Goal: Task Accomplishment & Management: Manage account settings

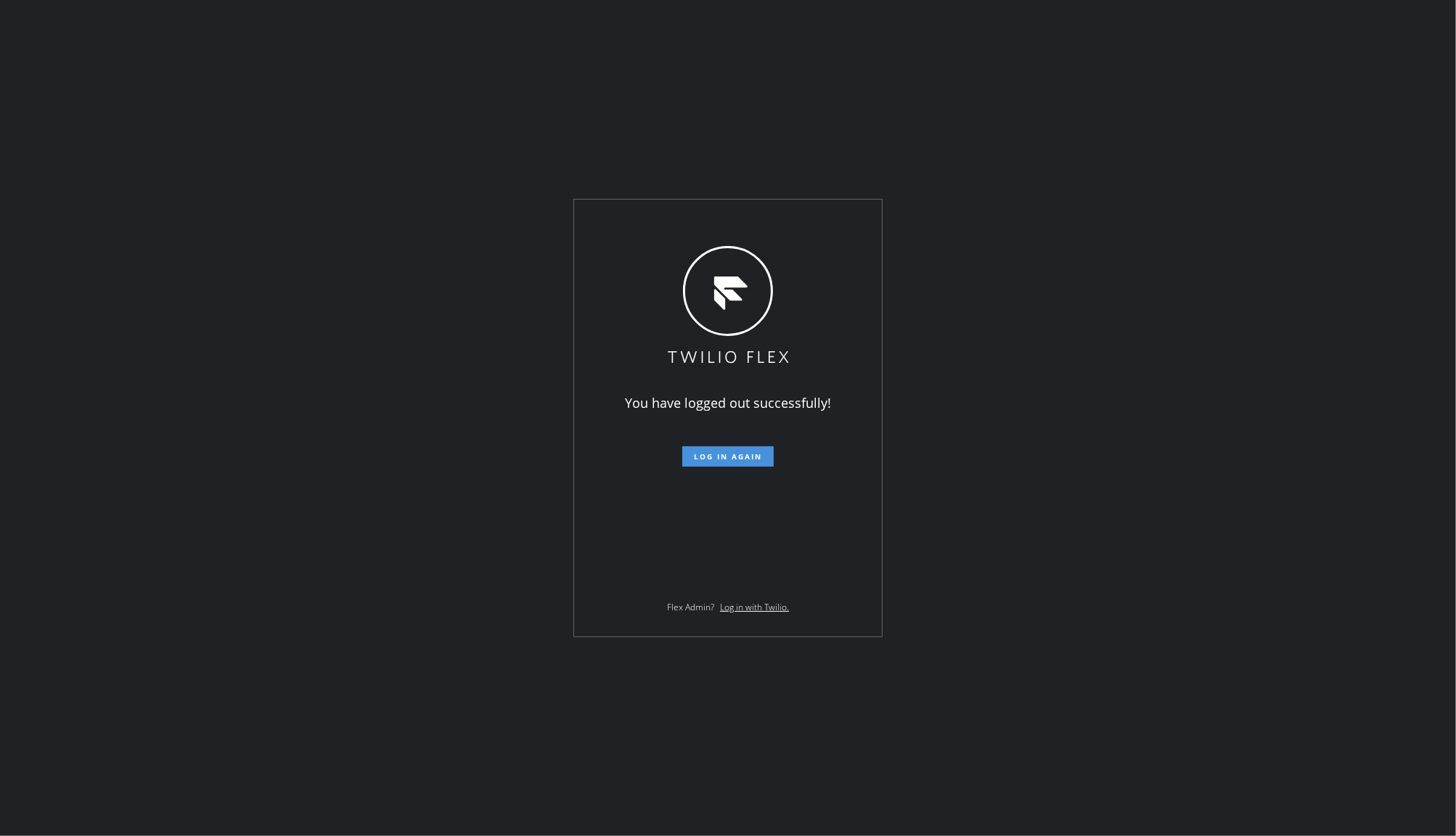
click at [716, 452] on span "Log in again" at bounding box center [728, 456] width 68 height 10
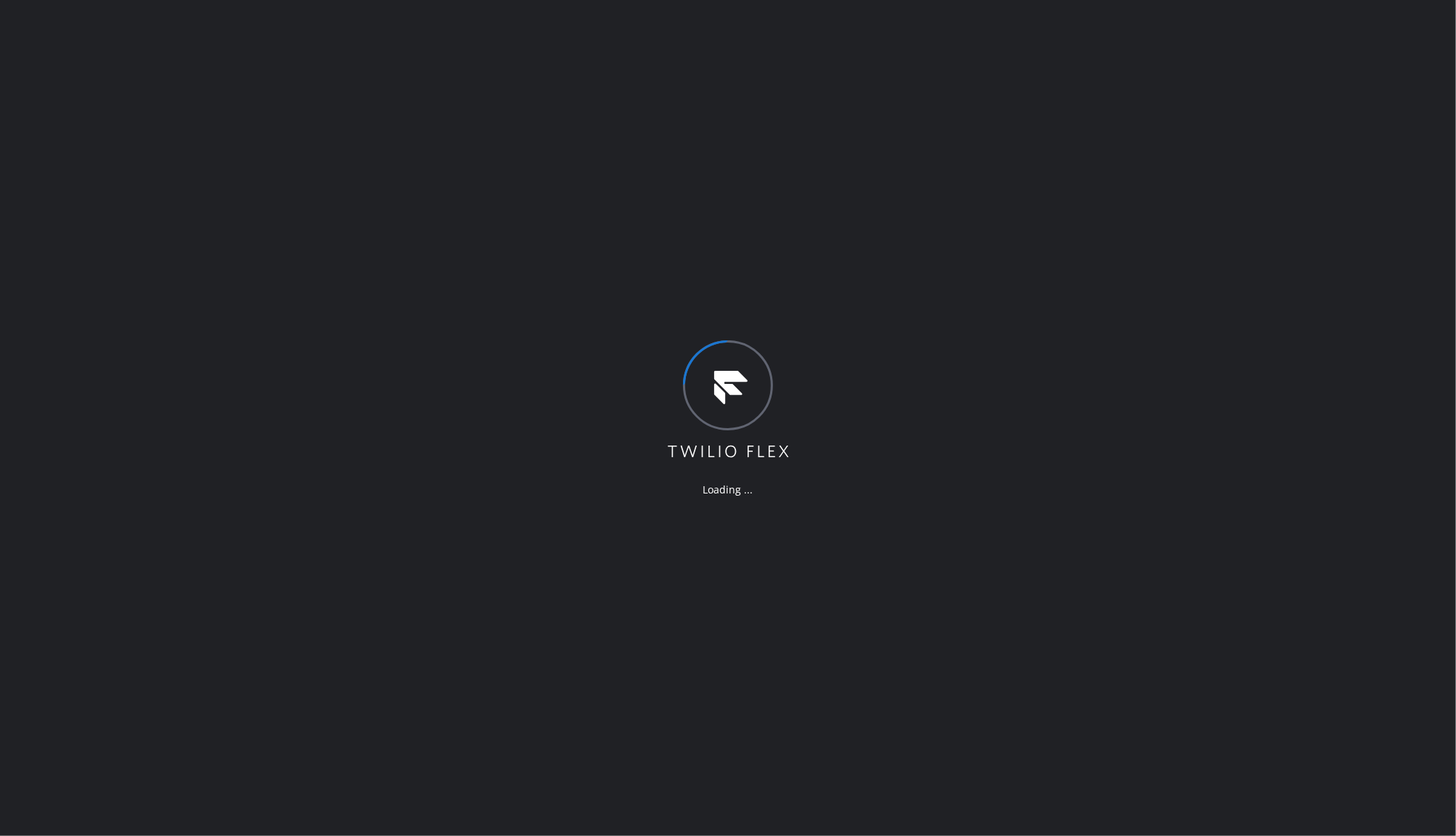
click at [154, 506] on div "Loading ..." at bounding box center [728, 418] width 1456 height 836
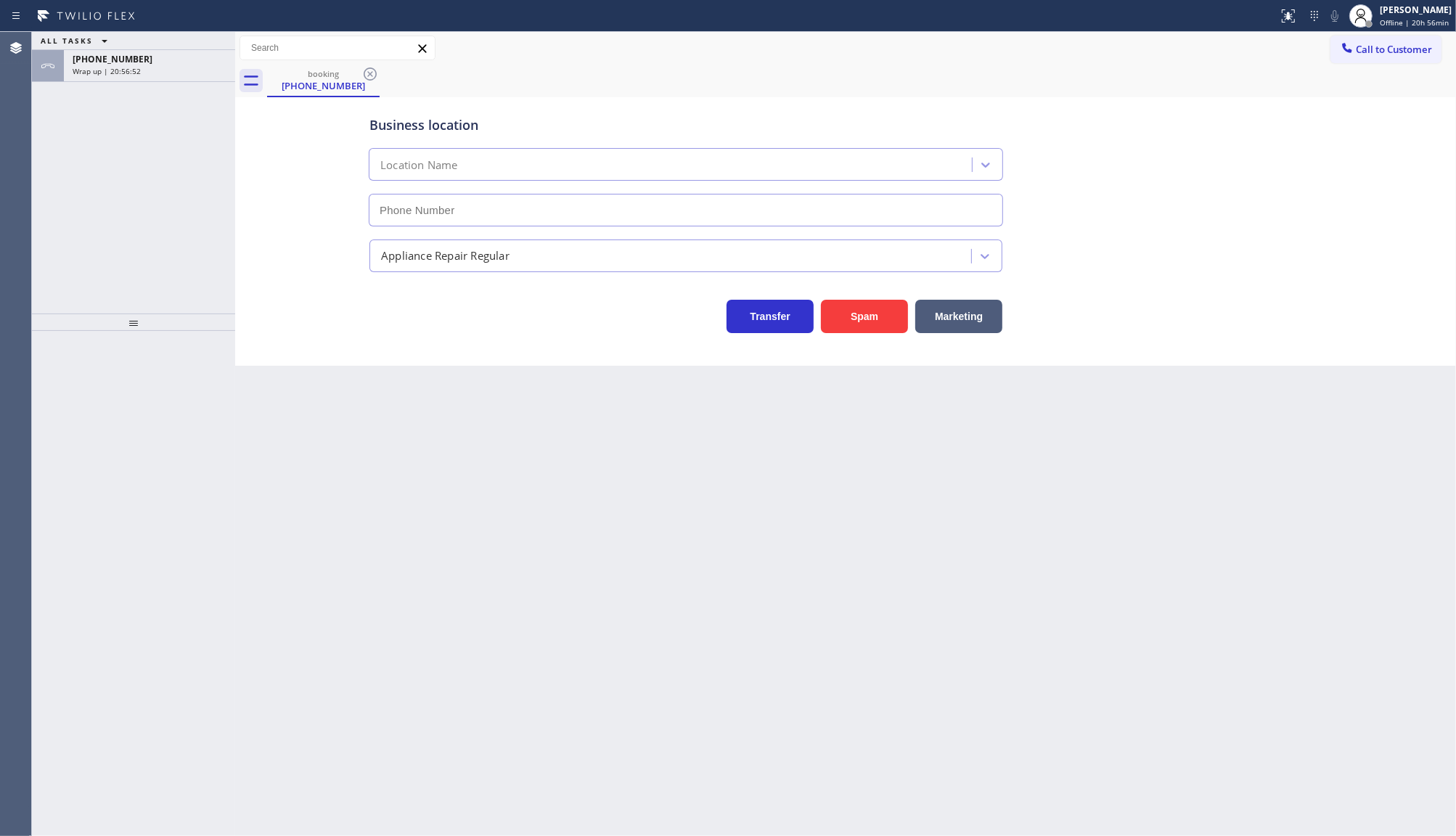
type input "(949) 202-5983"
click at [1383, 22] on span "Offline | 20h 56min" at bounding box center [1415, 22] width 69 height 10
drag, startPoint x: 1224, startPoint y: 225, endPoint x: 748, endPoint y: 331, distance: 487.7
click at [1192, 238] on div "Business location Laguna Niguel Repair Service (949) 202-5983 Appliance Repair …" at bounding box center [846, 217] width 1214 height 232
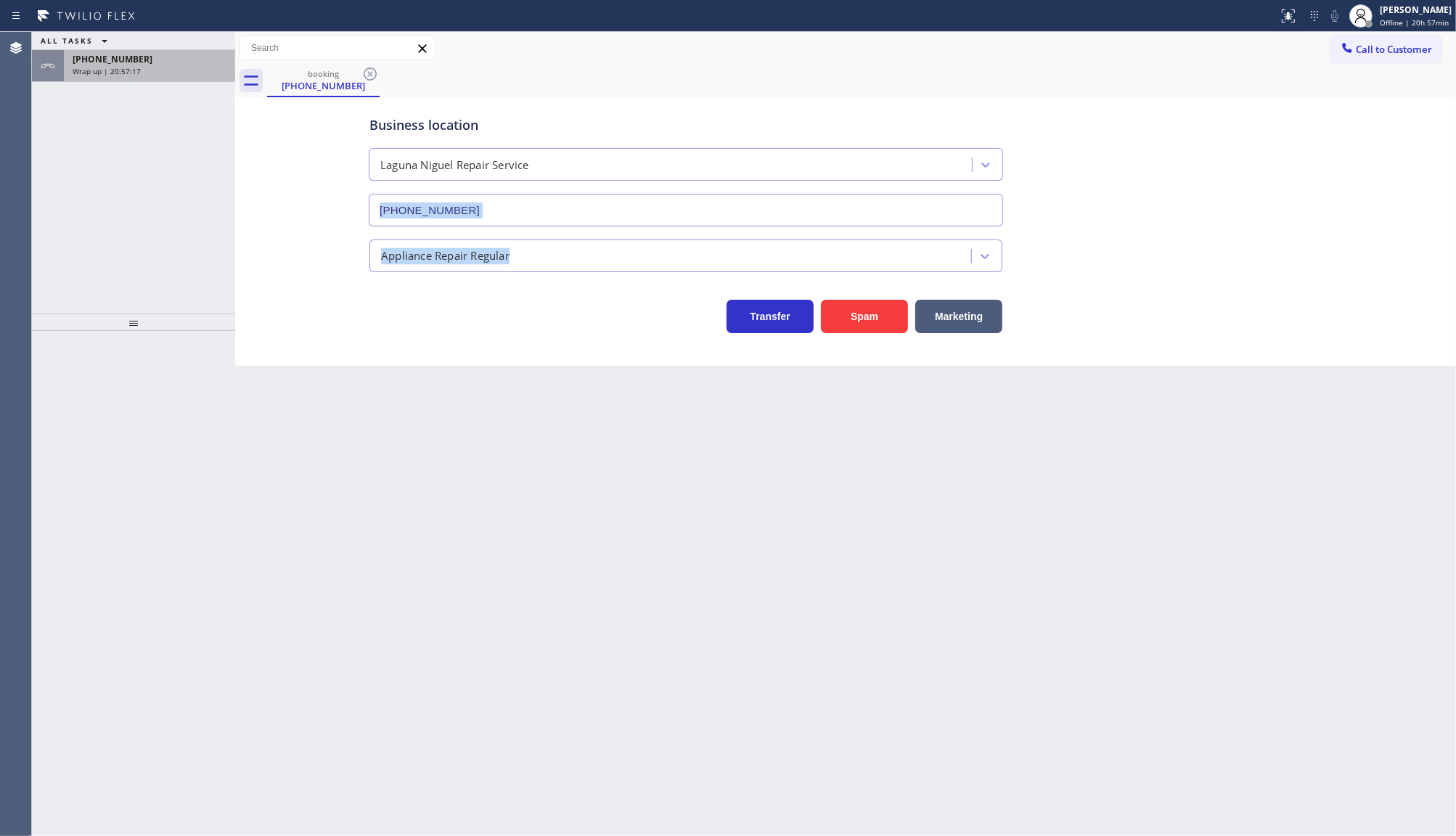
click at [191, 66] on div "Wrap up | 20:57:17" at bounding box center [149, 71] width 154 height 10
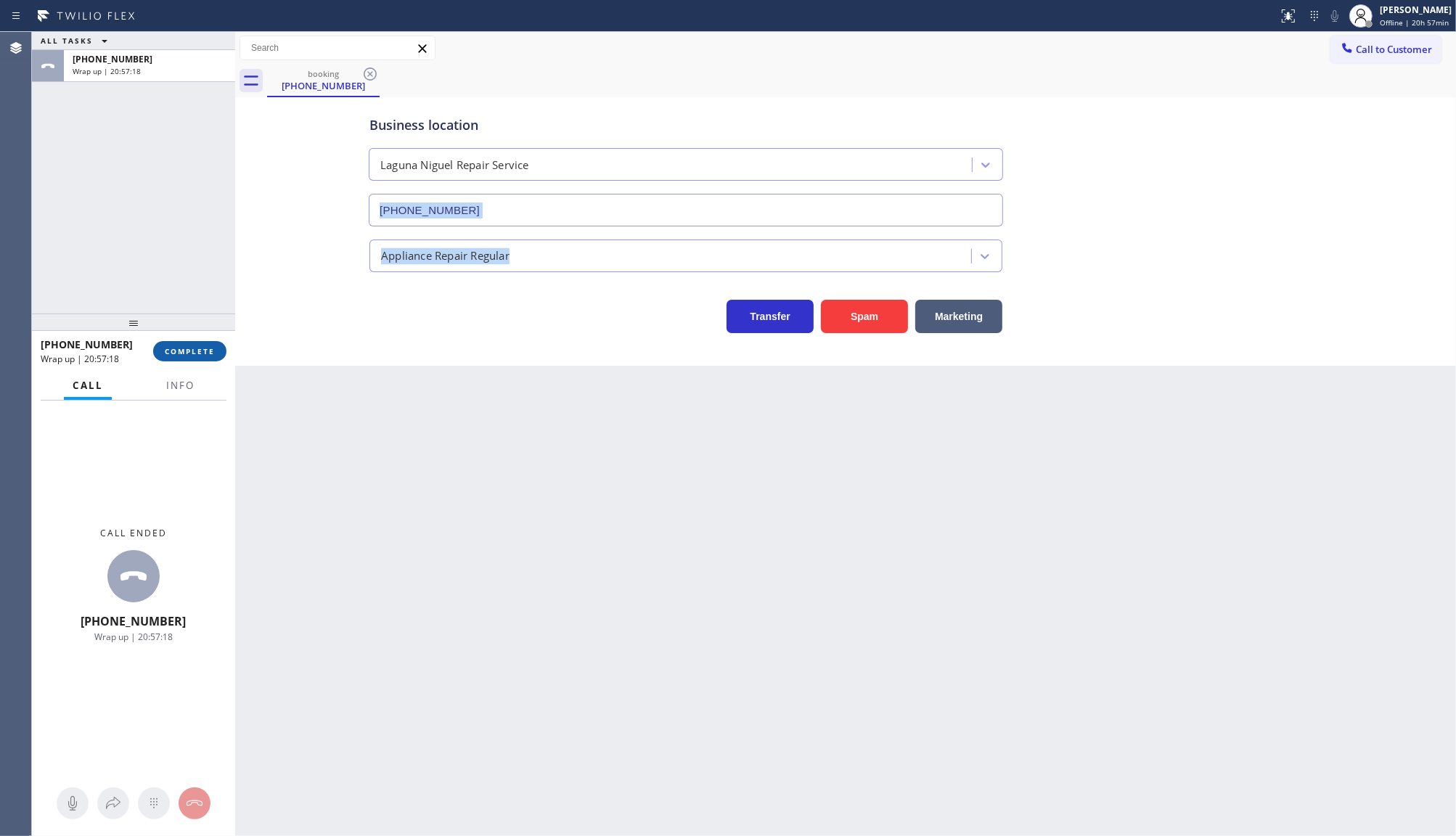
click at [196, 344] on button "COMPLETE" at bounding box center [189, 351] width 73 height 21
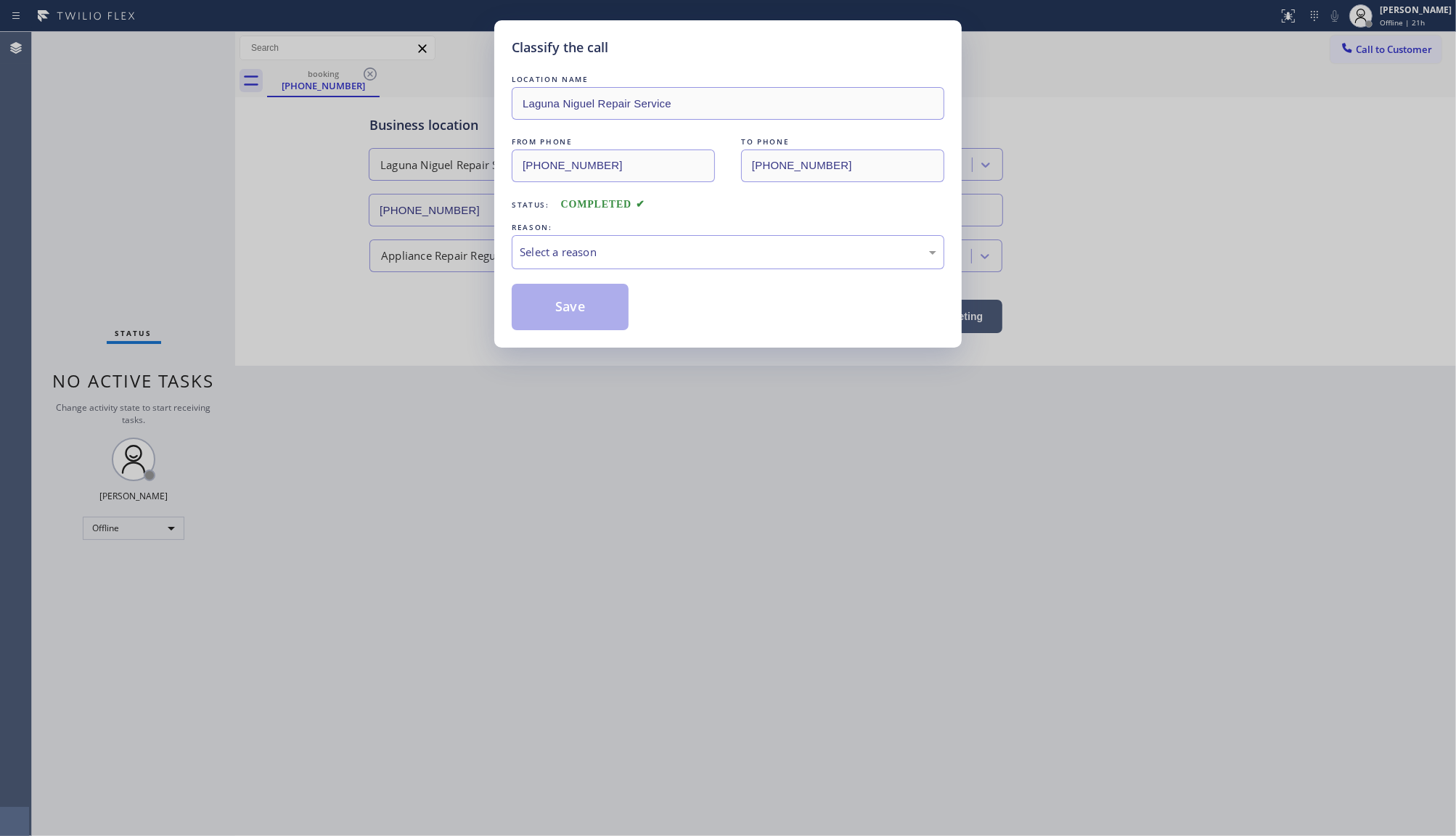
click at [963, 586] on div "Classify the call LOCATION NAME Laguna Niguel Repair Service FROM PHONE (650) 3…" at bounding box center [728, 418] width 1456 height 836
click at [473, 178] on div "Classify the call LOCATION NAME Laguna Niguel Repair Service FROM PHONE (650) 3…" at bounding box center [728, 418] width 1456 height 836
drag, startPoint x: 1448, startPoint y: 370, endPoint x: 1455, endPoint y: 367, distance: 7.6
click at [1450, 368] on div "Classify the call LOCATION NAME Laguna Niguel Repair Service FROM PHONE (650) 3…" at bounding box center [728, 418] width 1456 height 836
drag, startPoint x: 639, startPoint y: 418, endPoint x: 608, endPoint y: 359, distance: 66.6
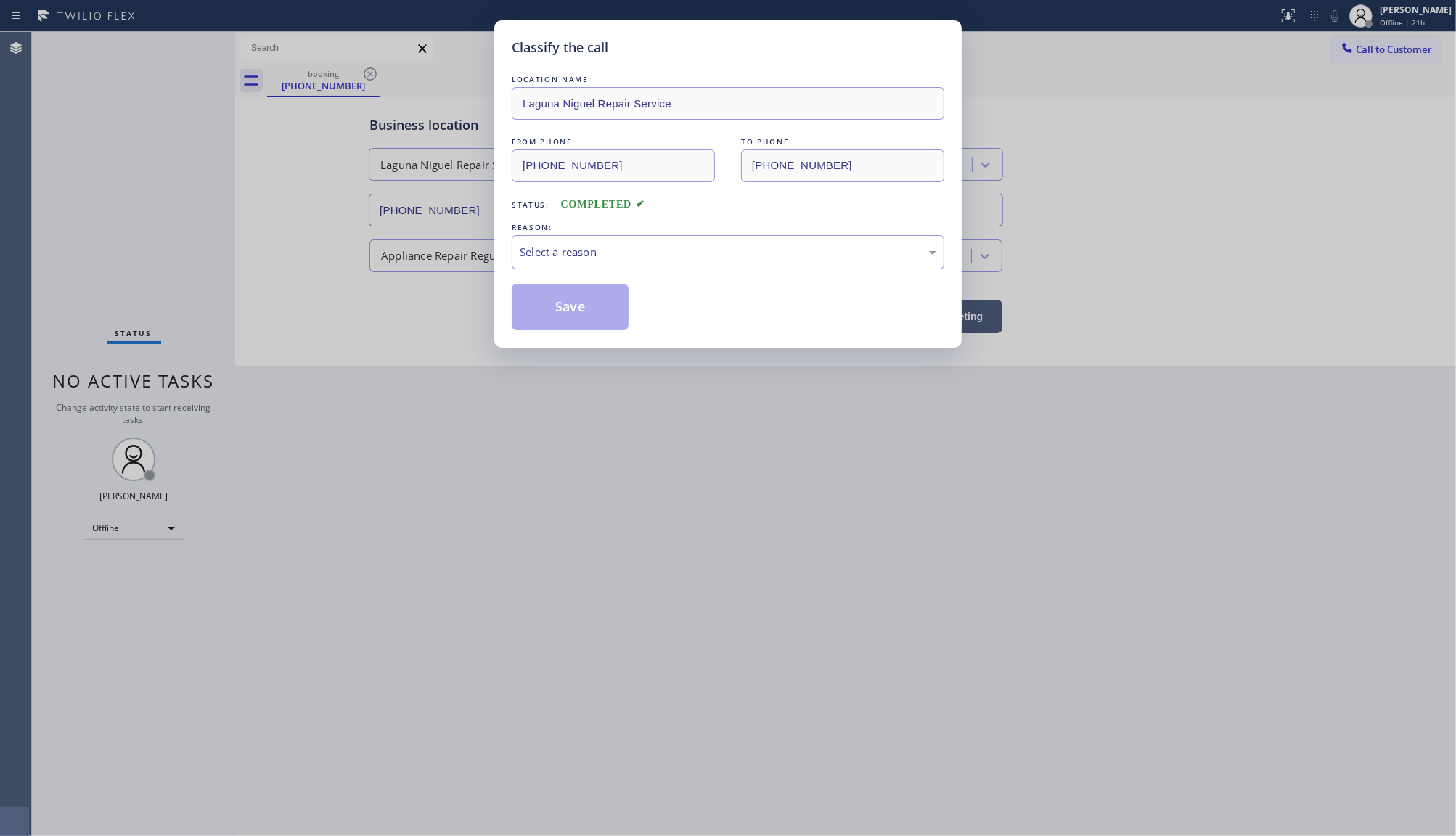
click at [640, 418] on div "Classify the call LOCATION NAME Laguna Niguel Repair Service FROM PHONE (650) 3…" at bounding box center [728, 418] width 1456 height 836
click at [502, 107] on div "Classify the call LOCATION NAME Laguna Niguel Repair Service FROM PHONE (650) 3…" at bounding box center [728, 184] width 468 height 327
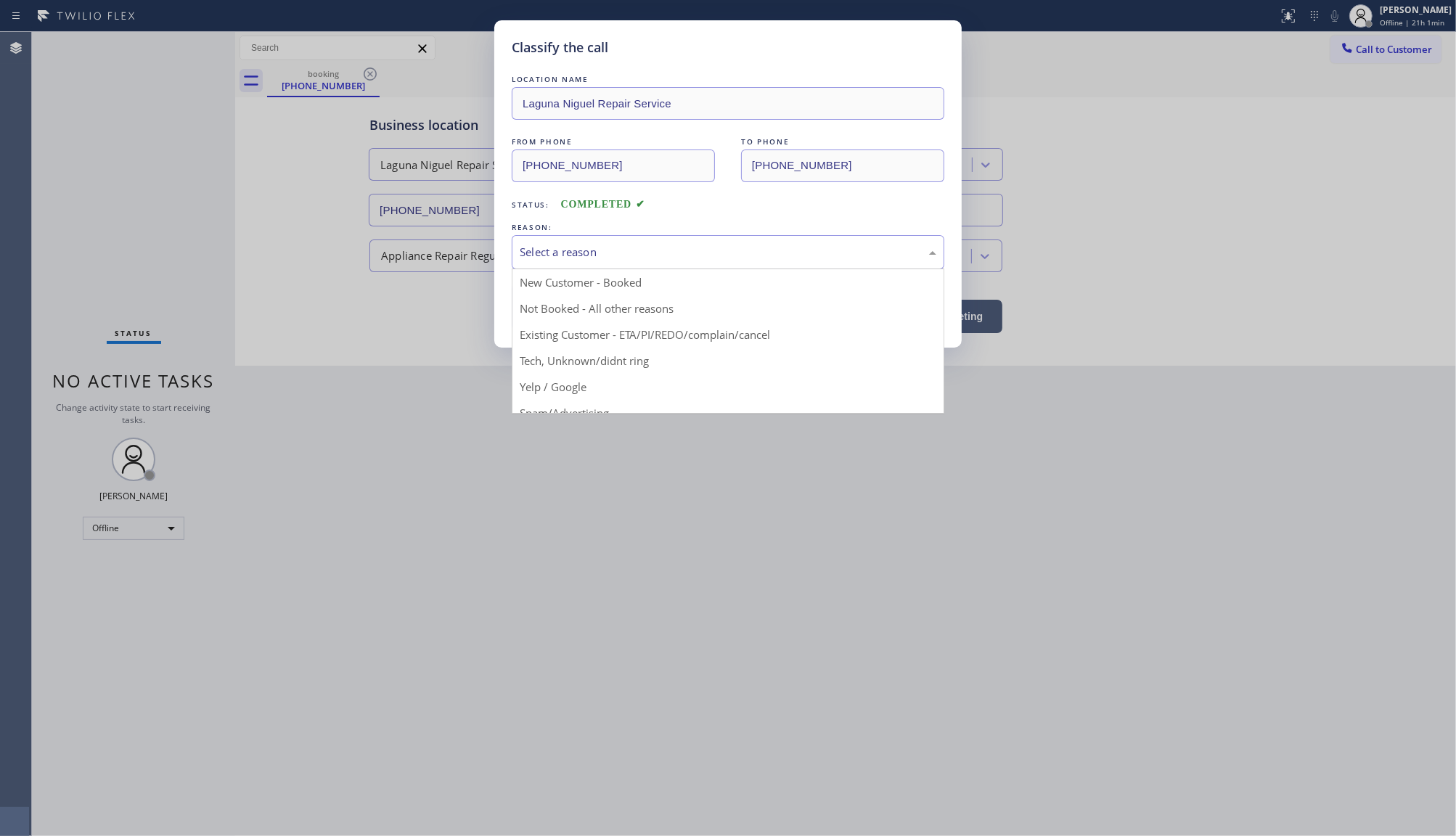
drag, startPoint x: 542, startPoint y: 239, endPoint x: 536, endPoint y: 274, distance: 35.5
click at [542, 240] on div "Select a reason" at bounding box center [728, 252] width 432 height 34
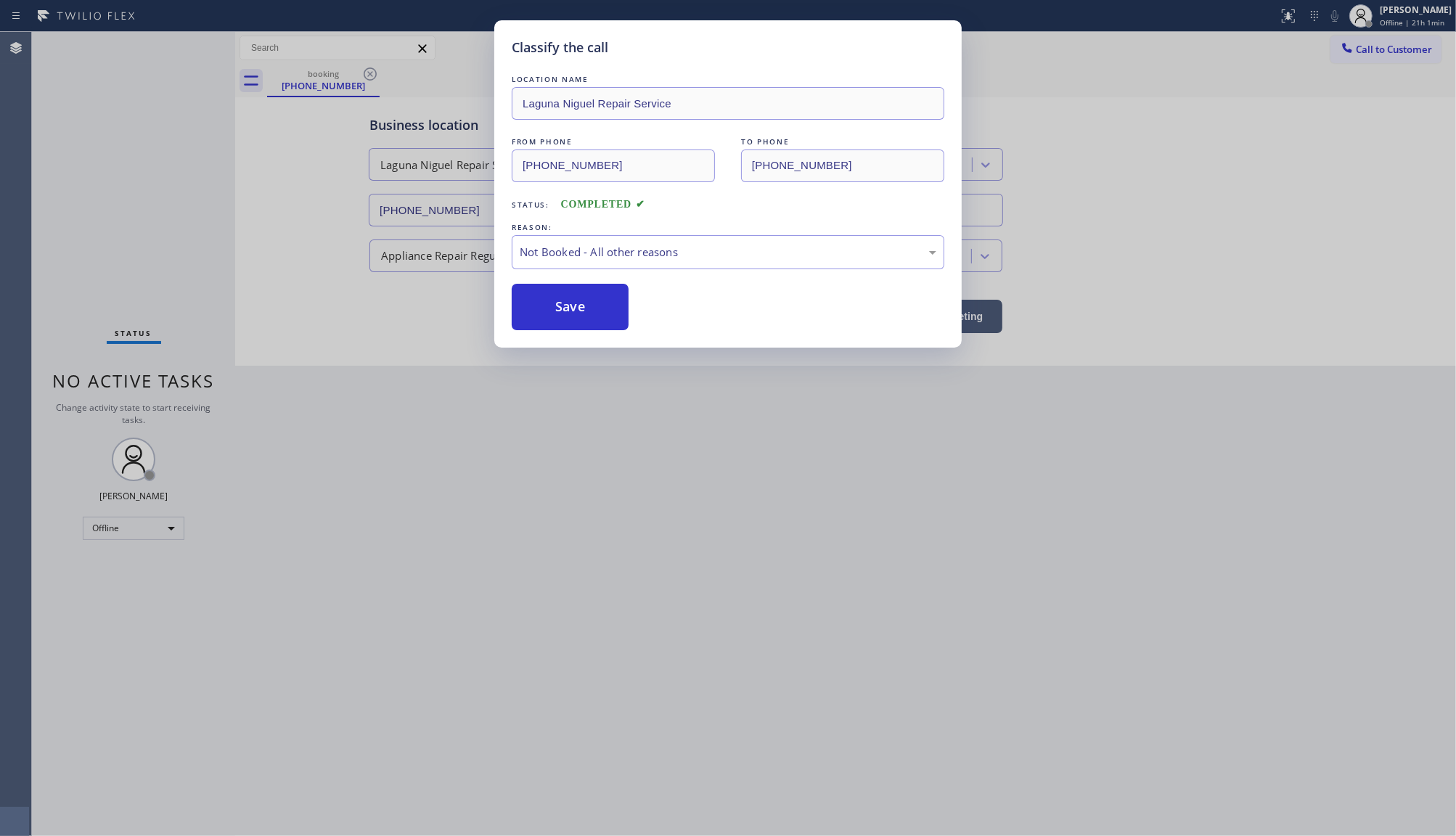
click at [531, 313] on button "Save" at bounding box center [570, 307] width 117 height 46
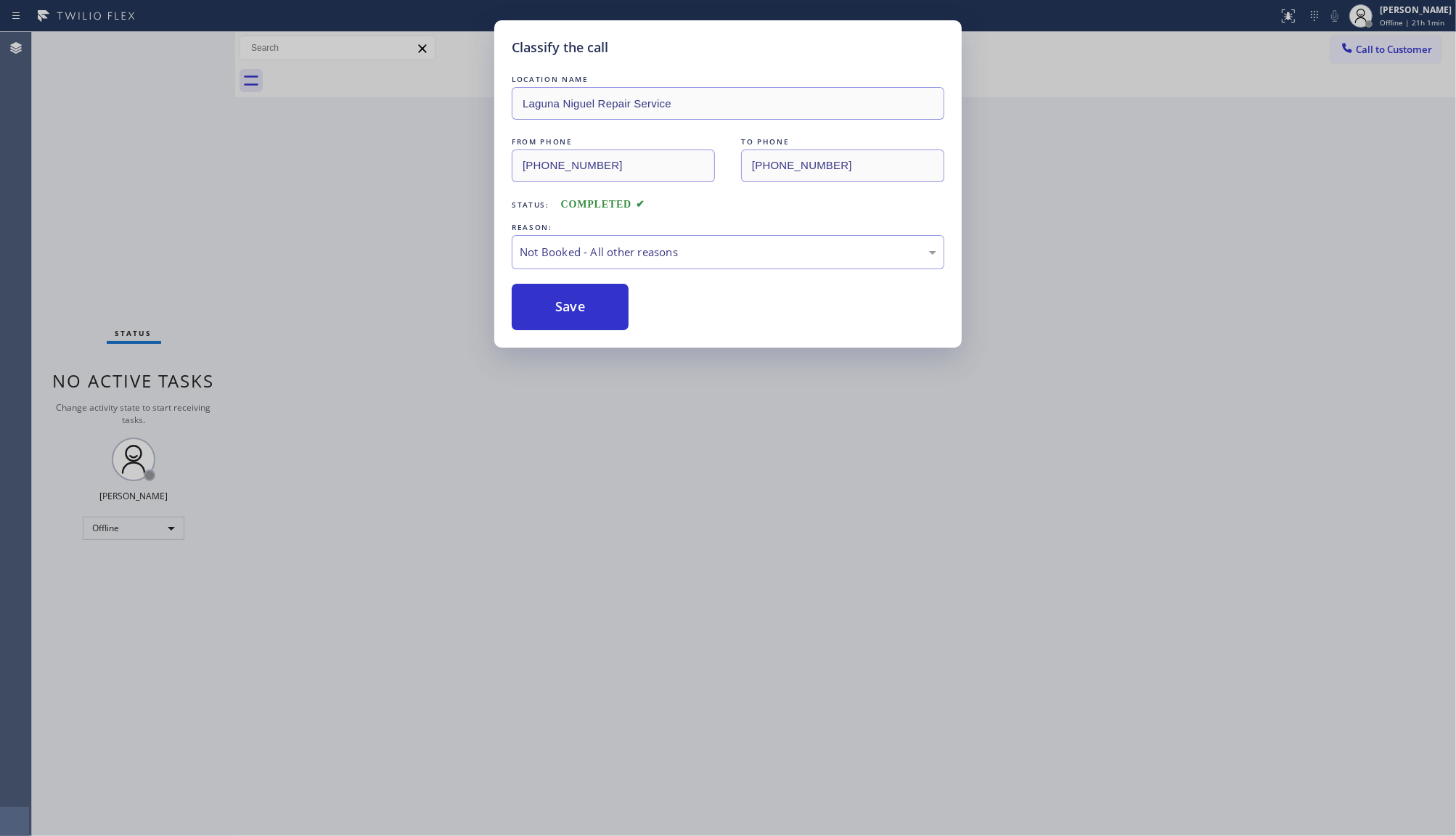
click at [108, 529] on div "Classify the call LOCATION NAME Laguna Niguel Repair Service FROM PHONE (650) 3…" at bounding box center [744, 434] width 1424 height 804
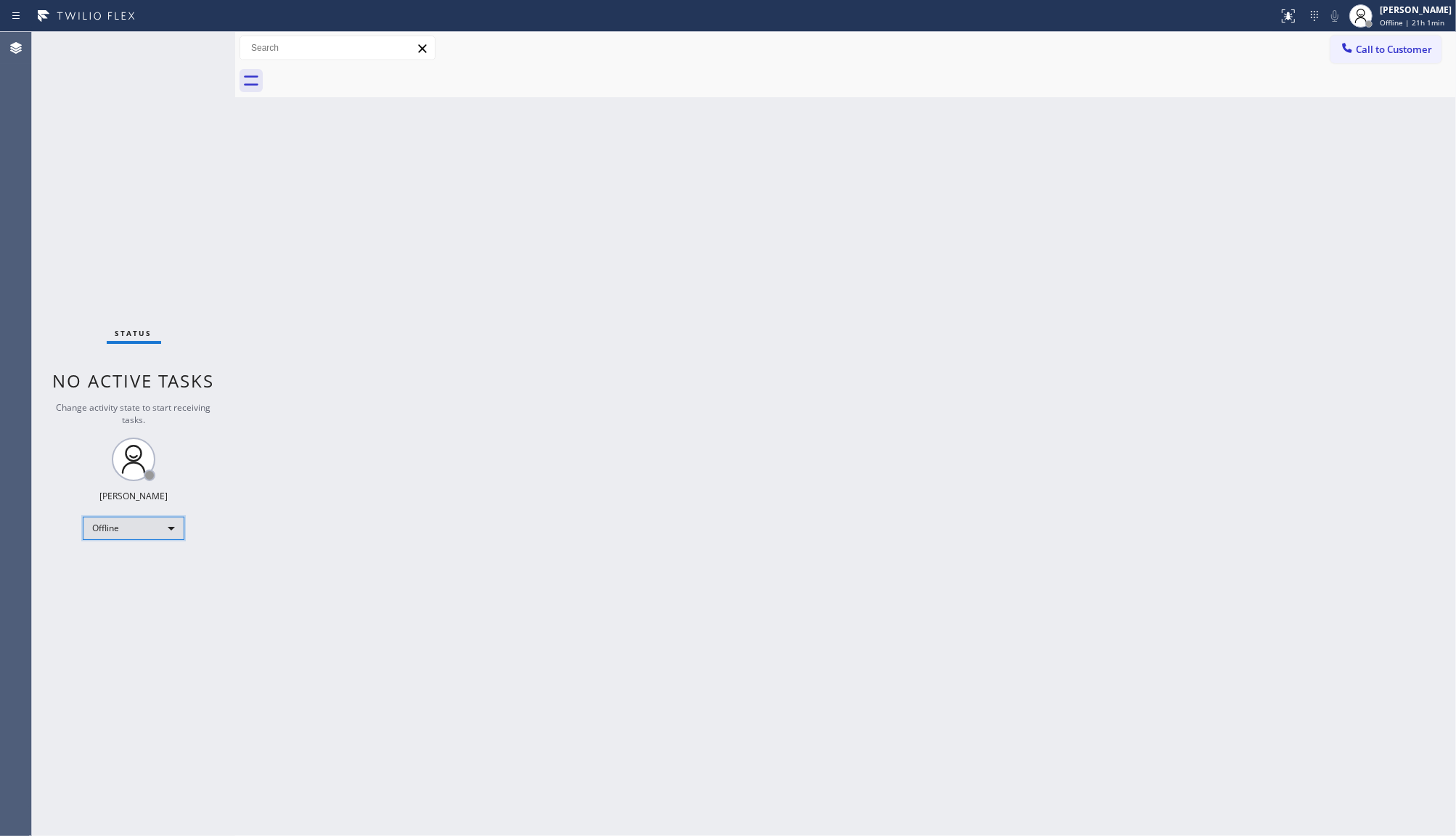
click at [125, 528] on div "Offline" at bounding box center [133, 528] width 102 height 23
click at [120, 561] on li "Available" at bounding box center [133, 566] width 99 height 17
click at [85, 215] on div "Status No active tasks You are ready to start receiving tasks. JENIZA ALCAYDE A…" at bounding box center [133, 434] width 203 height 804
click at [152, 195] on div "Status No active tasks You are ready to start receiving tasks. JENIZA ALCAYDE A…" at bounding box center [133, 434] width 203 height 804
click at [92, 81] on div "Status No active tasks You are ready to start receiving tasks. JENIZA ALCAYDE A…" at bounding box center [133, 434] width 203 height 804
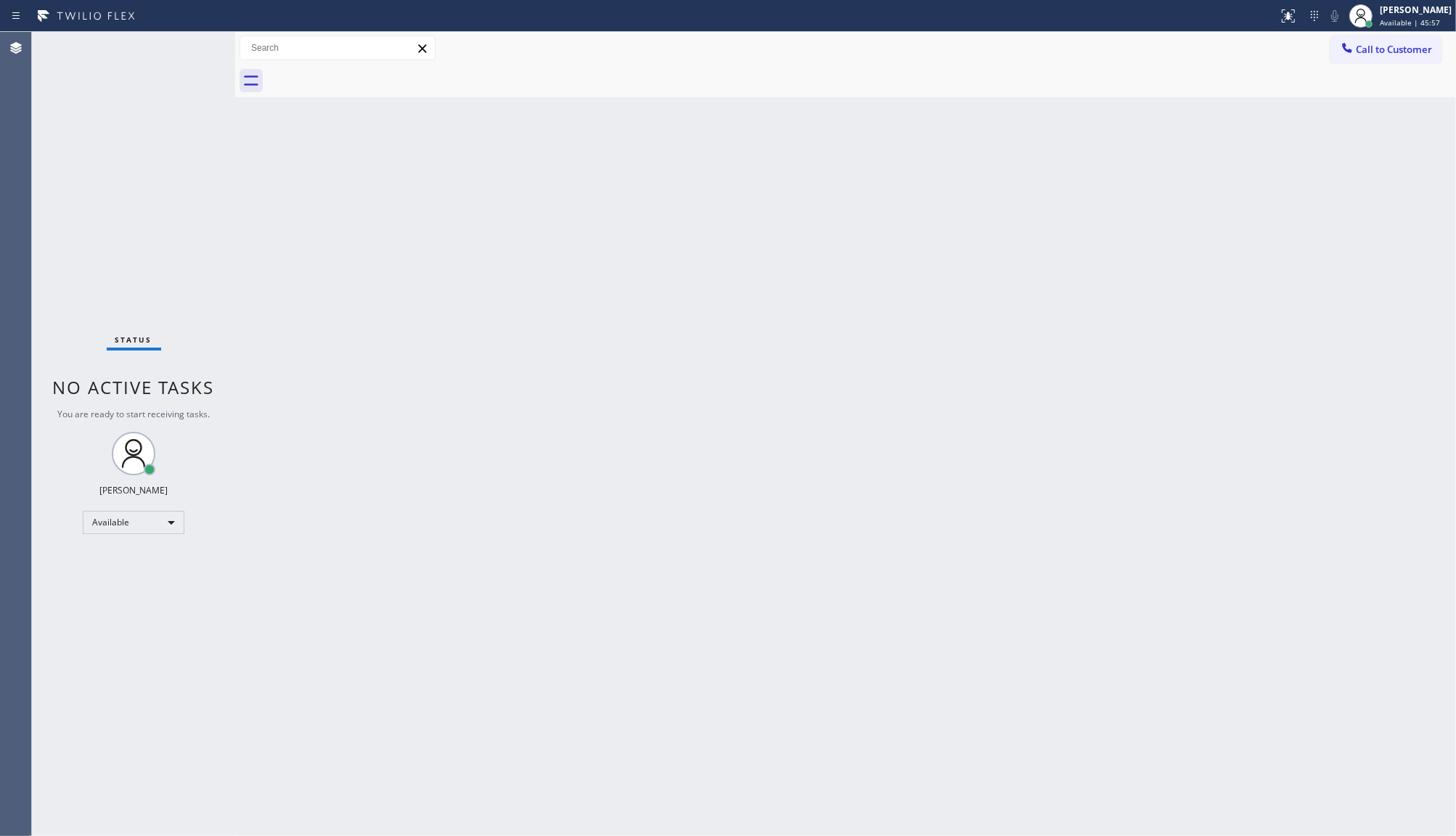
click at [1130, 340] on div "Back to Dashboard Change Sender ID Customers Technicians Select a contact Outbo…" at bounding box center [846, 434] width 1221 height 804
drag, startPoint x: 430, startPoint y: 800, endPoint x: 437, endPoint y: 797, distance: 7.6
click at [437, 797] on div "Back to Dashboard Change Sender ID Customers Technicians Select a contact Outbo…" at bounding box center [846, 434] width 1221 height 804
click at [215, 703] on div "Status No active tasks You are ready to start receiving tasks. JENIZA ALCAYDE A…" at bounding box center [133, 434] width 203 height 804
click at [157, 231] on div "Status No active tasks You are ready to start receiving tasks. JENIZA ALCAYDE A…" at bounding box center [133, 434] width 203 height 804
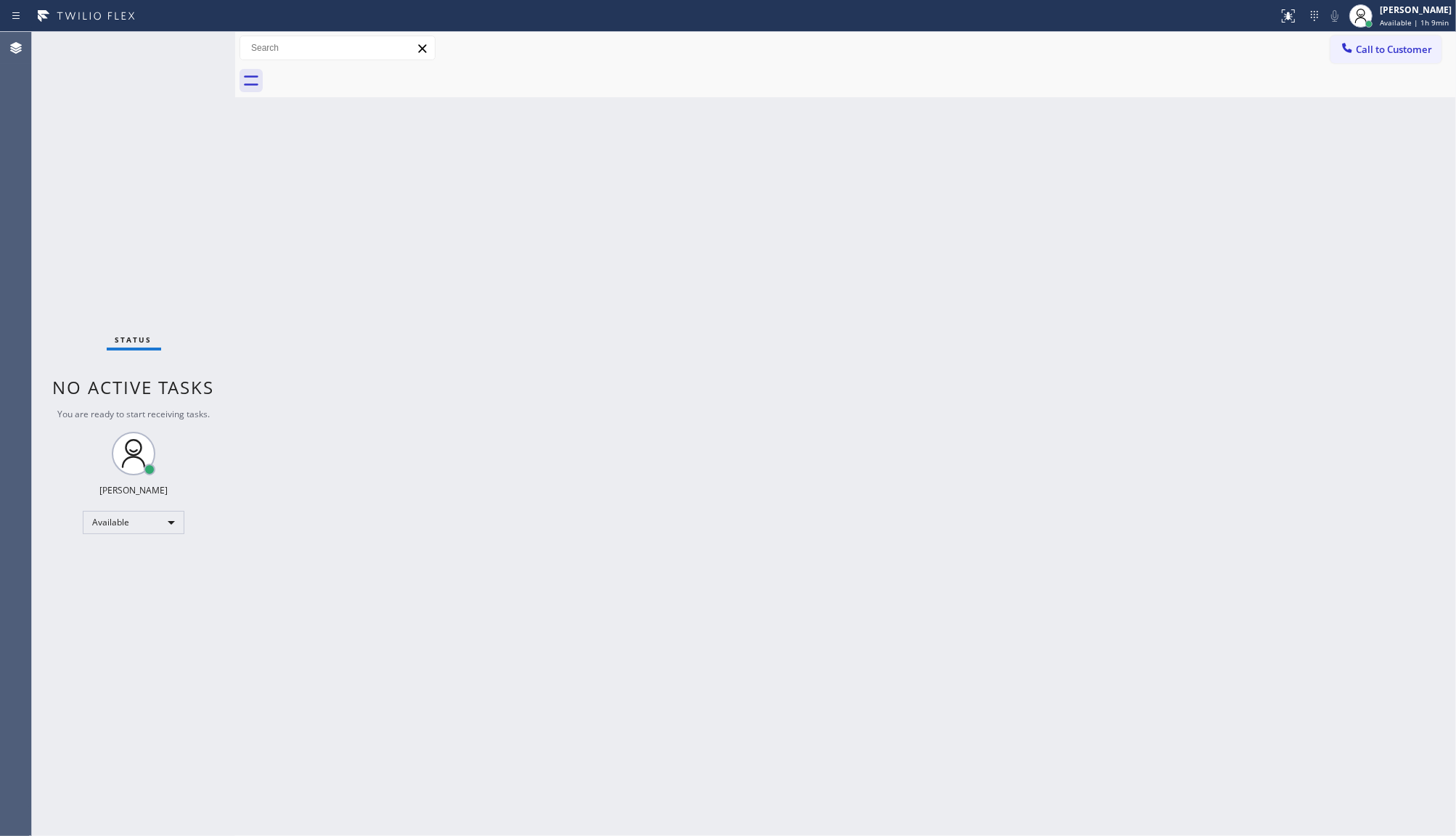
click at [128, 226] on div "Status No active tasks You are ready to start receiving tasks. JENIZA ALCAYDE A…" at bounding box center [133, 434] width 203 height 804
click at [142, 216] on div "Status No active tasks You are ready to start receiving tasks. JENIZA ALCAYDE A…" at bounding box center [133, 434] width 203 height 804
click at [160, 256] on div "Status No active tasks You are ready to start receiving tasks. JENIZA ALCAYDE A…" at bounding box center [133, 434] width 203 height 804
drag, startPoint x: 6, startPoint y: 117, endPoint x: 57, endPoint y: 23, distance: 106.9
click at [36, 118] on div "Agent Desktop Status No active tasks You are ready to start receiving tasks. JE…" at bounding box center [728, 434] width 1456 height 804
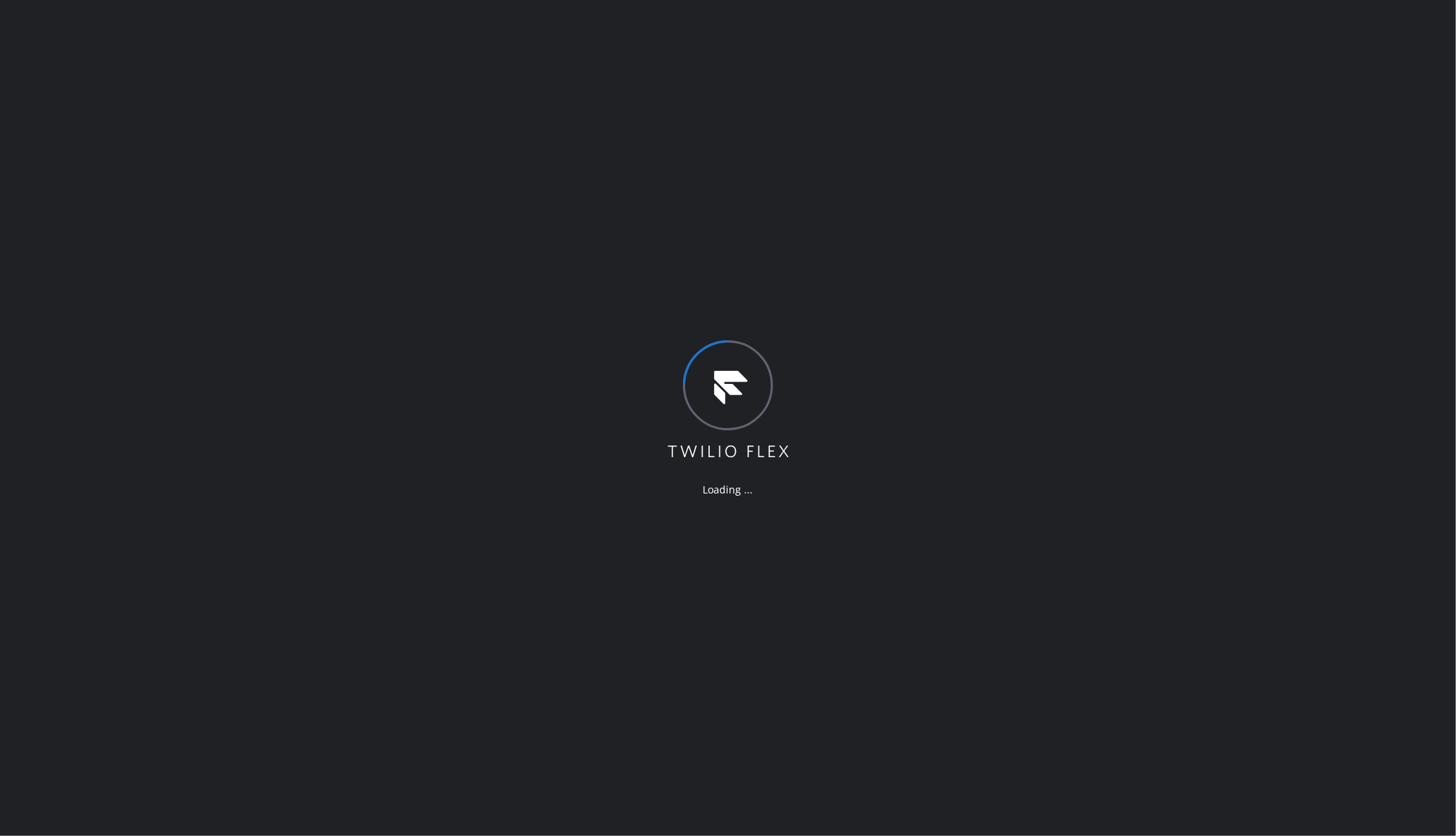
click at [840, 151] on div "Loading ..." at bounding box center [728, 418] width 1456 height 836
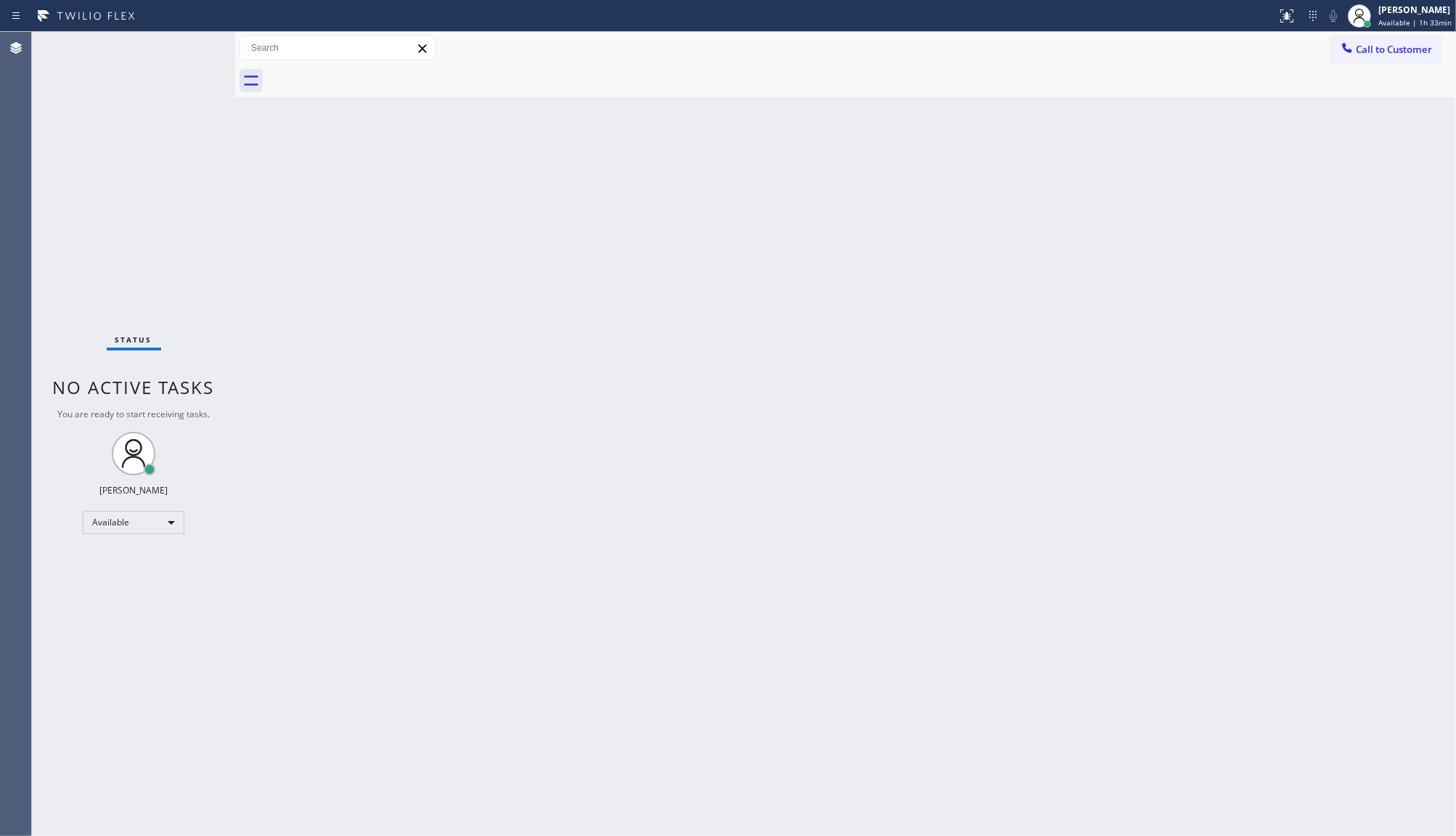
click at [172, 127] on div "Status No active tasks You are ready to start receiving tasks. JENIZA ALCAYDE A…" at bounding box center [133, 434] width 203 height 804
click at [144, 175] on div "Status No active tasks You are ready to start receiving tasks. JENIZA ALCAYDE A…" at bounding box center [133, 434] width 203 height 804
click at [1436, 278] on div "Back to Dashboard Change Sender ID Customers Technicians Select a contact Outbo…" at bounding box center [846, 434] width 1221 height 804
click at [154, 336] on div "Status" at bounding box center [133, 343] width 54 height 16
click at [170, 259] on div "Status No active tasks You are ready to start receiving tasks. JENIZA ALCAYDE A…" at bounding box center [133, 434] width 203 height 804
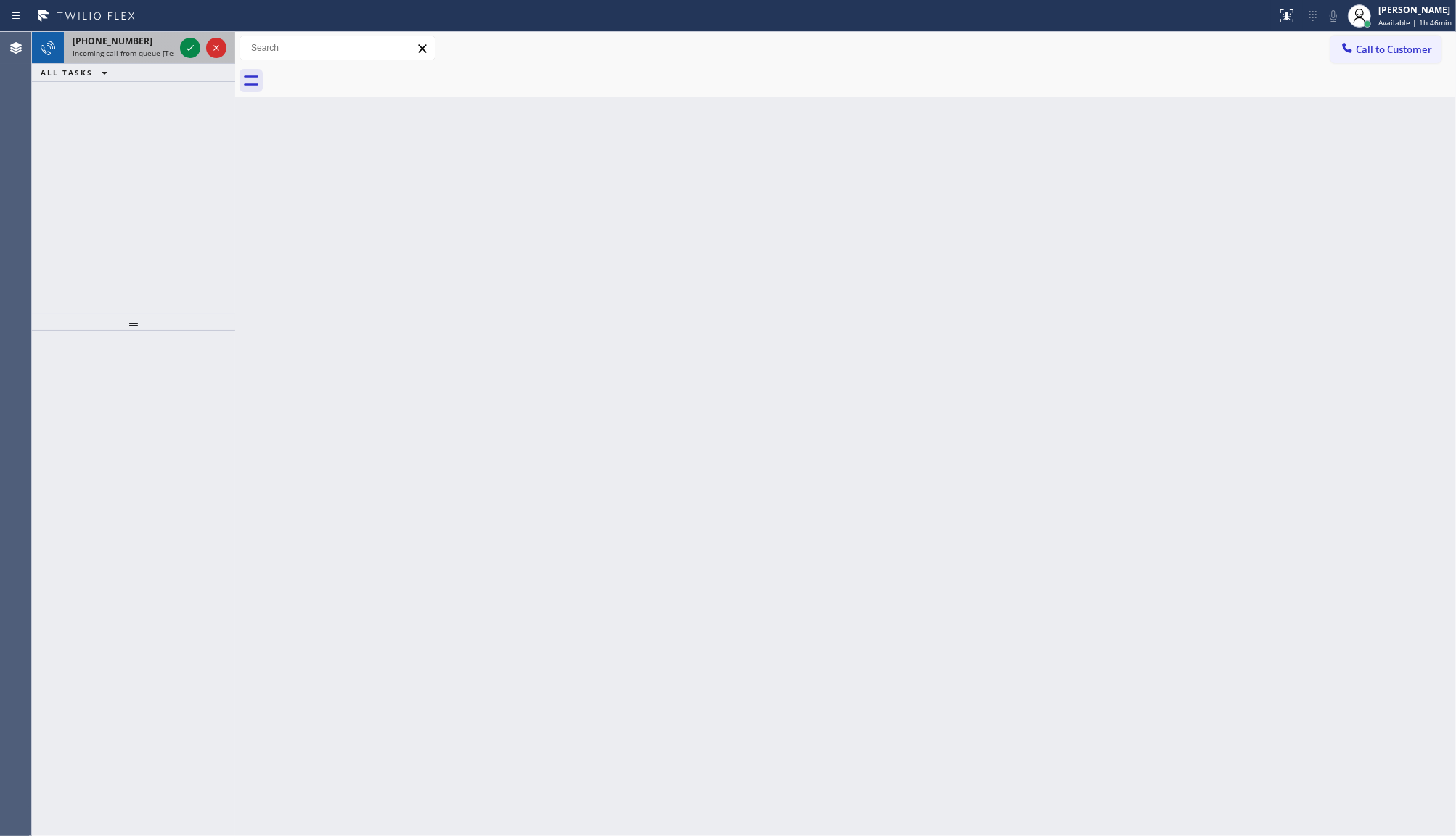
drag, startPoint x: 120, startPoint y: 151, endPoint x: 162, endPoint y: 57, distance: 103.0
click at [132, 133] on div "+12404217550 Incoming call from queue [Test] All ALL TASKS ALL TASKS ACTIVE TAS…" at bounding box center [133, 172] width 203 height 282
click at [182, 47] on icon at bounding box center [190, 48] width 17 height 17
click at [191, 51] on icon at bounding box center [190, 48] width 17 height 17
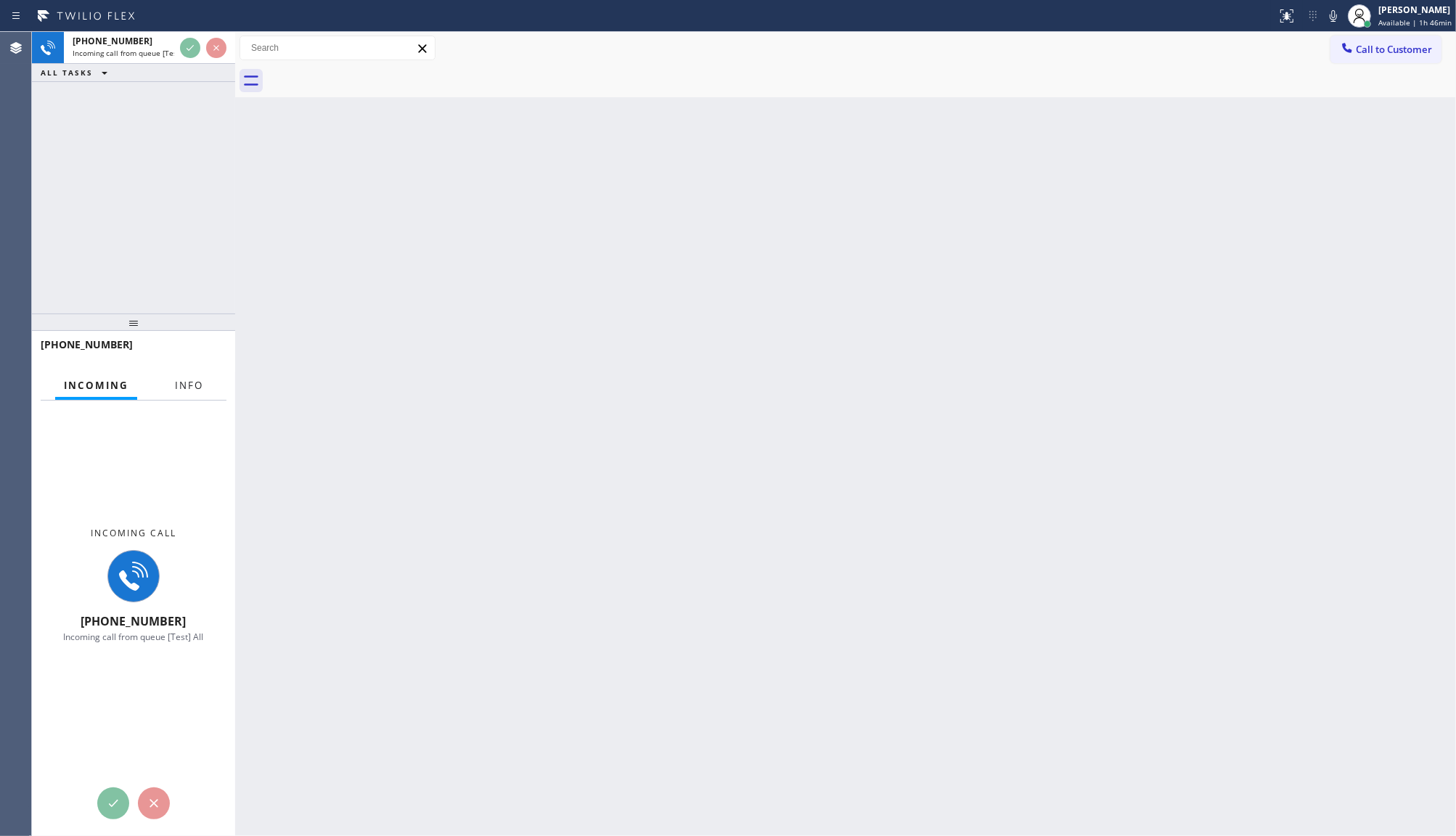
click at [203, 383] on button "Info" at bounding box center [189, 386] width 46 height 28
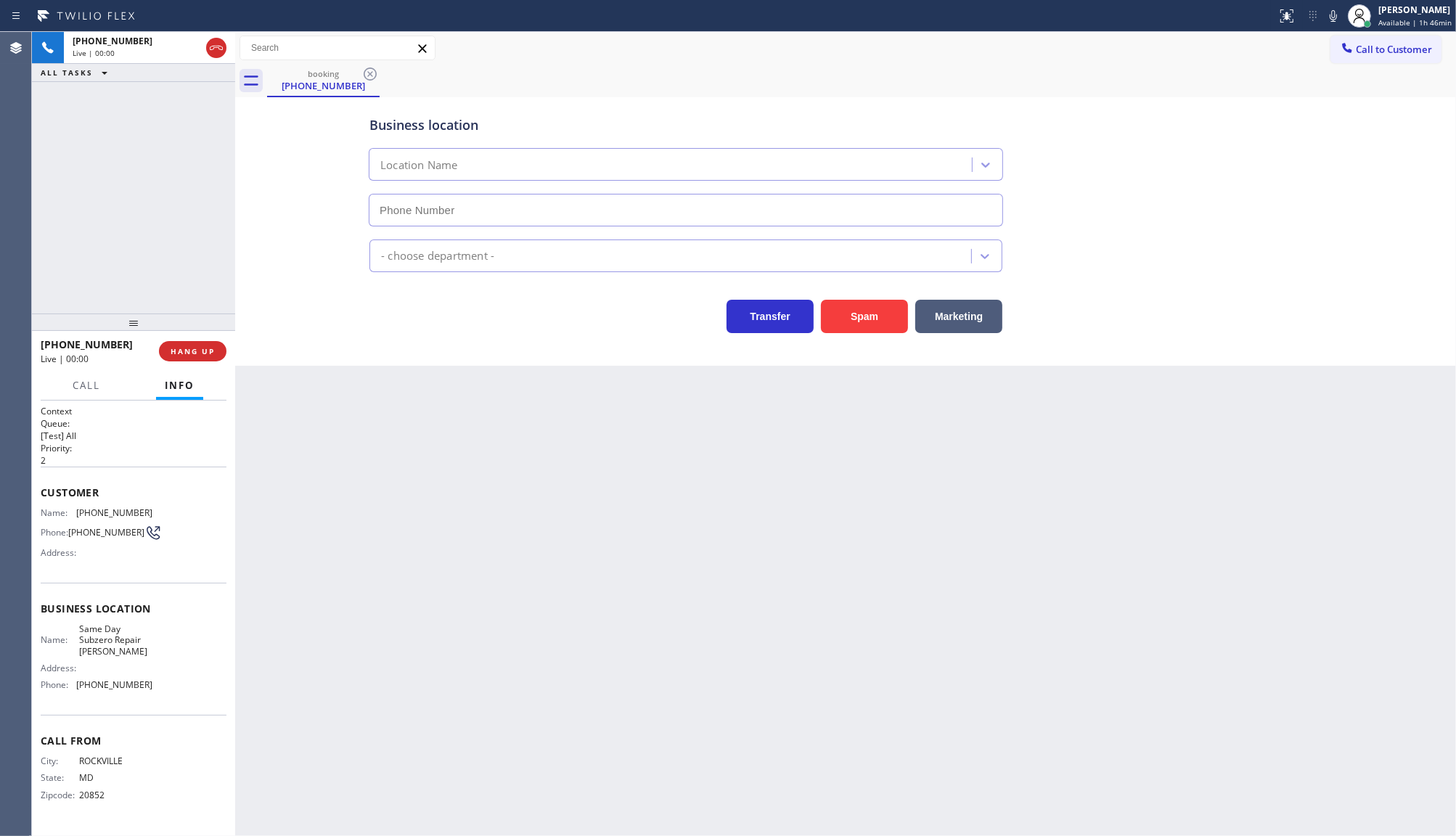
type input "(240) 407-1963"
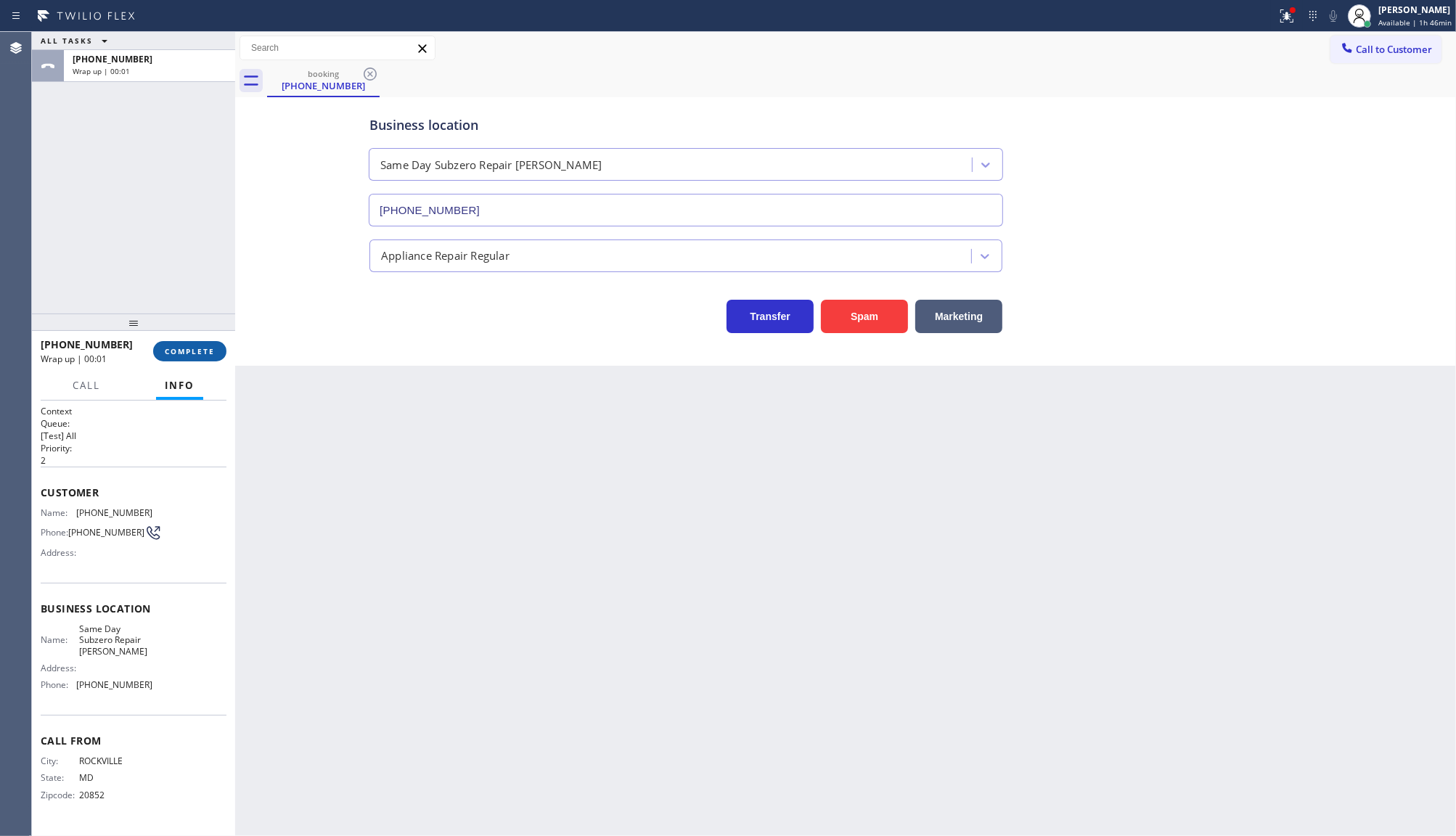
click at [196, 350] on span "COMPLETE" at bounding box center [189, 351] width 50 height 10
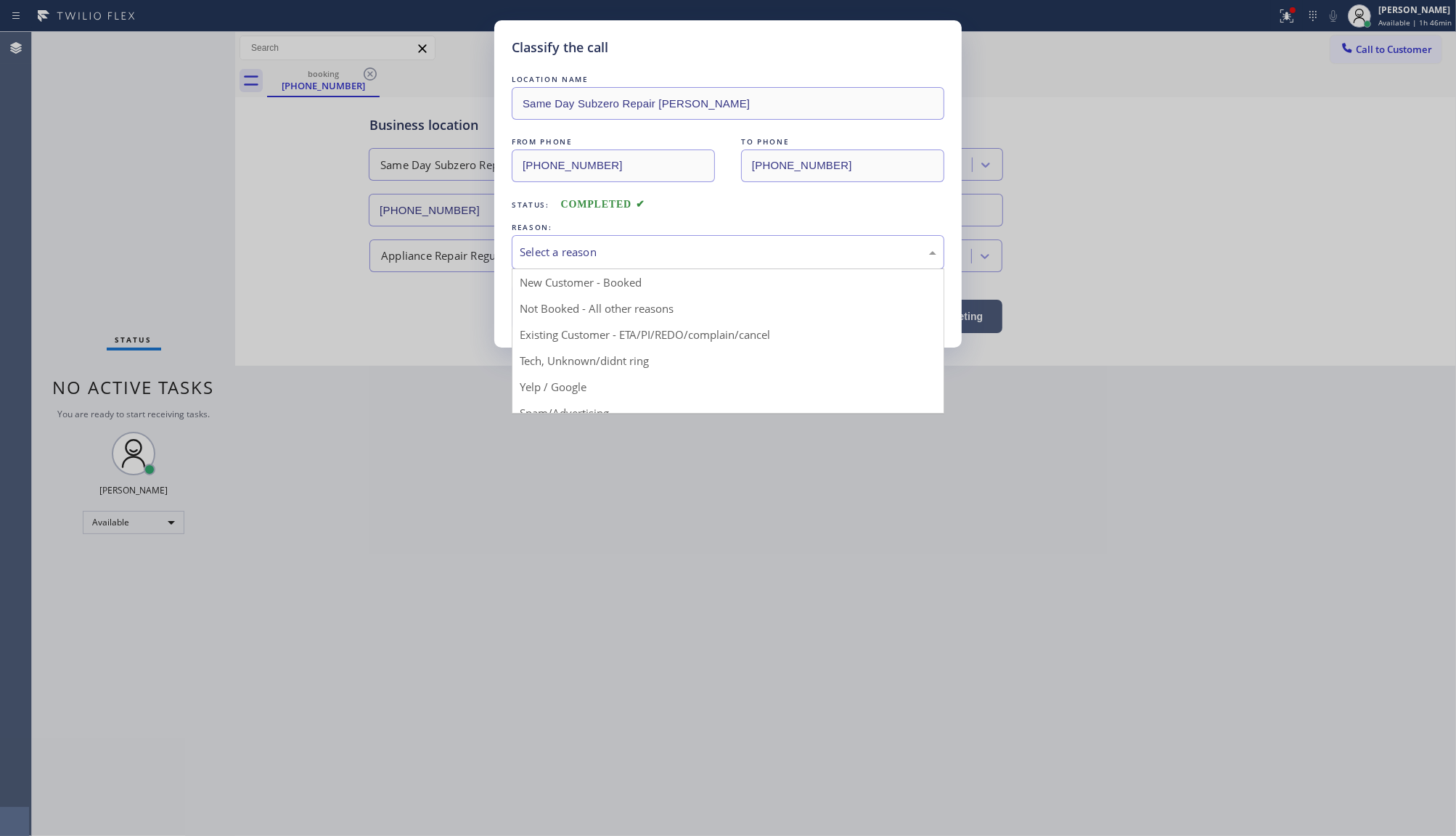
click at [579, 252] on div "Select a reason" at bounding box center [728, 251] width 417 height 16
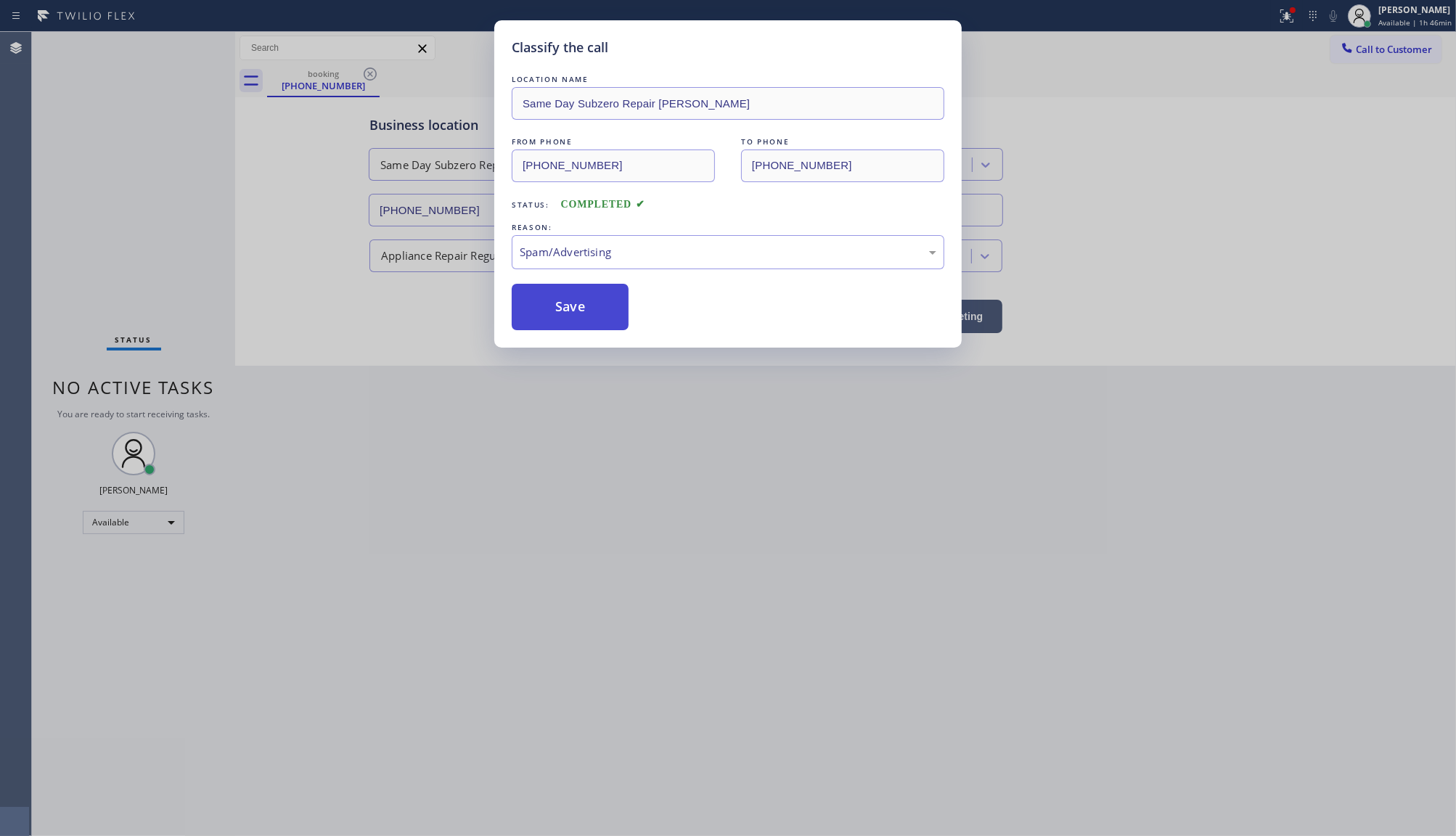
click at [550, 317] on button "Save" at bounding box center [570, 307] width 117 height 46
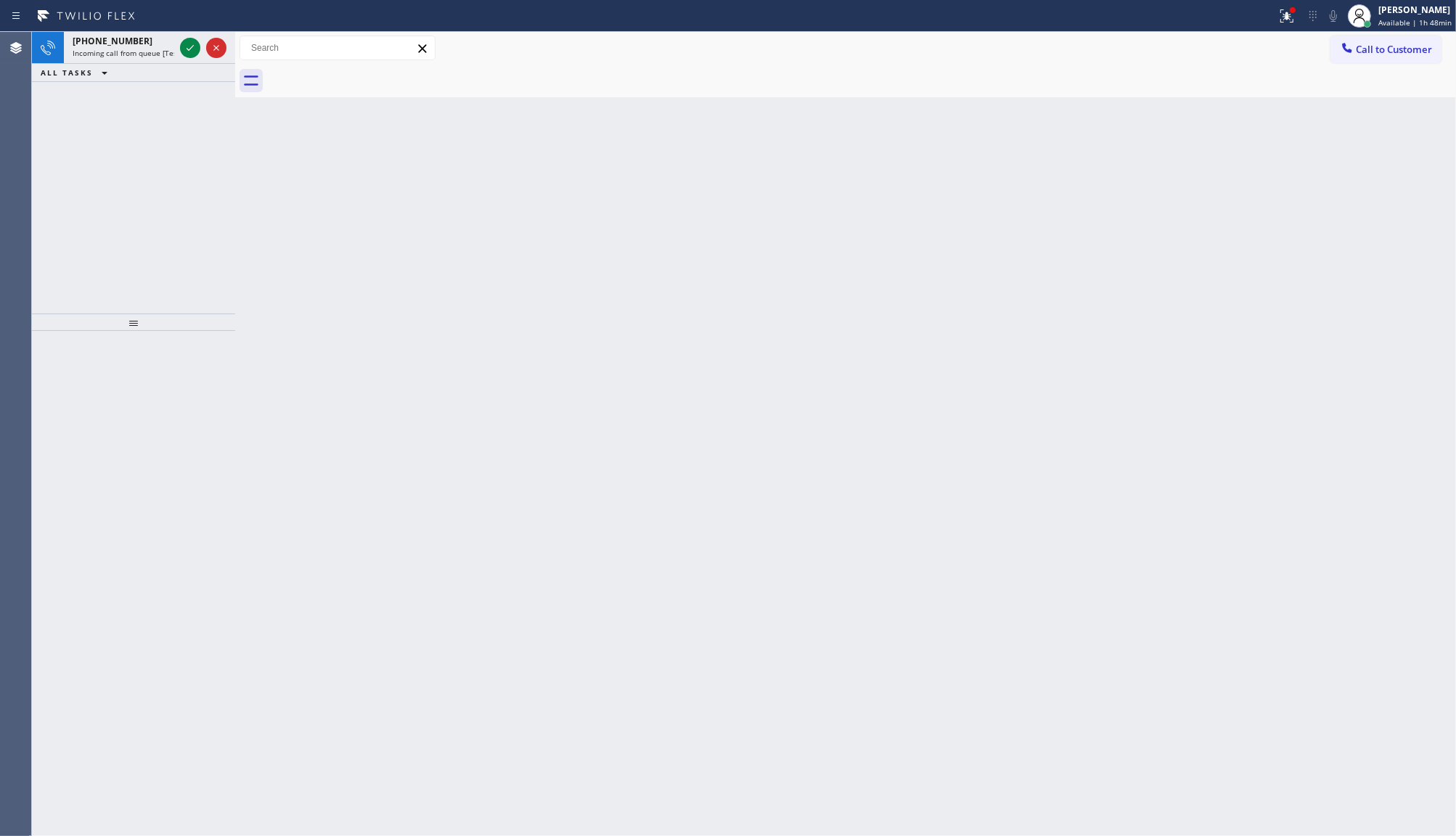
drag, startPoint x: 127, startPoint y: 179, endPoint x: 143, endPoint y: 173, distance: 17.1
click at [143, 173] on div "+19176265858 Incoming call from queue [Test] All ALL TASKS ALL TASKS ACTIVE TAS…" at bounding box center [133, 172] width 203 height 282
drag, startPoint x: 187, startPoint y: 37, endPoint x: 183, endPoint y: 47, distance: 10.8
click at [183, 46] on div at bounding box center [203, 47] width 53 height 32
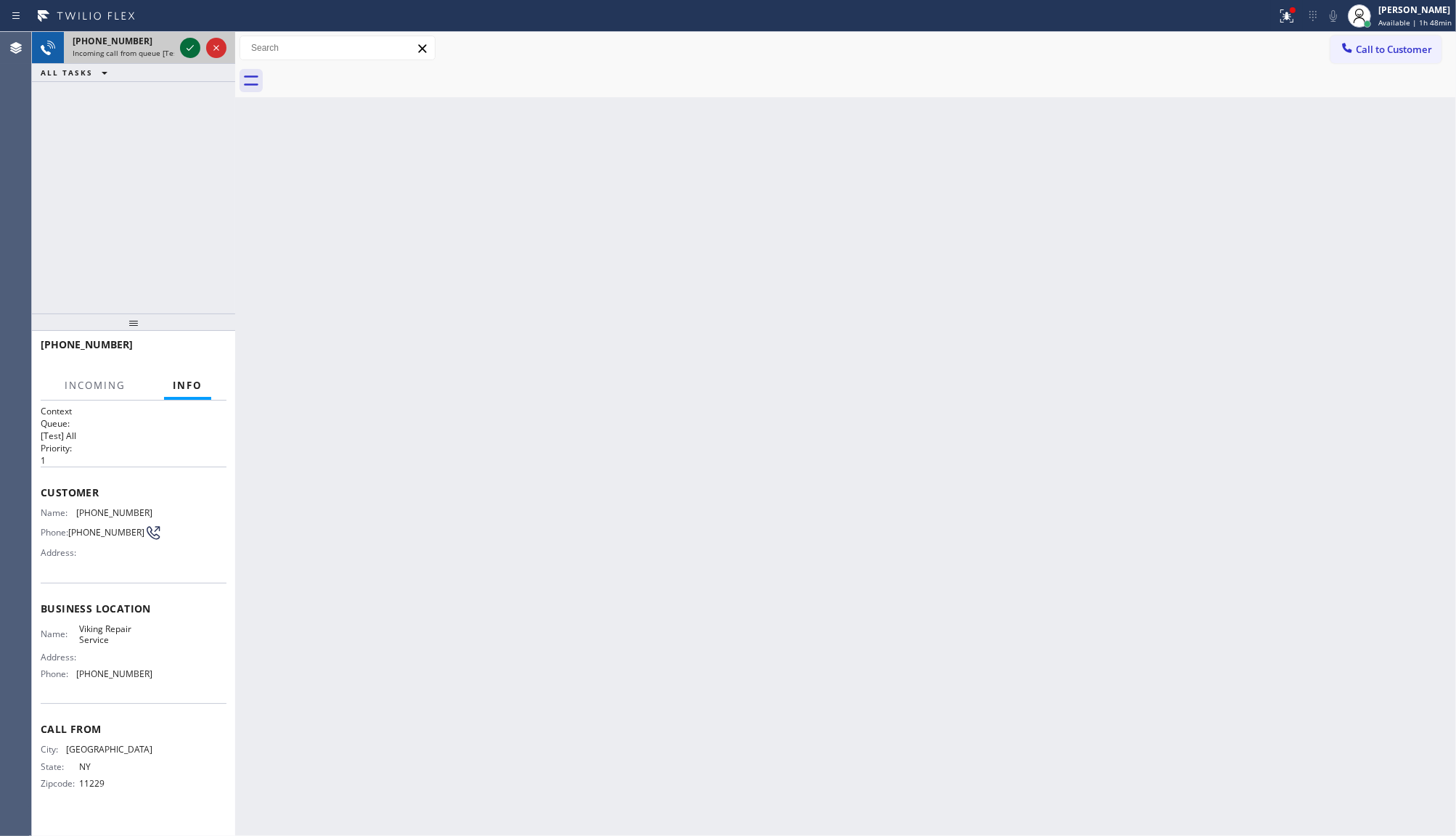
click at [183, 47] on icon at bounding box center [190, 48] width 17 height 17
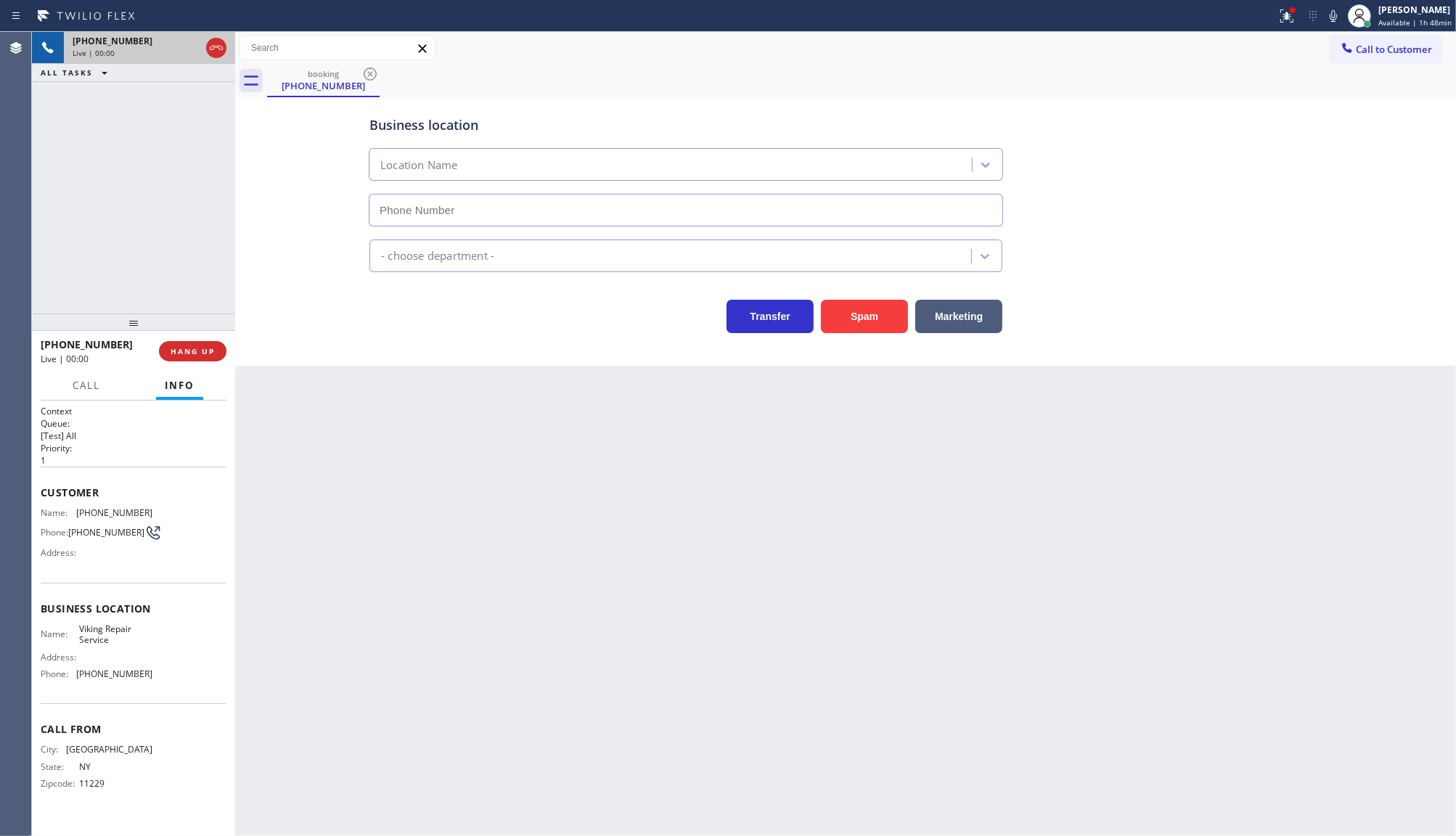
type input "(929) 203-9152"
click at [1286, 15] on icon at bounding box center [1287, 15] width 17 height 17
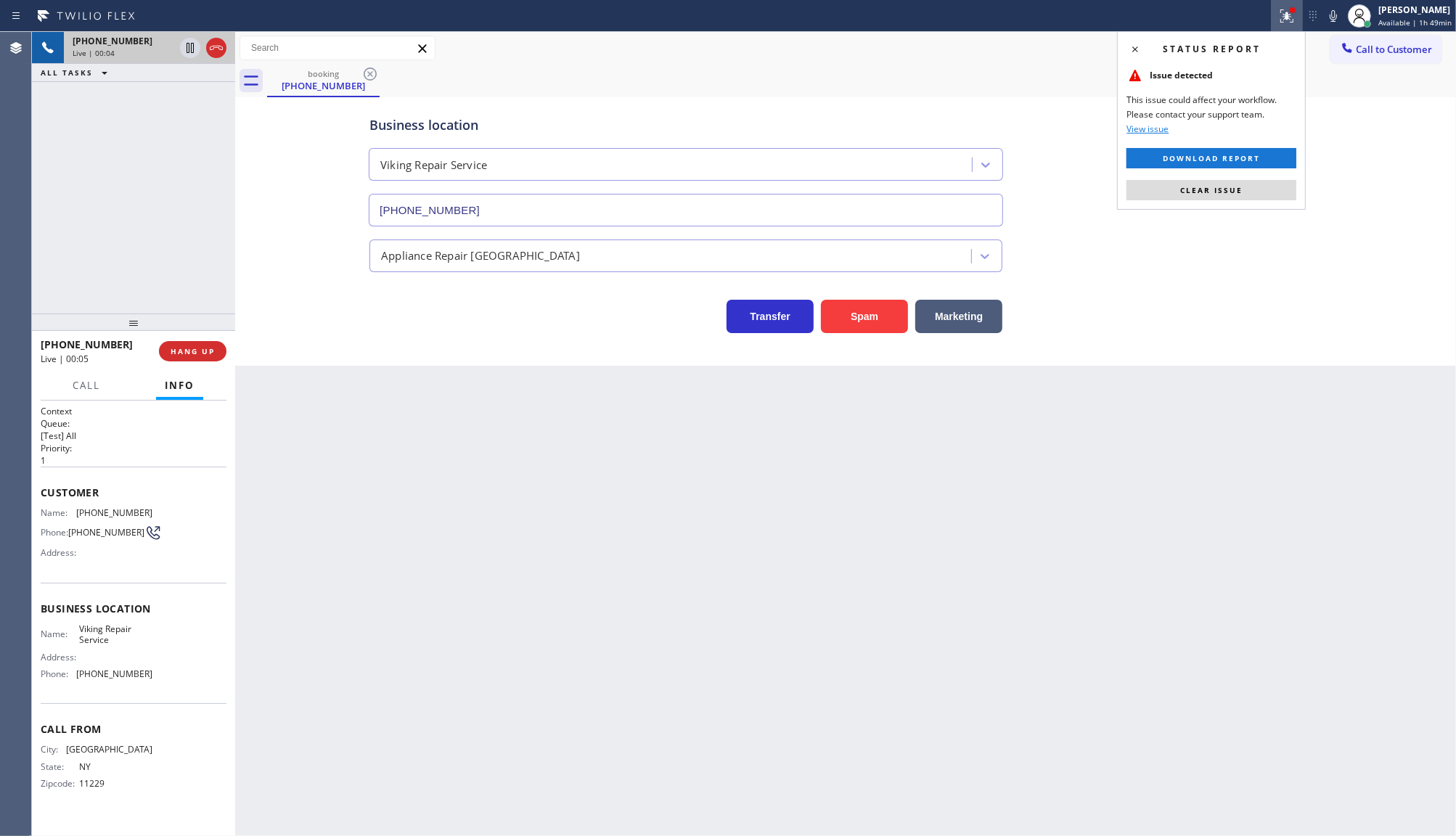
click at [1253, 176] on div "Status report Issue detected This issue could affect your workflow. Please cont…" at bounding box center [1211, 120] width 189 height 178
click at [1251, 183] on button "Clear issue" at bounding box center [1211, 190] width 170 height 21
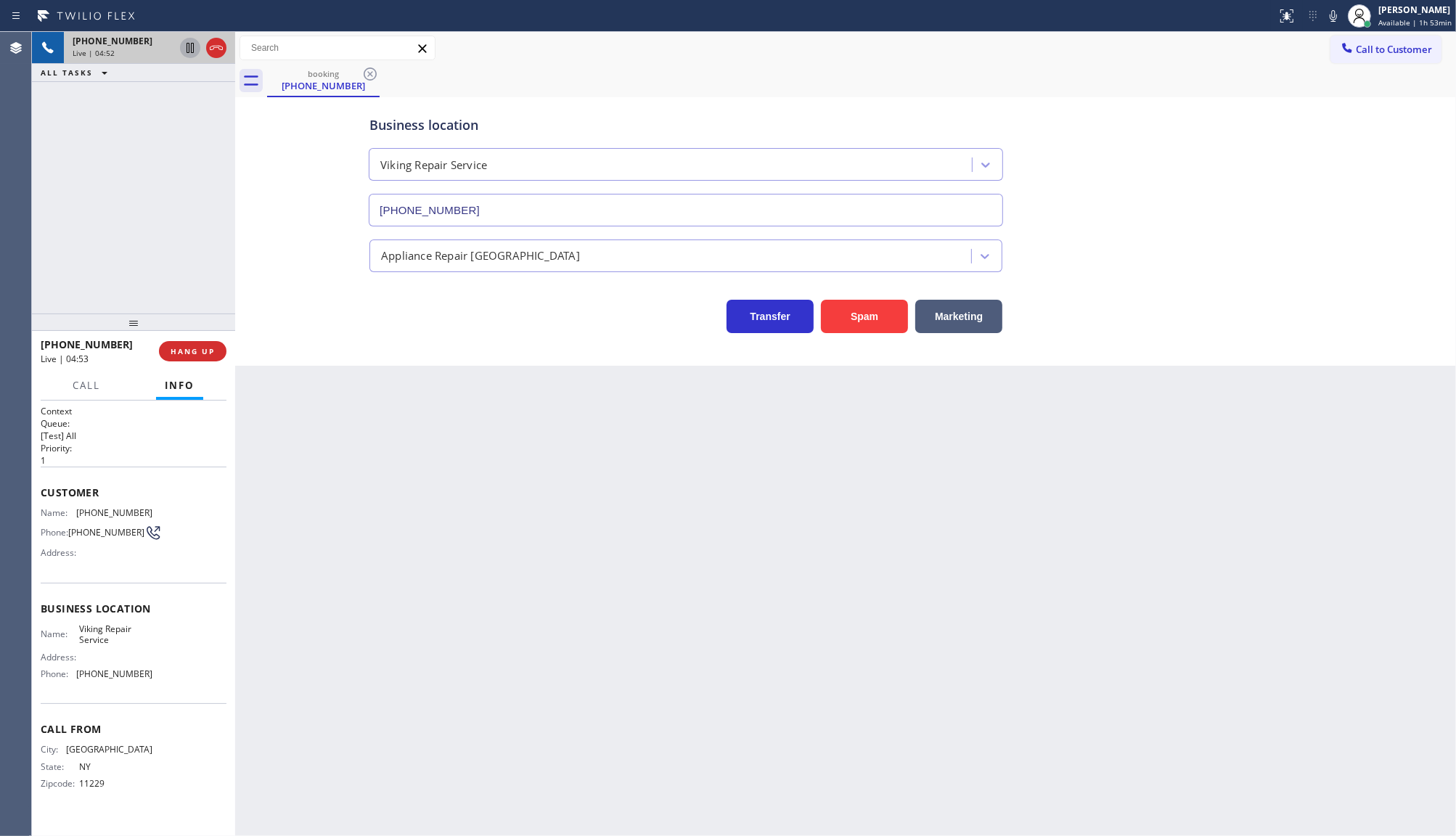
click at [183, 46] on icon at bounding box center [190, 48] width 17 height 17
click at [1334, 19] on icon at bounding box center [1334, 15] width 17 height 17
drag, startPoint x: 81, startPoint y: 511, endPoint x: 169, endPoint y: 511, distance: 88.0
click at [169, 511] on div "Name: (917) 626-5858 Phone: (917) 626-5858 Address:" at bounding box center [133, 536] width 186 height 58
copy div "(917) 626-5858"
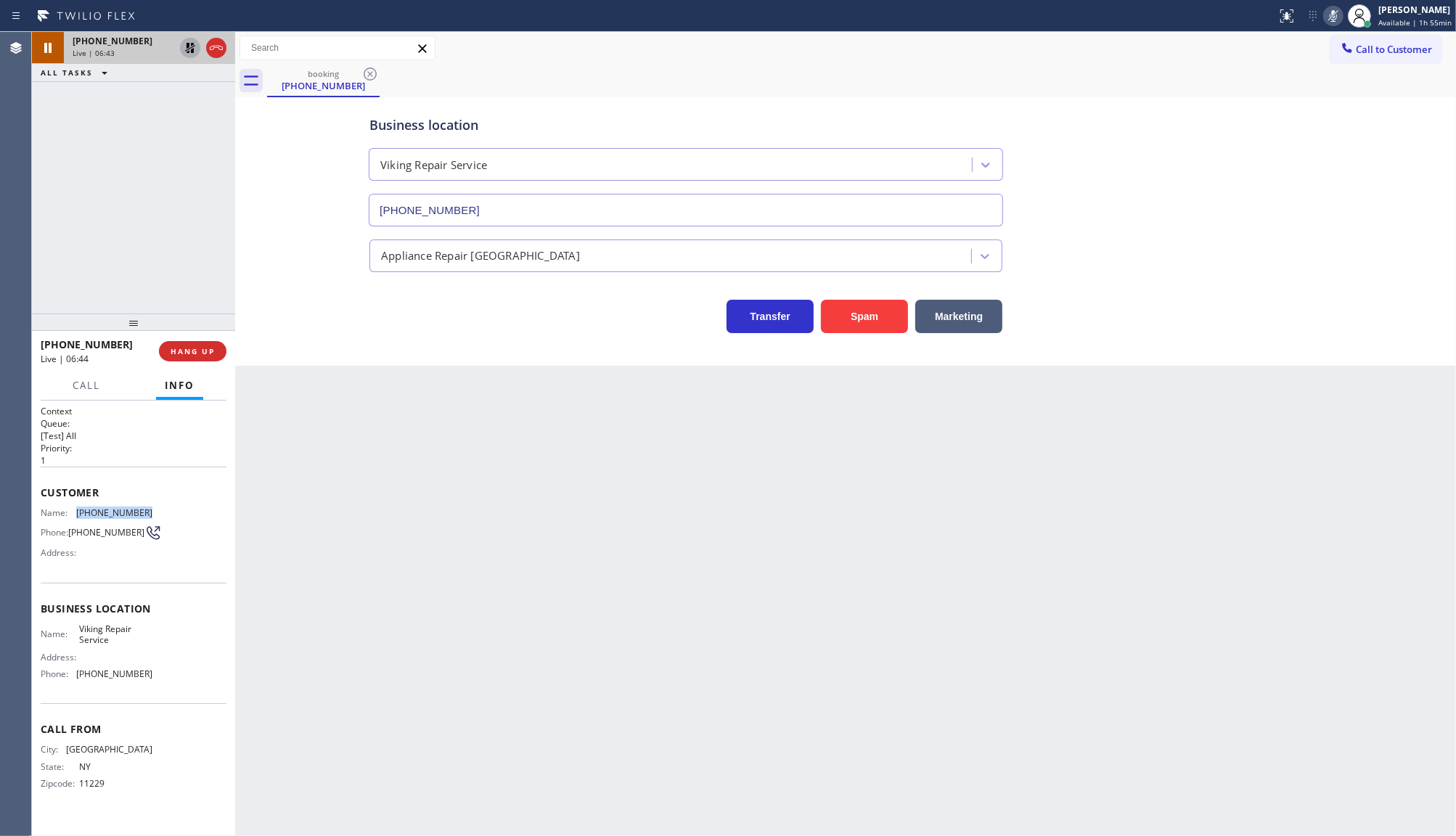
click at [195, 47] on icon at bounding box center [190, 48] width 17 height 17
click at [1335, 15] on icon at bounding box center [1333, 15] width 7 height 11
drag, startPoint x: 84, startPoint y: 131, endPoint x: 85, endPoint y: 7, distance: 124.0
click at [85, 116] on div "+19176265858 Live | 08:08 ALL TASKS ALL TASKS ACTIVE TASKS TASKS IN WRAP UP" at bounding box center [133, 172] width 203 height 282
click at [175, 209] on div "ALL TASKS ALL TASKS ACTIVE TASKS TASKS IN WRAP UP +19176265858 Wrap up | 00:09" at bounding box center [133, 172] width 203 height 282
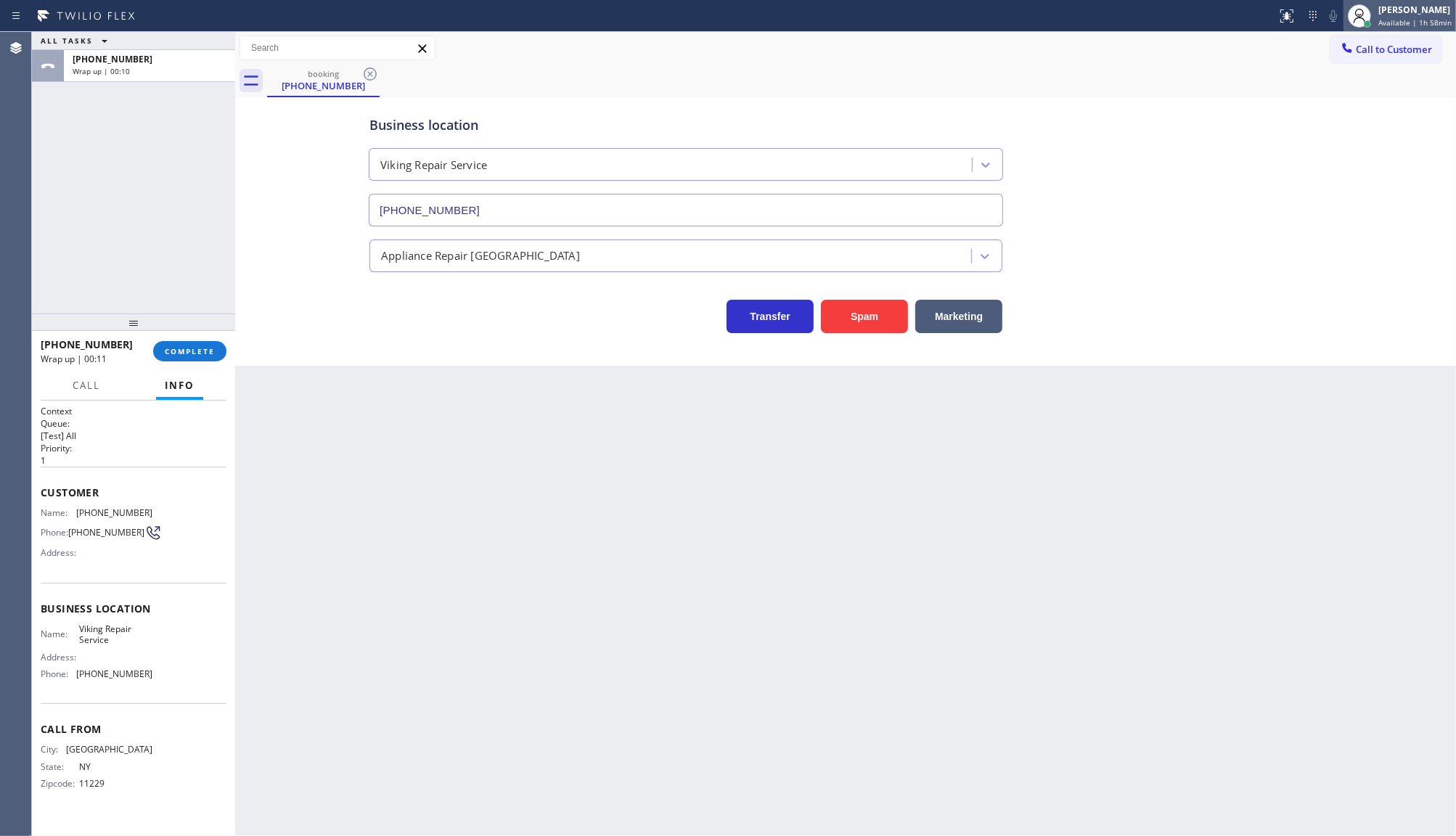
click at [1409, 18] on span "Available | 1h 58min" at bounding box center [1415, 22] width 73 height 10
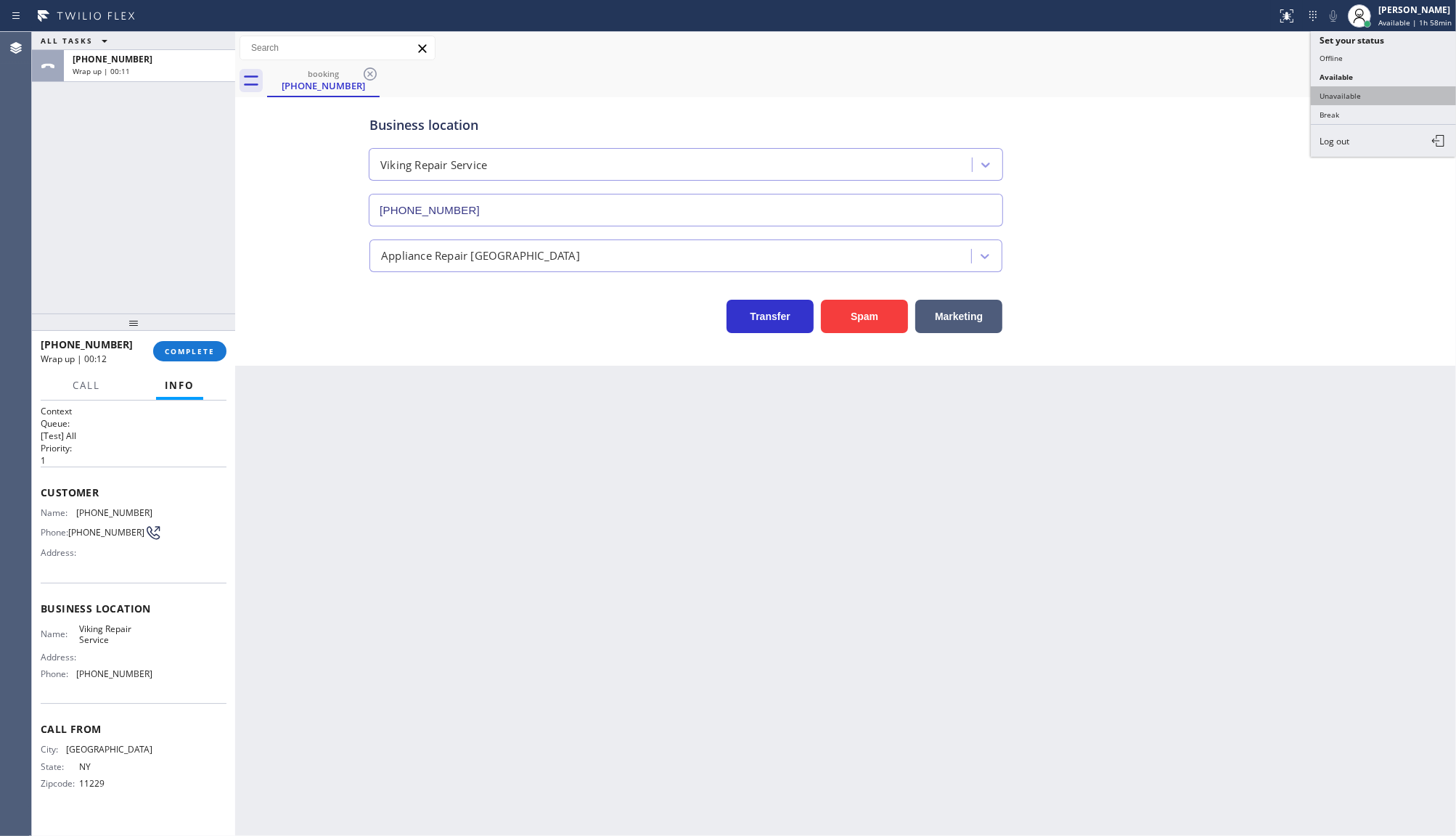
click at [1343, 99] on button "Unavailable" at bounding box center [1384, 96] width 146 height 19
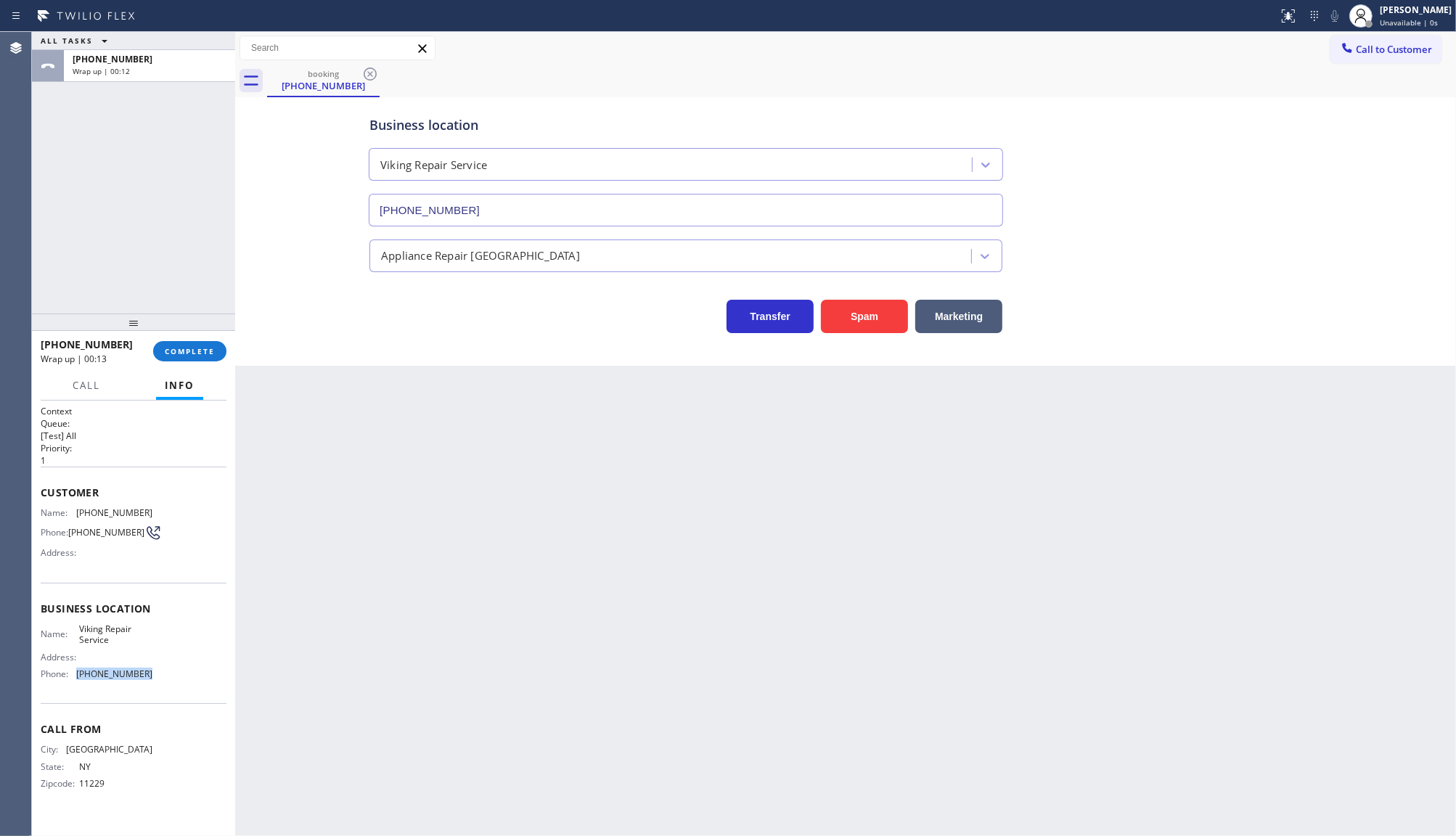
drag, startPoint x: 74, startPoint y: 668, endPoint x: 198, endPoint y: 680, distance: 124.6
click at [198, 680] on div "Name: Viking Repair Service Address: Phone: (929) 203-9152" at bounding box center [133, 654] width 186 height 63
click at [124, 189] on div "ALL TASKS ALL TASKS ACTIVE TASKS TASKS IN WRAP UP +19176265858 Wrap up | 00:38" at bounding box center [133, 172] width 203 height 282
drag, startPoint x: 72, startPoint y: 678, endPoint x: 174, endPoint y: 678, distance: 102.0
click at [174, 678] on div "Name: Viking Repair Service Address: Phone: (929) 203-9152" at bounding box center [133, 654] width 186 height 63
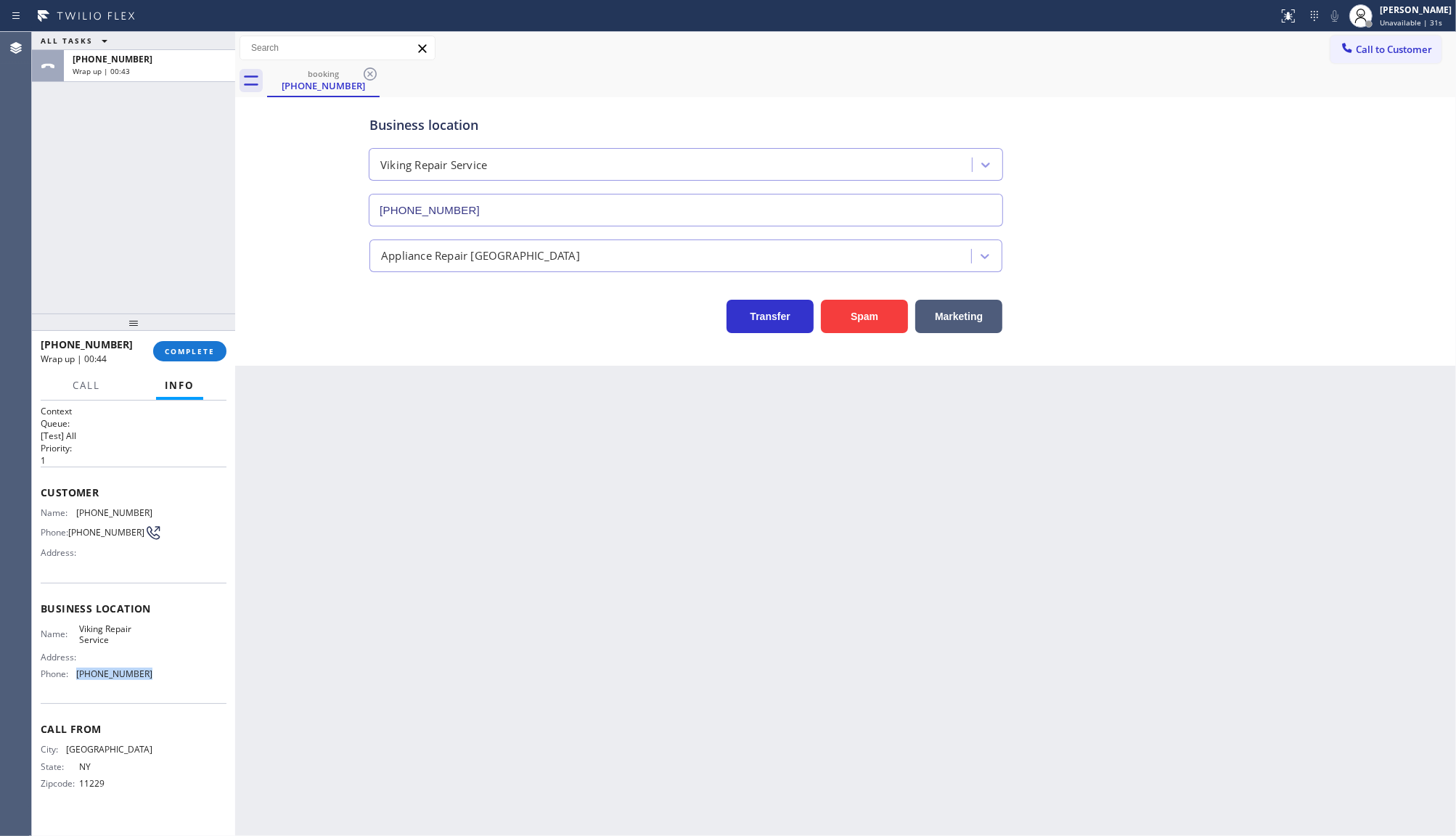
copy div "(929) 203-9152"
click at [1366, 52] on span "Call to Customer" at bounding box center [1394, 49] width 77 height 13
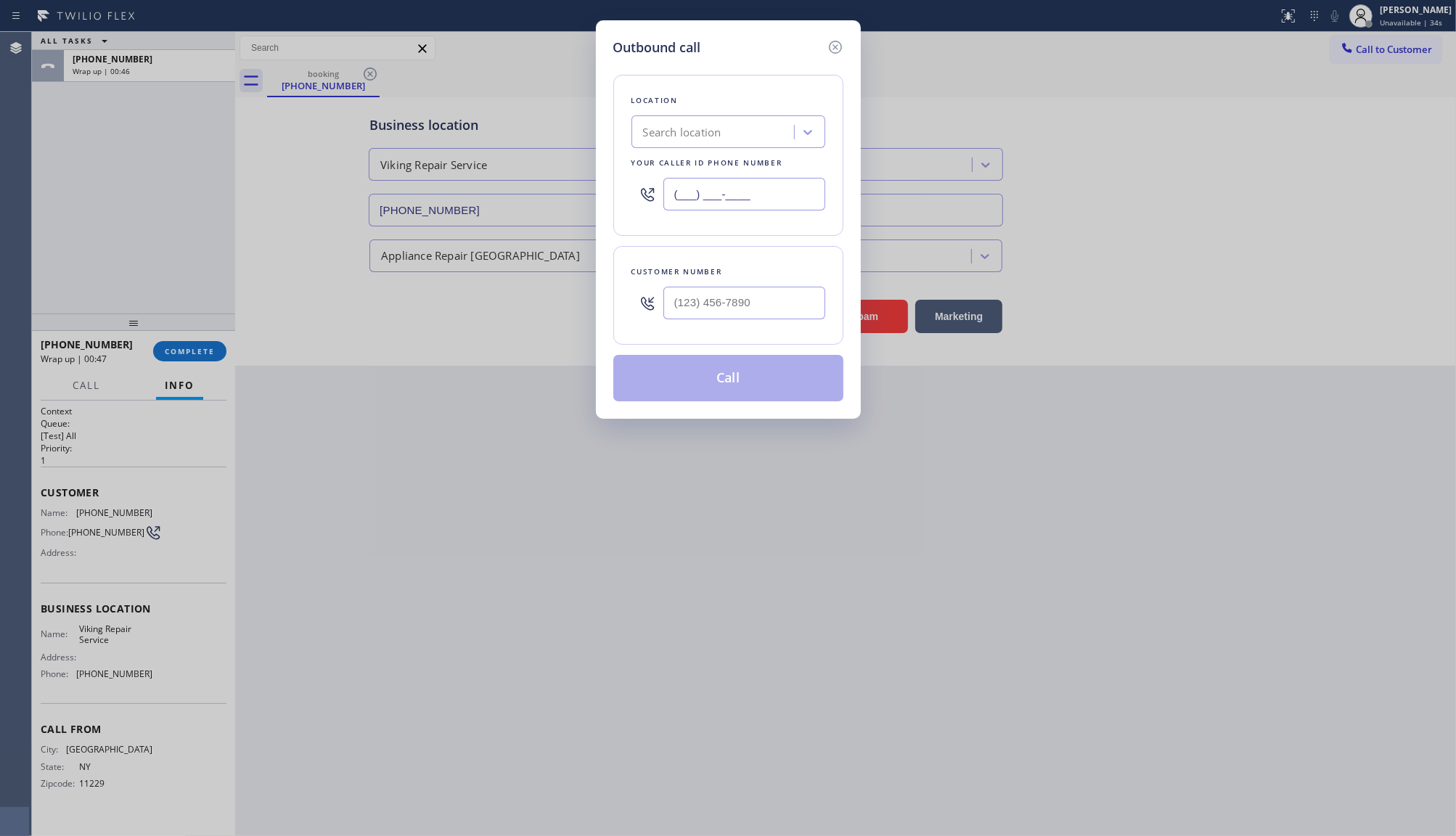
click at [733, 196] on input "(___) ___-____" at bounding box center [745, 195] width 162 height 33
paste input "929) 203-9152"
type input "(929) 203-9152"
click at [713, 305] on input "(___) ___-____" at bounding box center [745, 303] width 162 height 33
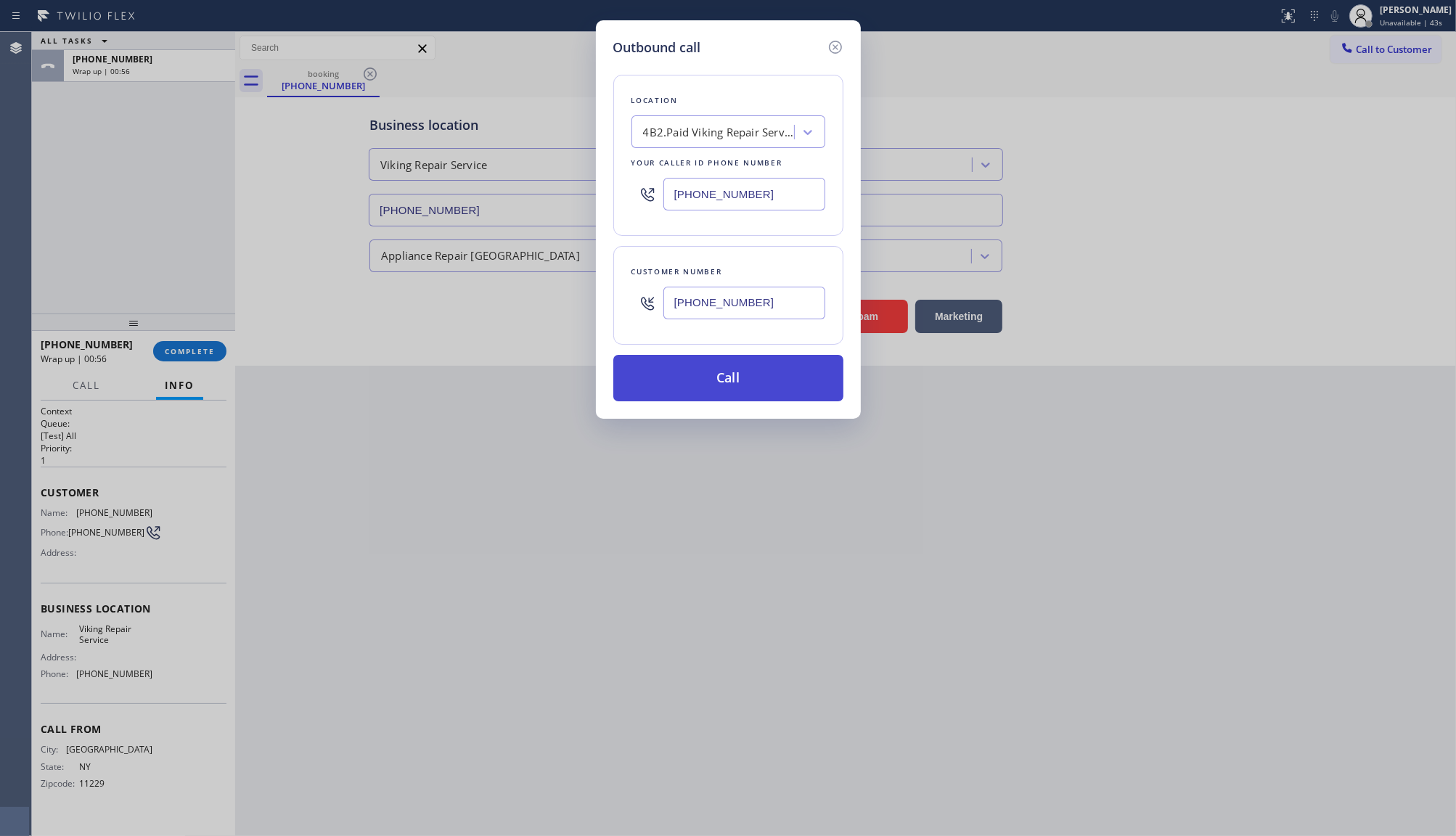
type input "(917) 626-5858"
click at [709, 381] on button "Call" at bounding box center [728, 378] width 230 height 46
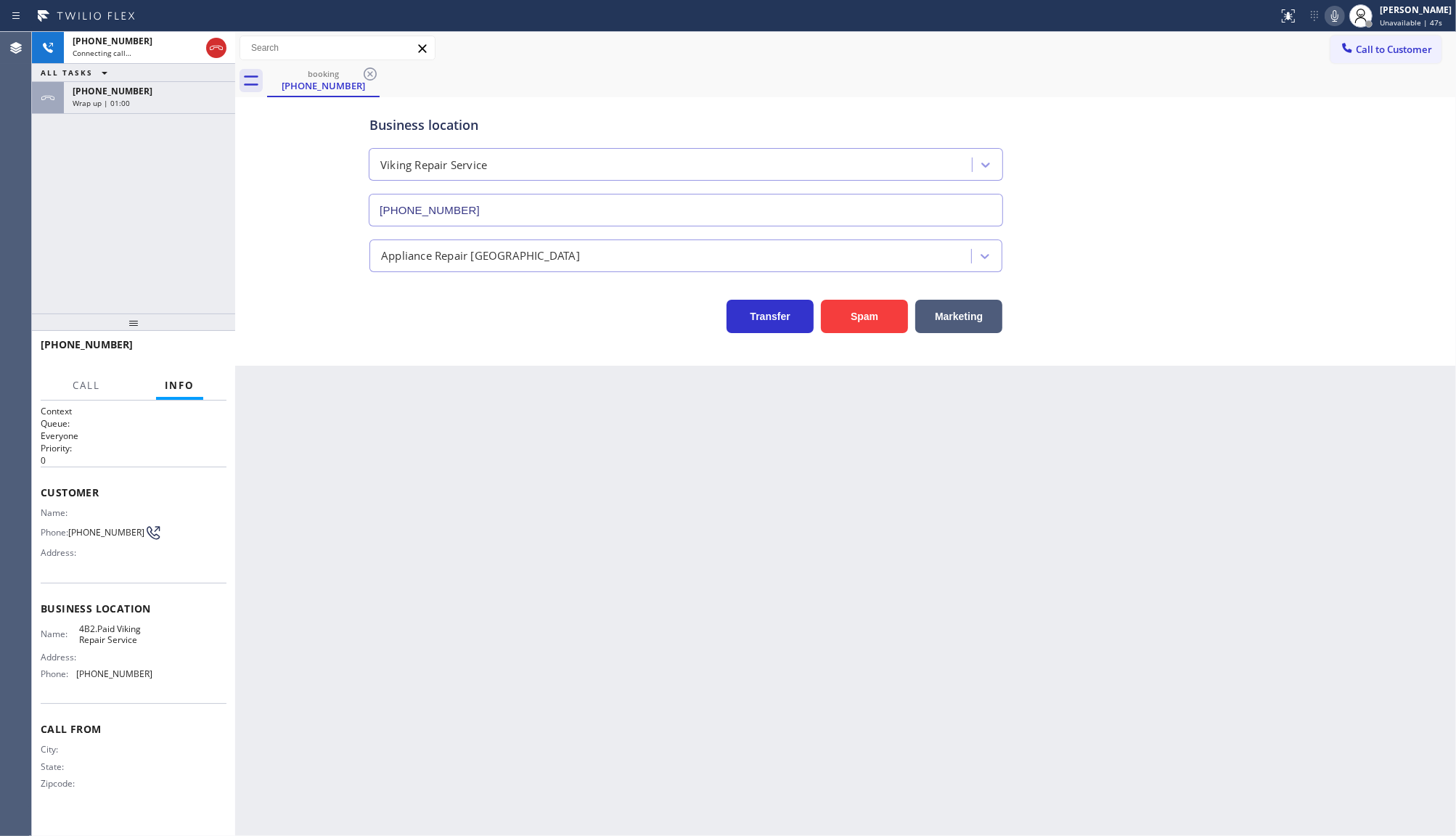
drag, startPoint x: 158, startPoint y: 106, endPoint x: 230, endPoint y: 157, distance: 88.2
click at [156, 106] on div "Wrap up | 01:00" at bounding box center [149, 103] width 154 height 10
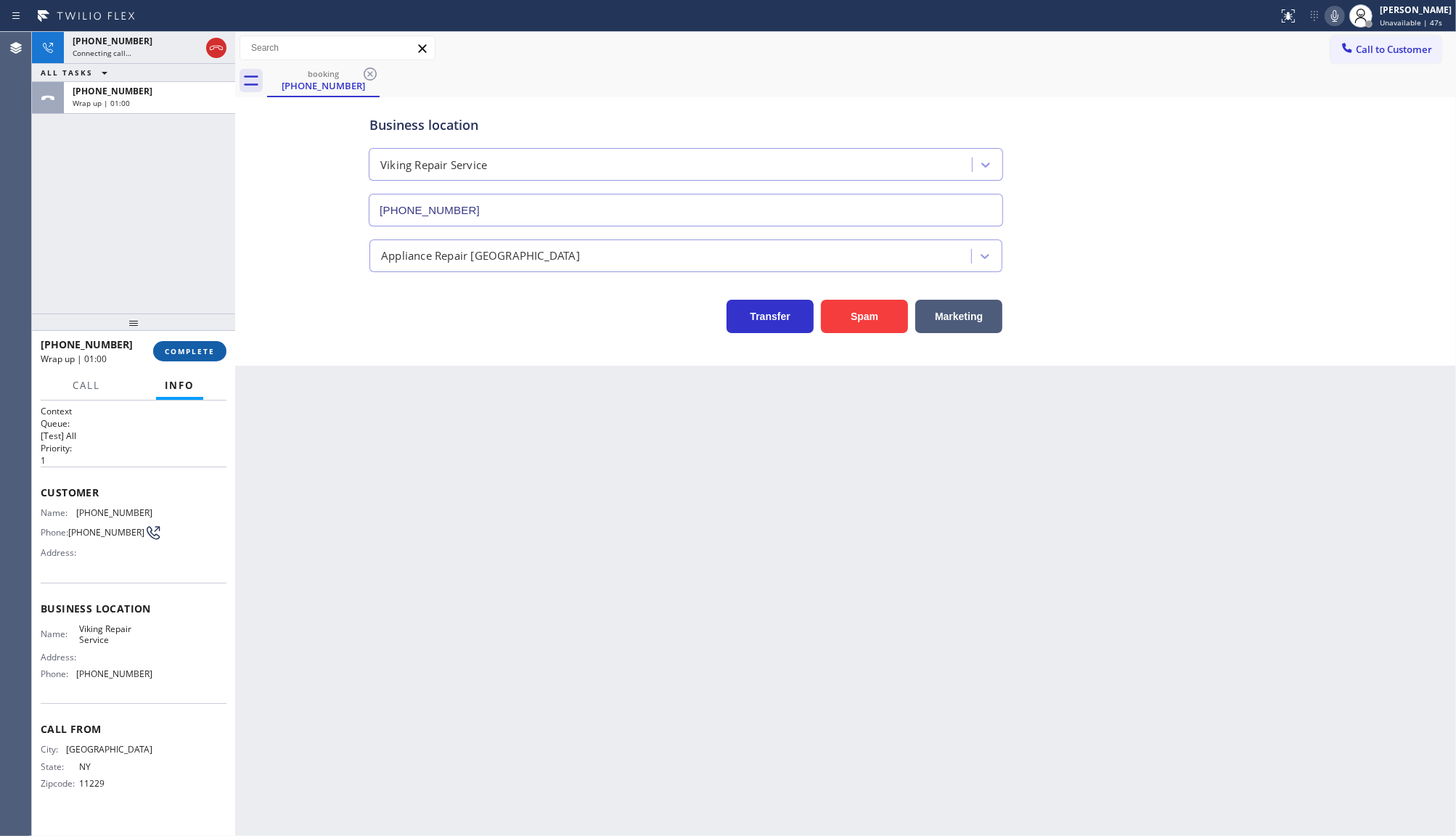
click at [195, 350] on span "COMPLETE" at bounding box center [189, 351] width 50 height 10
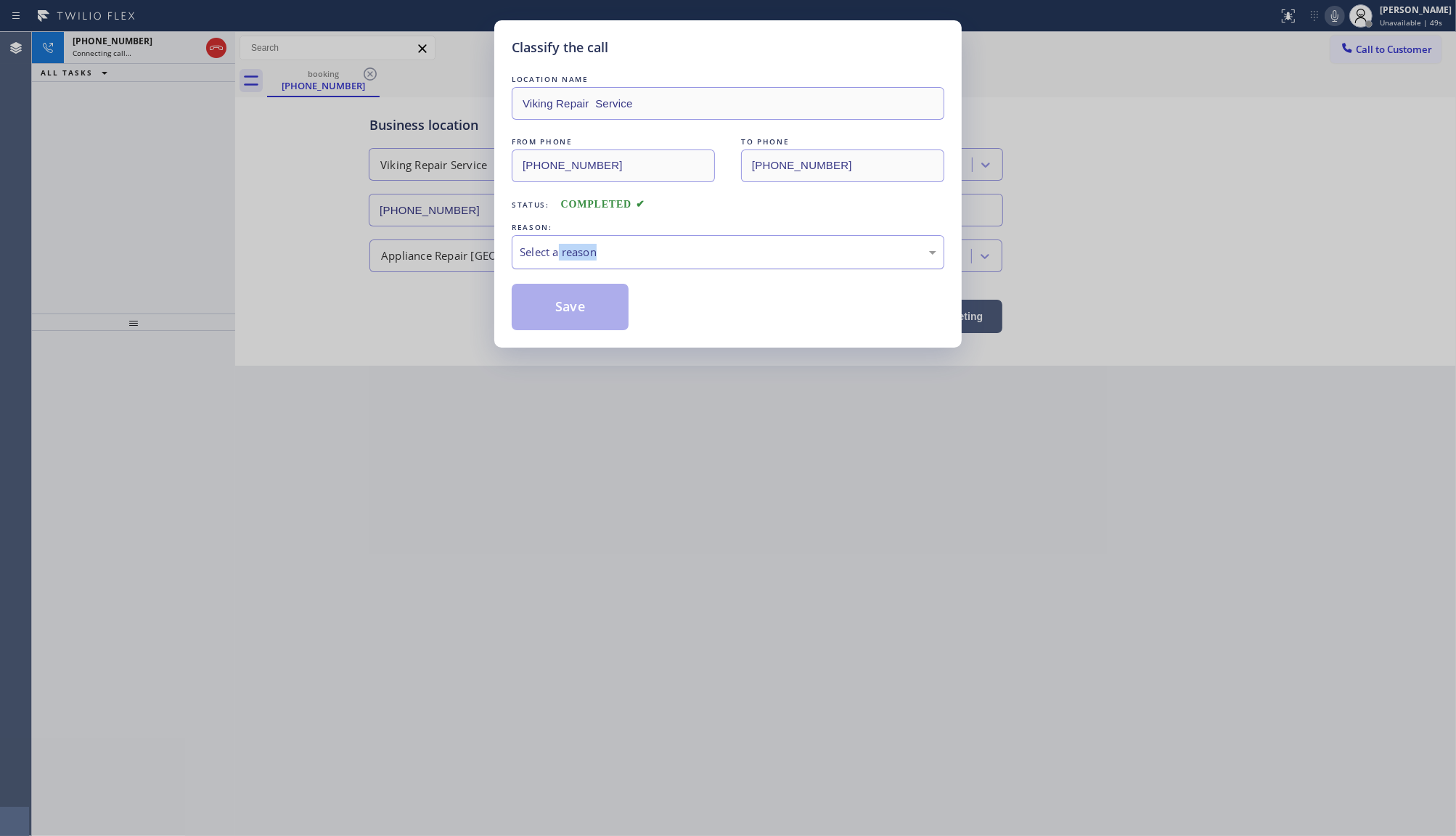
click at [560, 266] on div "LOCATION NAME Viking Repair Service FROM PHONE (917) 626-5858 TO PHONE (929) 20…" at bounding box center [728, 201] width 432 height 258
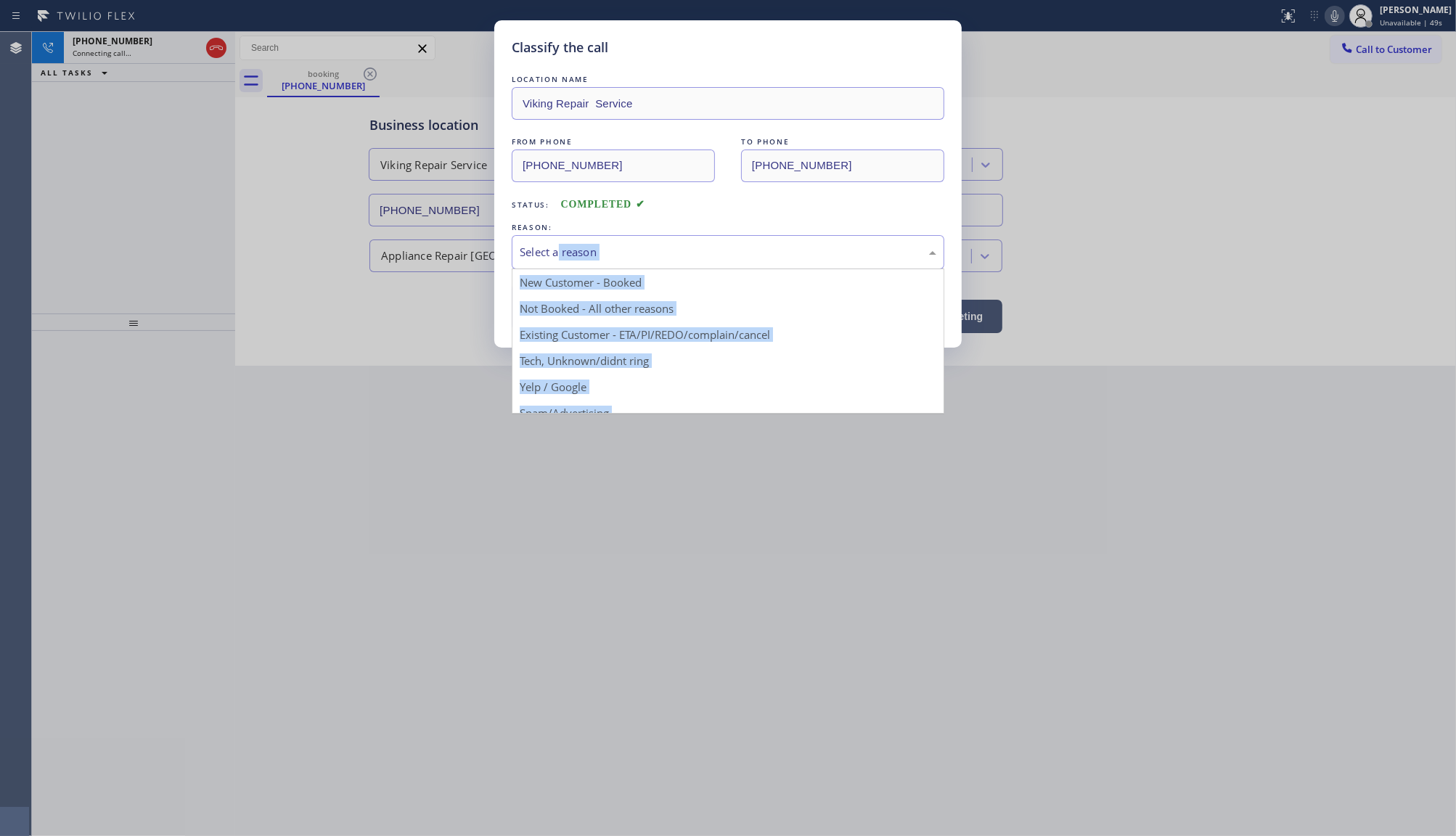
click at [560, 257] on div "Select a reason" at bounding box center [728, 251] width 417 height 16
click at [547, 252] on div "Select a reason" at bounding box center [728, 251] width 417 height 16
click at [526, 245] on div "Select a reason" at bounding box center [728, 251] width 417 height 16
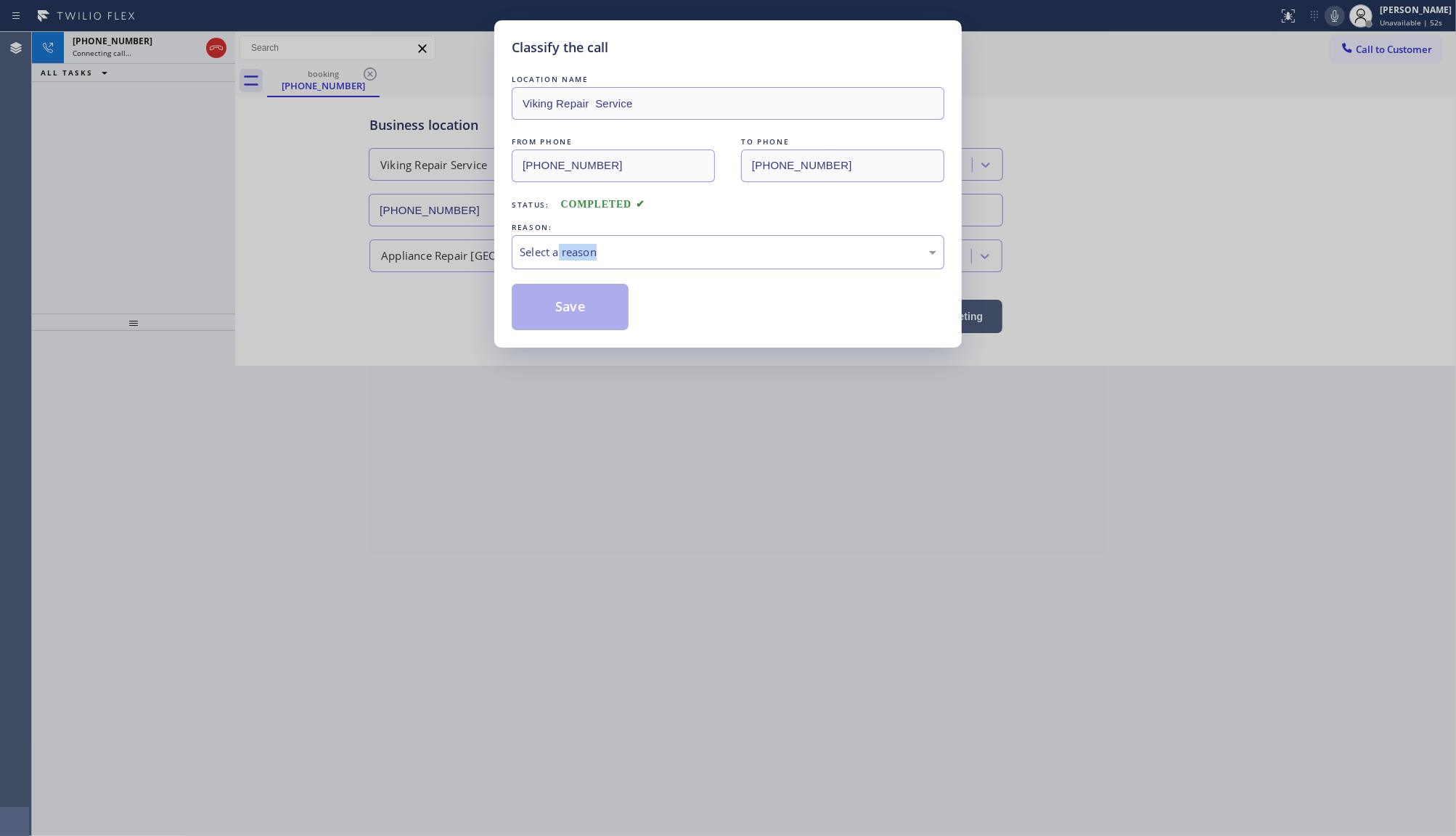
click at [526, 245] on div "Select a reason" at bounding box center [728, 251] width 417 height 16
click at [723, 311] on div "Save" at bounding box center [728, 307] width 432 height 46
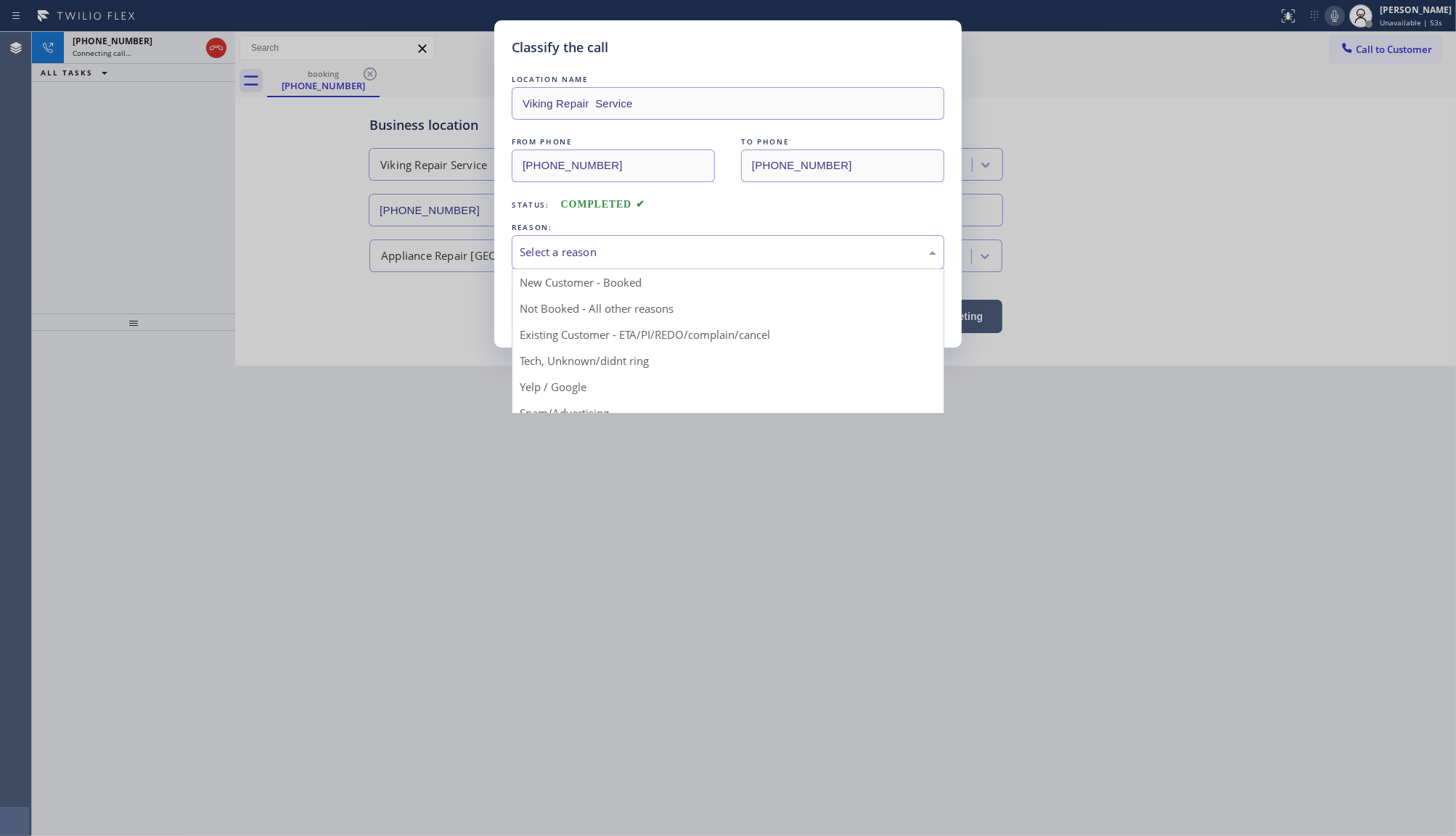
click at [534, 249] on div "Select a reason" at bounding box center [728, 251] width 417 height 16
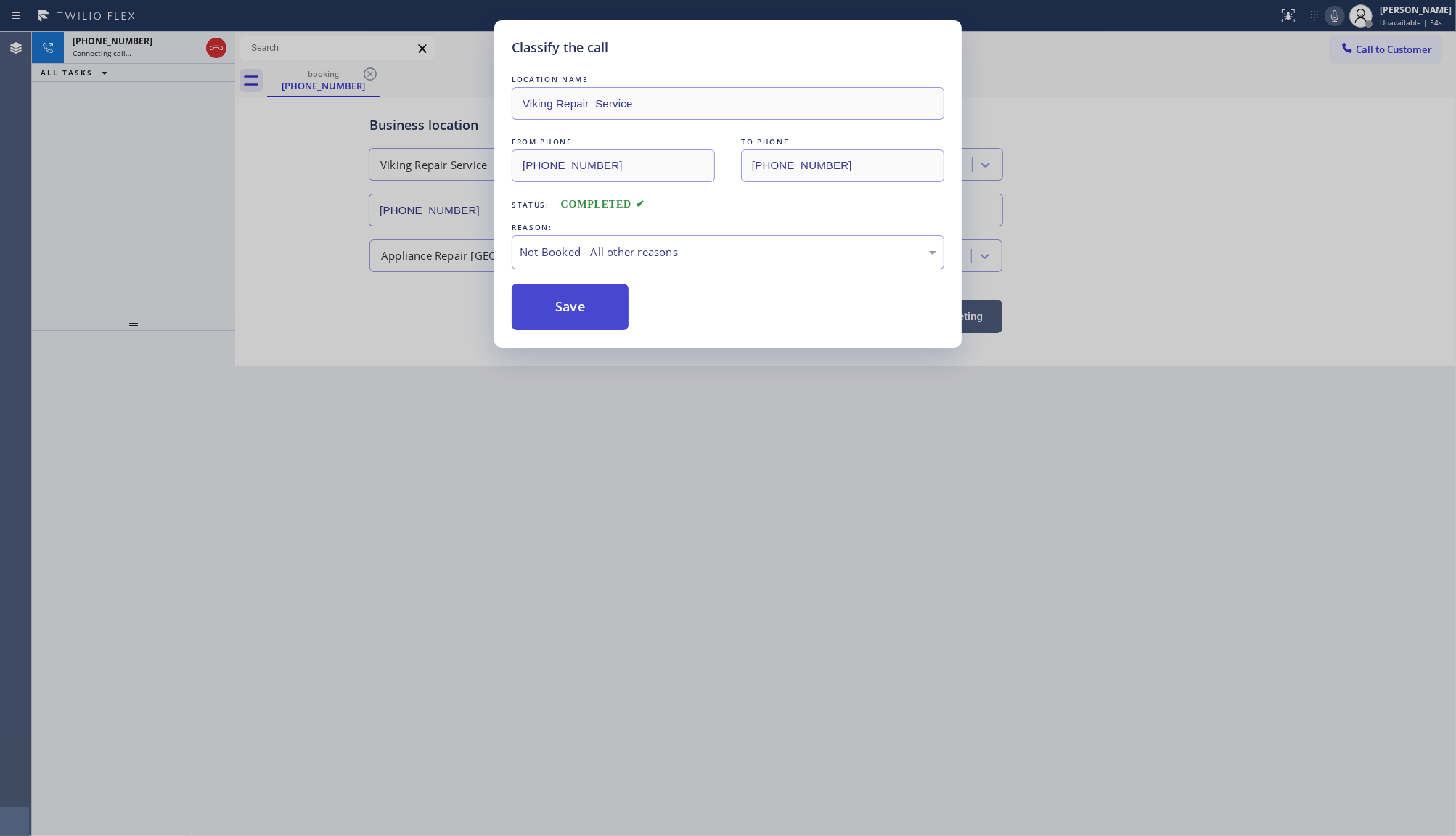
click at [538, 307] on button "Save" at bounding box center [570, 307] width 117 height 46
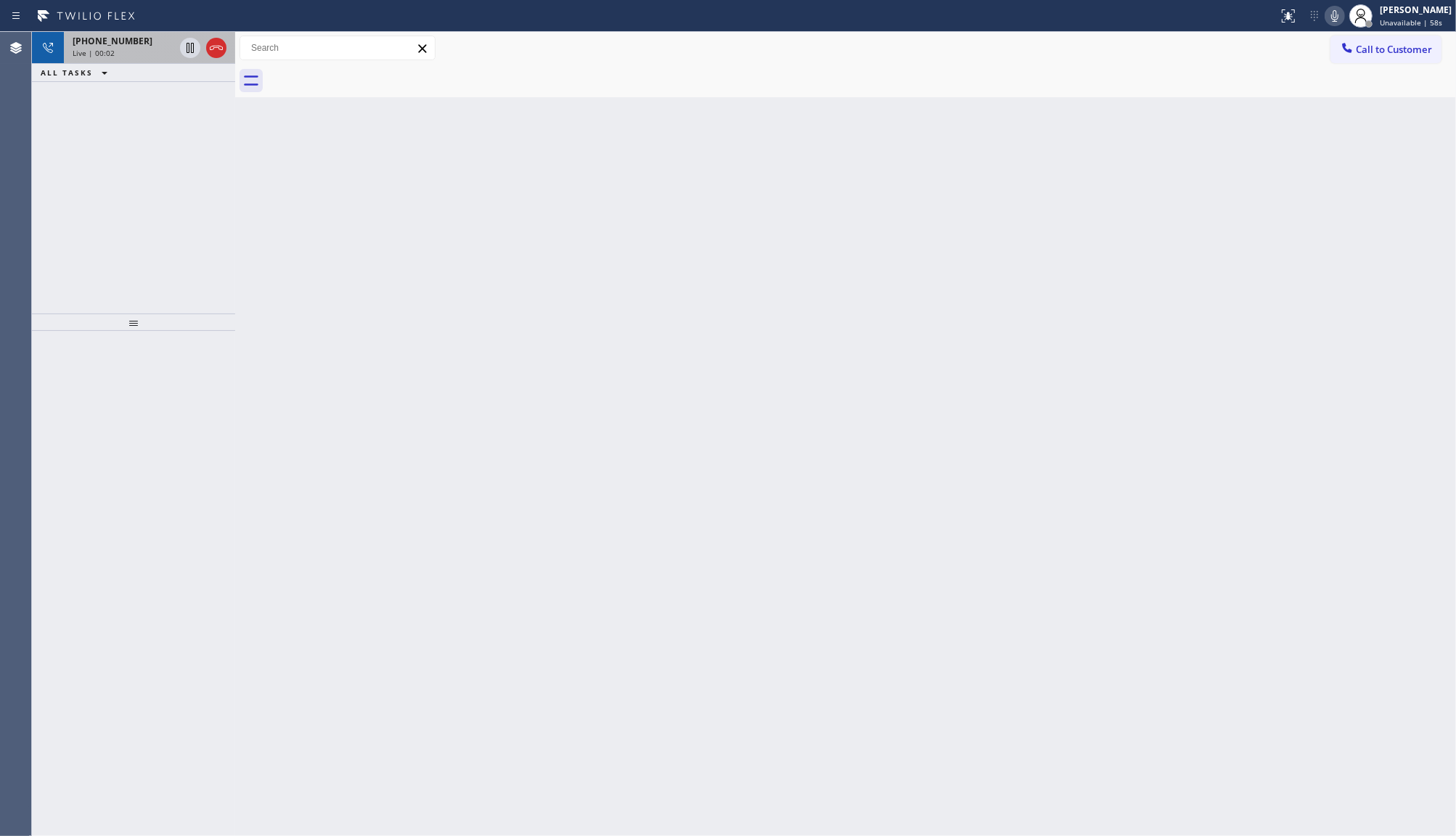
click at [106, 39] on span "+19176265858" at bounding box center [112, 40] width 80 height 12
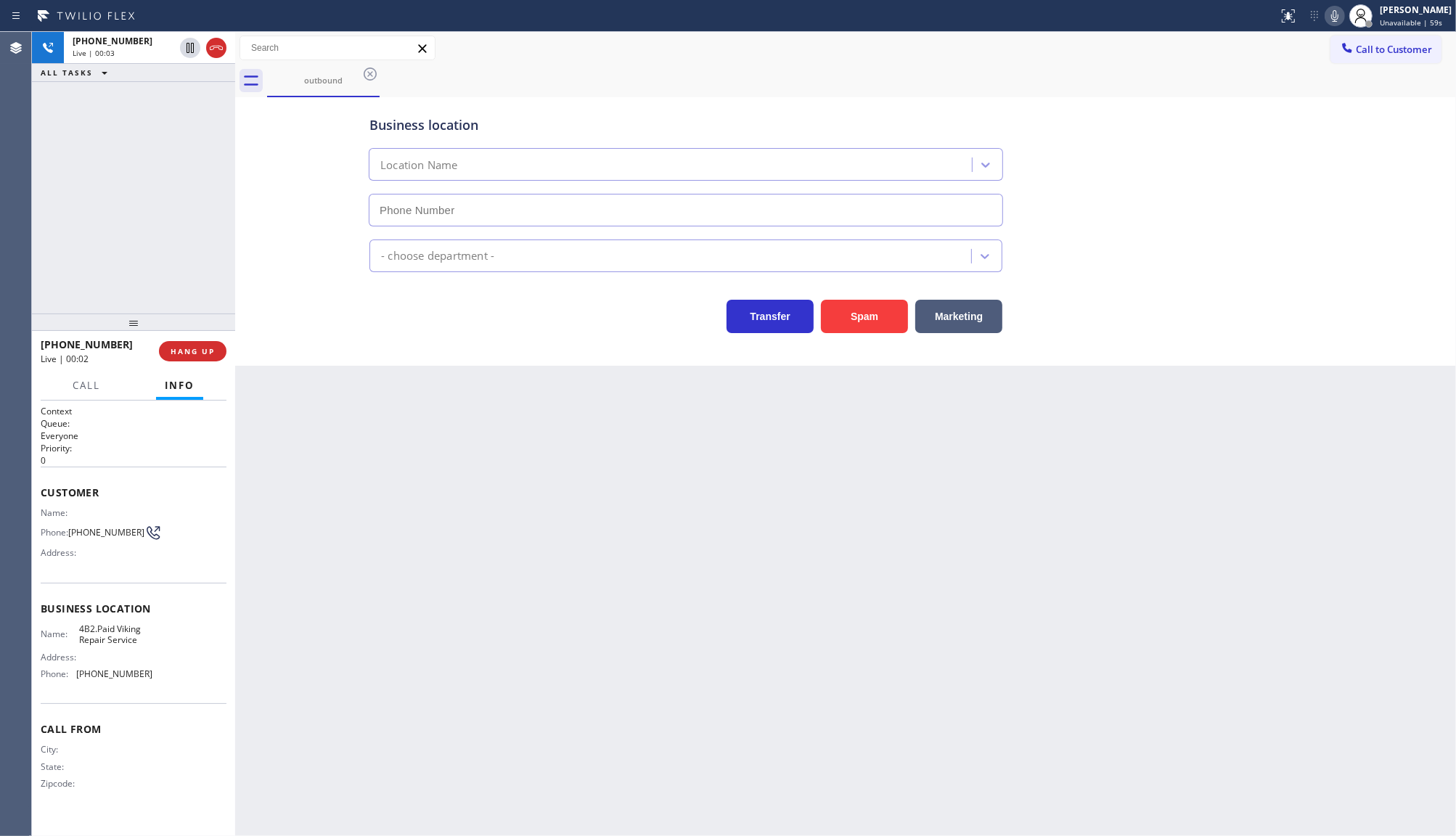
type input "(929) 203-9152"
click at [77, 210] on div "+19176265858 Live | 00:15 ALL TASKS ALL TASKS ACTIVE TASKS TASKS IN WRAP UP" at bounding box center [133, 172] width 203 height 282
click at [127, 136] on div "+19176265858 Live | 00:40 ALL TASKS ALL TASKS ACTIVE TASKS TASKS IN WRAP UP" at bounding box center [133, 172] width 203 height 282
click at [77, 528] on span "(917) 626-5858" at bounding box center [106, 532] width 77 height 11
drag, startPoint x: 77, startPoint y: 676, endPoint x: 189, endPoint y: 691, distance: 113.0
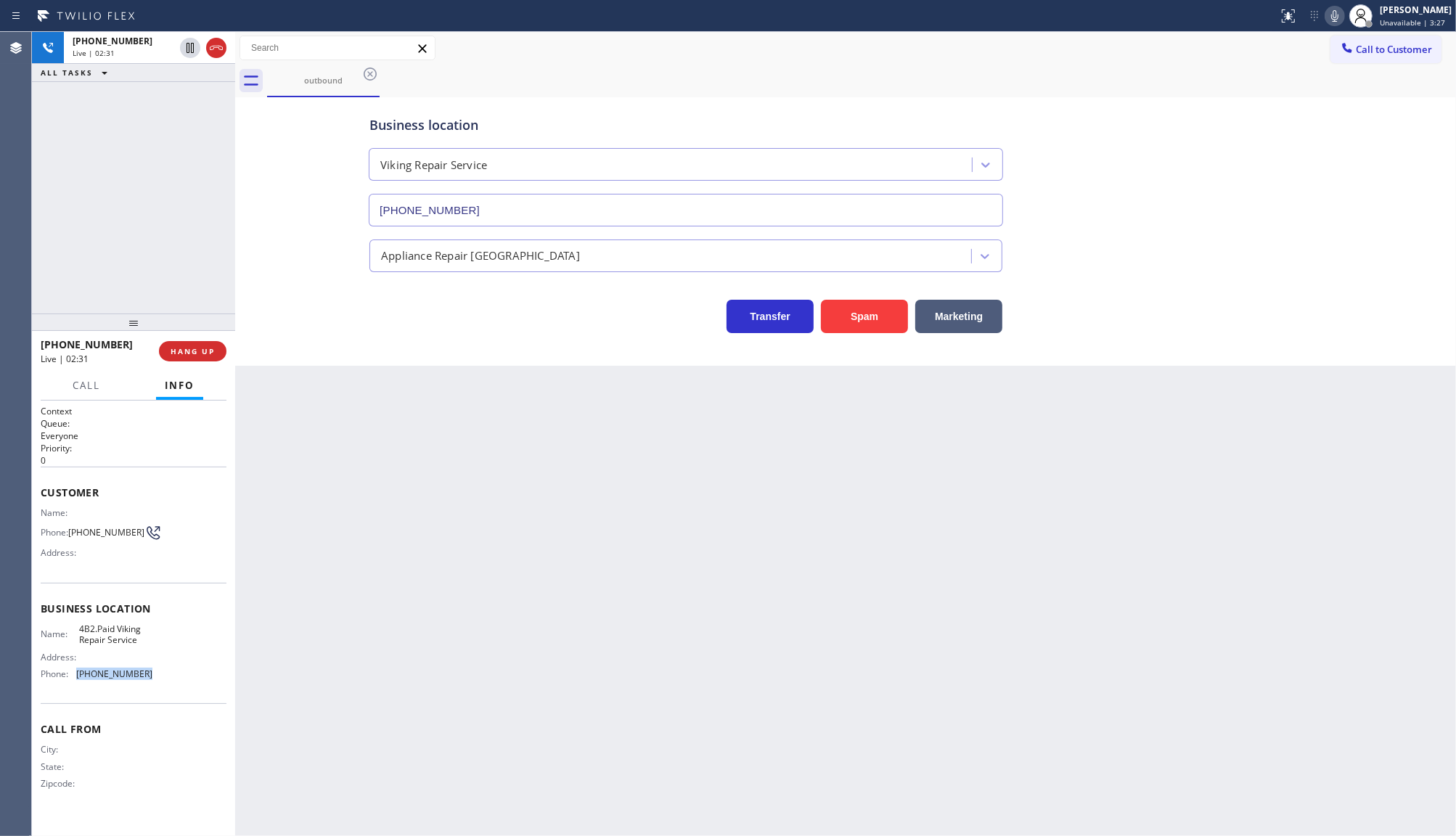
click at [189, 691] on div "Business location Name: 4B2.Paid Viking Repair Service Address: Phone: (929) 20…" at bounding box center [133, 643] width 186 height 121
copy div "(929) 203-9152"
drag, startPoint x: 84, startPoint y: 622, endPoint x: 118, endPoint y: 641, distance: 38.9
click at [118, 641] on span "4B2.Paid Viking Repair Service" at bounding box center [115, 635] width 72 height 22
click at [91, 623] on span "4B2.Paid Viking Repair Service" at bounding box center [115, 635] width 72 height 22
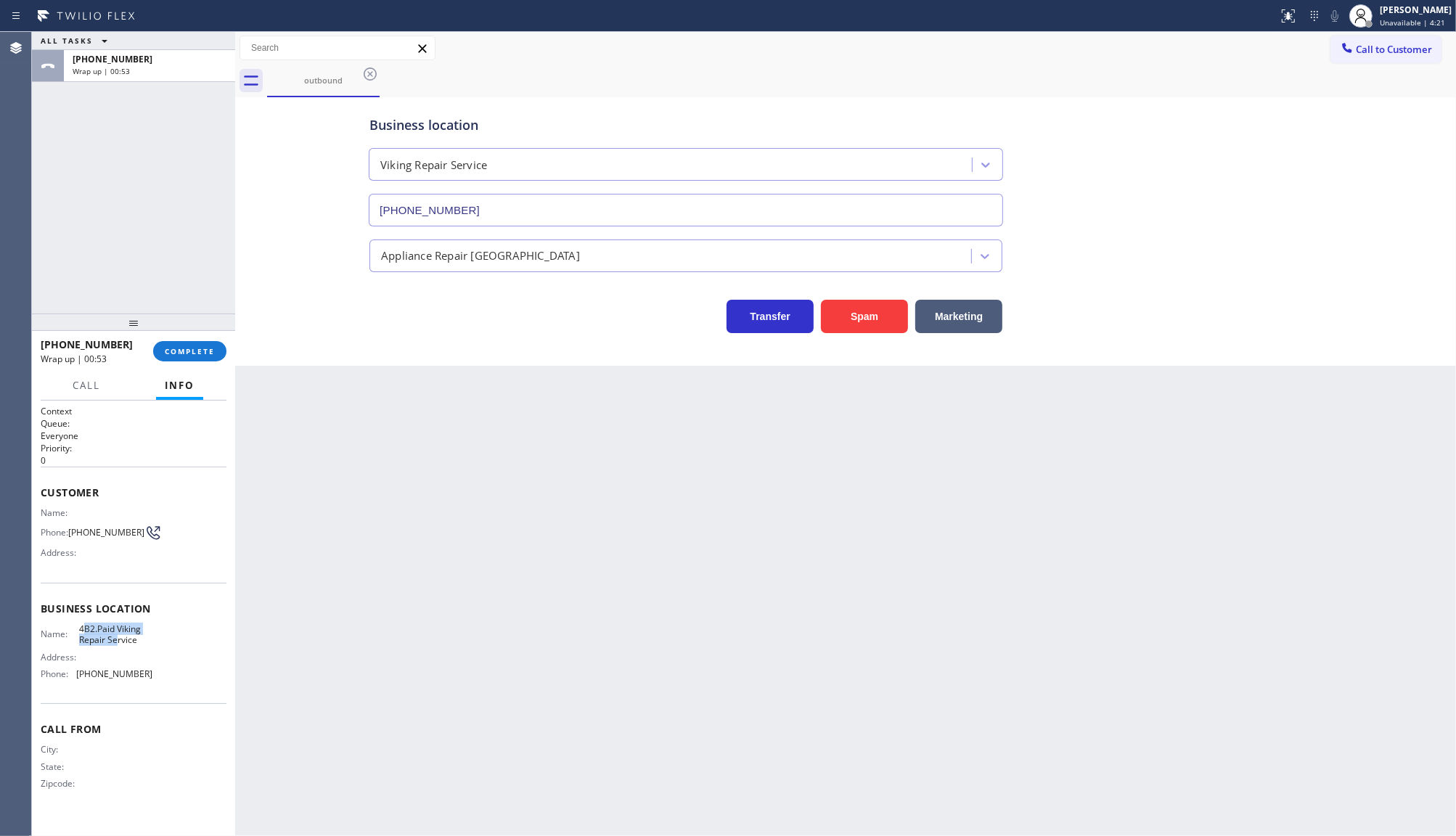
click at [96, 623] on span "4B2.Paid Viking Repair Service" at bounding box center [115, 635] width 72 height 22
click at [115, 623] on span "4B2.Paid Viking Repair Service" at bounding box center [115, 635] width 72 height 22
click at [140, 623] on span "4B2.Paid Viking Repair Service" at bounding box center [115, 635] width 72 height 22
drag, startPoint x: 115, startPoint y: 624, endPoint x: 167, endPoint y: 634, distance: 53.0
click at [167, 634] on div "Name: 4B2.Paid Viking Repair Service Address: Phone: (929) 203-9152" at bounding box center [133, 654] width 186 height 63
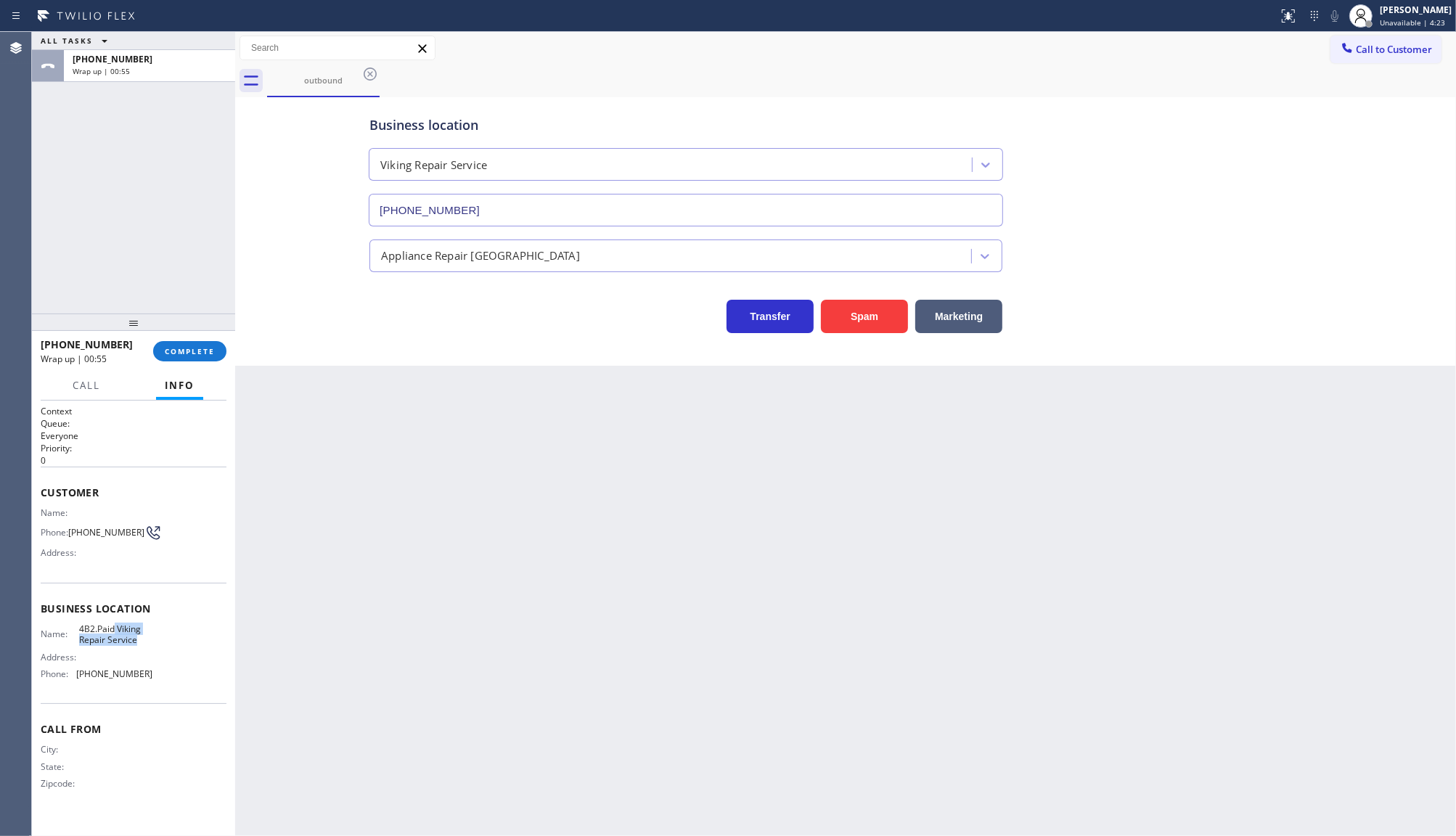
copy span "Viking Repair Service"
click at [168, 344] on button "COMPLETE" at bounding box center [189, 351] width 73 height 21
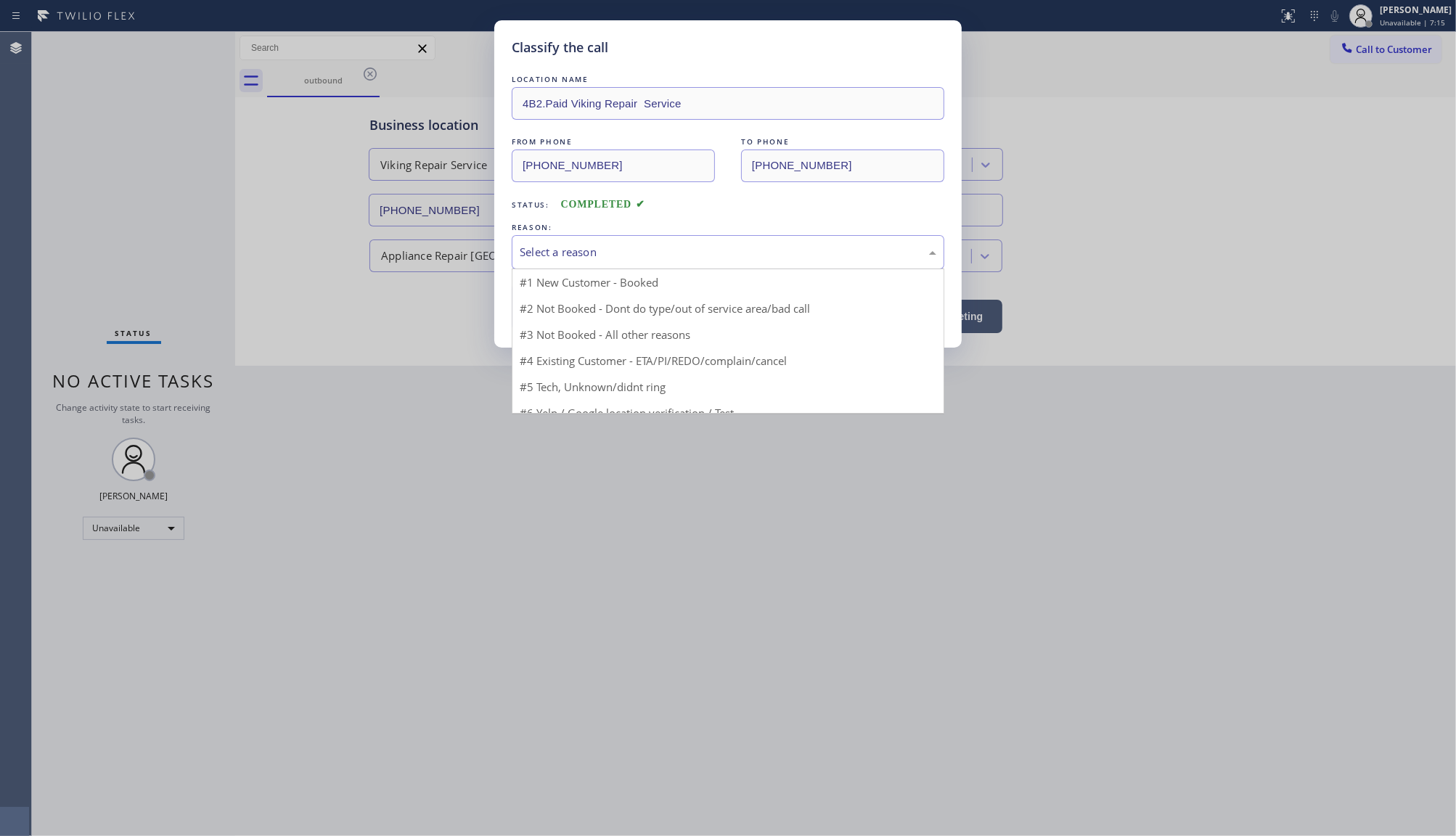
click at [532, 242] on div "Select a reason" at bounding box center [728, 252] width 432 height 34
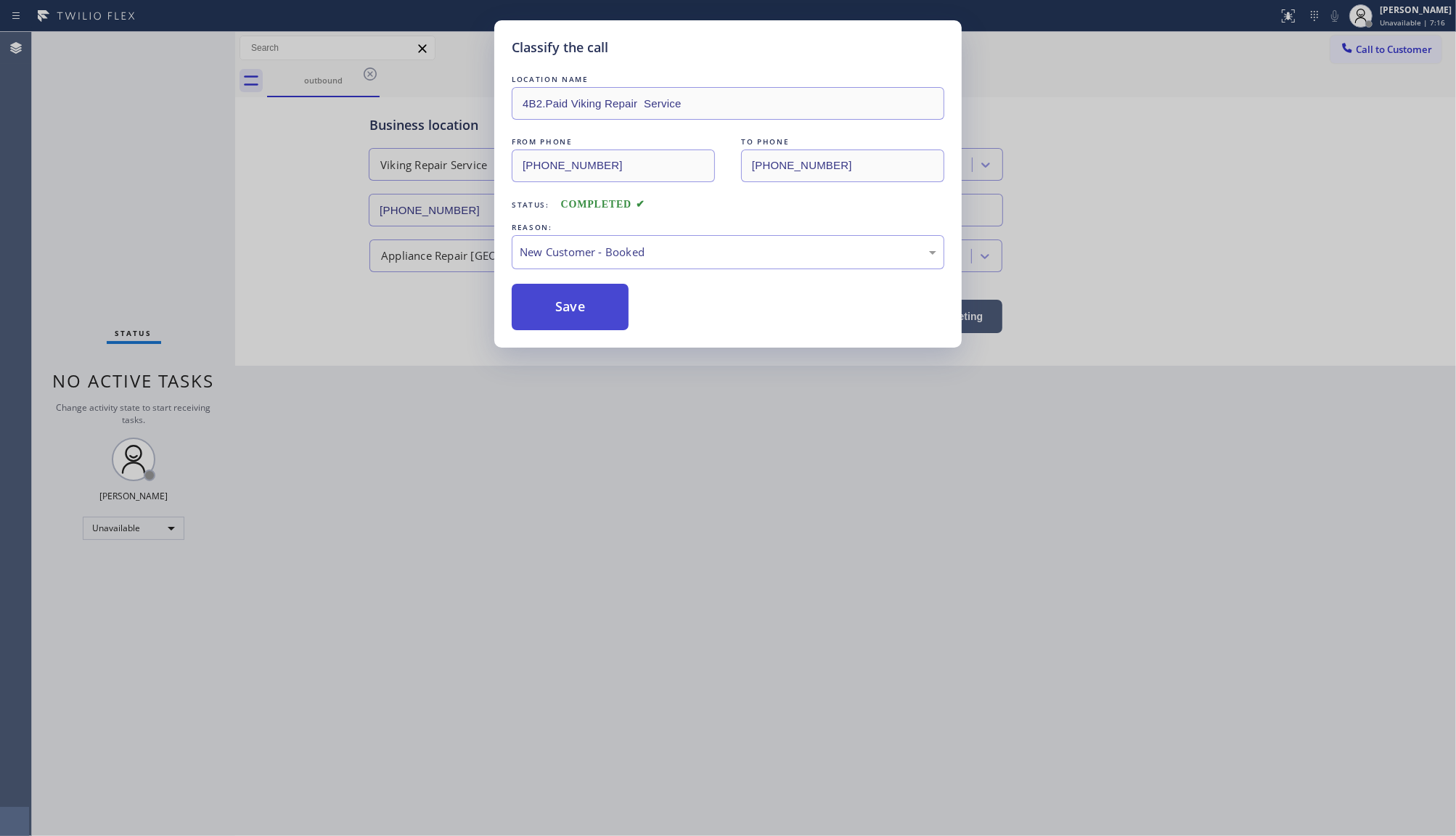
click at [563, 292] on button "Save" at bounding box center [570, 307] width 117 height 46
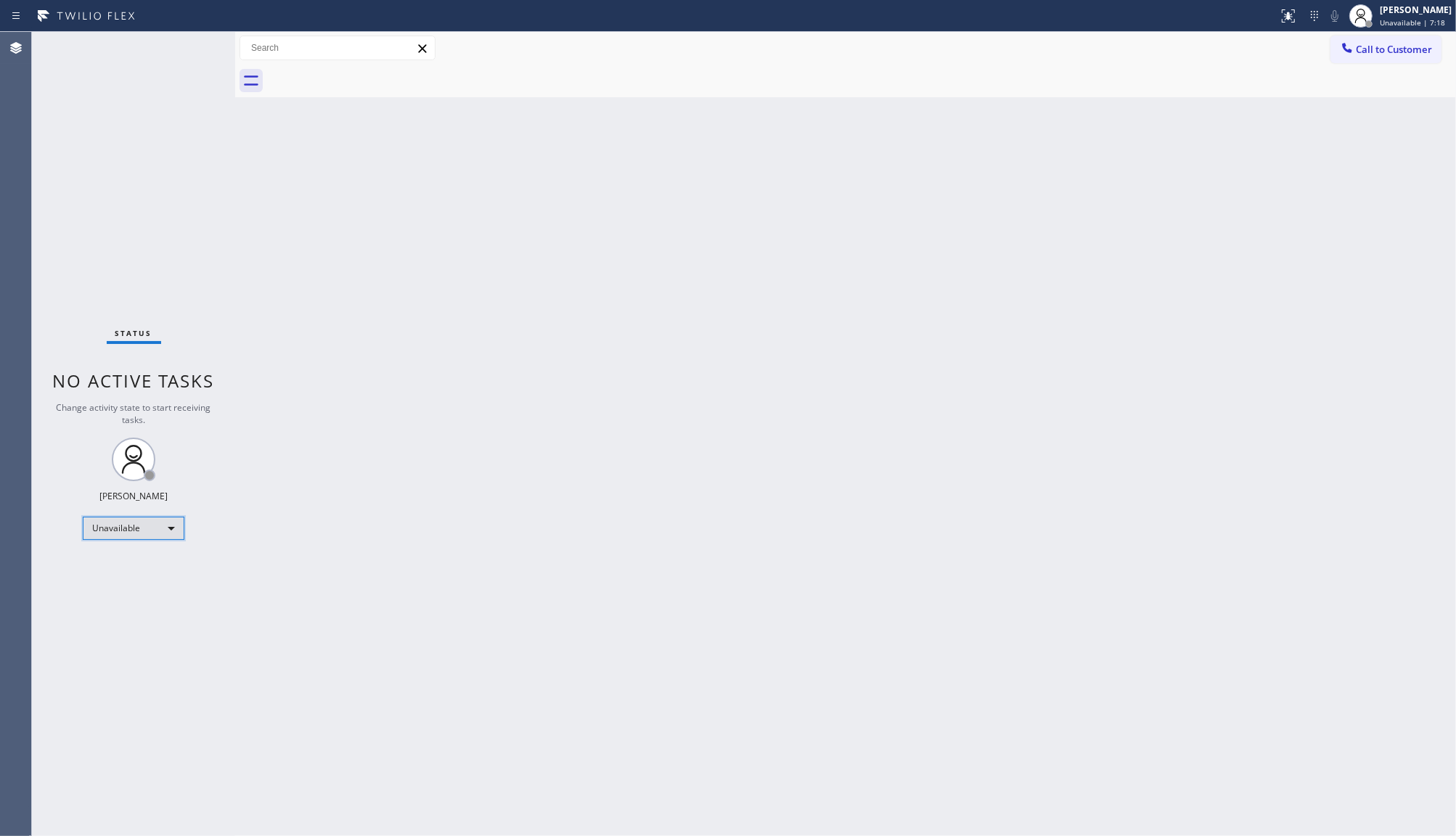
click at [118, 530] on div "Unavailable" at bounding box center [133, 528] width 102 height 23
click at [132, 572] on li "Available" at bounding box center [133, 566] width 99 height 17
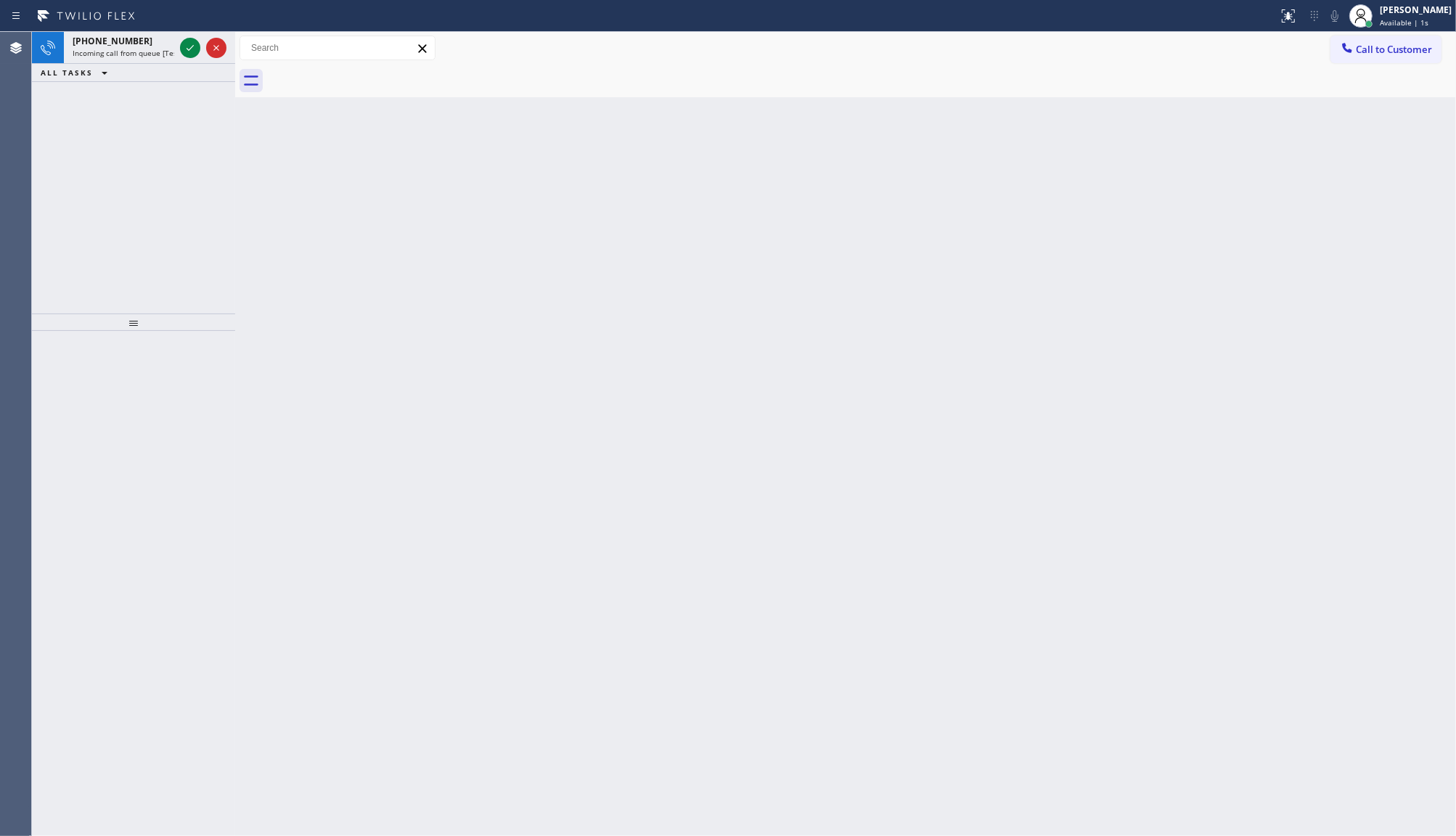
drag, startPoint x: 835, startPoint y: 303, endPoint x: 362, endPoint y: 31, distance: 545.6
click at [798, 266] on div "Back to Dashboard Change Sender ID Customers Technicians Select a contact Outbo…" at bounding box center [846, 434] width 1221 height 804
drag, startPoint x: 195, startPoint y: 39, endPoint x: 186, endPoint y: 46, distance: 11.4
click at [190, 42] on icon at bounding box center [190, 48] width 17 height 17
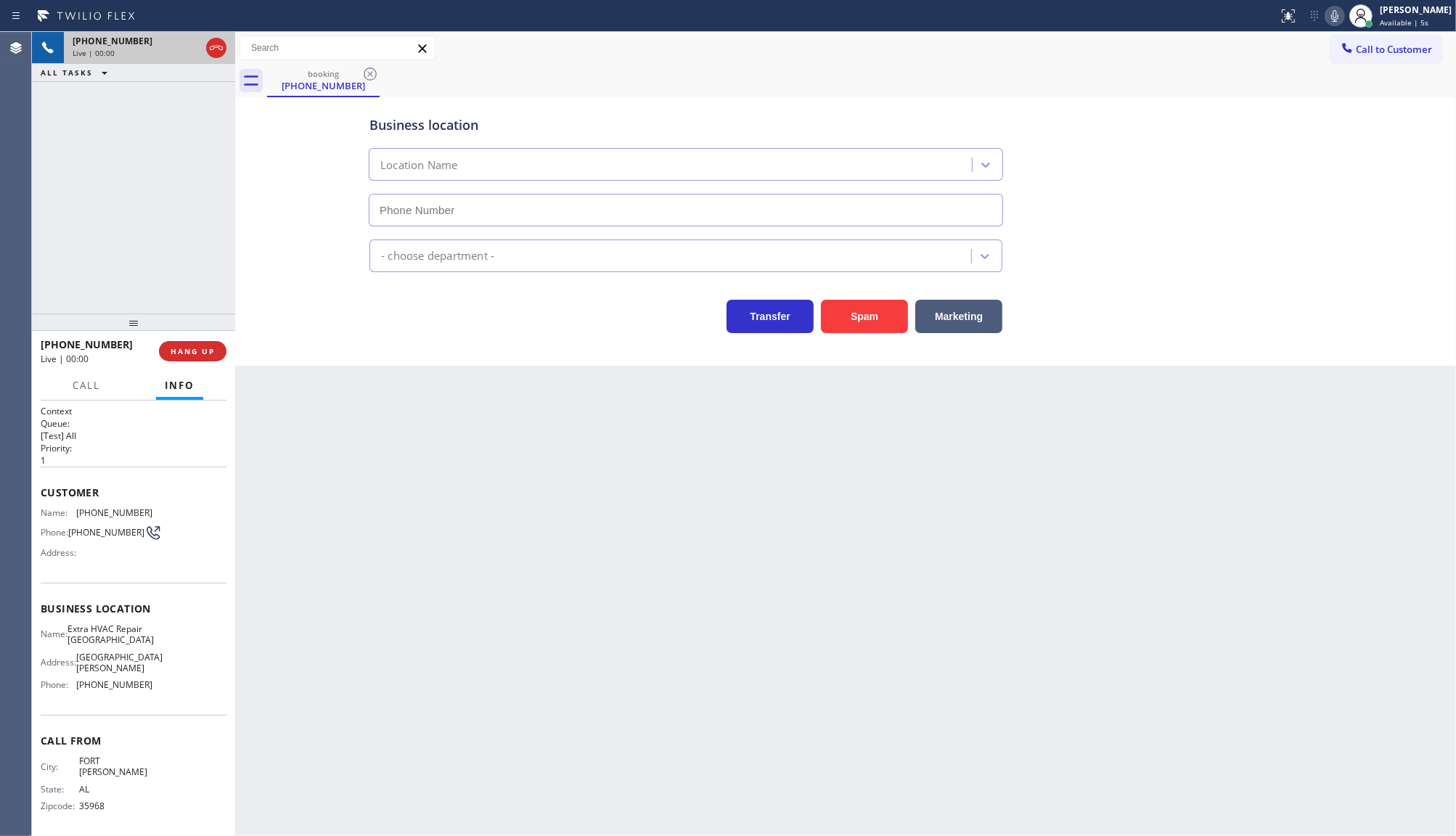
type input "(786) 228-7554"
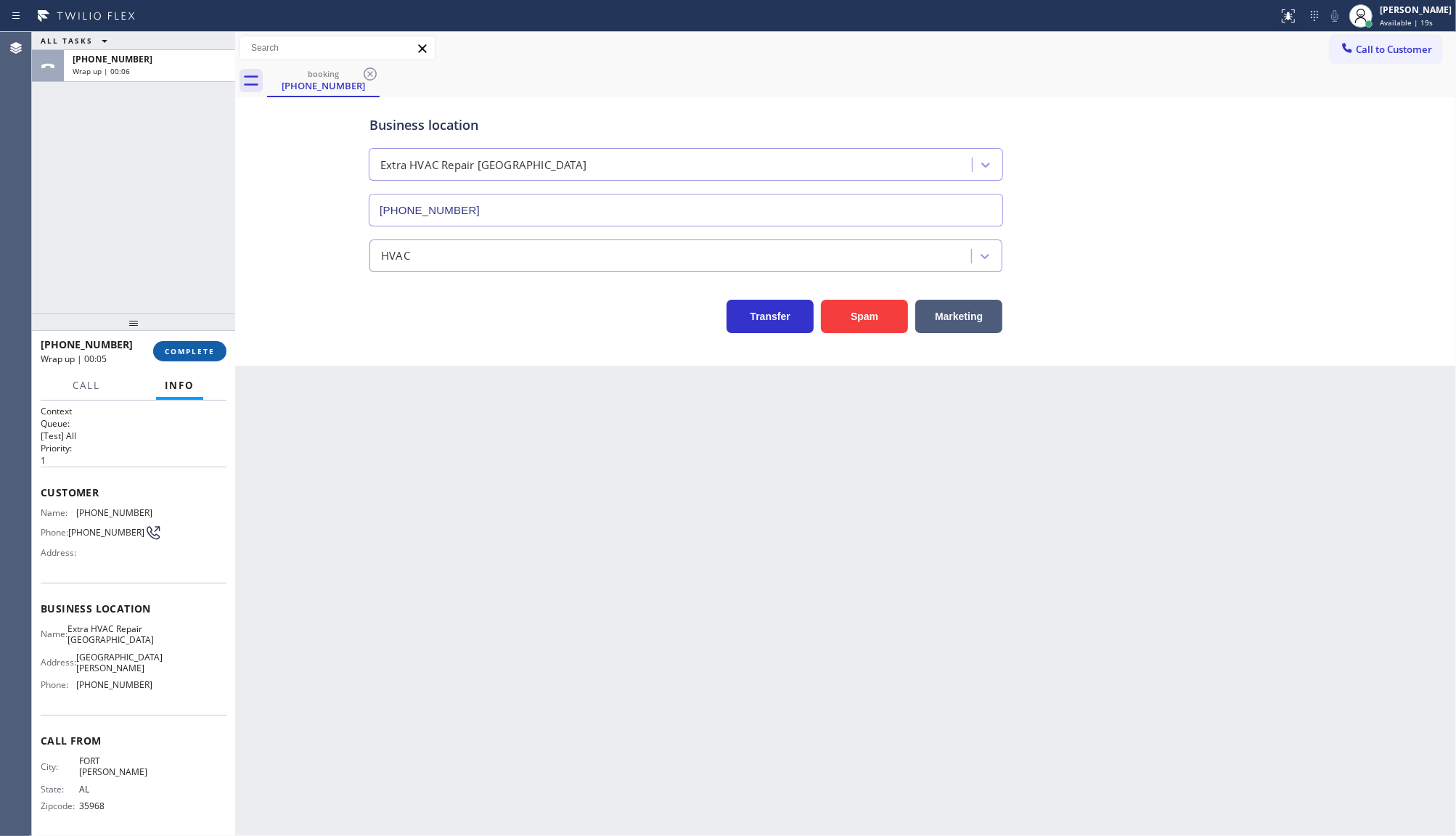
click at [194, 363] on div "+12564657125 Wrap up | 00:05 COMPLETE" at bounding box center [133, 351] width 186 height 38
click at [196, 344] on button "COMPLETE" at bounding box center [189, 351] width 73 height 21
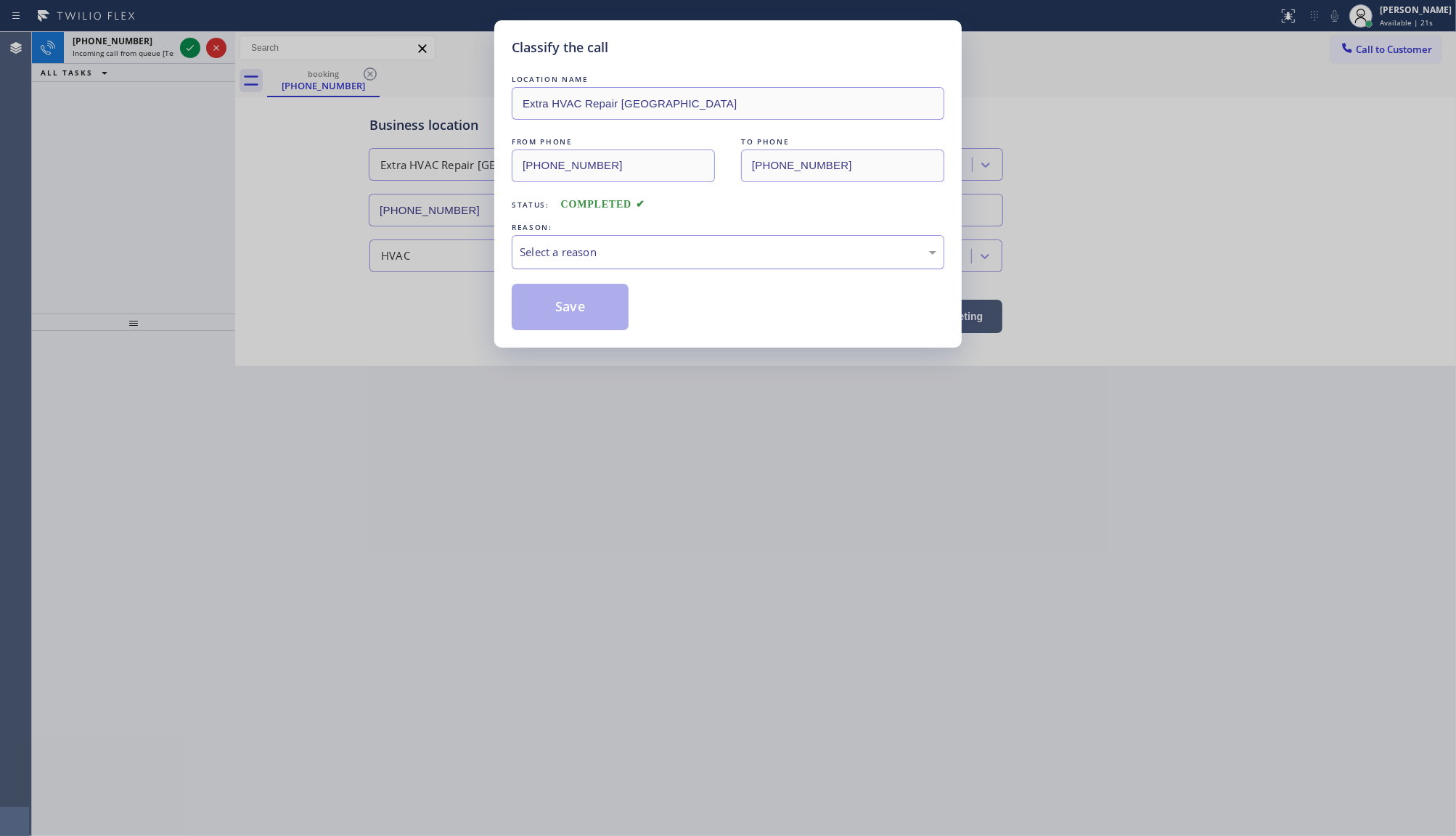
click at [592, 249] on div "Select a reason" at bounding box center [728, 251] width 417 height 16
click at [575, 288] on button "Save" at bounding box center [570, 307] width 117 height 46
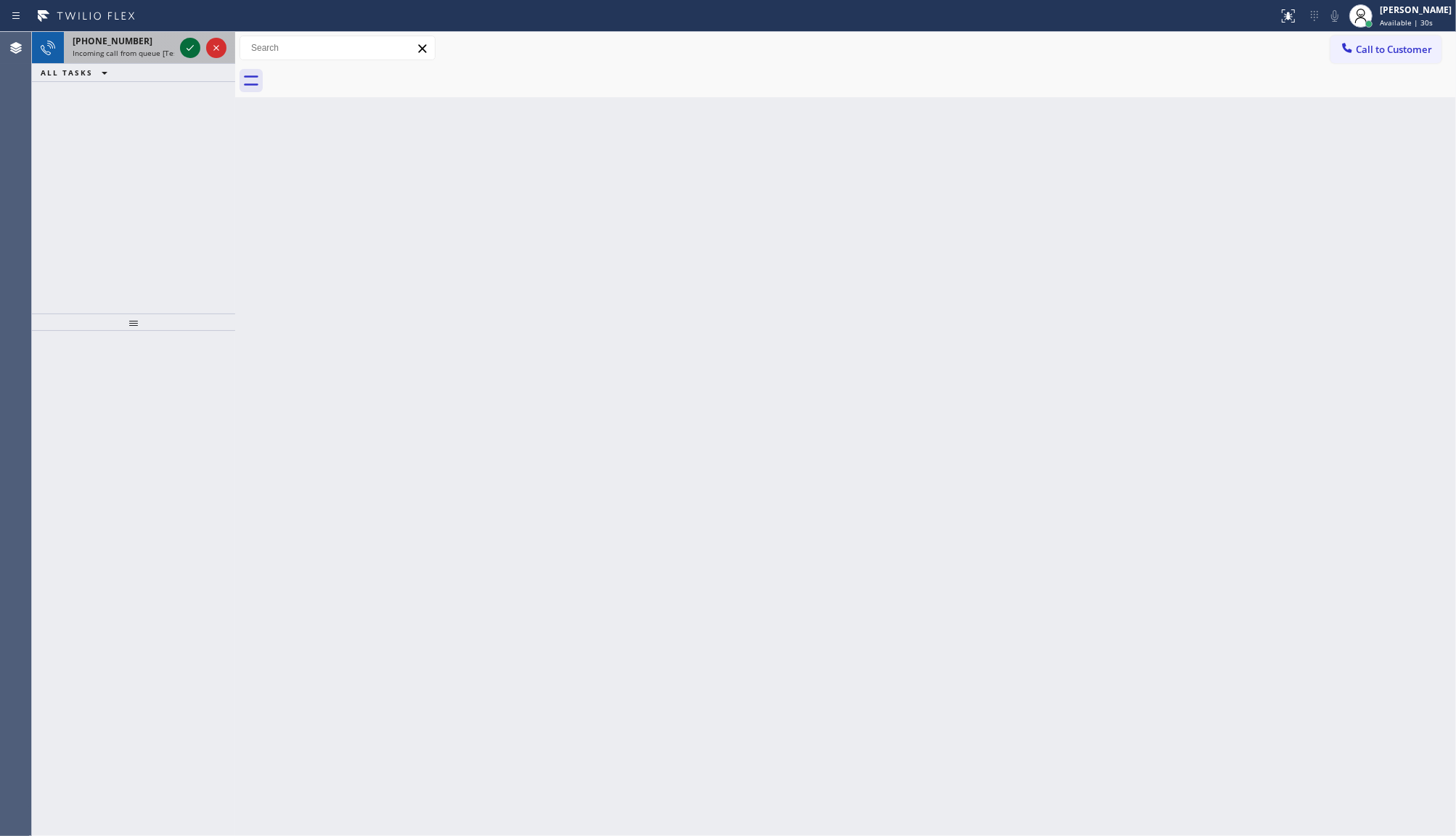
click at [192, 42] on icon at bounding box center [190, 48] width 17 height 17
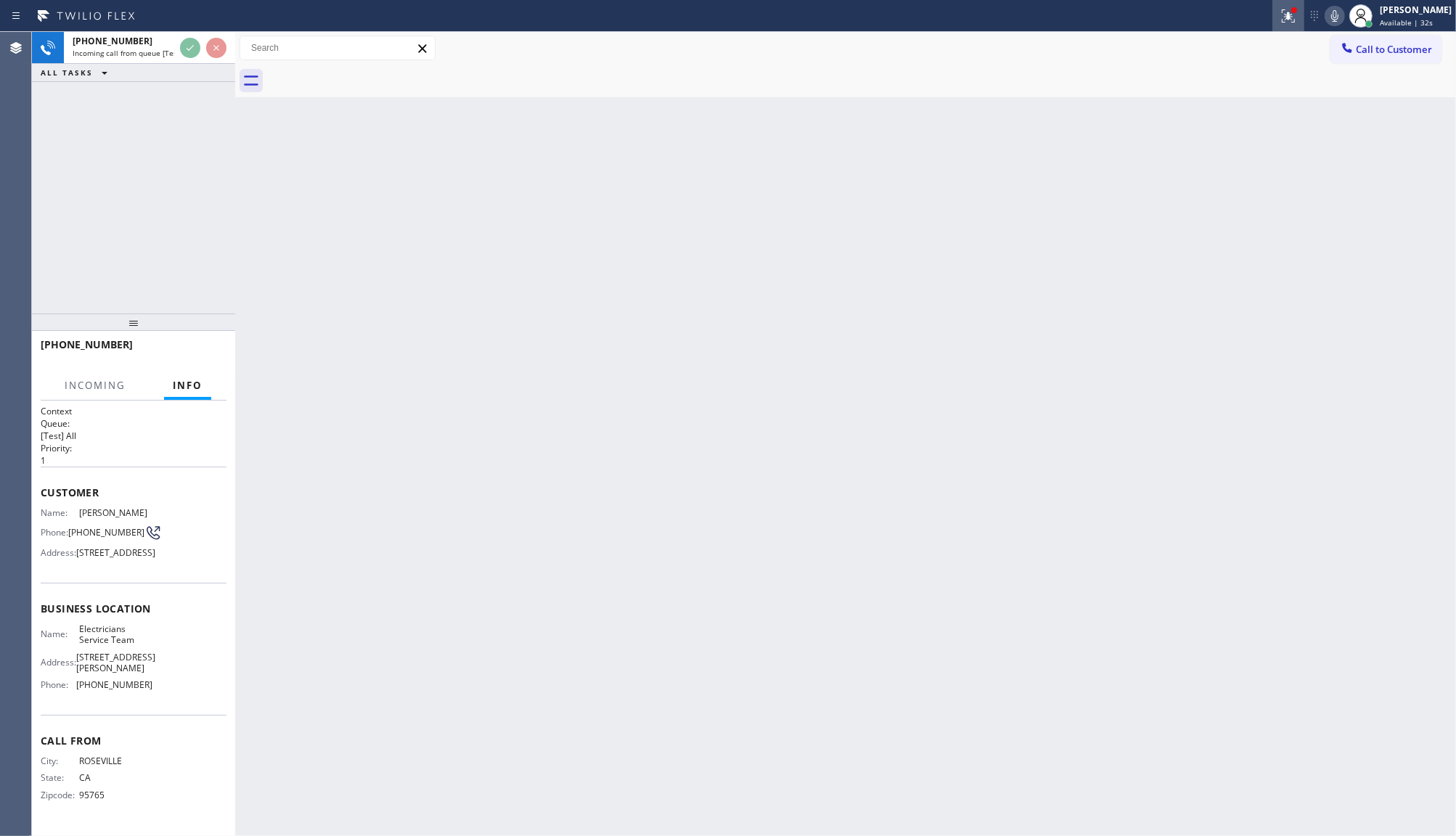
click at [1286, 11] on icon at bounding box center [1288, 15] width 17 height 17
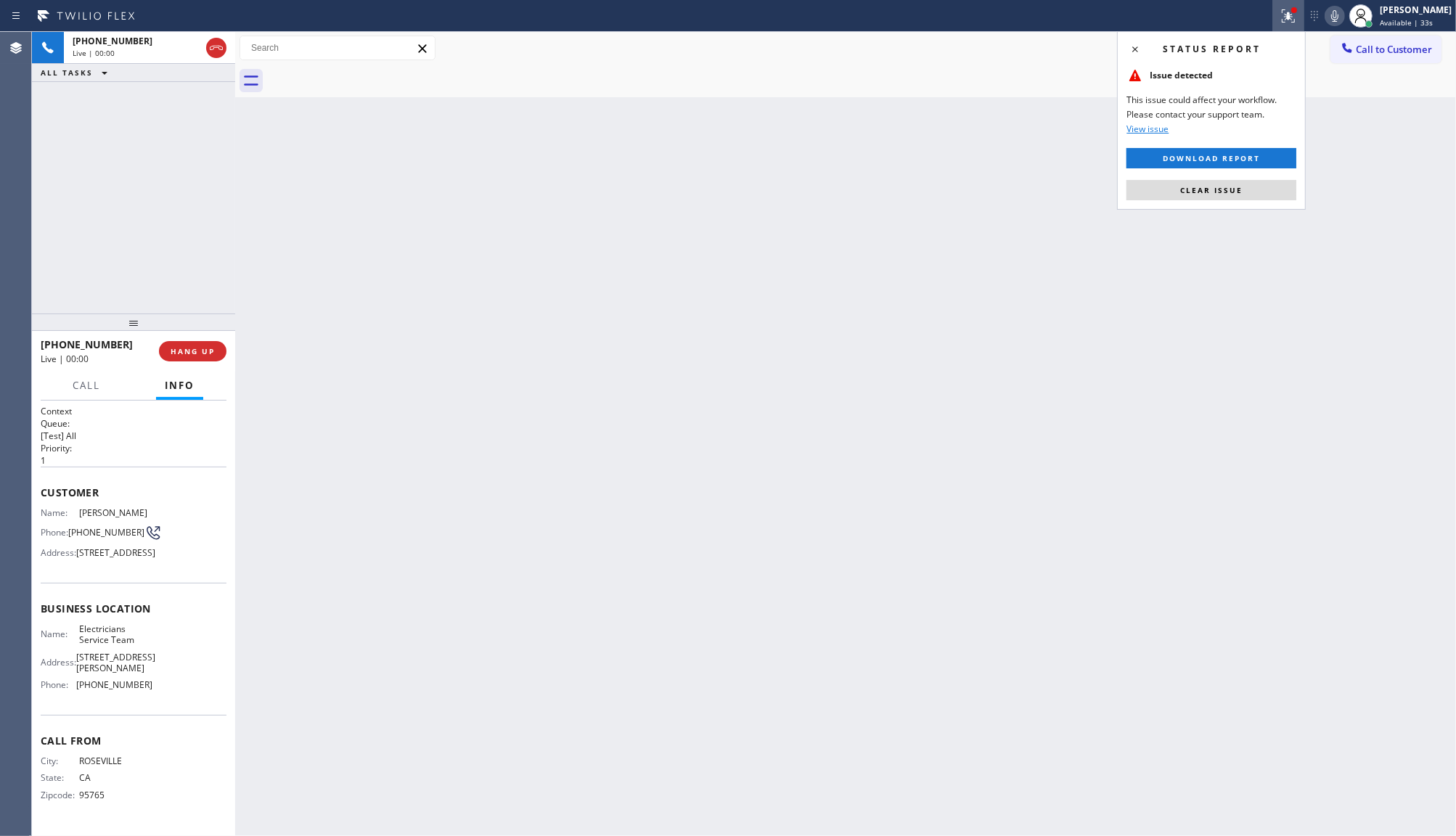
drag, startPoint x: 1265, startPoint y: 206, endPoint x: 1263, endPoint y: 186, distance: 20.1
click at [1265, 205] on div "Status report Issue detected This issue could affect your workflow. Please cont…" at bounding box center [1211, 120] width 189 height 178
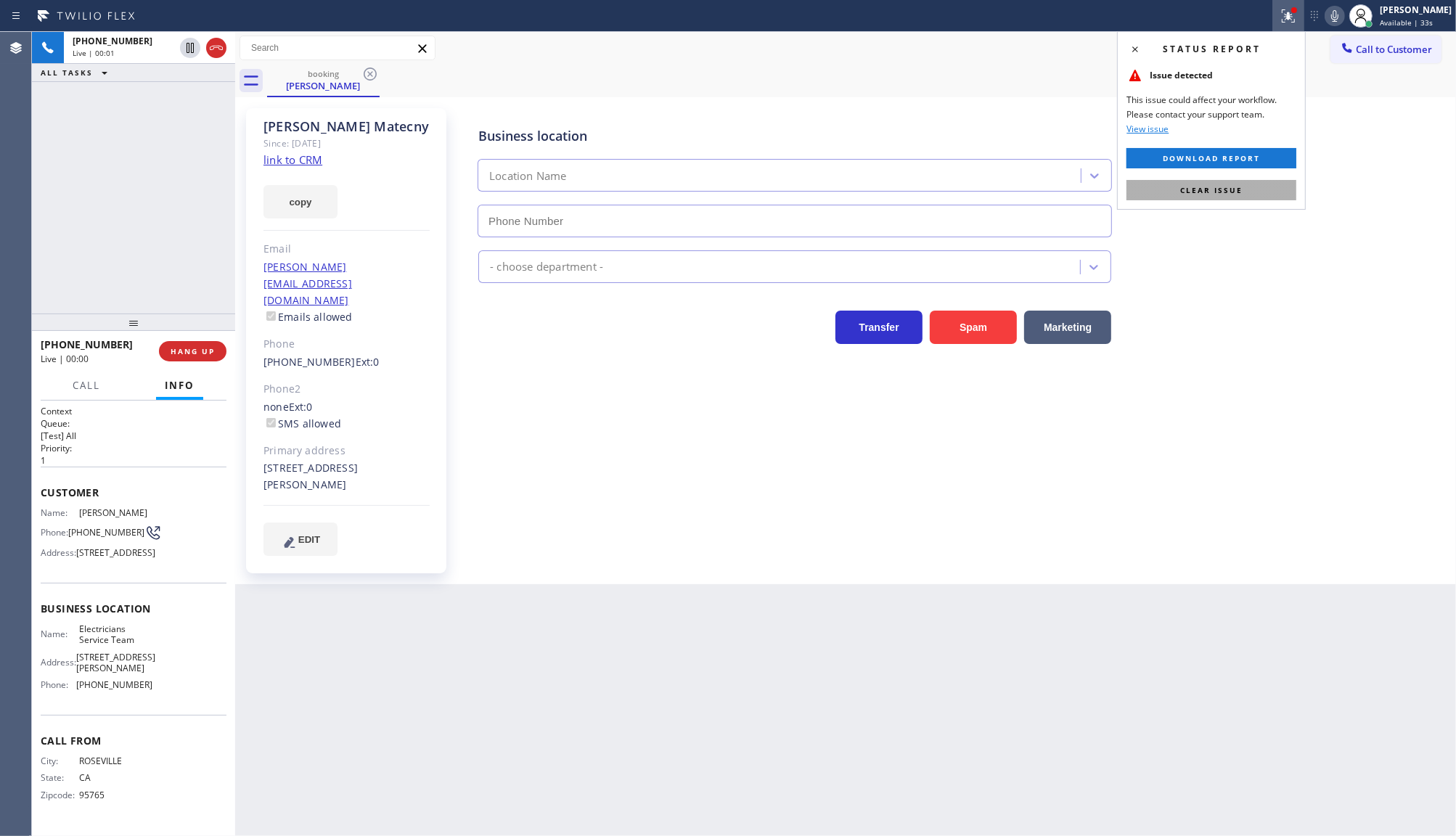
click at [1263, 186] on button "Clear issue" at bounding box center [1211, 190] width 170 height 21
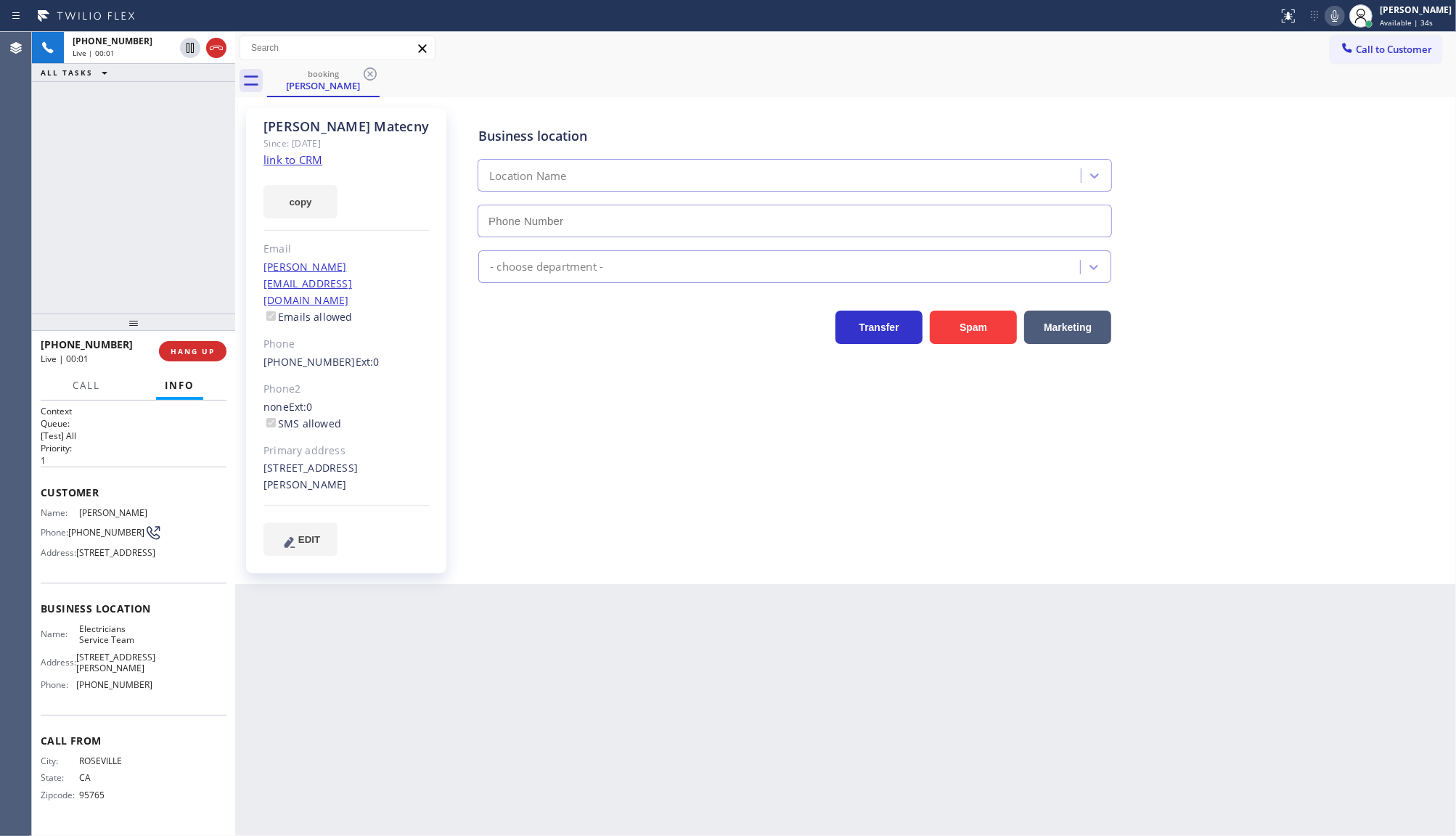
type input "(800) 568-8664"
click at [293, 158] on link "link to CRM" at bounding box center [293, 159] width 59 height 15
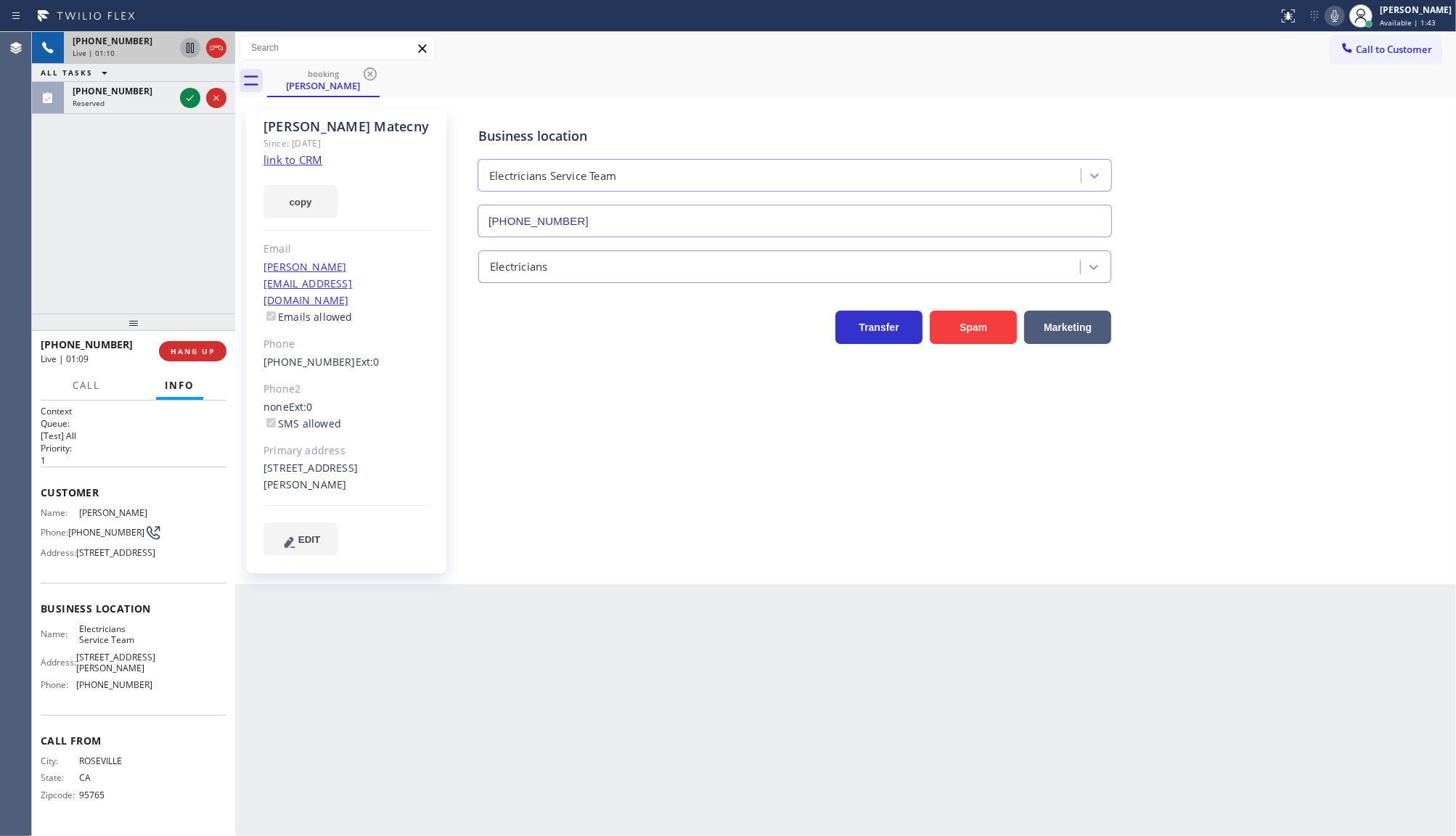
click at [186, 42] on icon at bounding box center [190, 48] width 17 height 17
drag, startPoint x: 1334, startPoint y: 9, endPoint x: 941, endPoint y: 67, distance: 397.3
click at [1333, 9] on icon at bounding box center [1335, 15] width 17 height 17
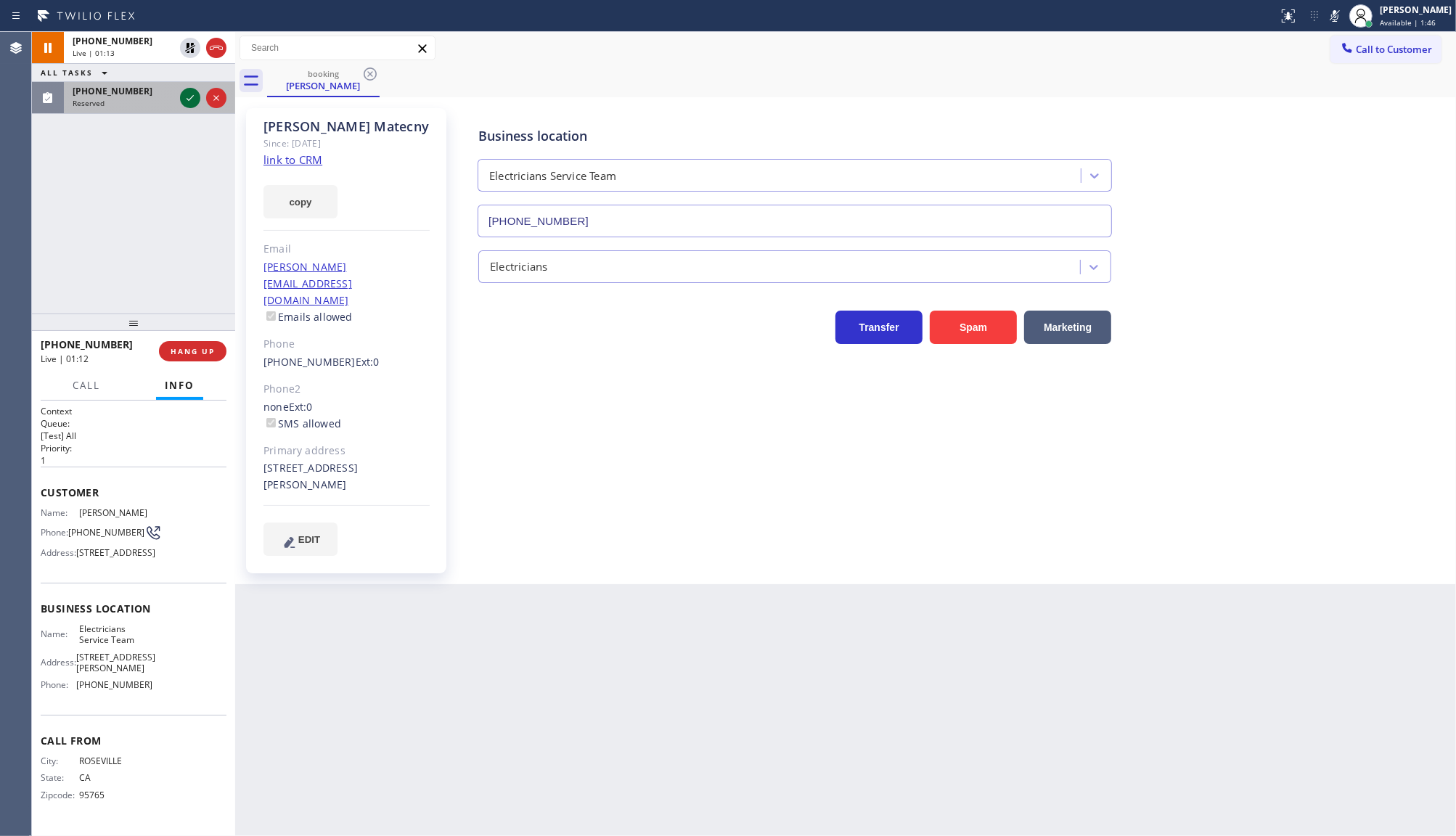
click at [189, 98] on icon at bounding box center [190, 98] width 17 height 17
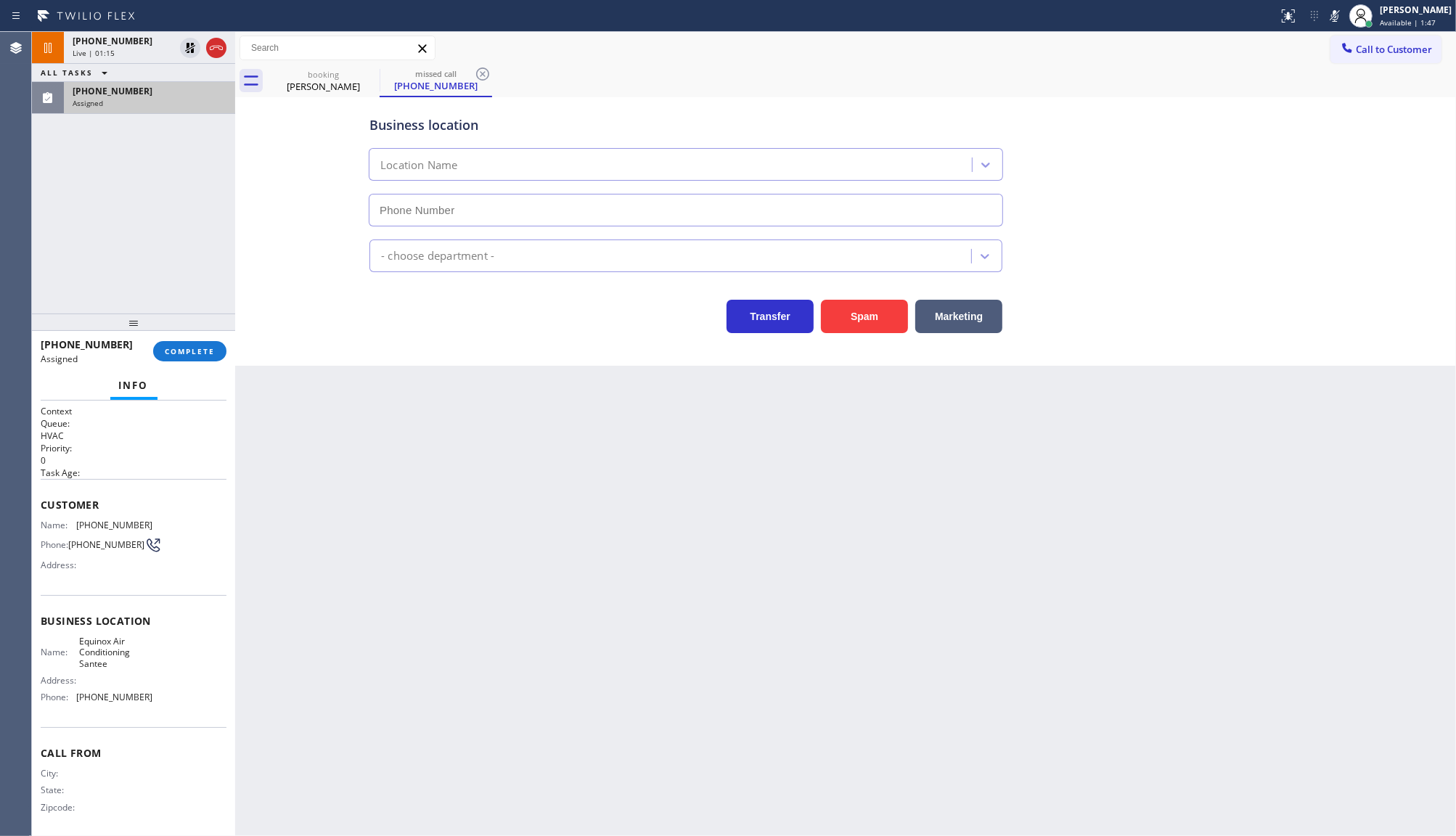
type input "(619) 639-8866"
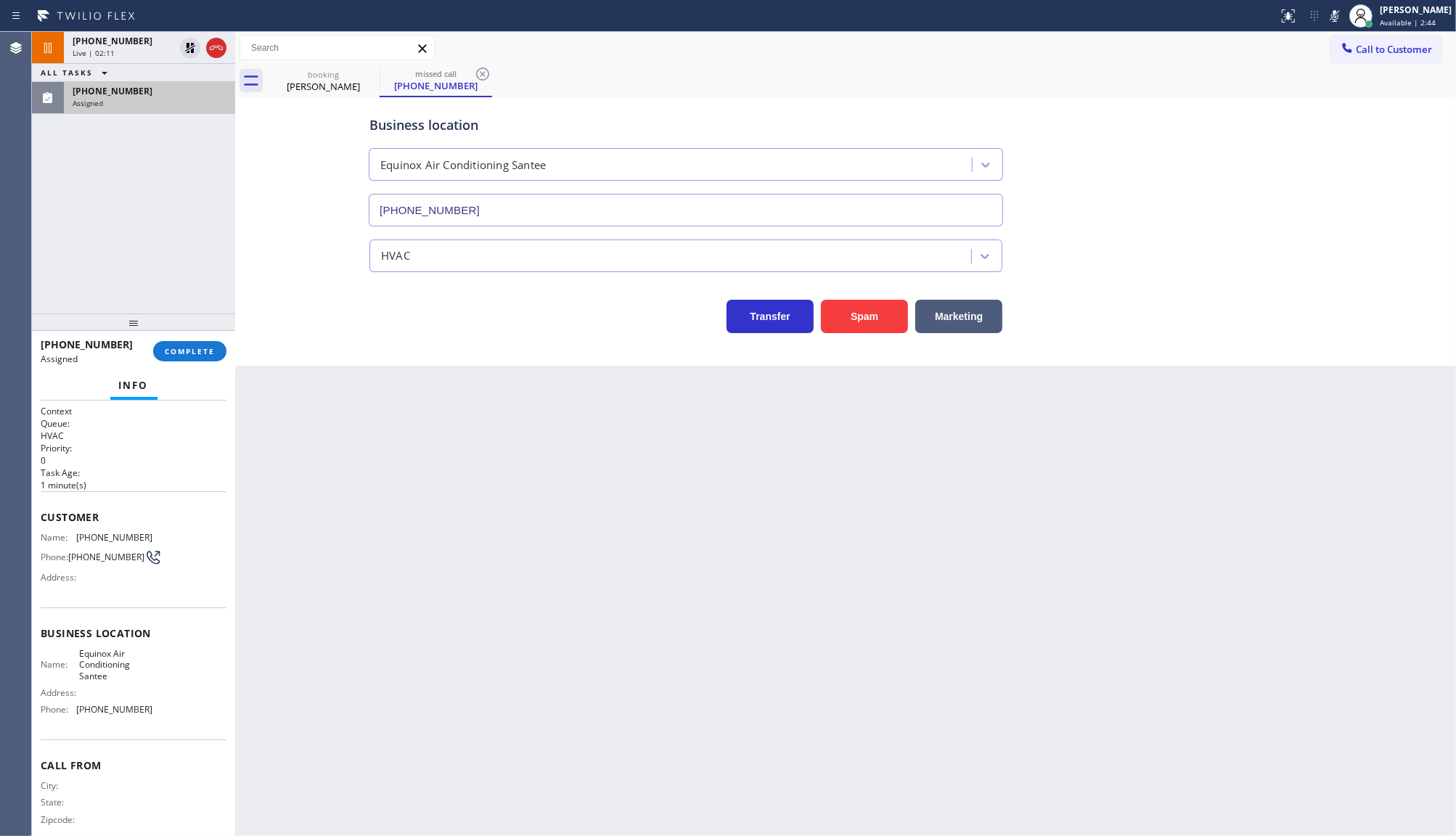
drag, startPoint x: 100, startPoint y: 168, endPoint x: 96, endPoint y: 96, distance: 72.1
click at [100, 168] on div "+19165770600 Live | 02:11 ALL TASKS ALL TASKS ACTIVE TASKS TASKS IN WRAP UP (61…" at bounding box center [133, 172] width 203 height 282
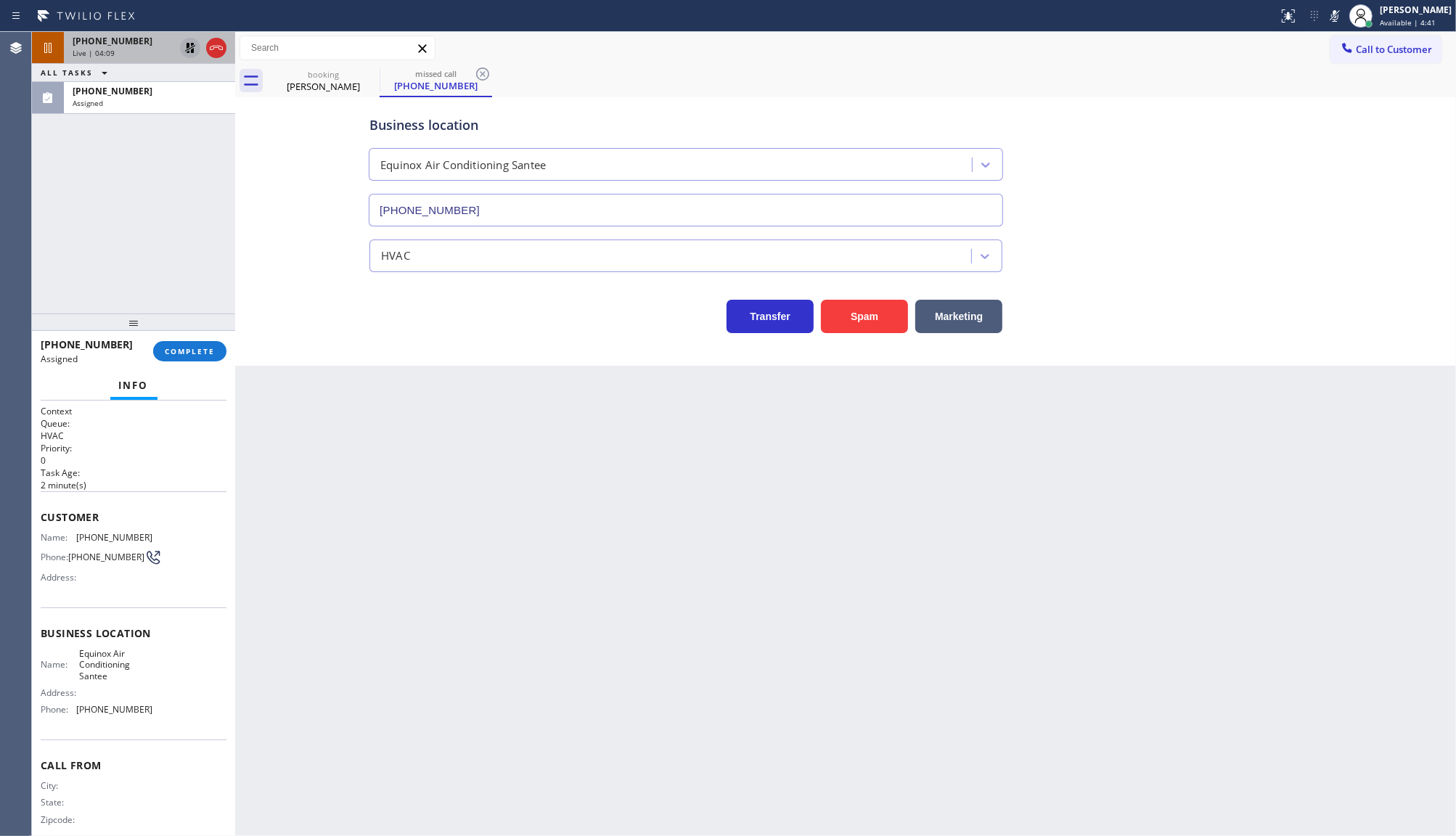
click at [183, 48] on icon at bounding box center [190, 48] width 17 height 17
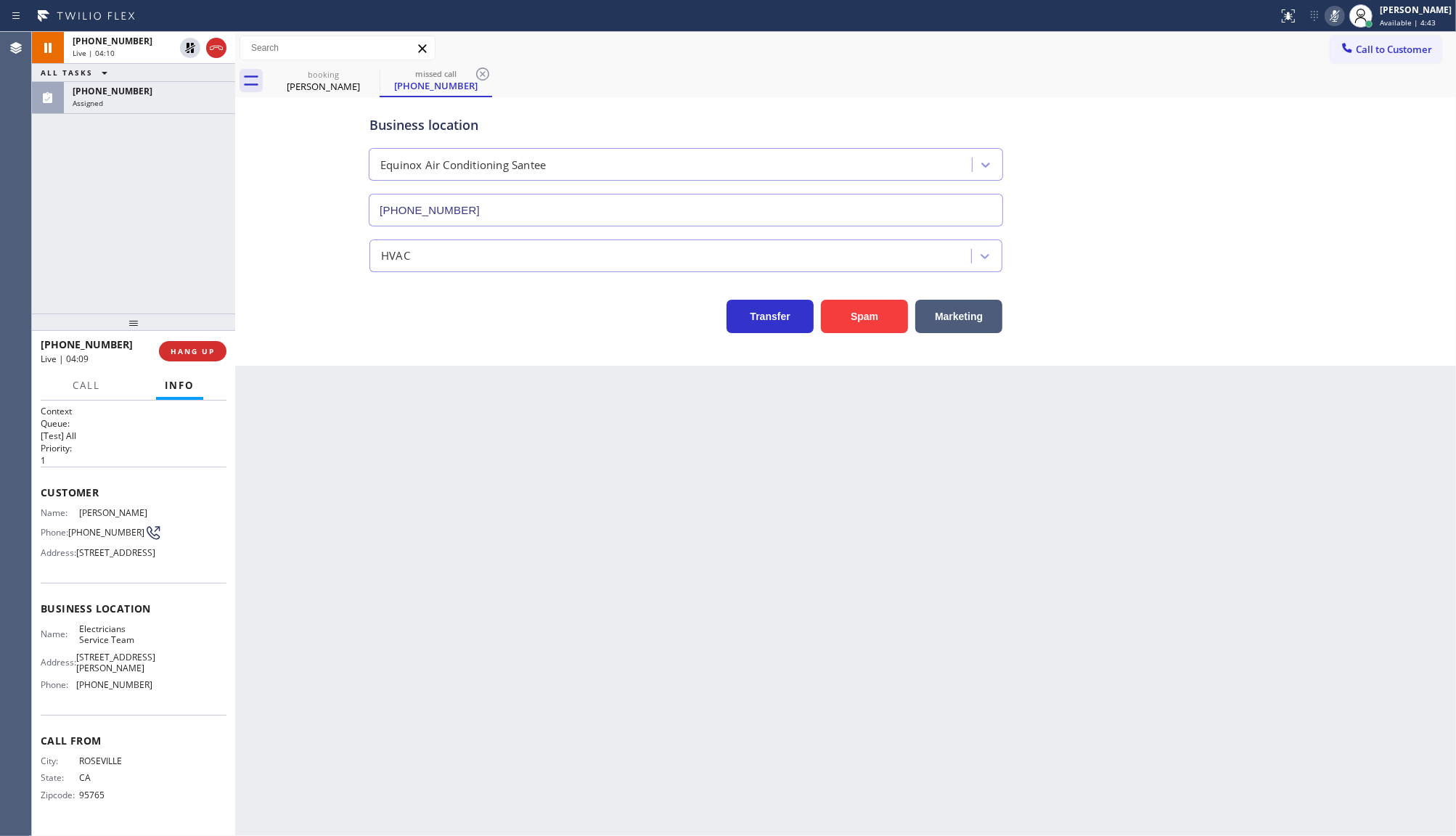
click at [1340, 9] on rect at bounding box center [1335, 15] width 10 height 10
click at [77, 95] on span "(619) 205-7484" at bounding box center [112, 91] width 80 height 12
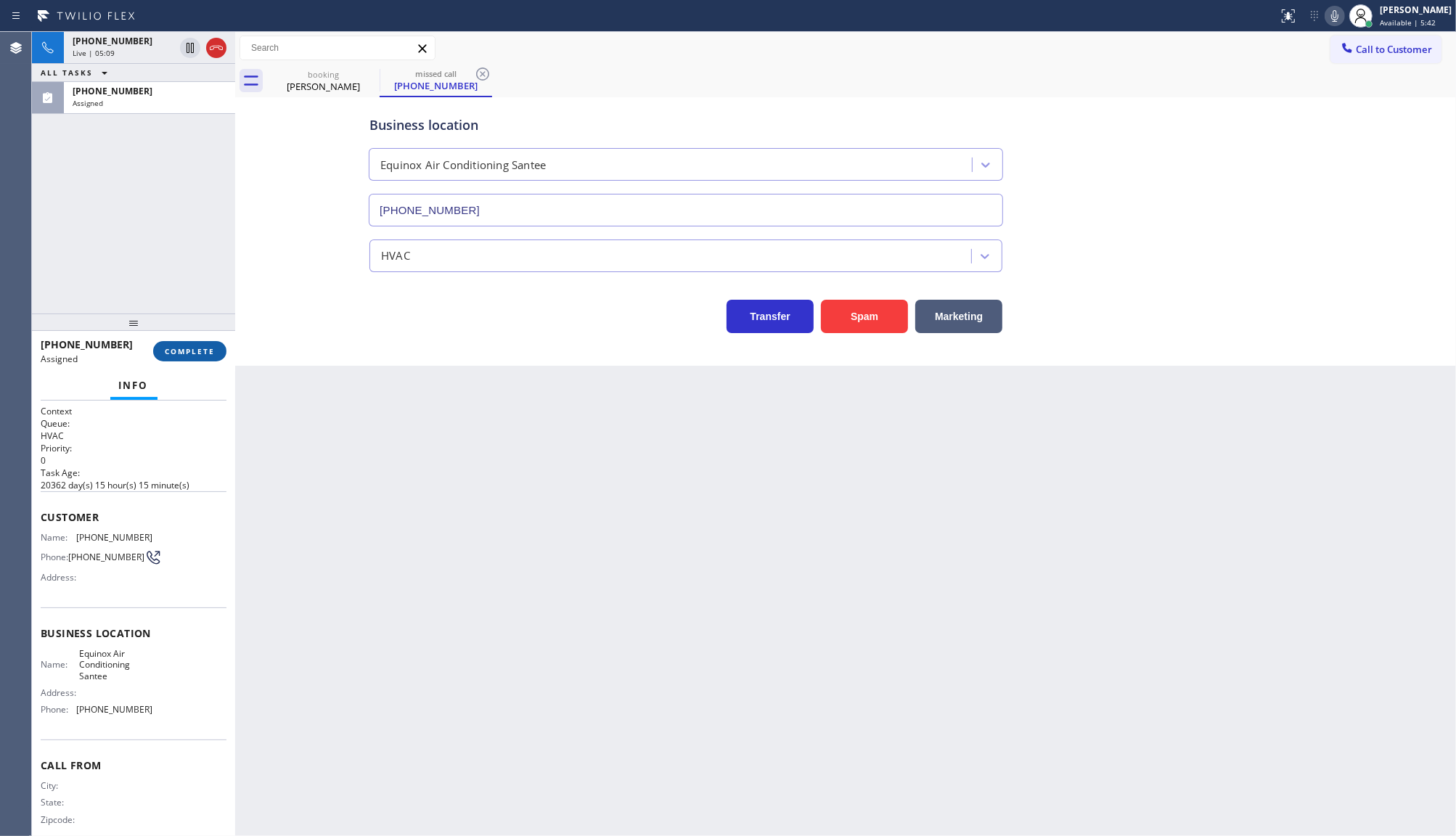
click at [167, 342] on button "COMPLETE" at bounding box center [189, 351] width 73 height 21
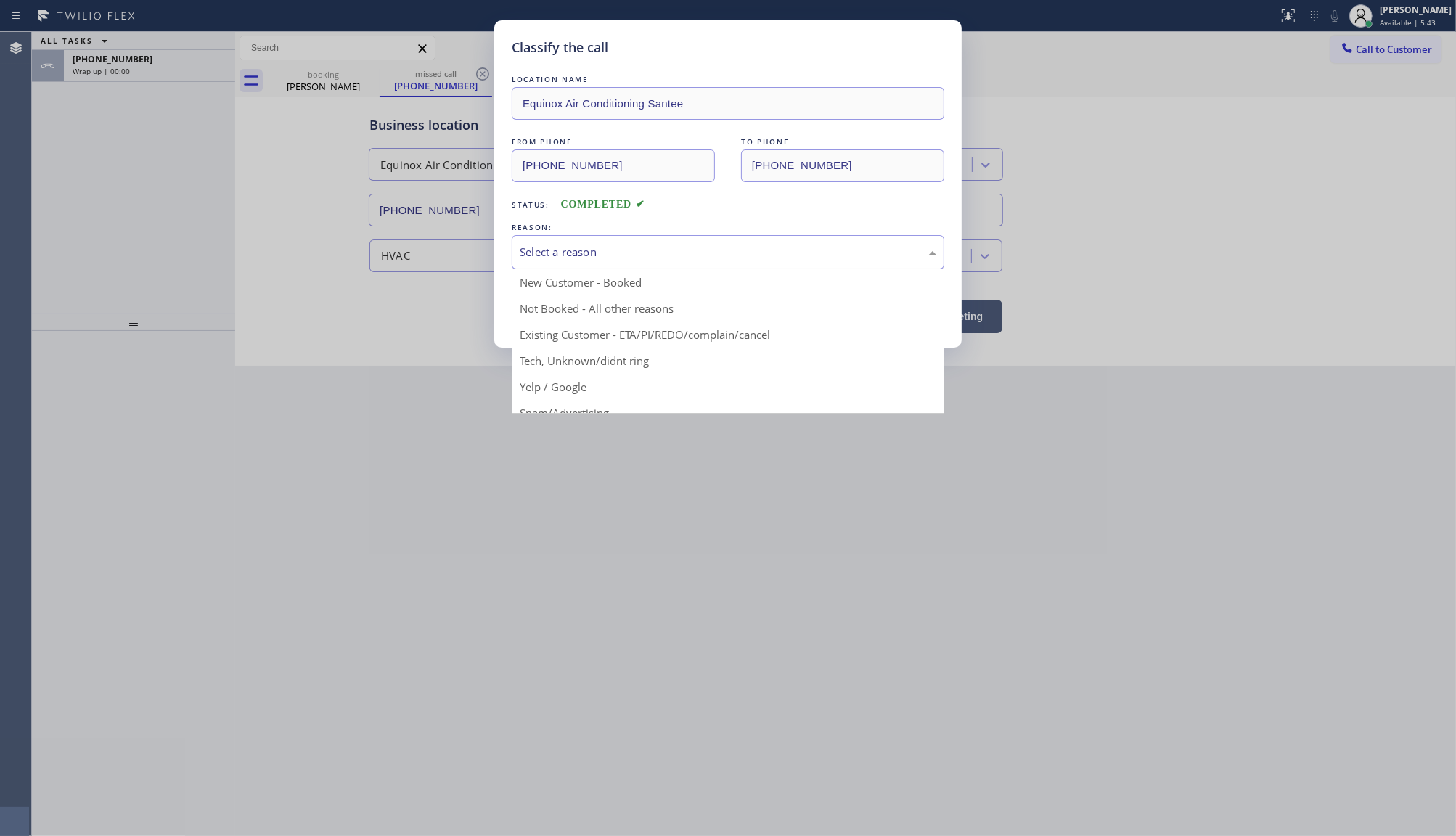
click at [538, 252] on div "Select a reason" at bounding box center [728, 251] width 417 height 16
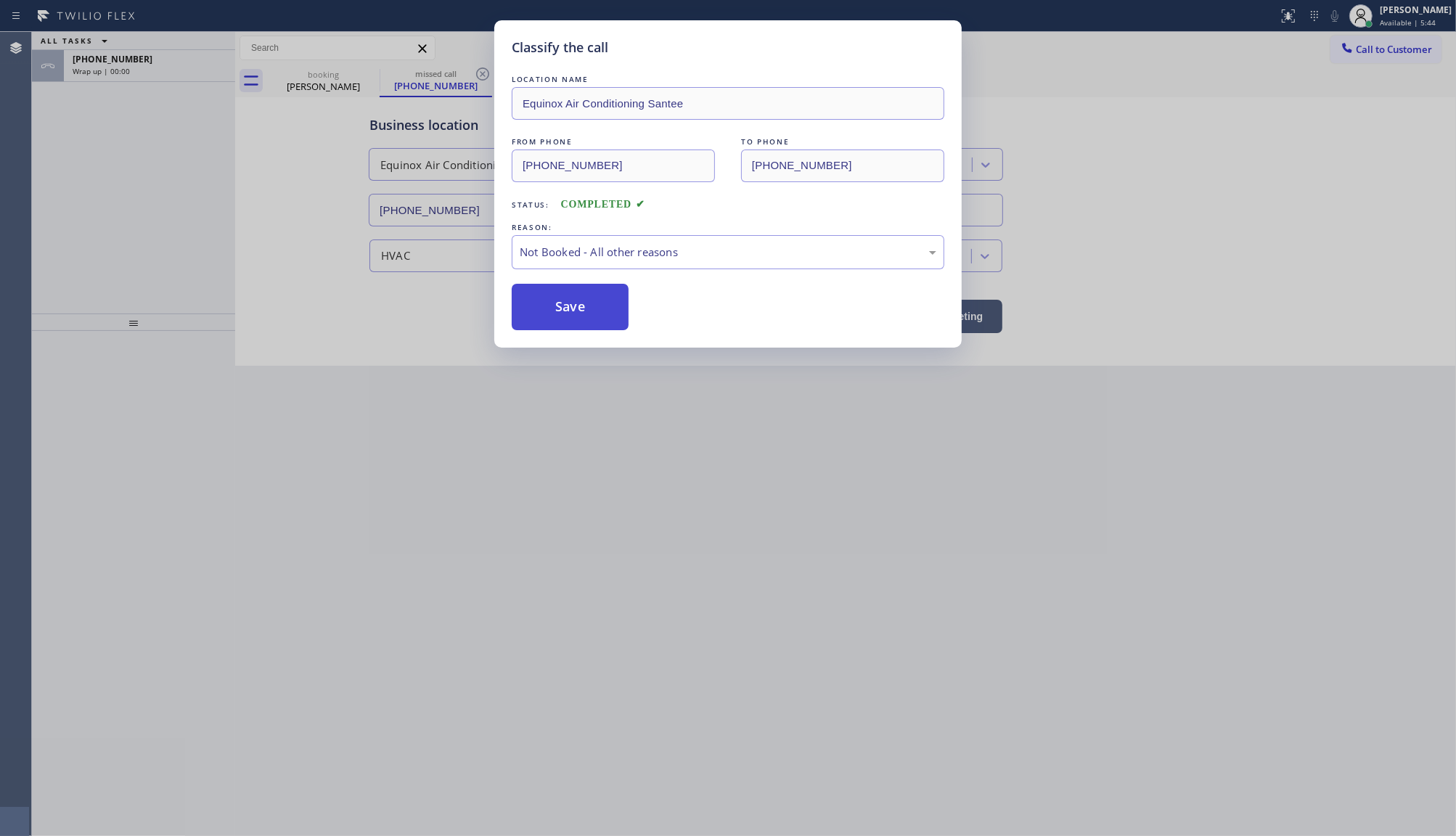
click at [547, 308] on button "Save" at bounding box center [570, 307] width 117 height 46
type input "(800) 568-8664"
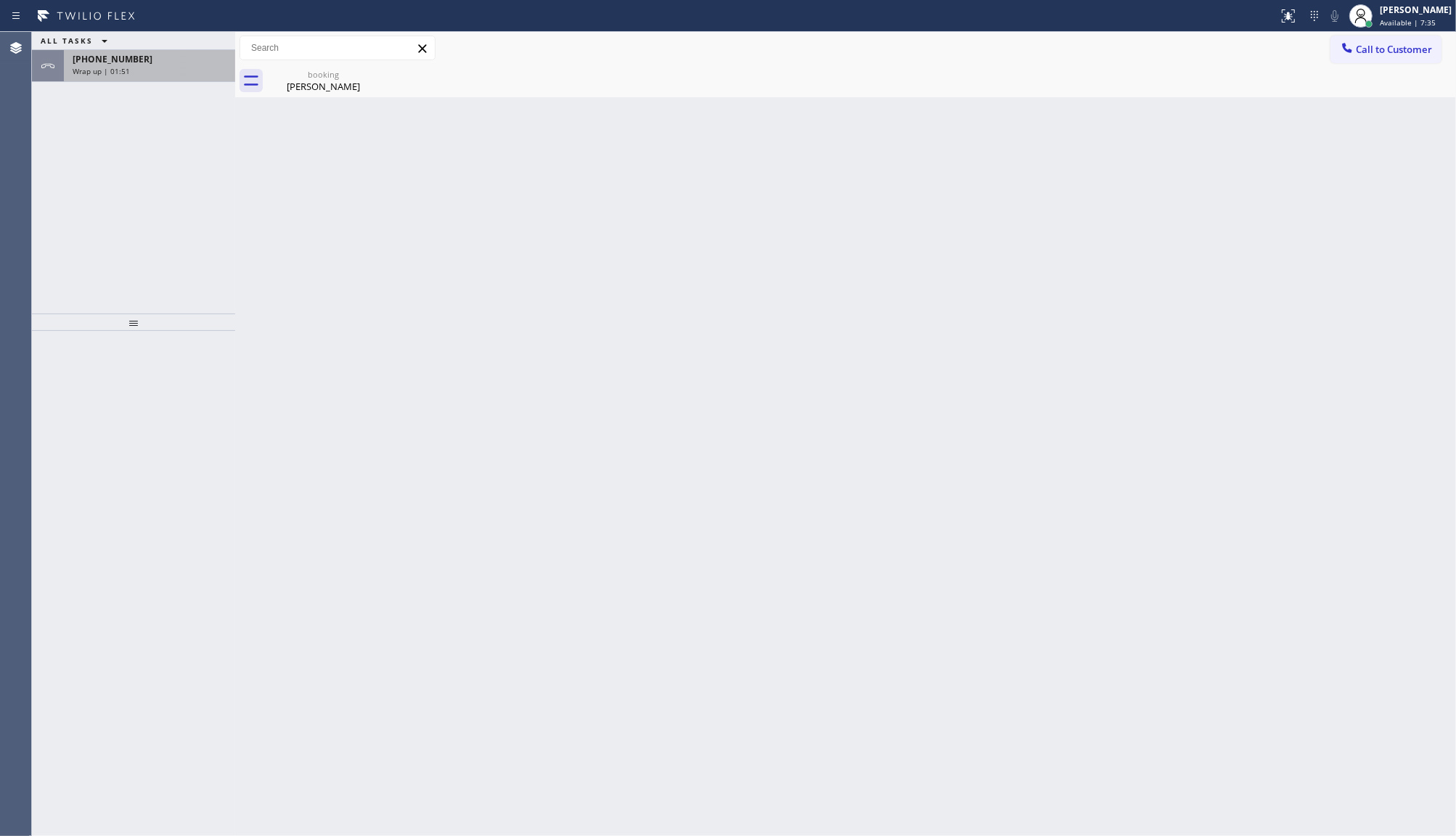
click at [125, 52] on div "+19165770600 Wrap up | 01:51" at bounding box center [146, 65] width 165 height 32
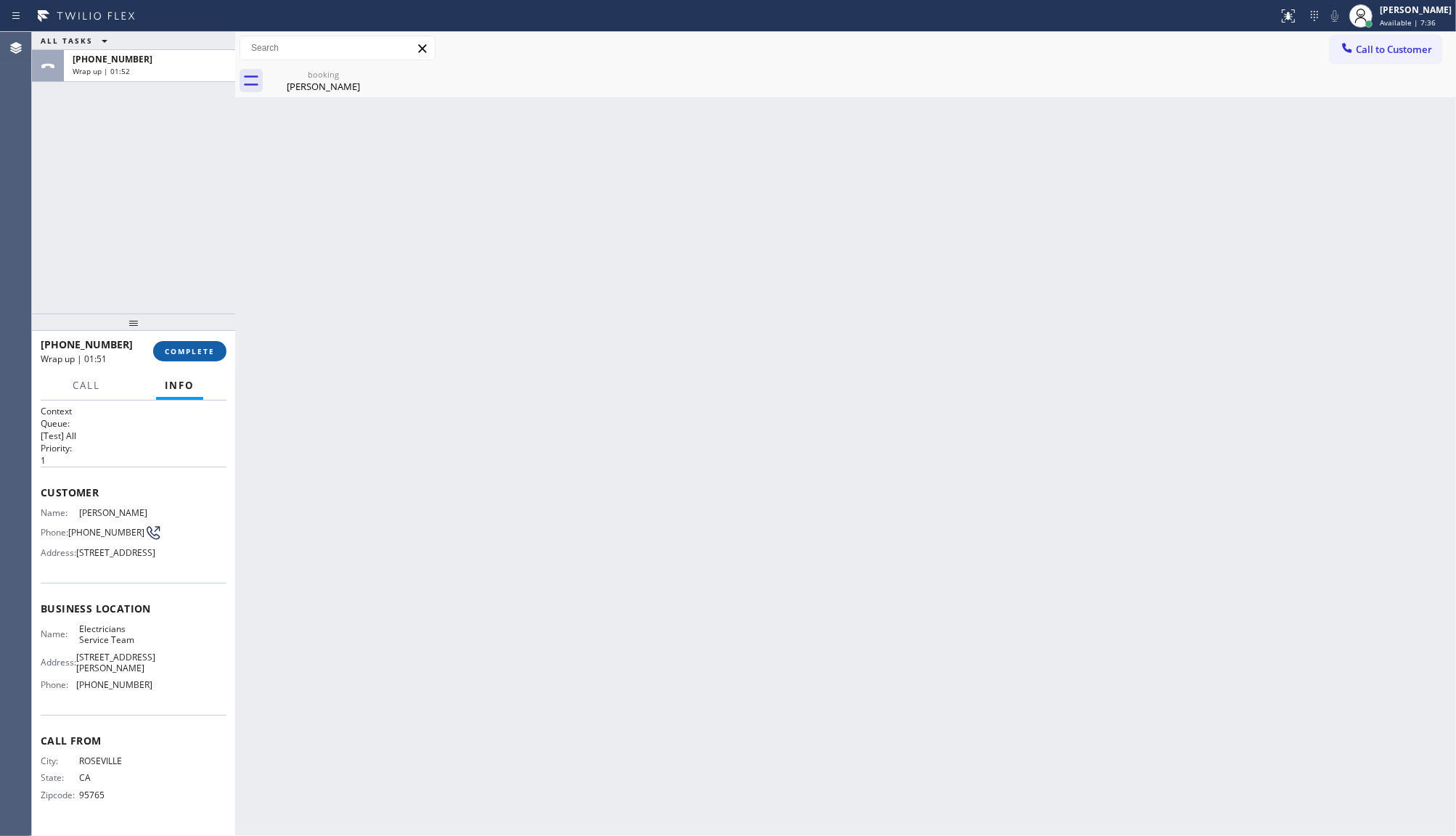
click at [180, 353] on span "COMPLETE" at bounding box center [189, 351] width 50 height 10
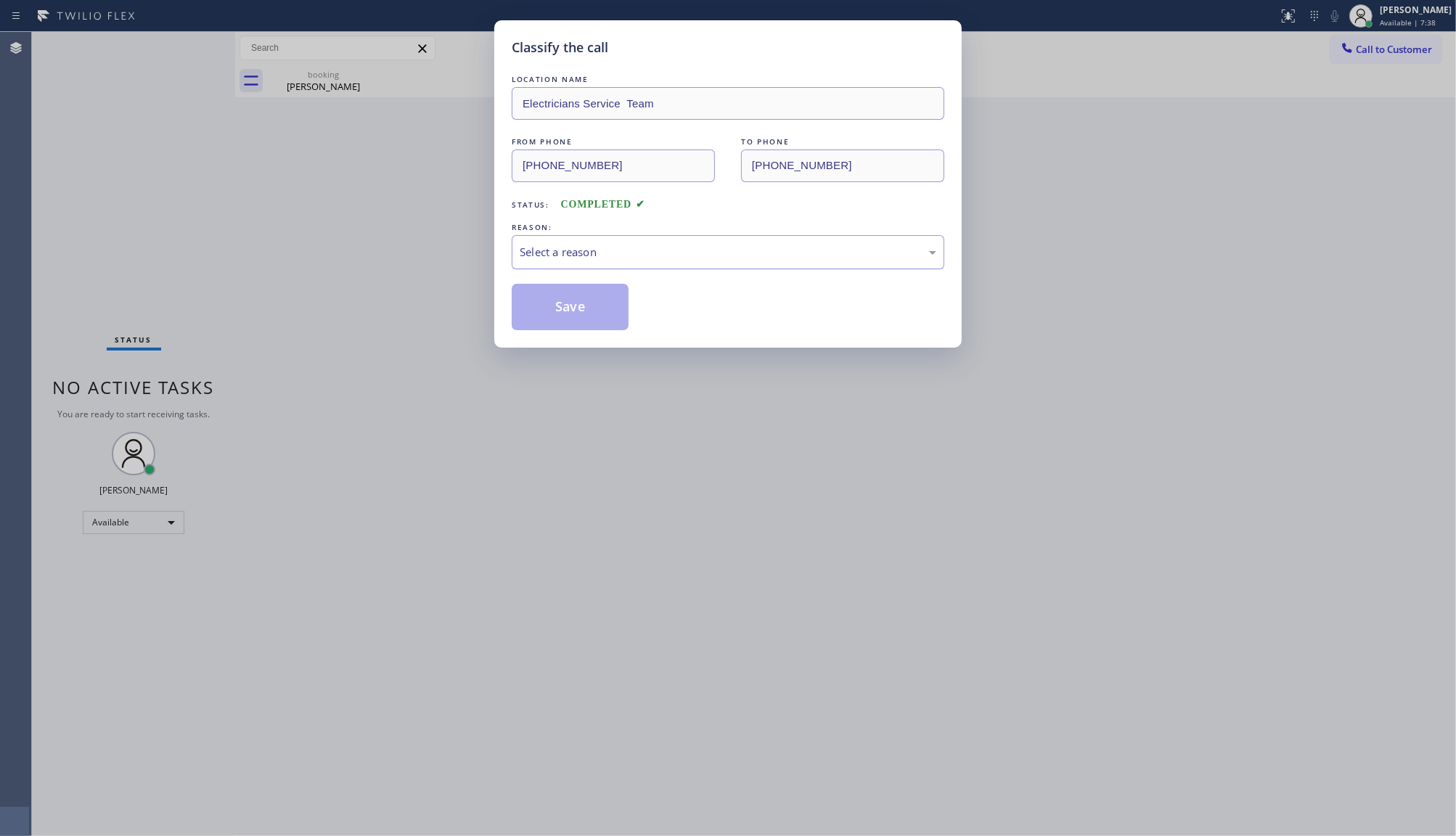
click at [561, 257] on div "Select a reason" at bounding box center [728, 251] width 417 height 16
click at [571, 318] on button "Save" at bounding box center [570, 307] width 117 height 46
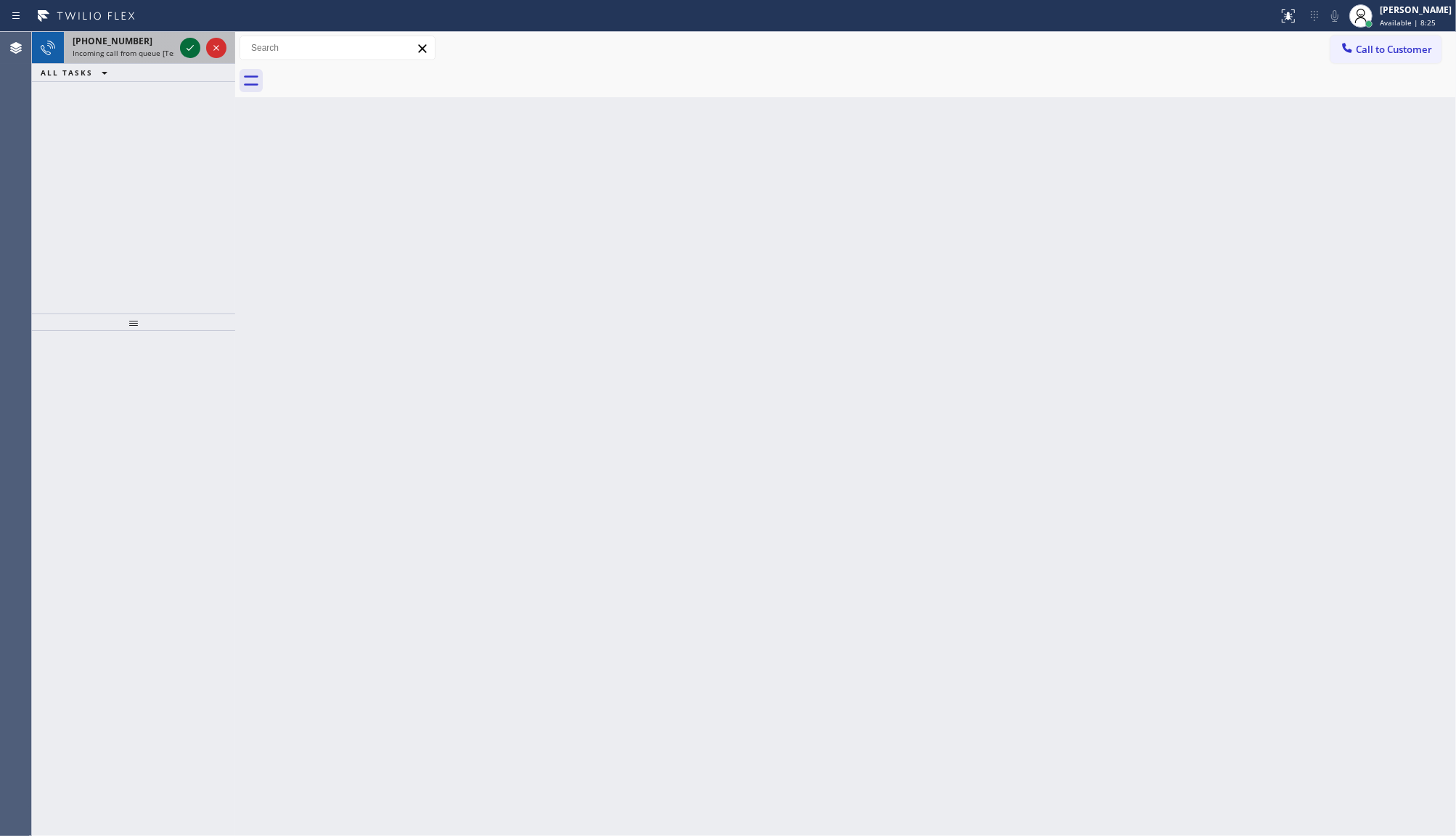
click at [196, 48] on icon at bounding box center [190, 48] width 17 height 17
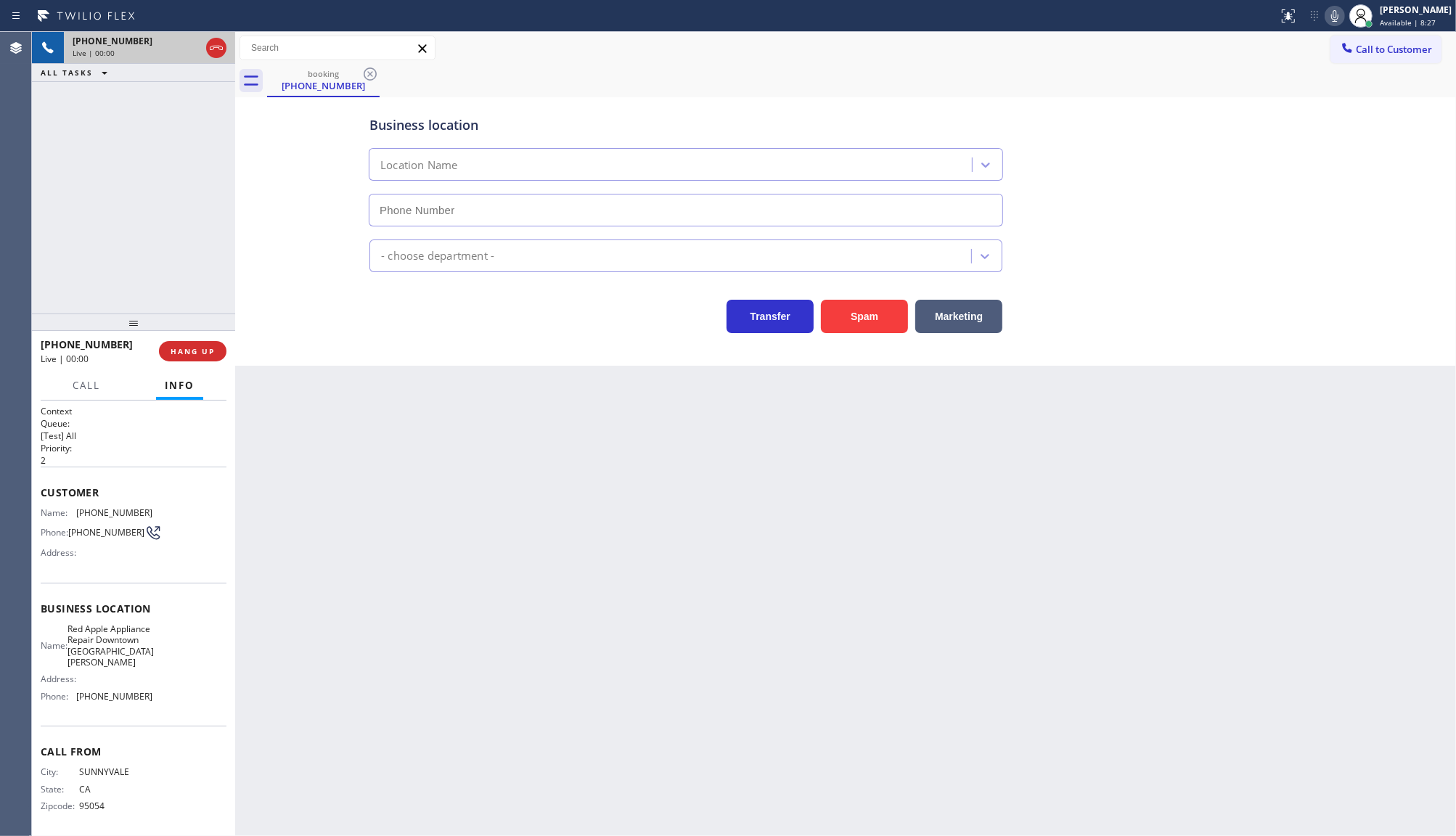
type input "(408) 338-6643"
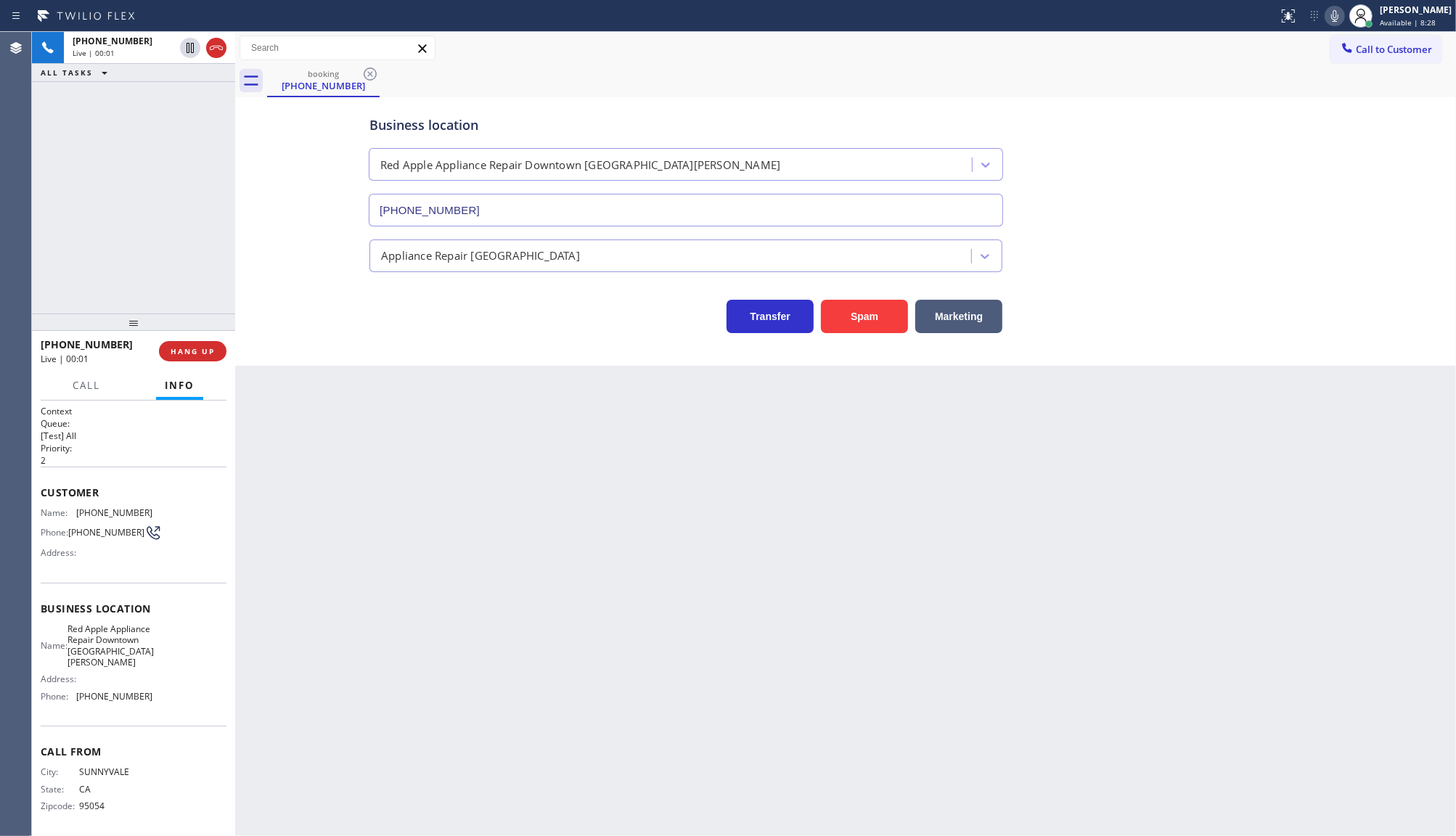
click at [894, 341] on div "Business location Red Apple Appliance Repair Downtown San Jose (408) 338-6643 A…" at bounding box center [846, 232] width 1221 height 269
click at [846, 324] on button "Spam" at bounding box center [864, 316] width 87 height 34
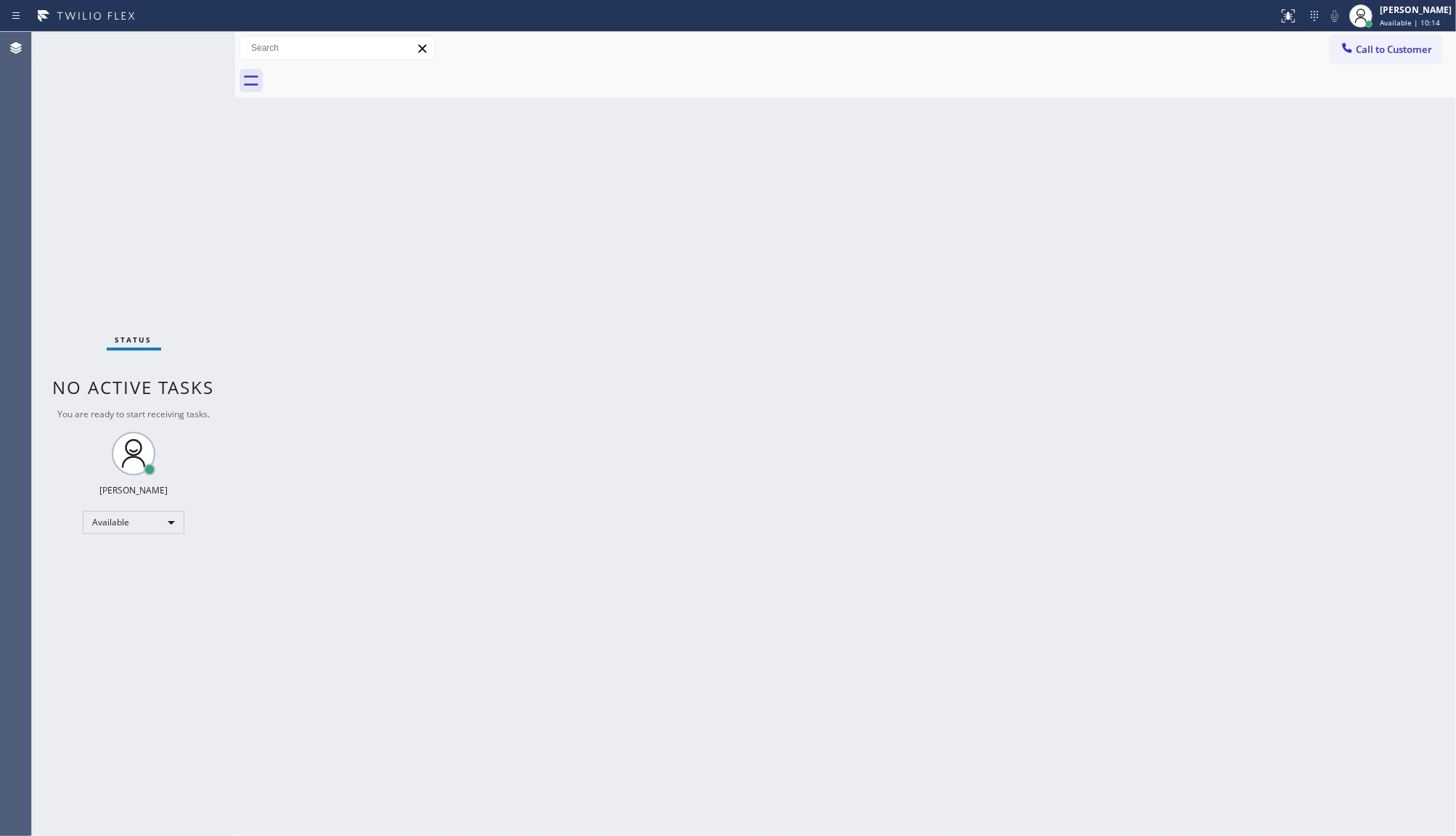
drag, startPoint x: 1228, startPoint y: 216, endPoint x: 1147, endPoint y: 146, distance: 107.1
click at [1225, 208] on div "Back to Dashboard Change Sender ID Customers Technicians Select a contact Outbo…" at bounding box center [846, 434] width 1221 height 804
click at [127, 102] on div "+17602229627 Incoming call from queue [Test] All ALL TASKS ALL TASKS ACTIVE TAS…" at bounding box center [133, 172] width 203 height 282
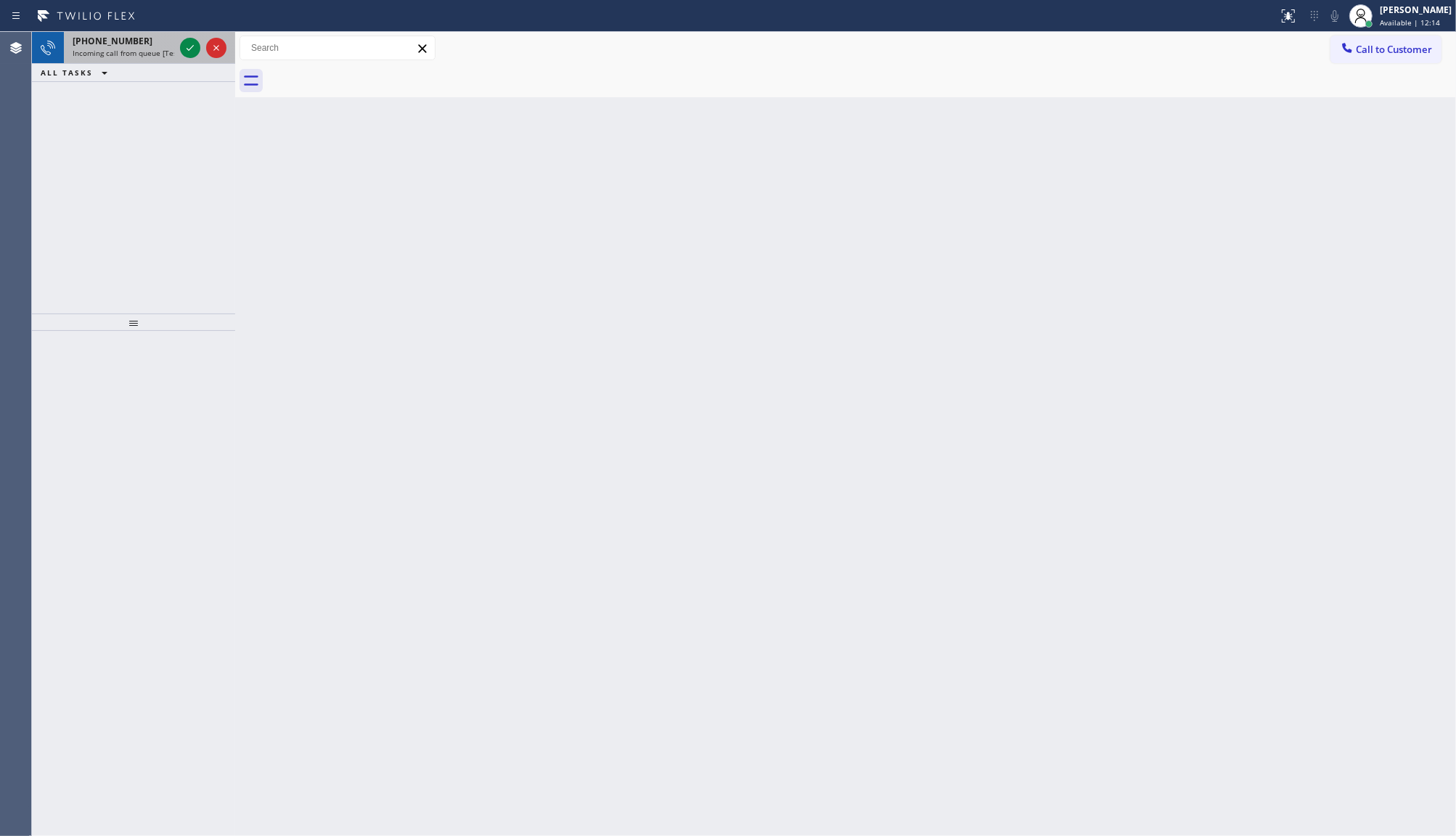
click at [155, 42] on div "+17602229627" at bounding box center [123, 40] width 102 height 12
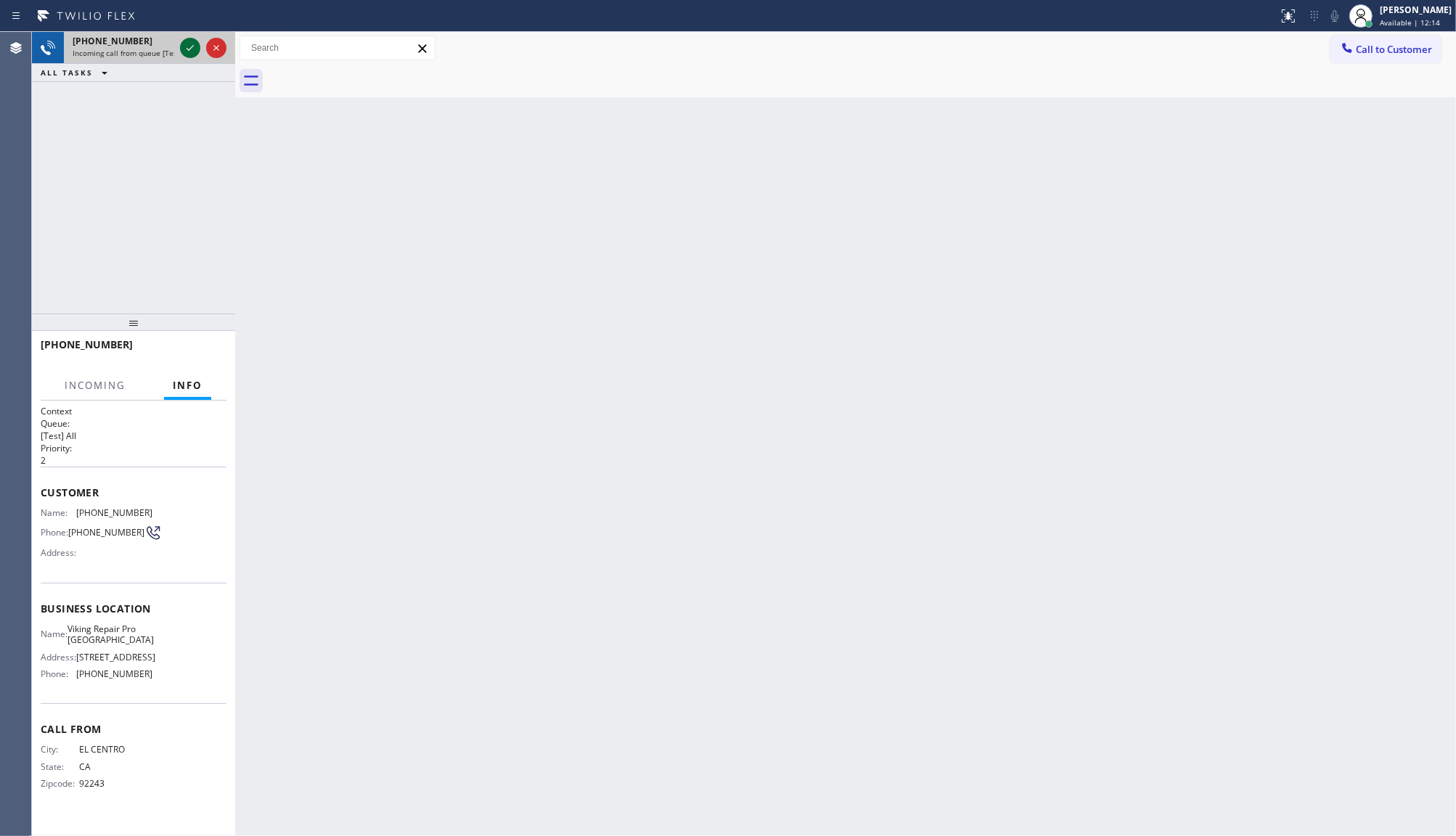
click at [180, 40] on div at bounding box center [190, 48] width 21 height 17
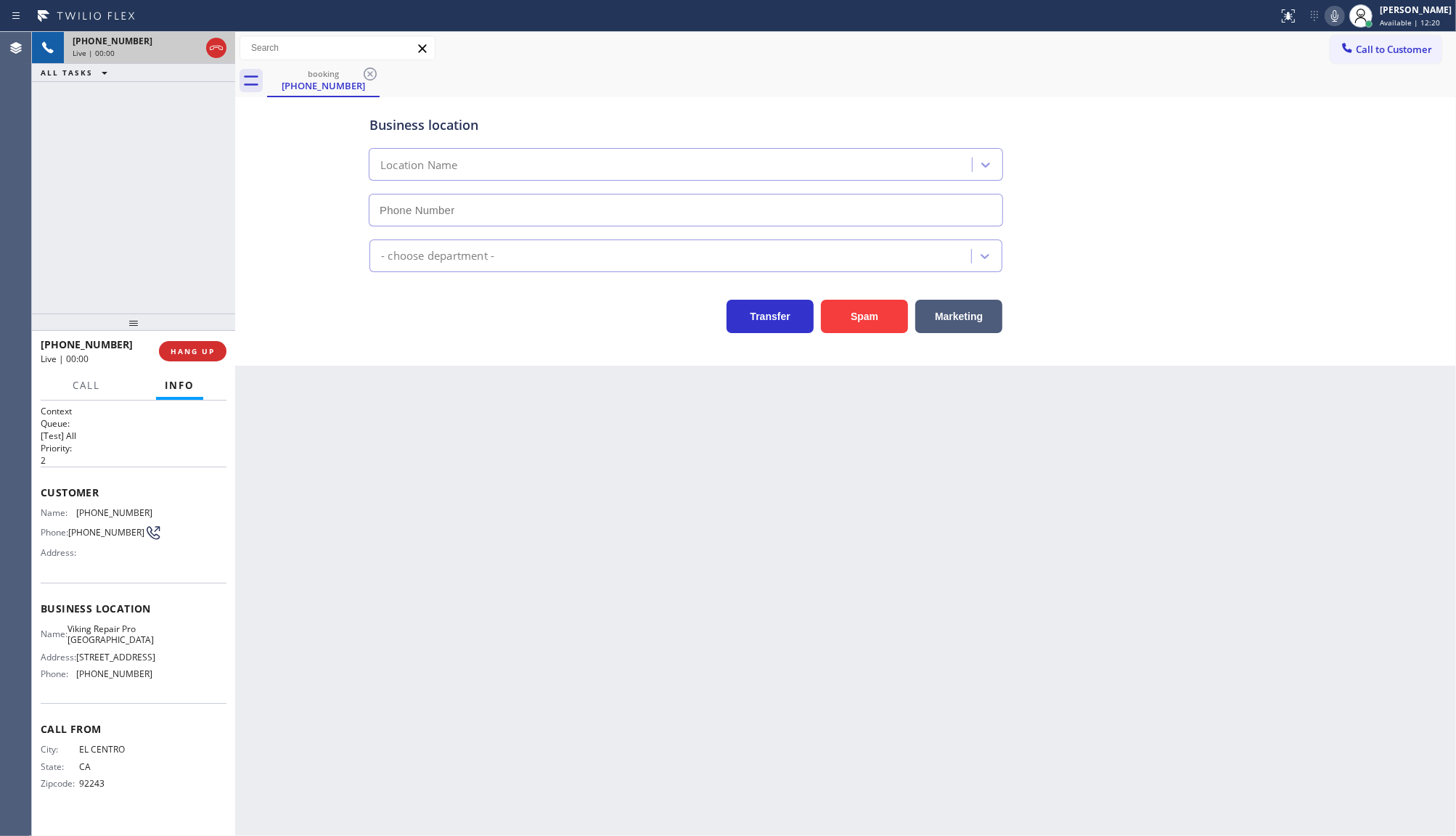
type input "(760) 330-2668"
click at [847, 317] on button "Spam" at bounding box center [864, 316] width 87 height 34
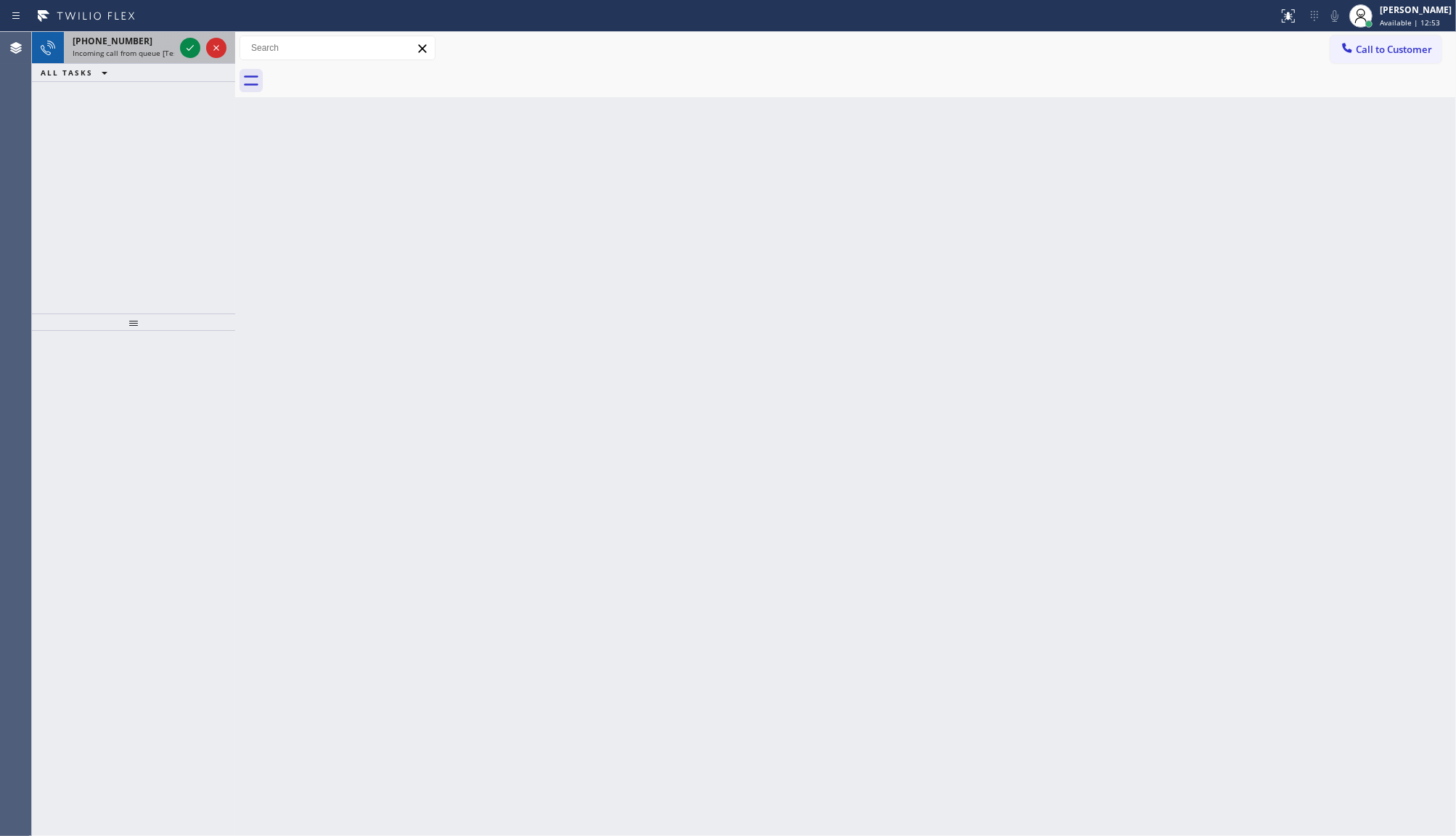
click at [190, 60] on div at bounding box center [203, 47] width 53 height 32
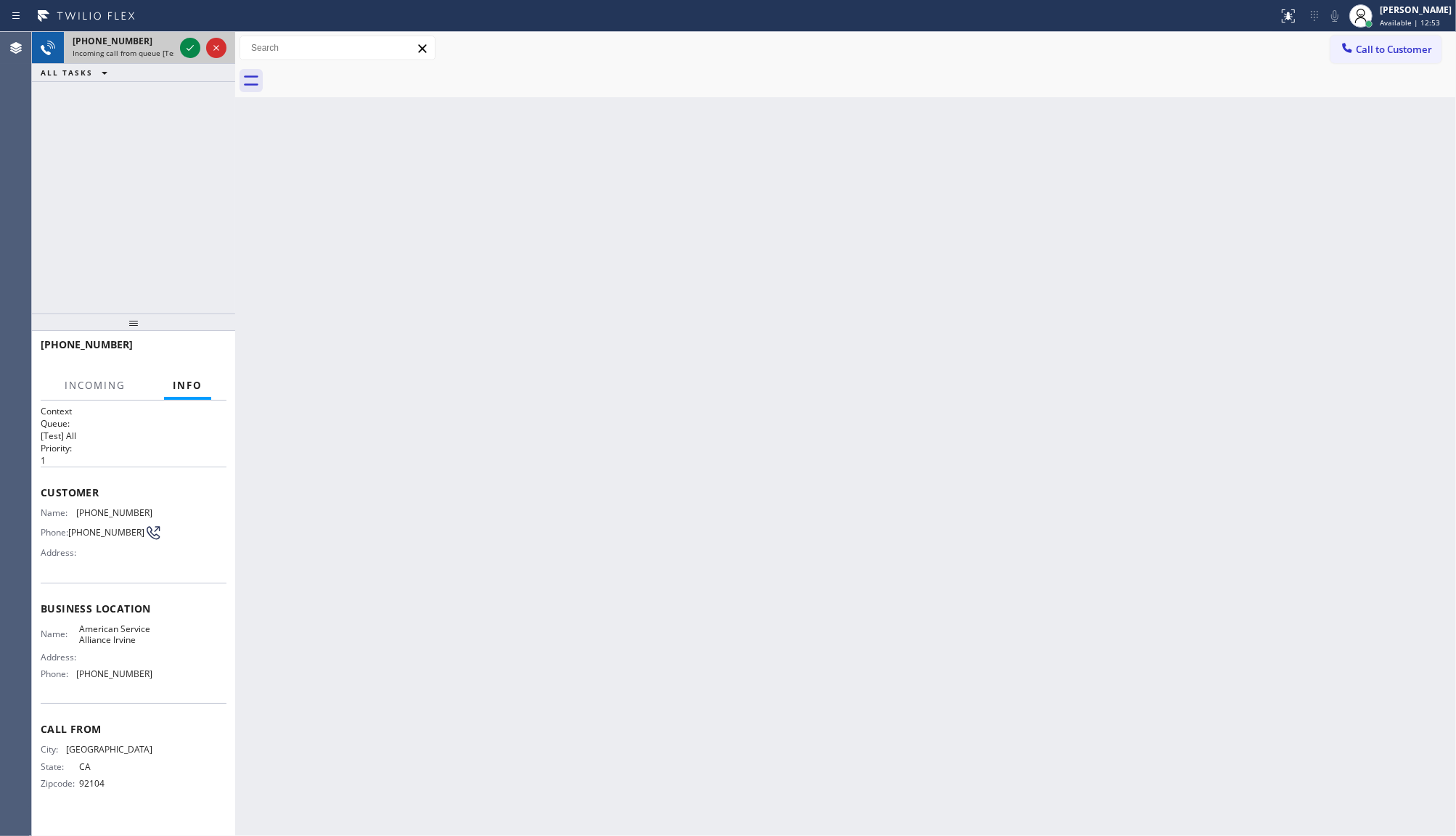
click at [190, 60] on div at bounding box center [203, 47] width 53 height 32
click at [192, 51] on icon at bounding box center [190, 48] width 17 height 17
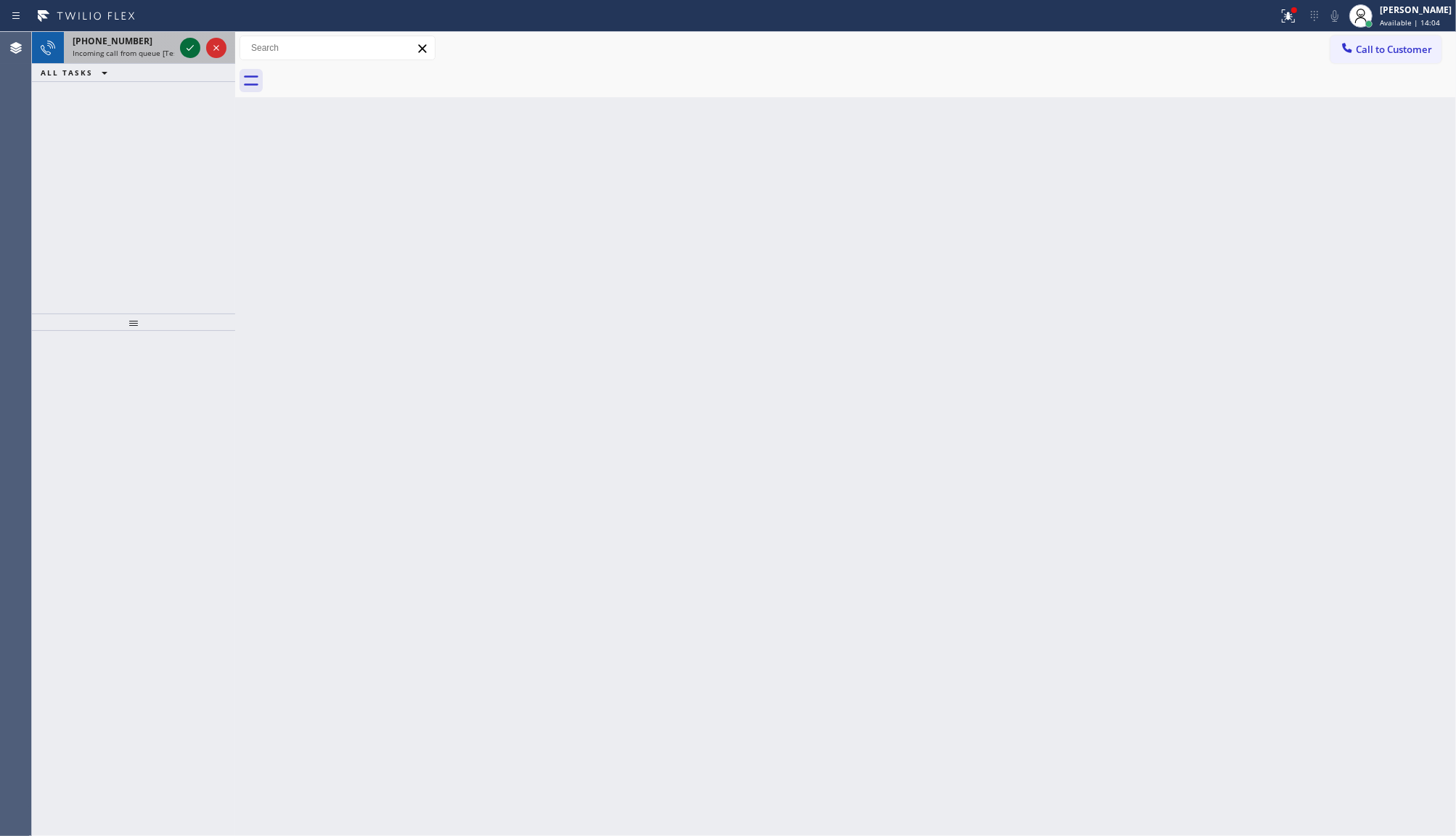
click at [186, 49] on icon at bounding box center [190, 48] width 17 height 17
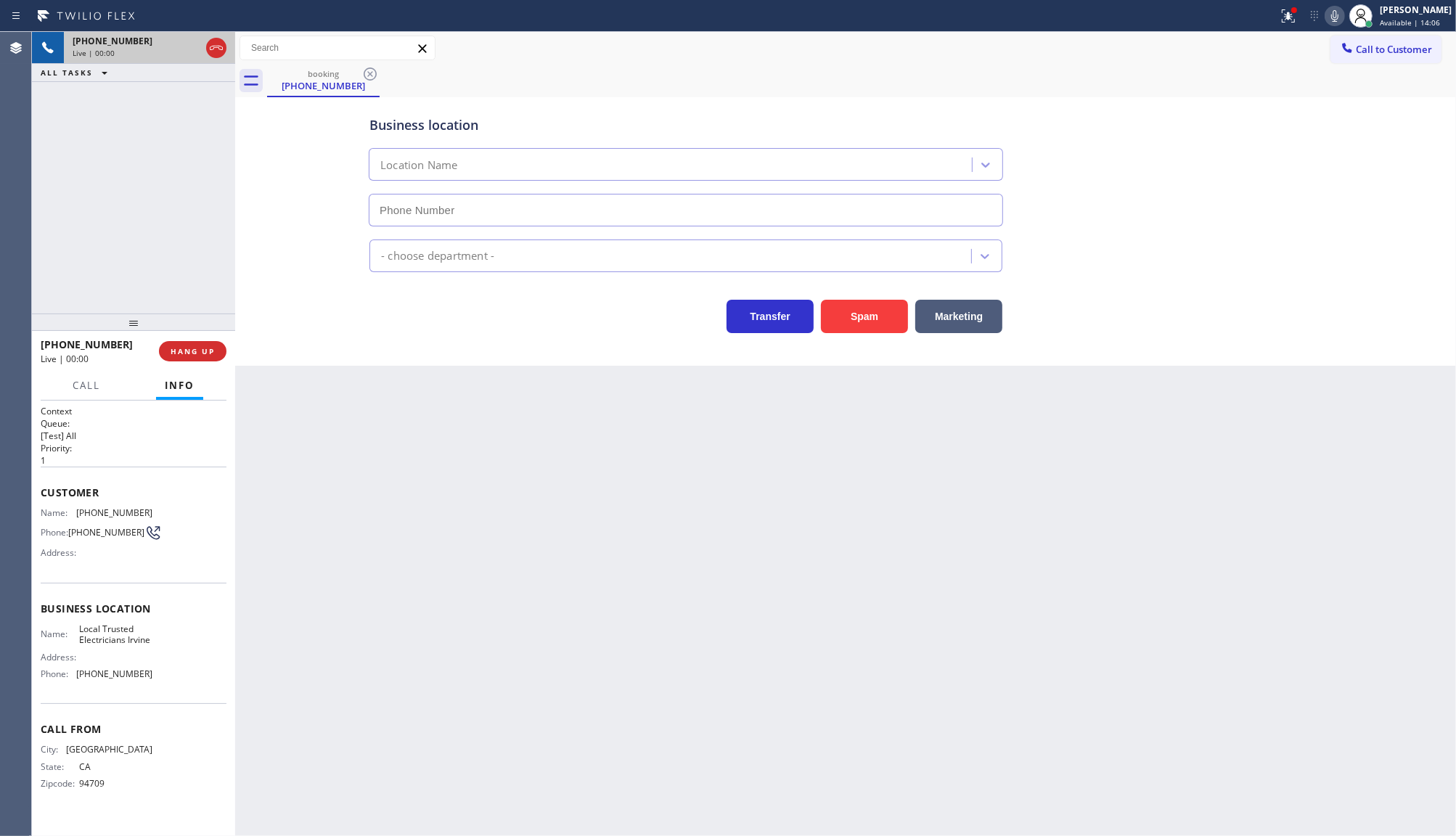
type input "(949) 565-4262"
click at [1292, 15] on icon at bounding box center [1288, 15] width 17 height 17
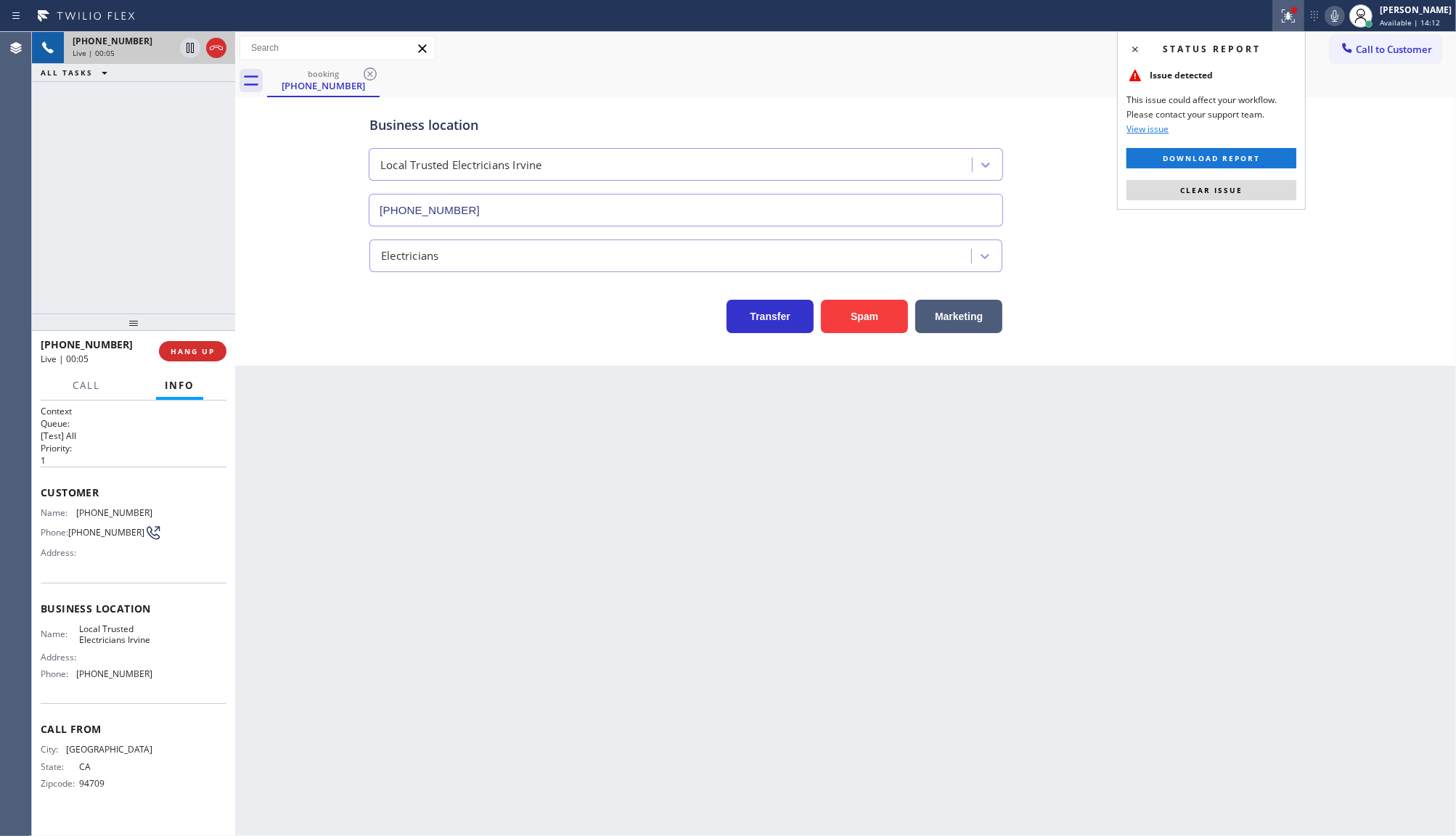
click at [1267, 201] on div "Status report Issue detected This issue could affect your workflow. Please cont…" at bounding box center [1211, 120] width 189 height 178
click at [1274, 183] on button "Clear issue" at bounding box center [1211, 190] width 170 height 21
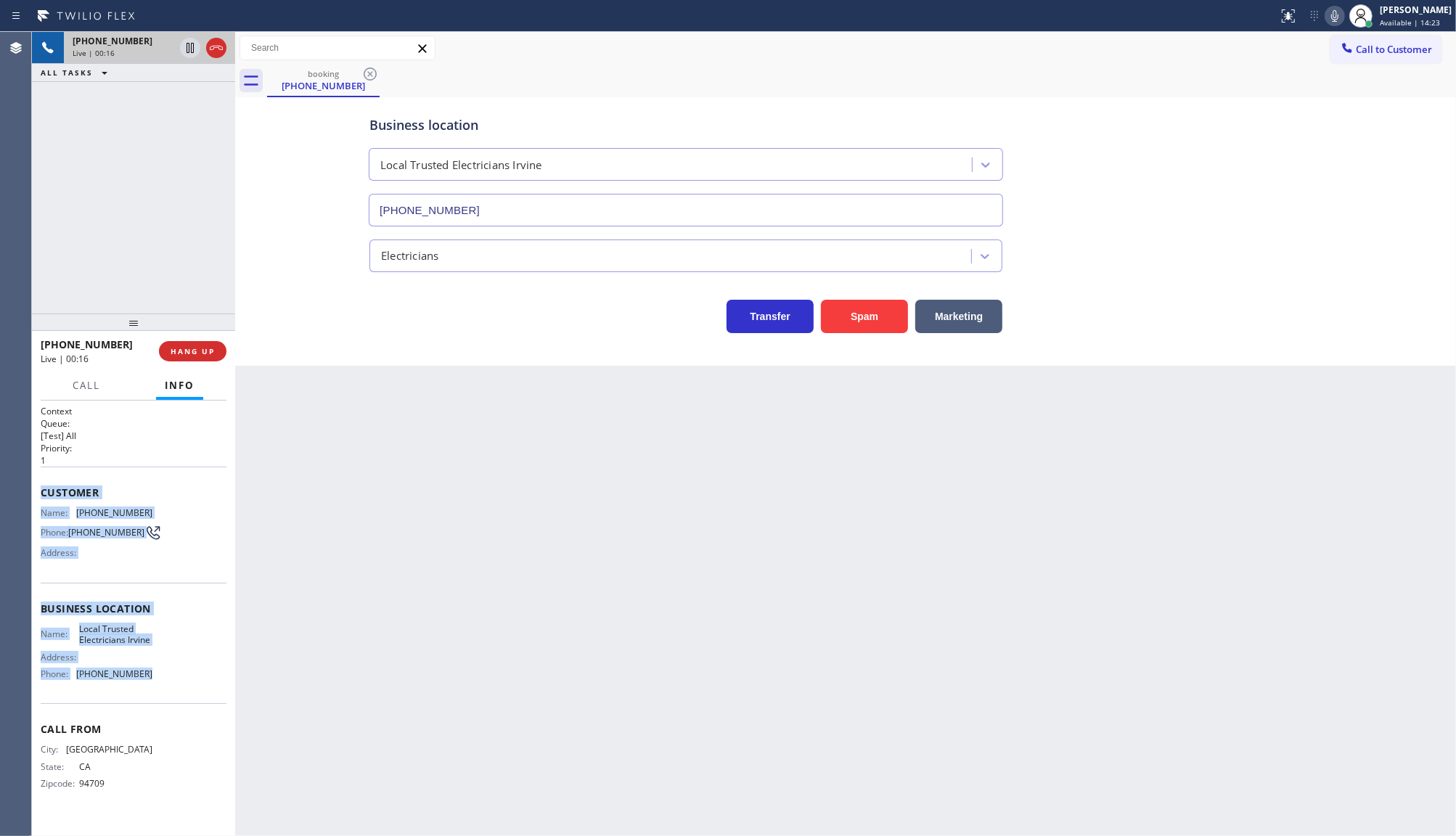
drag, startPoint x: 34, startPoint y: 478, endPoint x: 168, endPoint y: 687, distance: 248.3
click at [168, 687] on div "Context Queue: [Test] All Priority: 1 Customer Name: (510) 717-8977 Phone: (510…" at bounding box center [133, 618] width 203 height 437
copy div "Customer Name: (510) 717-8977 Phone: (510) 717-8977 Address: Business location …"
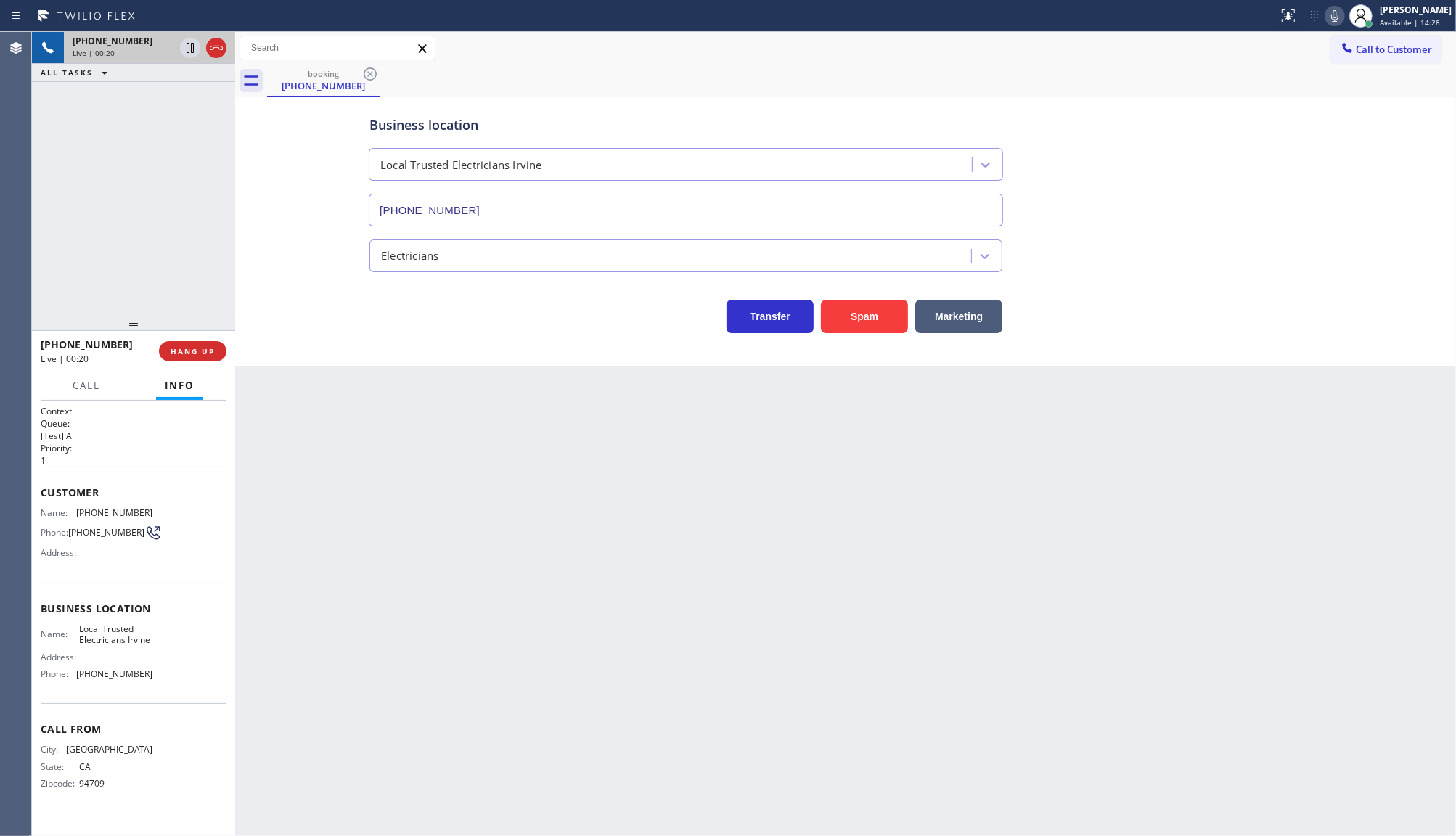
click at [390, 601] on div "Back to Dashboard Change Sender ID Customers Technicians Select a contact Outbo…" at bounding box center [846, 434] width 1221 height 804
click at [1337, 11] on icon at bounding box center [1335, 15] width 17 height 17
click at [185, 46] on icon at bounding box center [190, 48] width 17 height 17
drag, startPoint x: 84, startPoint y: 506, endPoint x: 155, endPoint y: 506, distance: 71.0
click at [155, 507] on div "Name: (510) 717-8977 Phone: (510) 717-8977 Address:" at bounding box center [133, 536] width 186 height 58
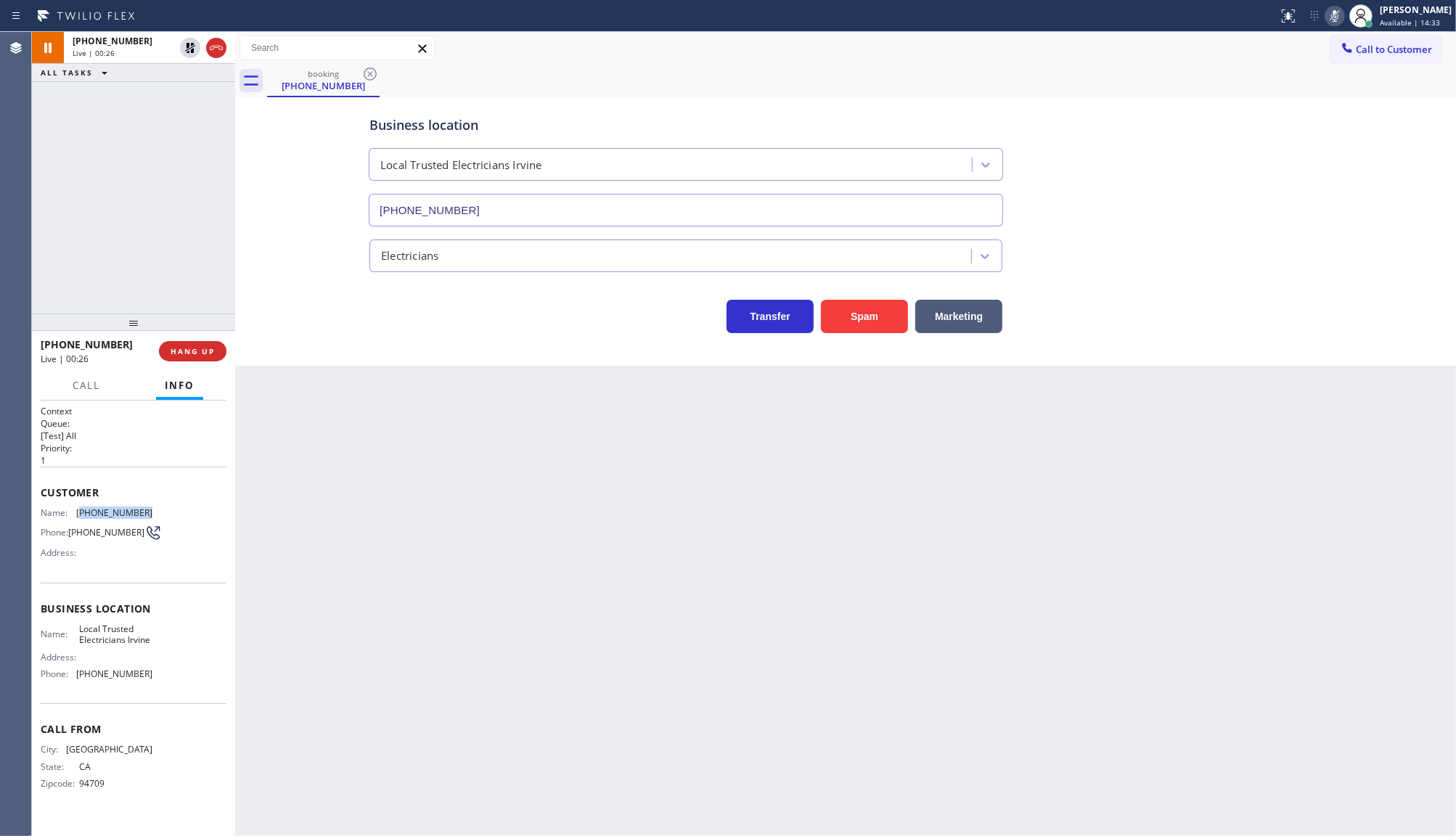
copy span "510) 717-8977"
click at [189, 47] on icon at bounding box center [190, 48] width 10 height 10
click at [1341, 13] on icon at bounding box center [1335, 15] width 17 height 17
click at [98, 559] on div "Name: (510) 717-8977 Phone: (510) 717-8977 Address:" at bounding box center [96, 536] width 112 height 58
drag, startPoint x: 81, startPoint y: 506, endPoint x: 192, endPoint y: 509, distance: 111.0
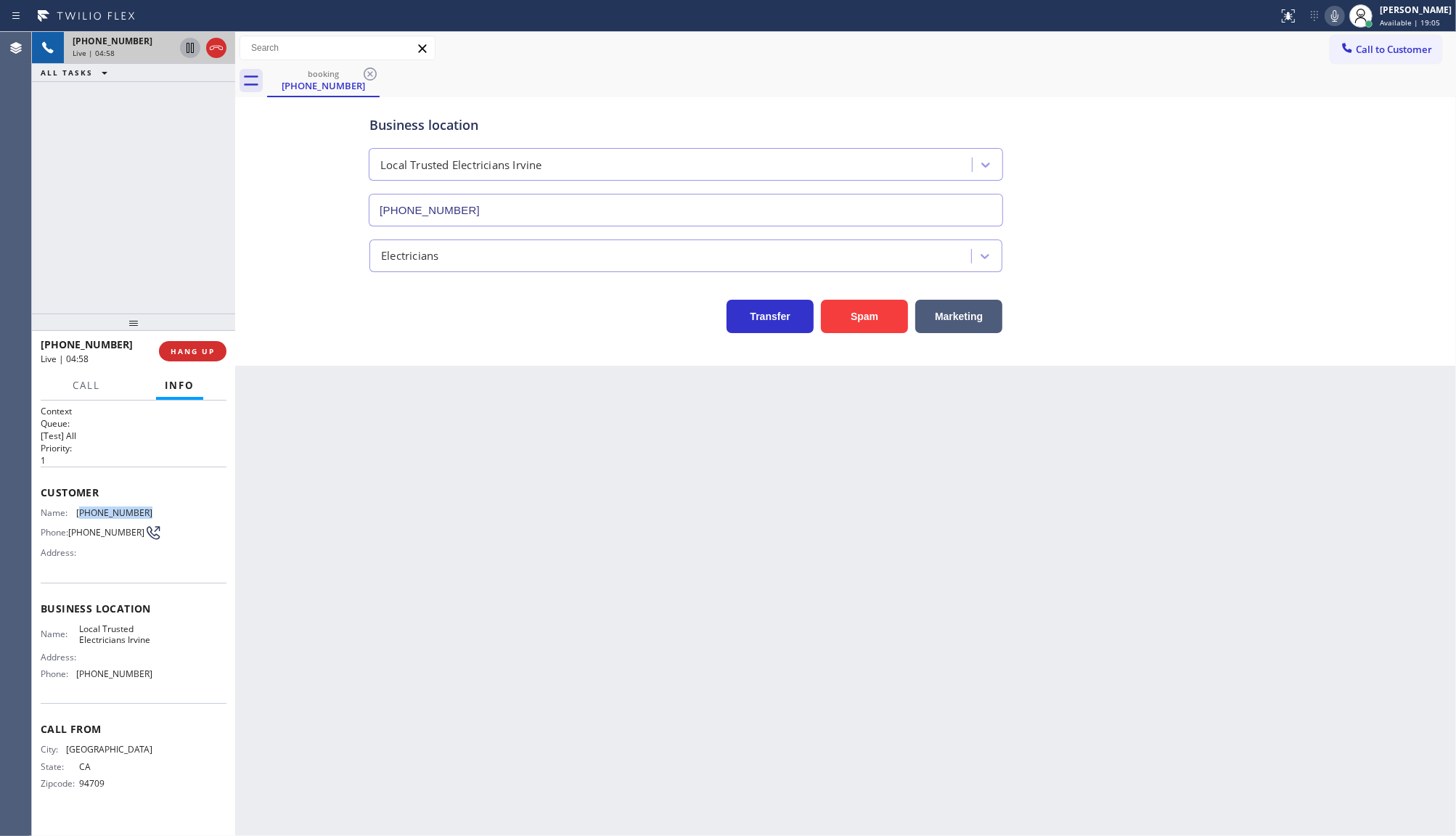
click at [192, 509] on div "Name: (510) 717-8977 Phone: (510) 717-8977 Address:" at bounding box center [133, 536] width 186 height 58
copy span "510) 717-8977"
click at [188, 45] on icon at bounding box center [190, 48] width 17 height 17
click at [1341, 8] on icon at bounding box center [1335, 15] width 17 height 17
click at [189, 44] on icon at bounding box center [190, 48] width 17 height 17
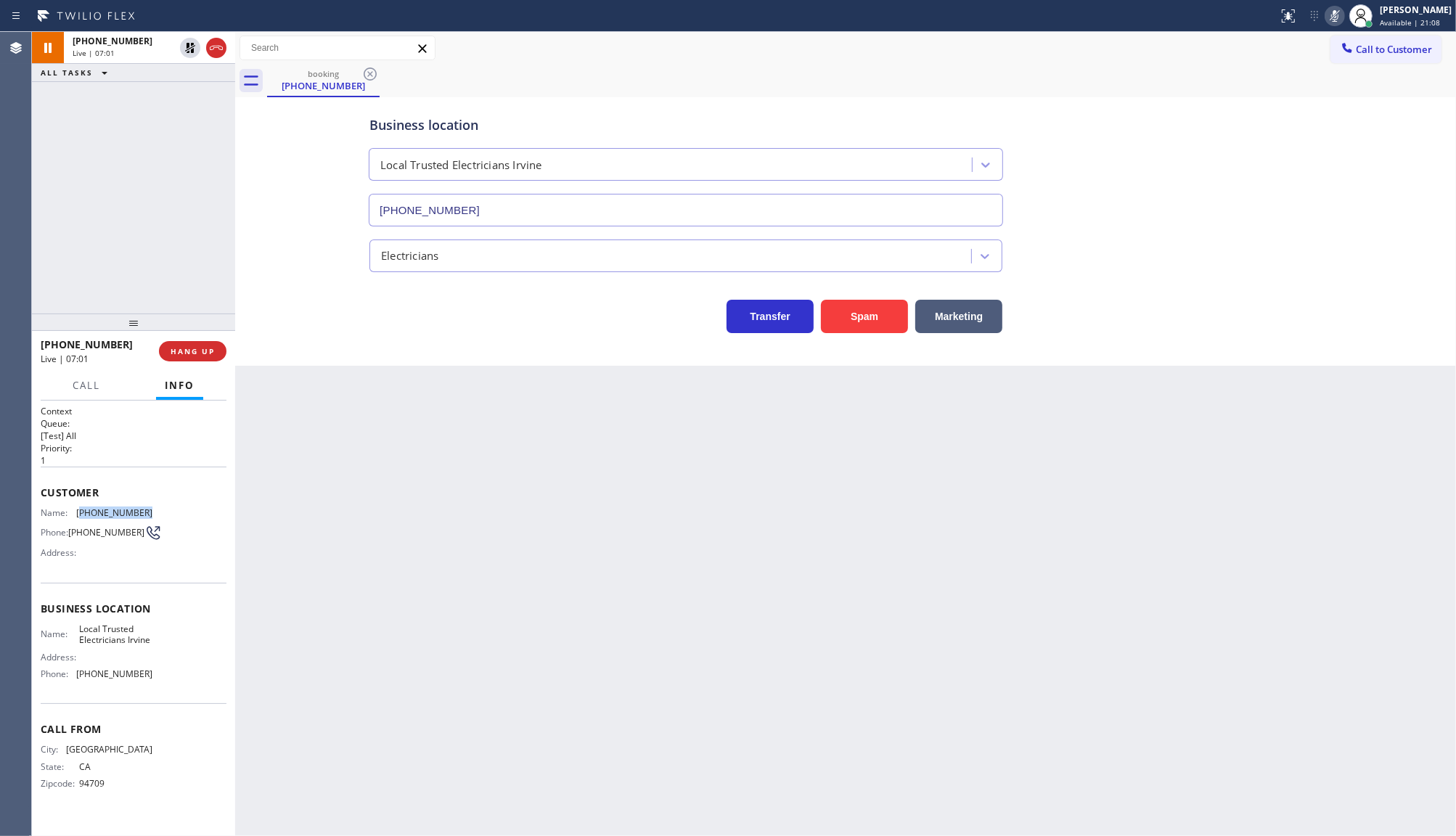
click at [1336, 18] on icon at bounding box center [1335, 15] width 17 height 17
drag, startPoint x: 67, startPoint y: 678, endPoint x: 162, endPoint y: 682, distance: 95.1
click at [162, 682] on div "Name: Local Trusted Electricians Irvine Address: Phone: (949) 565-4262" at bounding box center [133, 654] width 186 height 63
drag, startPoint x: 110, startPoint y: 701, endPoint x: 84, endPoint y: 680, distance: 33.4
click at [110, 699] on div "Context Queue: [Test] All Priority: 1 Customer Name: (510) 717-8977 Phone: (510…" at bounding box center [133, 609] width 186 height 409
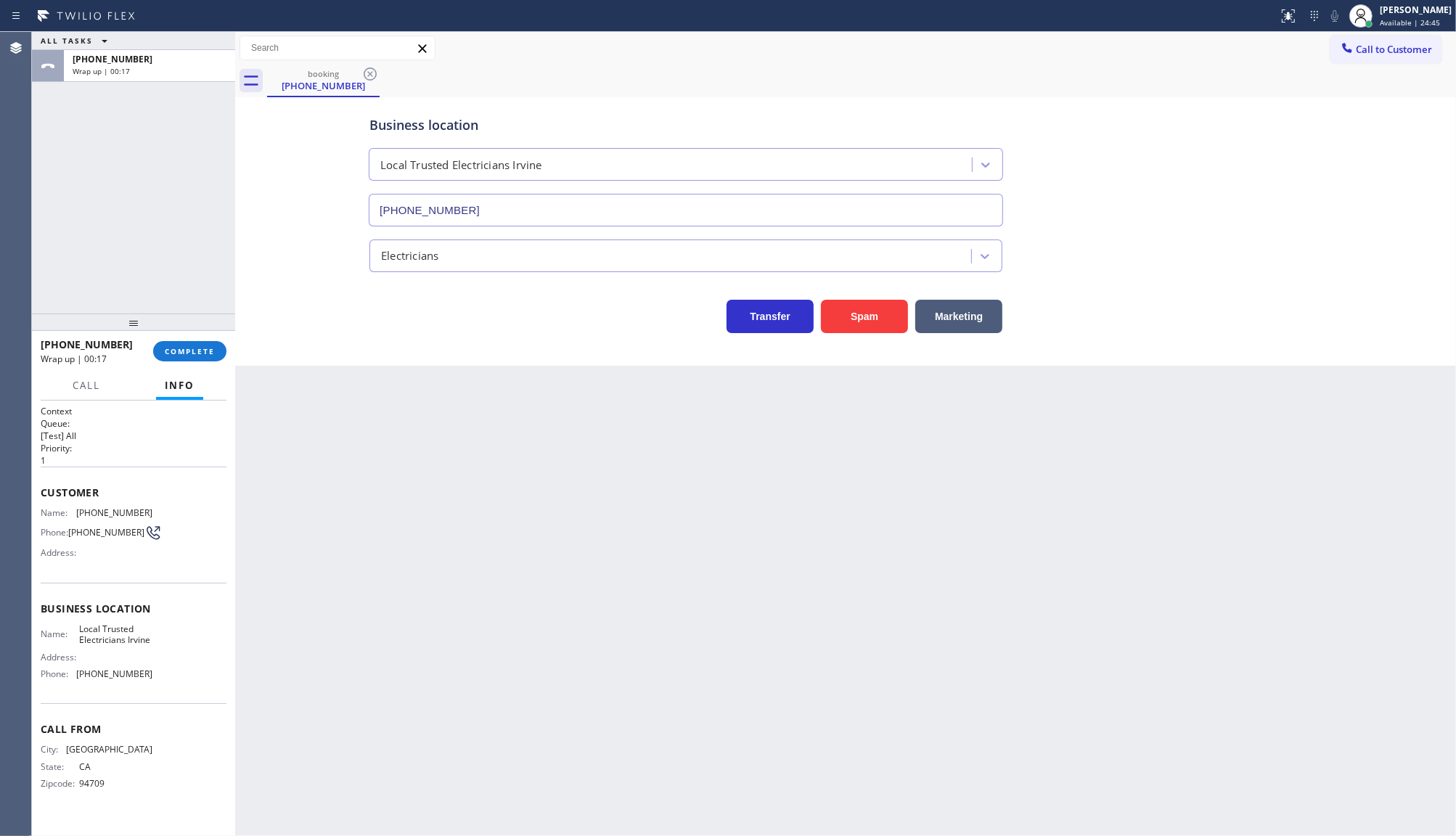
click at [72, 668] on span "Phone:" at bounding box center [58, 673] width 35 height 11
drag, startPoint x: 75, startPoint y: 670, endPoint x: 173, endPoint y: 678, distance: 98.3
click at [173, 678] on div "Name: Local Trusted Electricians Irvine Address: Phone: (949) 565-4262" at bounding box center [133, 654] width 186 height 63
copy div "(949) 565-4262"
drag, startPoint x: 71, startPoint y: 627, endPoint x: 158, endPoint y: 647, distance: 89.3
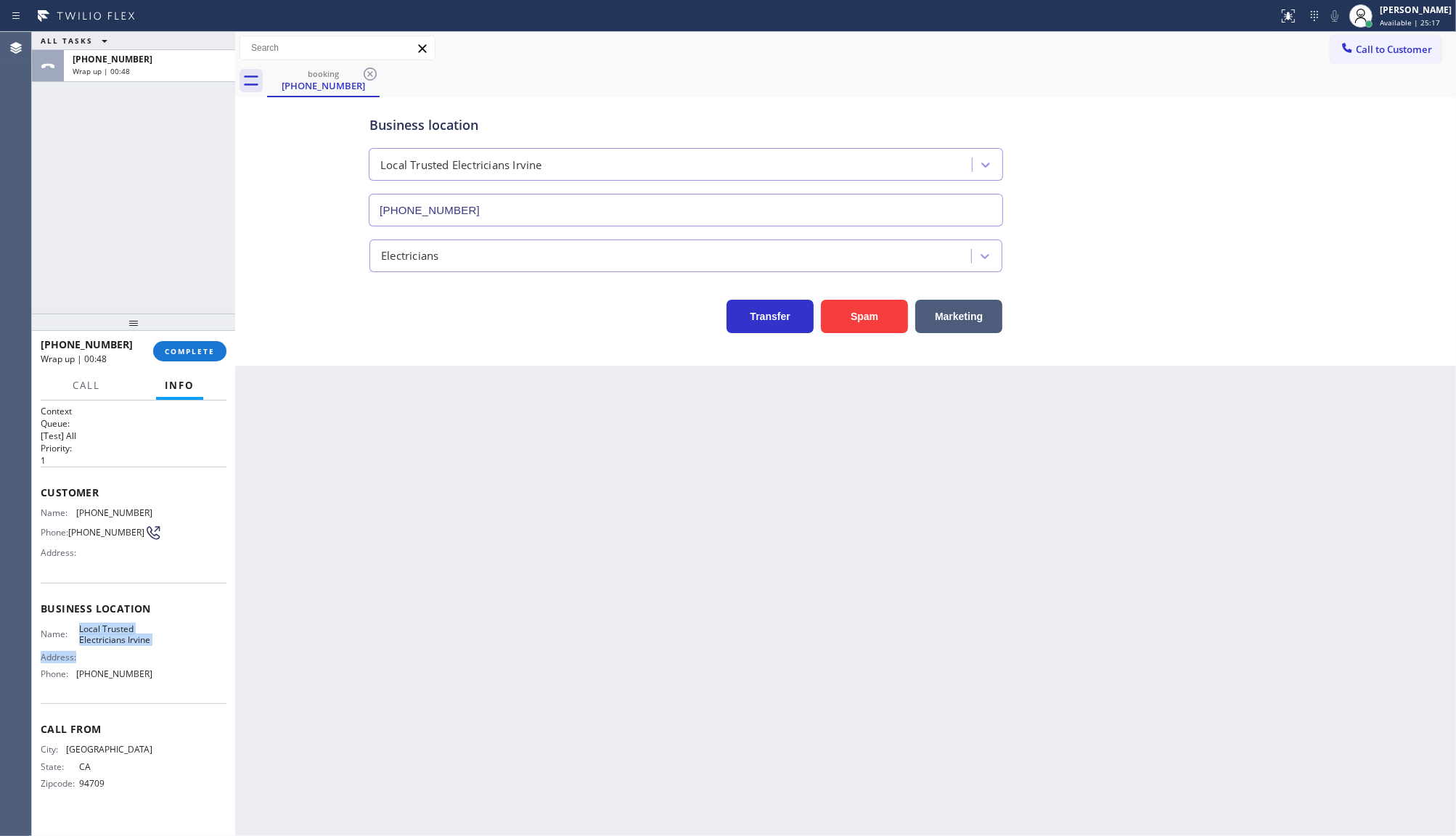
click at [158, 647] on div "Name: Local Trusted Electricians Irvine Address: Phone: (949) 565-4262" at bounding box center [133, 654] width 186 height 63
click at [134, 670] on span "(949) 565-4262" at bounding box center [115, 673] width 77 height 11
drag, startPoint x: 74, startPoint y: 626, endPoint x: 173, endPoint y: 640, distance: 100.0
click at [173, 640] on div "Name: Local Trusted Electricians Irvine Address: Phone: (949) 565-4262" at bounding box center [133, 654] width 186 height 63
copy div "Local Trusted Electricians Irvine"
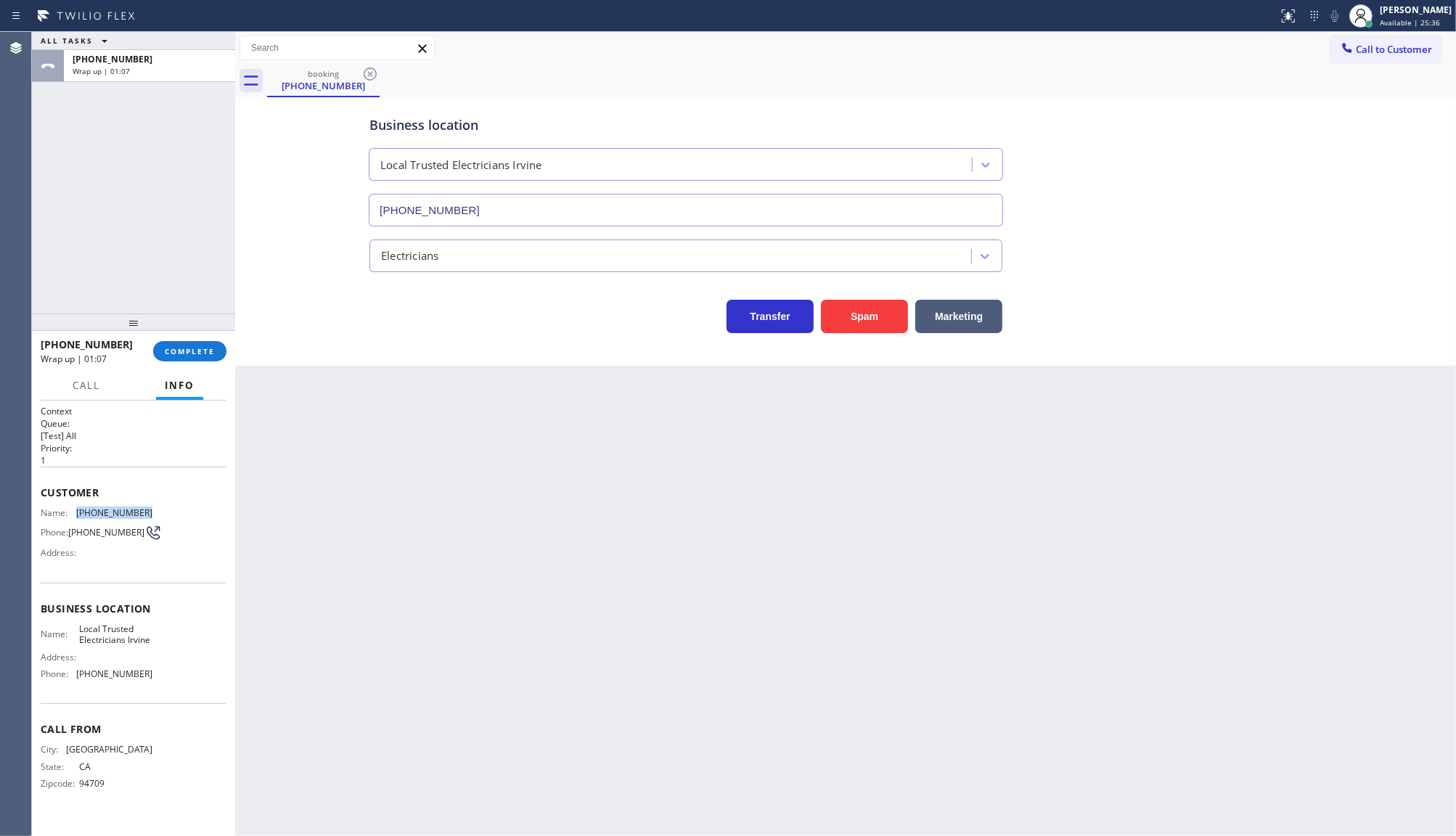
drag, startPoint x: 78, startPoint y: 509, endPoint x: 164, endPoint y: 509, distance: 86.0
click at [164, 509] on div "Name: (510) 717-8977 Phone: (510) 717-8977 Address:" at bounding box center [133, 536] width 186 height 58
copy span "(510) 717-8977"
drag, startPoint x: 81, startPoint y: 675, endPoint x: 191, endPoint y: 679, distance: 110.1
click at [191, 679] on div "Name: Local Trusted Electricians Irvine Address: Phone: (949) 565-4262" at bounding box center [133, 654] width 186 height 63
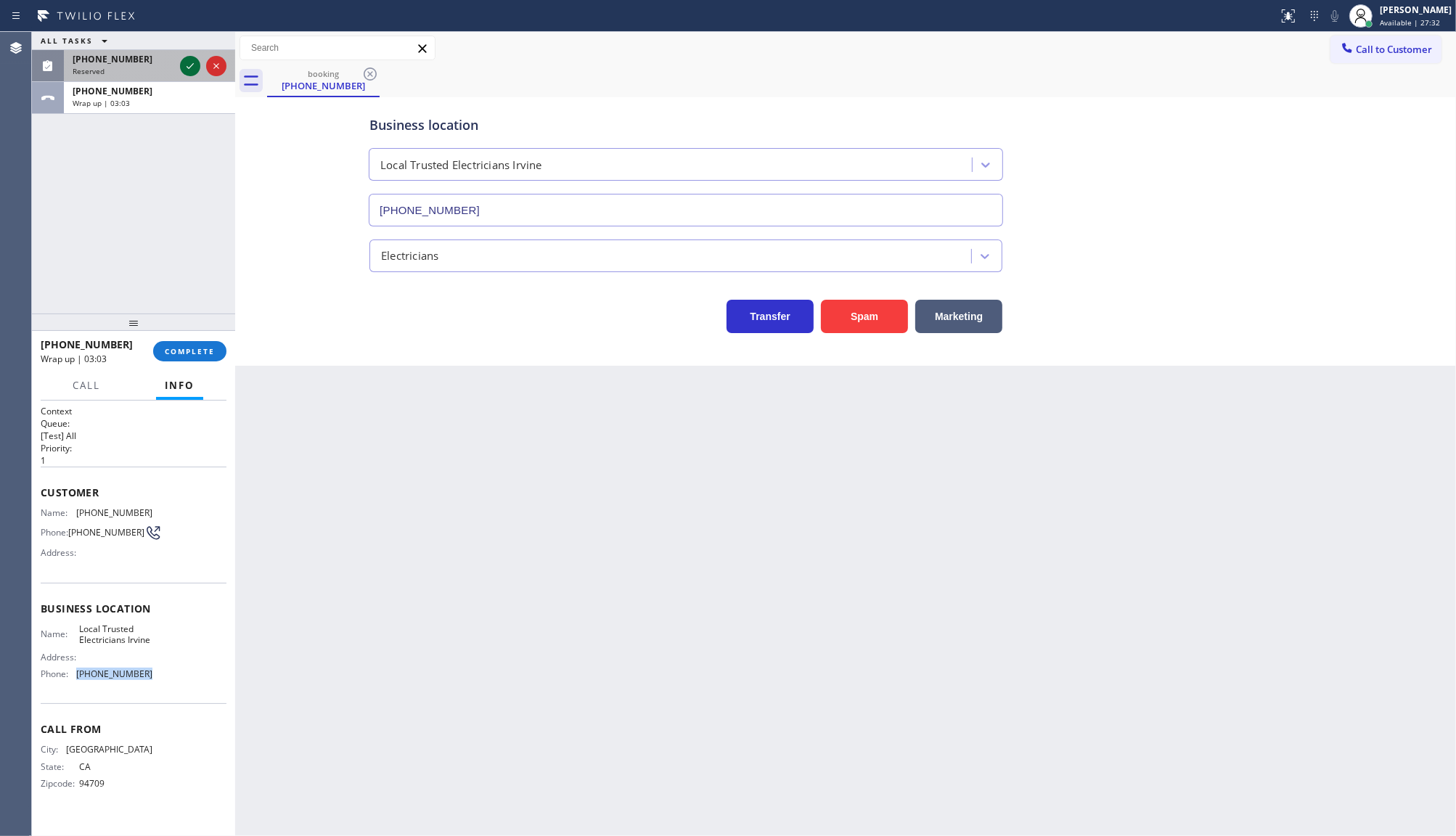
click at [191, 65] on icon at bounding box center [190, 66] width 17 height 17
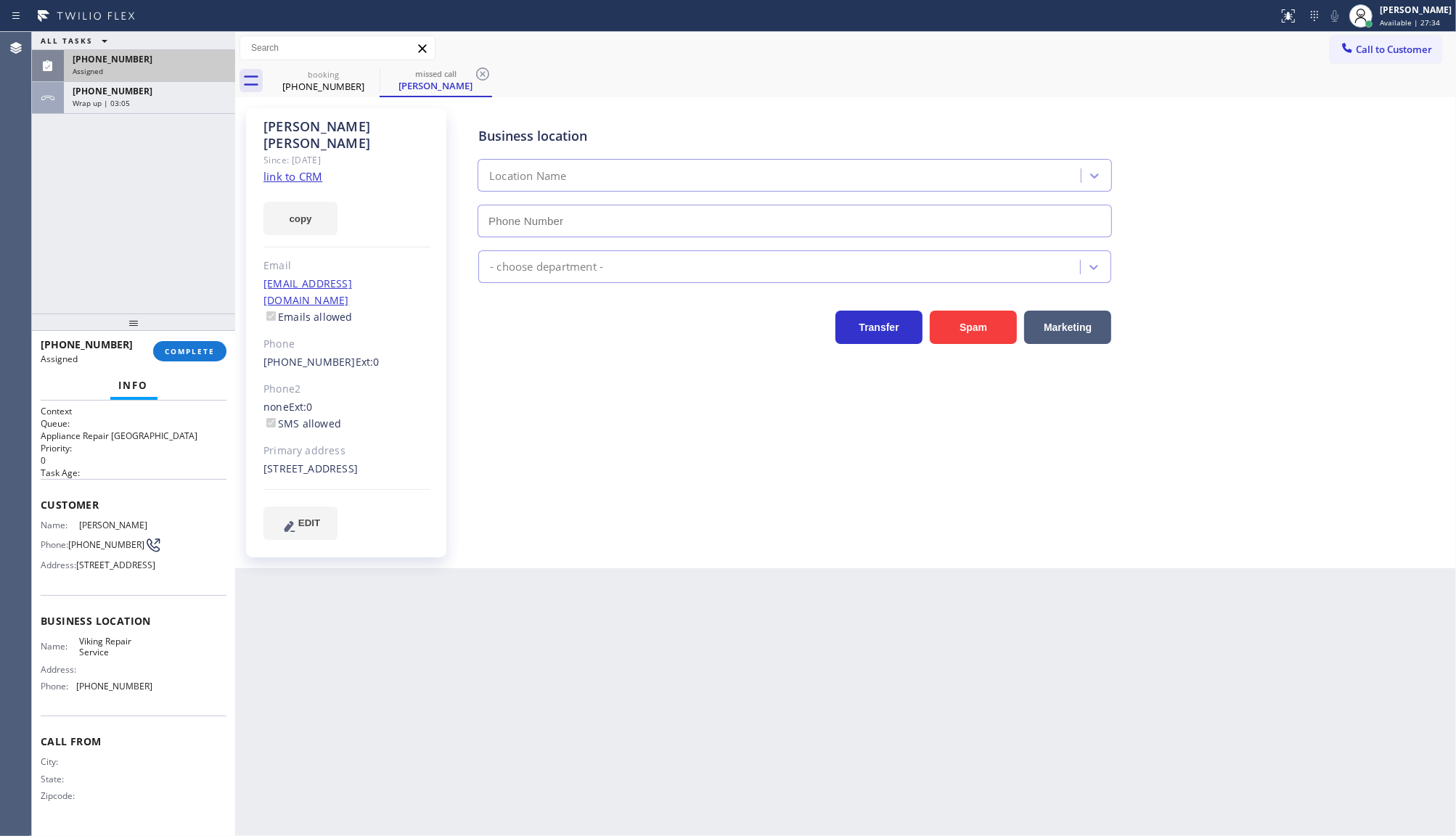
type input "(929) 203-9152"
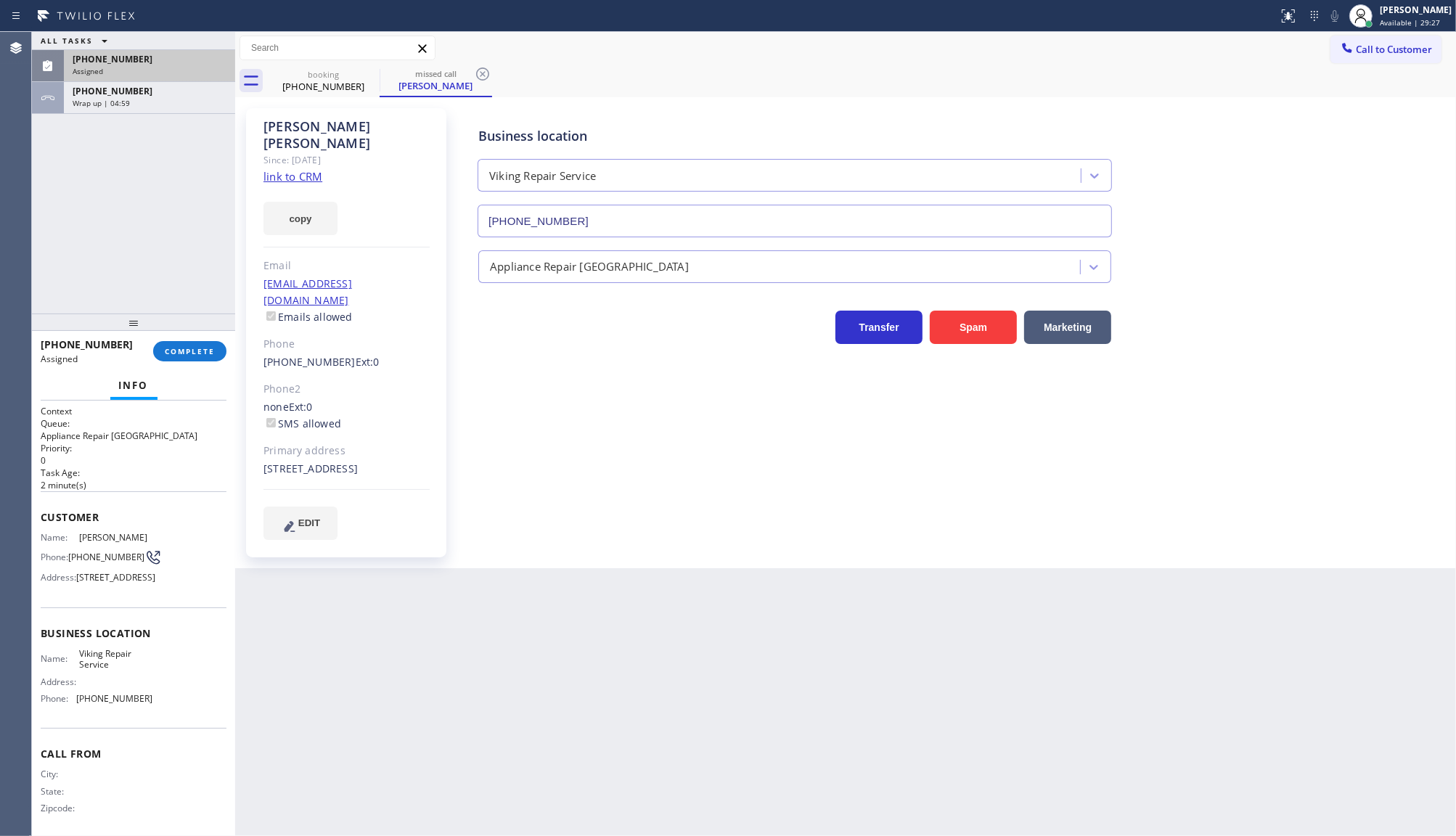
click at [158, 63] on div "(917) 626-5858" at bounding box center [149, 59] width 154 height 12
click at [179, 344] on button "COMPLETE" at bounding box center [189, 351] width 73 height 21
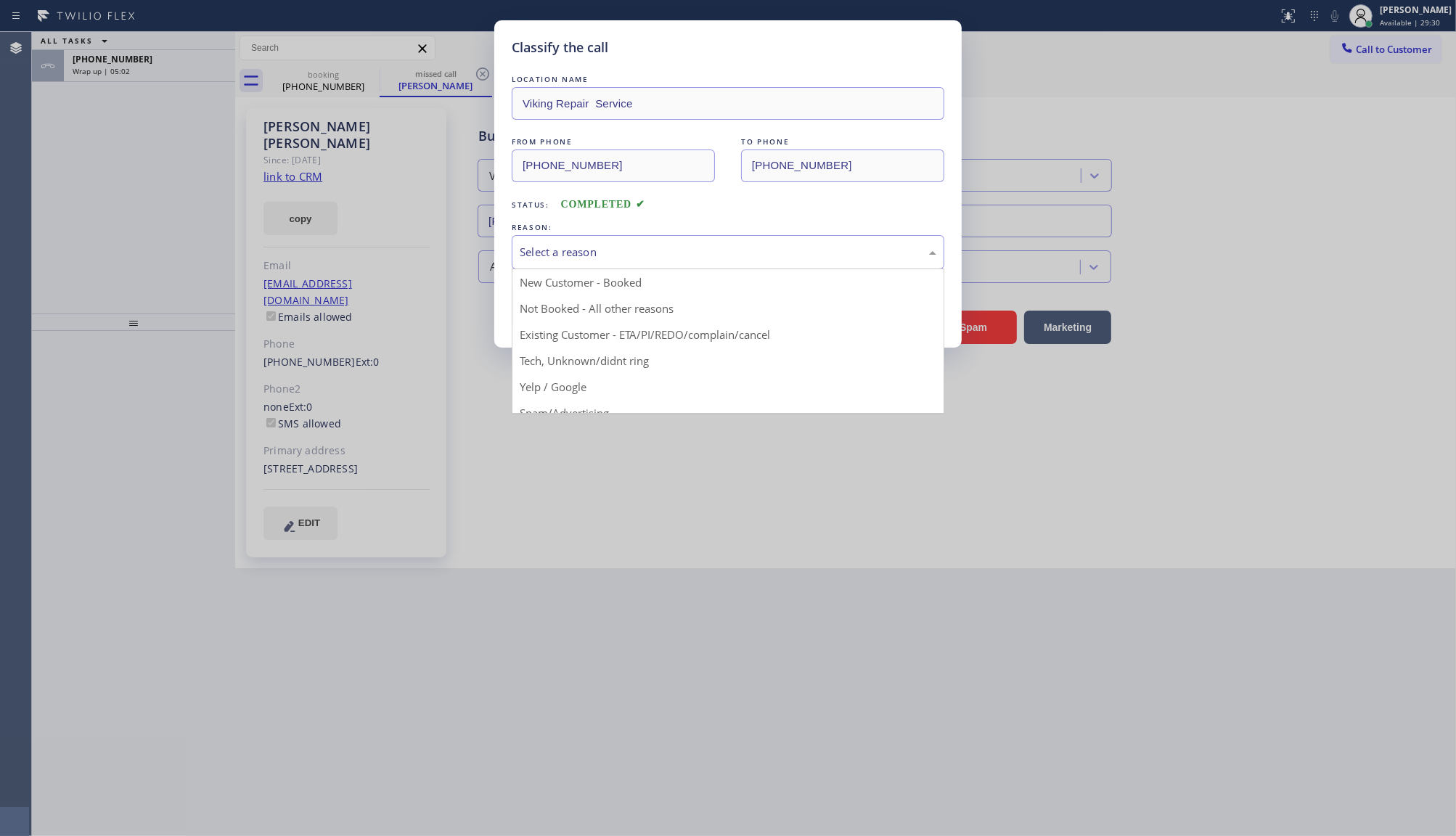
click at [579, 265] on div "Select a reason" at bounding box center [728, 252] width 432 height 34
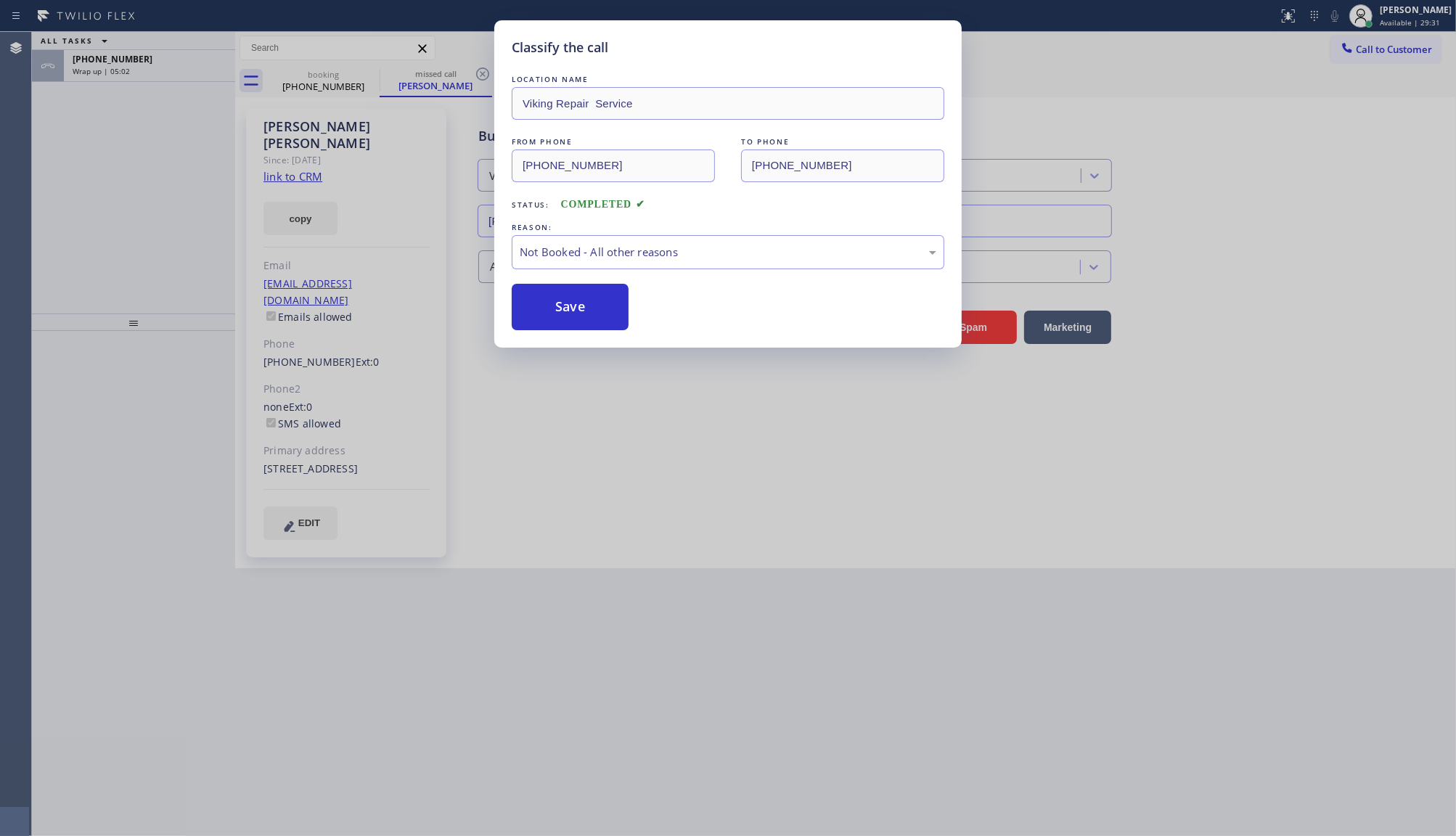
click at [552, 306] on button "Save" at bounding box center [570, 307] width 117 height 46
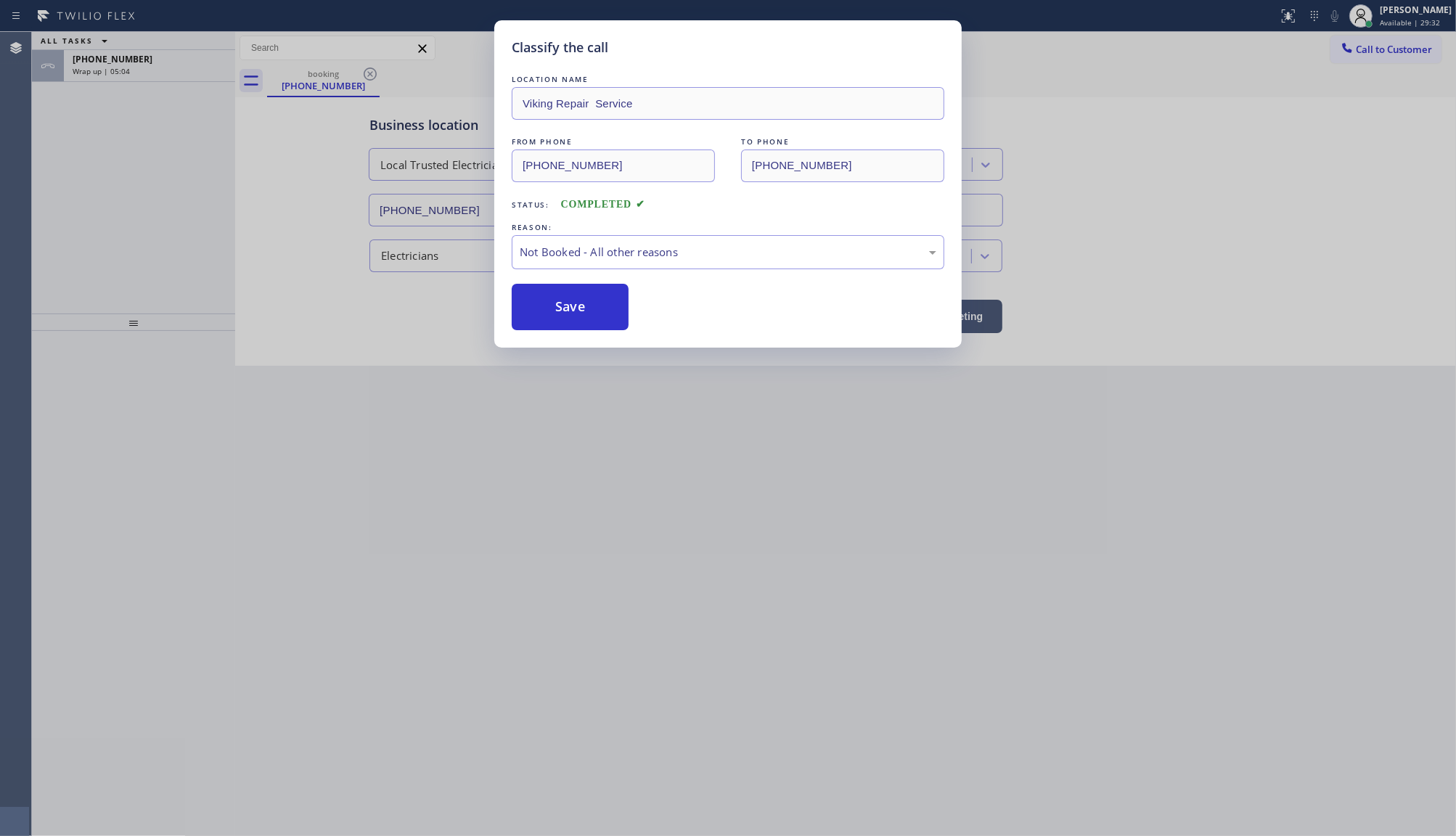
click at [161, 59] on div "Classify the call LOCATION NAME Same Day Subzero Repair Bowie FROM PHONE (240) …" at bounding box center [744, 434] width 1424 height 804
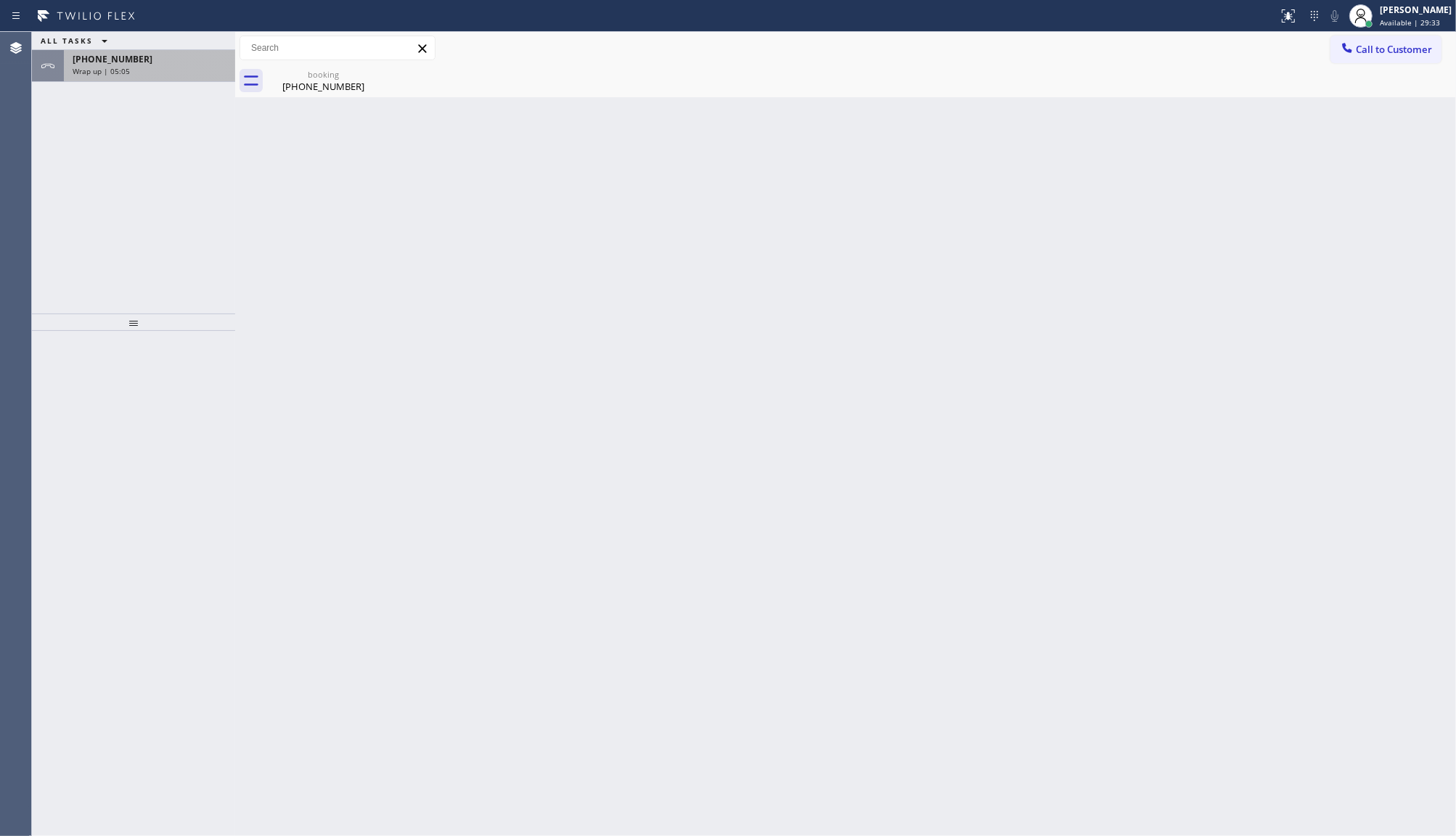
click at [161, 57] on div "+15107178977" at bounding box center [149, 59] width 154 height 12
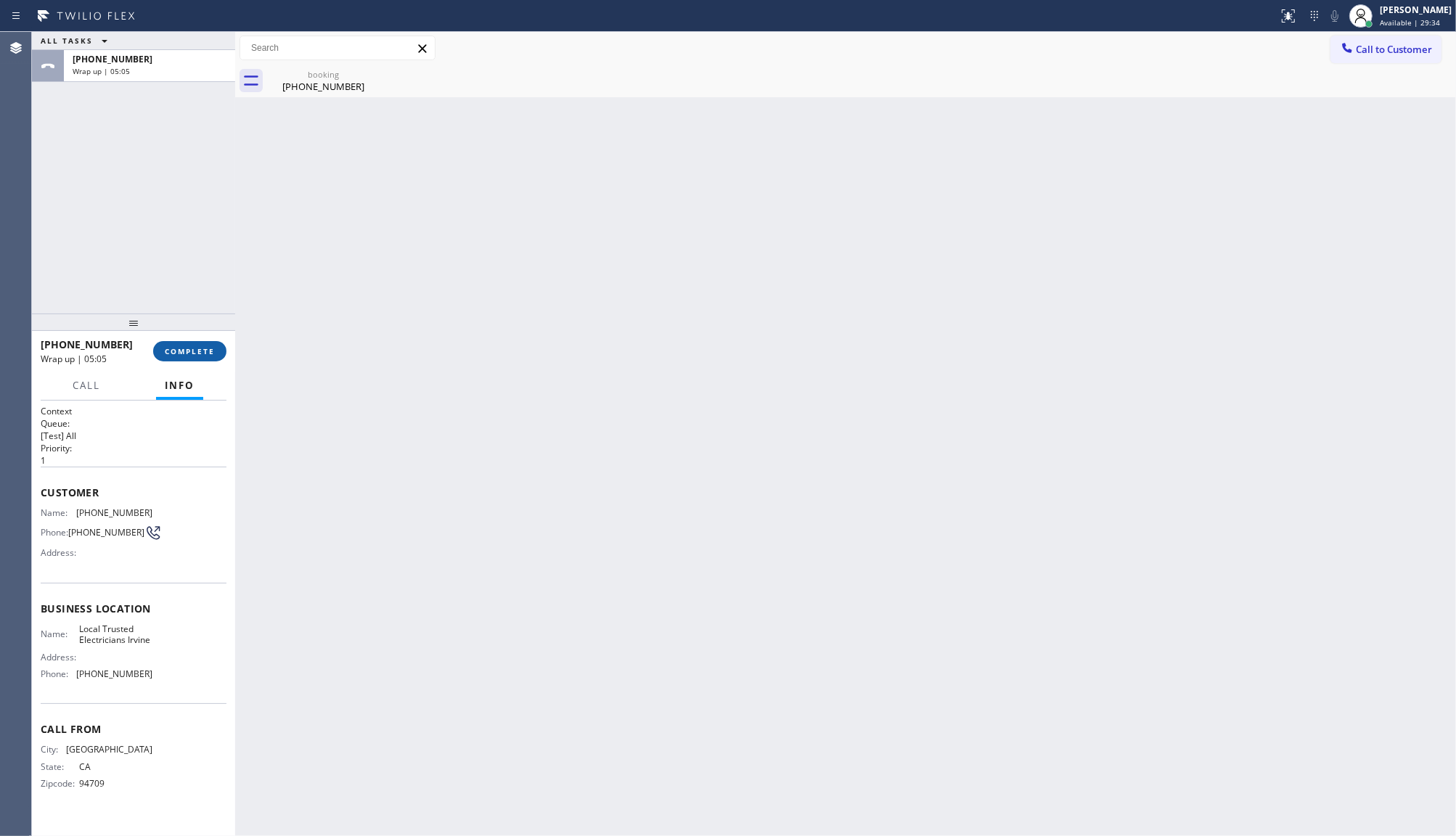
click at [183, 350] on span "COMPLETE" at bounding box center [189, 351] width 50 height 10
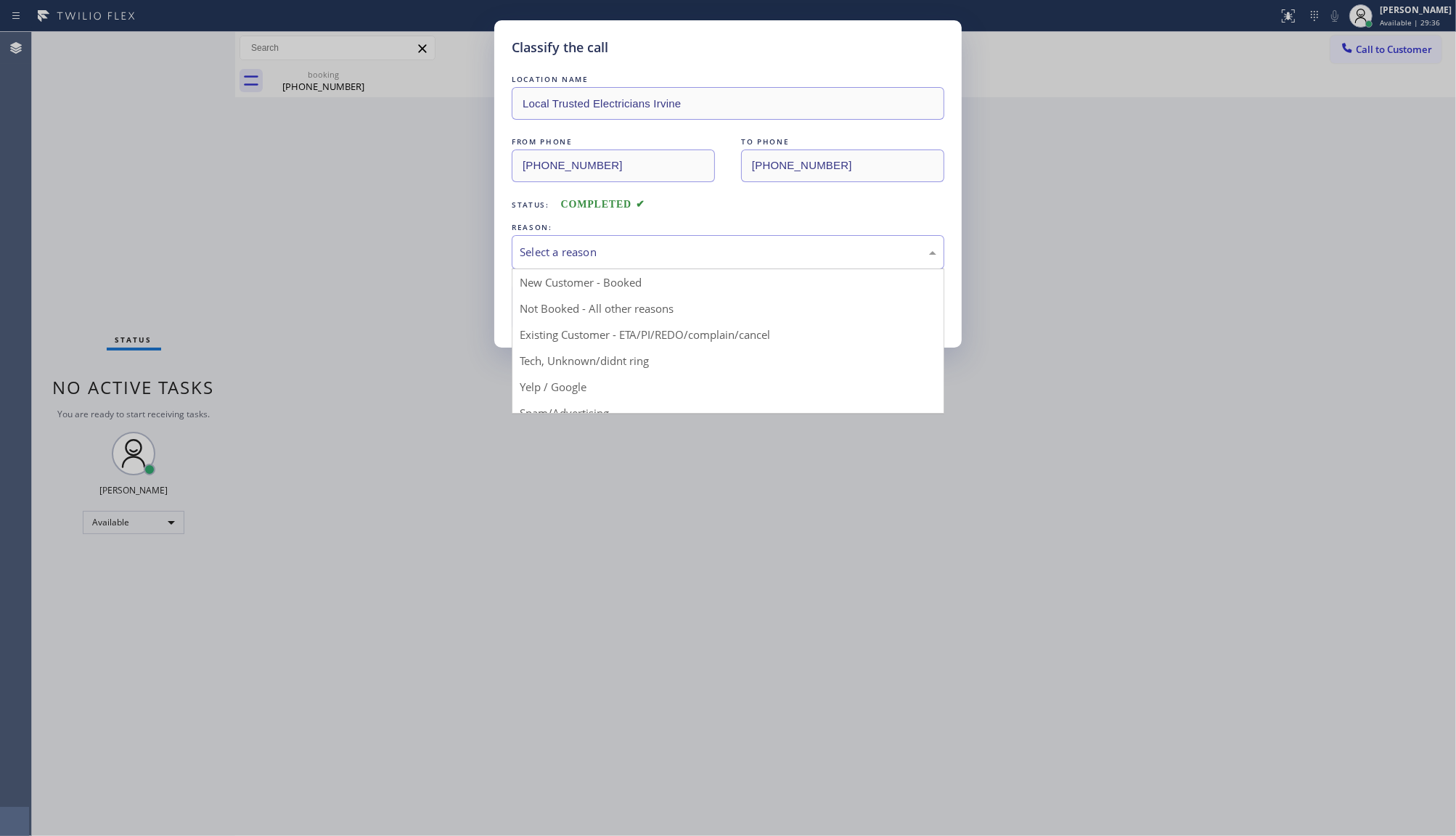
click at [537, 259] on div "Select a reason" at bounding box center [728, 251] width 417 height 16
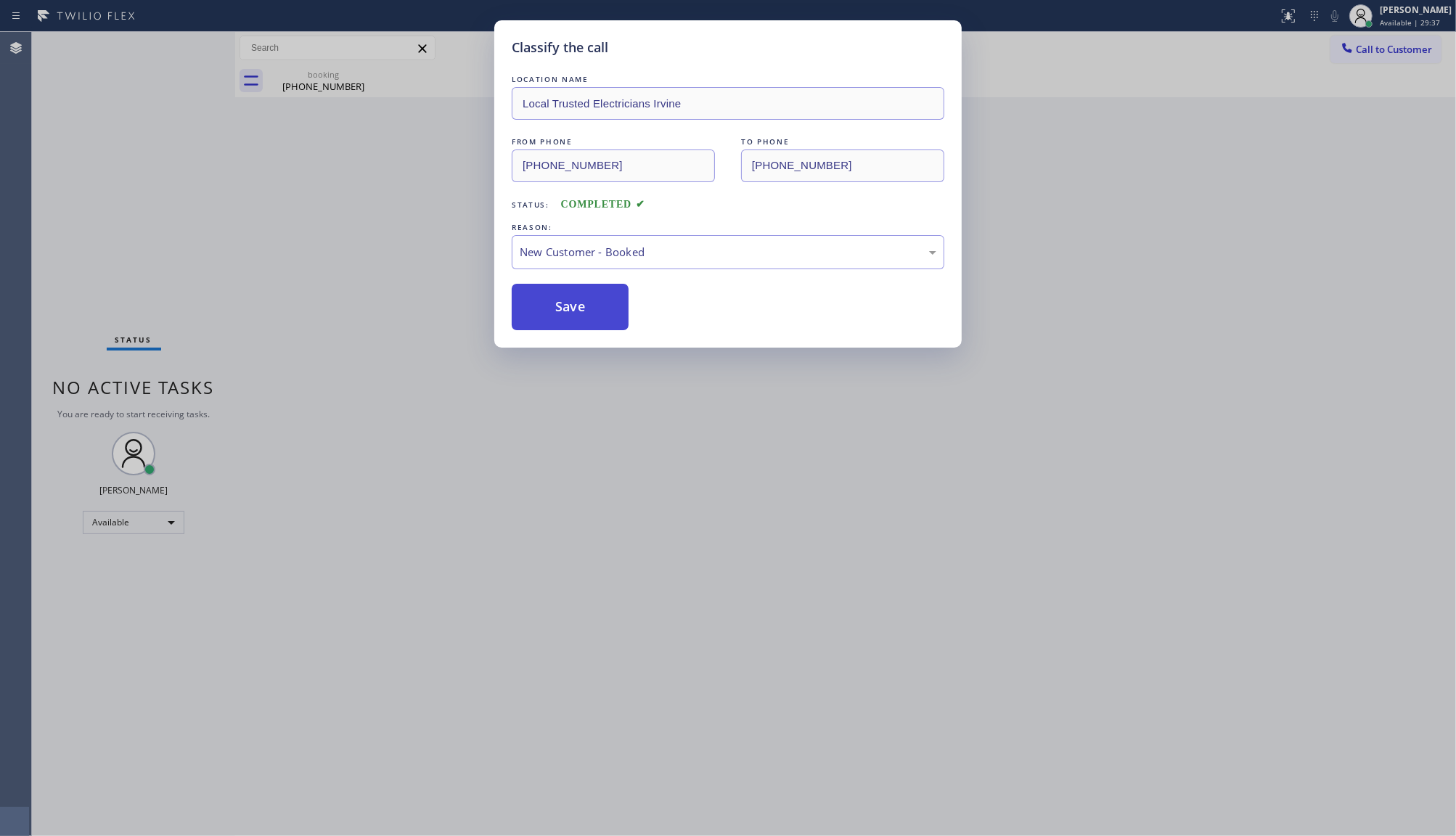
click at [530, 313] on button "Save" at bounding box center [570, 307] width 117 height 46
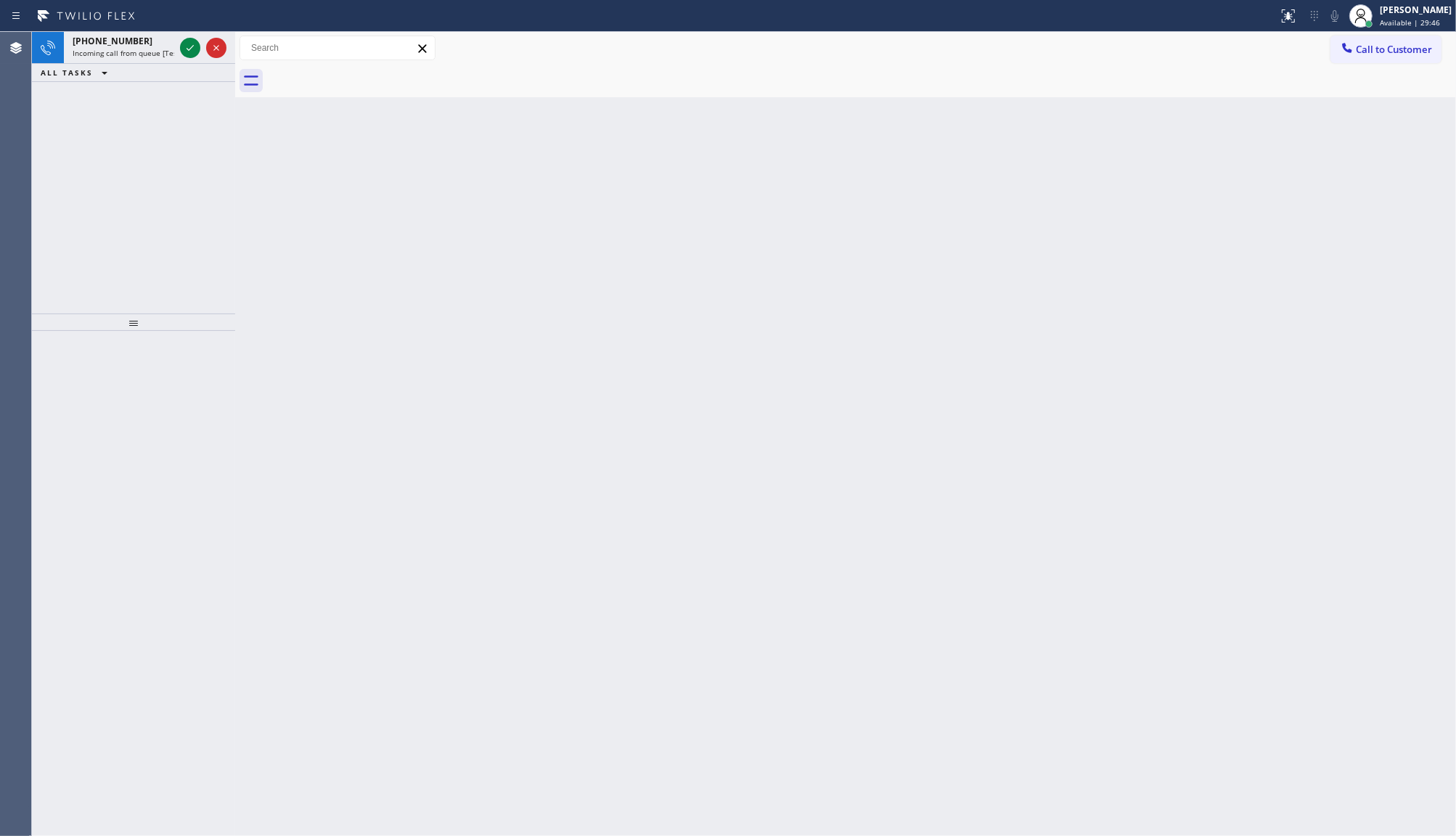
click at [125, 164] on div "+17142022381 Incoming call from queue [Test] All ALL TASKS ALL TASKS ACTIVE TAS…" at bounding box center [133, 172] width 203 height 282
click at [191, 51] on icon at bounding box center [190, 48] width 17 height 17
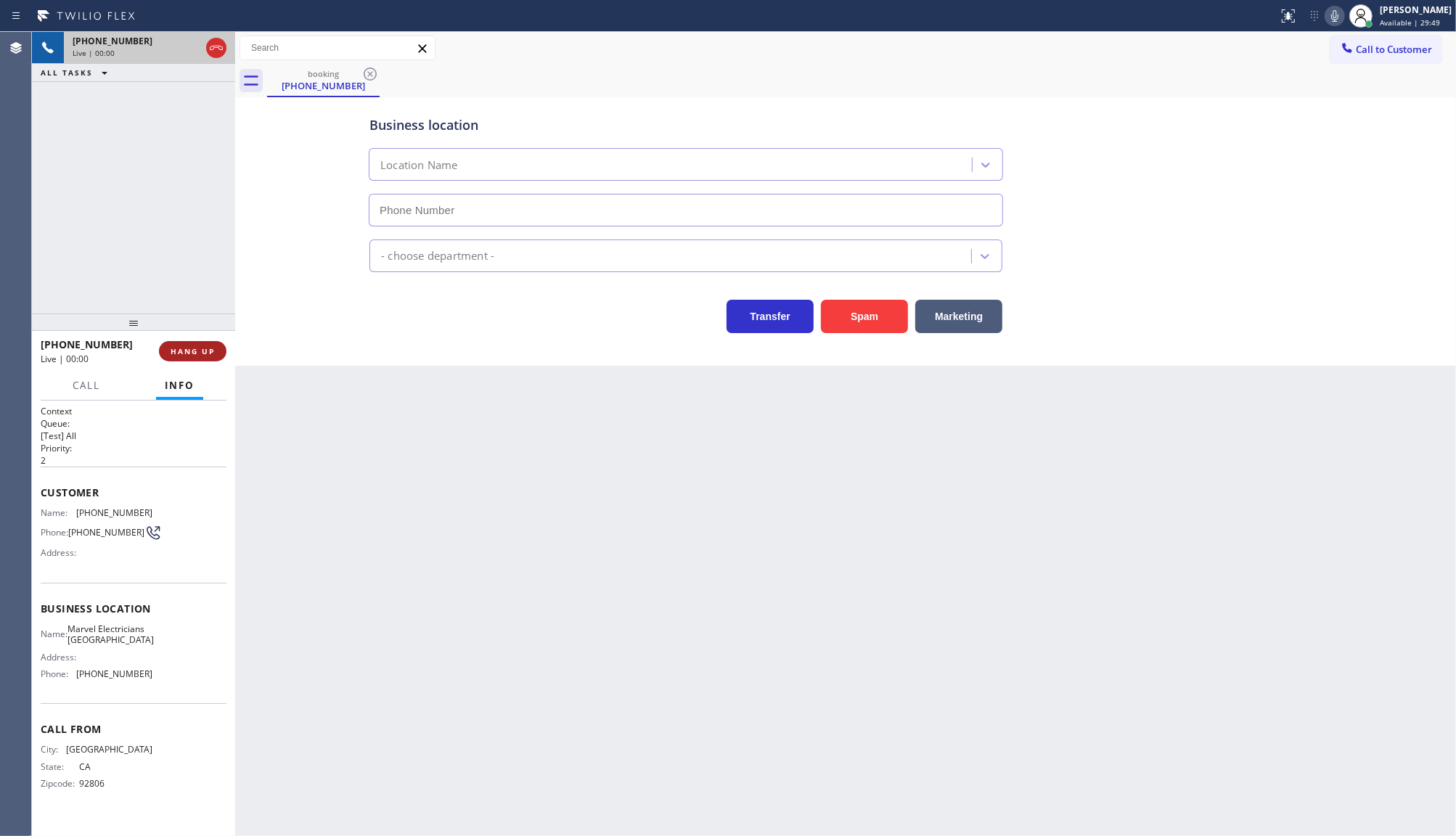
type input "[PHONE_NUMBER]"
click at [193, 356] on span "HANG UP" at bounding box center [192, 351] width 44 height 10
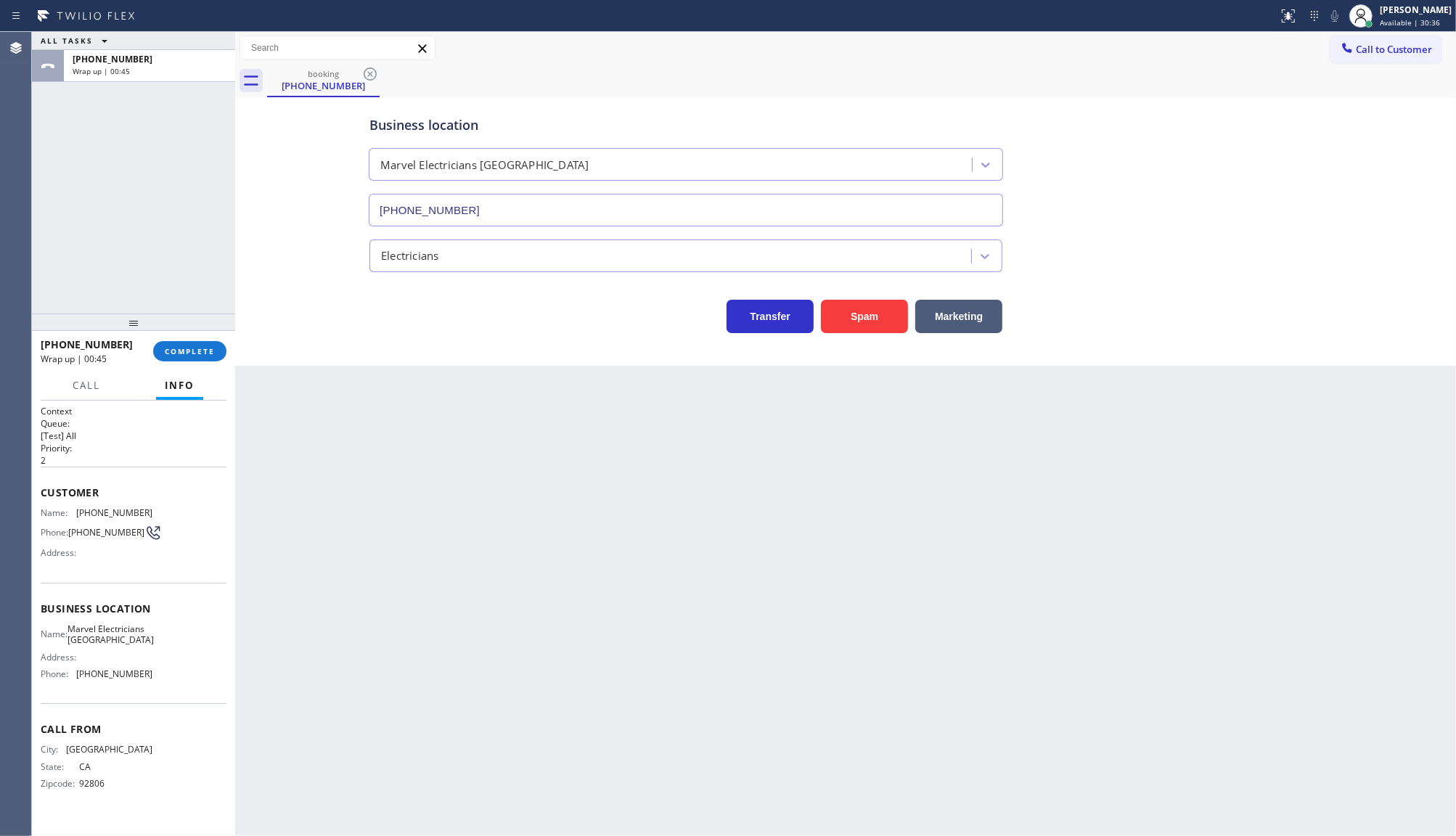
click at [108, 218] on div "ALL TASKS ALL TASKS ACTIVE TASKS TASKS IN WRAP UP +17142022381 Wrap up | 00:45" at bounding box center [133, 172] width 203 height 282
click at [1366, 9] on icon at bounding box center [1361, 15] width 17 height 17
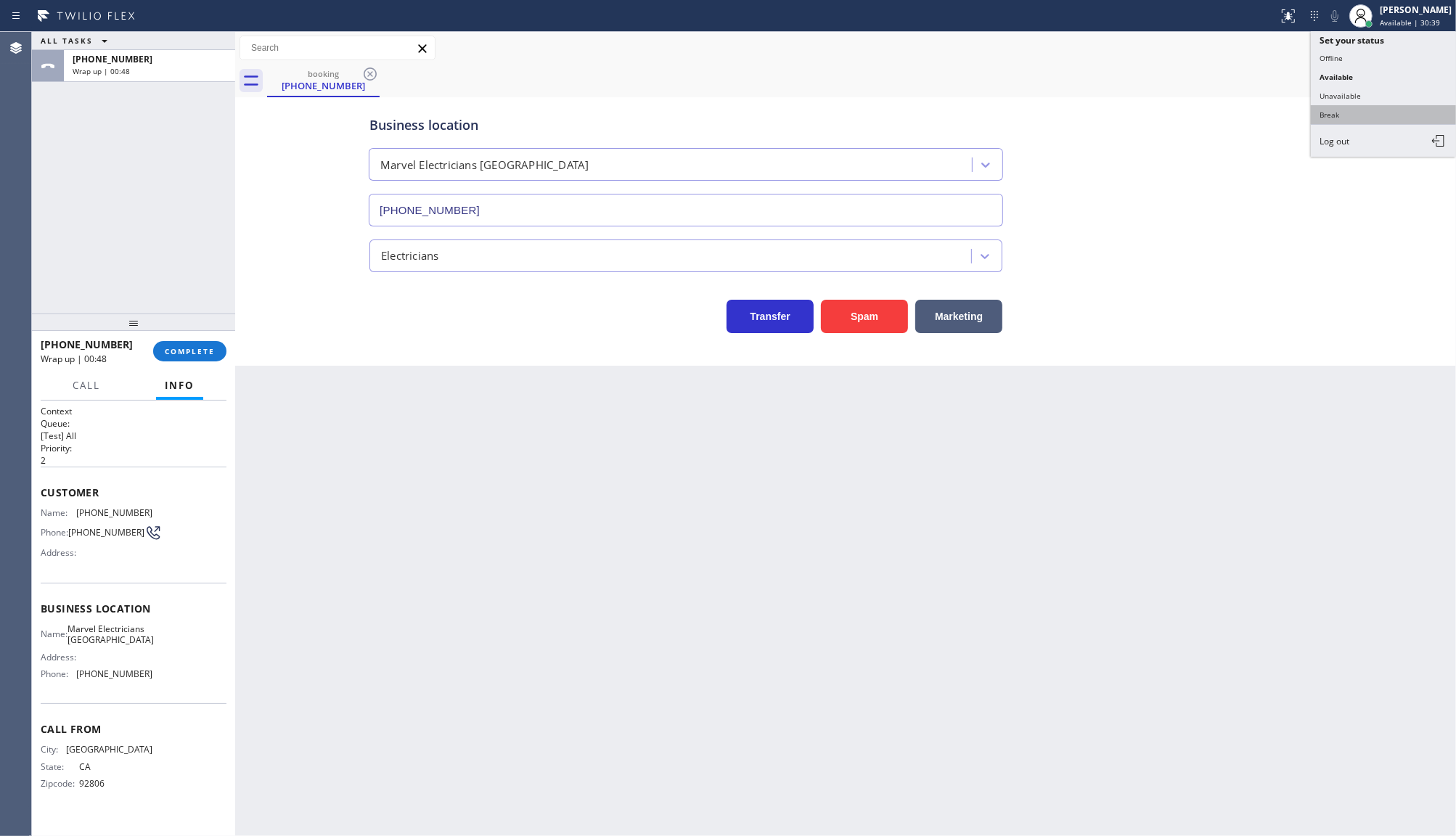
click at [1372, 108] on button "Break" at bounding box center [1384, 115] width 146 height 19
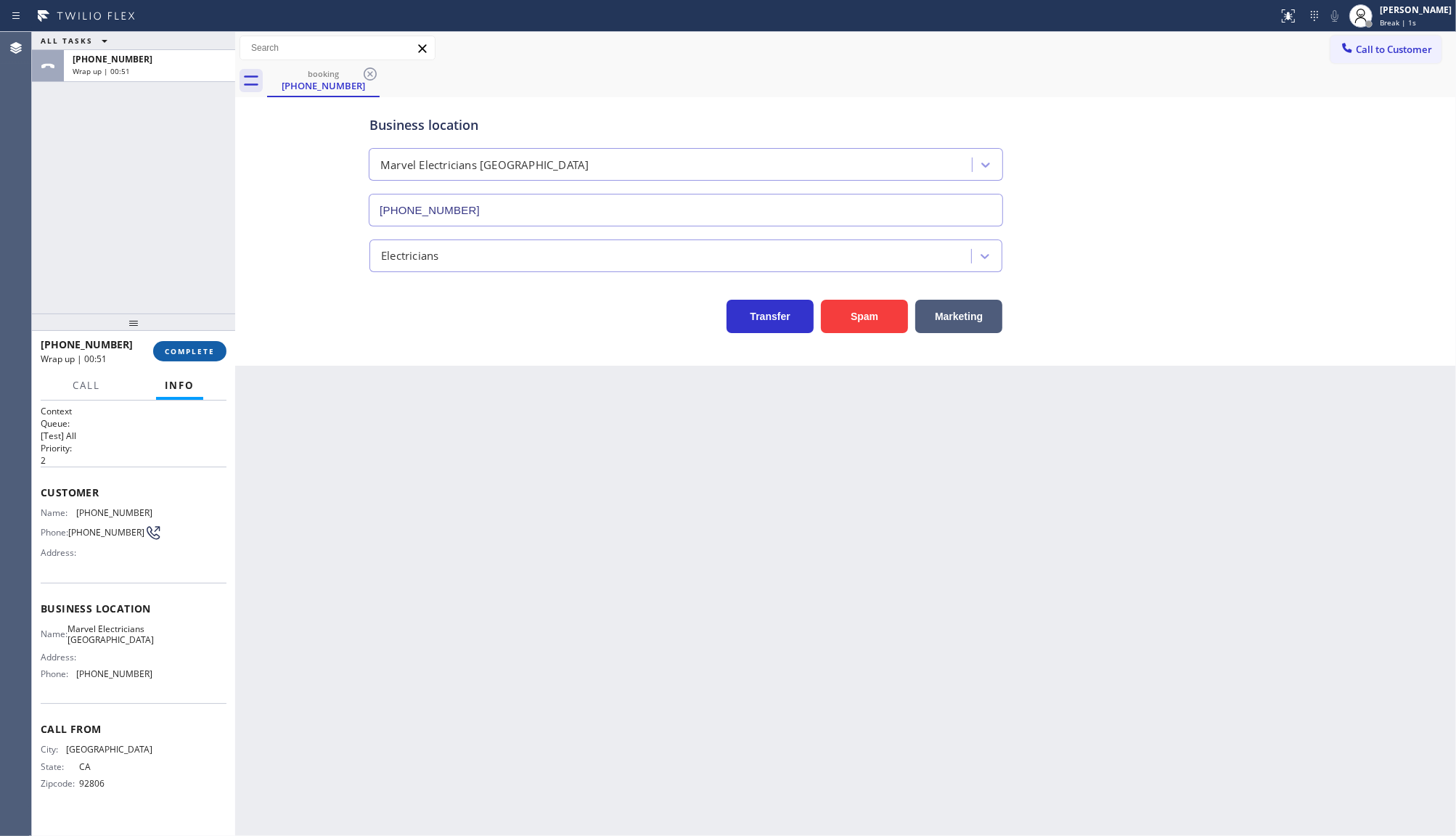
click at [203, 356] on button "COMPLETE" at bounding box center [189, 351] width 73 height 21
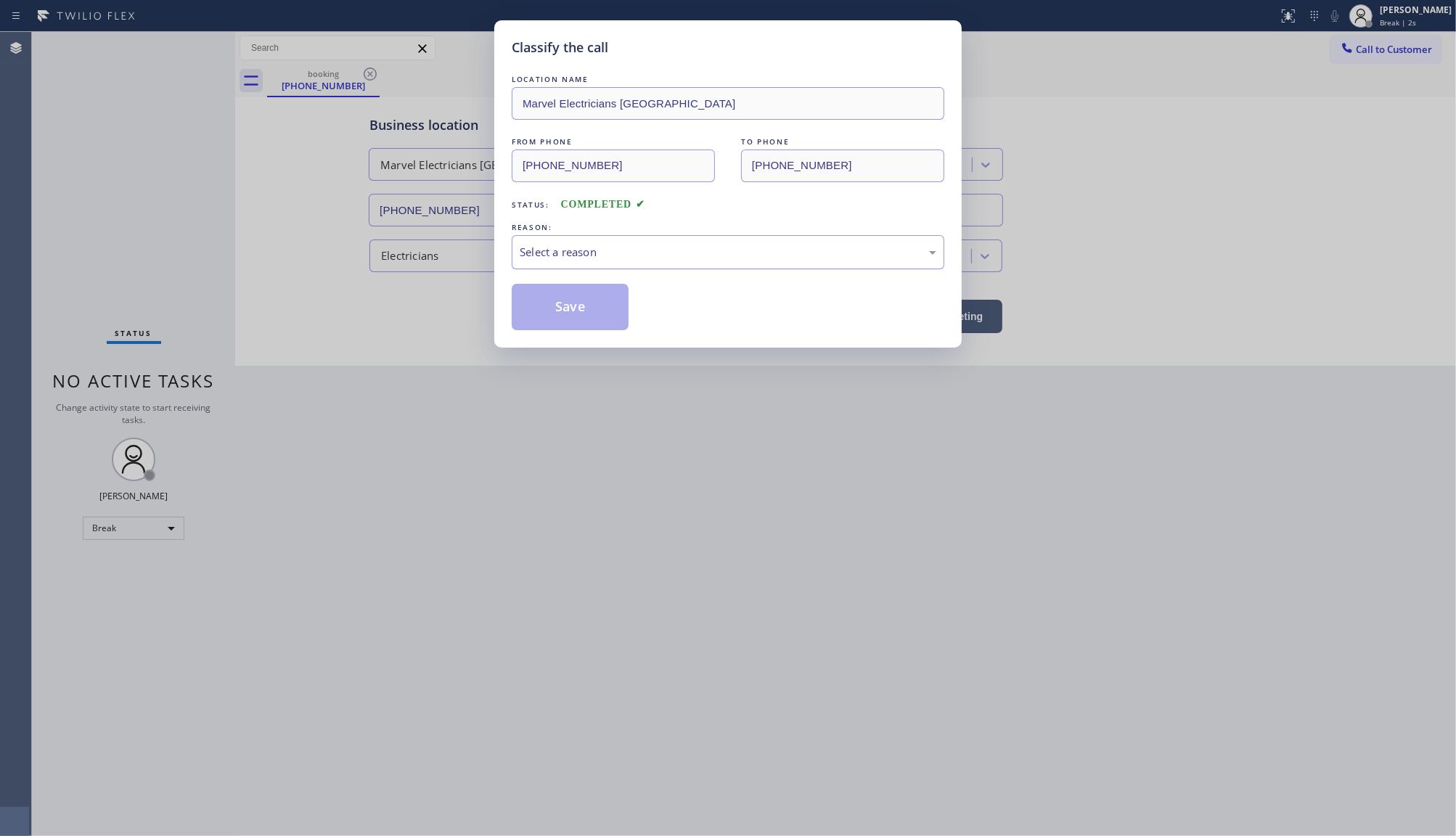
click at [548, 252] on div "Select a reason" at bounding box center [728, 251] width 417 height 16
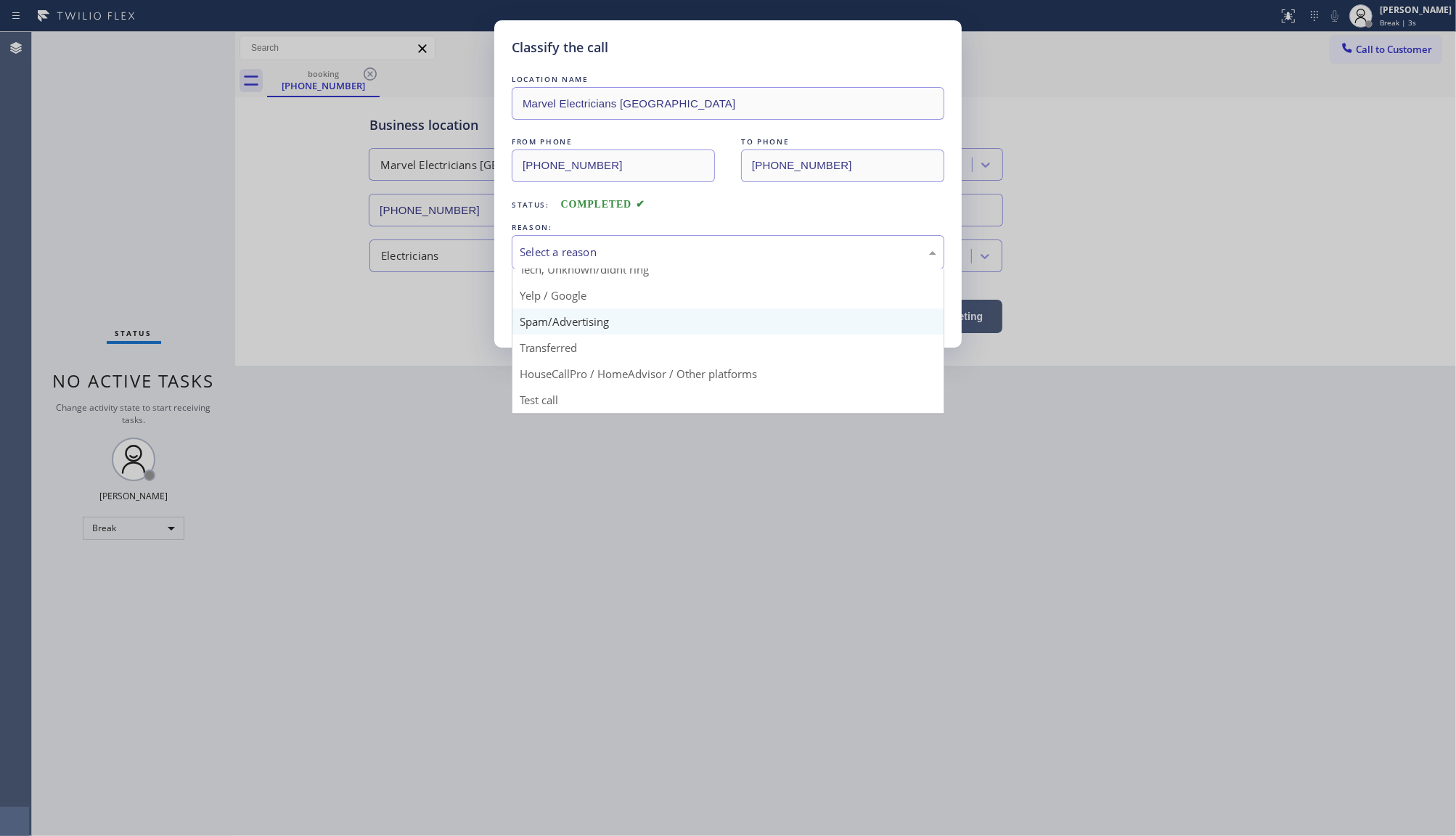
scroll to position [99, 0]
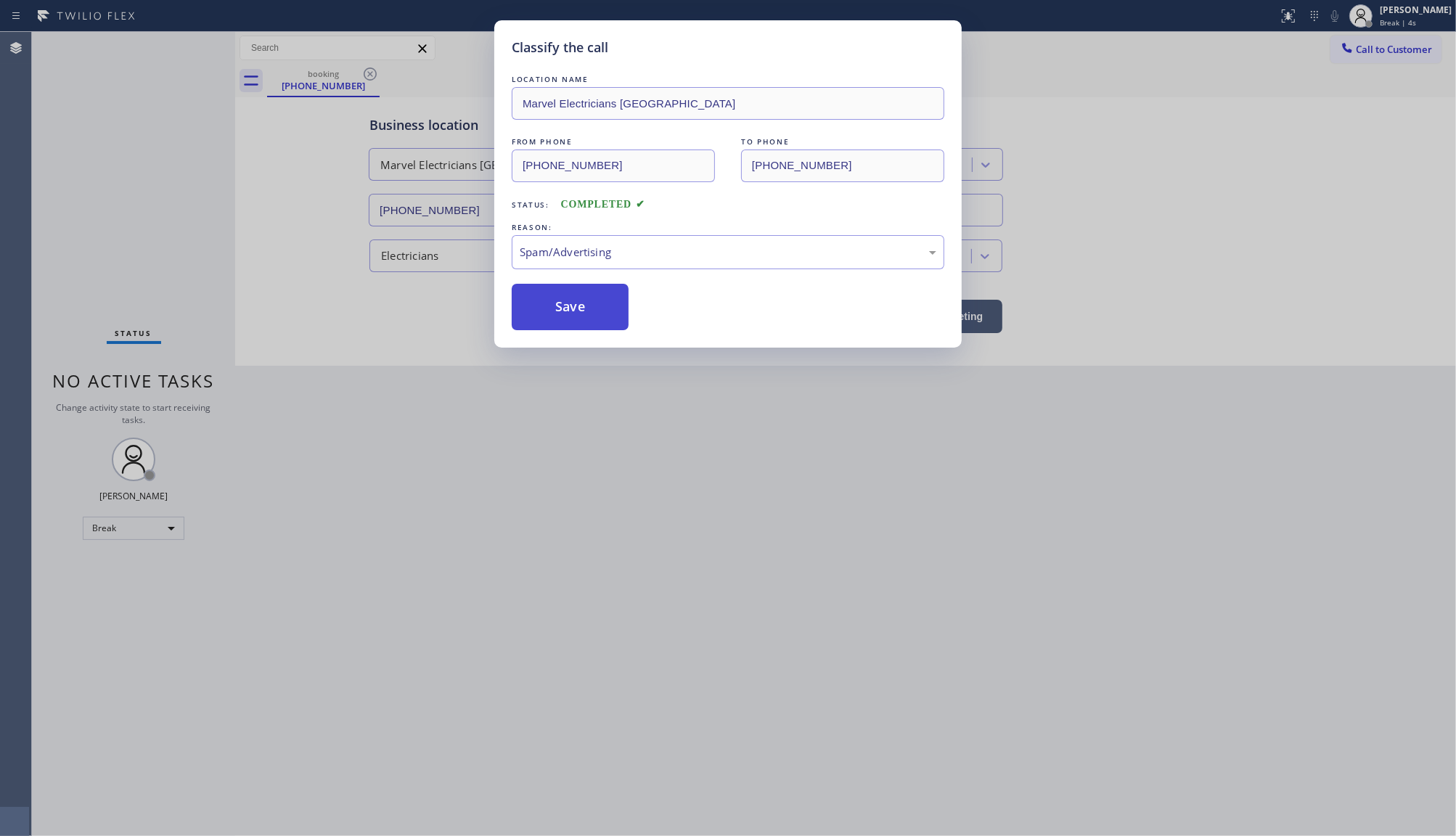
click at [563, 298] on button "Save" at bounding box center [570, 307] width 117 height 46
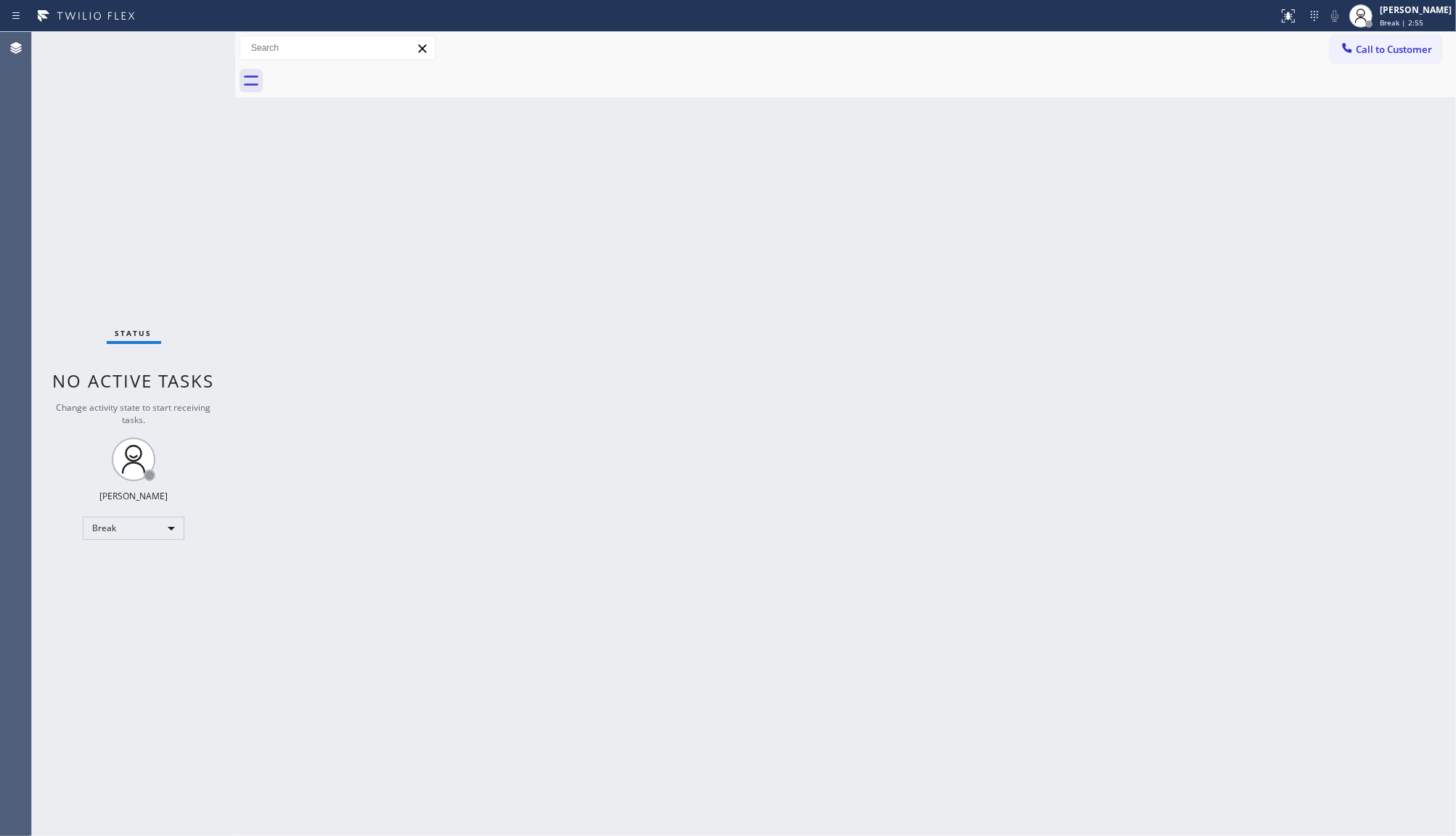
drag, startPoint x: 102, startPoint y: 138, endPoint x: 110, endPoint y: 151, distance: 15.3
click at [102, 138] on div "Status No active tasks Change activity state to start receiving tasks. JENIZA A…" at bounding box center [133, 434] width 203 height 804
click at [109, 525] on div "Break" at bounding box center [133, 528] width 102 height 23
click at [111, 568] on li "Available" at bounding box center [133, 566] width 99 height 17
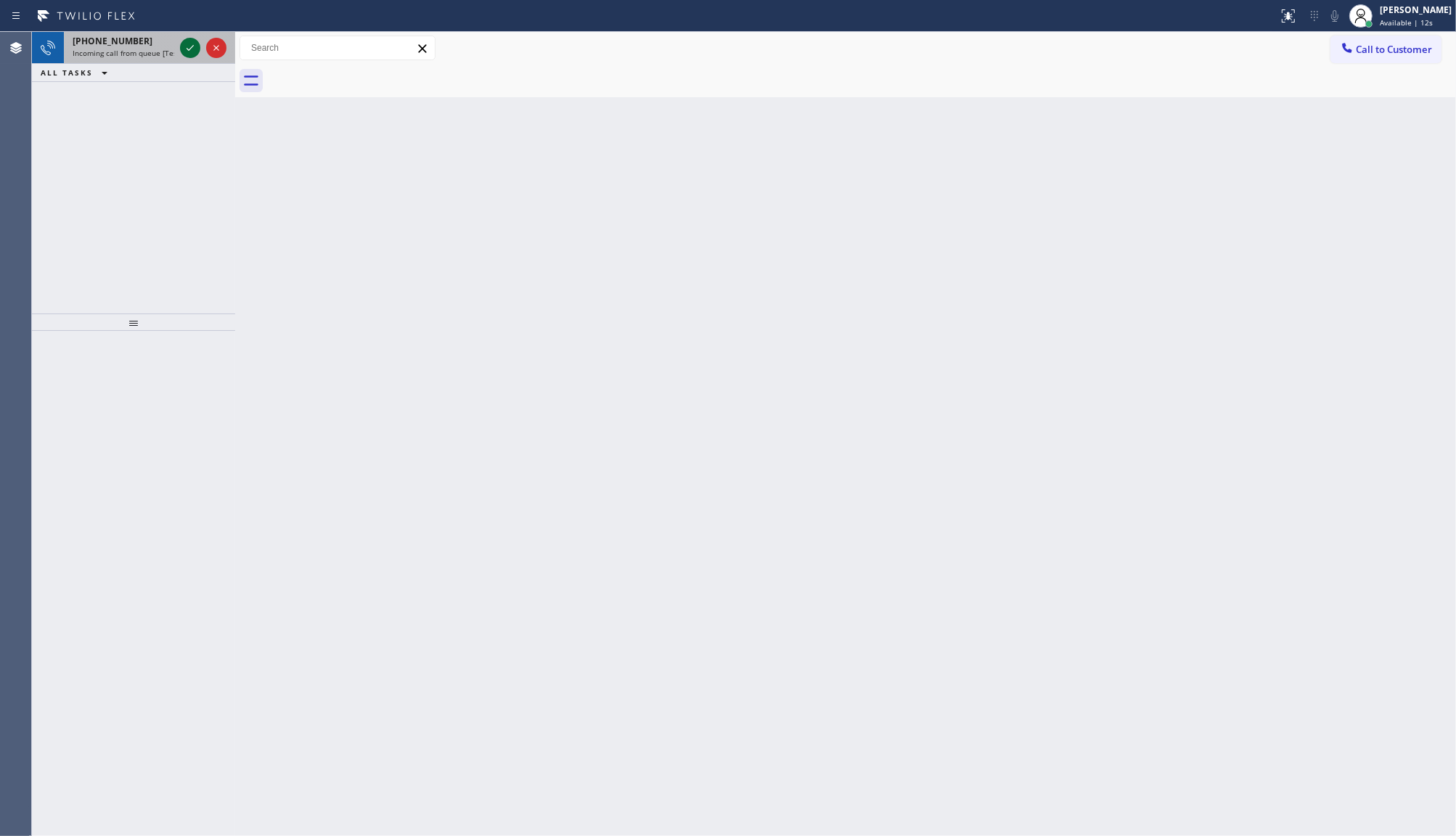
drag, startPoint x: 96, startPoint y: 160, endPoint x: 186, endPoint y: 48, distance: 143.7
click at [114, 136] on div "+16502123948 Incoming call from queue [Test] All ALL TASKS ALL TASKS ACTIVE TAS…" at bounding box center [133, 172] width 203 height 282
click at [187, 44] on icon at bounding box center [190, 48] width 17 height 17
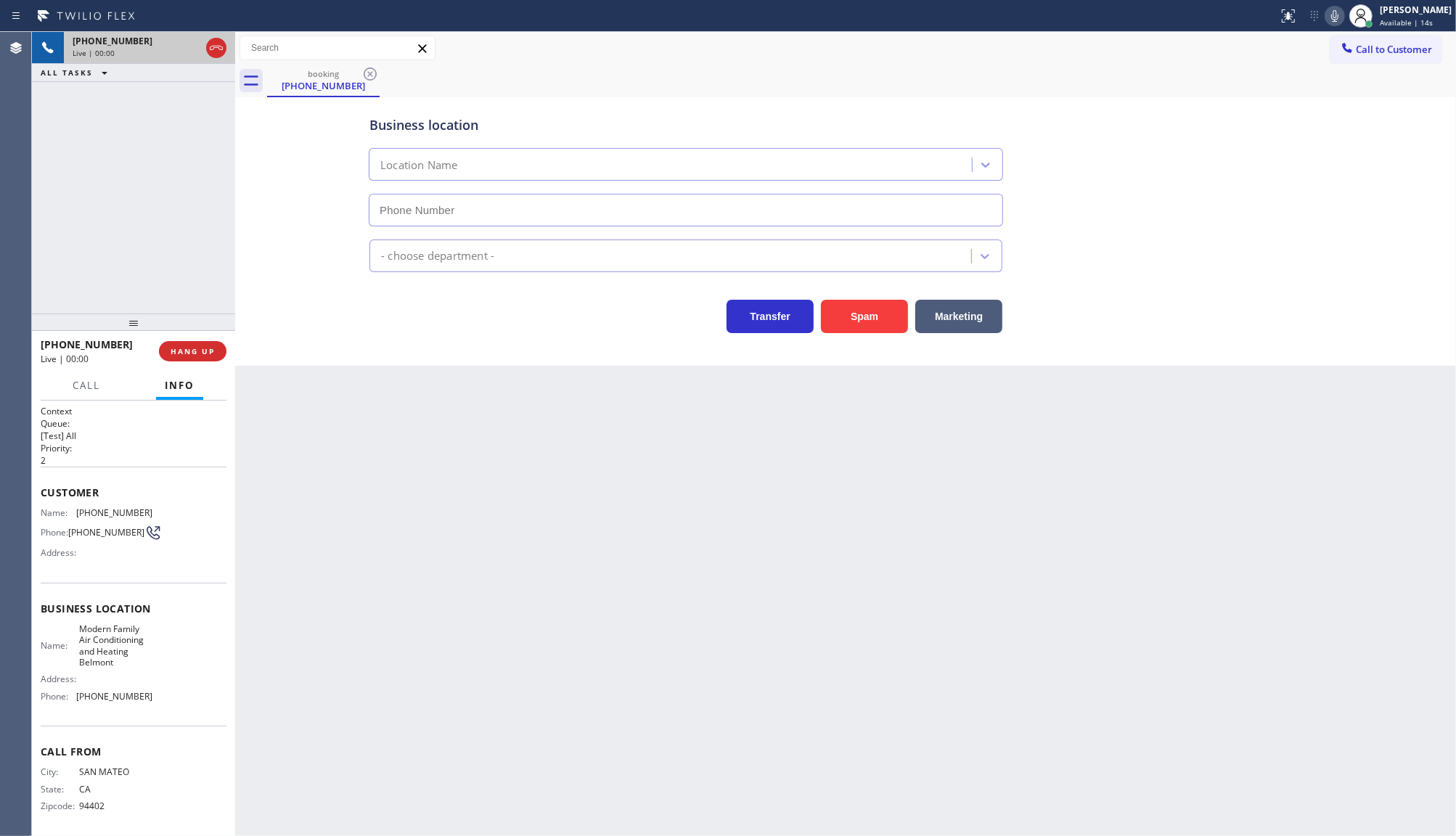
type input "(650) 360-9464"
click at [886, 306] on button "Spam" at bounding box center [864, 316] width 87 height 34
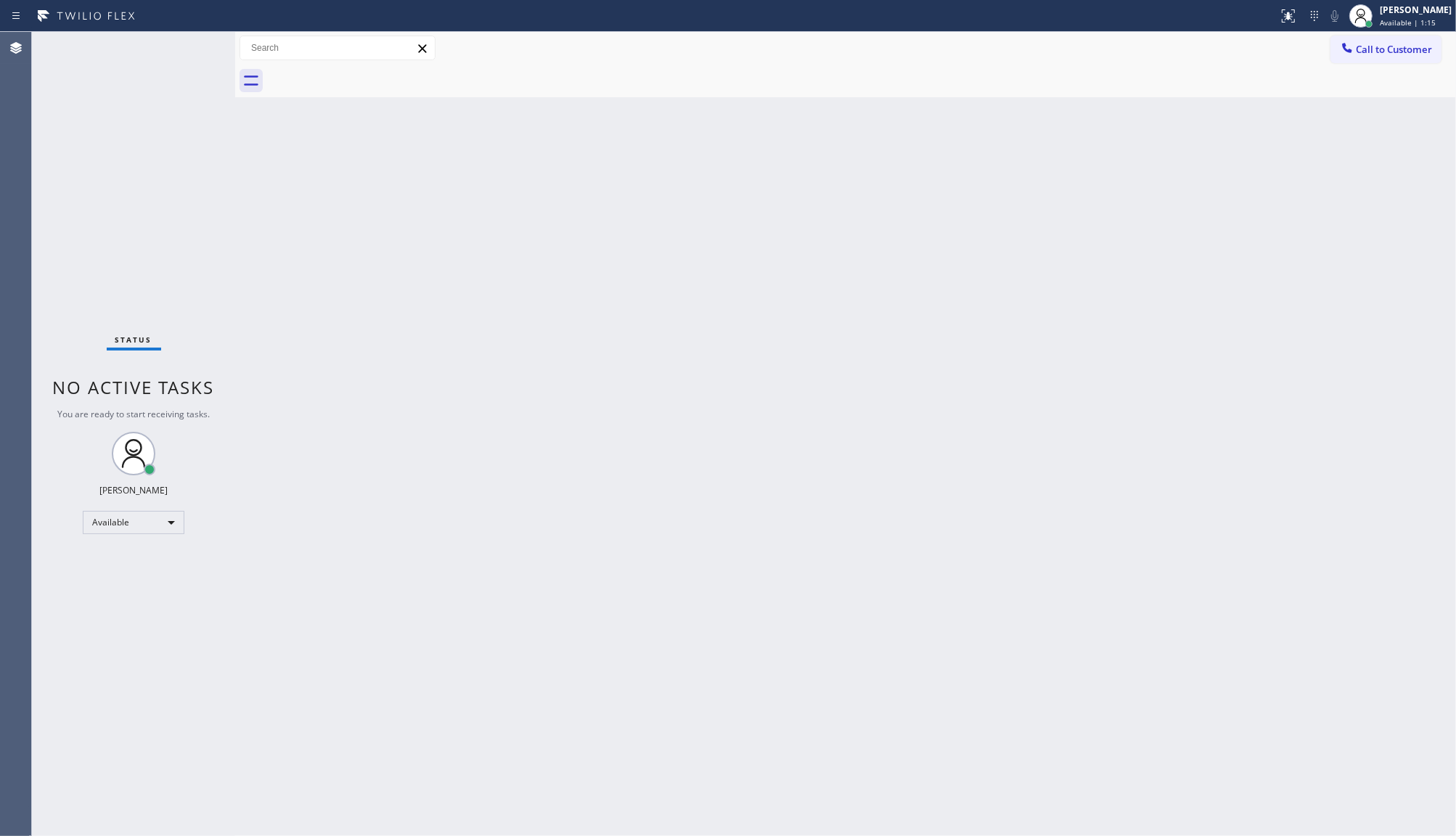
click at [164, 93] on div "Status No active tasks You are ready to start receiving tasks. JENIZA ALCAYDE A…" at bounding box center [133, 434] width 203 height 804
click at [102, 168] on div "Status No active tasks You are ready to start receiving tasks. JENIZA ALCAYDE A…" at bounding box center [133, 434] width 203 height 804
click at [449, 537] on div "Back to Dashboard Change Sender ID Customers Technicians Select a contact Outbo…" at bounding box center [846, 434] width 1221 height 804
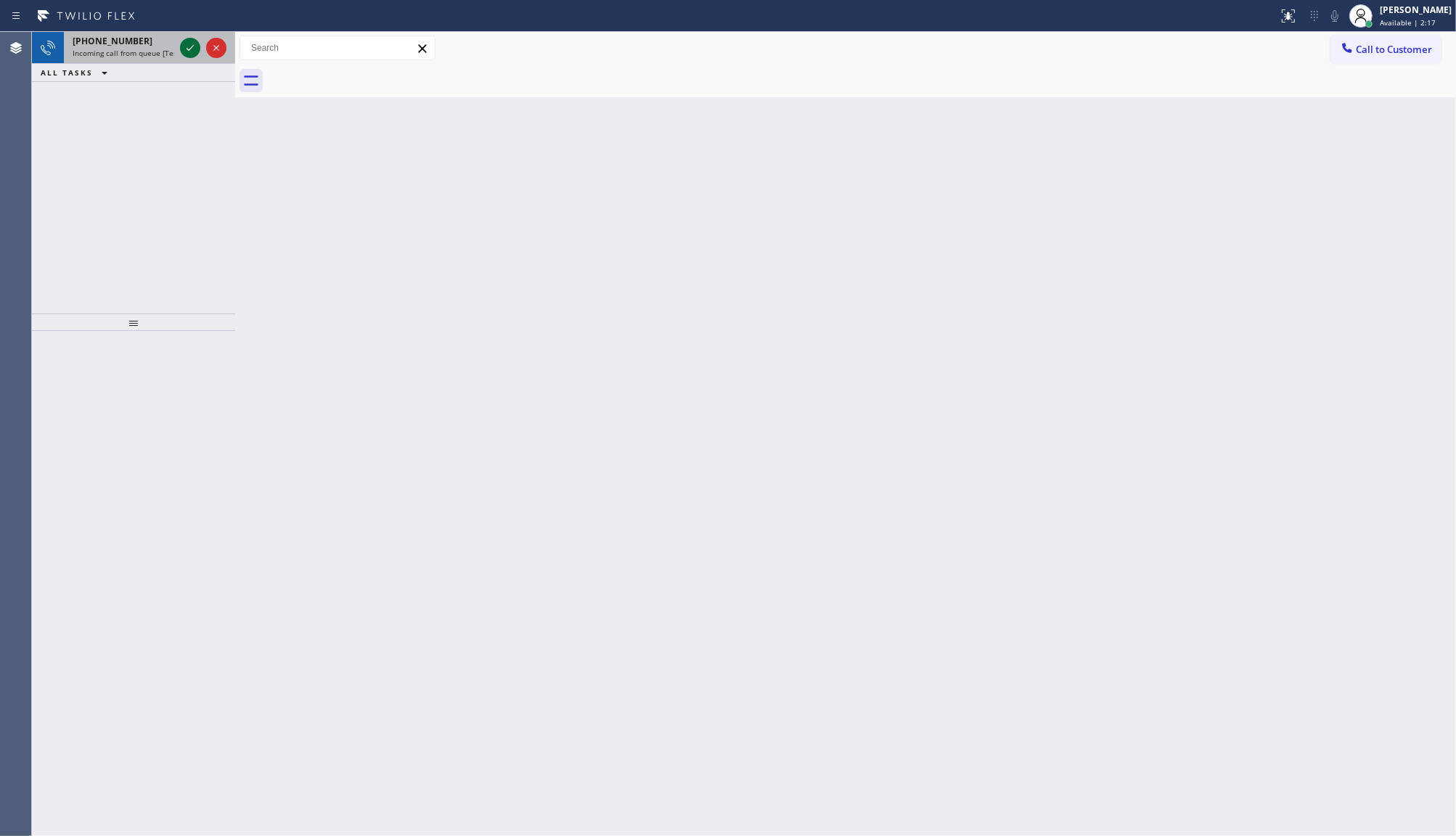
click at [196, 42] on icon at bounding box center [190, 48] width 17 height 17
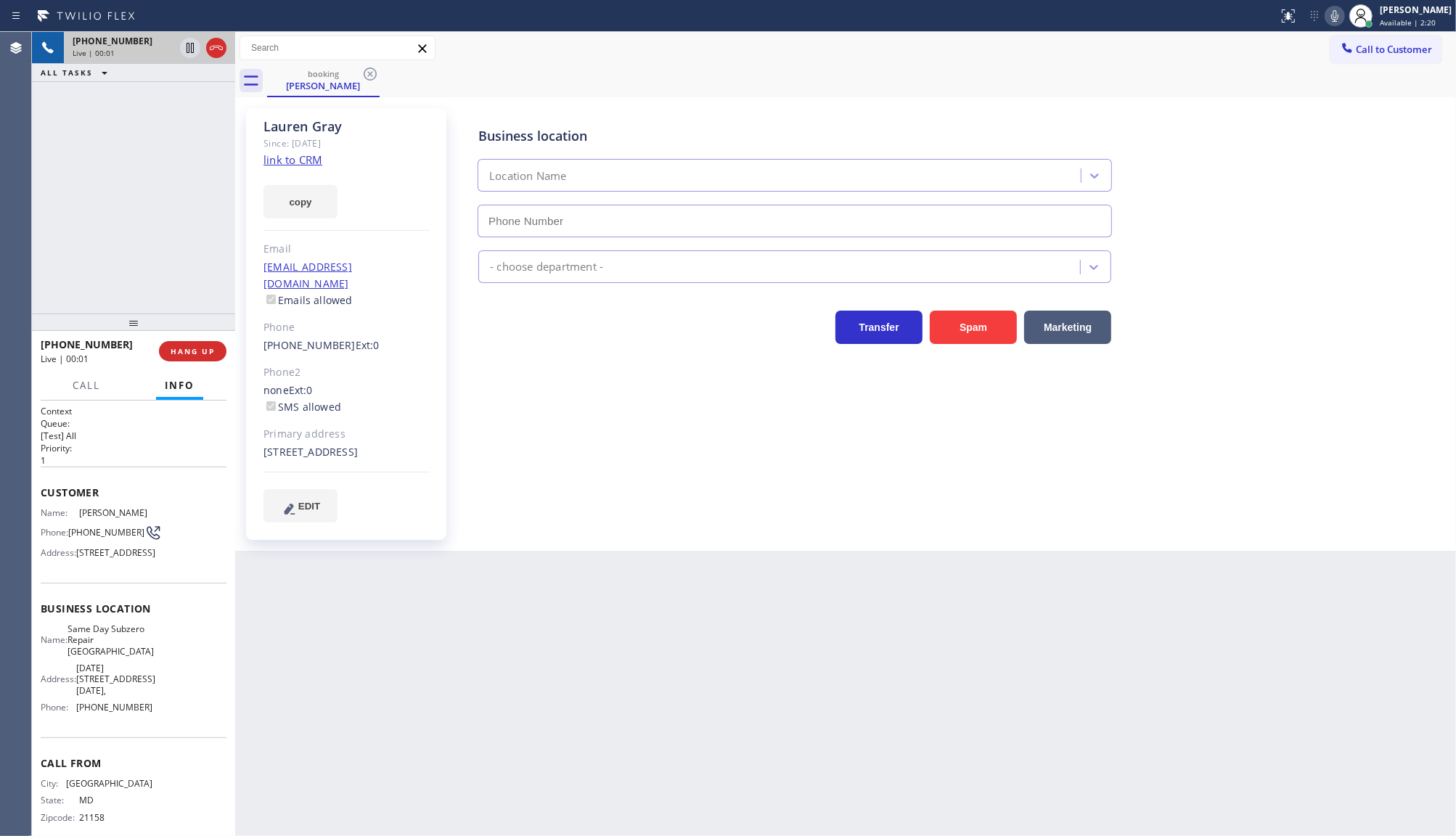
type input "(954) 807-2124"
click at [307, 156] on link "link to CRM" at bounding box center [293, 159] width 59 height 15
click at [194, 42] on icon at bounding box center [190, 48] width 17 height 17
click at [1333, 9] on icon at bounding box center [1335, 15] width 17 height 17
drag, startPoint x: 89, startPoint y: 136, endPoint x: 107, endPoint y: 111, distance: 30.8
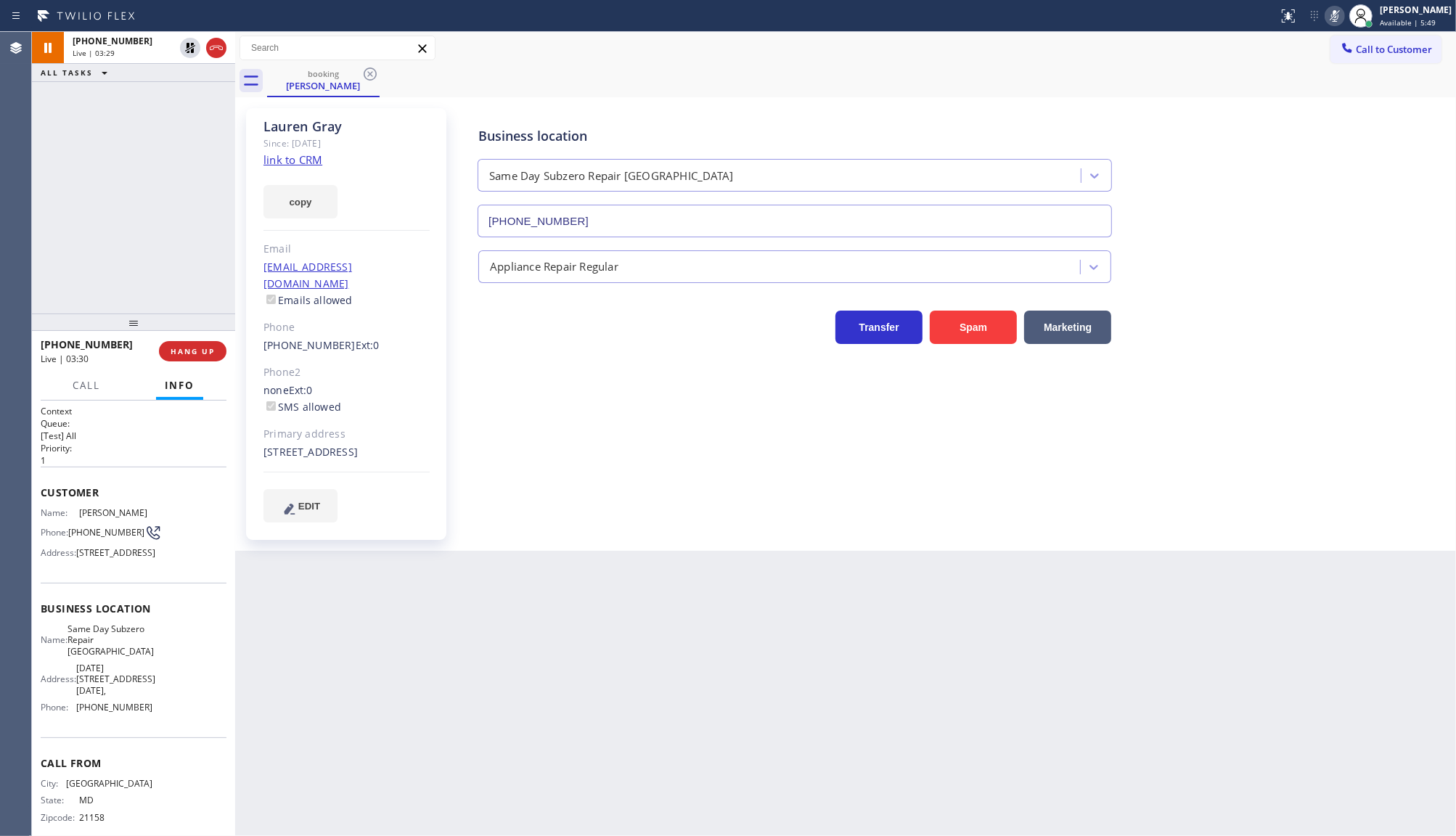
click at [100, 117] on div "+14435361234 Live | 03:29 ALL TASKS ALL TASKS ACTIVE TASKS TASKS IN WRAP UP" at bounding box center [133, 172] width 203 height 282
click at [187, 52] on icon at bounding box center [190, 48] width 17 height 17
click at [1329, 19] on icon at bounding box center [1335, 15] width 17 height 17
click at [42, 219] on div "+14435361234 Live | 03:35 ALL TASKS ALL TASKS ACTIVE TASKS TASKS IN WRAP UP" at bounding box center [133, 172] width 203 height 282
click at [87, 158] on div "+14435361234 Live | 03:58 ALL TASKS ALL TASKS ACTIVE TASKS TASKS IN WRAP UP (21…" at bounding box center [133, 172] width 203 height 282
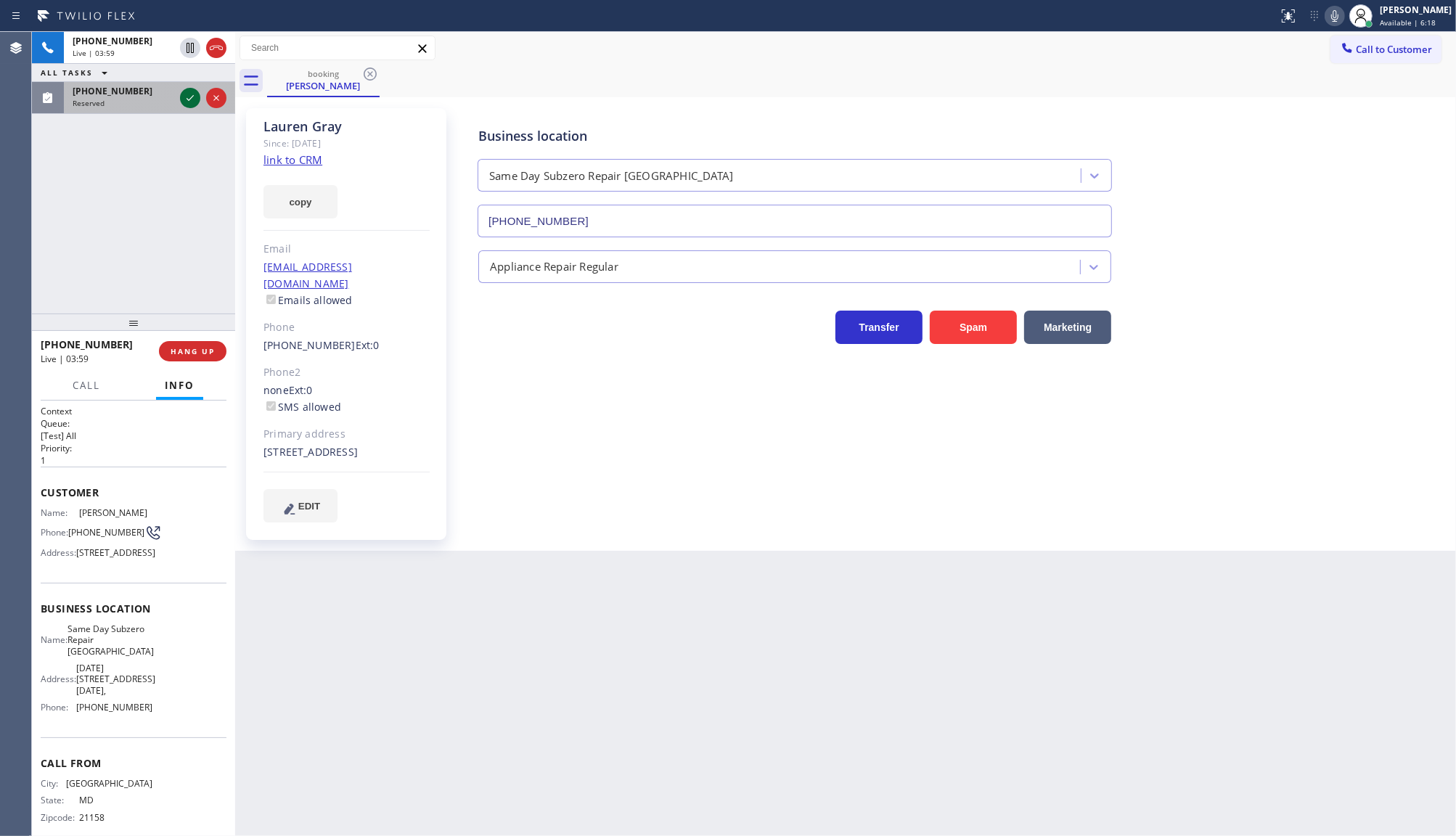
click at [189, 100] on icon at bounding box center [190, 98] width 17 height 17
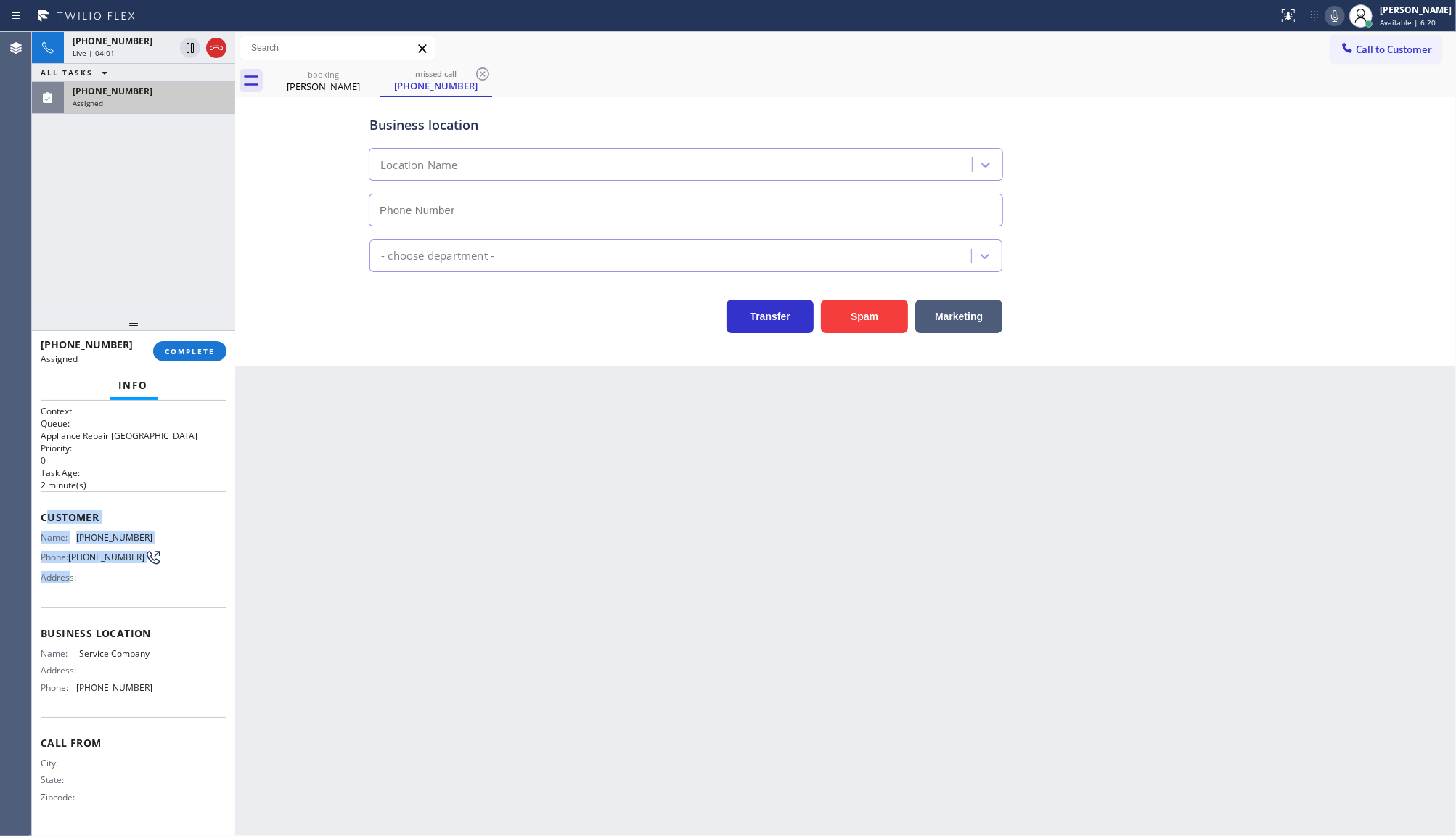
type input "(833) 605-6224"
drag, startPoint x: 47, startPoint y: 505, endPoint x: 154, endPoint y: 719, distance: 239.3
click at [154, 719] on div "Context Queue: Appliance Repair High End Priority: 0 Task Age: 2 minute(s) Cust…" at bounding box center [133, 616] width 186 height 423
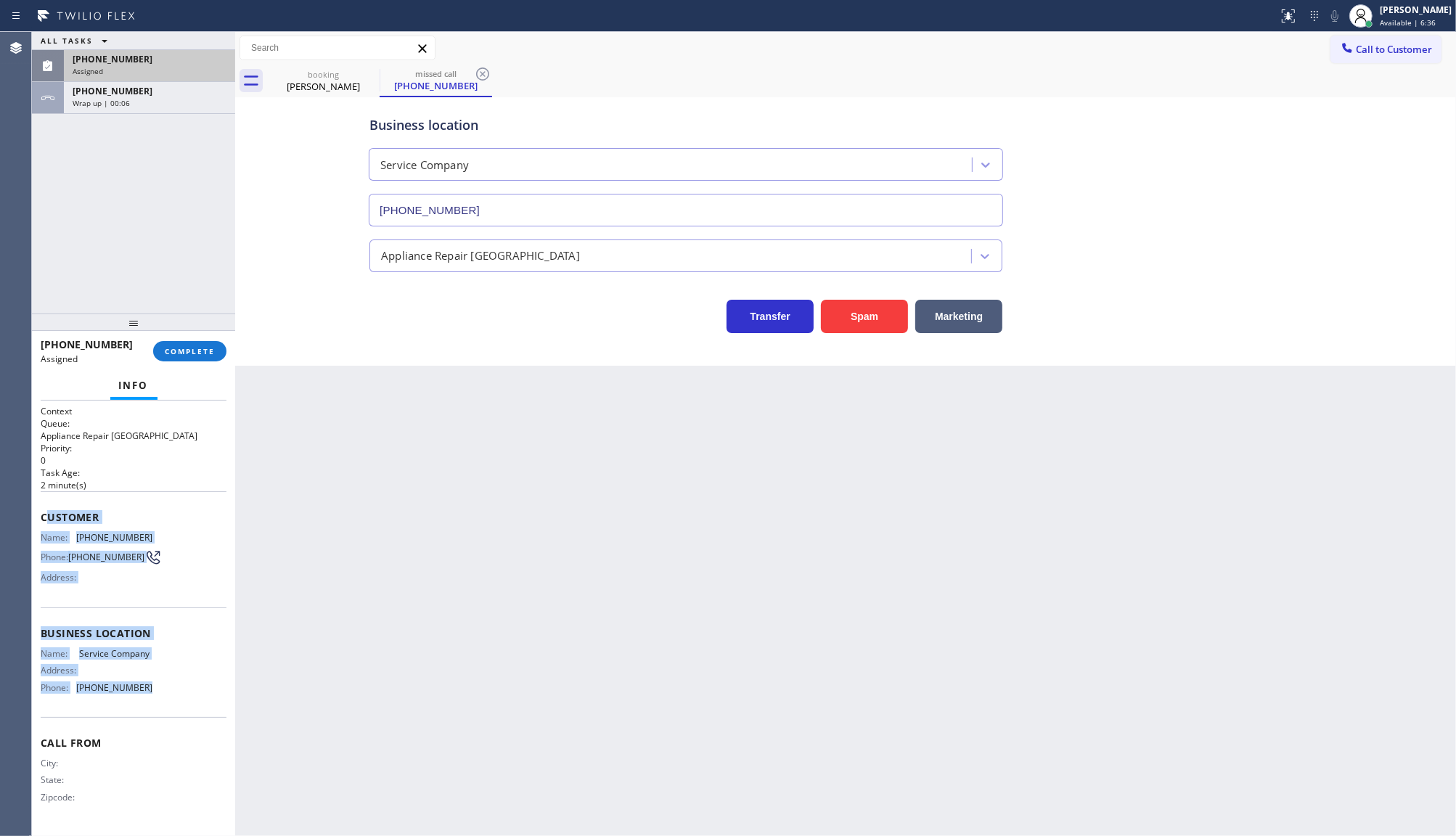
click at [141, 324] on div at bounding box center [133, 322] width 203 height 17
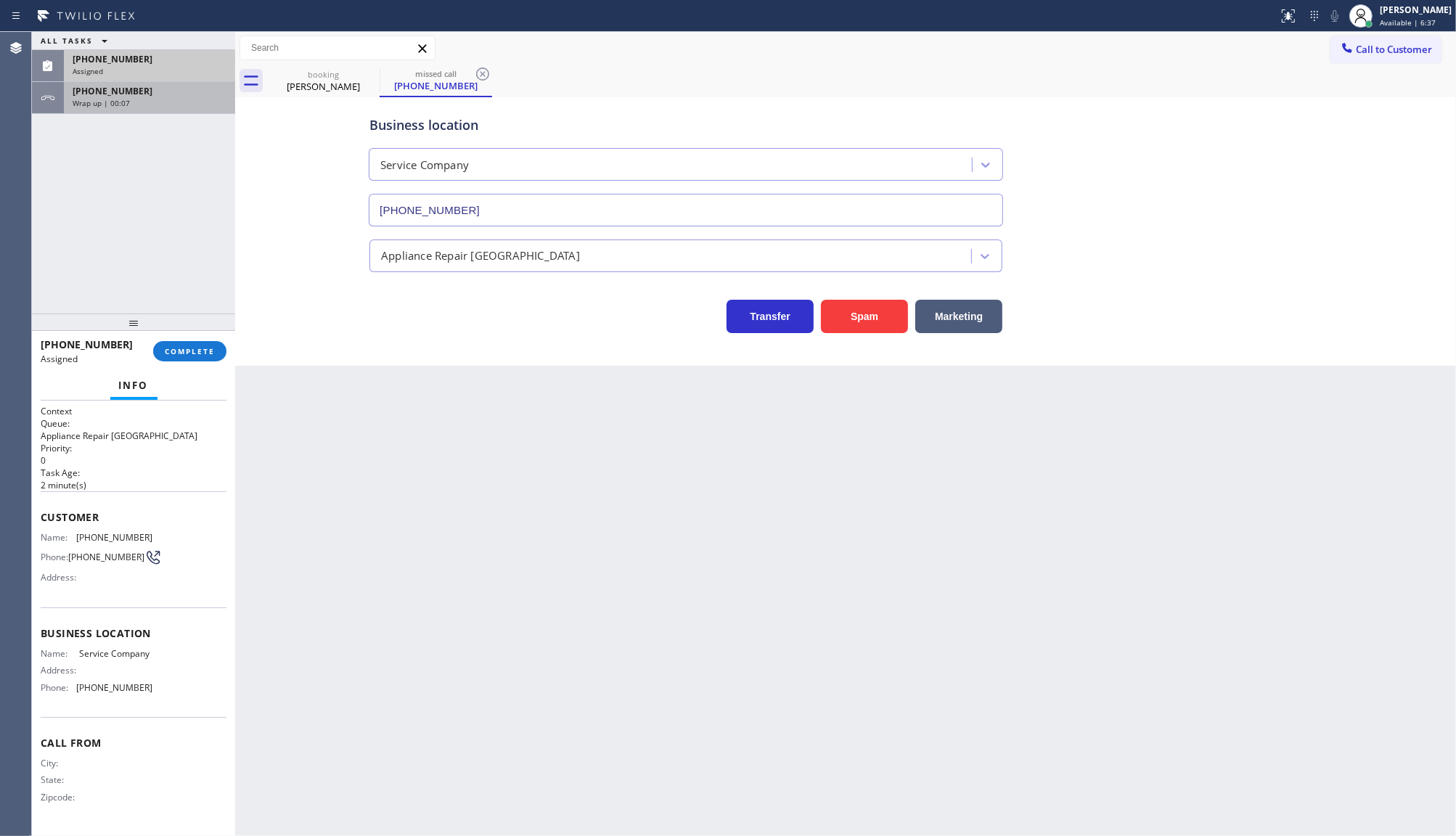
click at [146, 103] on div "Wrap up | 00:07" at bounding box center [149, 103] width 154 height 10
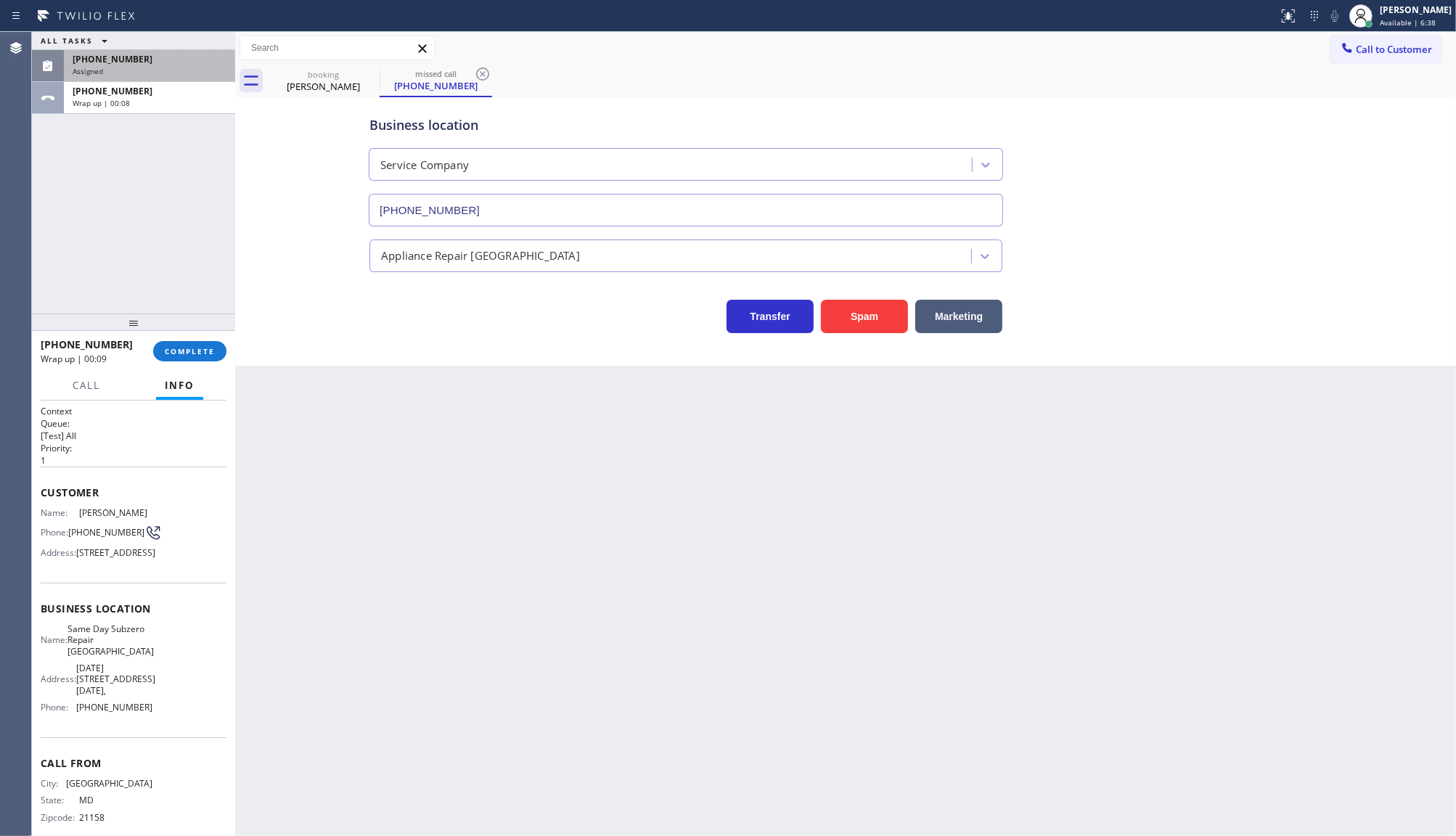
click at [210, 53] on div "(217) 379-0381" at bounding box center [149, 59] width 154 height 12
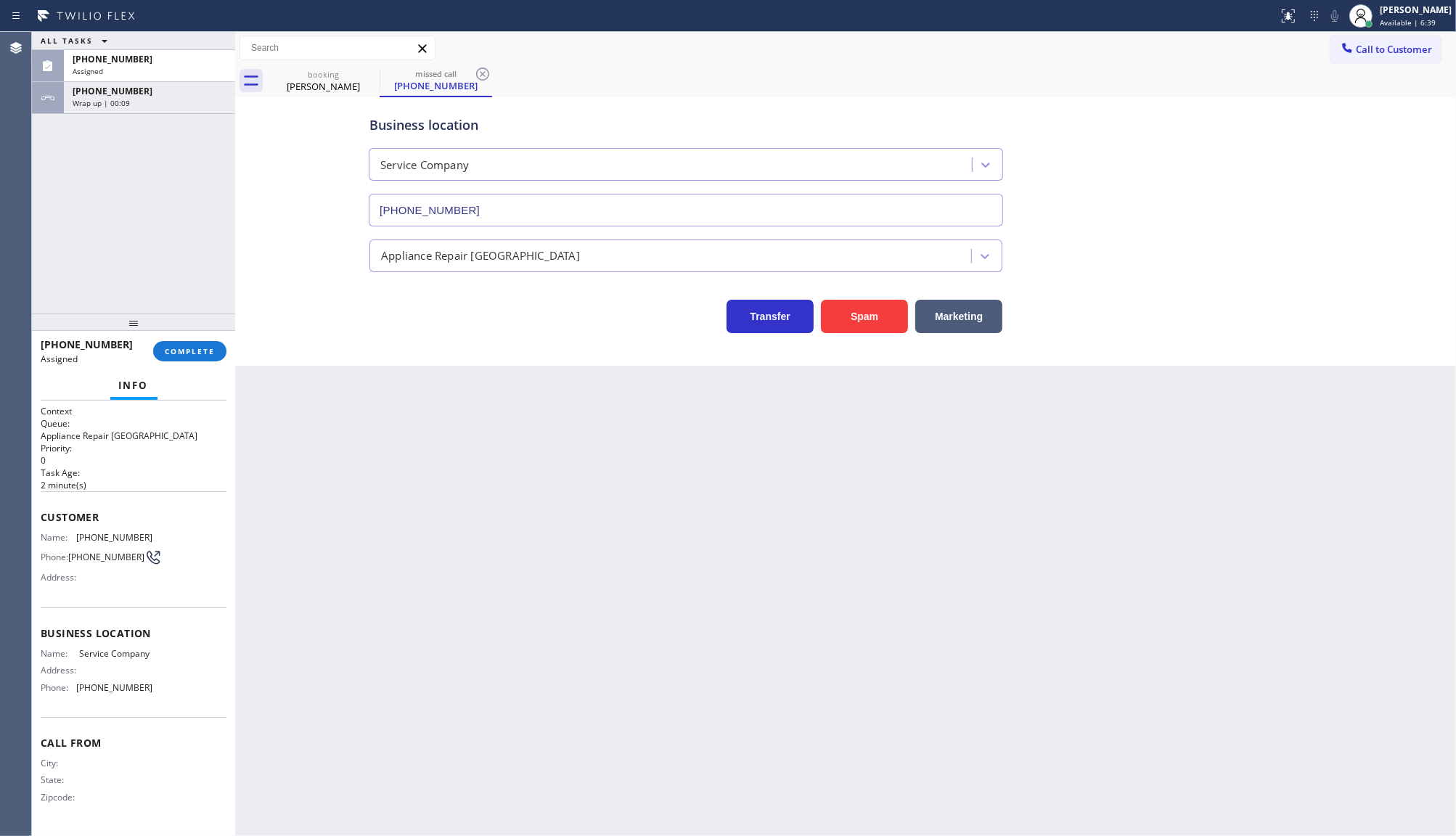
click at [185, 365] on div "(217) 379-0381 Assigned COMPLETE" at bounding box center [133, 351] width 186 height 38
click at [190, 352] on span "COMPLETE" at bounding box center [189, 351] width 50 height 10
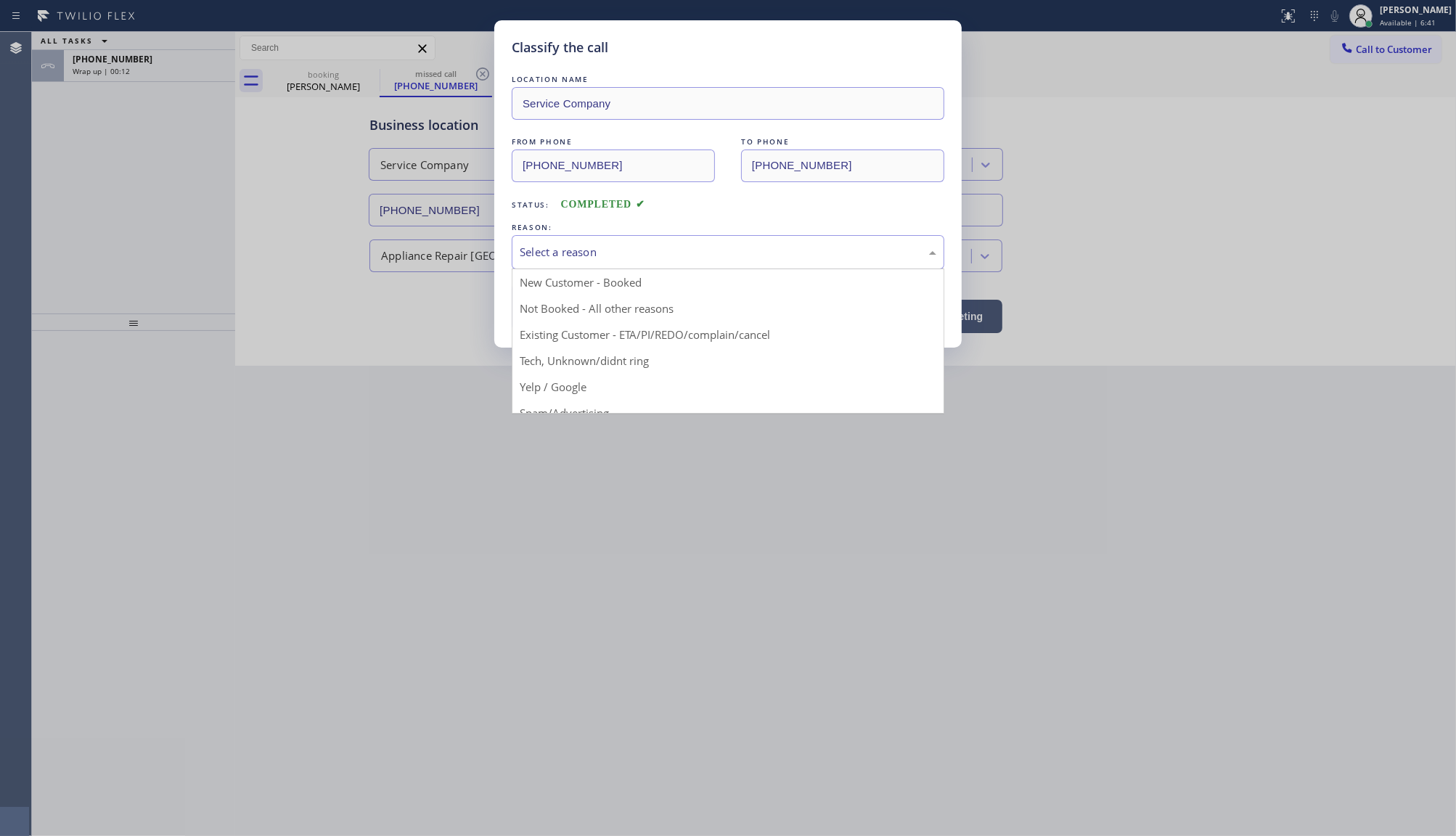
click at [628, 238] on div "Select a reason" at bounding box center [728, 252] width 432 height 34
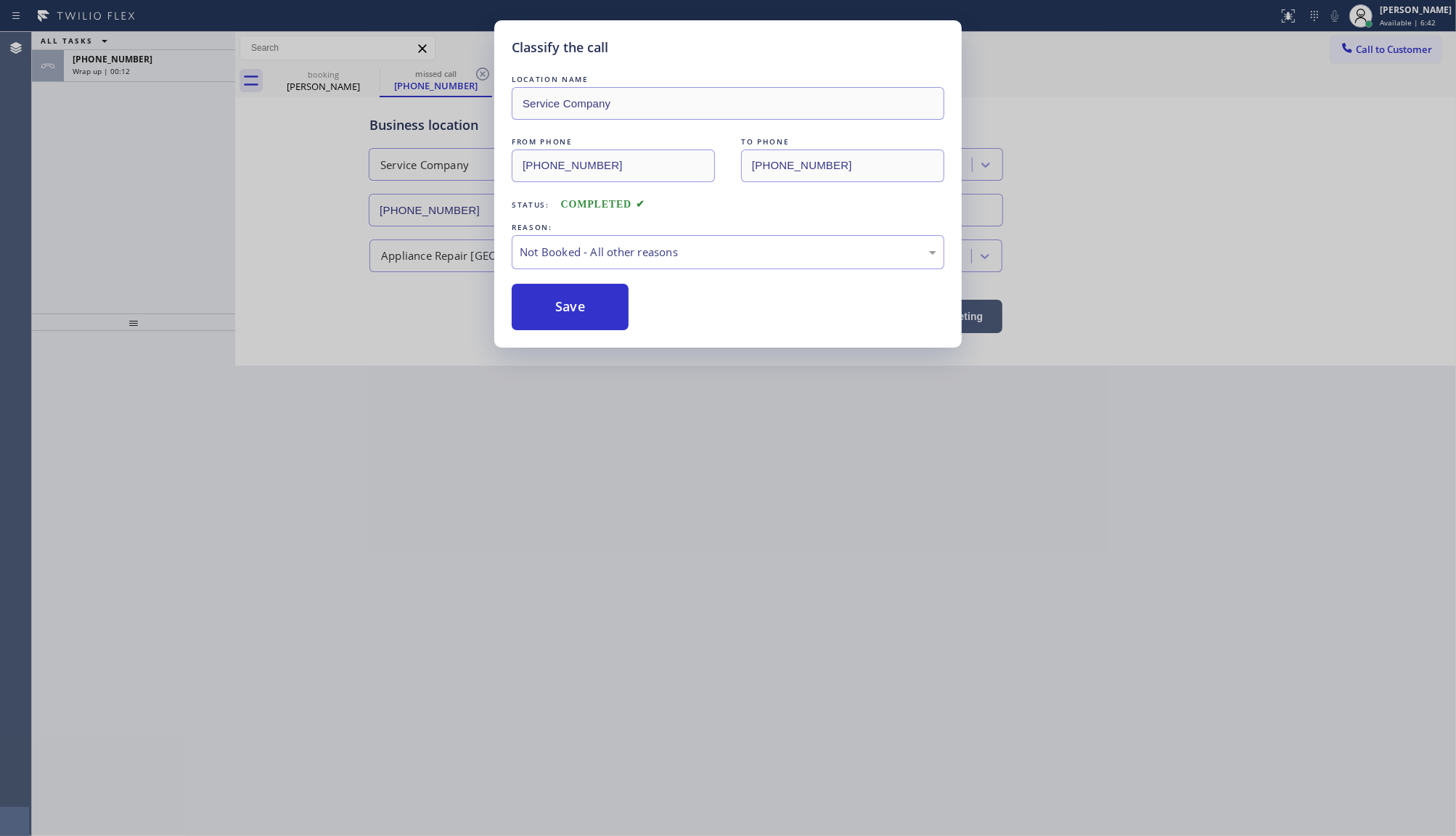
click at [517, 313] on button "Save" at bounding box center [570, 307] width 117 height 46
type input "(954) 807-2124"
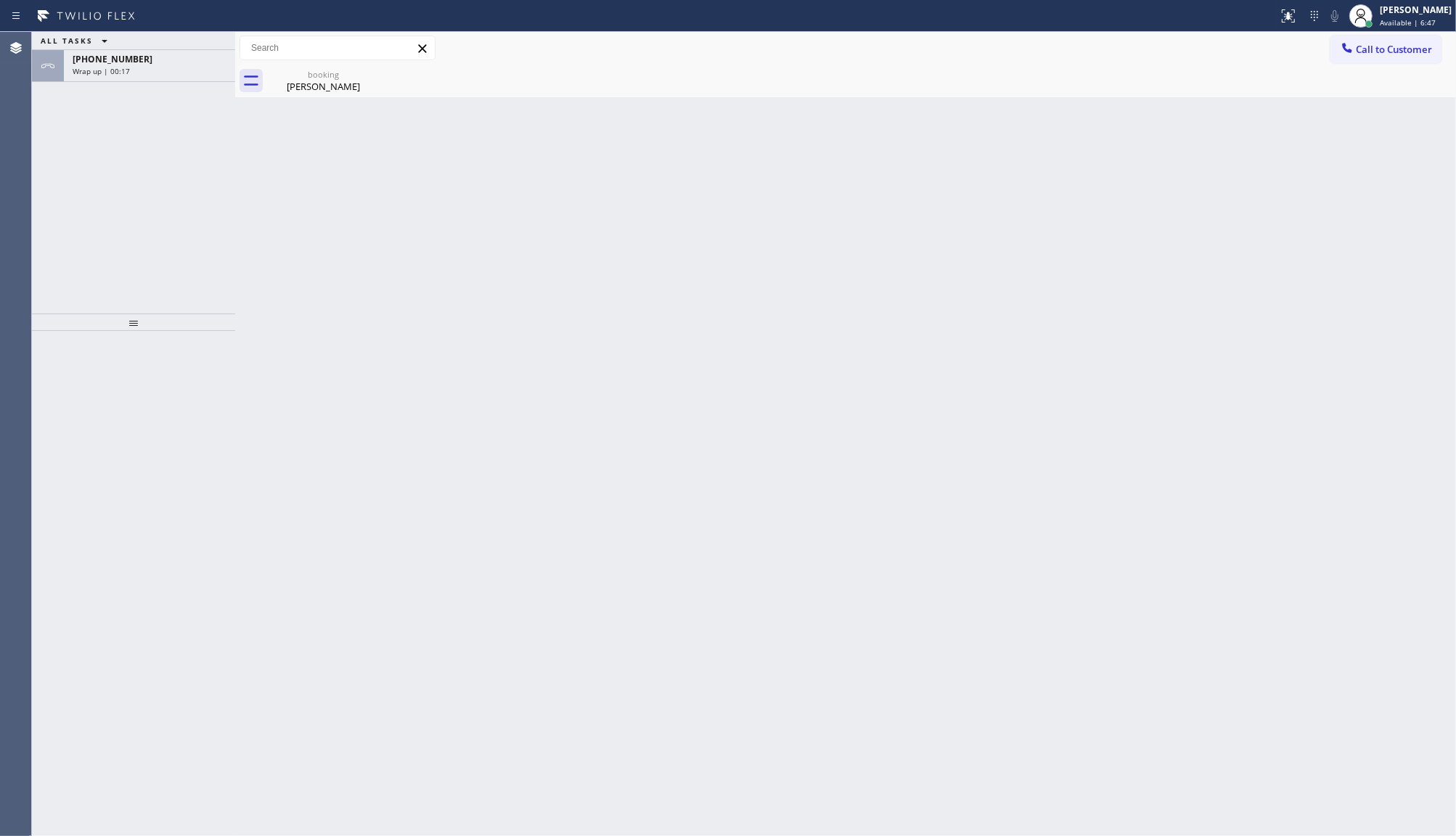
click at [151, 48] on div "ALL TASKS ALL TASKS ACTIVE TASKS TASKS IN WRAP UP" at bounding box center [133, 40] width 203 height 18
click at [152, 71] on div "Wrap up | 00:18" at bounding box center [149, 71] width 154 height 10
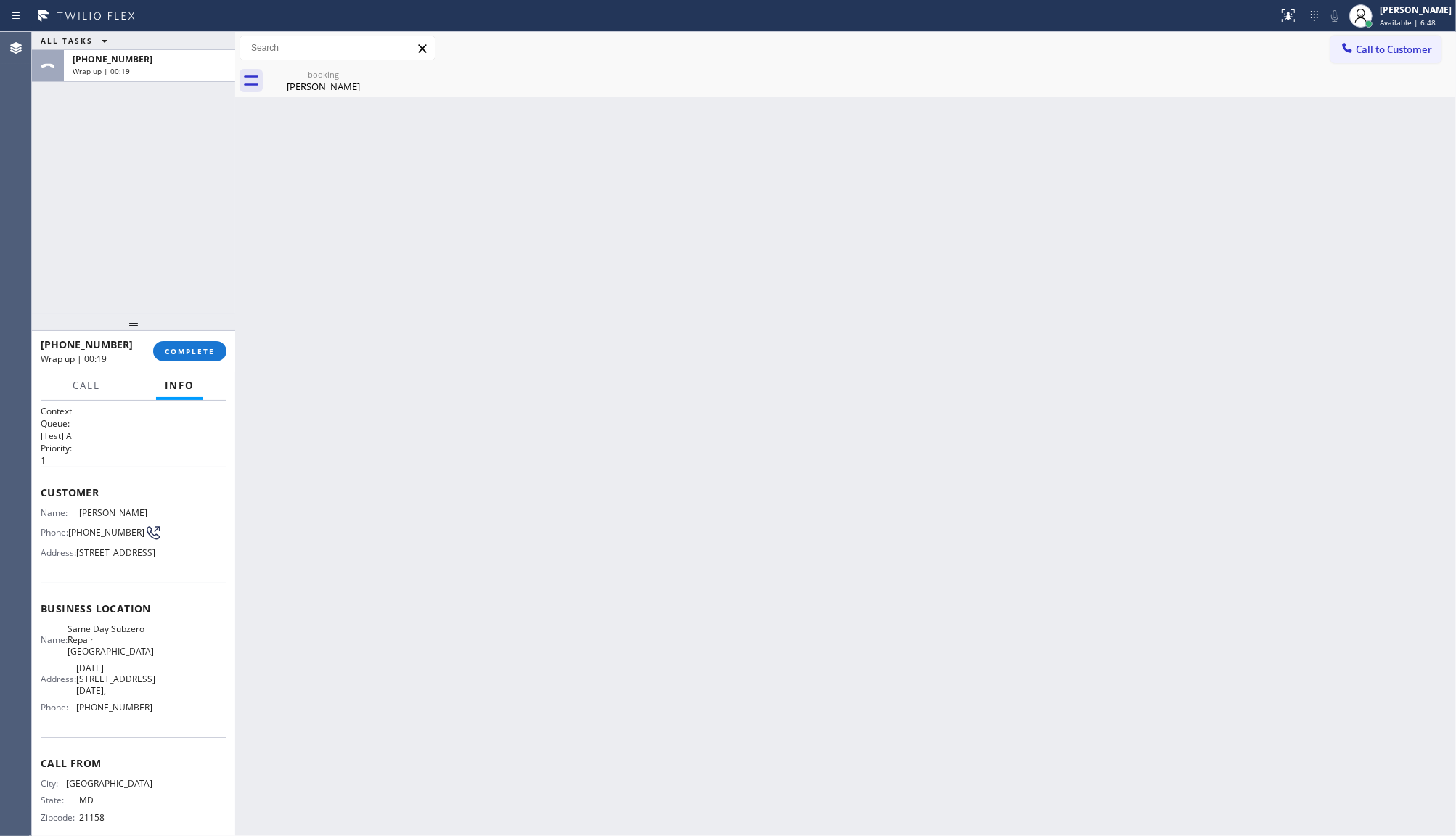
click at [176, 336] on div "+14435361234 Wrap up | 00:19 COMPLETE" at bounding box center [133, 351] width 186 height 38
click at [186, 350] on span "COMPLETE" at bounding box center [189, 351] width 50 height 10
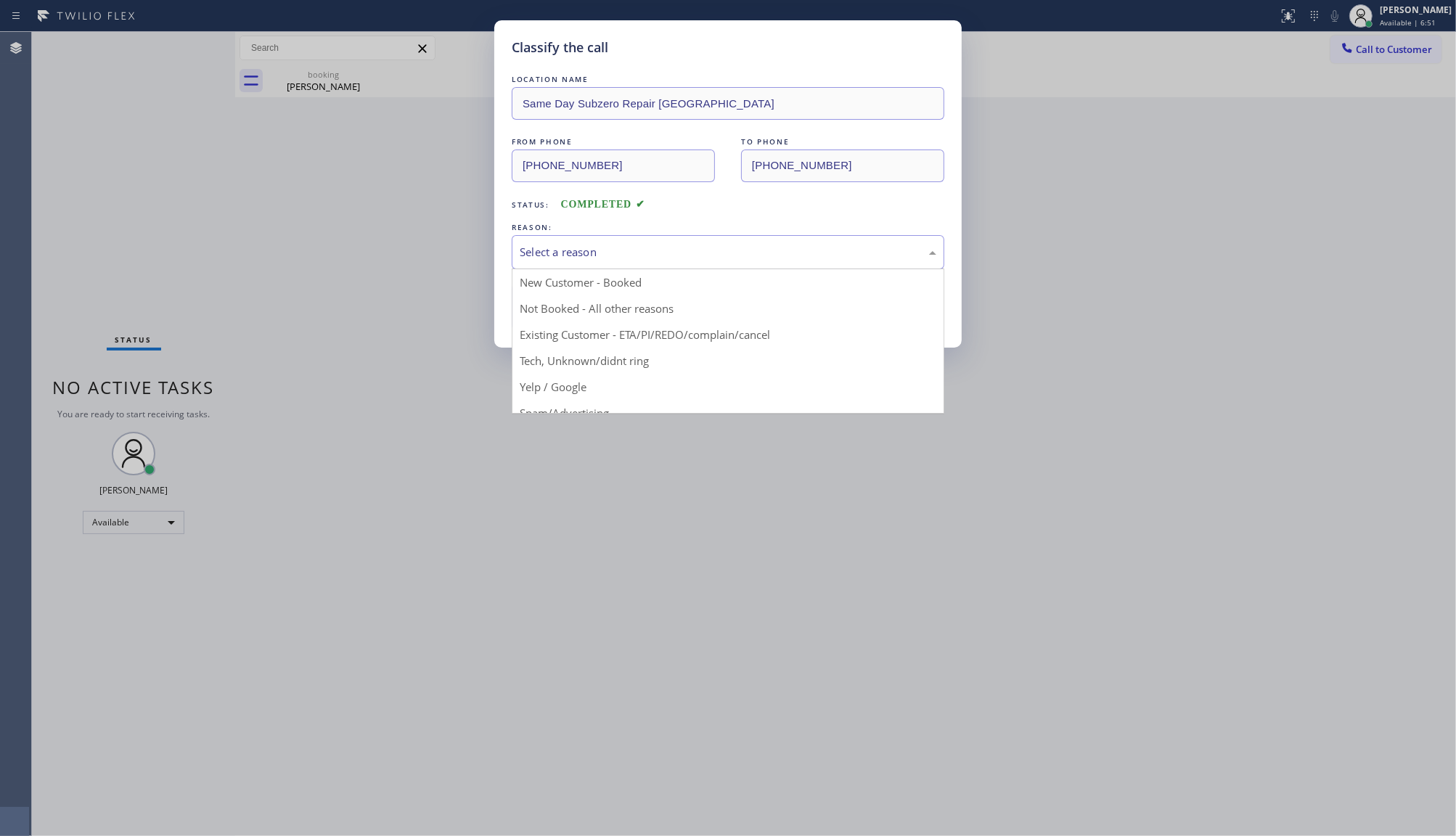
click at [524, 252] on div "Select a reason" at bounding box center [728, 251] width 417 height 16
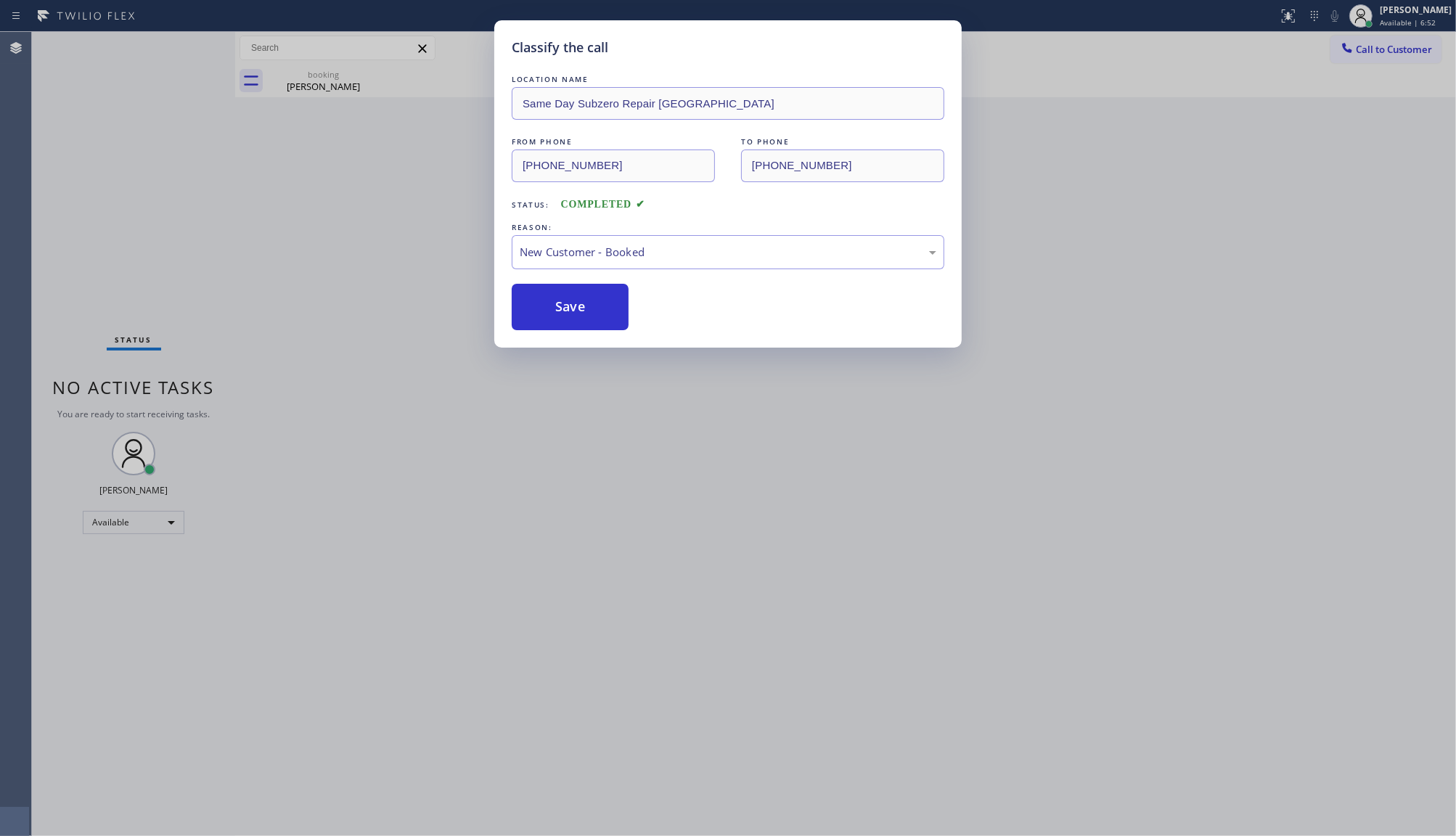
click at [549, 334] on div "Classify the call LOCATION NAME Same Day Subzero Repair North Lauderdale FROM P…" at bounding box center [728, 184] width 468 height 327
click at [590, 296] on button "Save" at bounding box center [570, 307] width 117 height 46
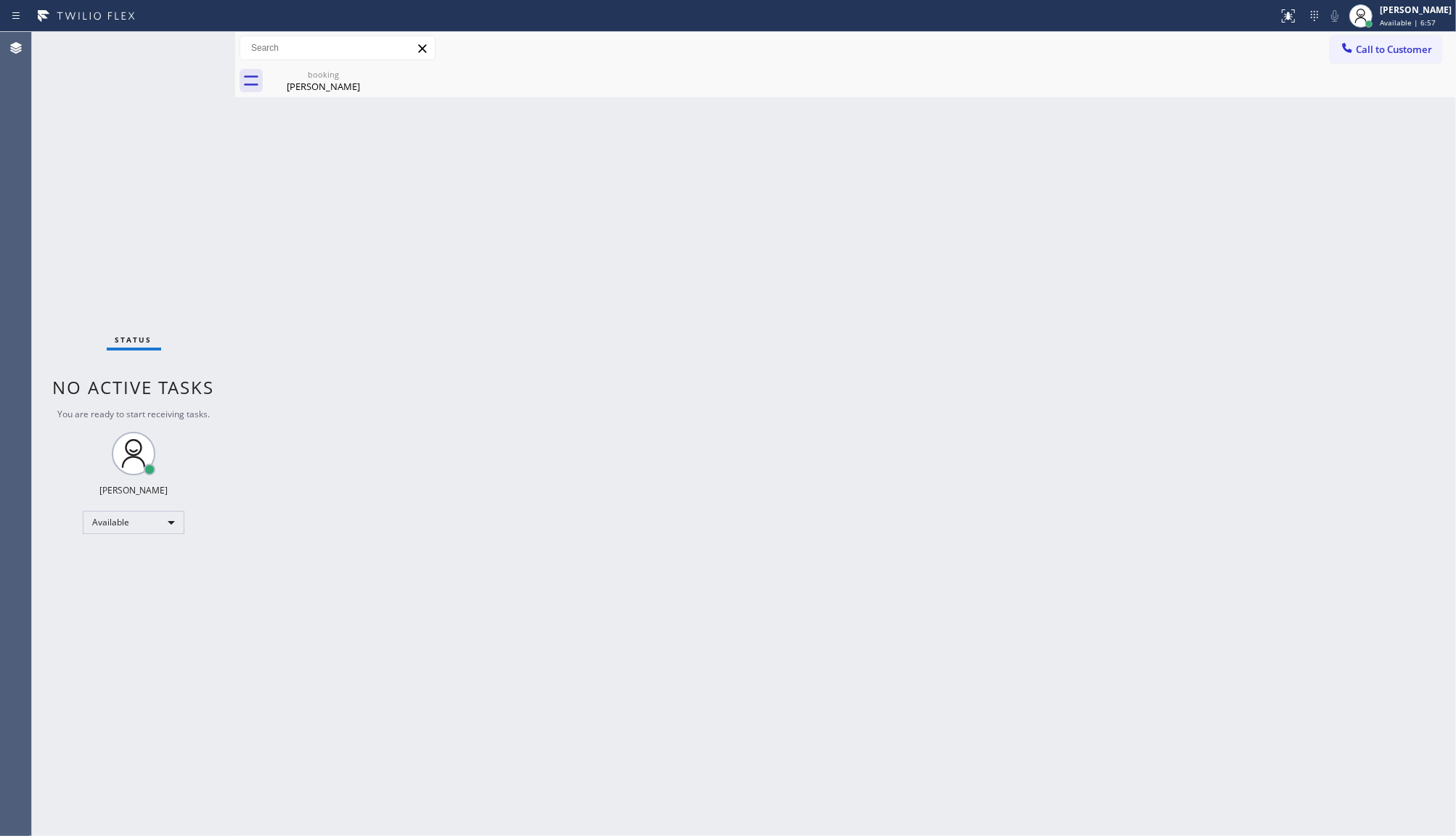
click at [1006, 371] on div "Back to Dashboard Change Sender ID Customers Technicians Select a contact Outbo…" at bounding box center [846, 434] width 1221 height 804
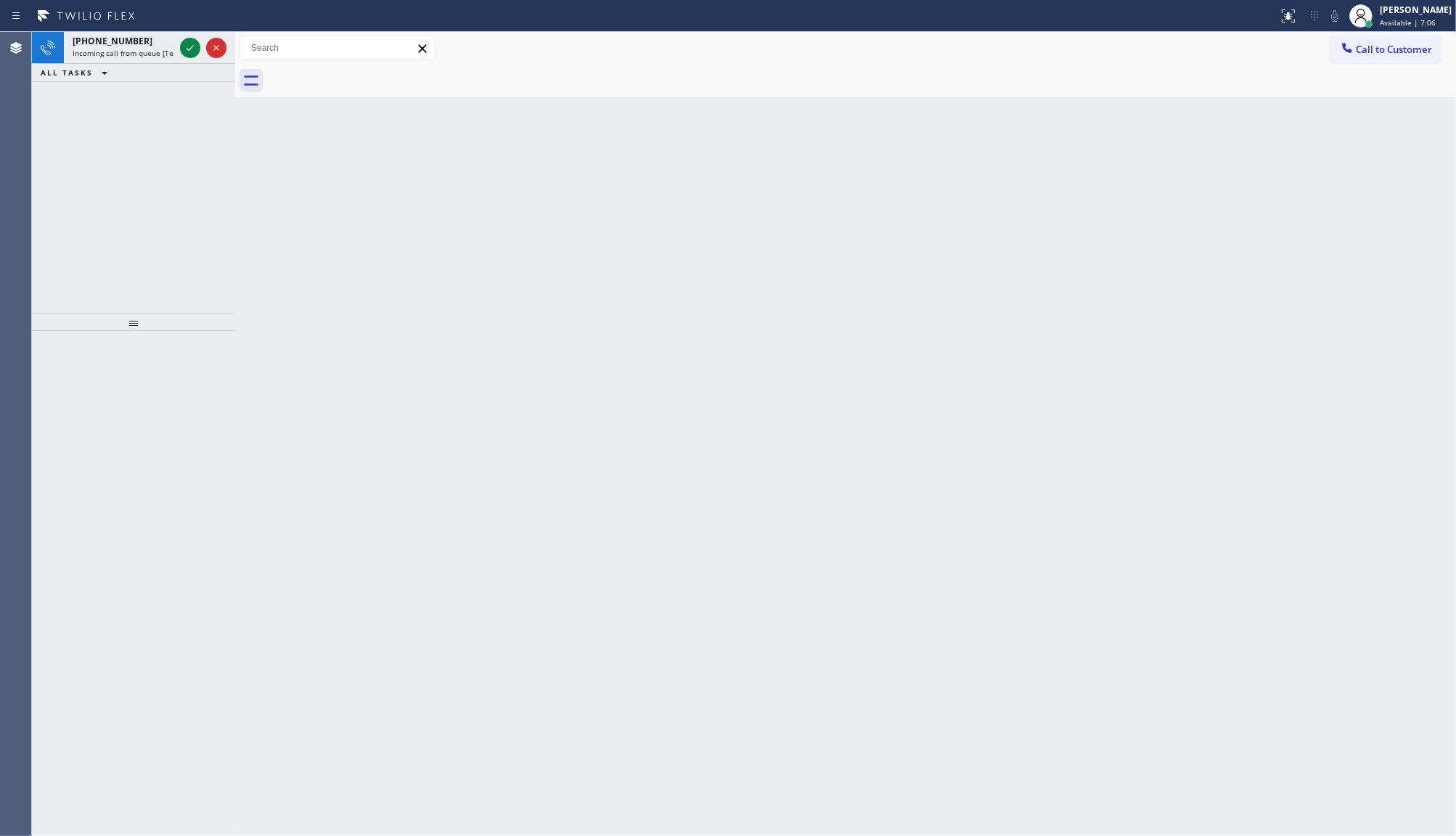
drag, startPoint x: 64, startPoint y: 150, endPoint x: 91, endPoint y: 131, distance: 33.0
click at [82, 135] on div "+16027589639 Incoming call from queue [Test] All ALL TASKS ALL TASKS ACTIVE TAS…" at bounding box center [133, 172] width 203 height 282
click at [193, 44] on icon at bounding box center [190, 48] width 17 height 17
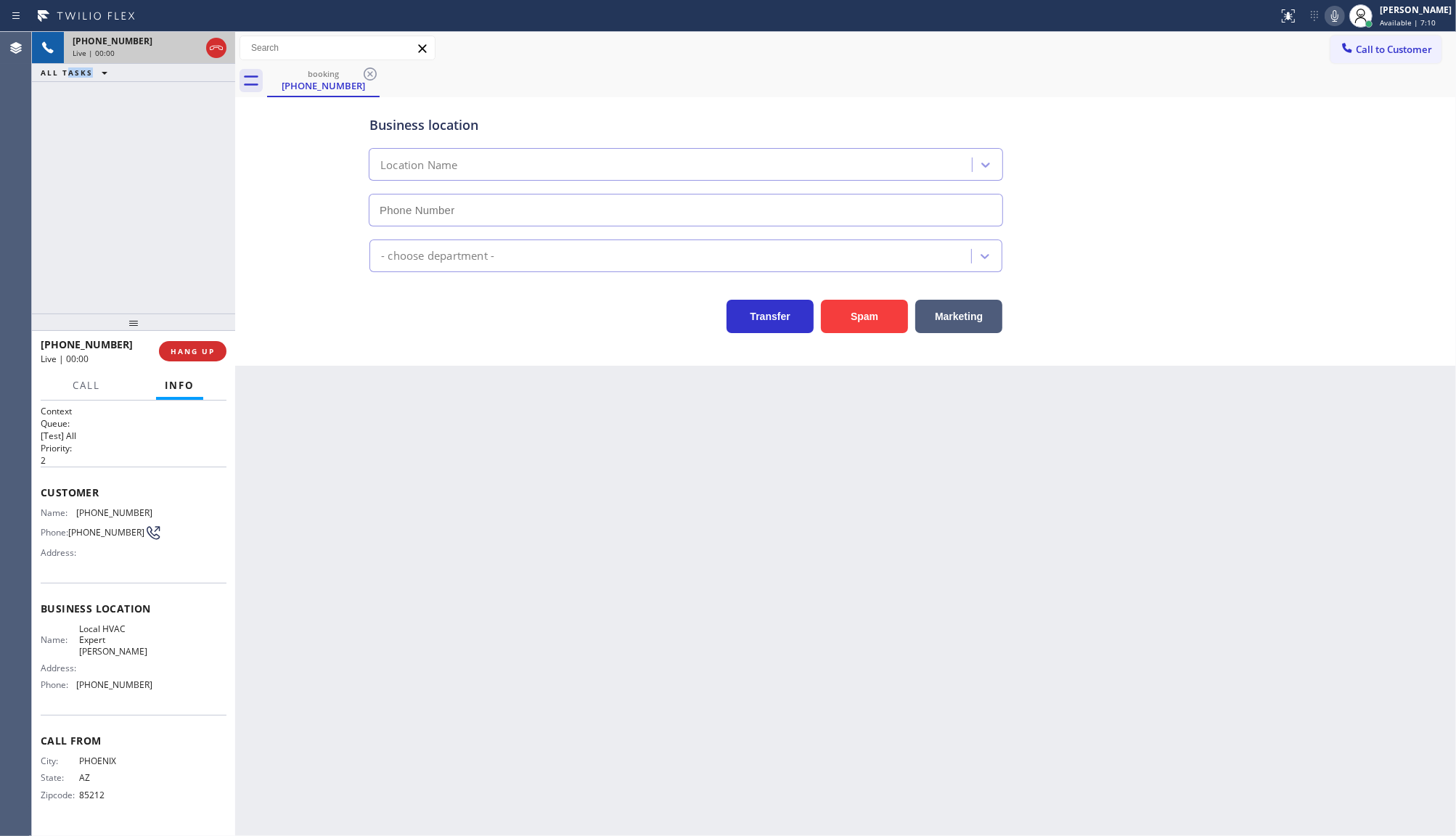
type input "(480) 660-0988"
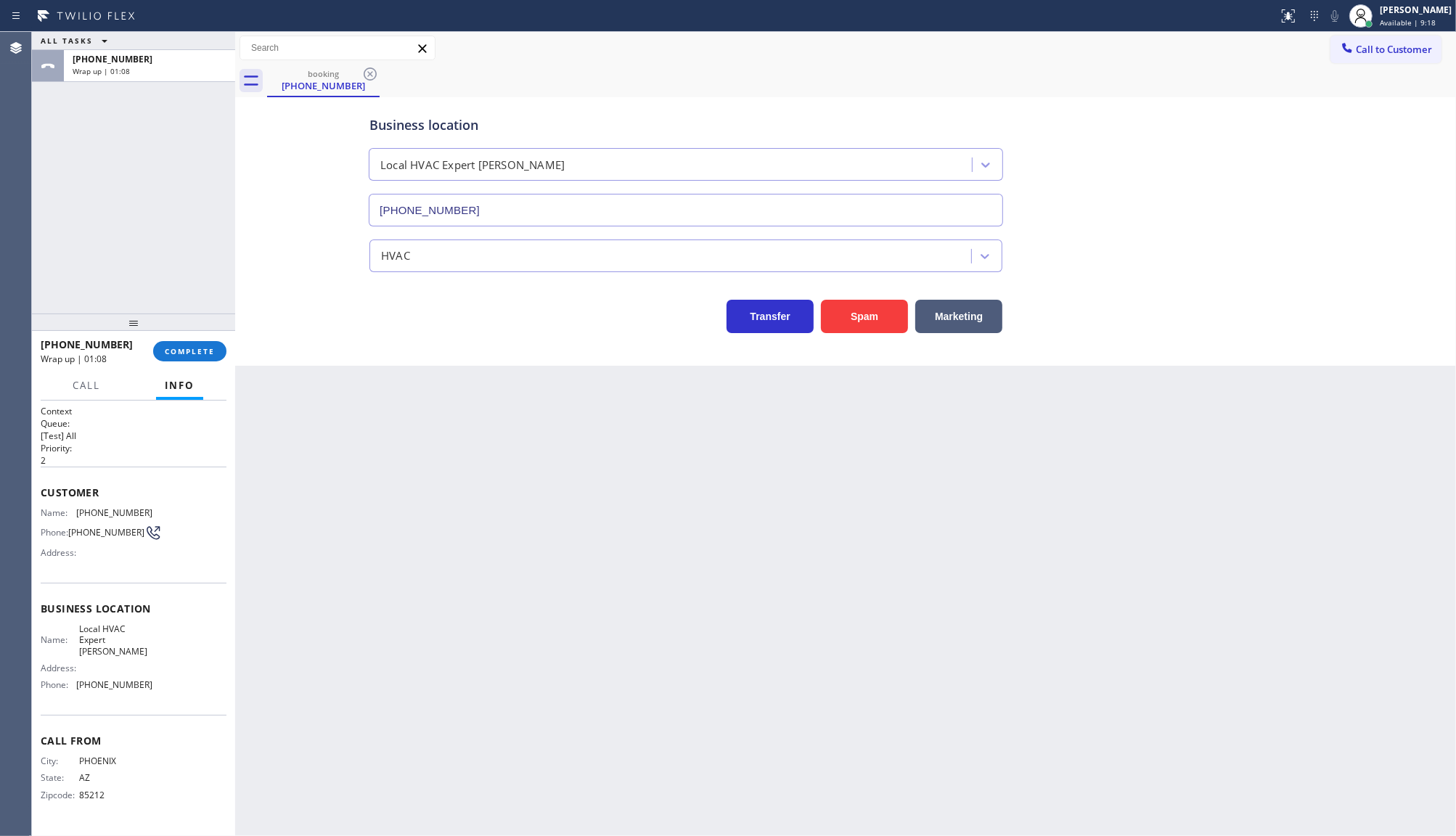
click at [218, 368] on div "+16027589639 Wrap up | 01:08 COMPLETE" at bounding box center [133, 351] width 186 height 38
click at [213, 343] on button "COMPLETE" at bounding box center [189, 351] width 73 height 21
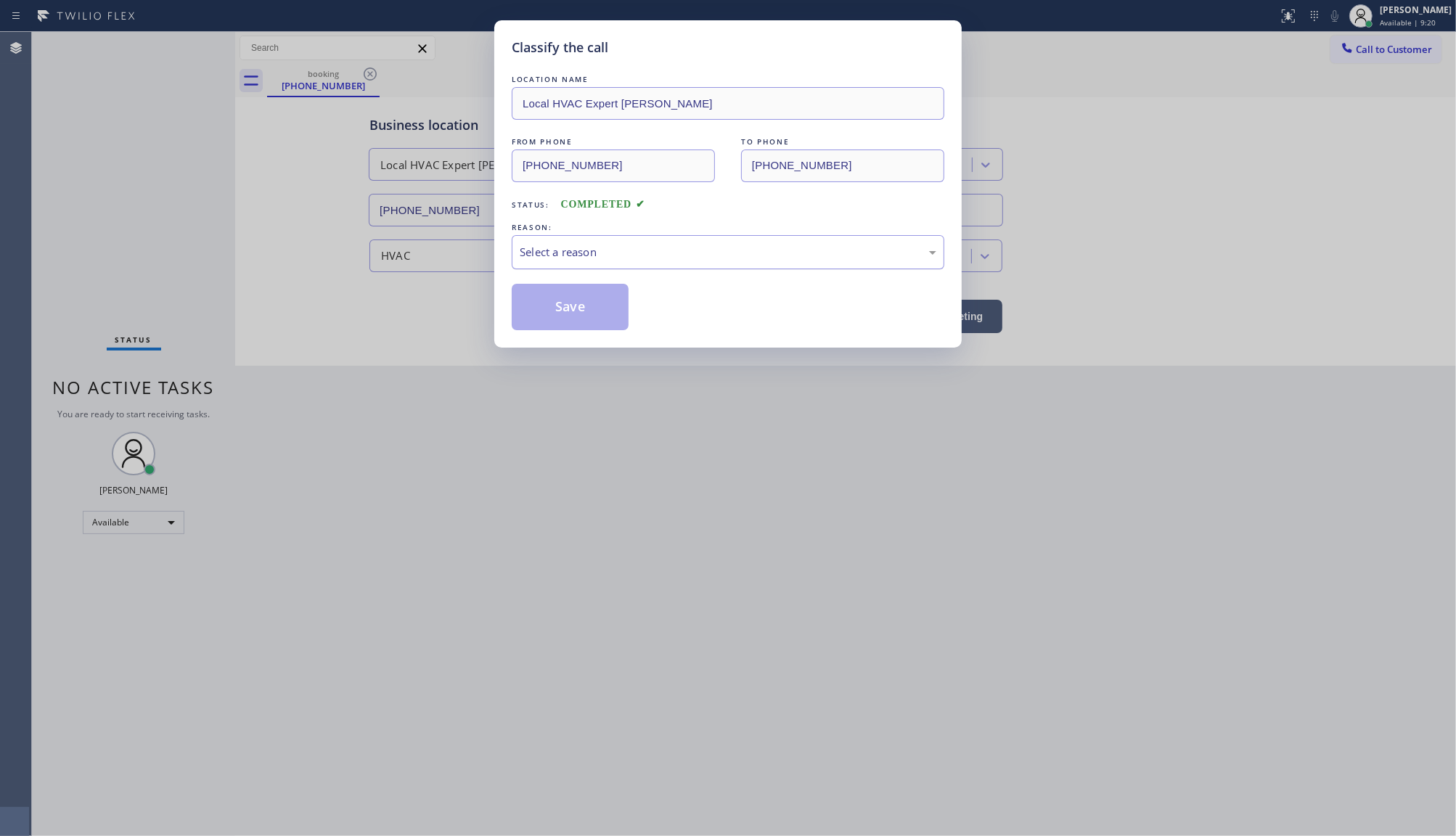
click at [561, 260] on div "Select a reason" at bounding box center [728, 251] width 417 height 16
click at [553, 307] on button "Save" at bounding box center [570, 307] width 117 height 46
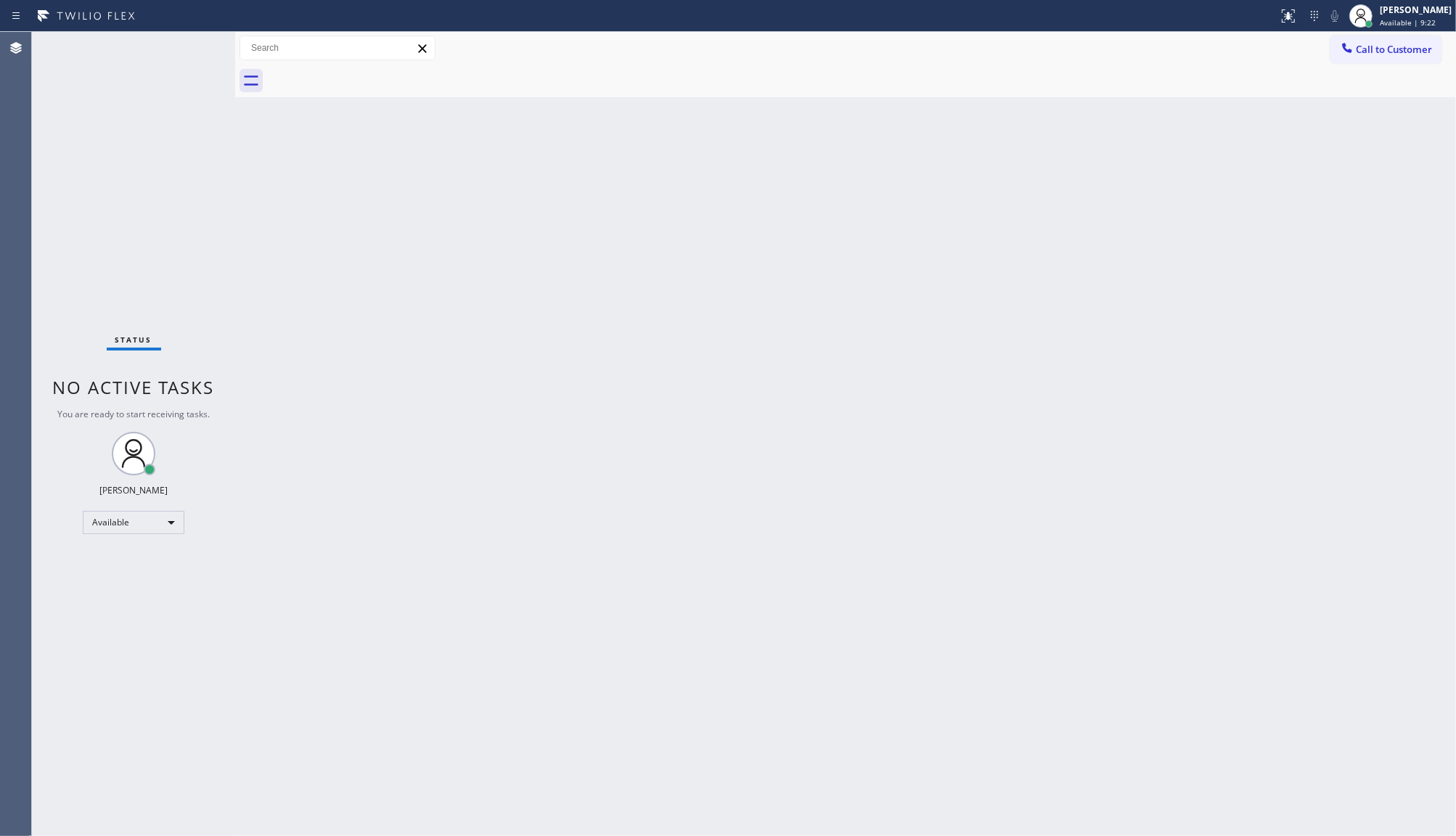
click at [553, 307] on div "Back to Dashboard Change Sender ID Customers Technicians Select a contact Outbo…" at bounding box center [846, 434] width 1221 height 804
click at [1025, 604] on div "Back to Dashboard Change Sender ID Customers Technicians Select a contact Outbo…" at bounding box center [846, 434] width 1221 height 804
click at [147, 158] on div "+18177570450 Incoming call from queue [Test] All ALL TASKS ALL TASKS ACTIVE TAS…" at bounding box center [133, 172] width 203 height 282
click at [204, 27] on div "Status report No issues detected If you experience an issue, please download th…" at bounding box center [728, 15] width 1456 height 32
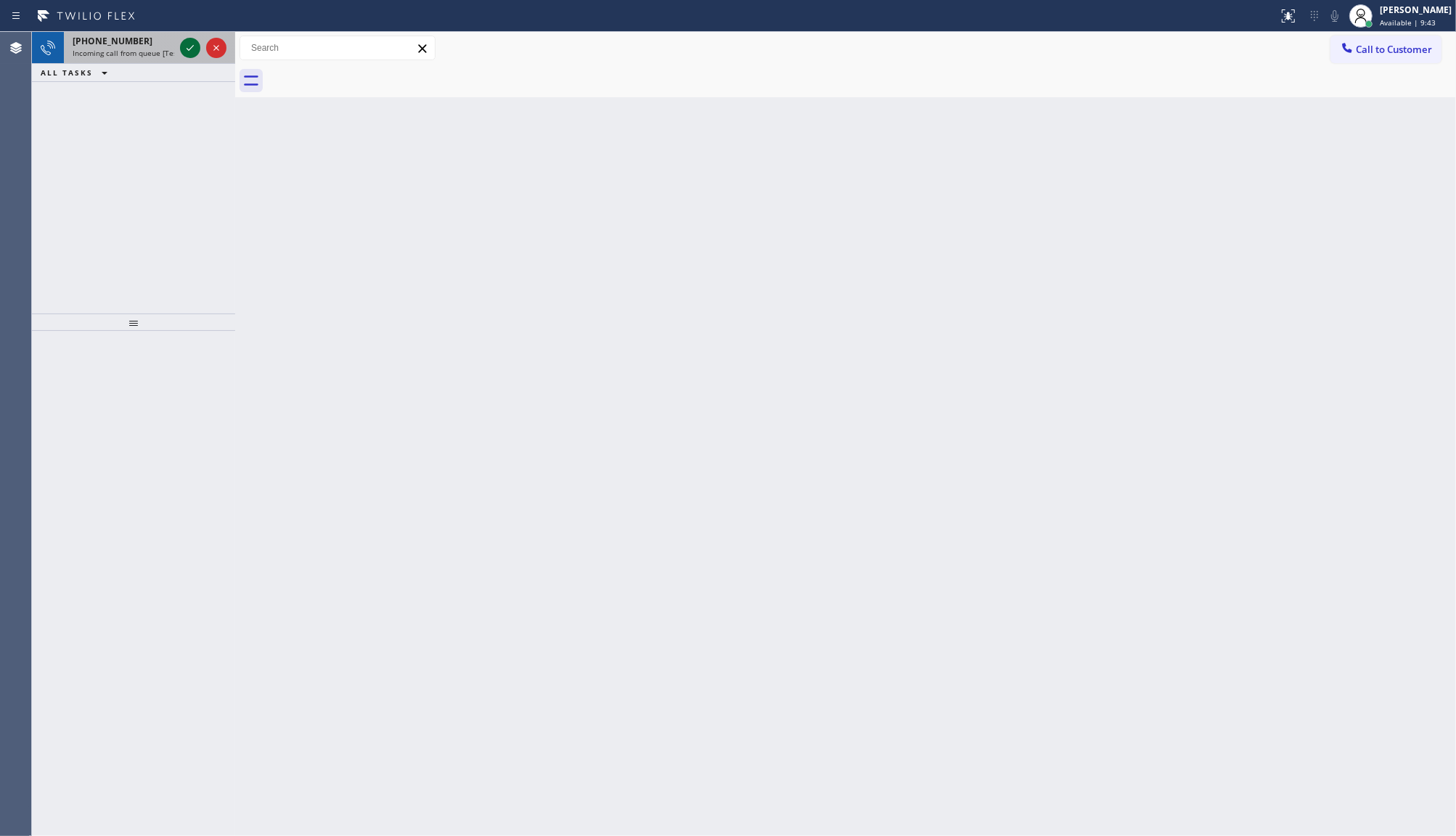
click at [196, 46] on icon at bounding box center [190, 48] width 17 height 17
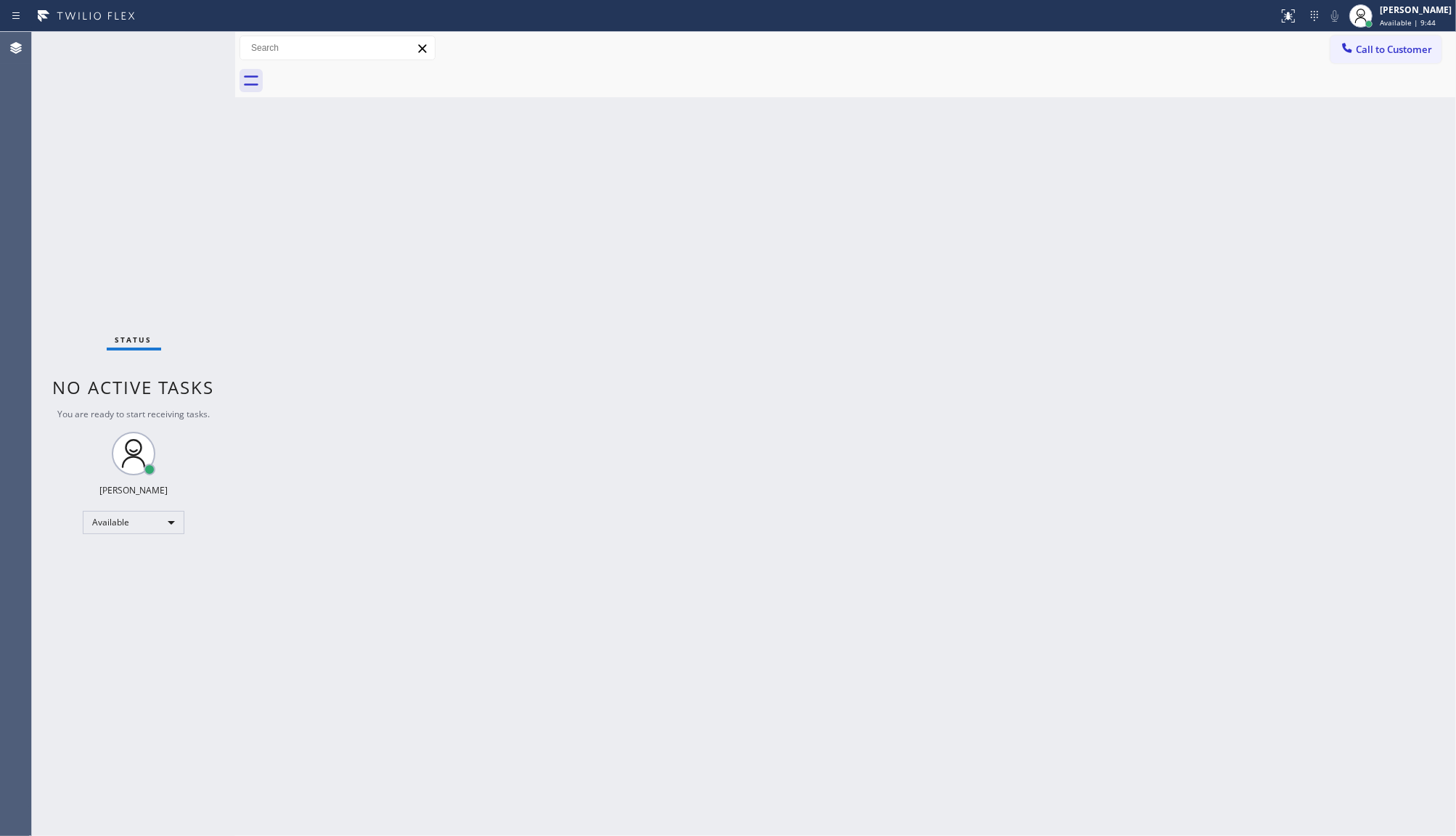
click at [195, 47] on div "Status No active tasks You are ready to start receiving tasks. JENIZA ALCAYDE A…" at bounding box center [133, 434] width 203 height 804
click at [1290, 20] on icon at bounding box center [1288, 15] width 17 height 17
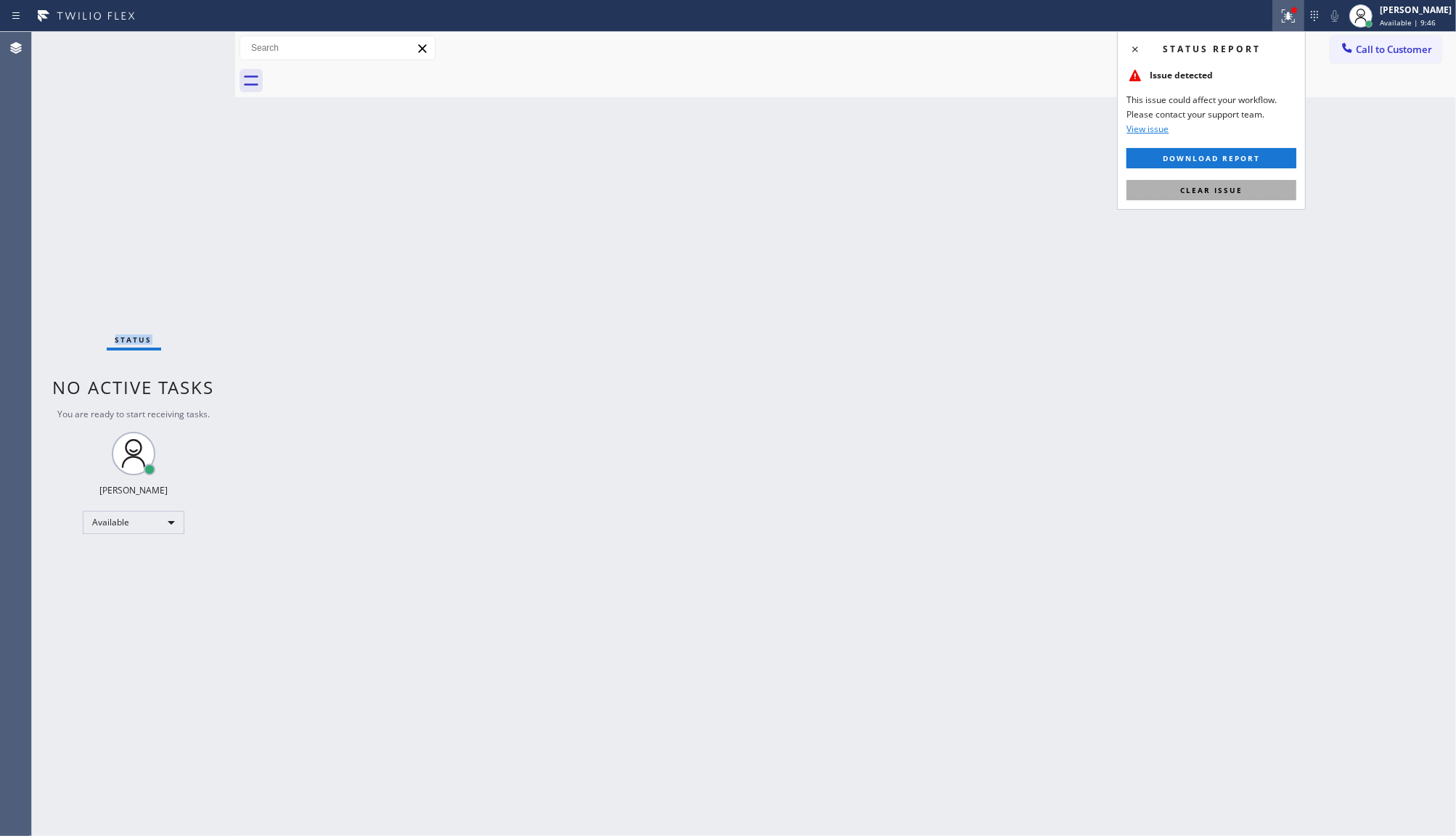
click at [1234, 187] on span "Clear issue" at bounding box center [1211, 190] width 63 height 10
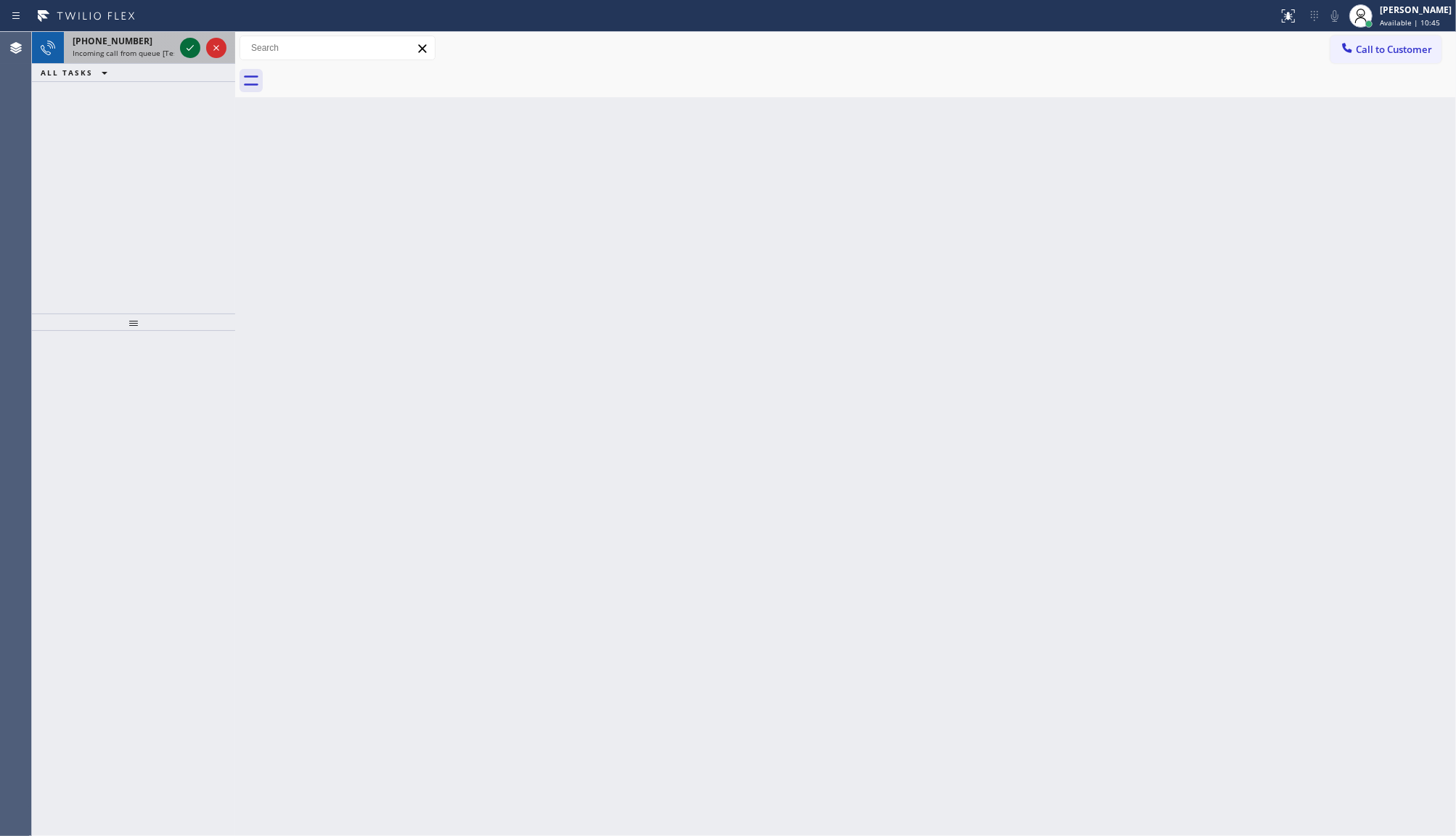
click at [189, 48] on icon at bounding box center [190, 48] width 17 height 17
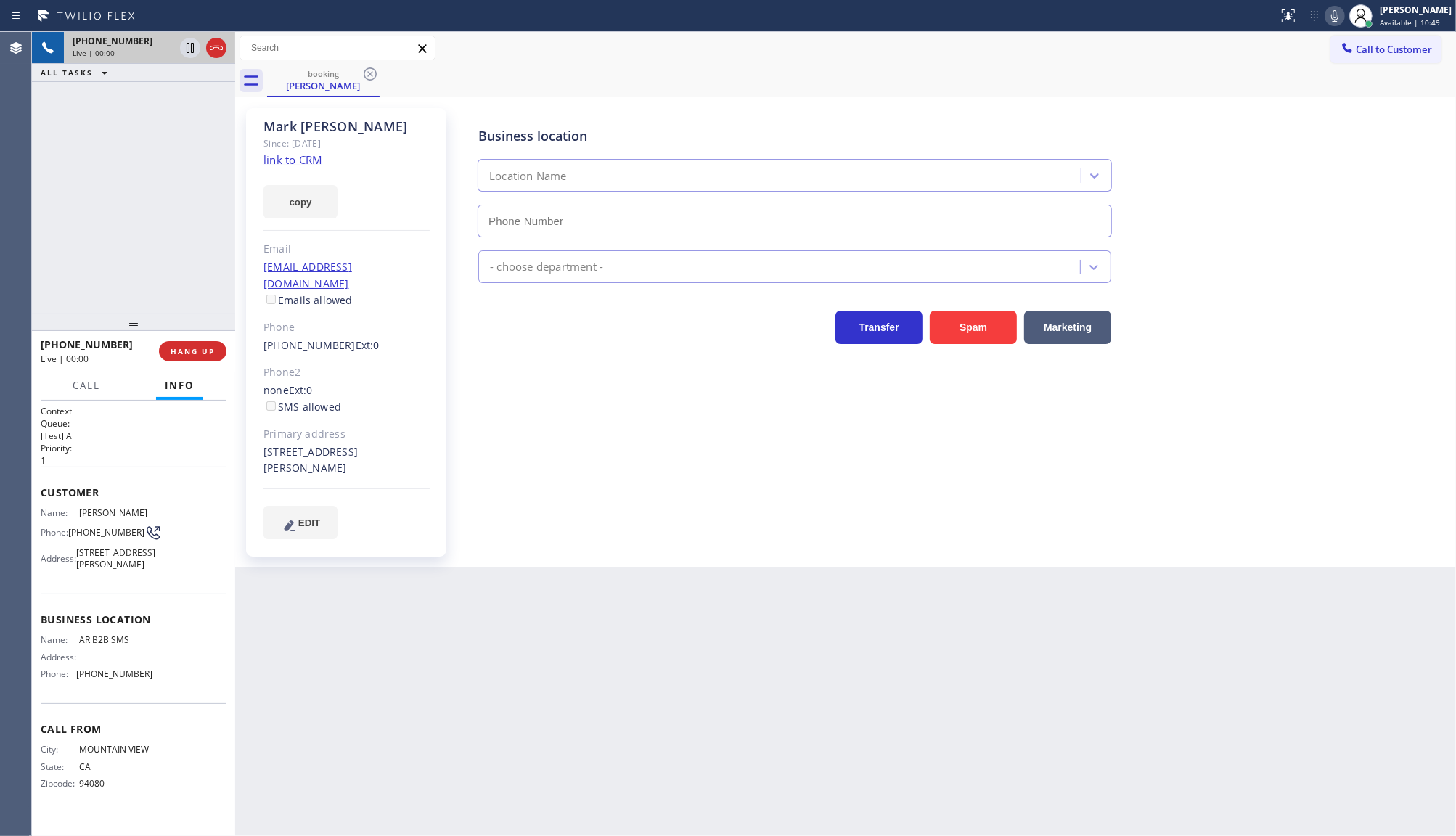
type input "(833) 692-2271"
click at [293, 165] on link "link to CRM" at bounding box center [293, 159] width 59 height 15
click at [331, 150] on div "Since: [DATE]" at bounding box center [346, 143] width 166 height 16
click at [320, 152] on link "link to CRM" at bounding box center [293, 159] width 59 height 15
click at [208, 354] on span "HANG UP" at bounding box center [192, 351] width 44 height 10
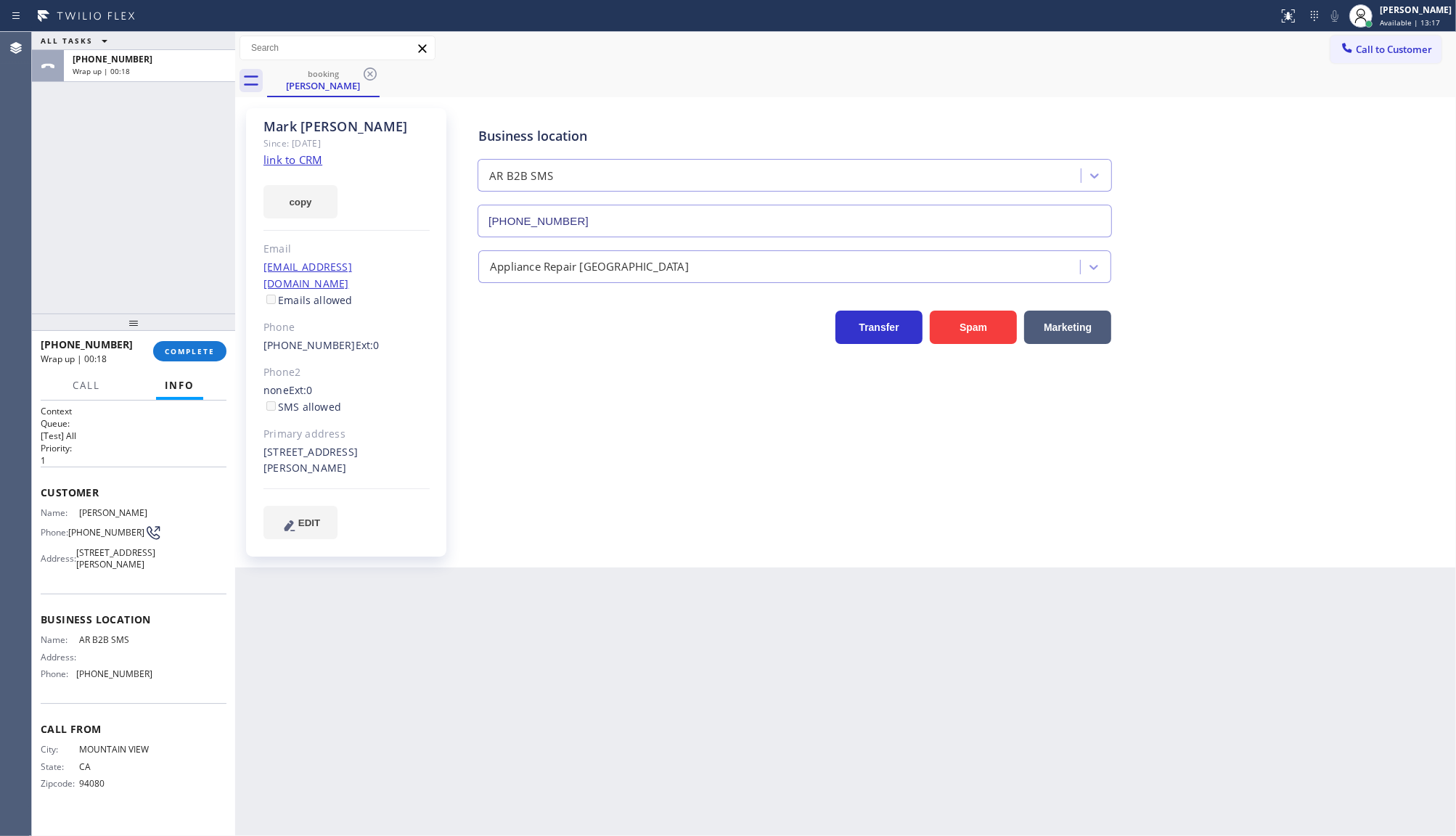
scroll to position [6, 0]
click at [96, 141] on div "ALL TASKS ALL TASKS ACTIVE TASKS TASKS IN WRAP UP +16509968080 Wrap up | 00:22" at bounding box center [133, 172] width 203 height 282
click at [192, 352] on span "COMPLETE" at bounding box center [189, 351] width 50 height 10
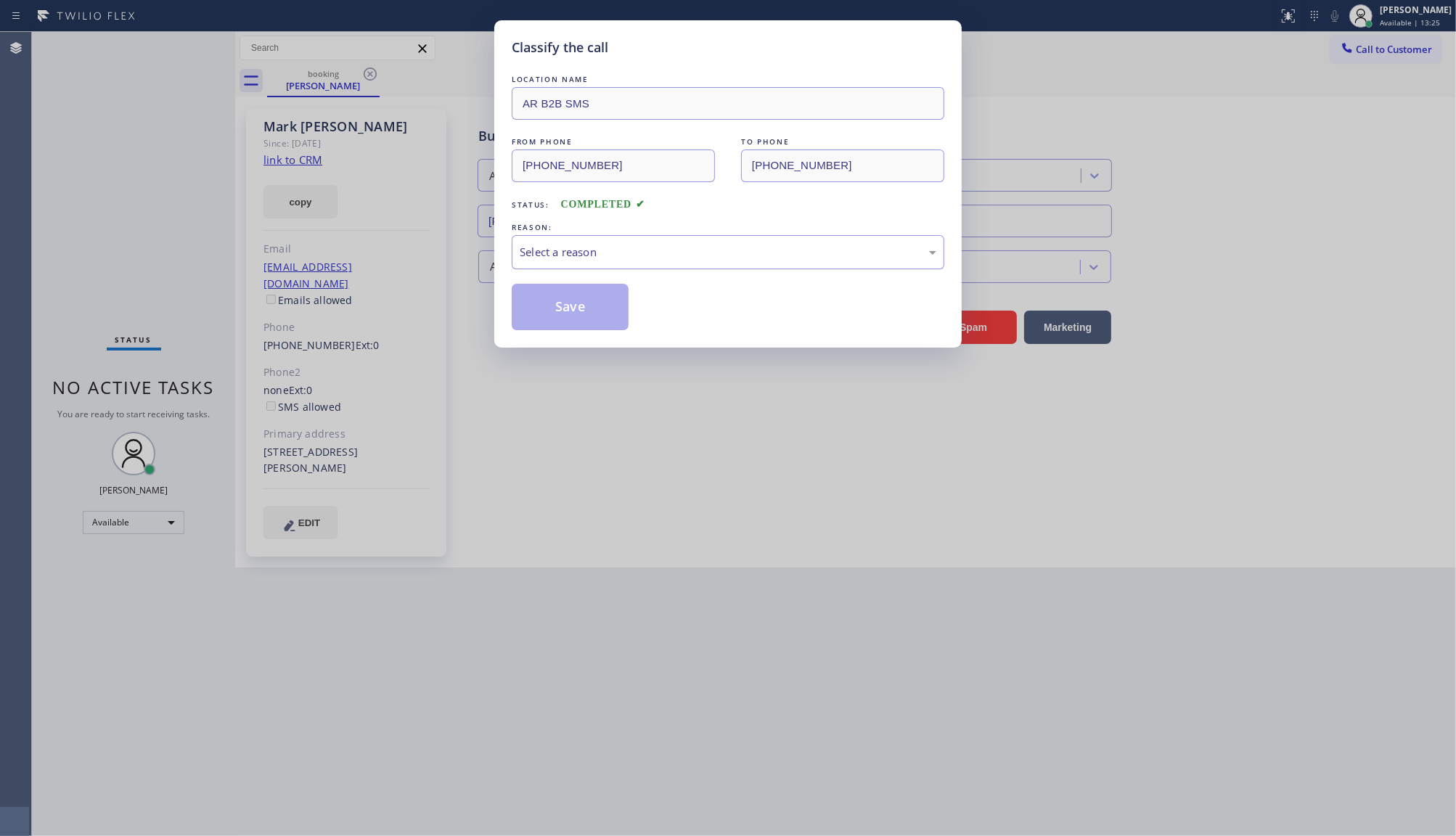
click at [619, 245] on div "Select a reason" at bounding box center [728, 251] width 417 height 16
click at [579, 305] on button "Save" at bounding box center [570, 307] width 117 height 46
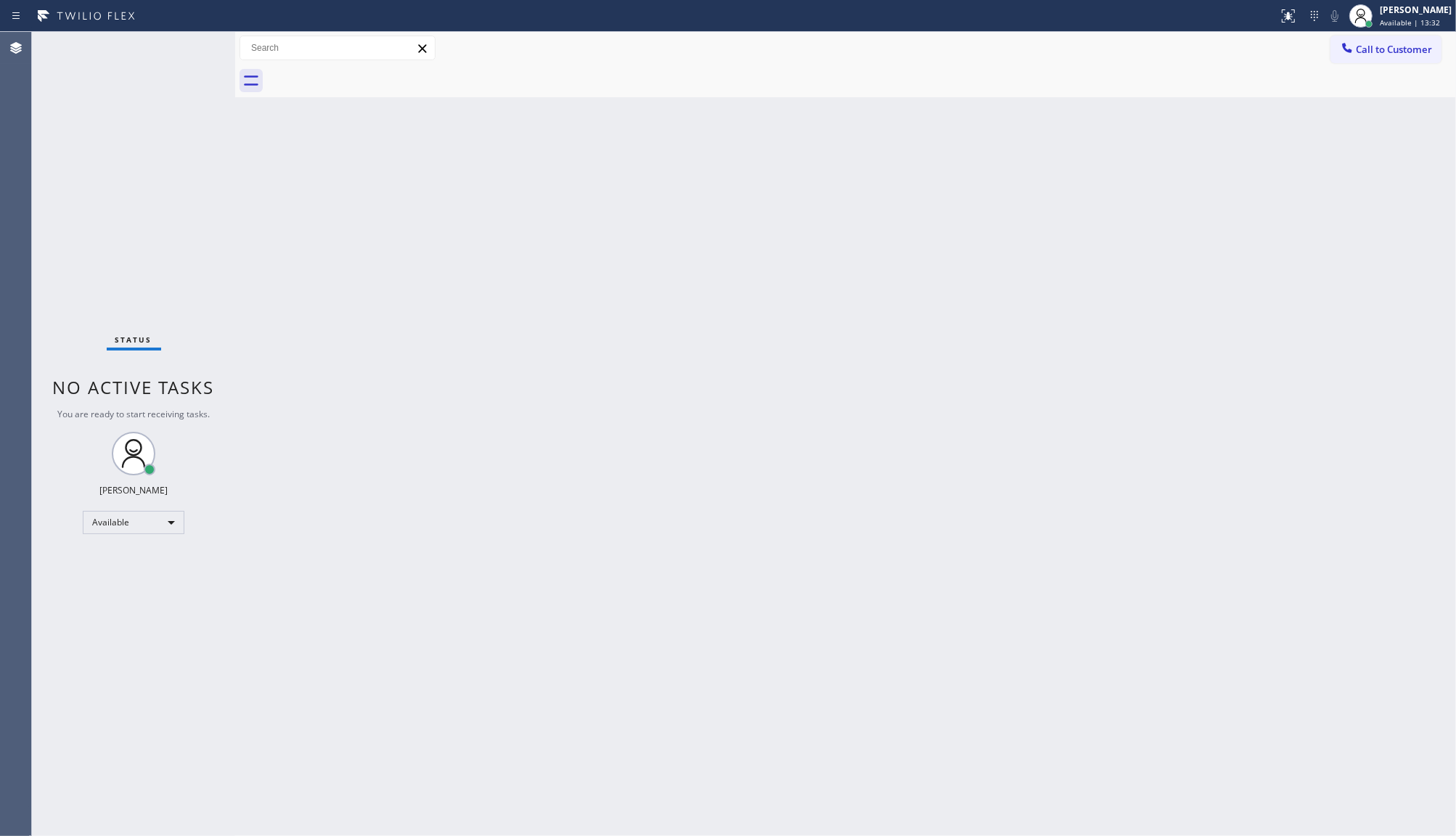
click at [904, 282] on div "Back to Dashboard Change Sender ID Customers Technicians Select a contact Outbo…" at bounding box center [846, 434] width 1221 height 804
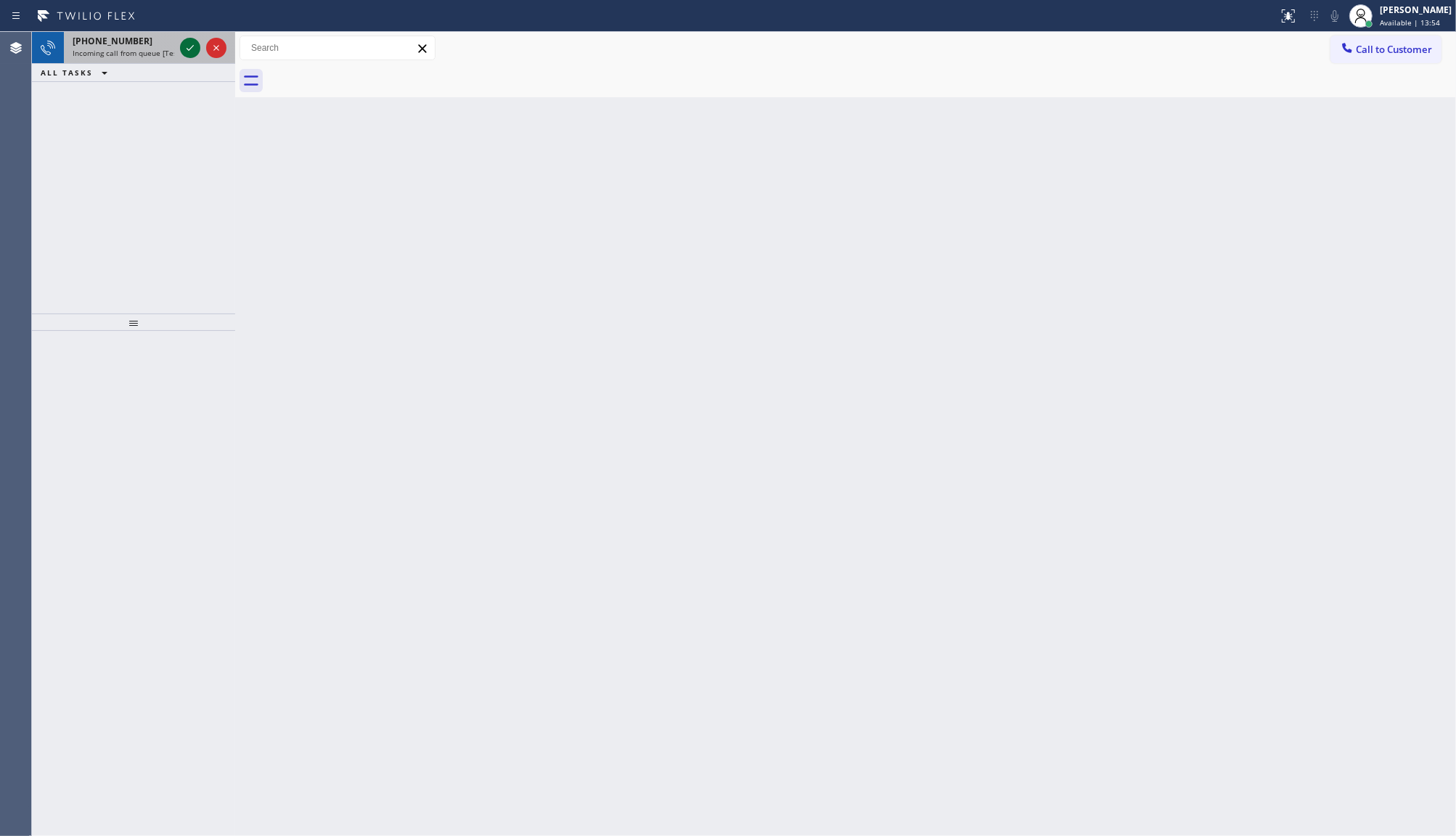
click at [192, 42] on icon at bounding box center [190, 48] width 17 height 17
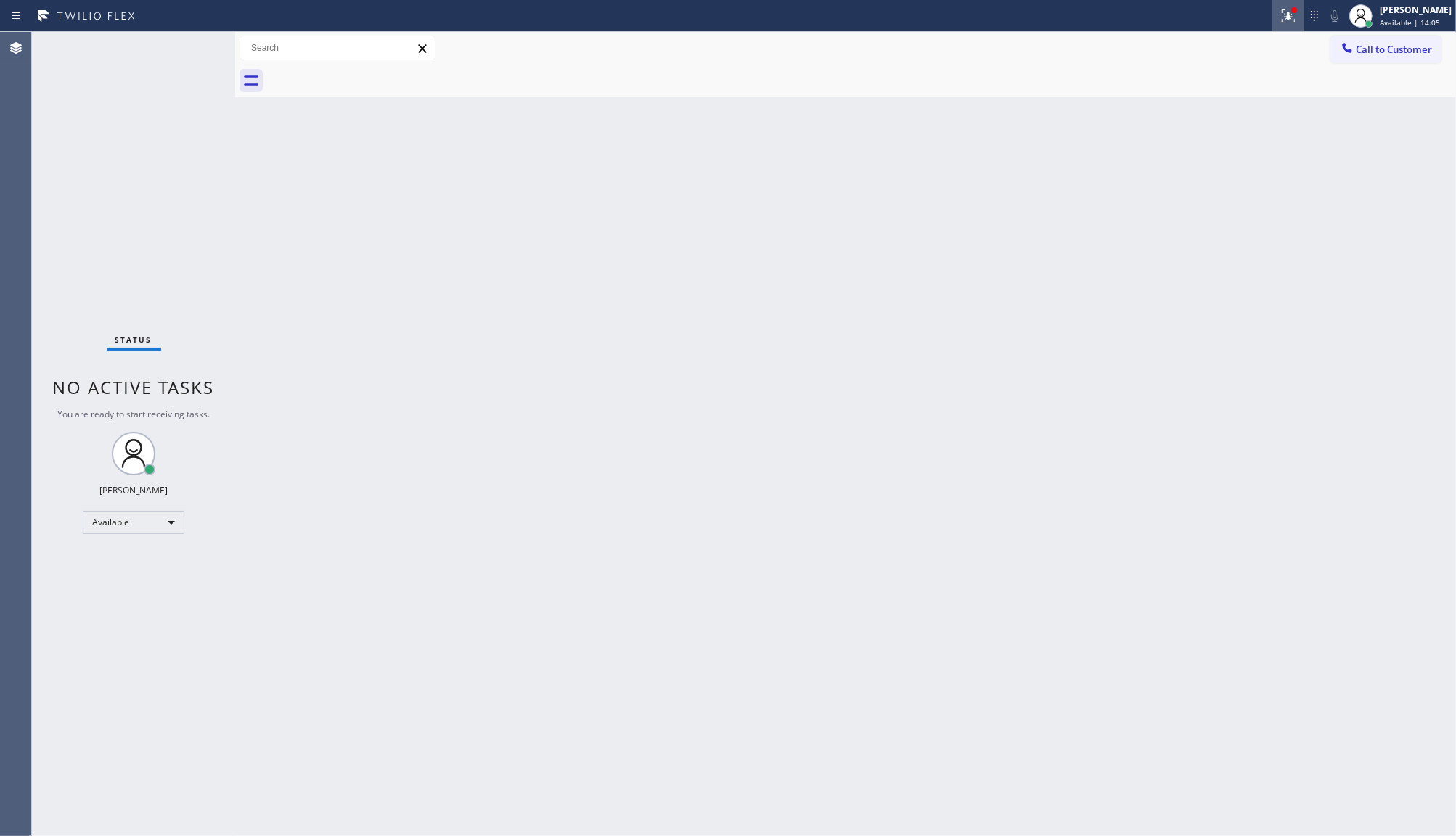
click at [1296, 16] on icon at bounding box center [1288, 15] width 17 height 17
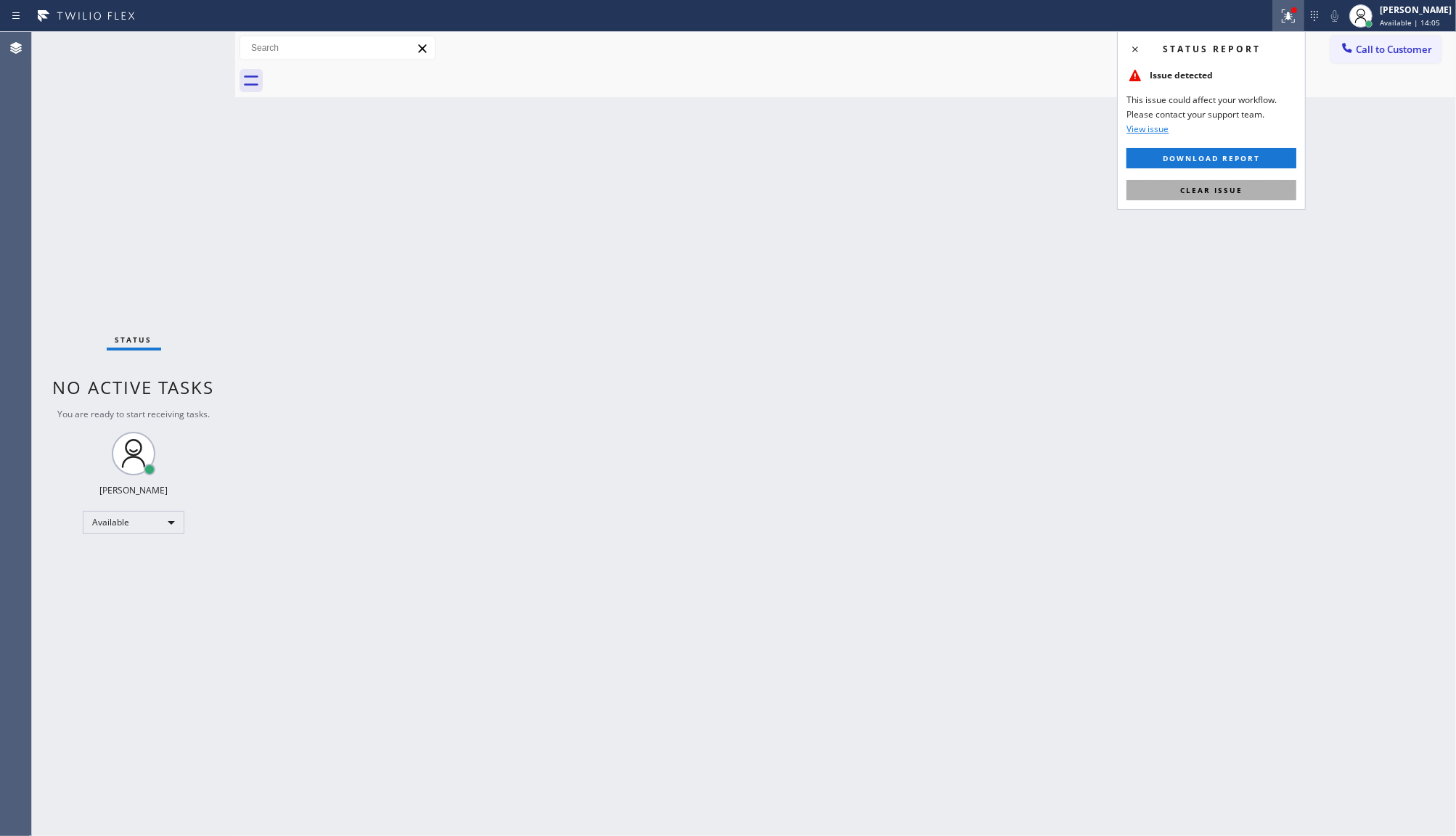
click at [1251, 196] on button "Clear issue" at bounding box center [1211, 190] width 170 height 21
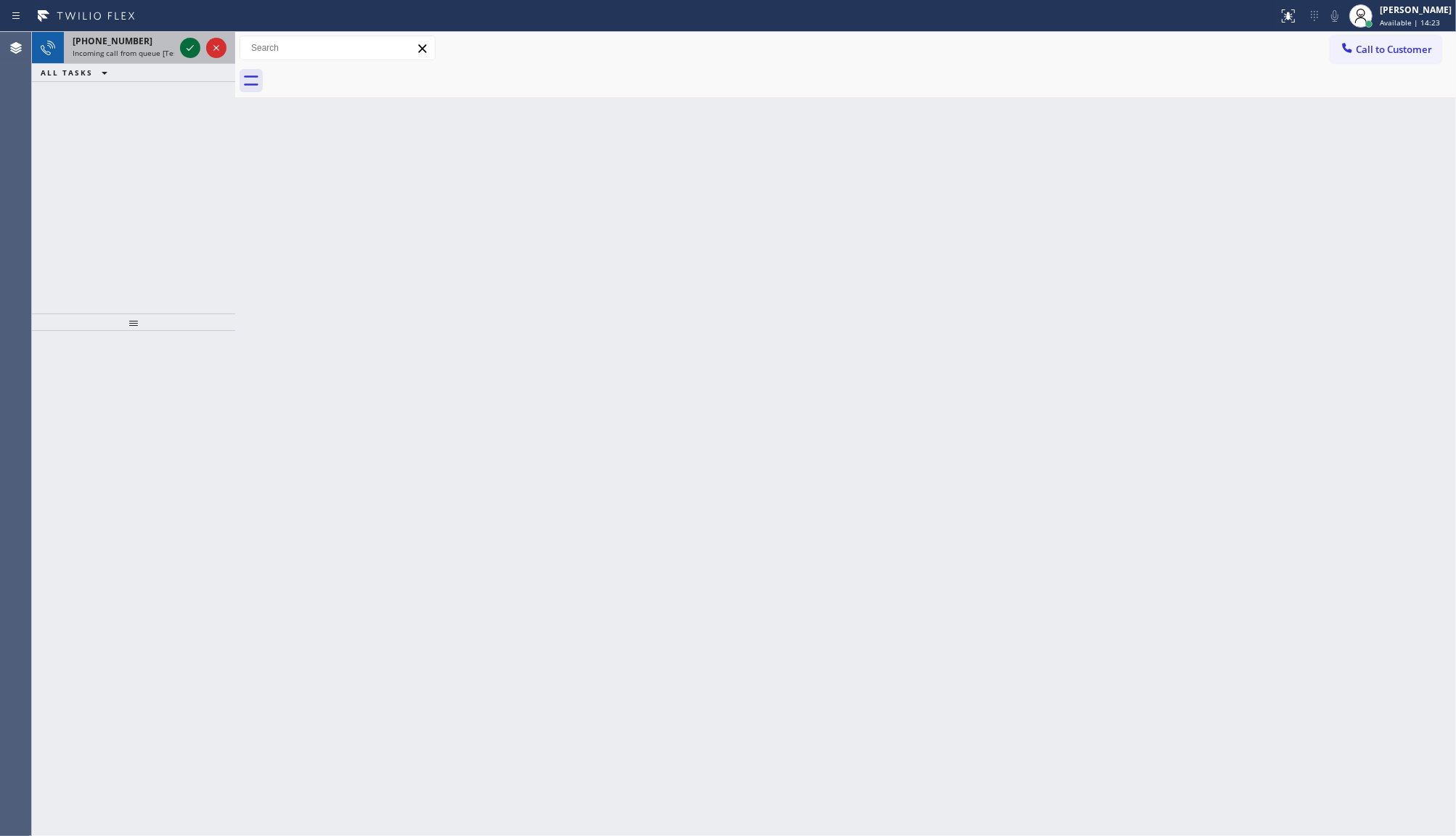
click at [195, 53] on icon at bounding box center [190, 48] width 17 height 17
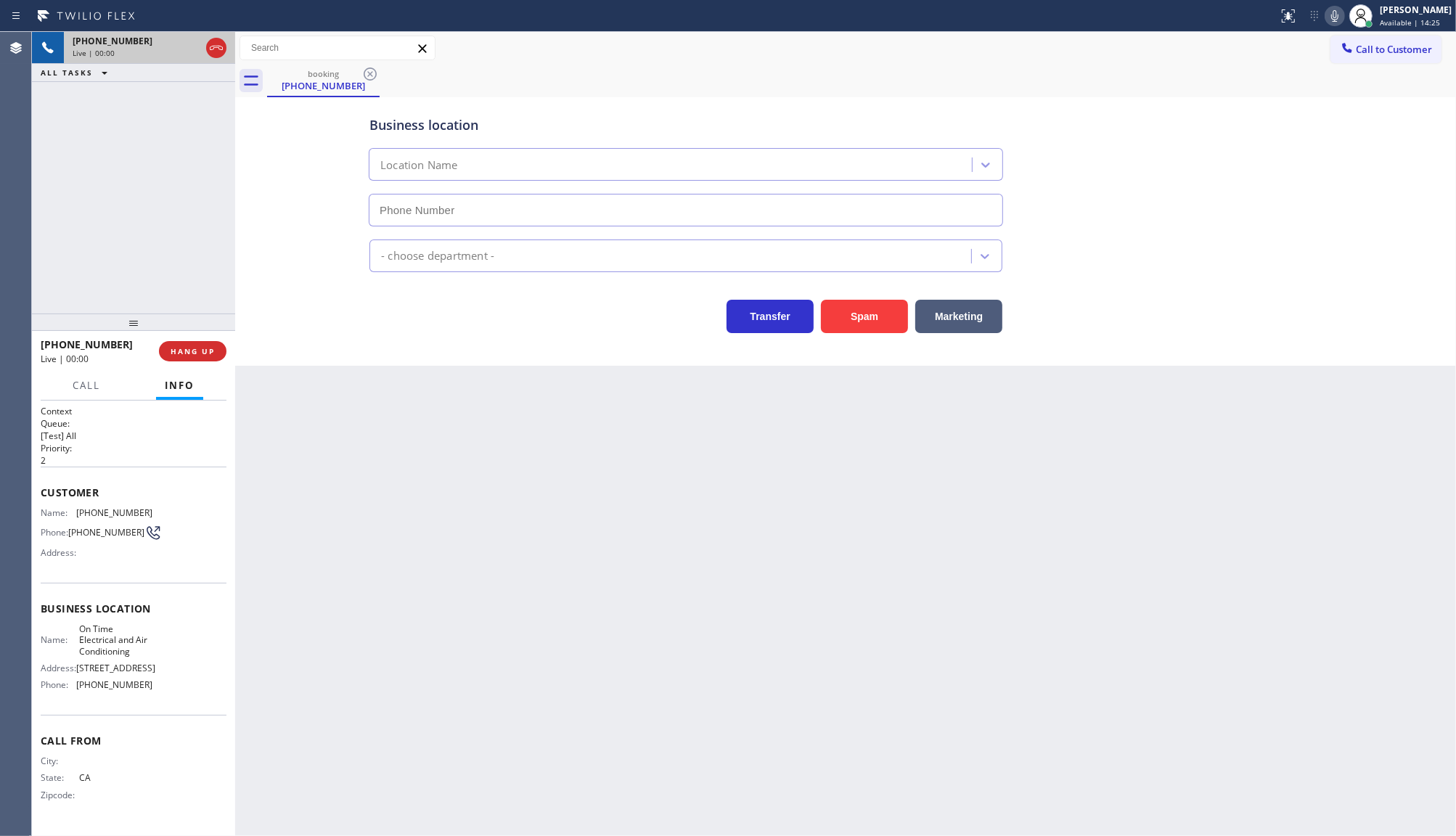
type input "(213) 297-2687"
click at [223, 356] on button "HANG UP" at bounding box center [193, 351] width 67 height 21
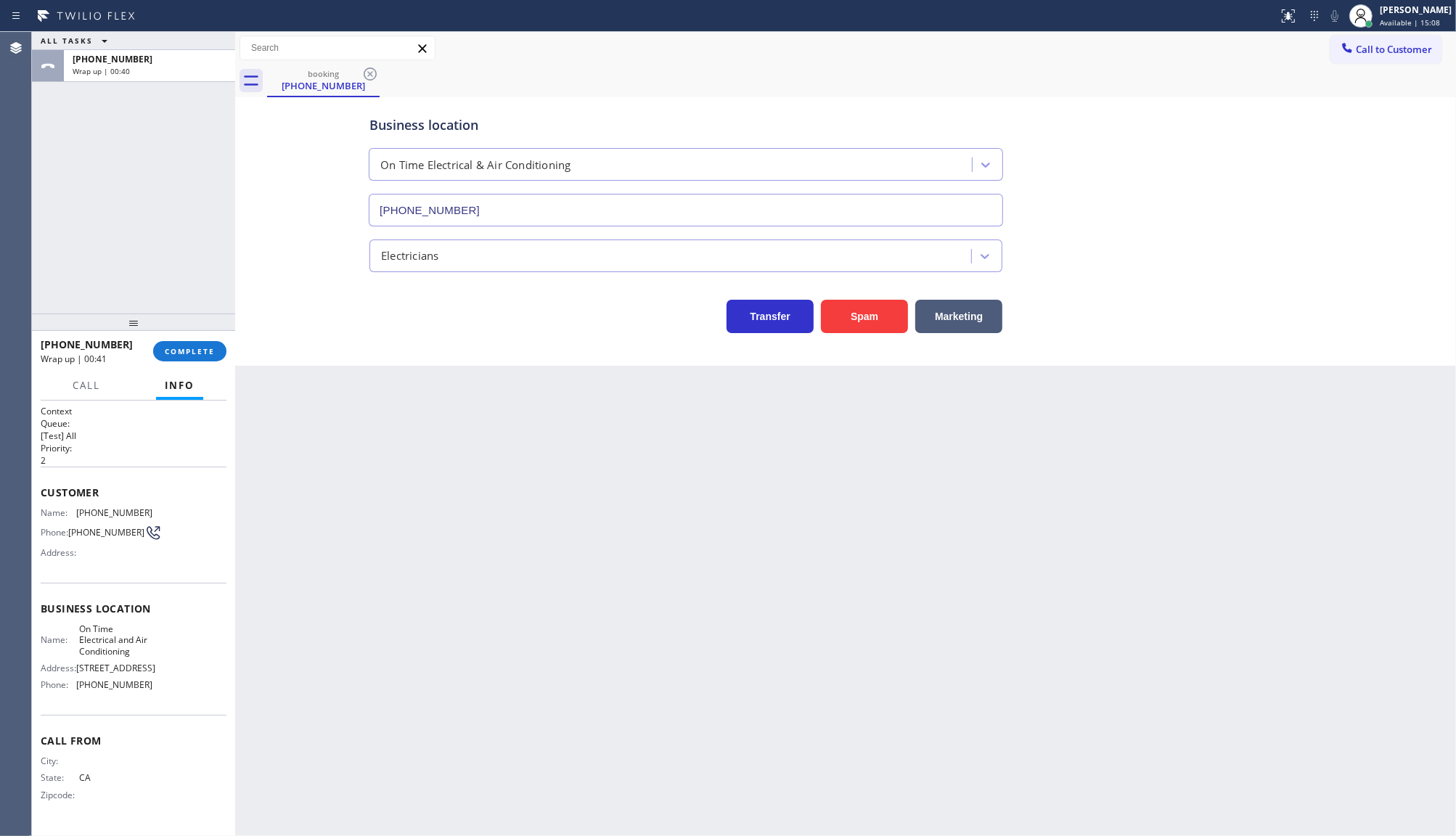
click at [175, 337] on div "+13234892630 Wrap up | 00:41 COMPLETE" at bounding box center [133, 351] width 186 height 38
click at [182, 347] on span "COMPLETE" at bounding box center [189, 351] width 50 height 10
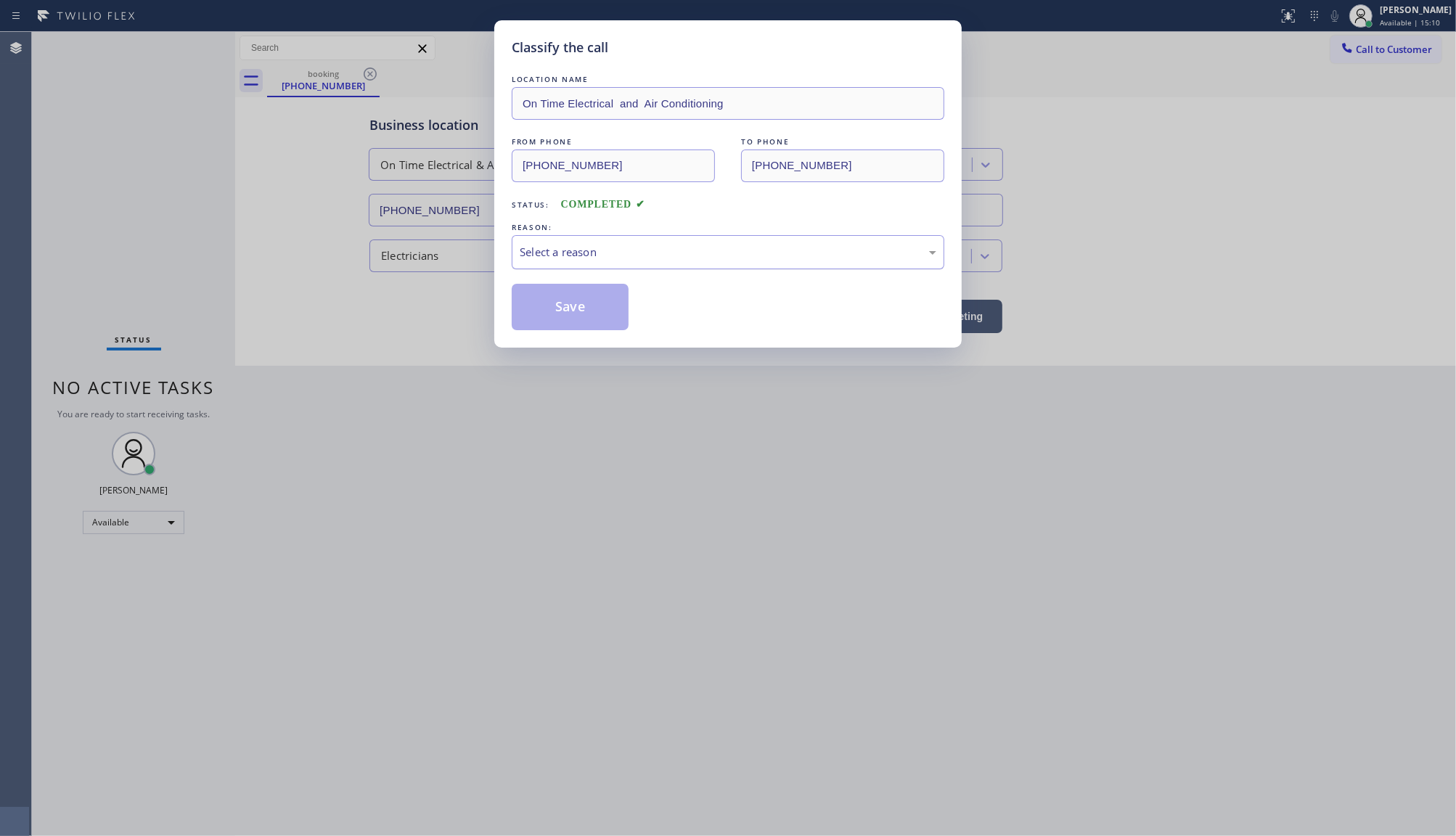
click at [555, 248] on div "Select a reason" at bounding box center [728, 251] width 417 height 16
click at [554, 289] on button "Save" at bounding box center [570, 307] width 117 height 46
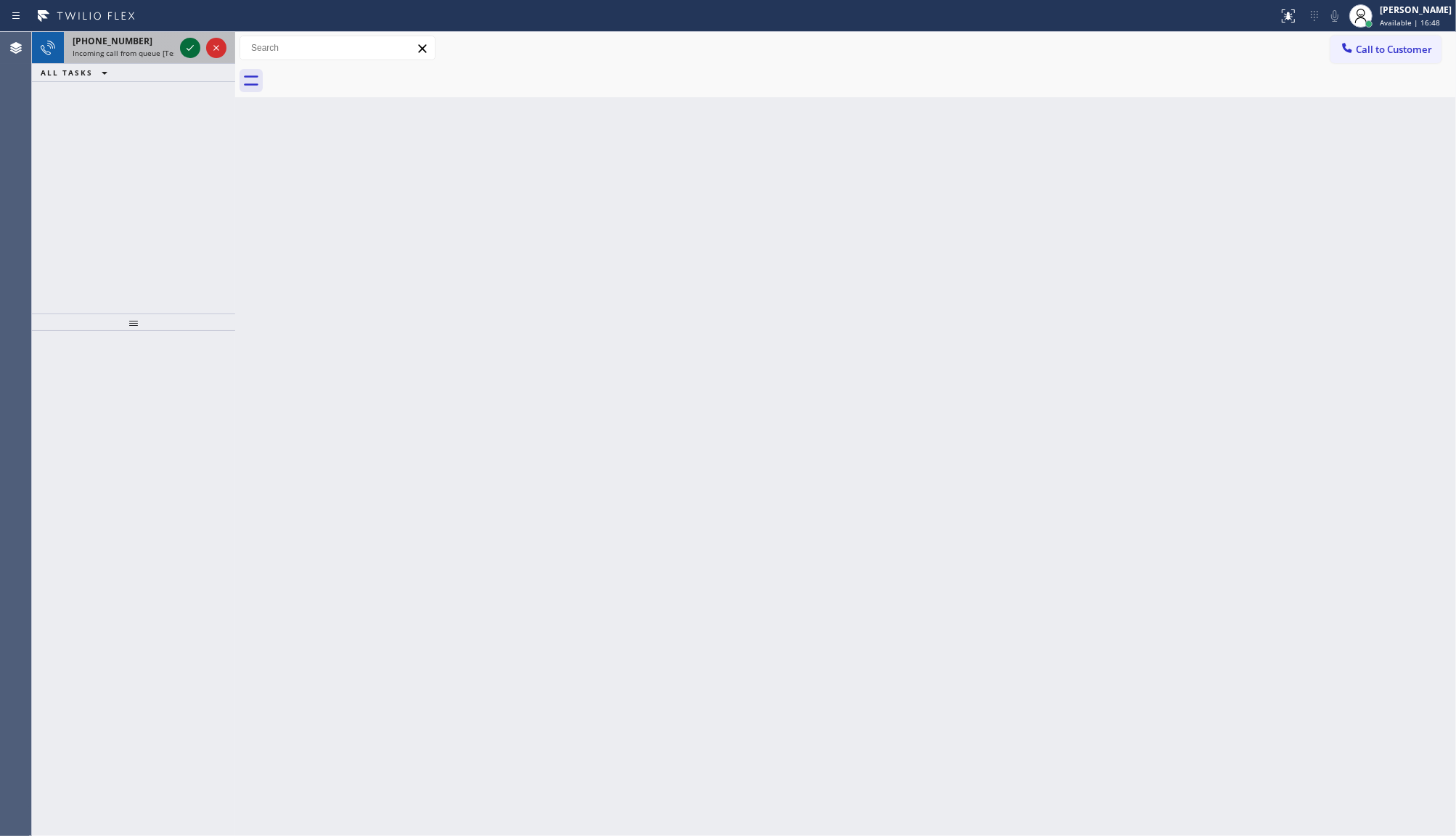
drag, startPoint x: 183, startPoint y: 40, endPoint x: 189, endPoint y: 46, distance: 8.5
click at [185, 44] on icon at bounding box center [190, 48] width 17 height 17
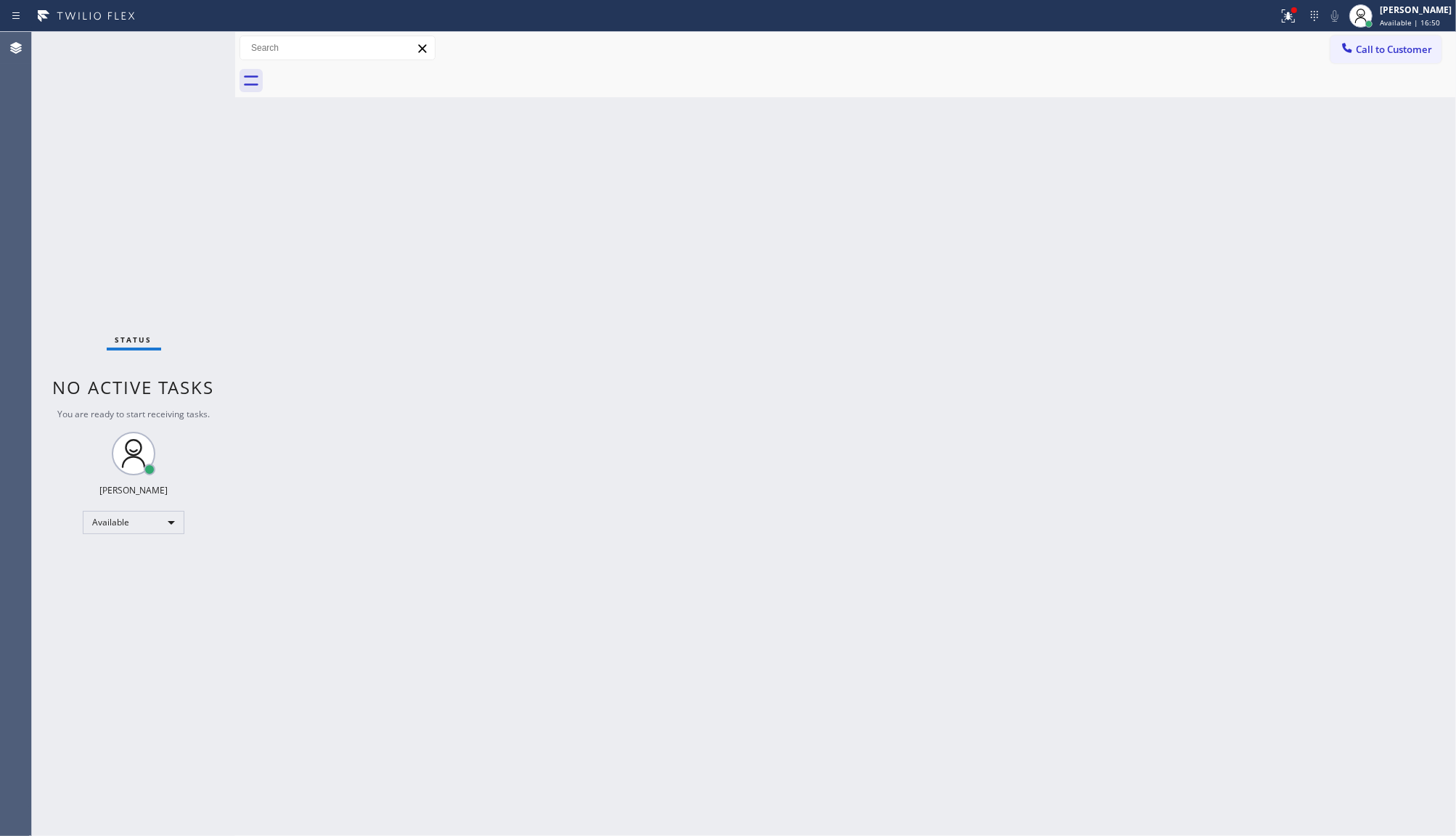
drag, startPoint x: 185, startPoint y: 49, endPoint x: 193, endPoint y: 49, distance: 8.0
click at [193, 49] on div "Status No active tasks You are ready to start receiving tasks. JENIZA ALCAYDE A…" at bounding box center [133, 434] width 203 height 804
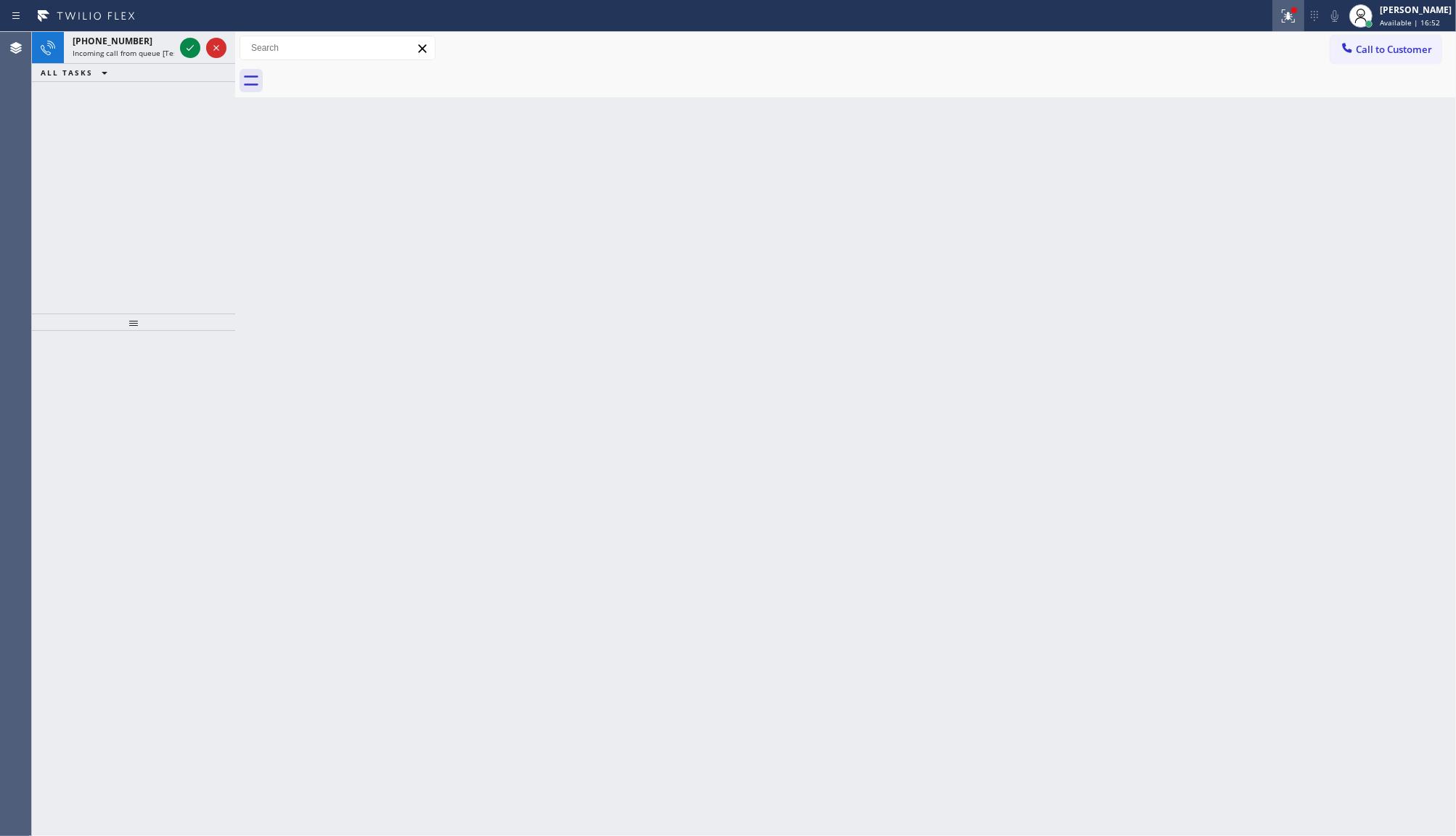
click at [1292, 16] on icon at bounding box center [1288, 15] width 17 height 17
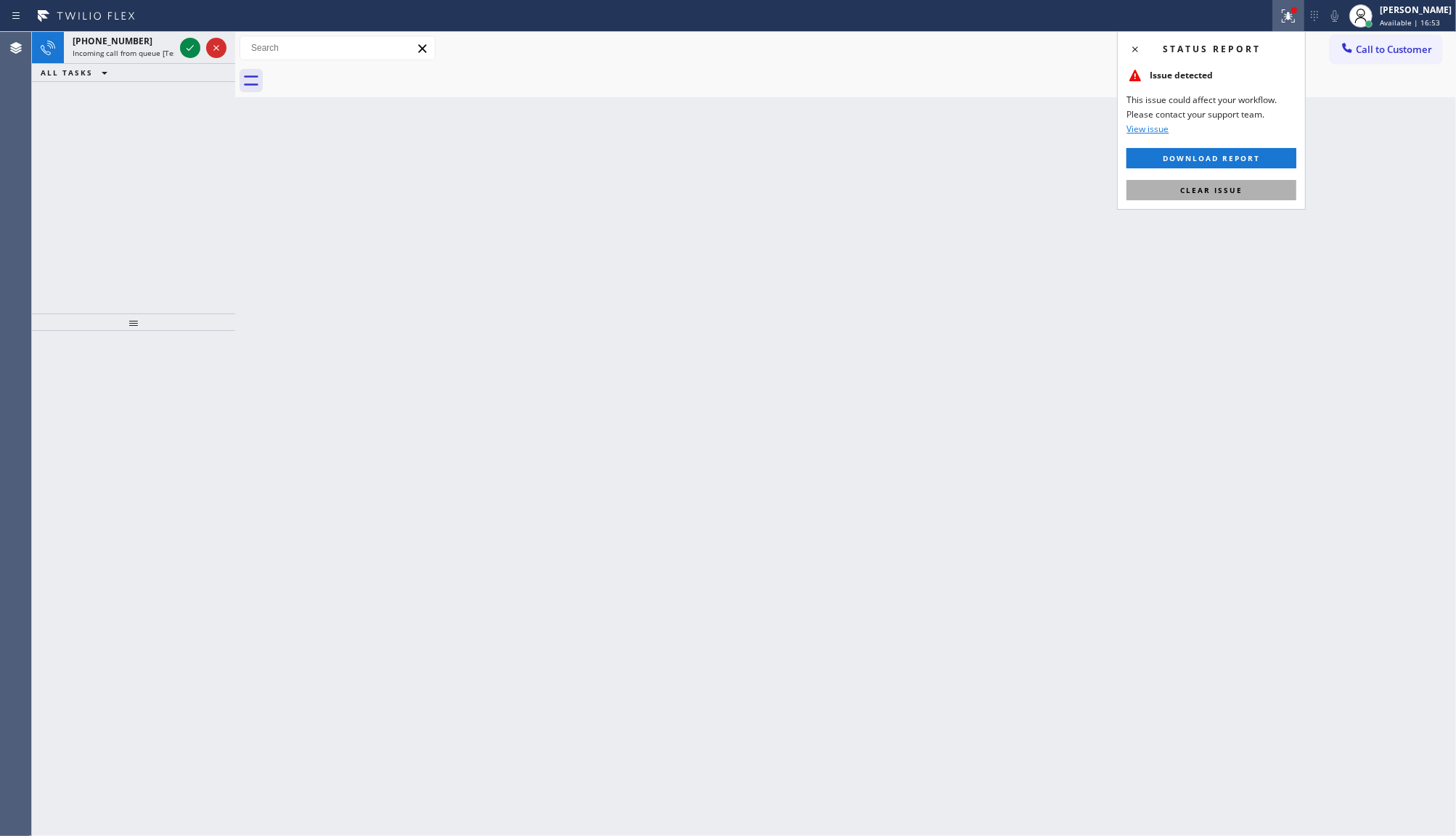
click at [1231, 183] on button "Clear issue" at bounding box center [1211, 190] width 170 height 21
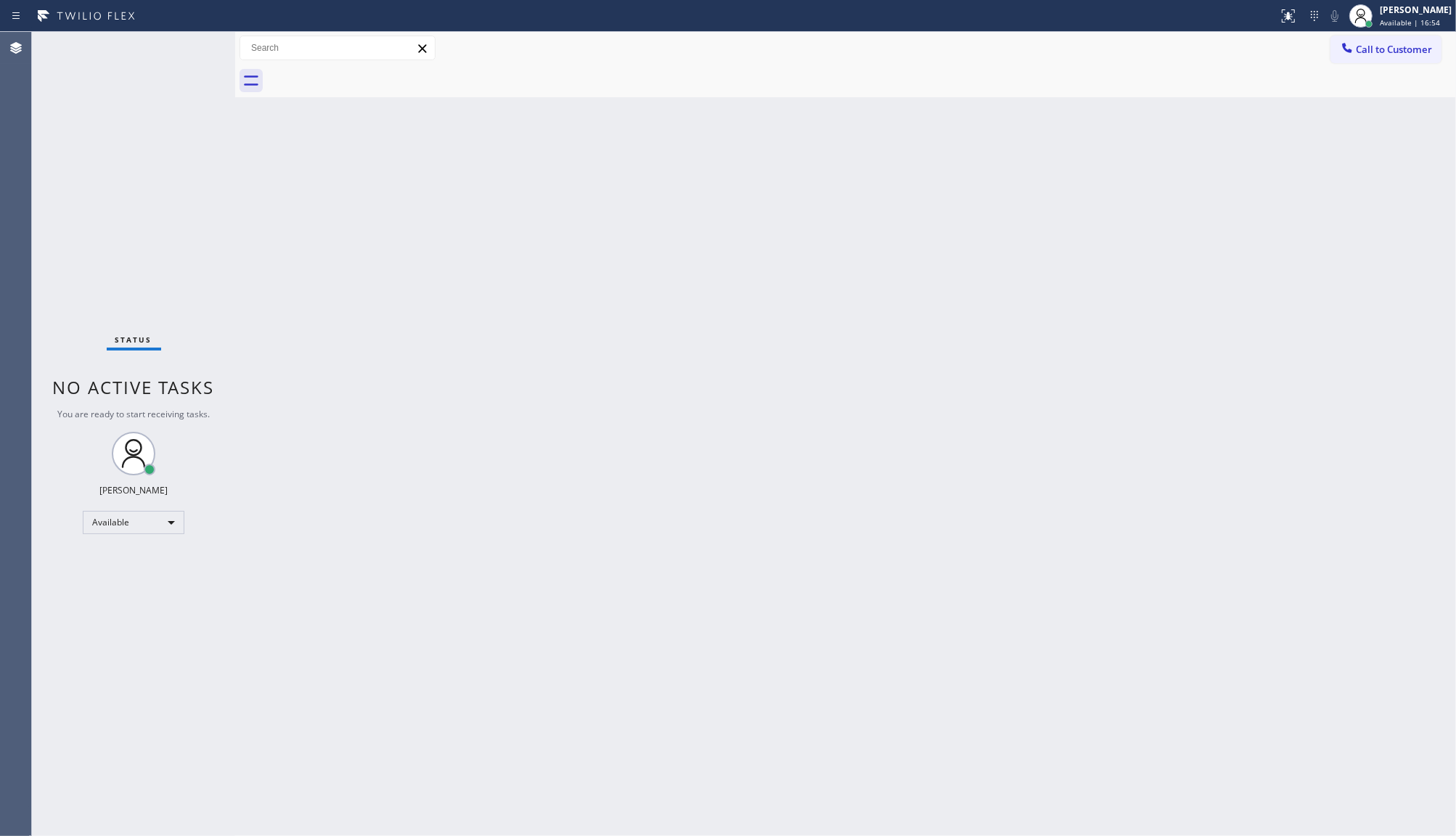
click at [182, 38] on div "Status No active tasks You are ready to start receiving tasks. JENIZA ALCAYDE A…" at bounding box center [133, 434] width 203 height 804
click at [179, 46] on div "Status No active tasks You are ready to start receiving tasks. JENIZA ALCAYDE A…" at bounding box center [133, 434] width 203 height 804
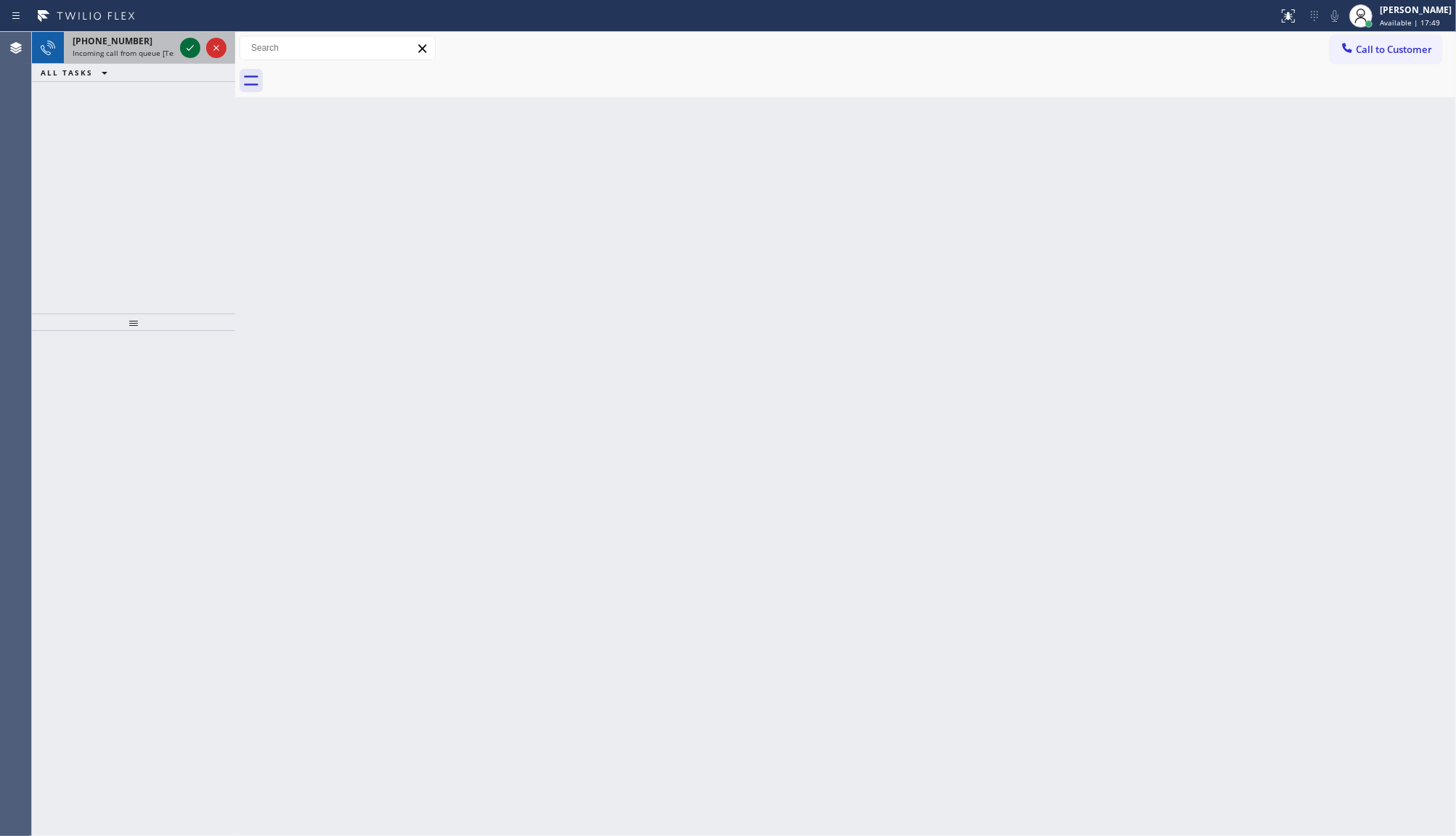
click at [186, 46] on icon at bounding box center [190, 48] width 17 height 17
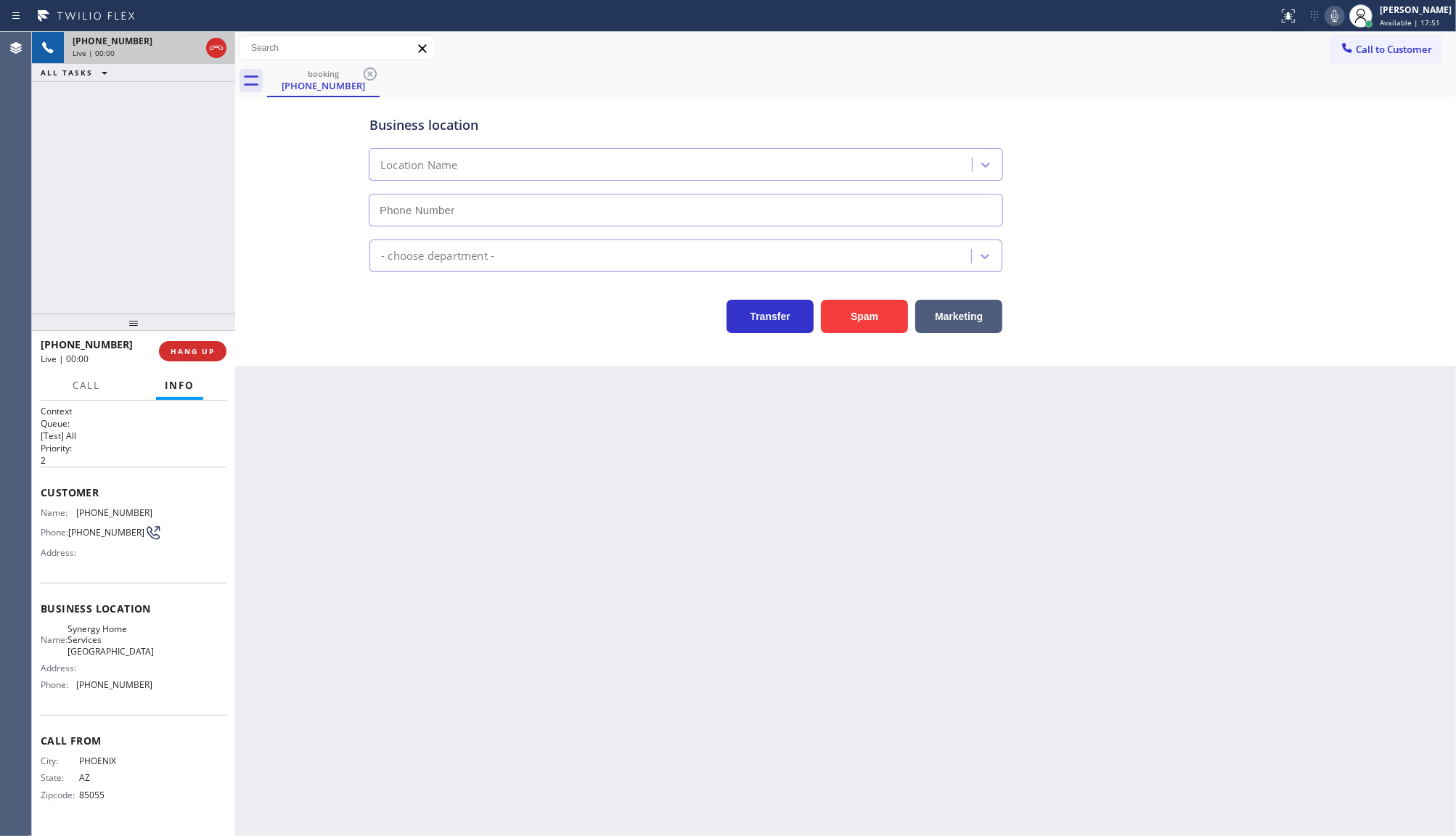
type input "[PHONE_NUMBER]"
click at [863, 318] on button "Spam" at bounding box center [864, 316] width 87 height 34
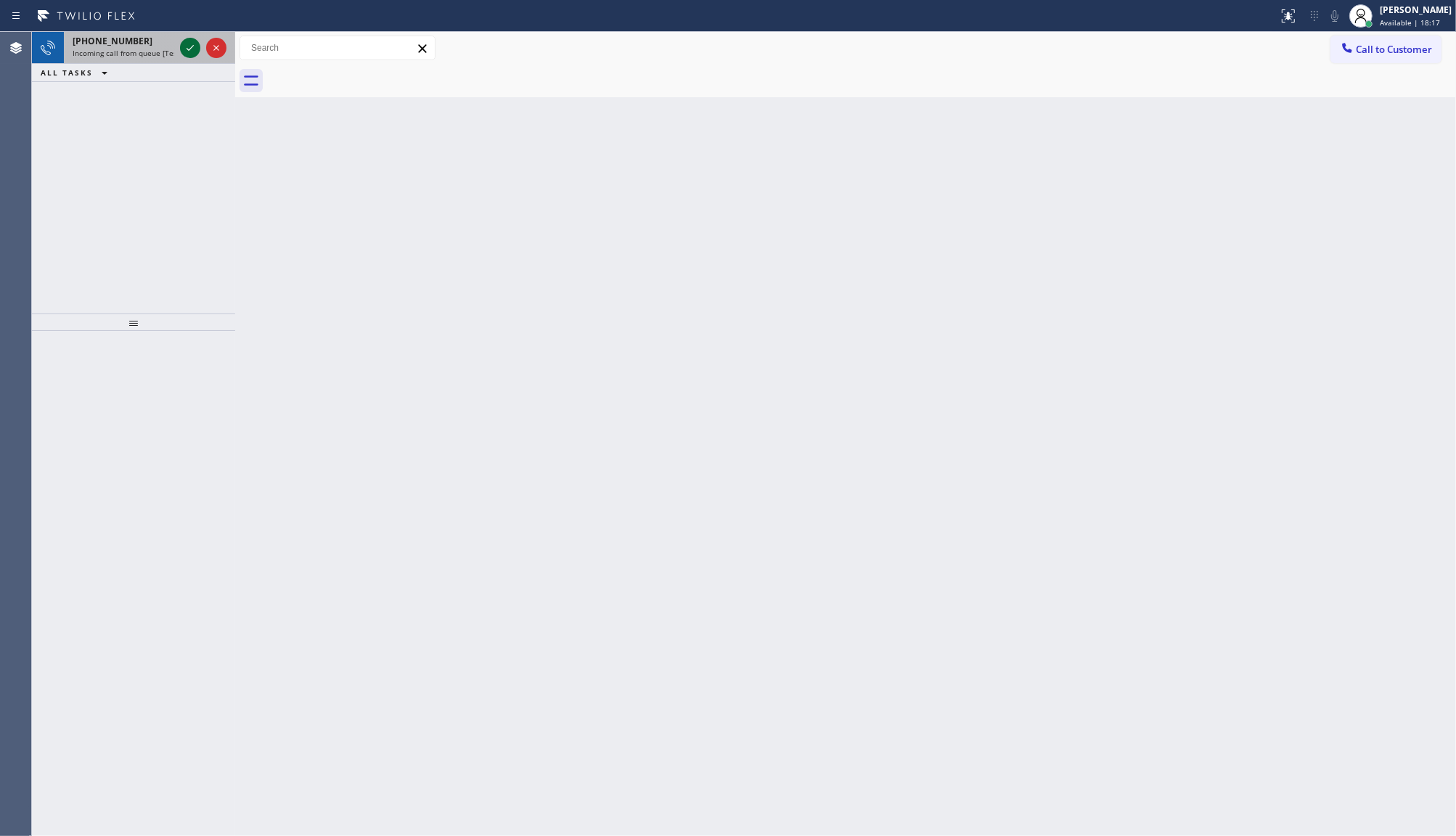
click at [186, 48] on icon at bounding box center [190, 48] width 17 height 17
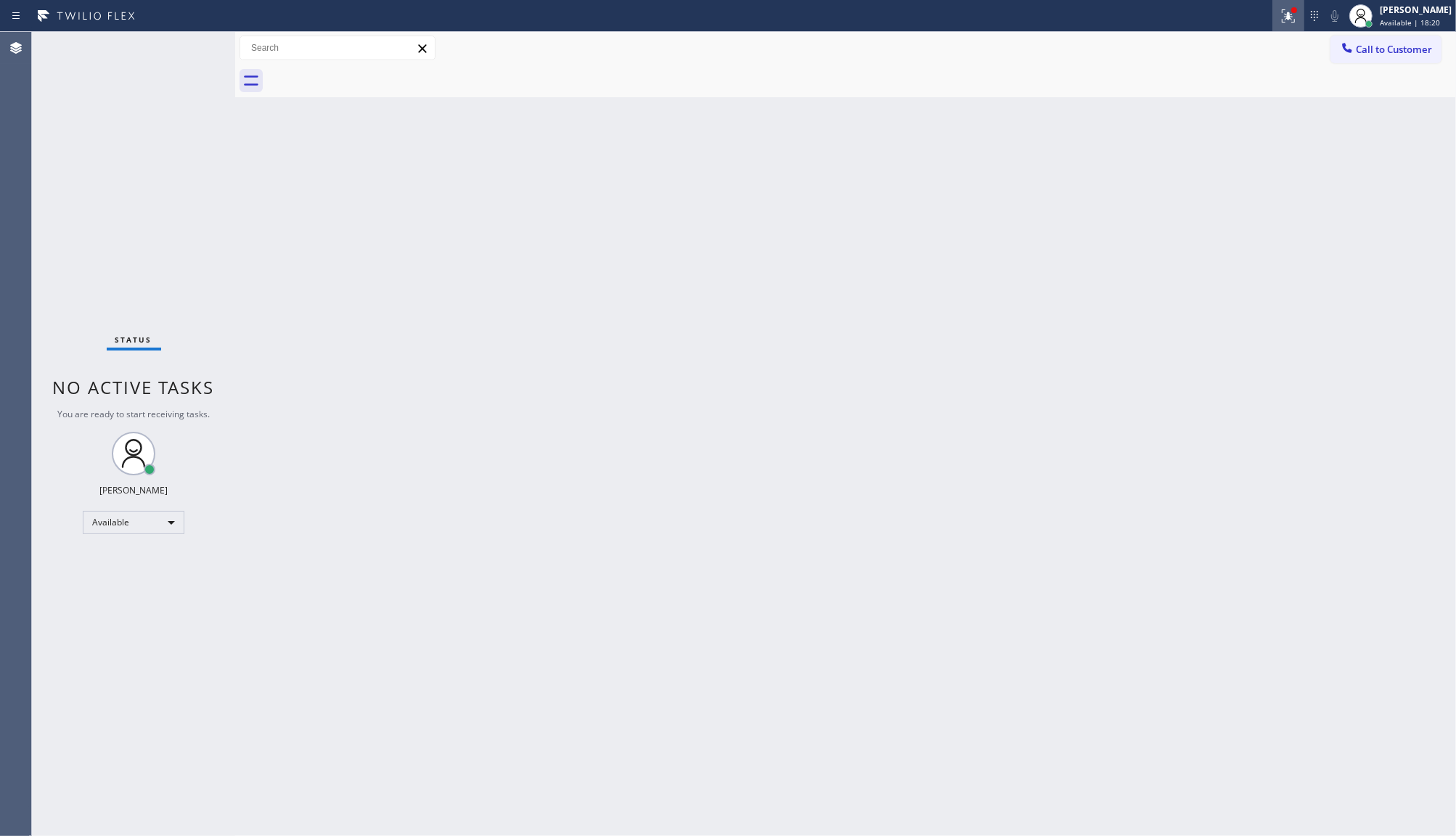
click at [1283, 2] on button at bounding box center [1288, 15] width 32 height 32
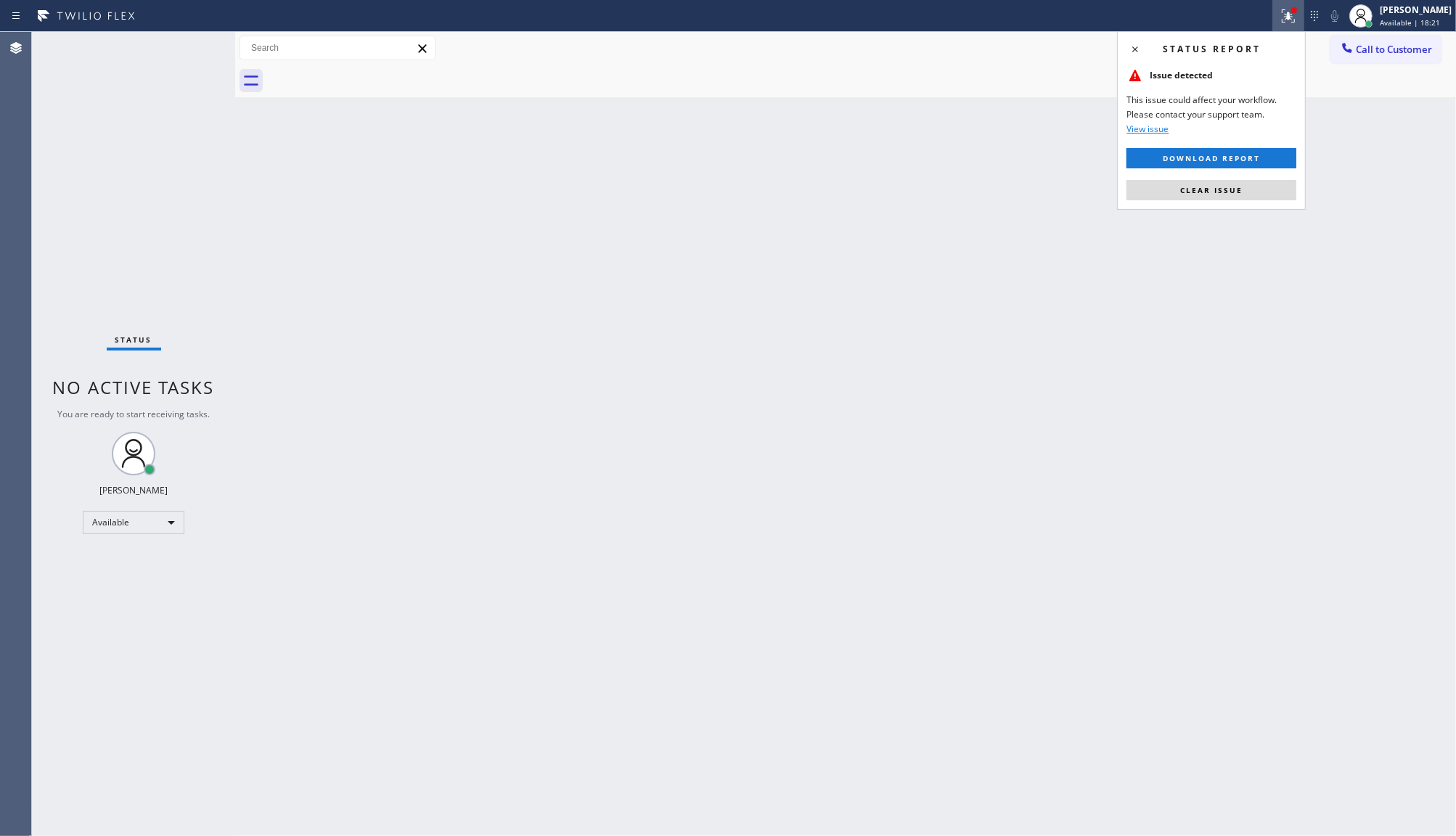
drag, startPoint x: 1257, startPoint y: 191, endPoint x: 1258, endPoint y: 143, distance: 48.0
click at [1257, 183] on button "Clear issue" at bounding box center [1211, 190] width 170 height 21
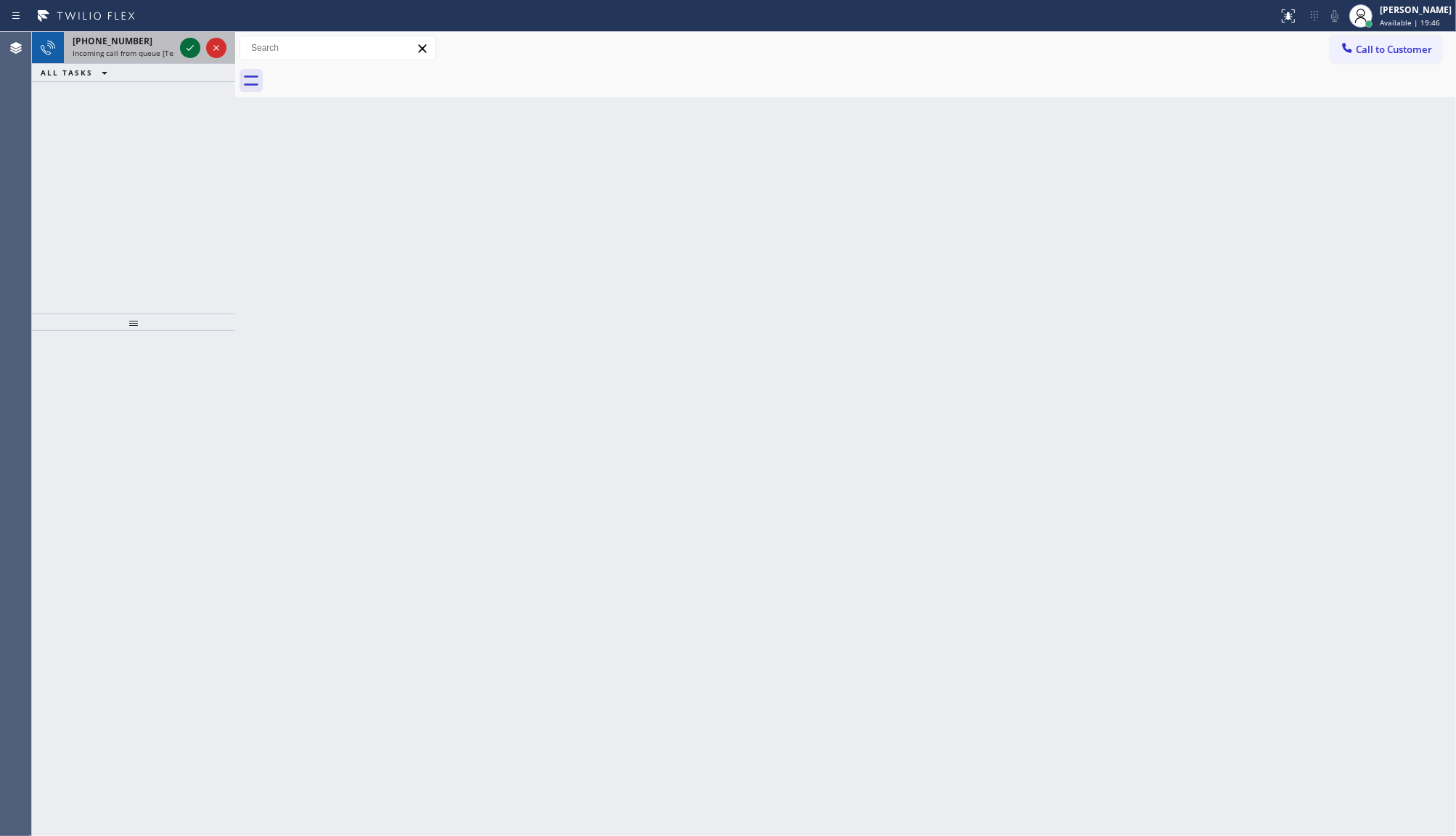
click at [189, 46] on icon at bounding box center [190, 48] width 17 height 17
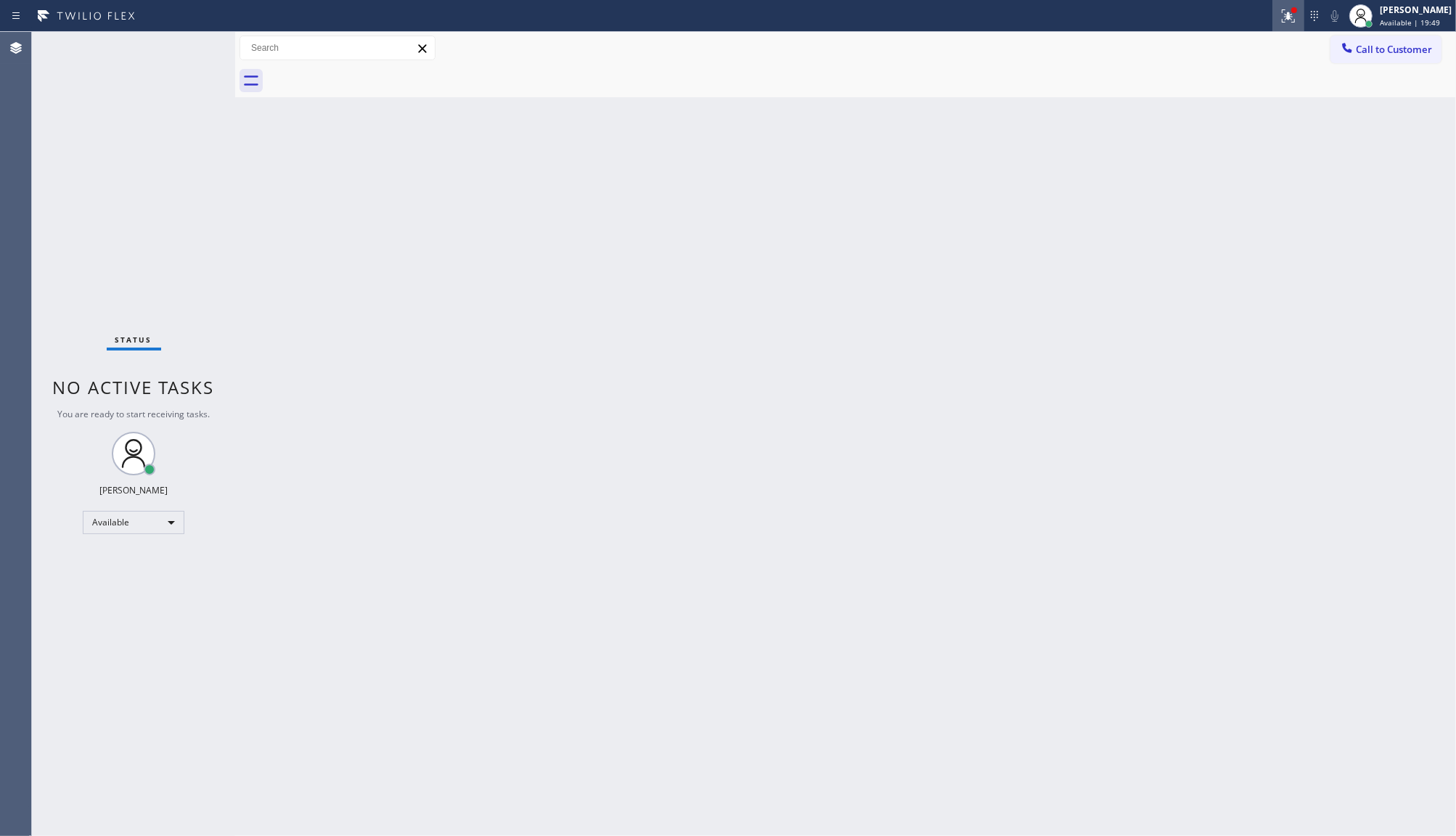
click at [1297, 18] on icon at bounding box center [1288, 15] width 17 height 17
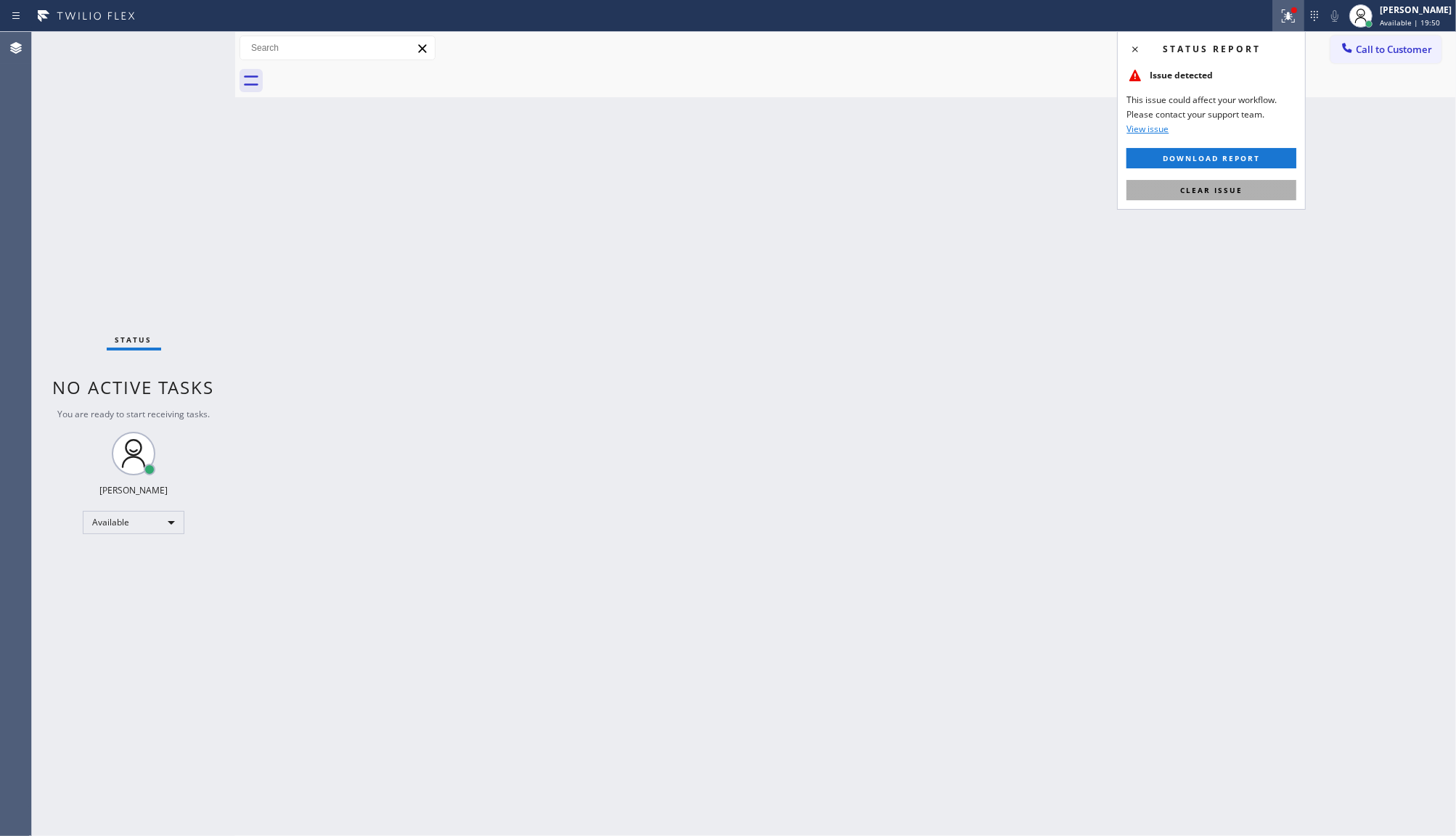
click at [1205, 182] on button "Clear issue" at bounding box center [1211, 190] width 170 height 21
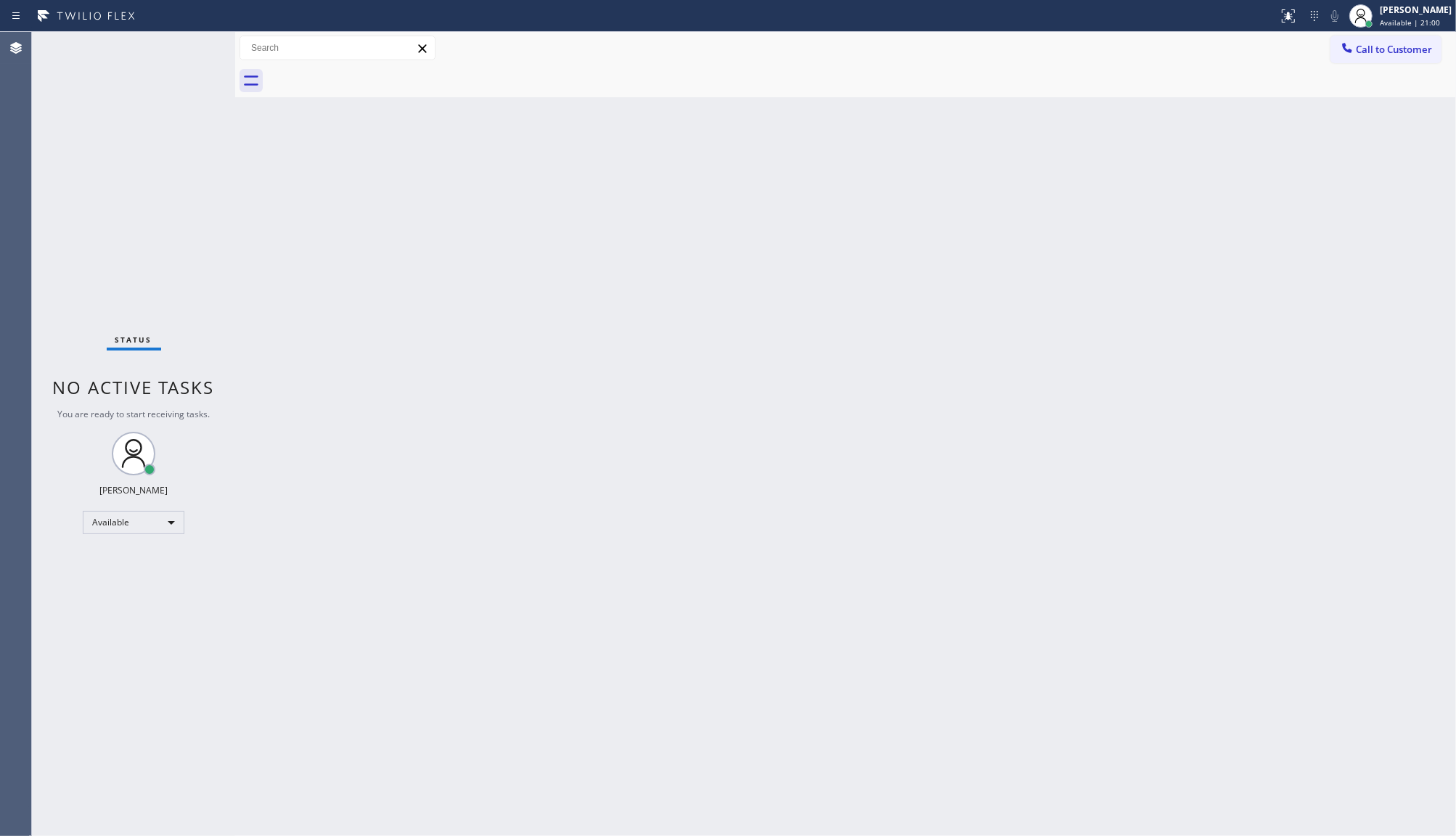
click at [190, 49] on div "Status No active tasks You are ready to start receiving tasks. JENIZA ALCAYDE A…" at bounding box center [133, 434] width 203 height 804
drag, startPoint x: 114, startPoint y: 139, endPoint x: 128, endPoint y: 110, distance: 32.2
click at [116, 135] on div "+13233532068 Incoming call from queue [Test] All ALL TASKS ALL TASKS ACTIVE TAS…" at bounding box center [133, 172] width 203 height 282
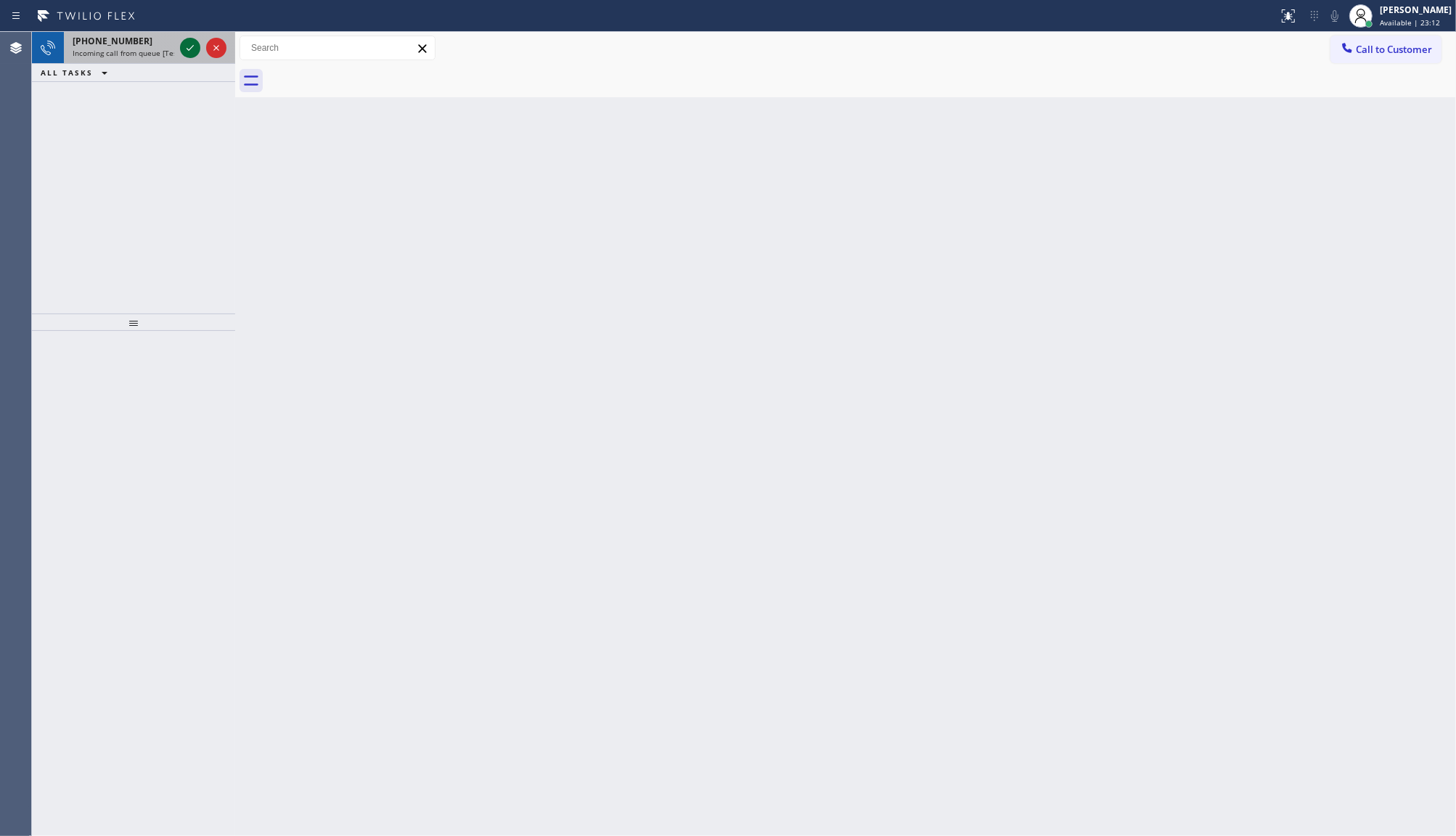
click at [194, 48] on icon at bounding box center [190, 48] width 17 height 17
click at [1287, 3] on button at bounding box center [1288, 15] width 32 height 32
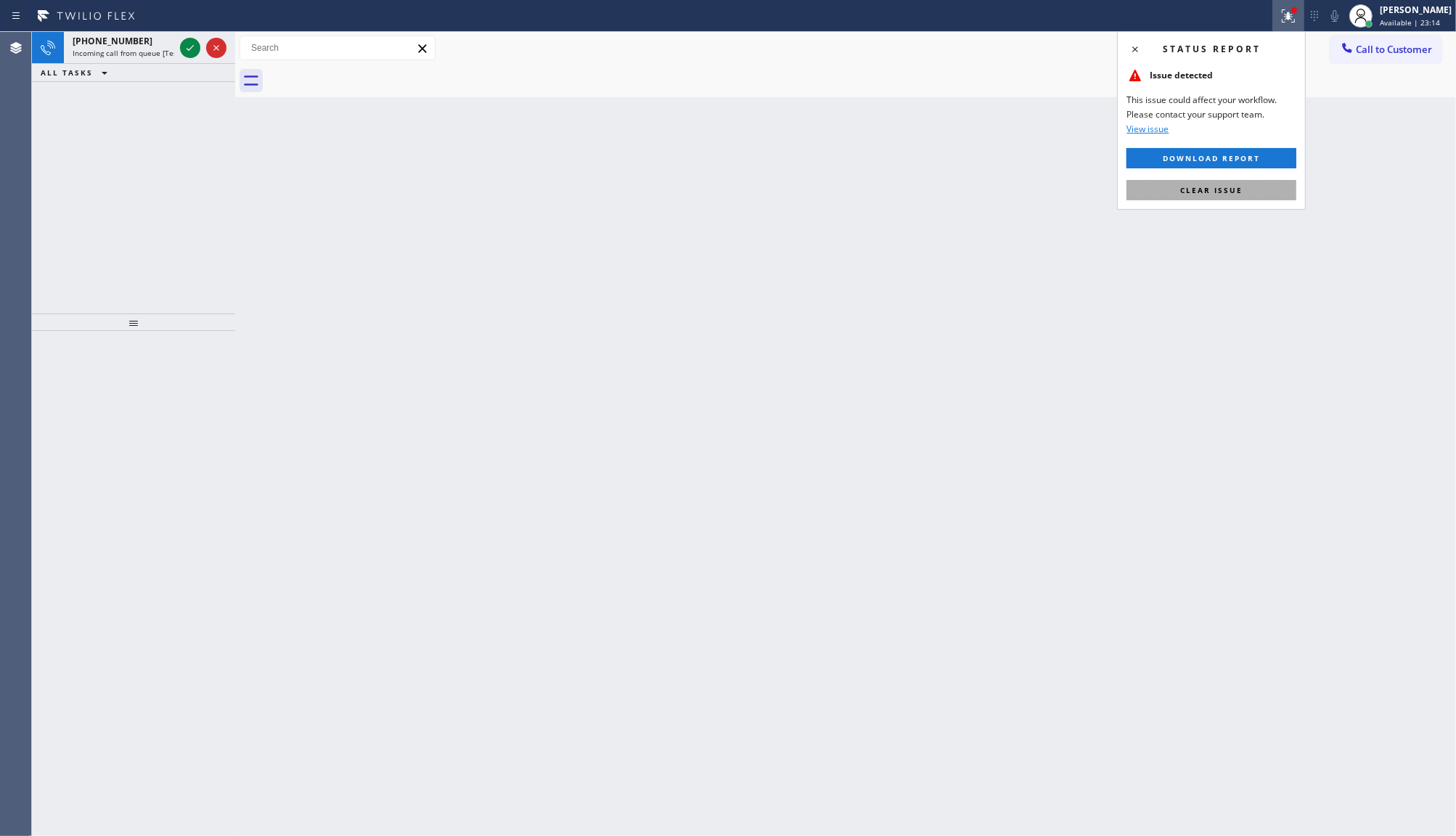
click at [1242, 190] on button "Clear issue" at bounding box center [1211, 190] width 170 height 21
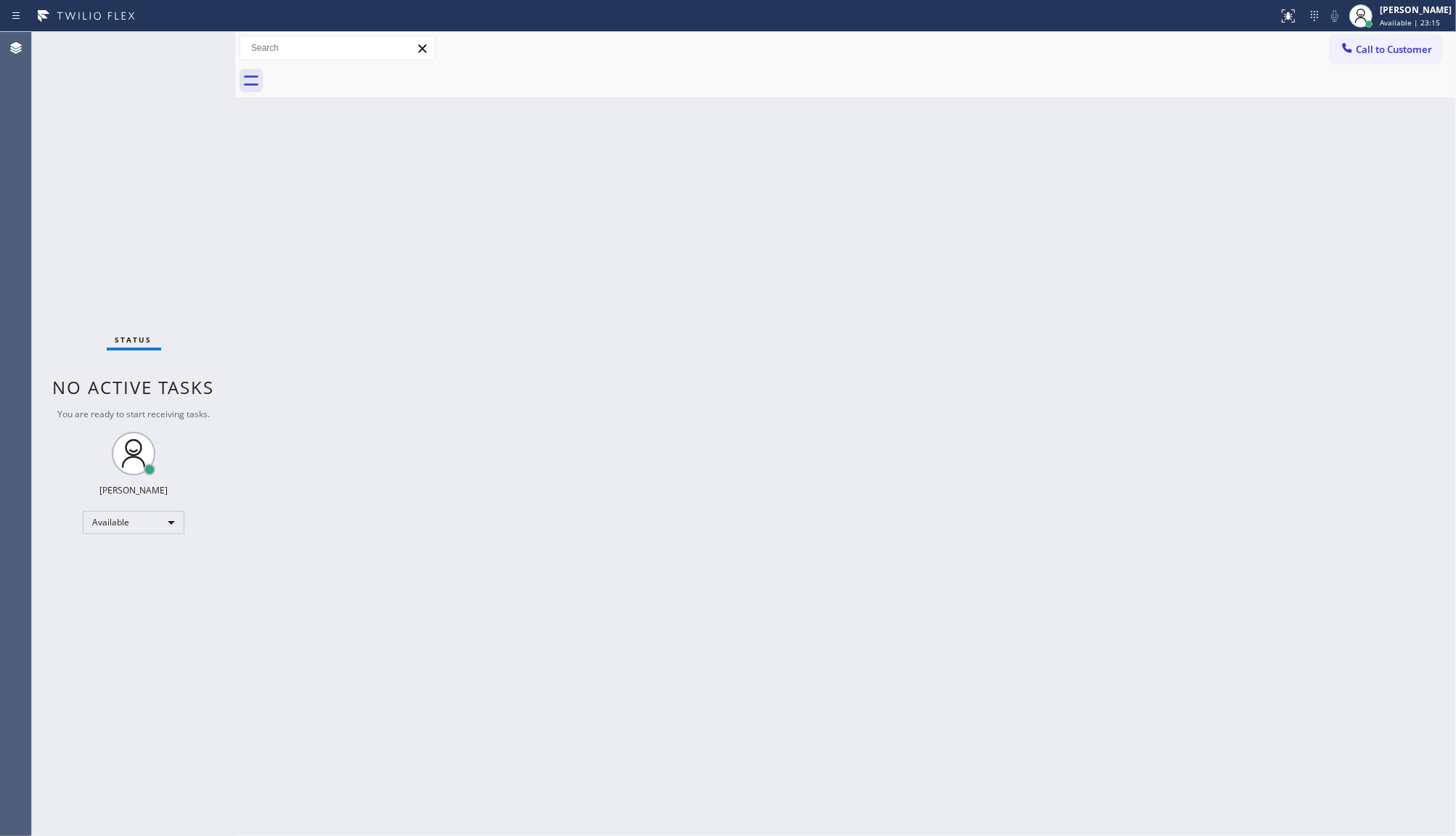
click at [189, 45] on div "Status No active tasks You are ready to start receiving tasks. JENIZA ALCAYDE A…" at bounding box center [133, 434] width 203 height 804
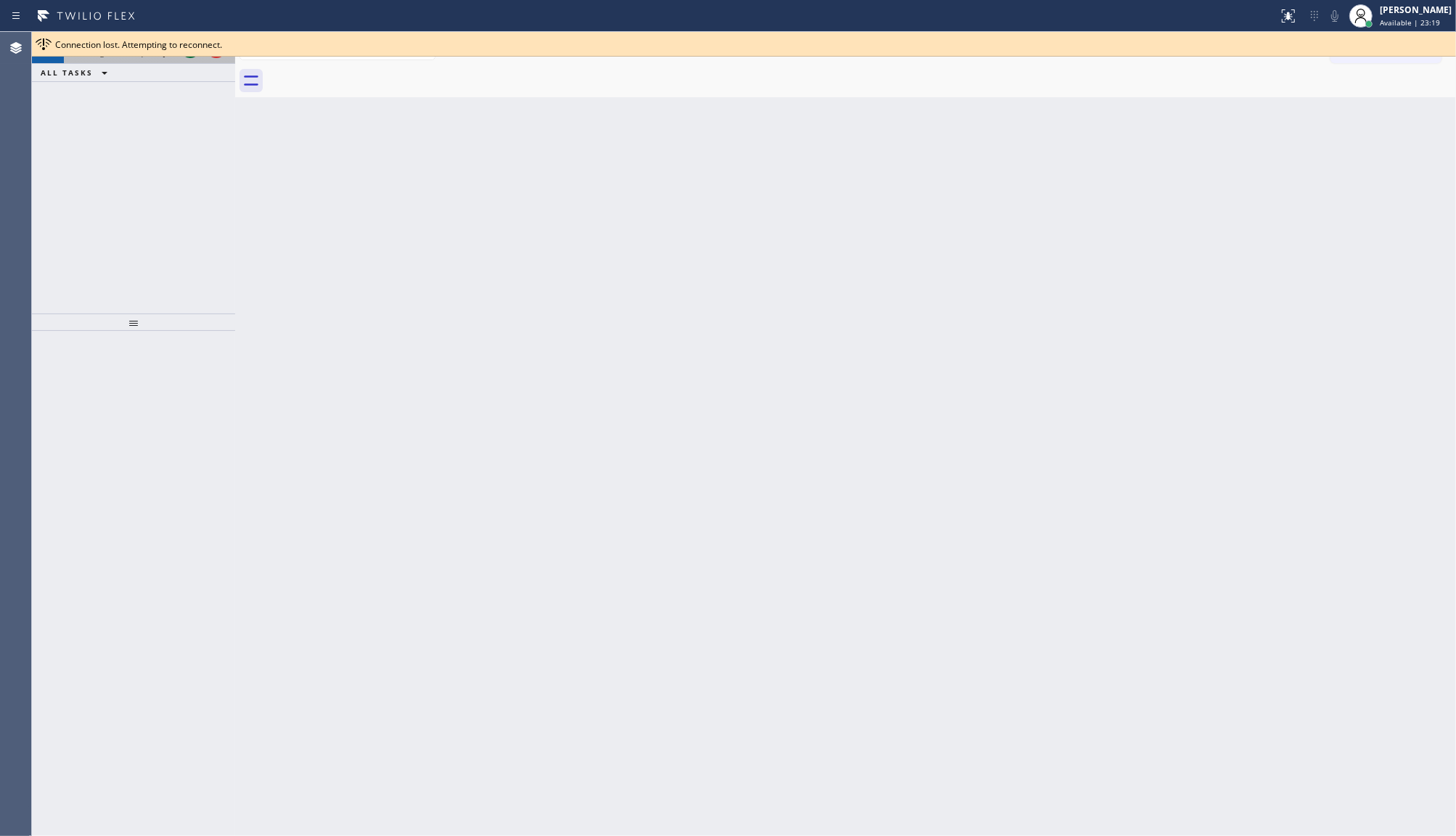
click at [191, 51] on div "Connection lost. Attempting to reconnect." at bounding box center [744, 44] width 1424 height 25
click at [1323, 132] on div "Back to Dashboard Change Sender ID Customers Technicians Select a contact Outbo…" at bounding box center [846, 434] width 1221 height 804
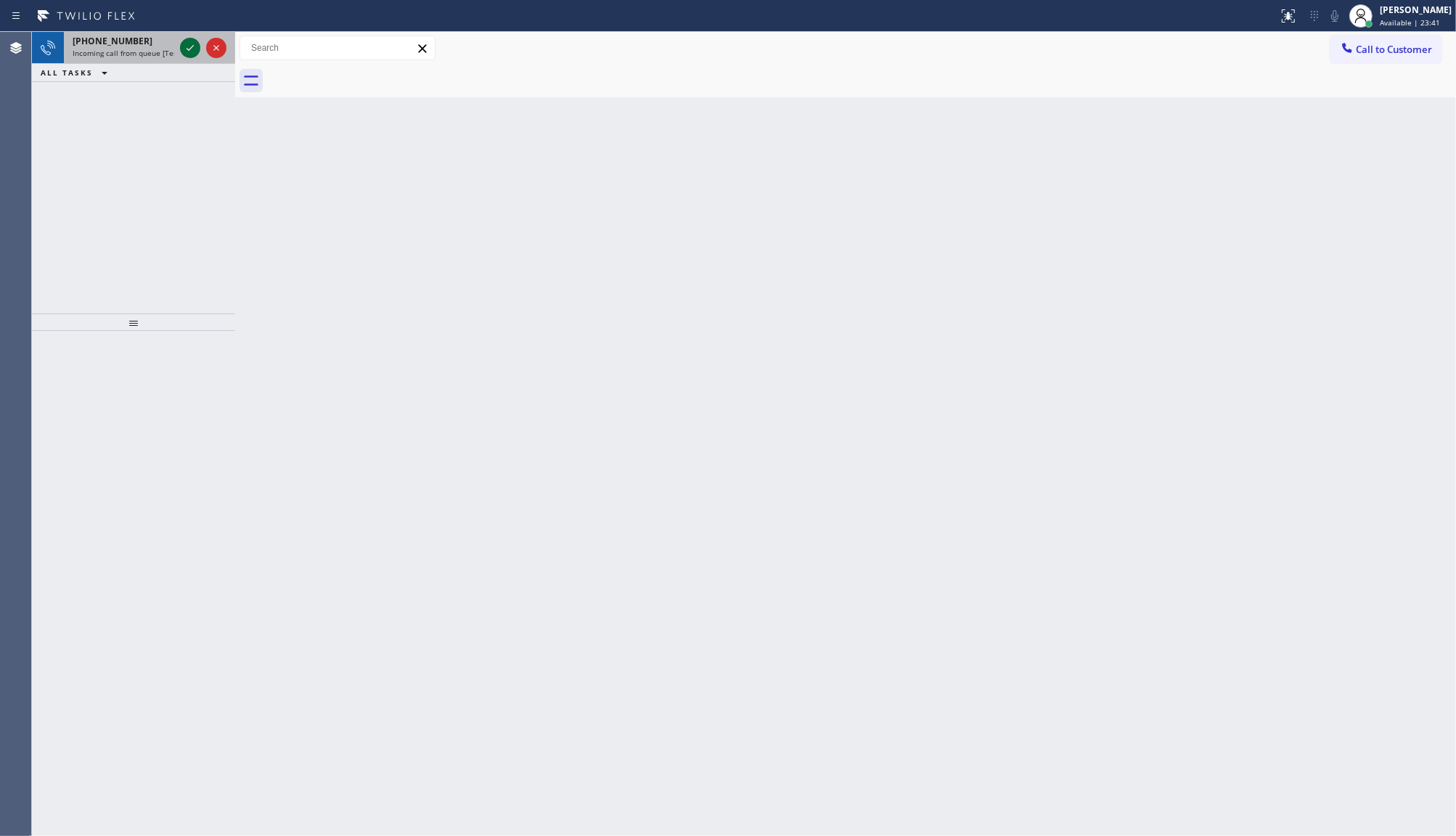
click at [190, 48] on icon at bounding box center [190, 48] width 17 height 17
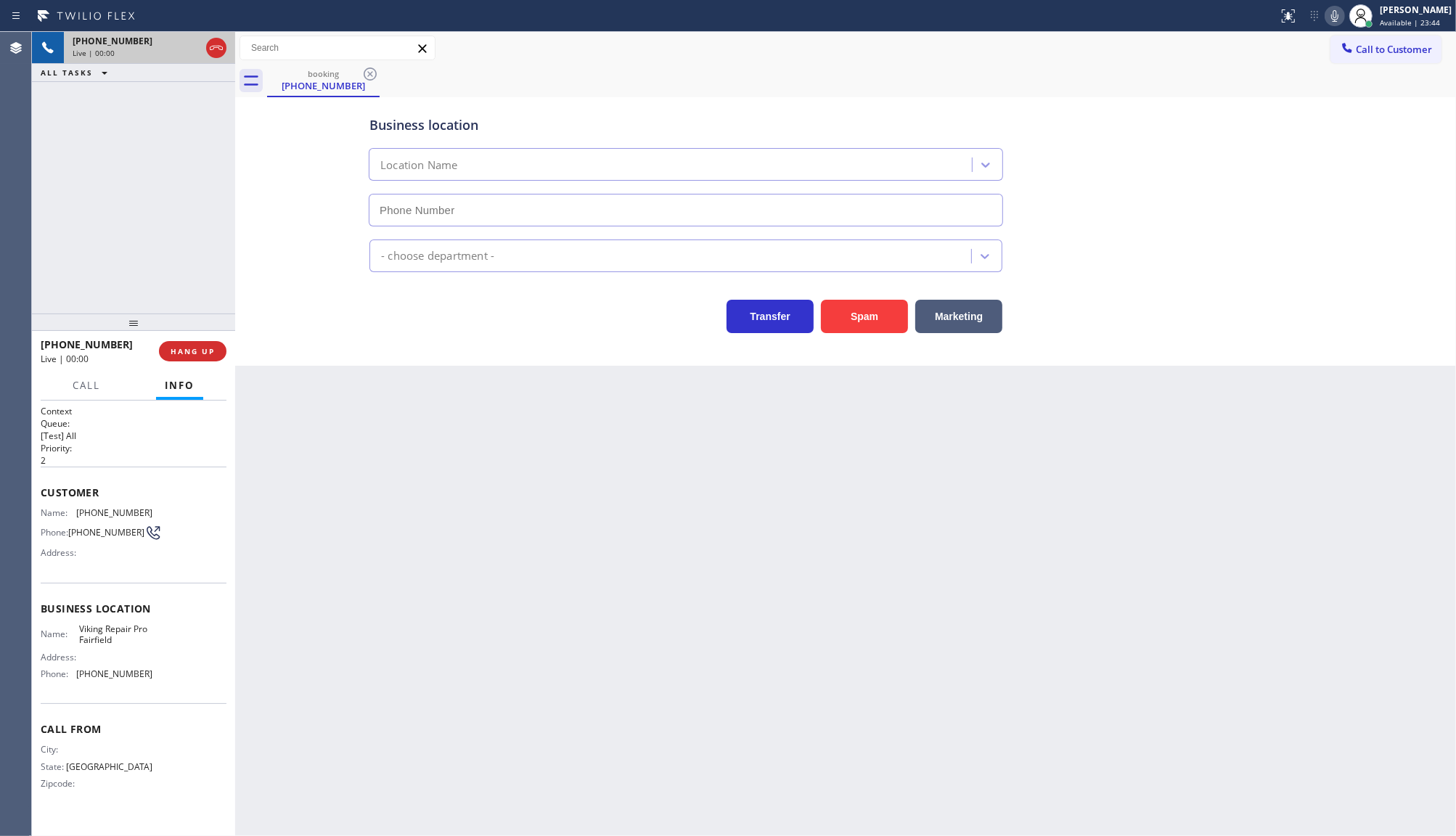
type input "(475) 323-6646"
click at [860, 321] on button "Spam" at bounding box center [864, 316] width 87 height 34
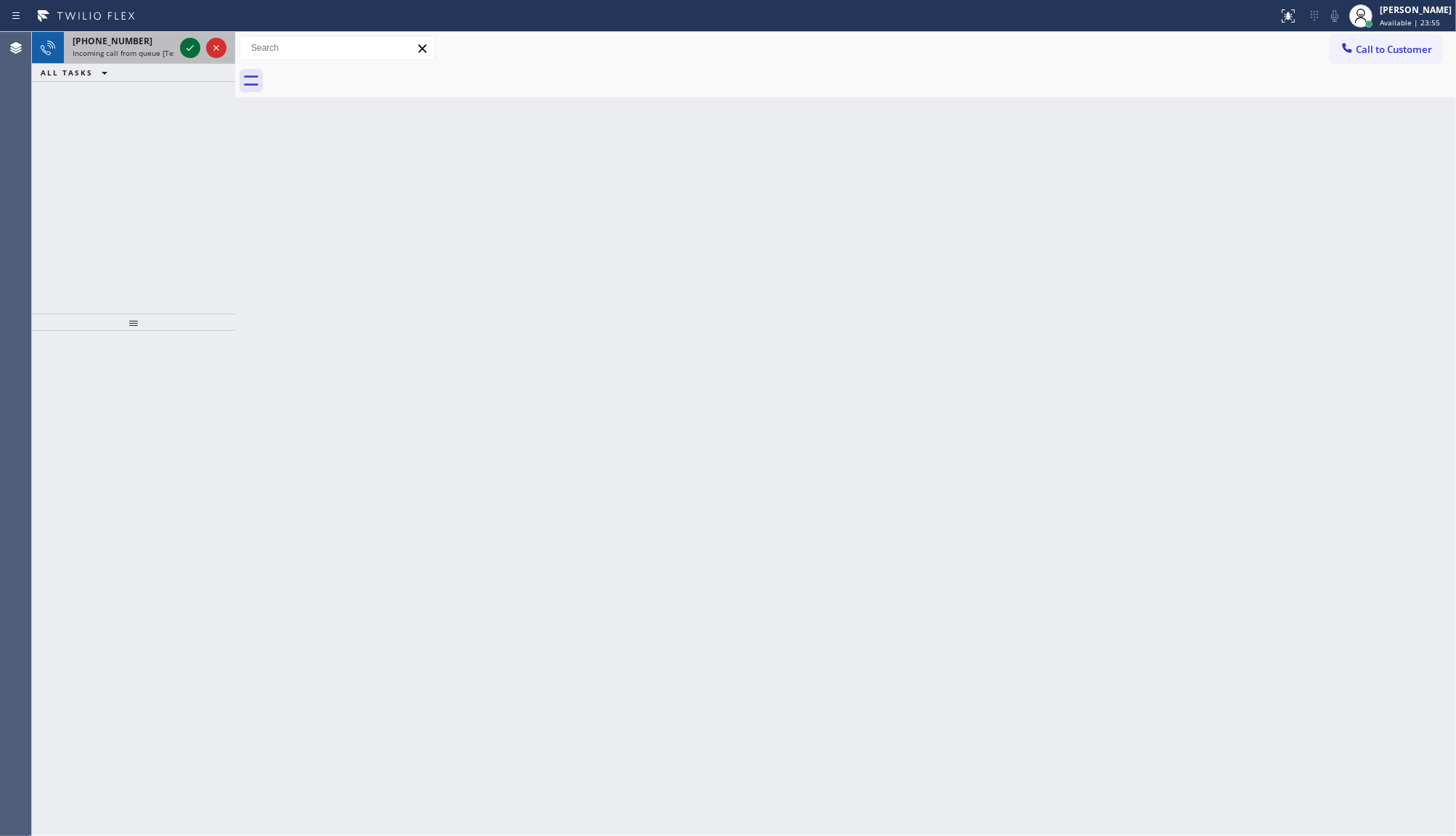
click at [180, 40] on div at bounding box center [190, 48] width 21 height 17
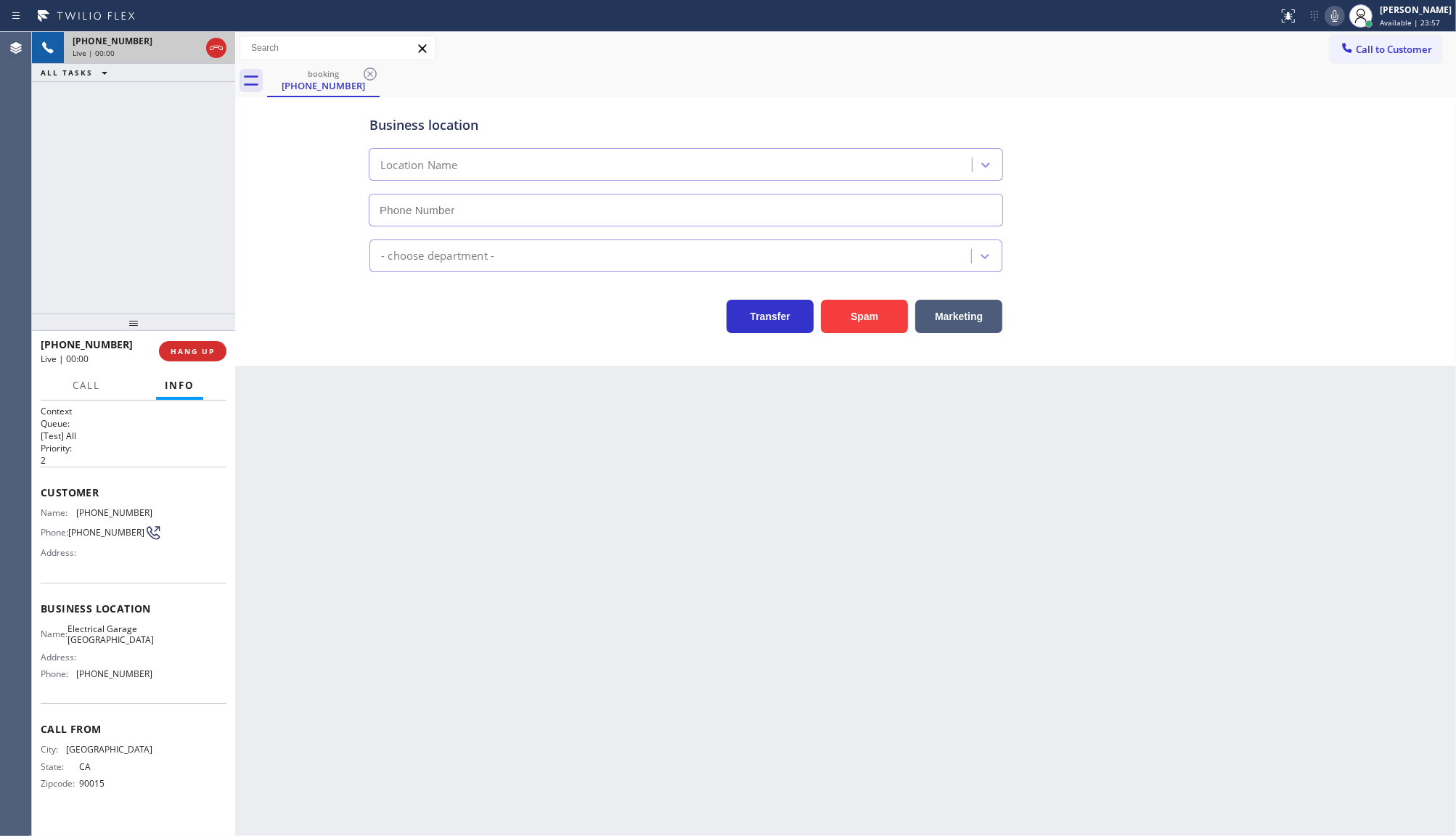
type input "(213) 348-6148"
click at [858, 318] on button "Spam" at bounding box center [864, 316] width 87 height 34
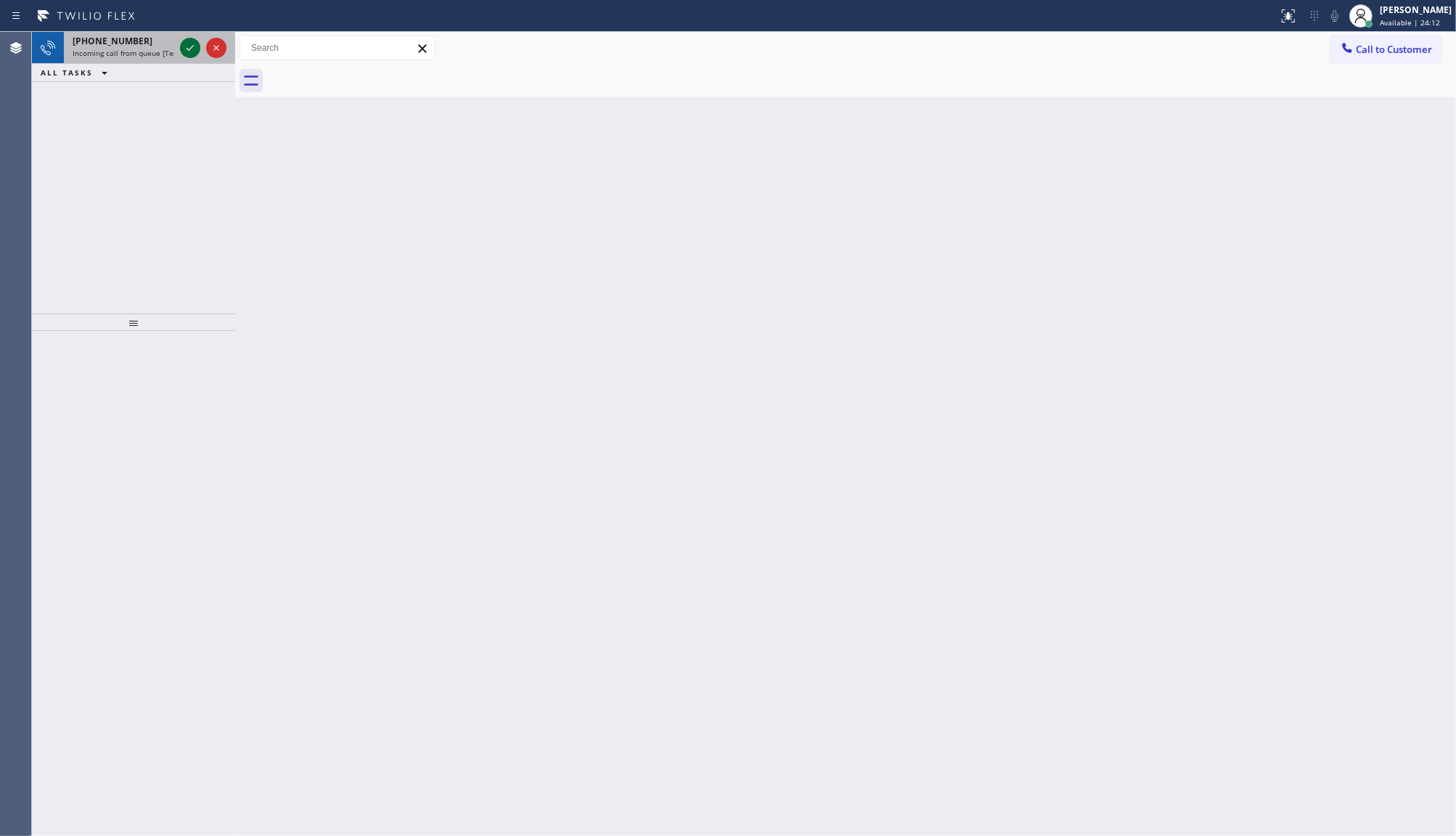
click at [189, 44] on icon at bounding box center [190, 48] width 17 height 17
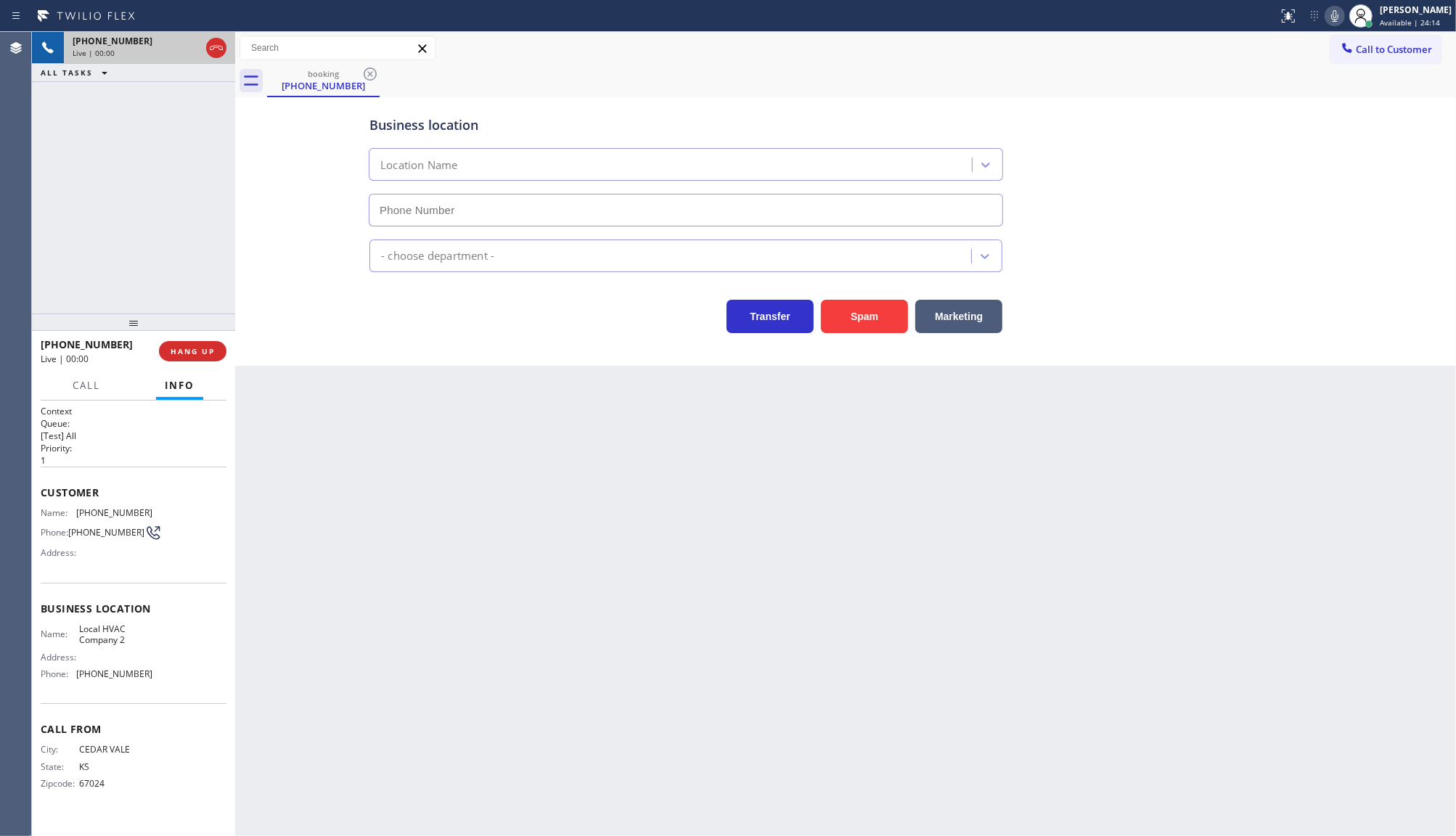
type input "(305) 697-3849"
click at [201, 341] on button "HANG UP" at bounding box center [193, 351] width 67 height 21
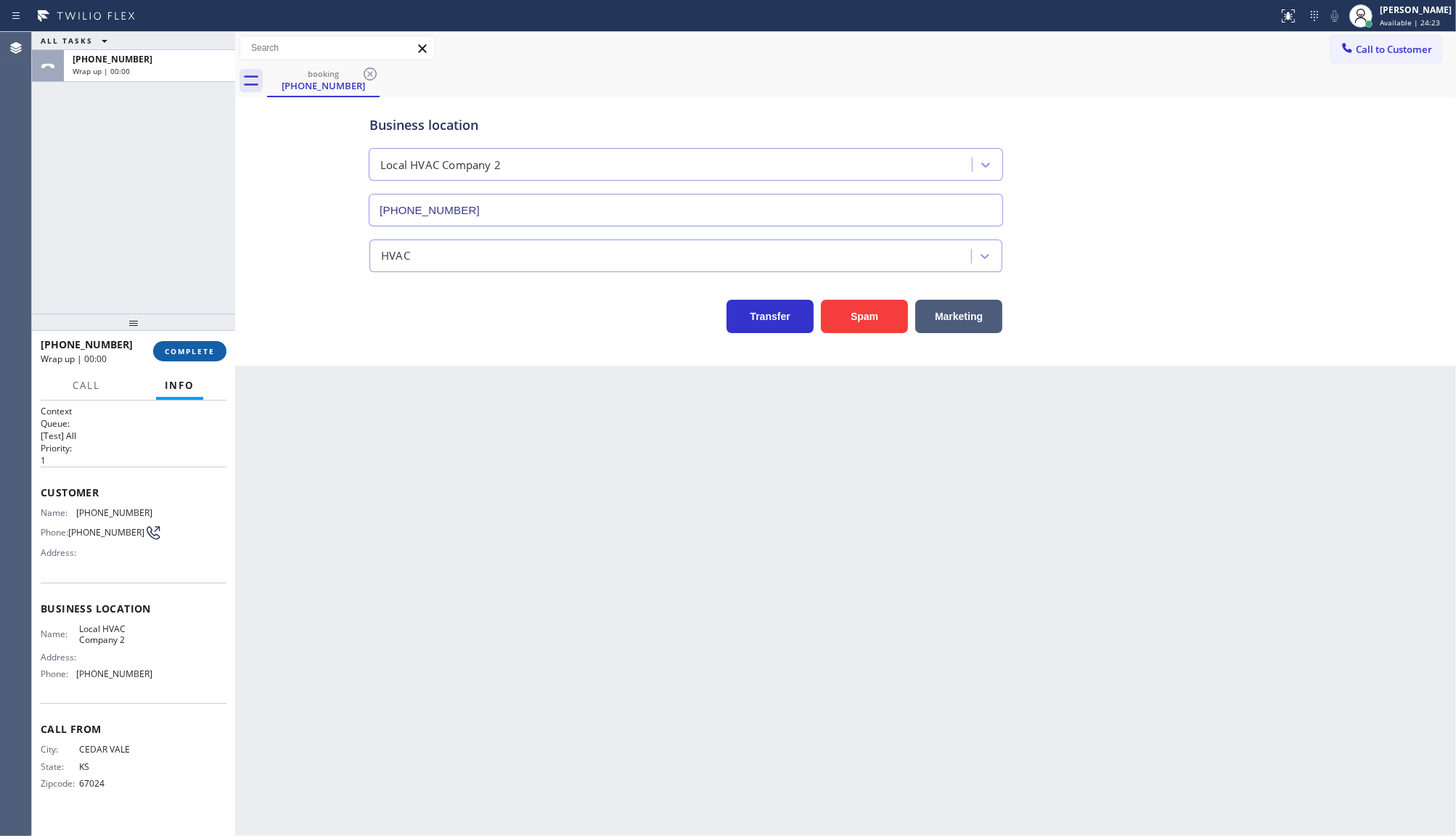
click at [201, 341] on button "COMPLETE" at bounding box center [189, 351] width 73 height 21
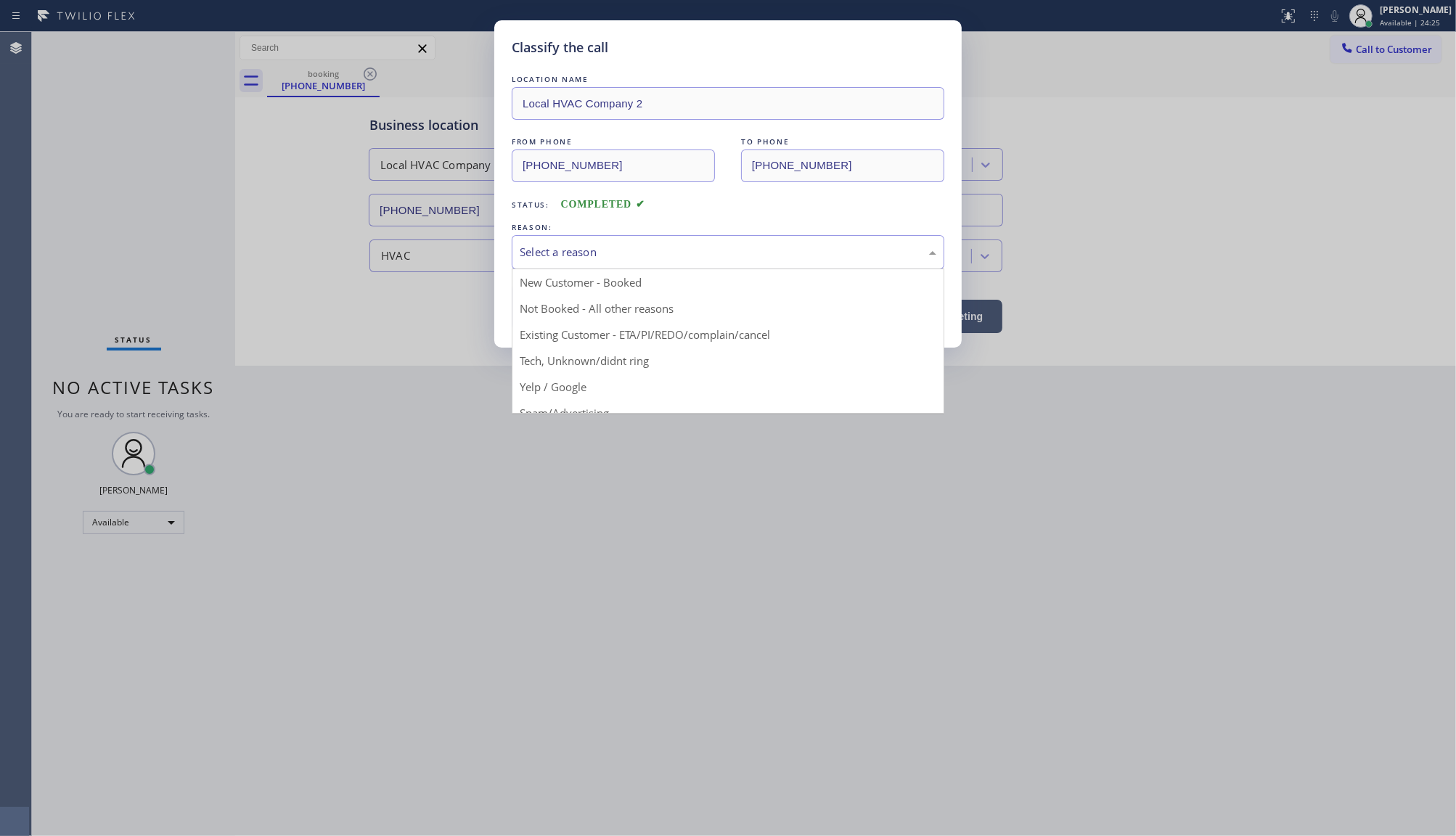
click at [592, 266] on div "Select a reason" at bounding box center [728, 252] width 432 height 34
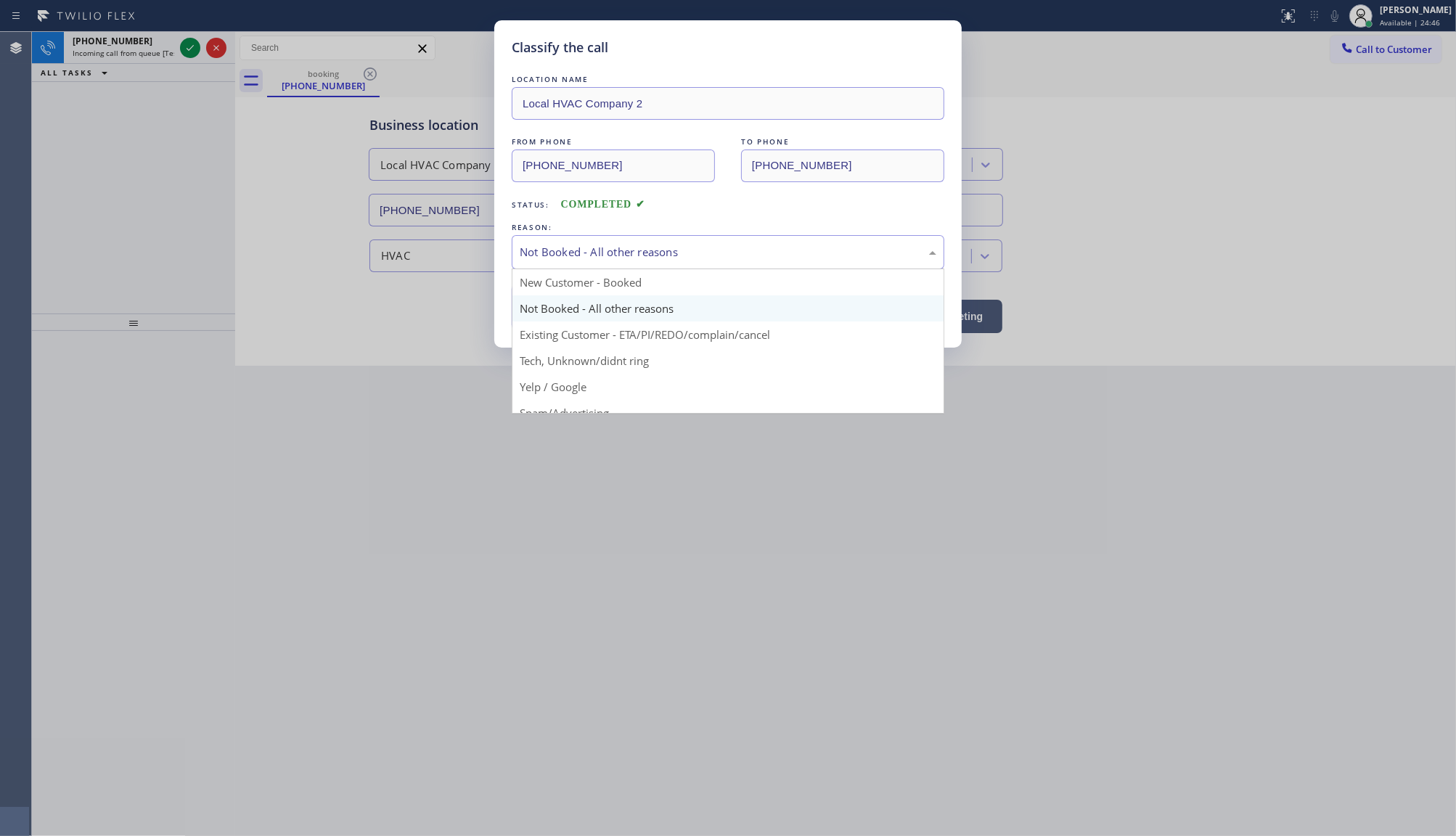
click at [557, 251] on div "Not Booked - All other reasons" at bounding box center [728, 251] width 417 height 16
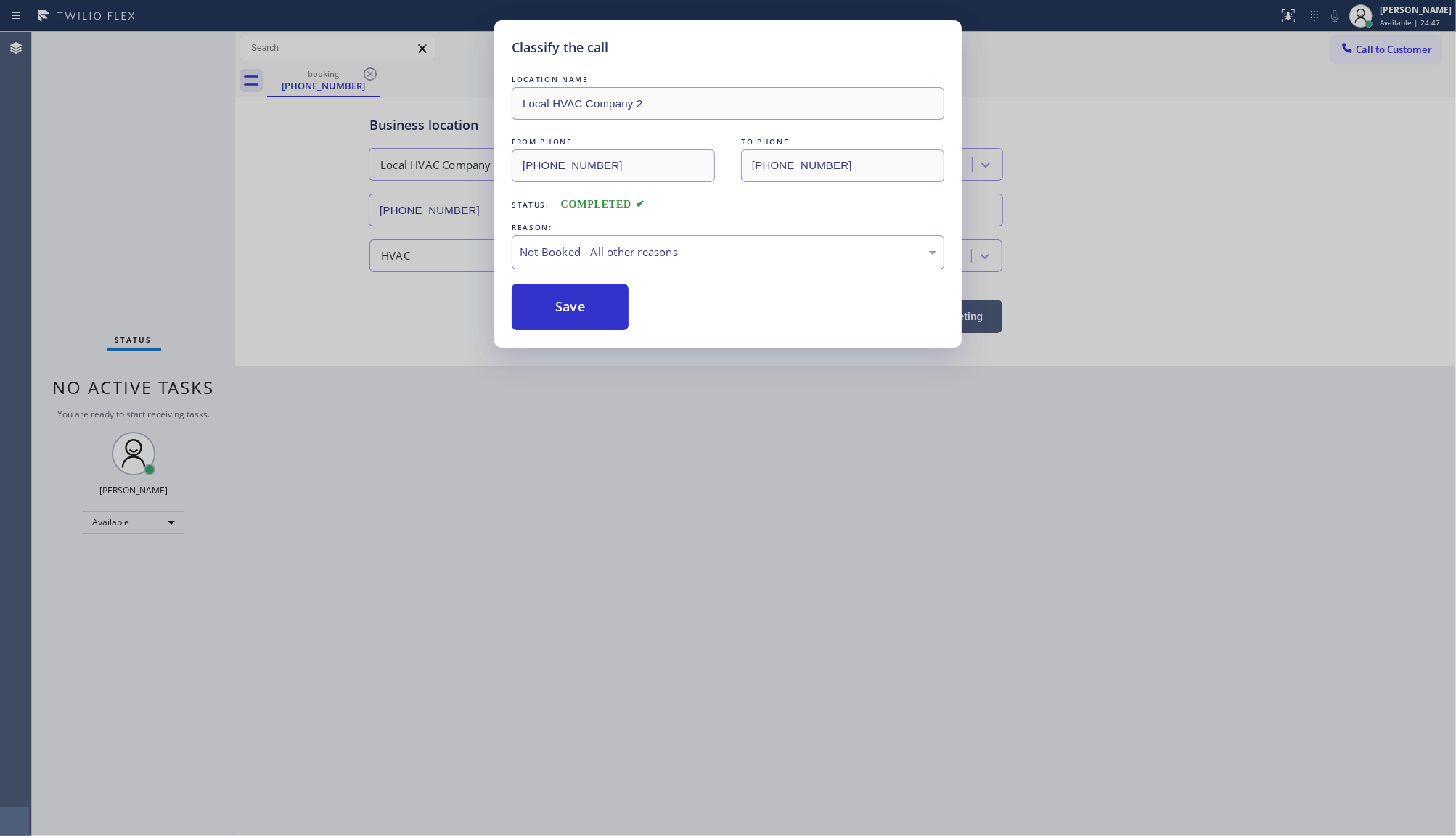
click at [530, 311] on button "Save" at bounding box center [570, 307] width 117 height 46
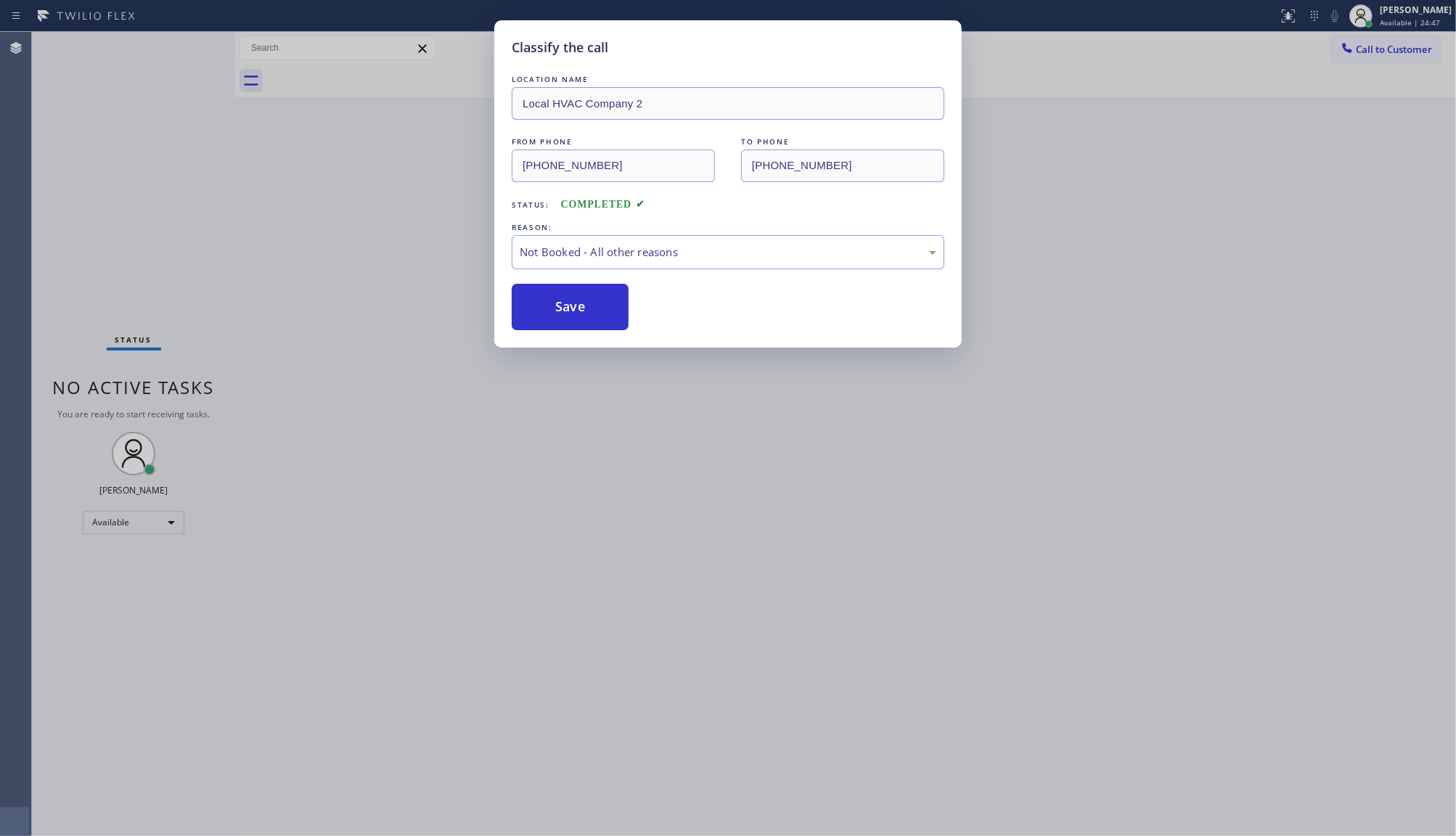
click at [530, 311] on button "Save" at bounding box center [570, 307] width 117 height 46
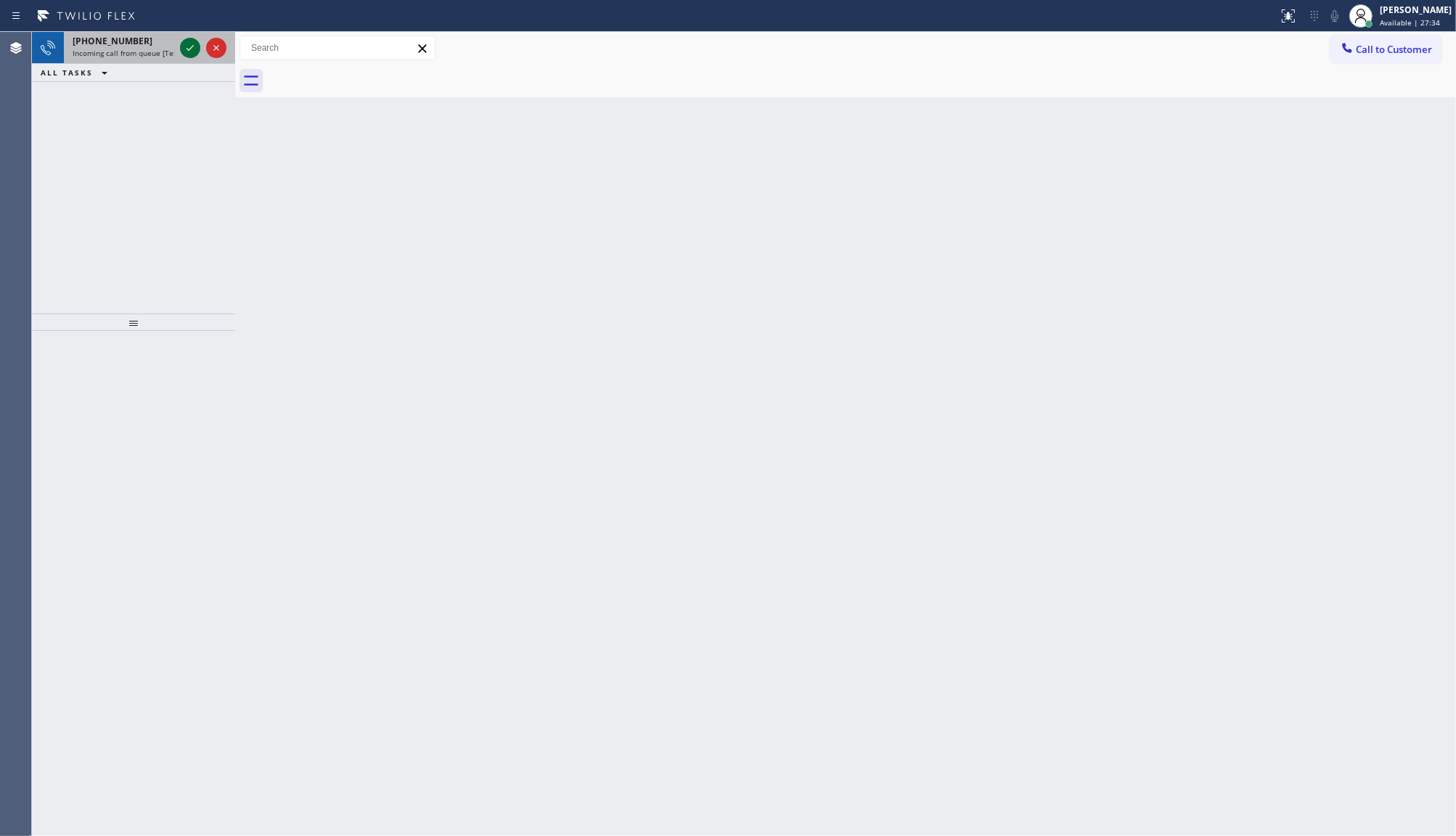
drag, startPoint x: 98, startPoint y: 98, endPoint x: 190, endPoint y: 46, distance: 105.7
click at [127, 80] on div "+14802231232 Incoming call from queue [Test] All ALL TASKS ALL TASKS ACTIVE TAS…" at bounding box center [133, 172] width 203 height 282
click at [175, 53] on div "+14802231232 Incoming call from queue [Test] All" at bounding box center [121, 47] width 114 height 32
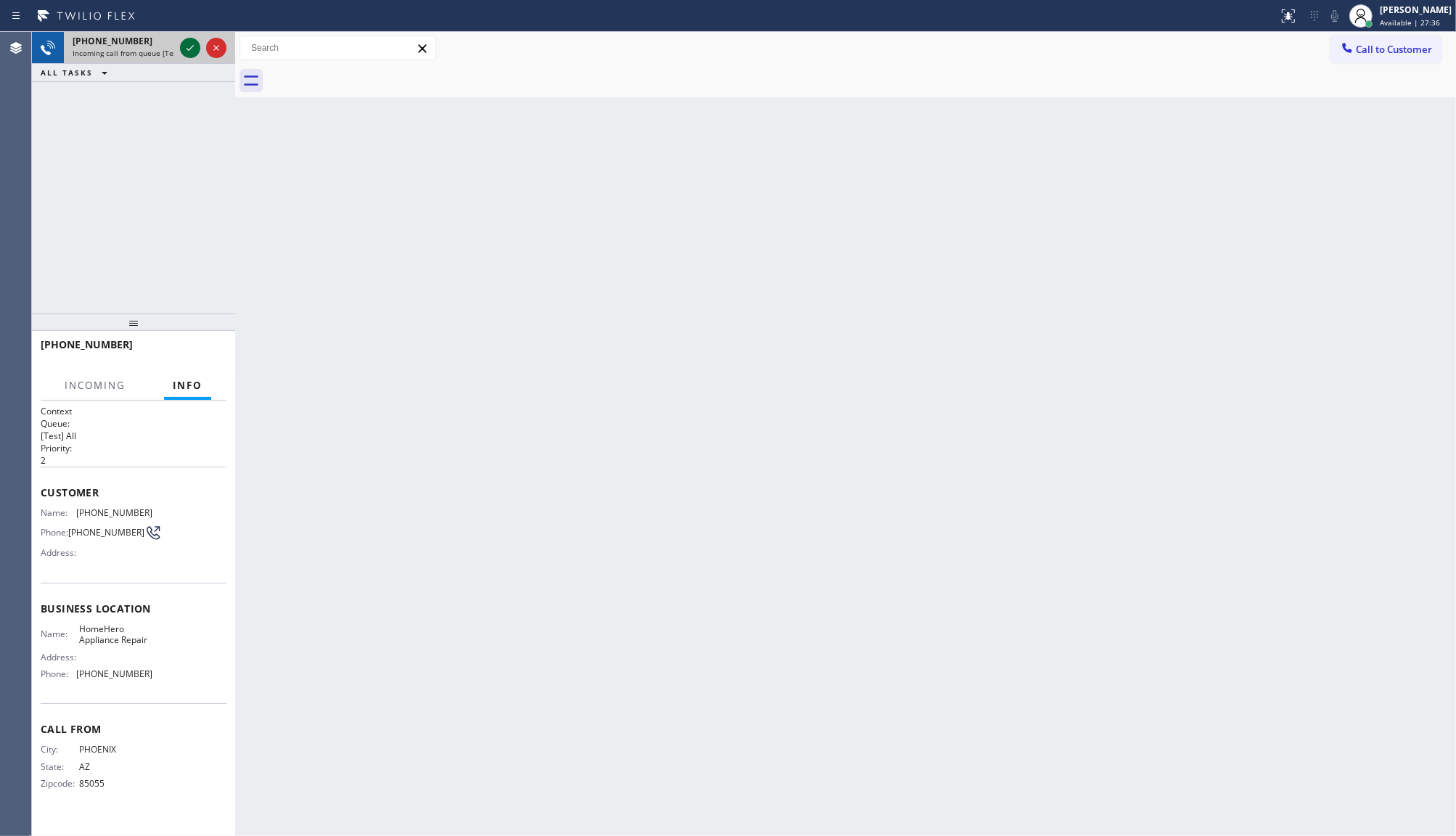
click at [196, 45] on icon at bounding box center [190, 48] width 17 height 17
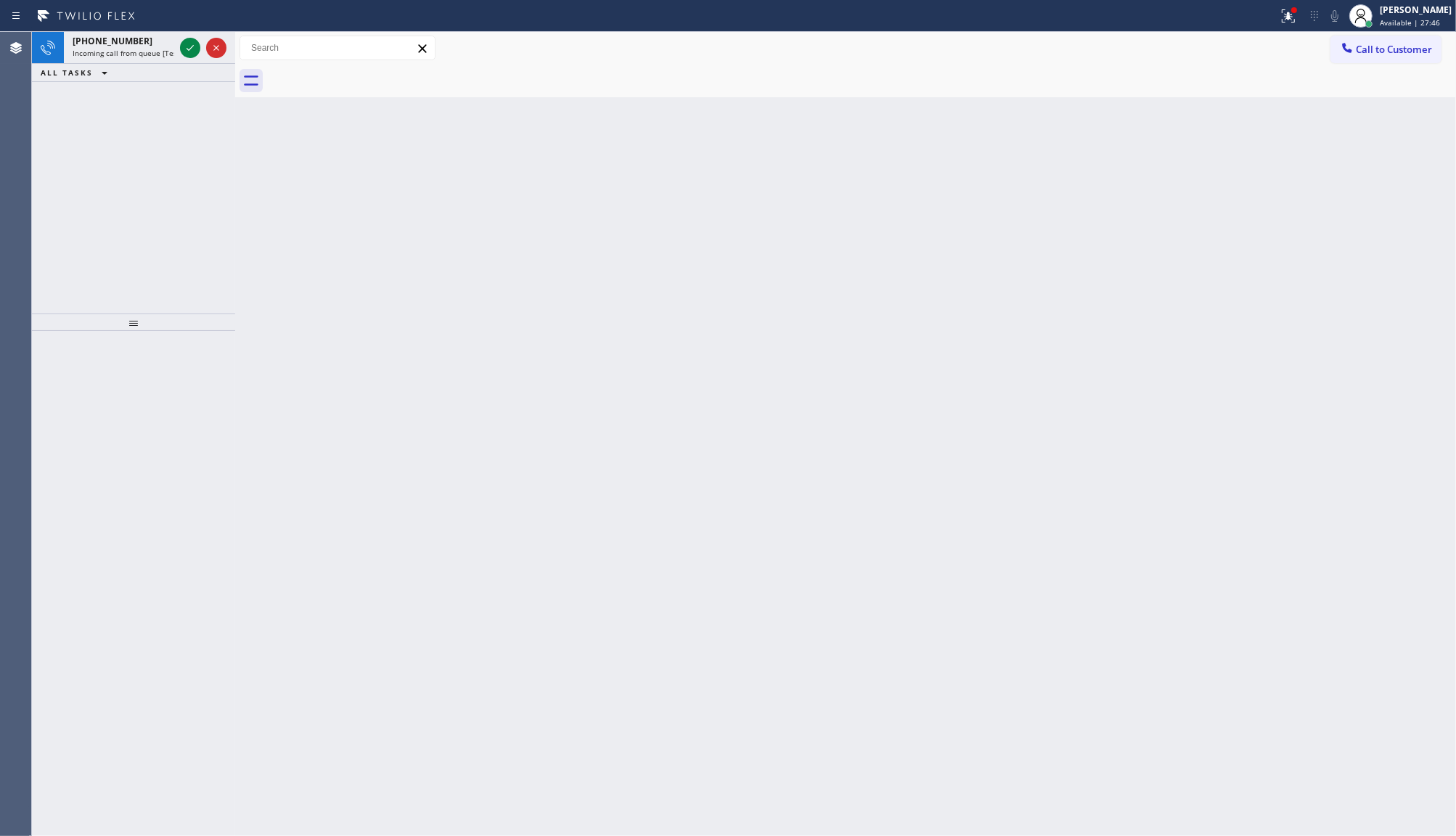
drag, startPoint x: 141, startPoint y: 87, endPoint x: 154, endPoint y: 64, distance: 26.4
click at [154, 64] on div "+15642627397 Incoming call from queue [Test] All ALL TASKS ALL TASKS ACTIVE TAS…" at bounding box center [133, 172] width 203 height 282
drag, startPoint x: 177, startPoint y: 34, endPoint x: 188, endPoint y: 40, distance: 12.5
click at [183, 44] on div at bounding box center [203, 47] width 53 height 32
click at [189, 37] on div "Status No active tasks You are ready to start receiving tasks. JENIZA ALCAYDE A…" at bounding box center [133, 434] width 203 height 804
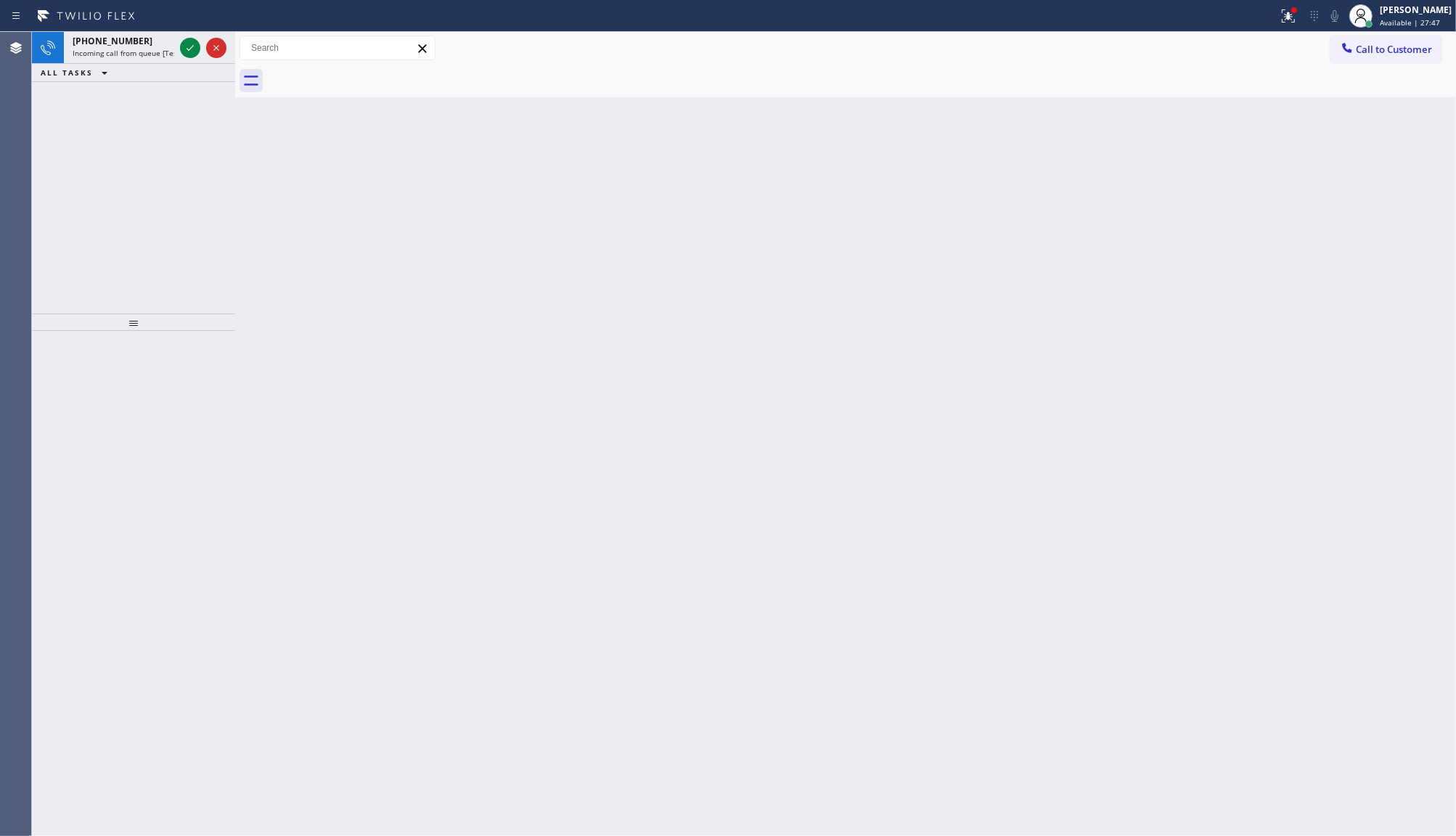
click at [189, 38] on button at bounding box center [190, 48] width 21 height 21
drag, startPoint x: 189, startPoint y: 45, endPoint x: 196, endPoint y: 47, distance: 7.3
click at [196, 47] on div "Status No active tasks You are ready to start receiving tasks. JENIZA ALCAYDE A…" at bounding box center [133, 434] width 203 height 804
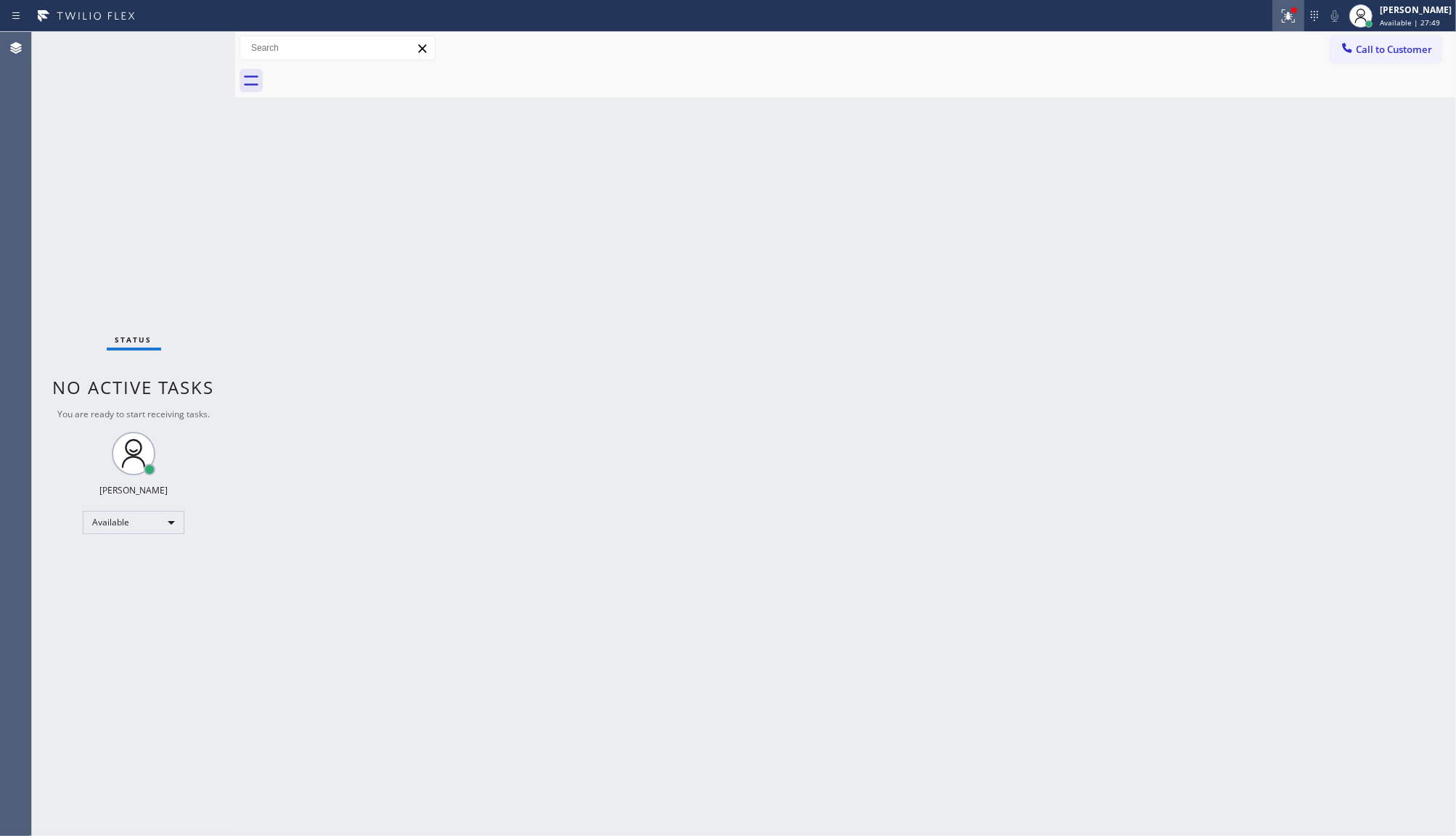
drag, startPoint x: 1283, startPoint y: 18, endPoint x: 1271, endPoint y: 58, distance: 41.8
click at [1283, 22] on icon at bounding box center [1288, 15] width 17 height 17
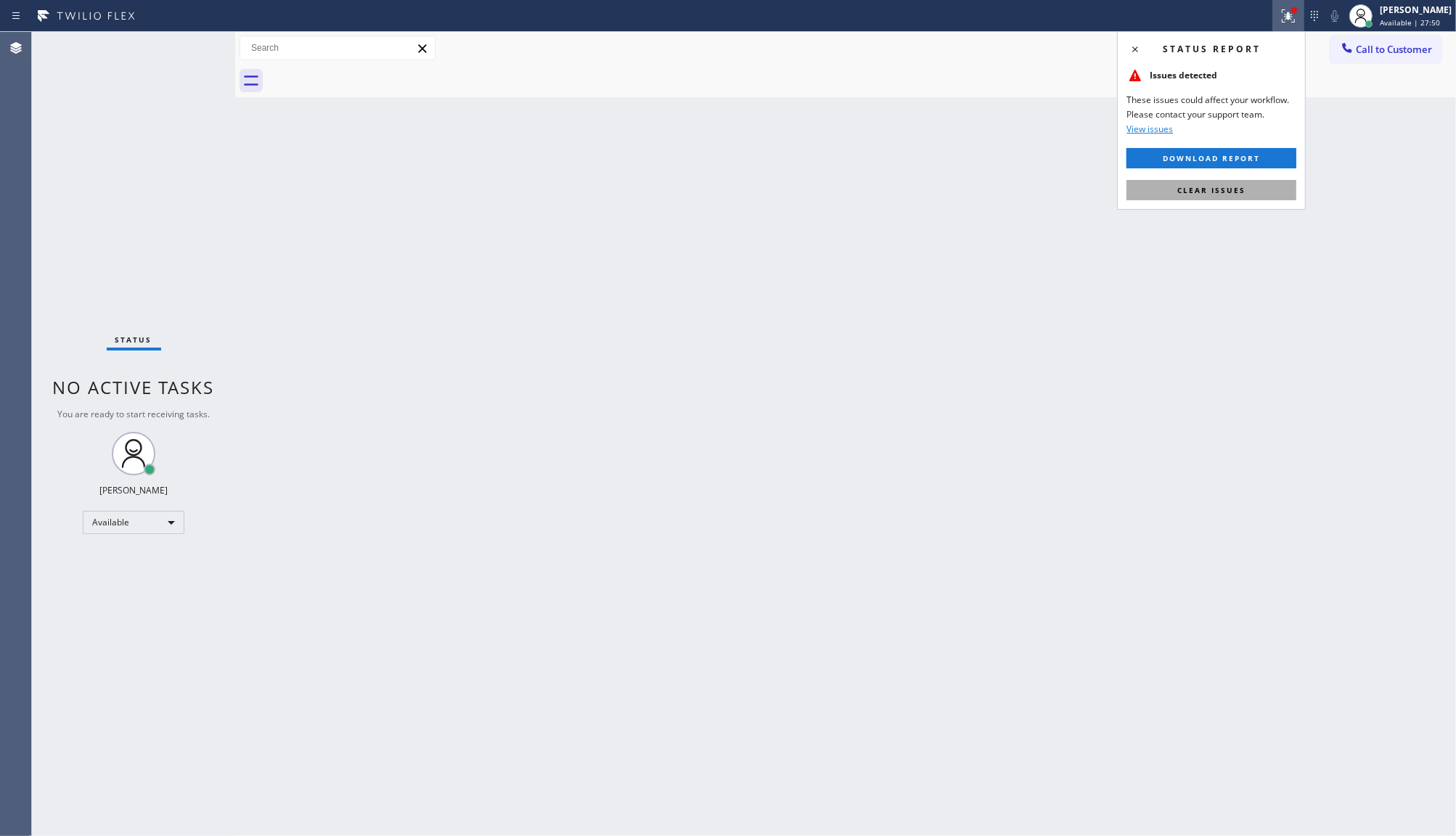
click at [1250, 189] on button "Clear issues" at bounding box center [1211, 190] width 170 height 21
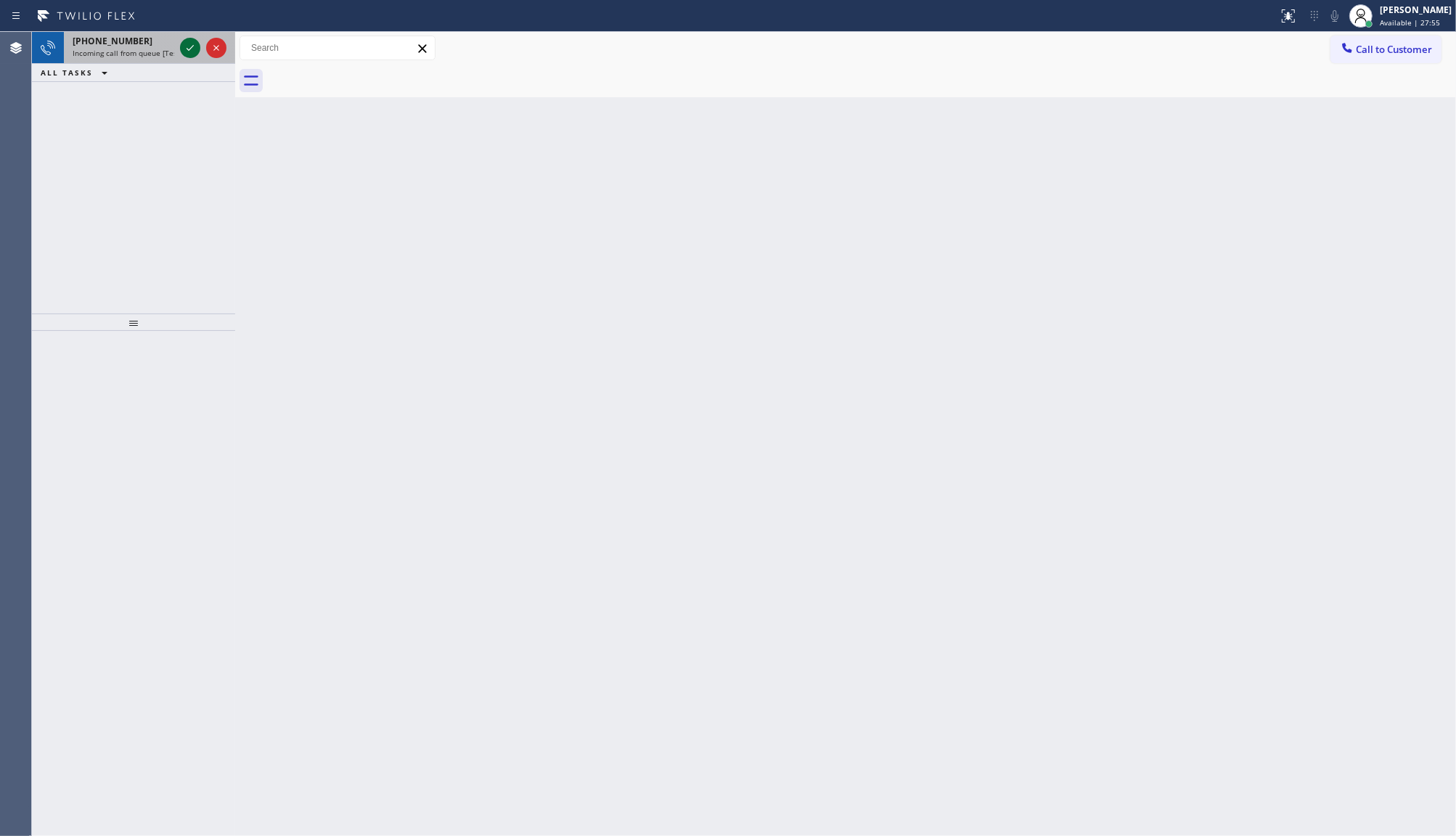
drag, startPoint x: 197, startPoint y: 53, endPoint x: 188, endPoint y: 53, distance: 9.0
click at [196, 53] on icon at bounding box center [190, 48] width 17 height 17
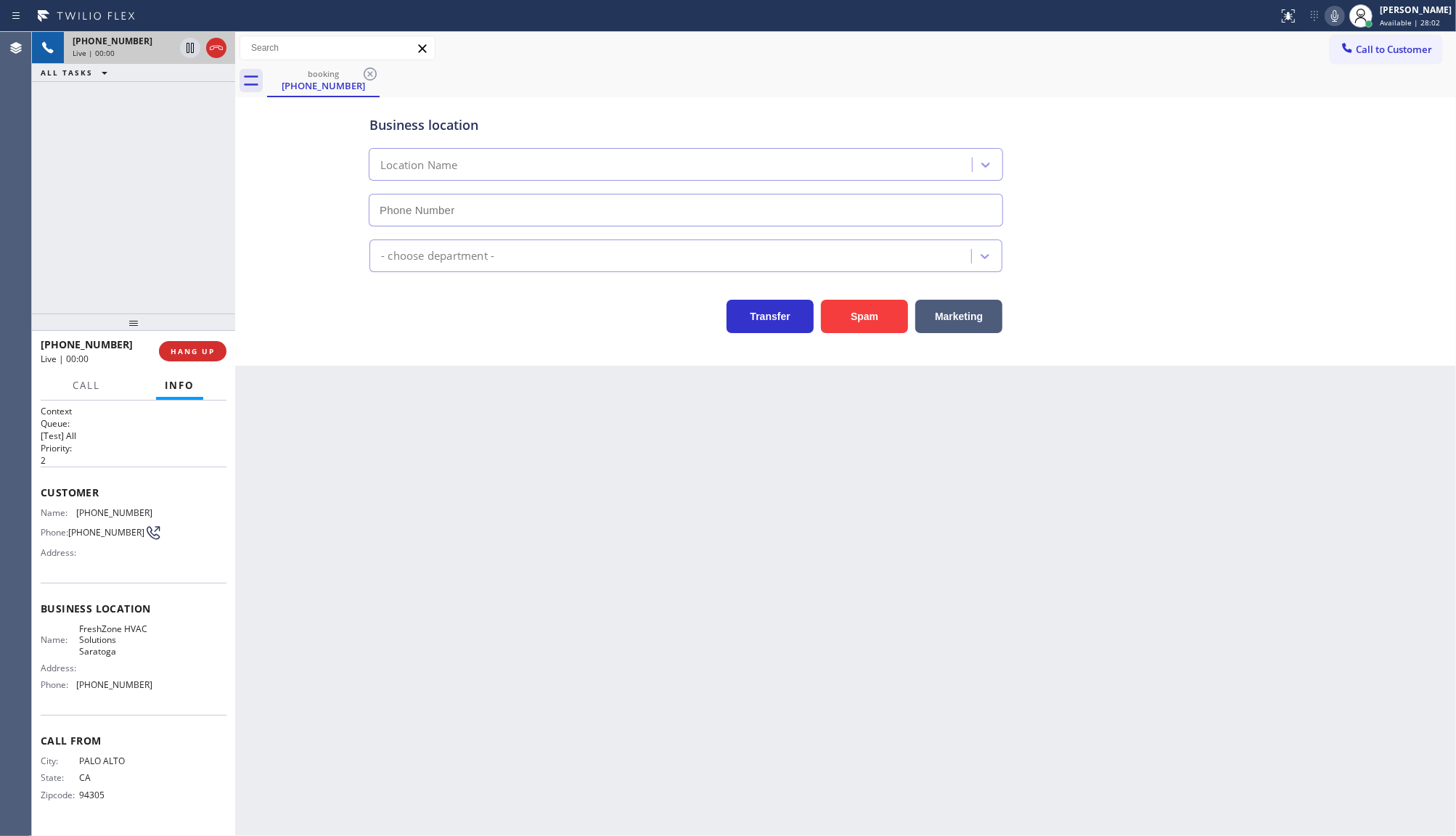
type input "(650) 640-3466"
click at [884, 317] on button "Spam" at bounding box center [864, 316] width 87 height 34
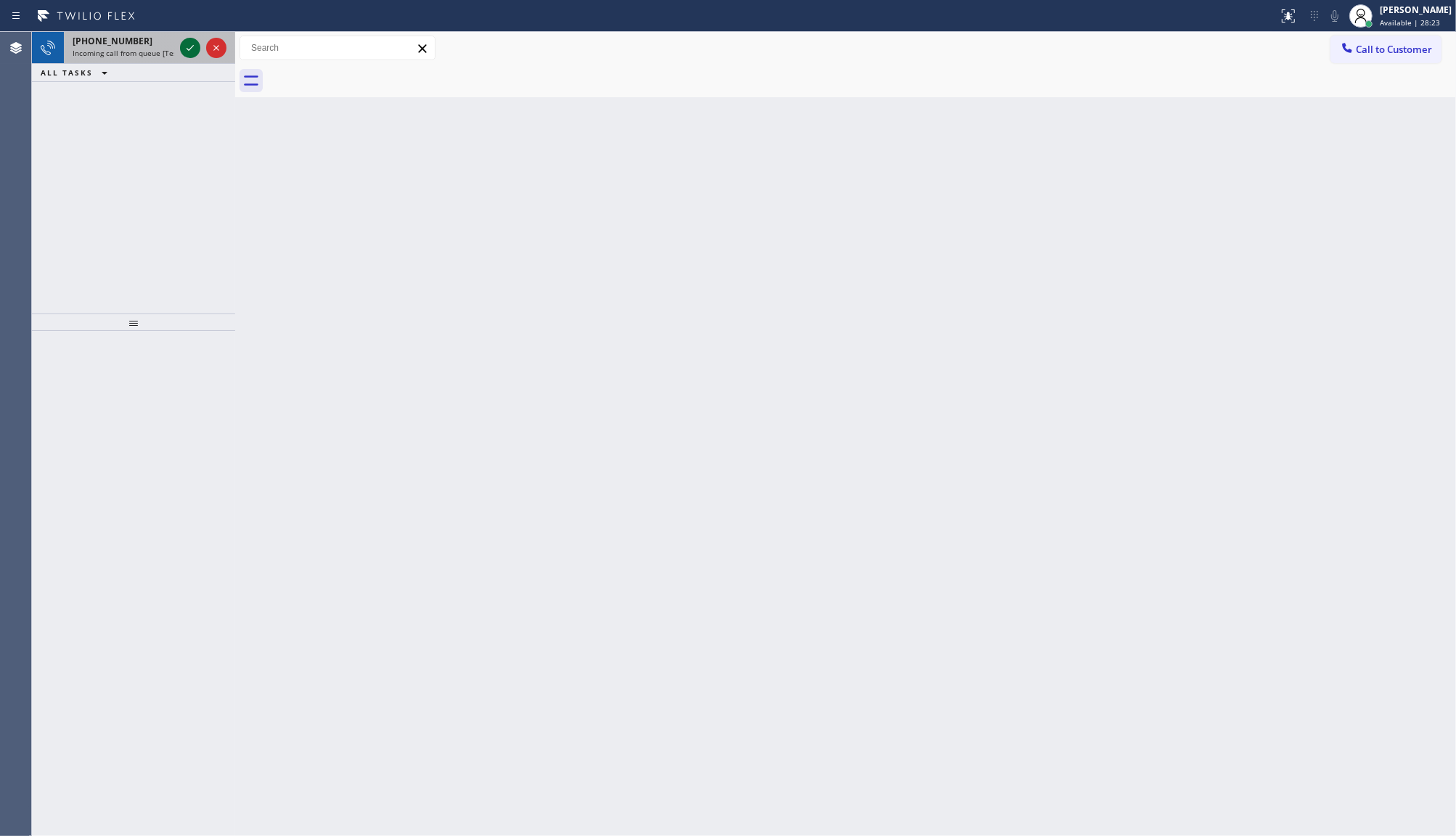
click at [187, 40] on icon at bounding box center [190, 48] width 17 height 17
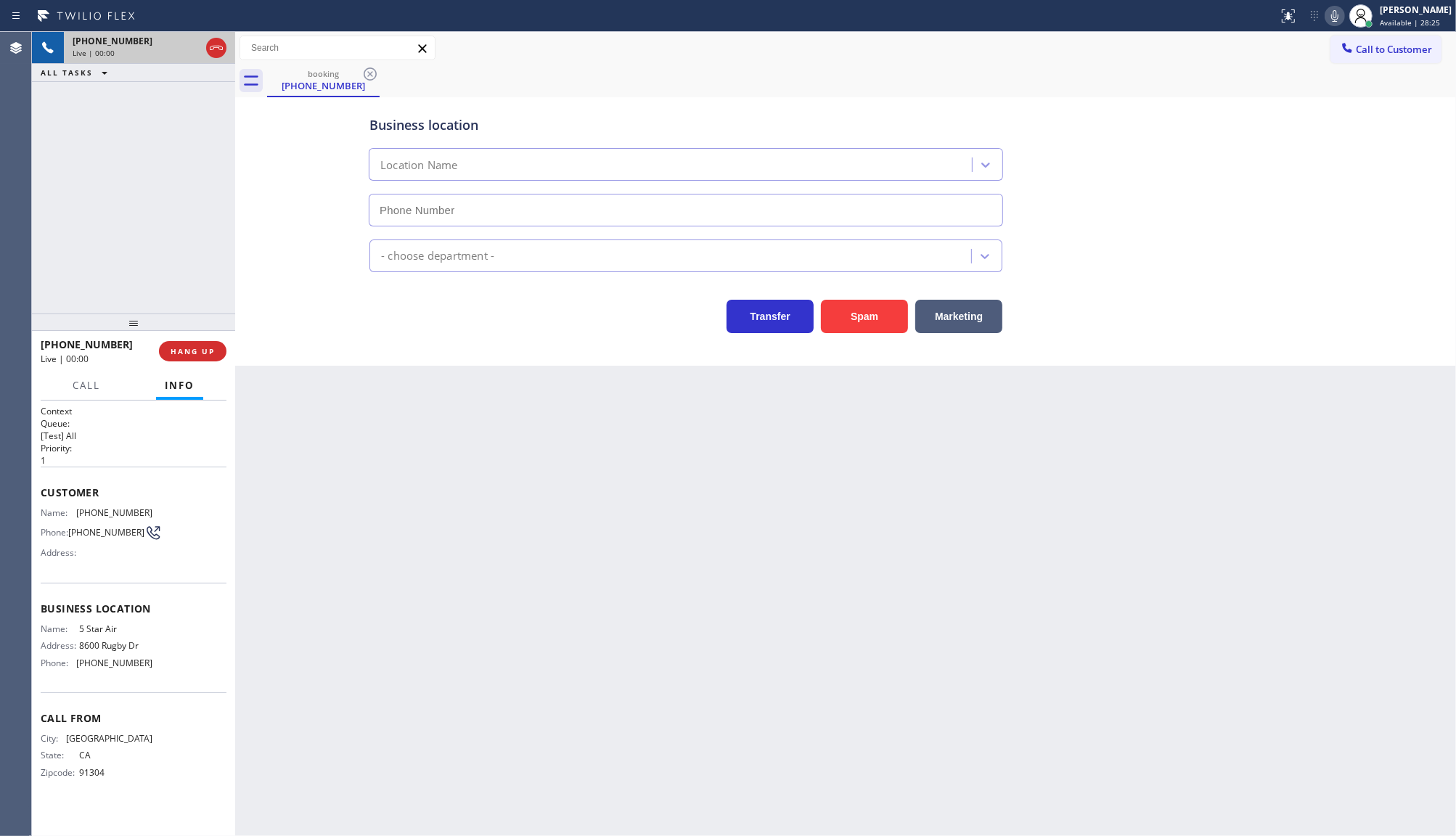
type input "(800) 686-5038"
drag, startPoint x: 187, startPoint y: 39, endPoint x: 488, endPoint y: 633, distance: 665.9
click at [488, 633] on div "Back to Dashboard Change Sender ID Customers Technicians Select a contact Outbo…" at bounding box center [846, 434] width 1221 height 804
click at [204, 354] on span "HANG UP" at bounding box center [192, 351] width 44 height 10
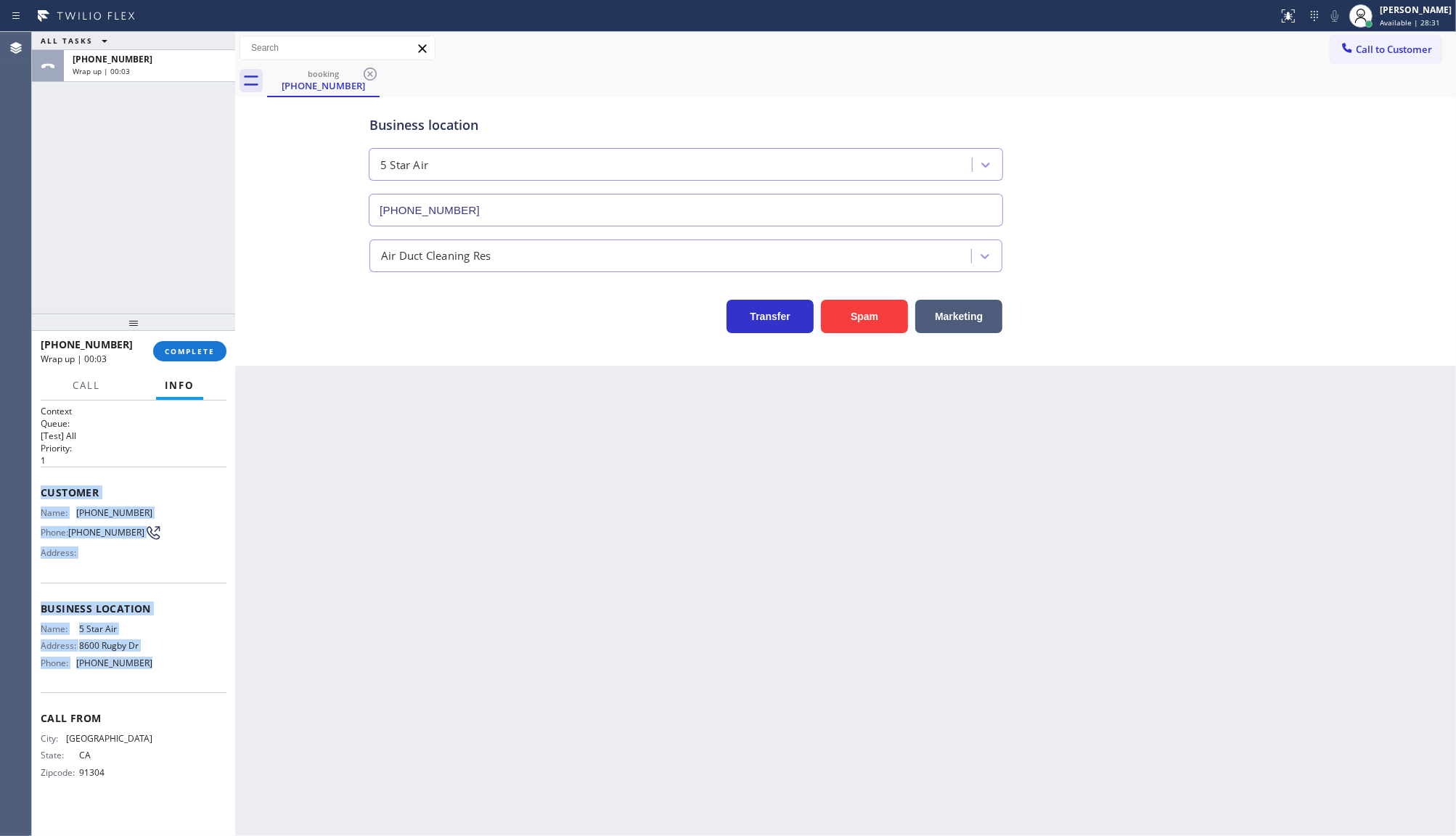
drag, startPoint x: 40, startPoint y: 477, endPoint x: 158, endPoint y: 680, distance: 234.8
click at [158, 680] on div "Context Queue: [Test] All Priority: 1 Customer Name: (818) 312-4924 Phone: (818…" at bounding box center [133, 604] width 186 height 398
click at [156, 192] on div "ALL TASKS ALL TASKS ACTIVE TASKS TASKS IN WRAP UP +18183124924 Wrap up | 00:32" at bounding box center [133, 172] width 203 height 282
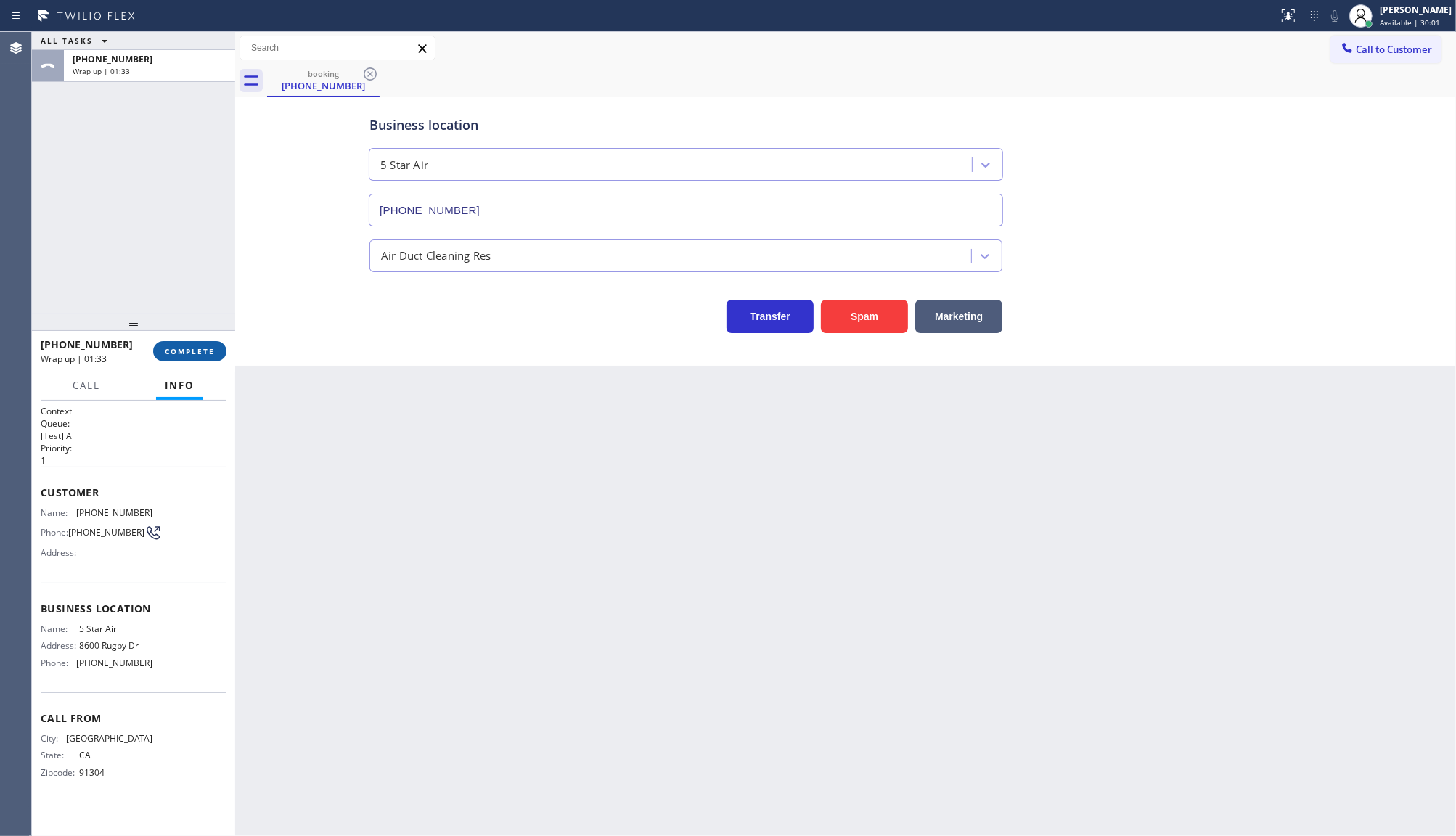
click at [204, 353] on span "COMPLETE" at bounding box center [189, 351] width 50 height 10
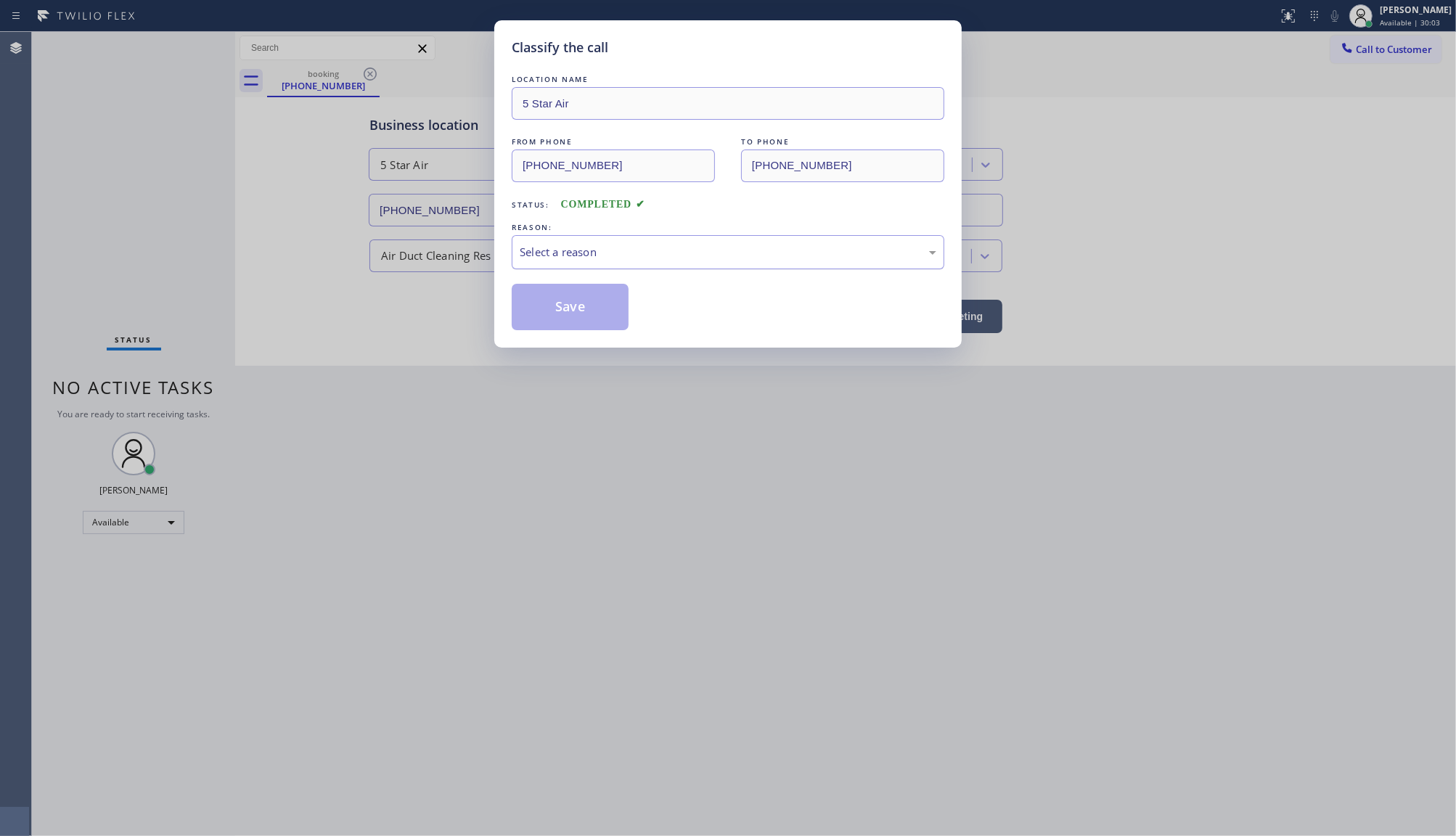
click at [581, 257] on div "Select a reason" at bounding box center [728, 251] width 417 height 16
click at [571, 307] on button "Save" at bounding box center [570, 307] width 117 height 46
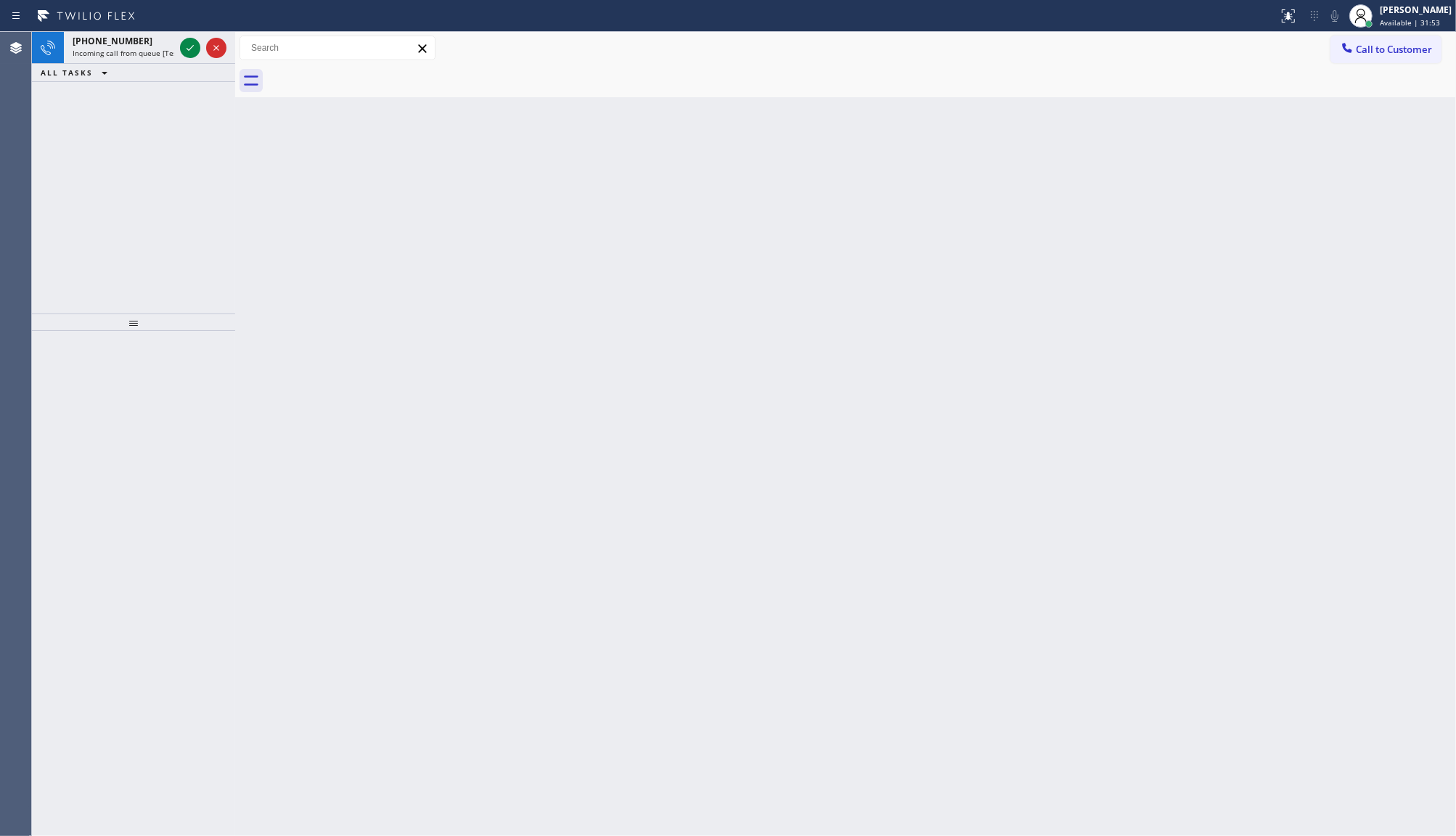
click at [48, 176] on div "+15512036337 Incoming call from queue [Test] All ALL TASKS ALL TASKS ACTIVE TAS…" at bounding box center [133, 172] width 203 height 282
click at [187, 47] on icon at bounding box center [190, 48] width 17 height 17
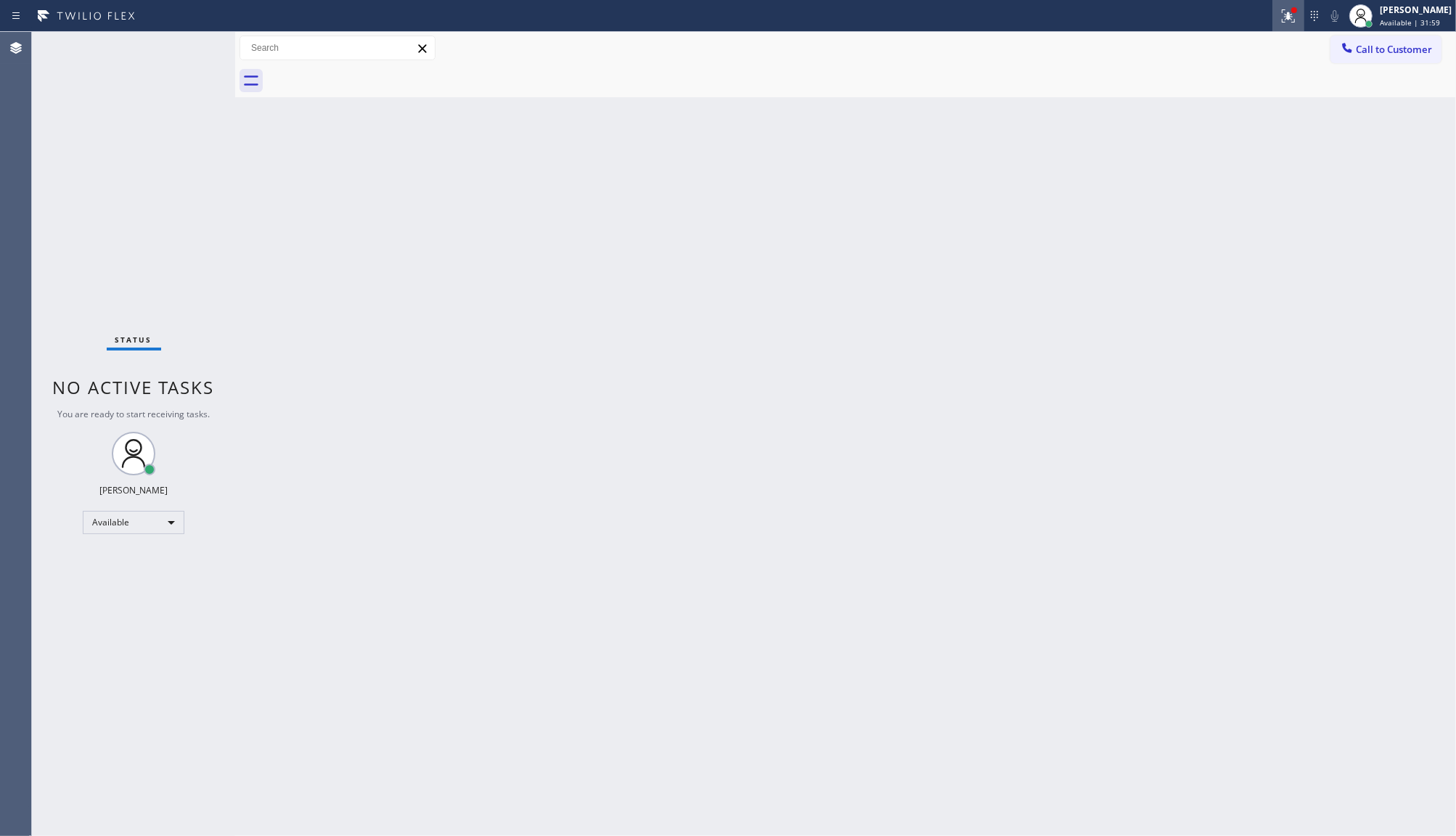
click at [1291, 9] on icon at bounding box center [1288, 15] width 17 height 17
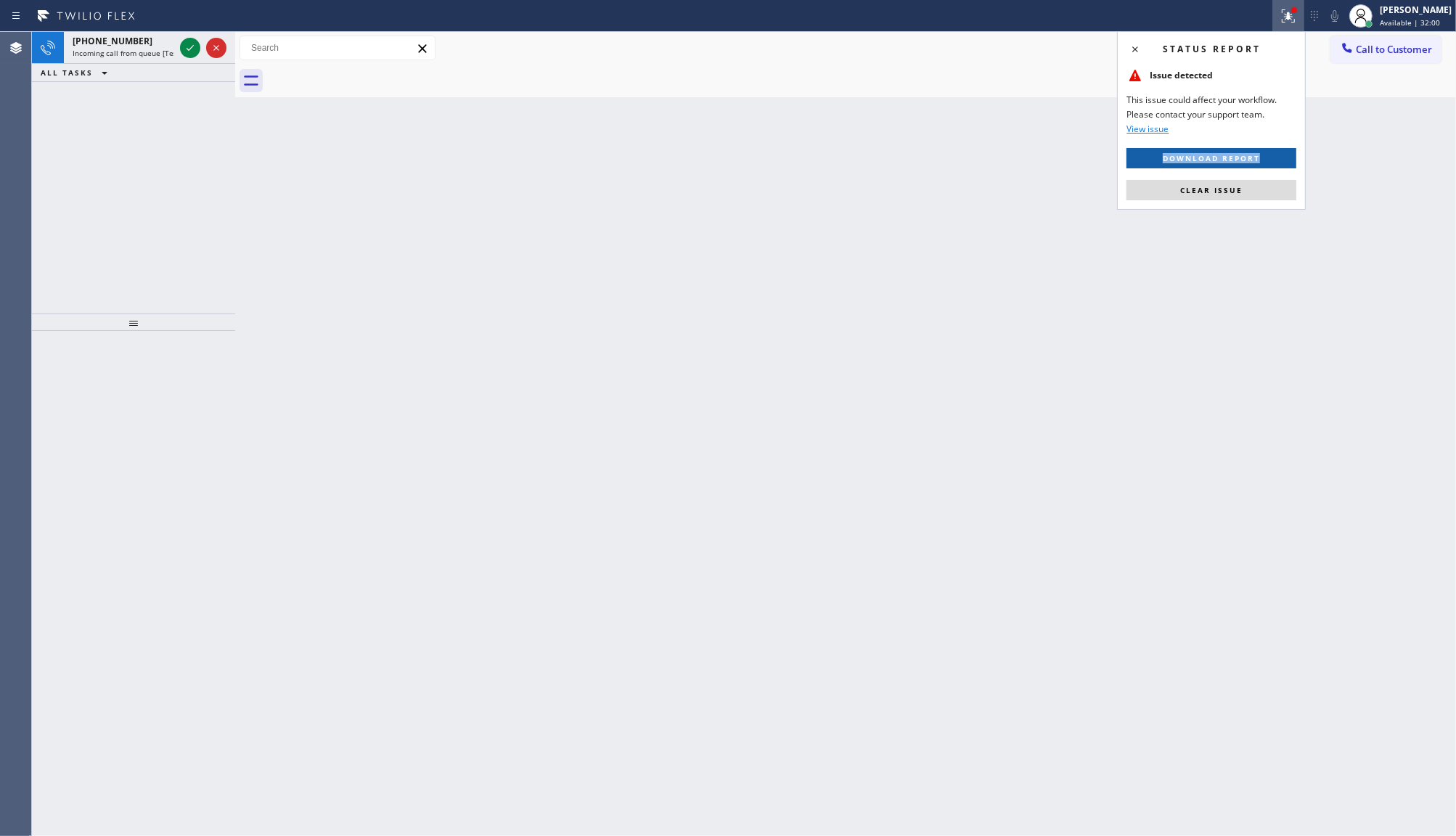
click at [1267, 151] on div "Status report Issue detected This issue could affect your workflow. Please cont…" at bounding box center [1211, 120] width 189 height 178
click at [1265, 159] on button "Download report" at bounding box center [1211, 158] width 170 height 21
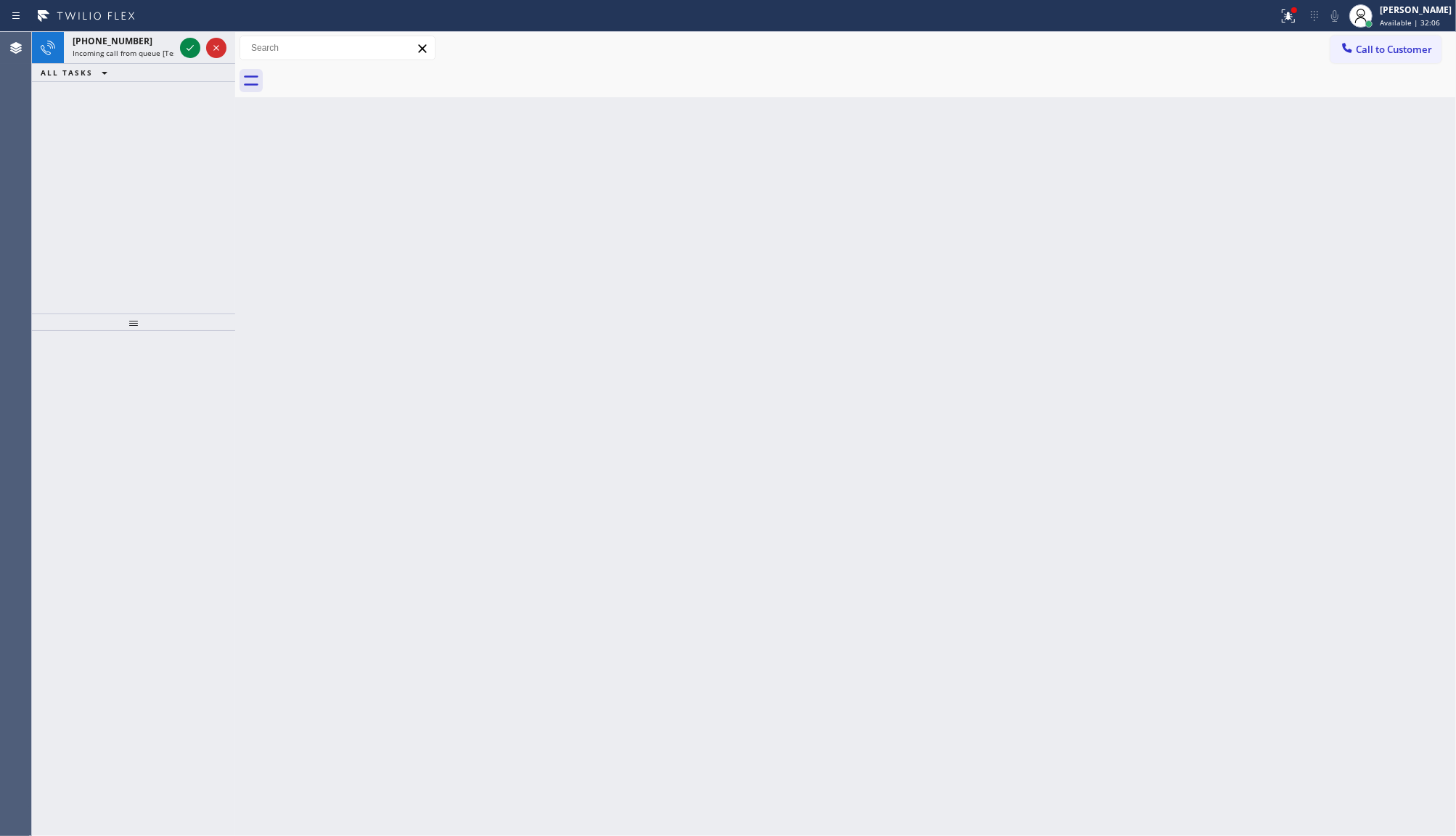
drag, startPoint x: 263, startPoint y: 125, endPoint x: 113, endPoint y: 3, distance: 193.3
click at [233, 98] on div "+14802742498 Incoming call from queue [Test] All ALL TASKS ALL TASKS ACTIVE TAS…" at bounding box center [744, 434] width 1424 height 804
click at [189, 48] on icon at bounding box center [190, 47] width 7 height 6
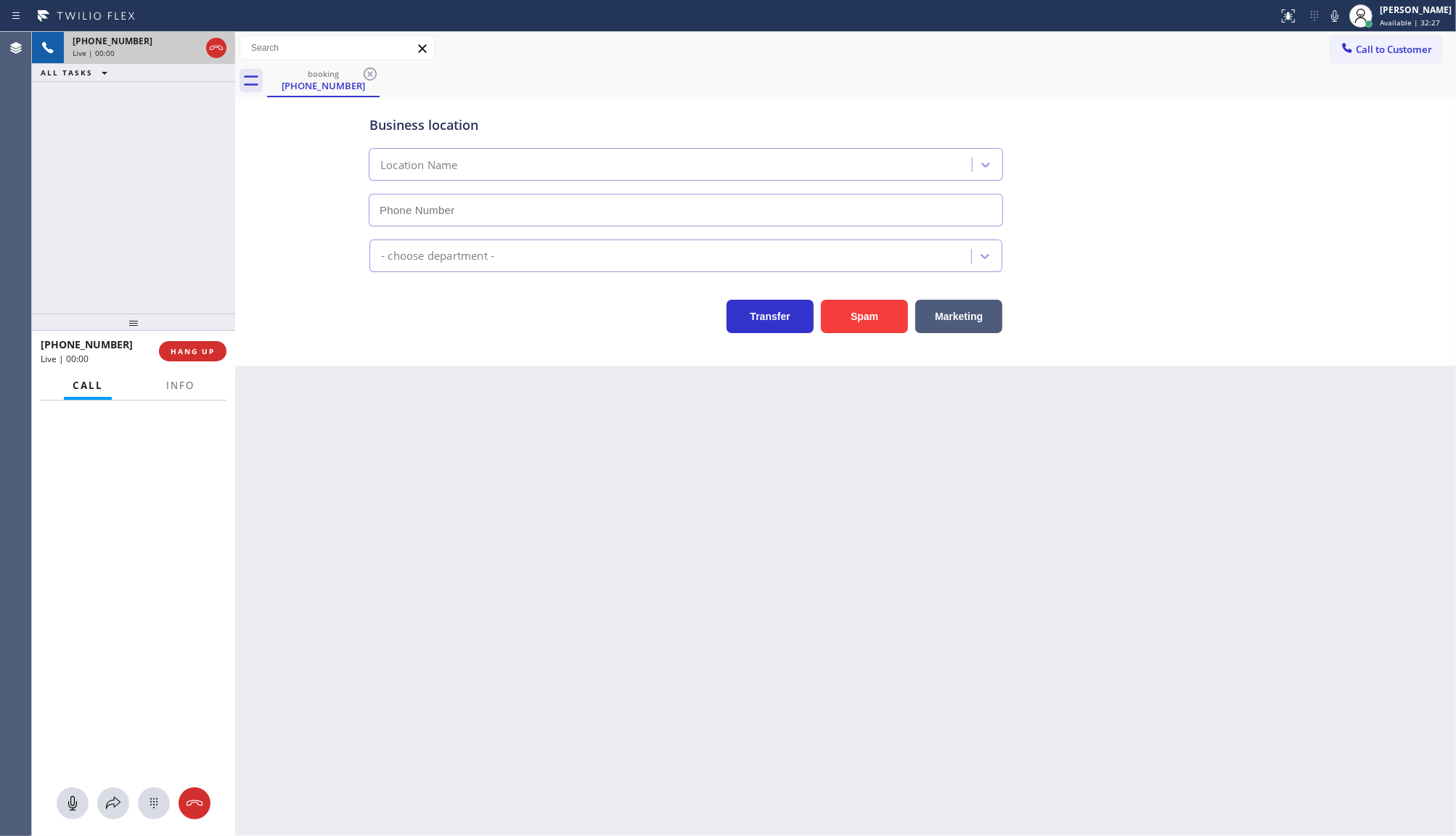
type input "[PHONE_NUMBER]"
click at [881, 325] on button "Spam" at bounding box center [864, 316] width 87 height 34
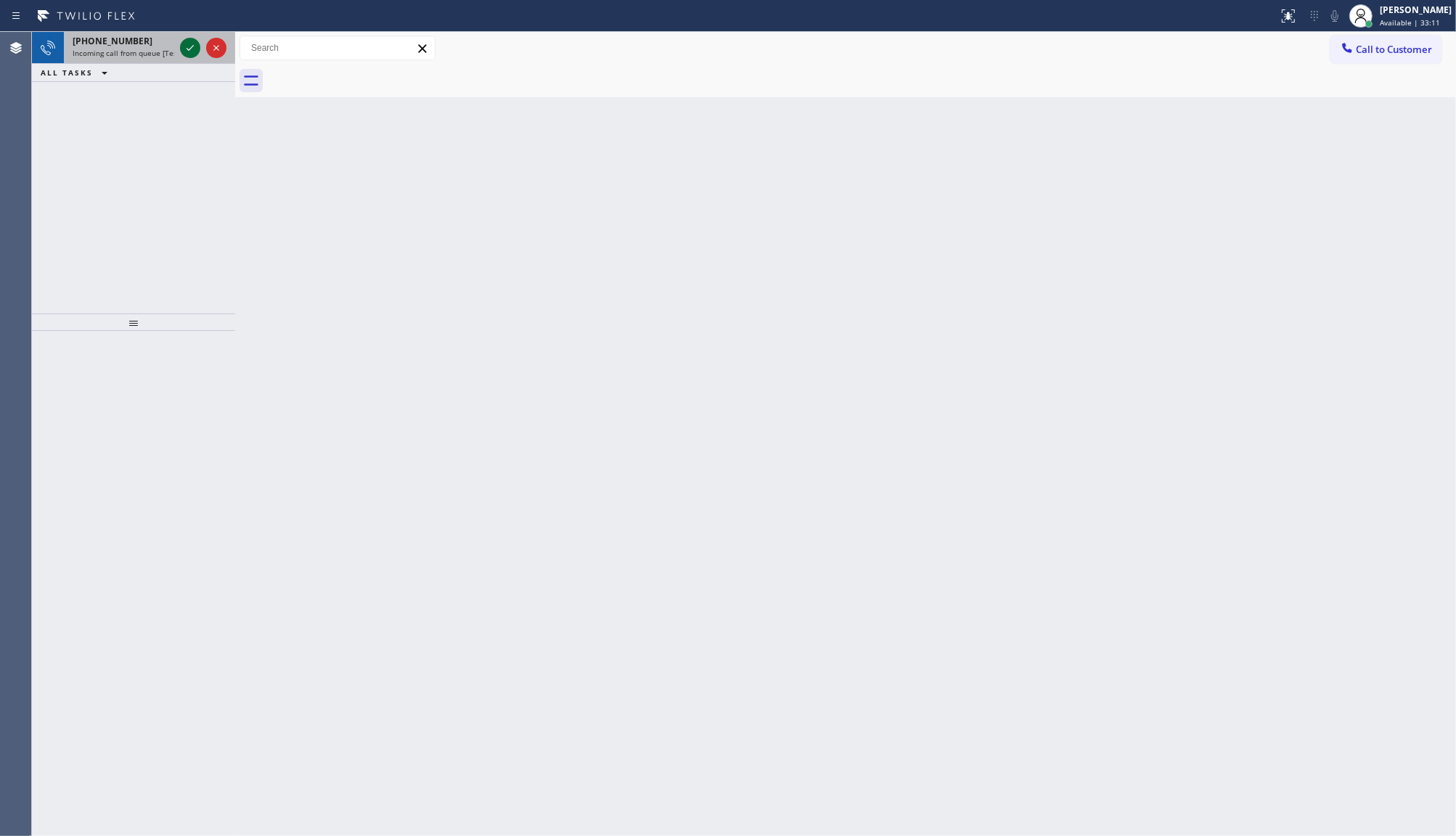
click at [183, 44] on icon at bounding box center [190, 48] width 17 height 17
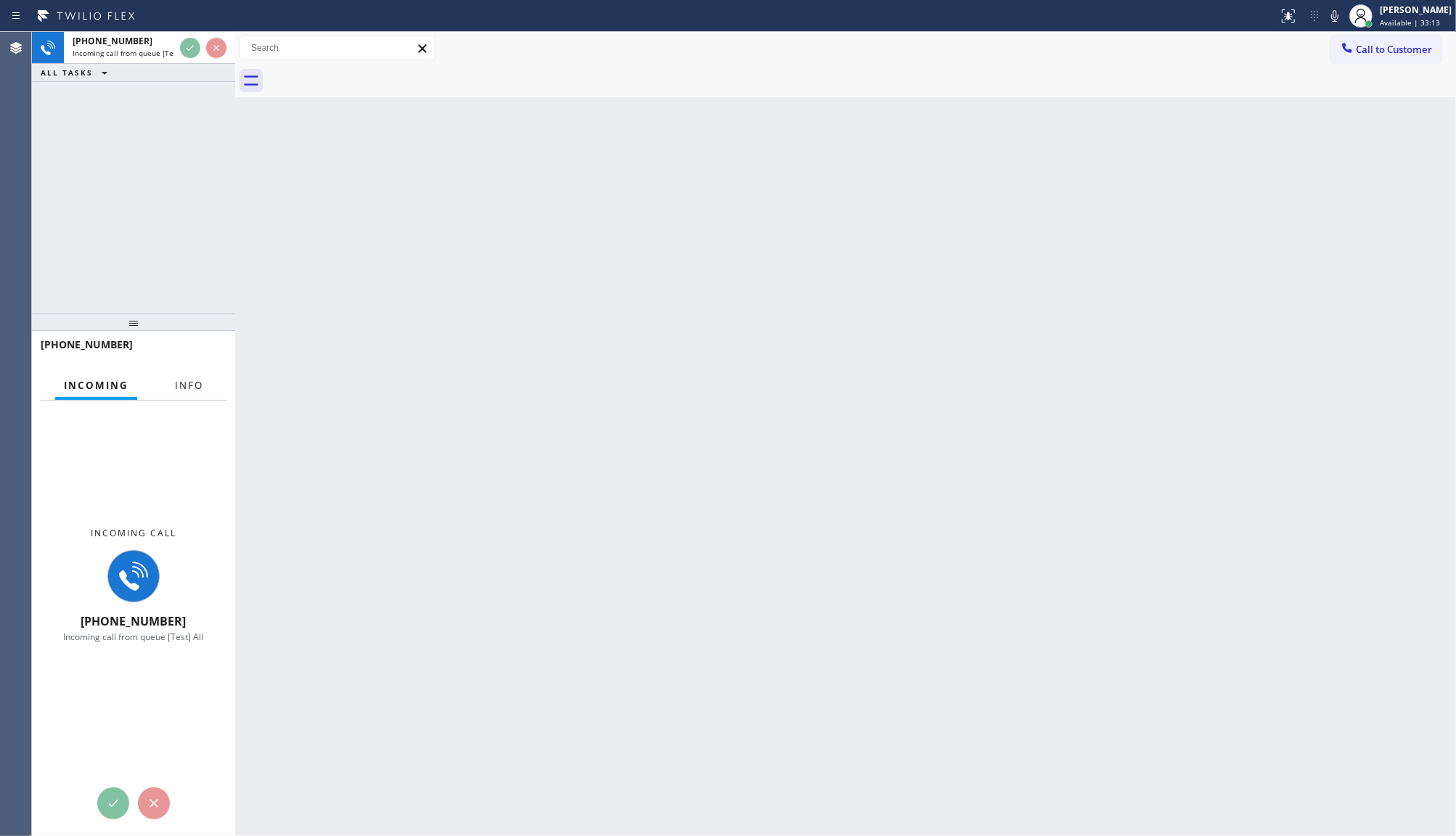
click at [206, 389] on div "Incoming Info" at bounding box center [133, 387] width 186 height 29
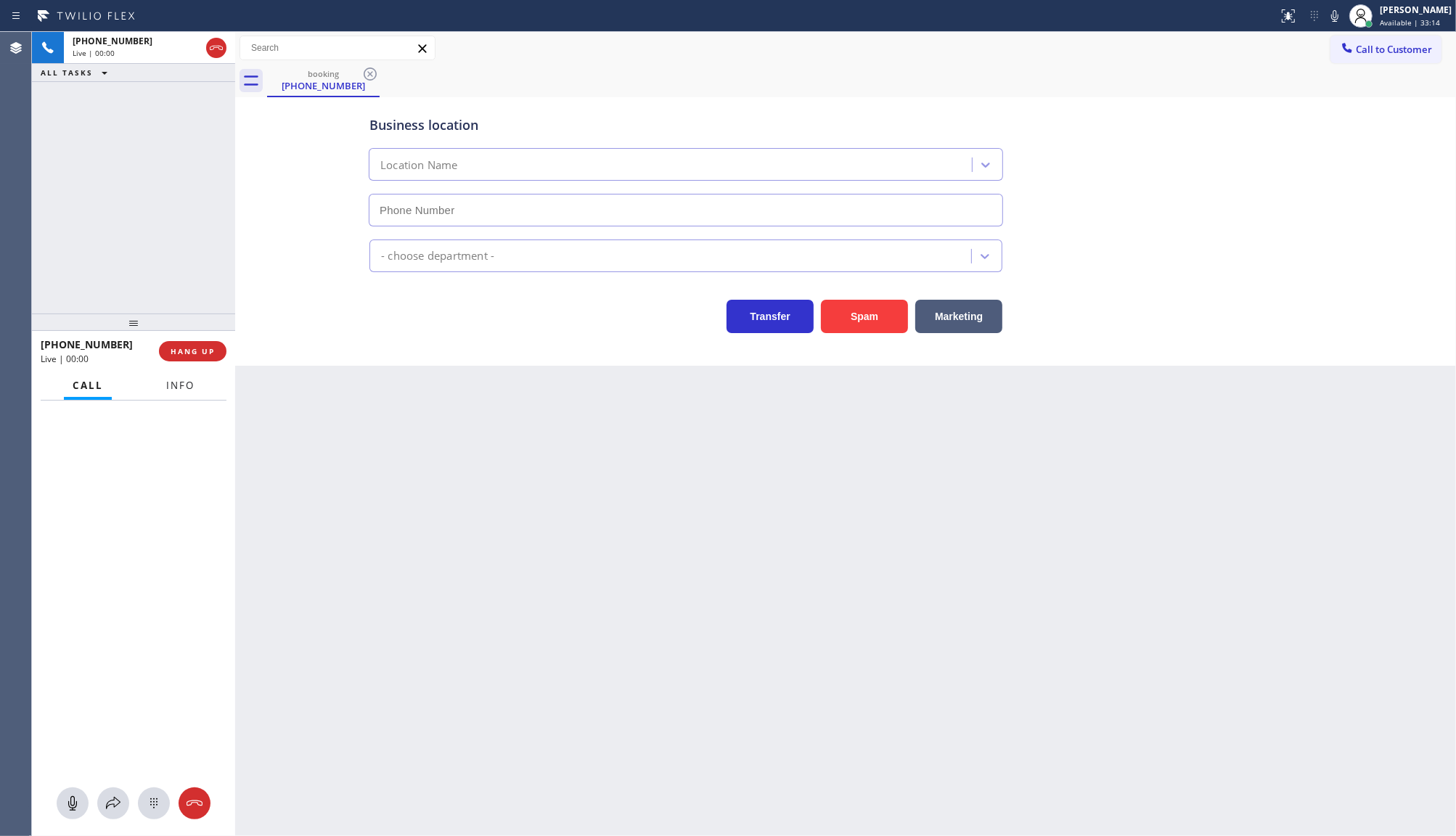
type input "[PHONE_NUMBER]"
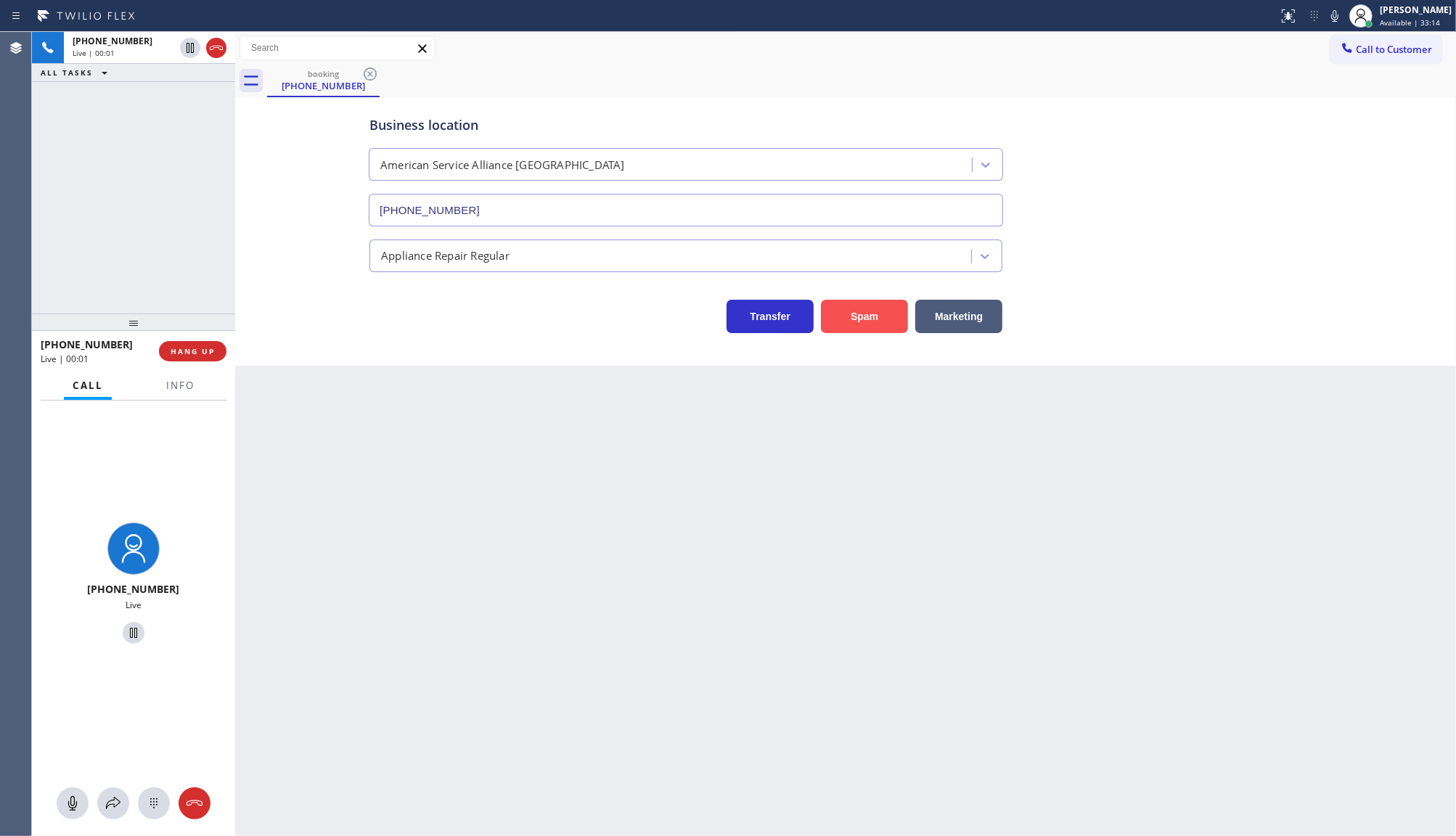
click at [869, 321] on button "Spam" at bounding box center [864, 316] width 87 height 34
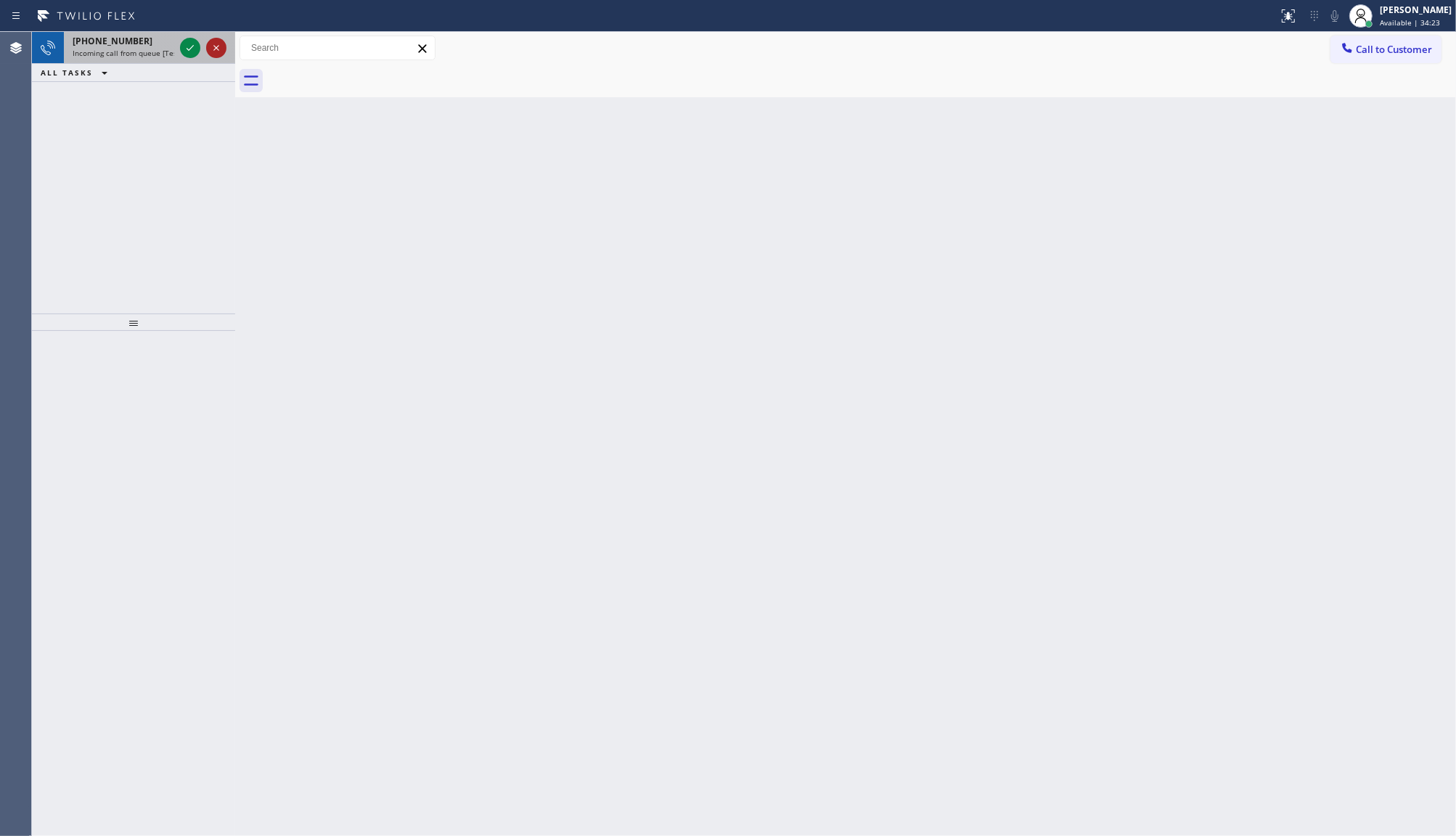
click at [206, 46] on div at bounding box center [216, 48] width 21 height 17
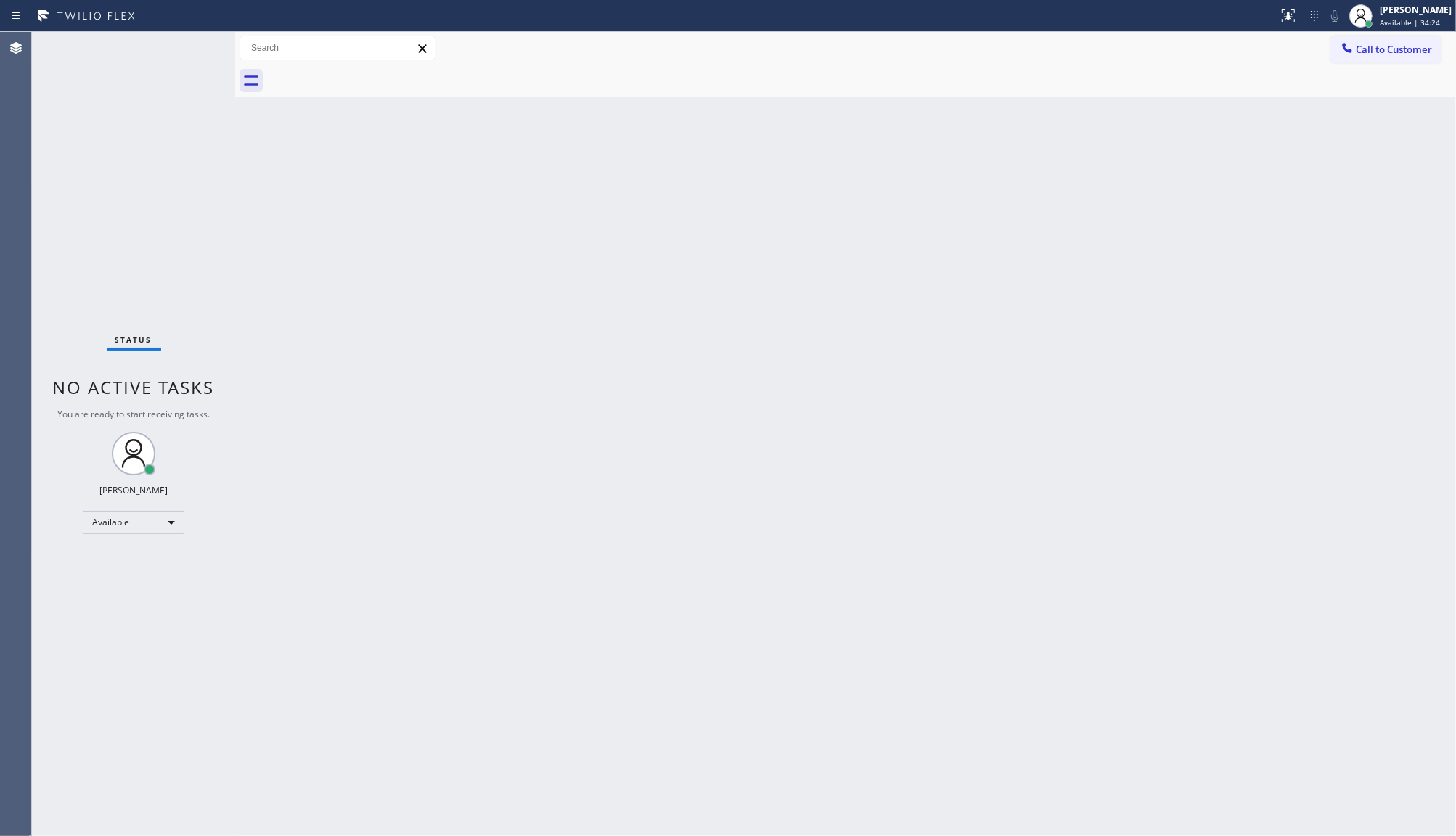
click at [191, 48] on div "Status No active tasks You are ready to start receiving tasks. JENIZA ALCAYDE A…" at bounding box center [133, 434] width 203 height 804
click at [1299, 22] on div at bounding box center [1288, 15] width 32 height 17
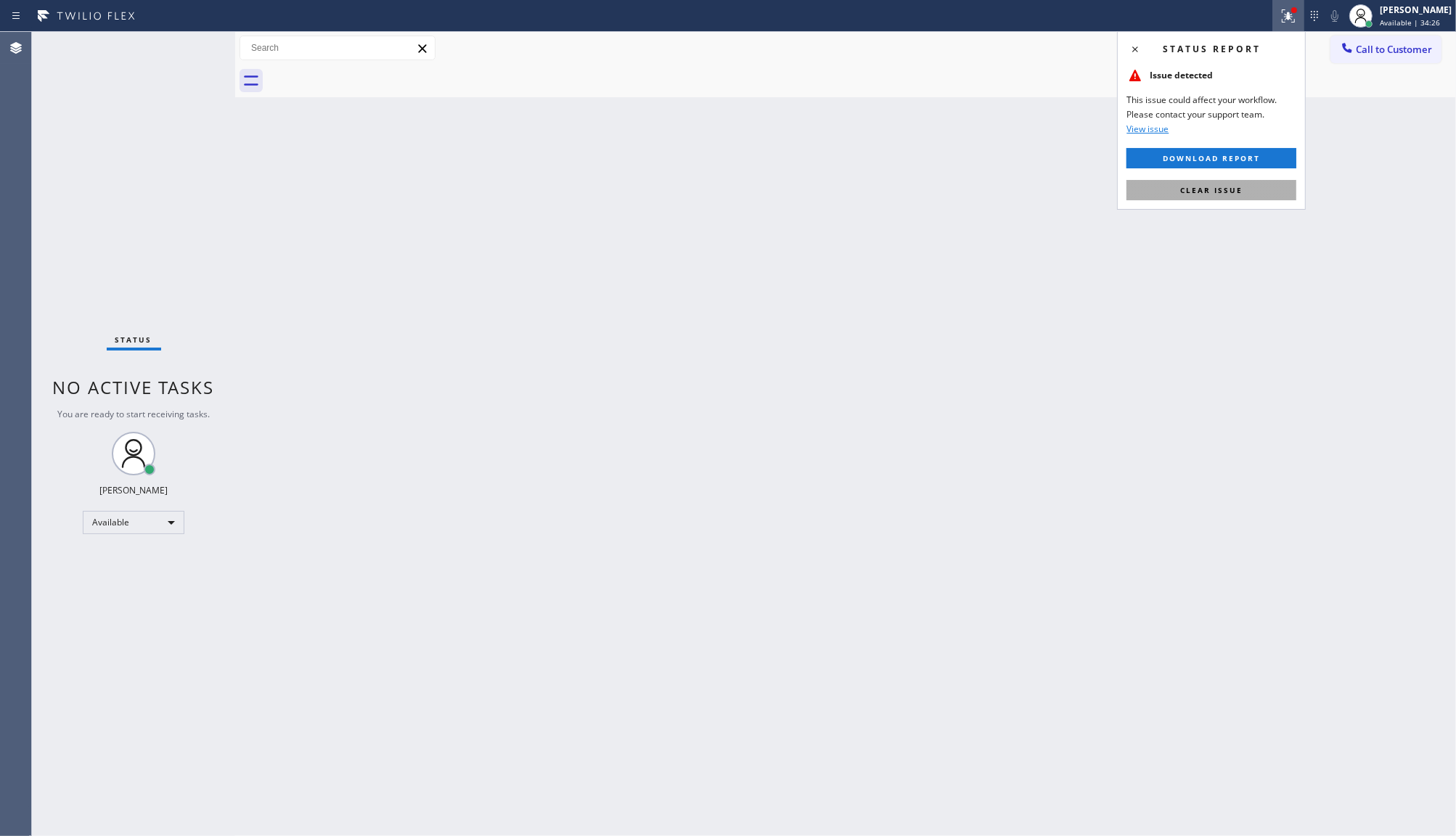
click at [1252, 187] on button "Clear issue" at bounding box center [1211, 190] width 170 height 21
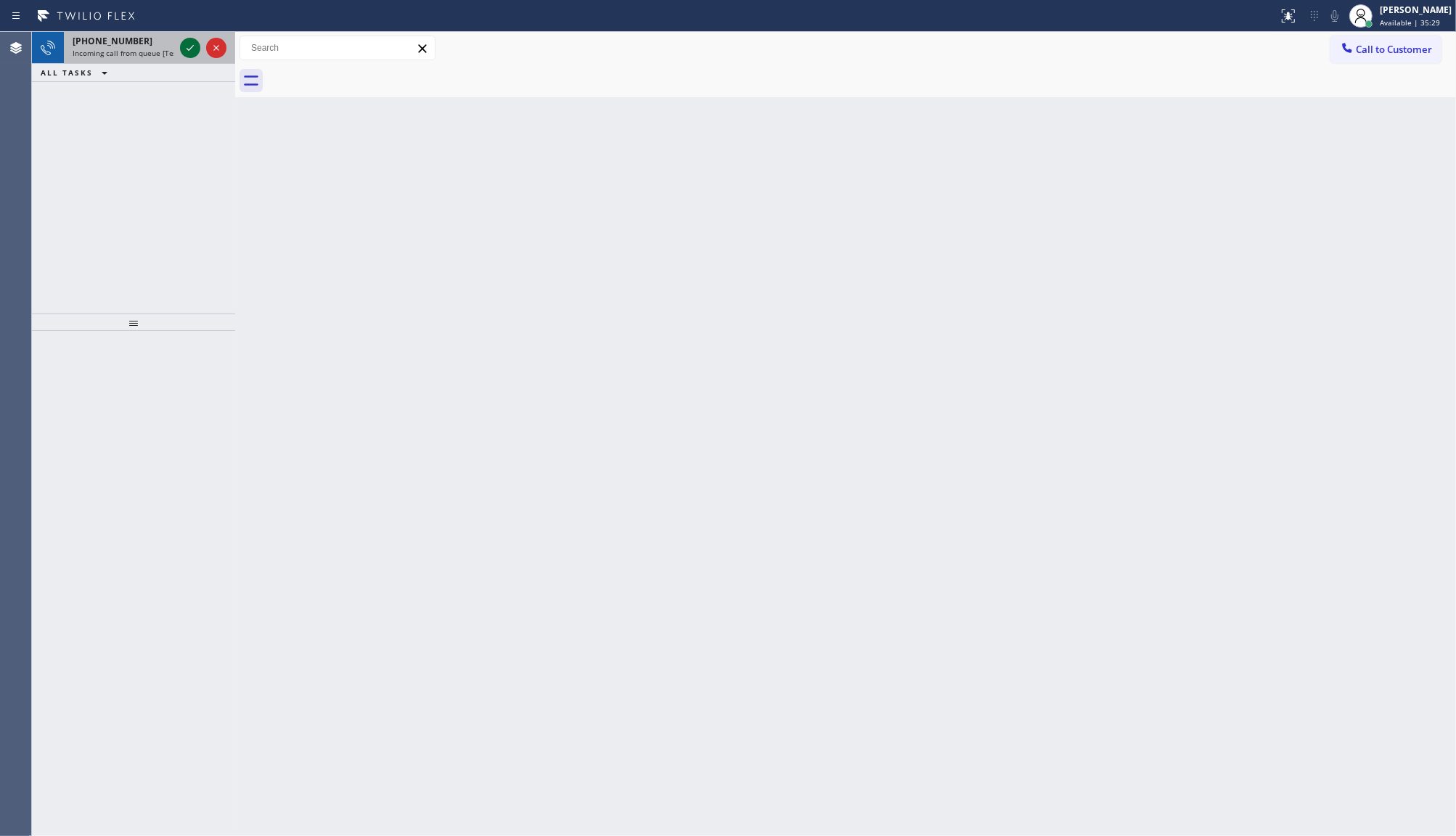
click at [194, 48] on icon at bounding box center [190, 48] width 17 height 17
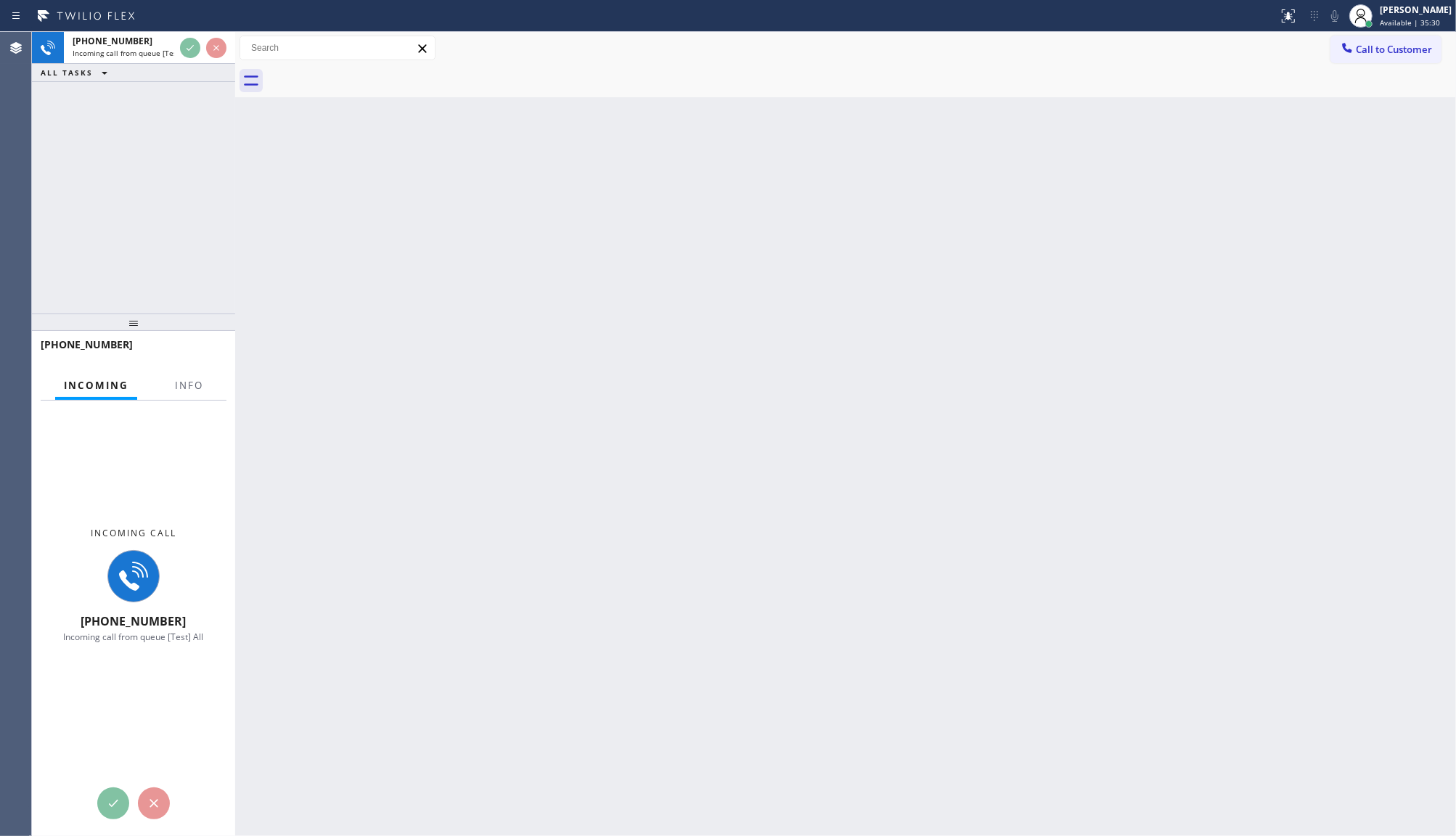
click at [173, 96] on div "[PHONE_NUMBER] Incoming call from queue [Test] All ALL TASKS ALL TASKS ACTIVE T…" at bounding box center [133, 172] width 203 height 282
click at [192, 387] on span "Info" at bounding box center [189, 385] width 28 height 13
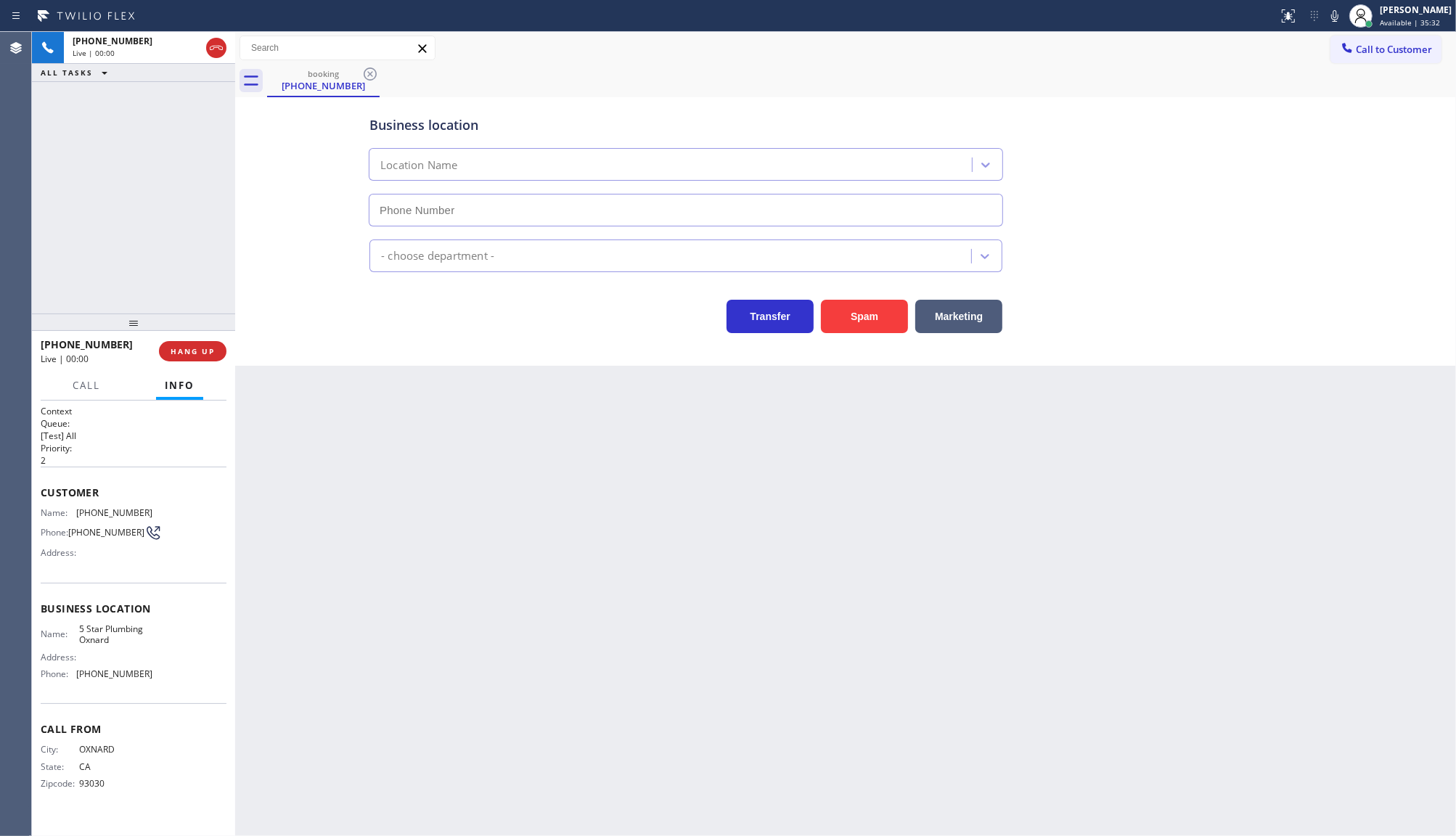
type input "[PHONE_NUMBER]"
click at [862, 325] on button "Spam" at bounding box center [864, 316] width 87 height 34
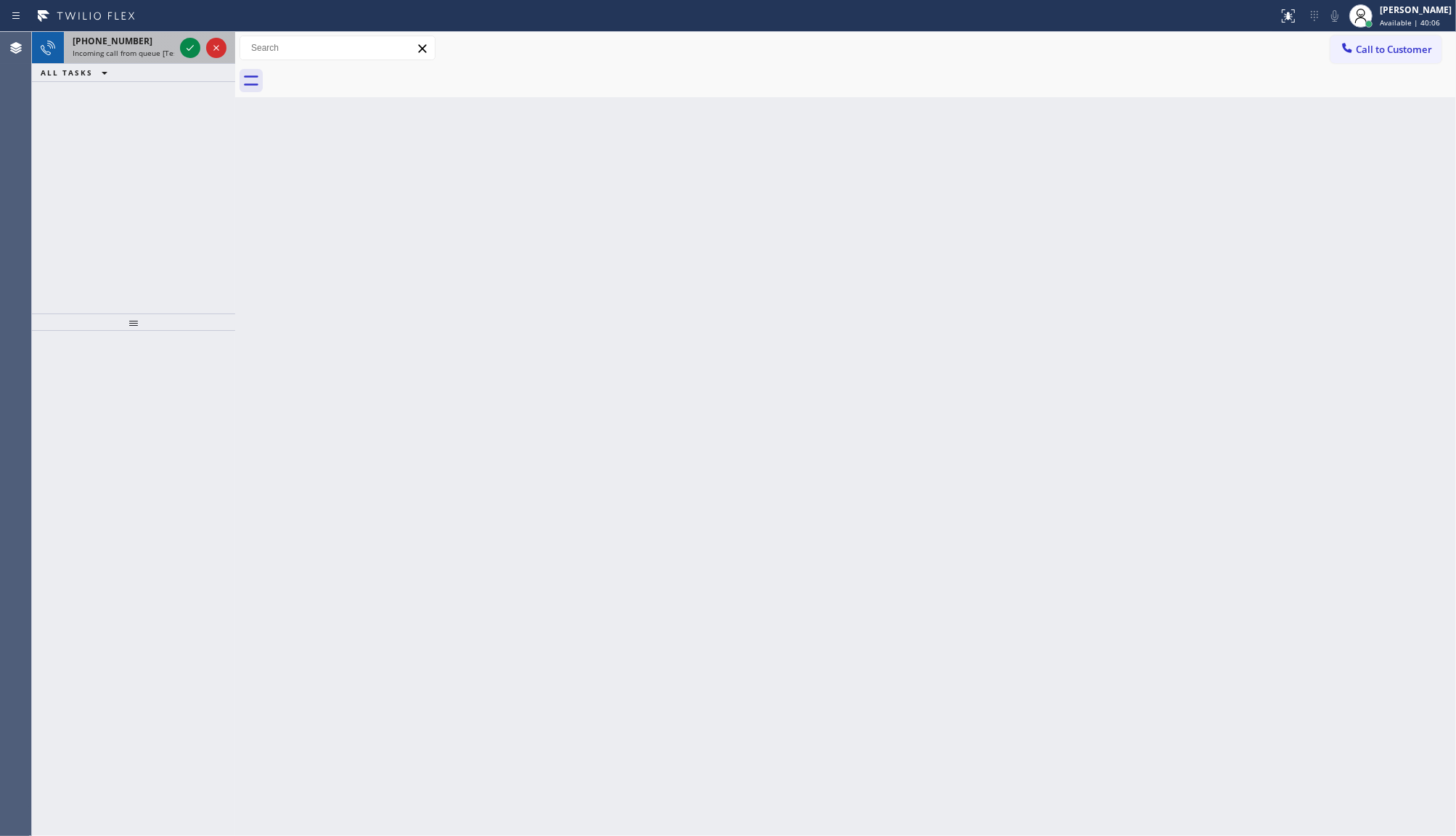
drag, startPoint x: 104, startPoint y: 132, endPoint x: 169, endPoint y: 40, distance: 112.6
click at [120, 103] on div "[PHONE_NUMBER] Incoming call from queue [Test] All ALL TASKS ALL TASKS ACTIVE T…" at bounding box center [133, 172] width 203 height 282
click at [196, 44] on icon at bounding box center [190, 48] width 17 height 17
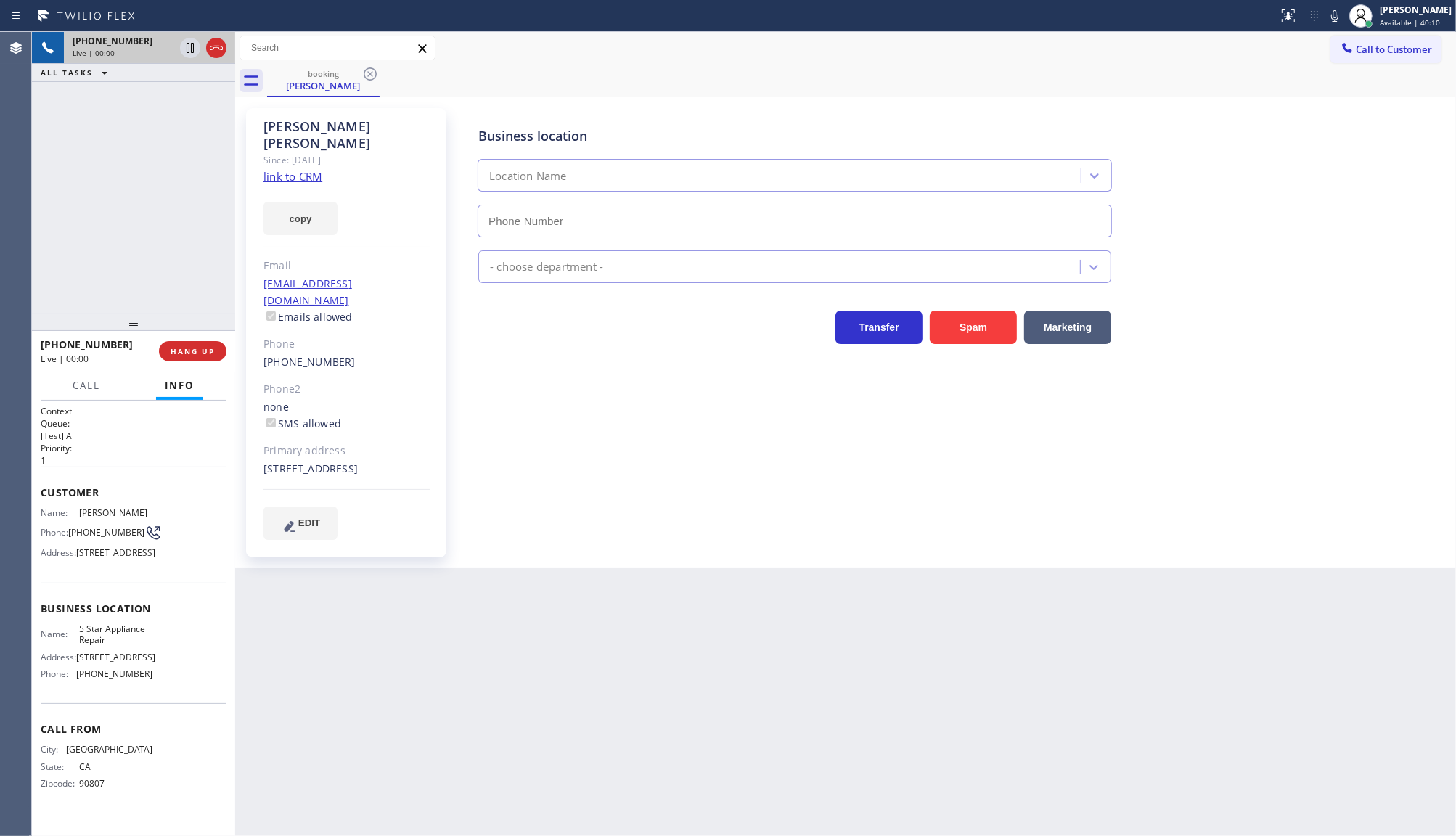
type input "[PHONE_NUMBER]"
click at [282, 169] on link "link to CRM" at bounding box center [293, 176] width 59 height 15
drag, startPoint x: 196, startPoint y: 46, endPoint x: 1326, endPoint y: 36, distance: 1130.0
click at [196, 45] on icon at bounding box center [190, 48] width 17 height 17
drag, startPoint x: 1329, startPoint y: 16, endPoint x: 1195, endPoint y: 187, distance: 217.2
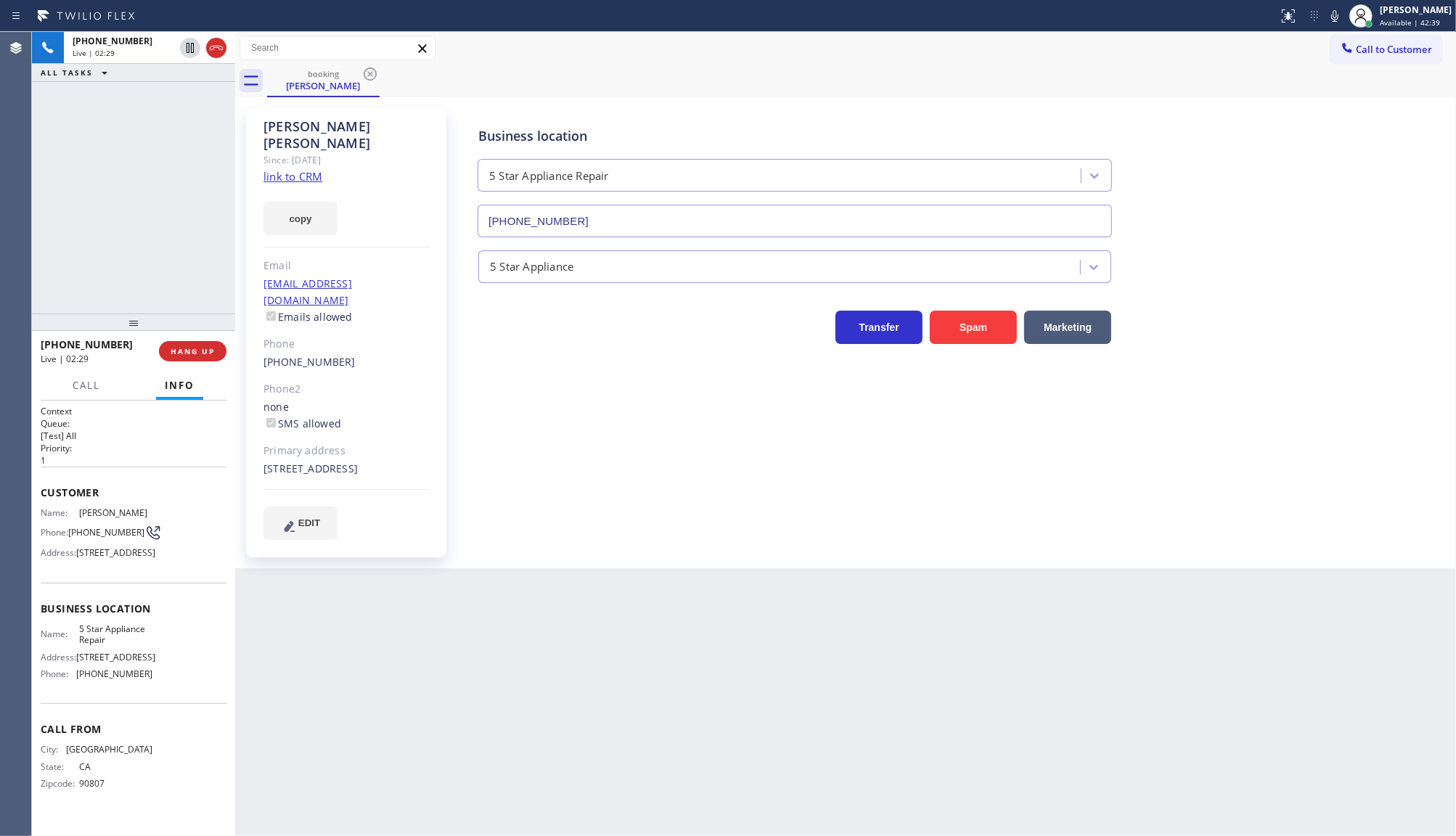
click at [1329, 16] on icon at bounding box center [1335, 15] width 17 height 17
click at [146, 132] on div "[PHONE_NUMBER] Live | 03:51 ALL TASKS ALL TASKS ACTIVE TASKS TASKS IN WRAP UP" at bounding box center [133, 172] width 203 height 282
click at [183, 98] on icon at bounding box center [190, 98] width 17 height 17
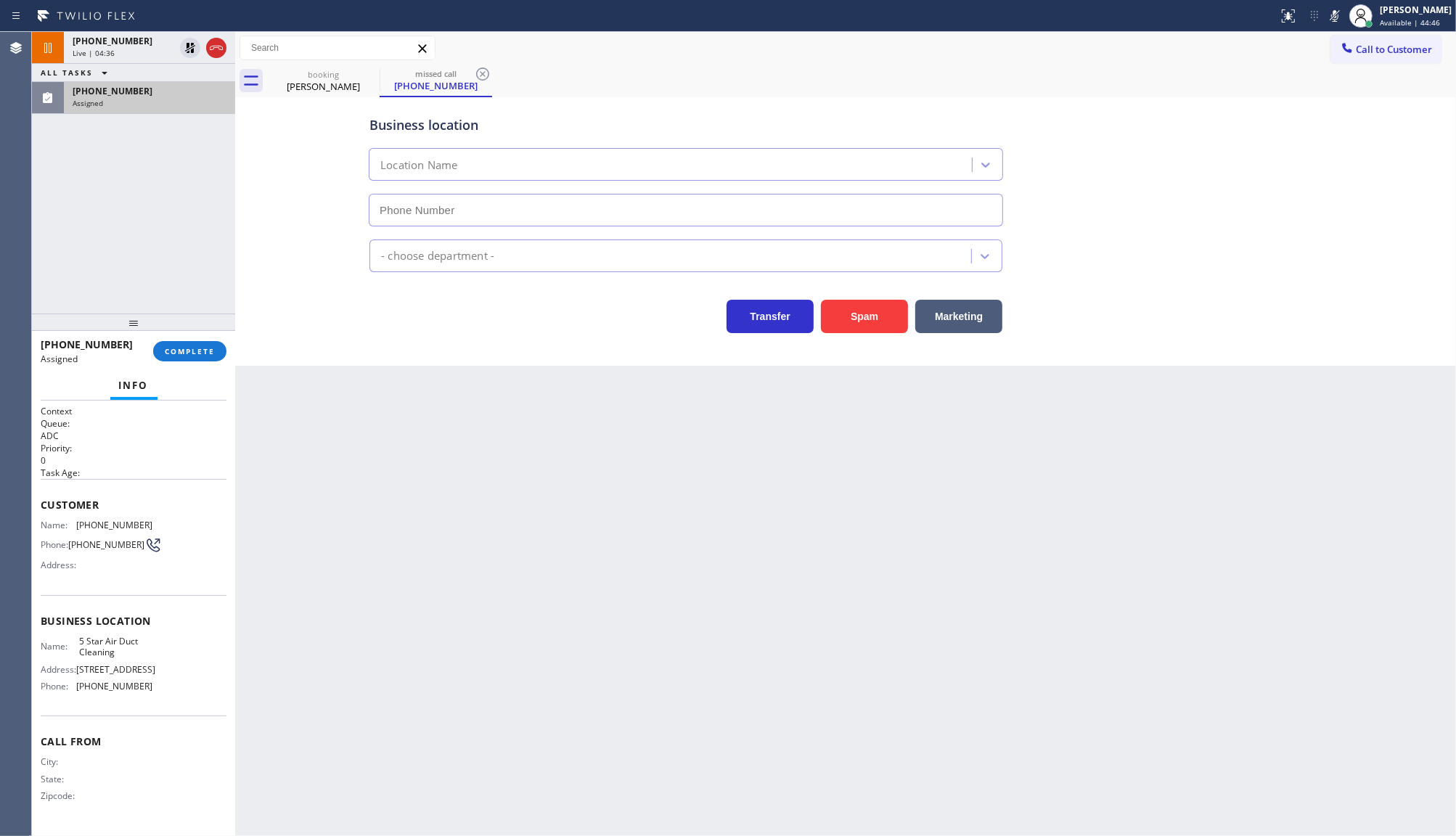
type input "[PHONE_NUMBER]"
drag, startPoint x: 133, startPoint y: 169, endPoint x: 156, endPoint y: 34, distance: 136.9
click at [133, 162] on div "[PHONE_NUMBER] Live | 04:38 ALL TASKS ALL TASKS ACTIVE TASKS TASKS IN WRAP UP […" at bounding box center [133, 172] width 203 height 282
drag, startPoint x: 132, startPoint y: 23, endPoint x: 135, endPoint y: 42, distance: 19.2
click at [132, 26] on icon at bounding box center [86, 15] width 108 height 23
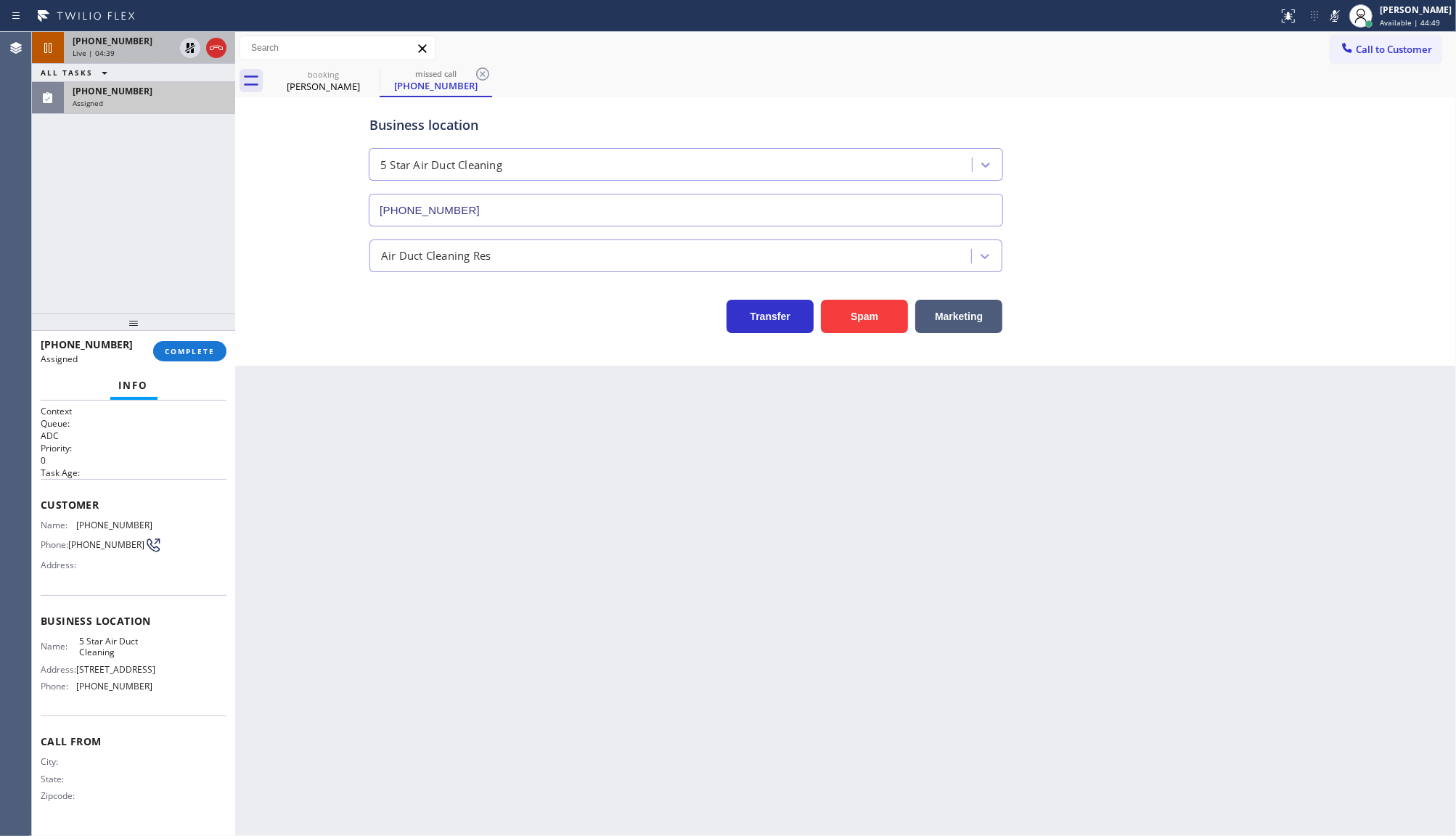
click at [136, 42] on div "[PHONE_NUMBER]" at bounding box center [123, 40] width 102 height 12
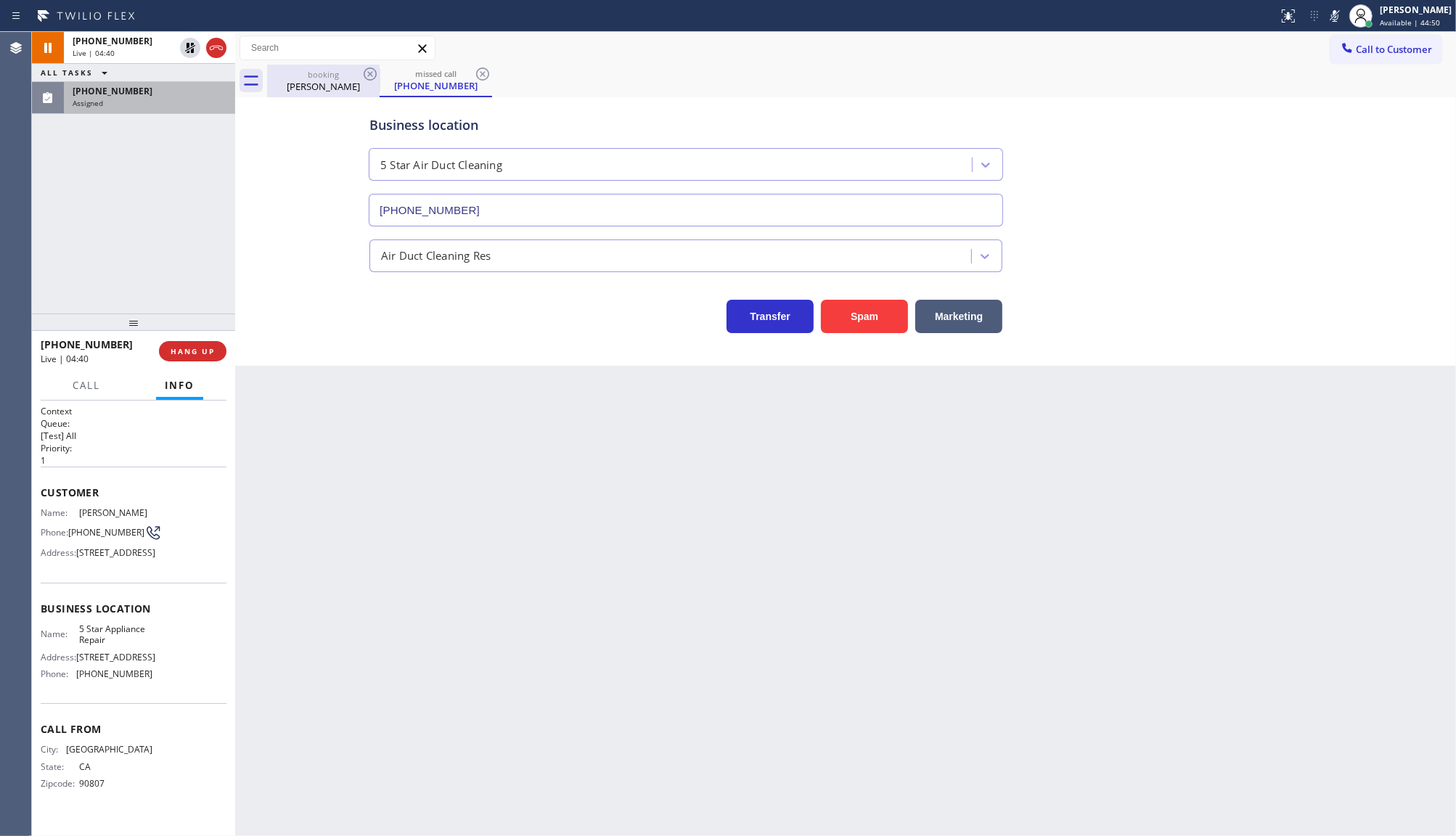
drag, startPoint x: 311, startPoint y: 77, endPoint x: 307, endPoint y: 70, distance: 8.1
click at [313, 75] on div "booking" at bounding box center [323, 74] width 109 height 11
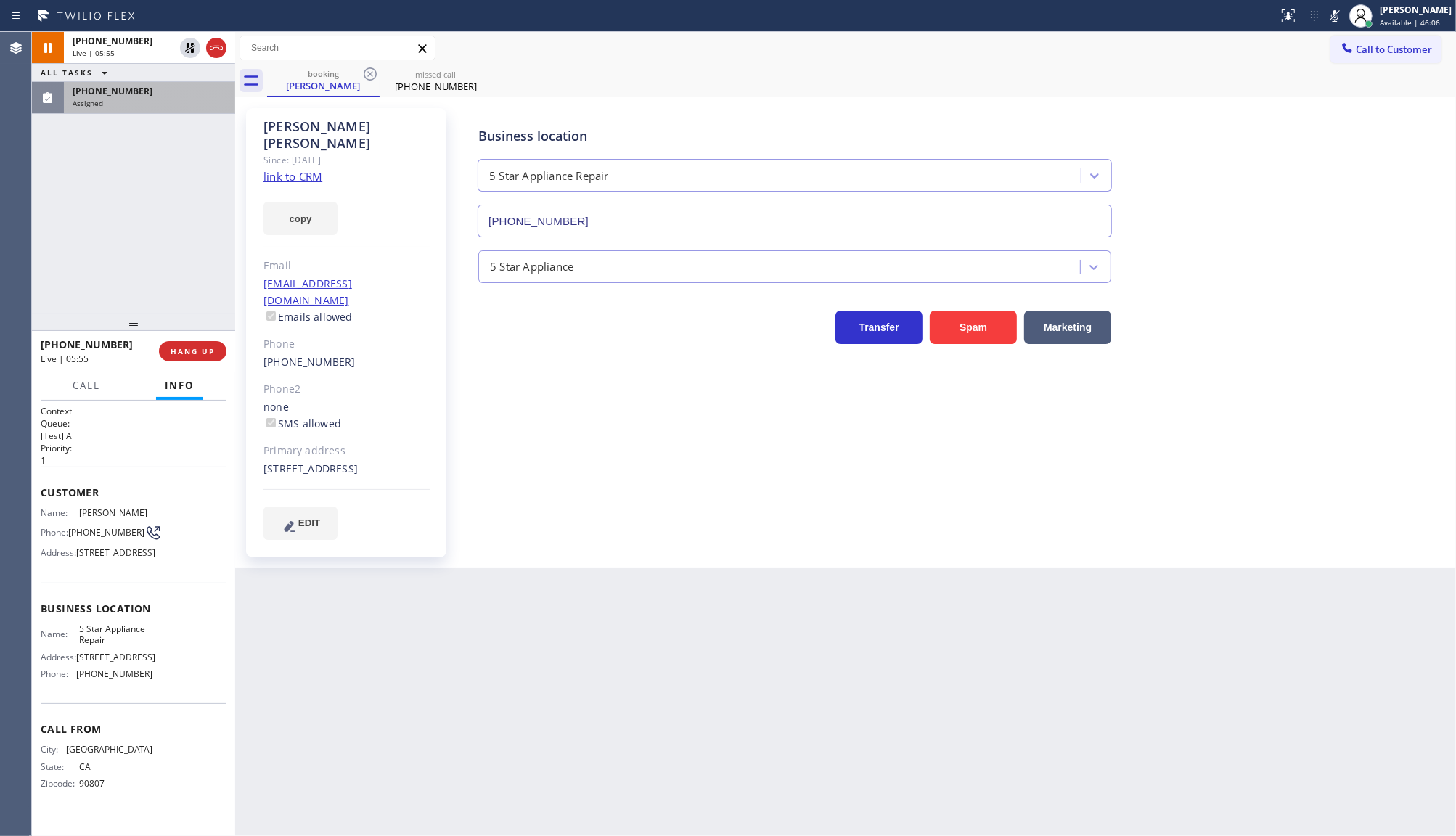
click at [120, 100] on div "Assigned" at bounding box center [149, 103] width 154 height 10
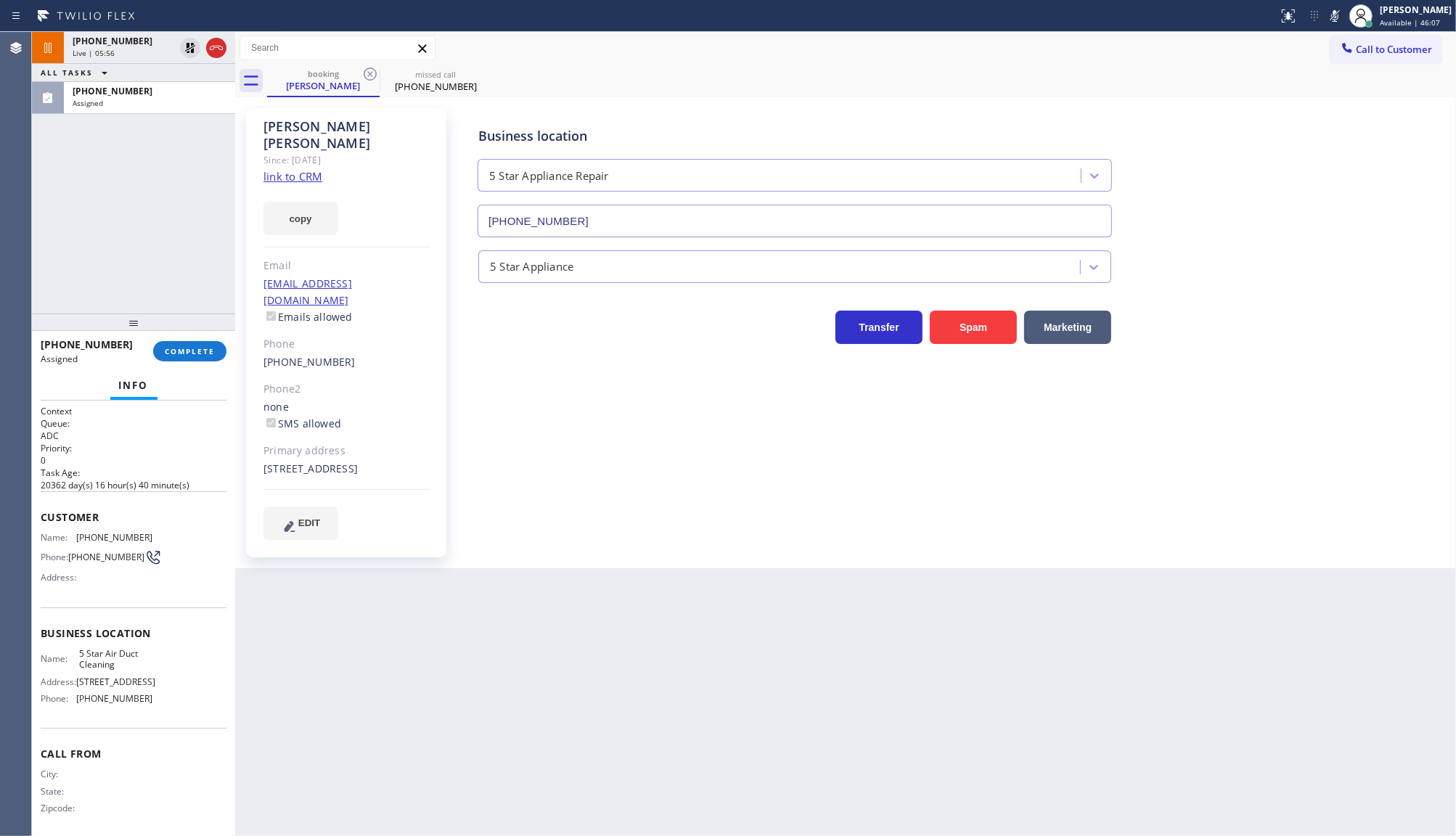
click at [182, 364] on div "[PHONE_NUMBER] Assigned COMPLETE" at bounding box center [133, 351] width 186 height 38
click at [183, 353] on span "COMPLETE" at bounding box center [189, 351] width 50 height 10
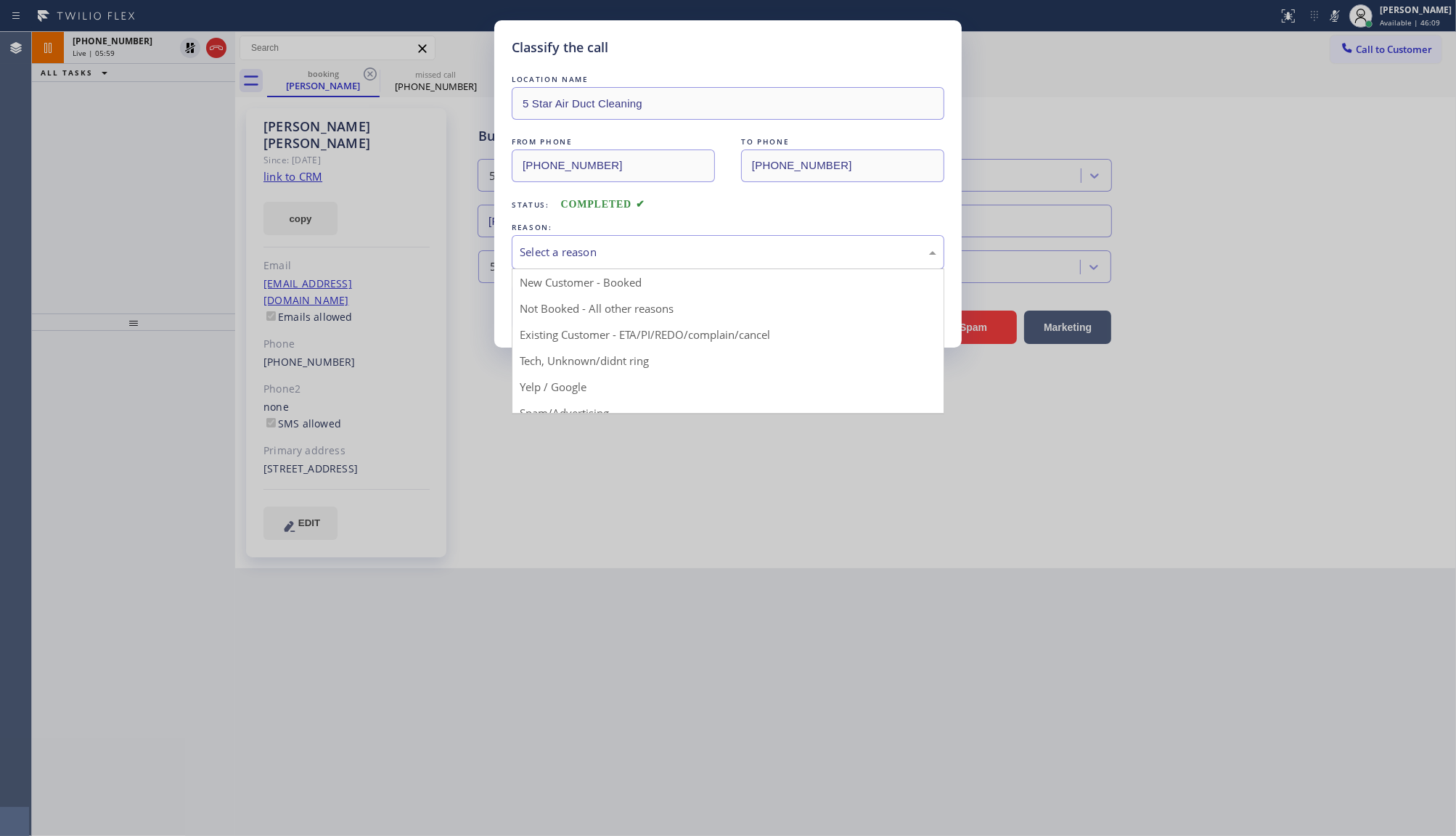
click at [562, 236] on div "Select a reason" at bounding box center [728, 252] width 432 height 34
click at [554, 252] on div "Select a reason" at bounding box center [728, 251] width 417 height 16
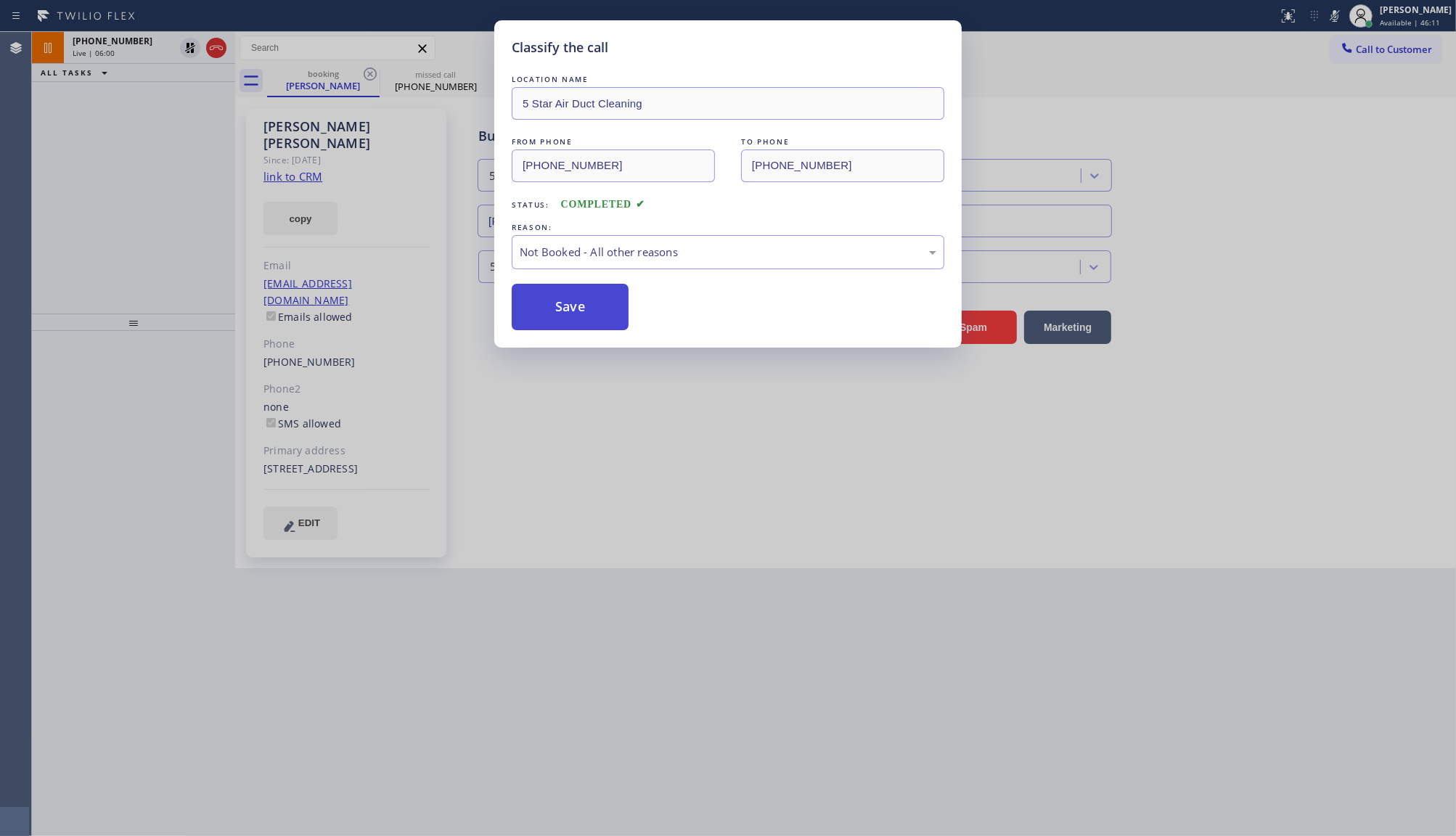
click at [563, 307] on button "Save" at bounding box center [570, 307] width 117 height 46
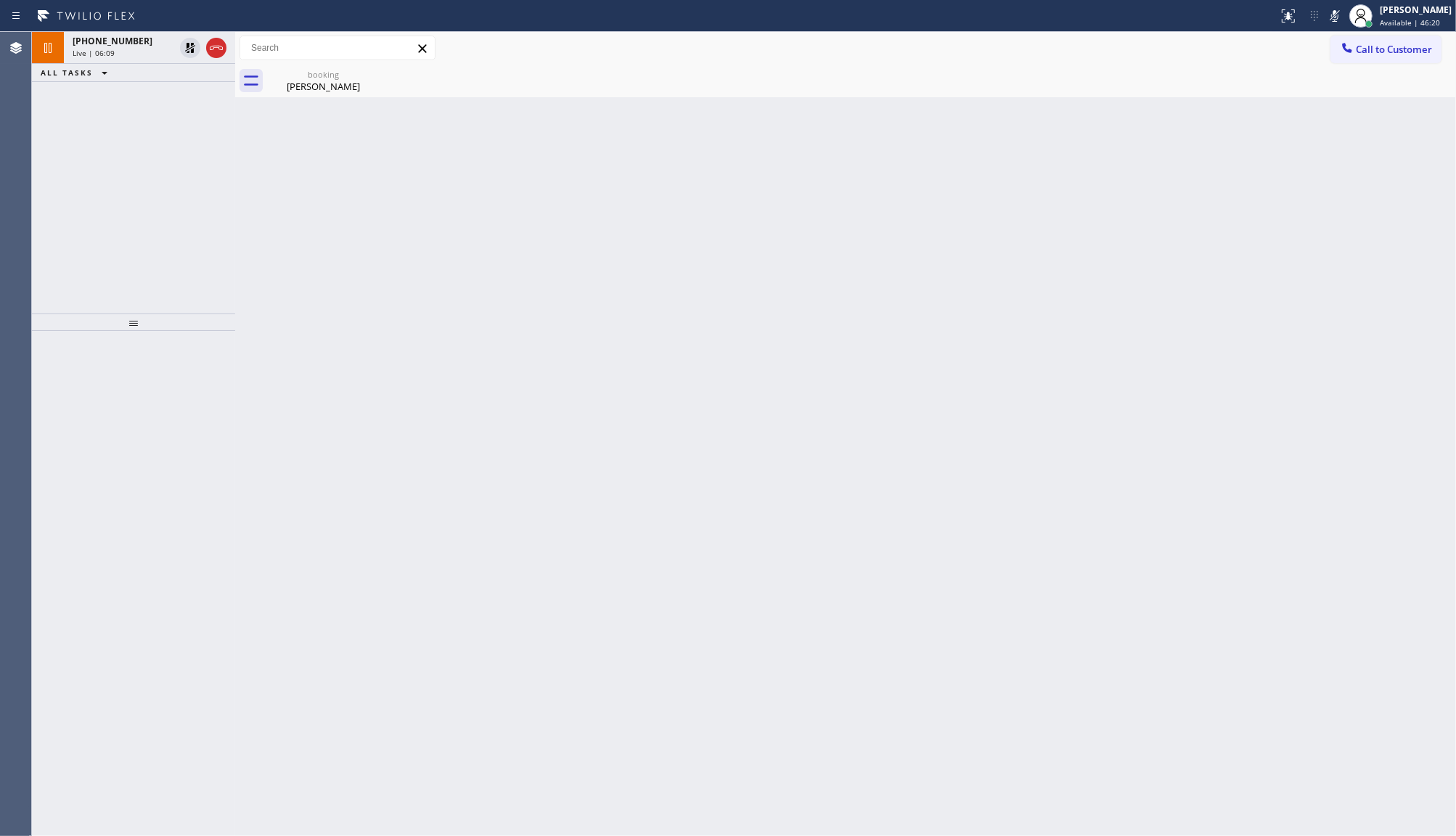
click at [133, 152] on div "[PHONE_NUMBER] Live | 06:09 ALL TASKS ALL TASKS ACTIVE TASKS TASKS IN WRAP UP" at bounding box center [133, 172] width 203 height 282
click at [193, 45] on icon at bounding box center [190, 48] width 17 height 17
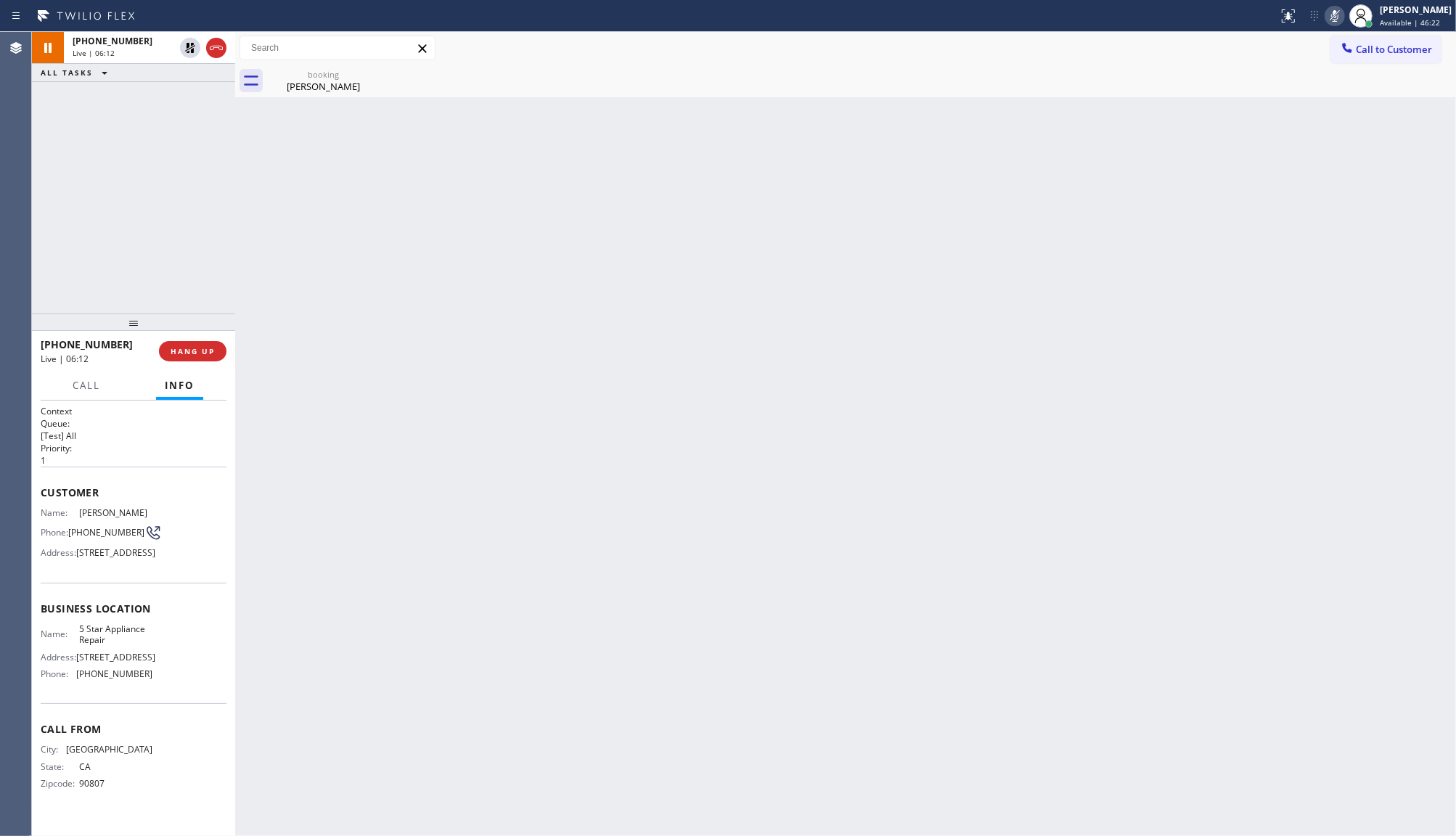
click at [1335, 18] on icon at bounding box center [1335, 15] width 17 height 17
click at [95, 210] on div "[PHONE_NUMBER] Live | 06:36 ALL TASKS ALL TASKS ACTIVE TASKS TASKS IN WRAP UP" at bounding box center [133, 172] width 203 height 282
click at [177, 737] on div "Call From City: [GEOGRAPHIC_DATA] State: [US_STATE] Zipcode: 90807" at bounding box center [133, 758] width 186 height 109
drag, startPoint x: 77, startPoint y: 568, endPoint x: 113, endPoint y: 574, distance: 36.5
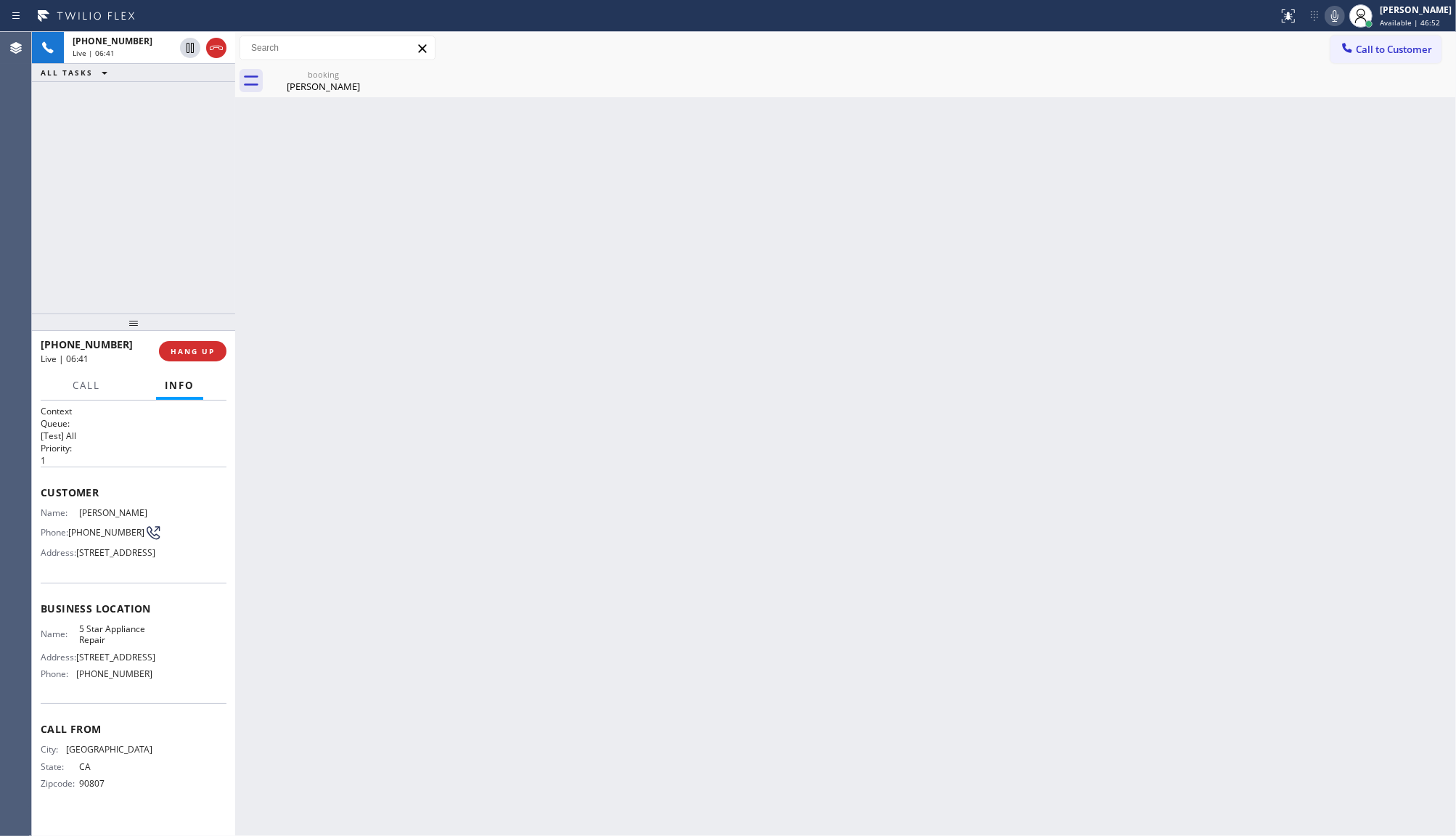
click at [113, 558] on span "[STREET_ADDRESS]" at bounding box center [116, 553] width 79 height 11
copy span "90275"
click at [336, 72] on div "booking" at bounding box center [323, 74] width 109 height 11
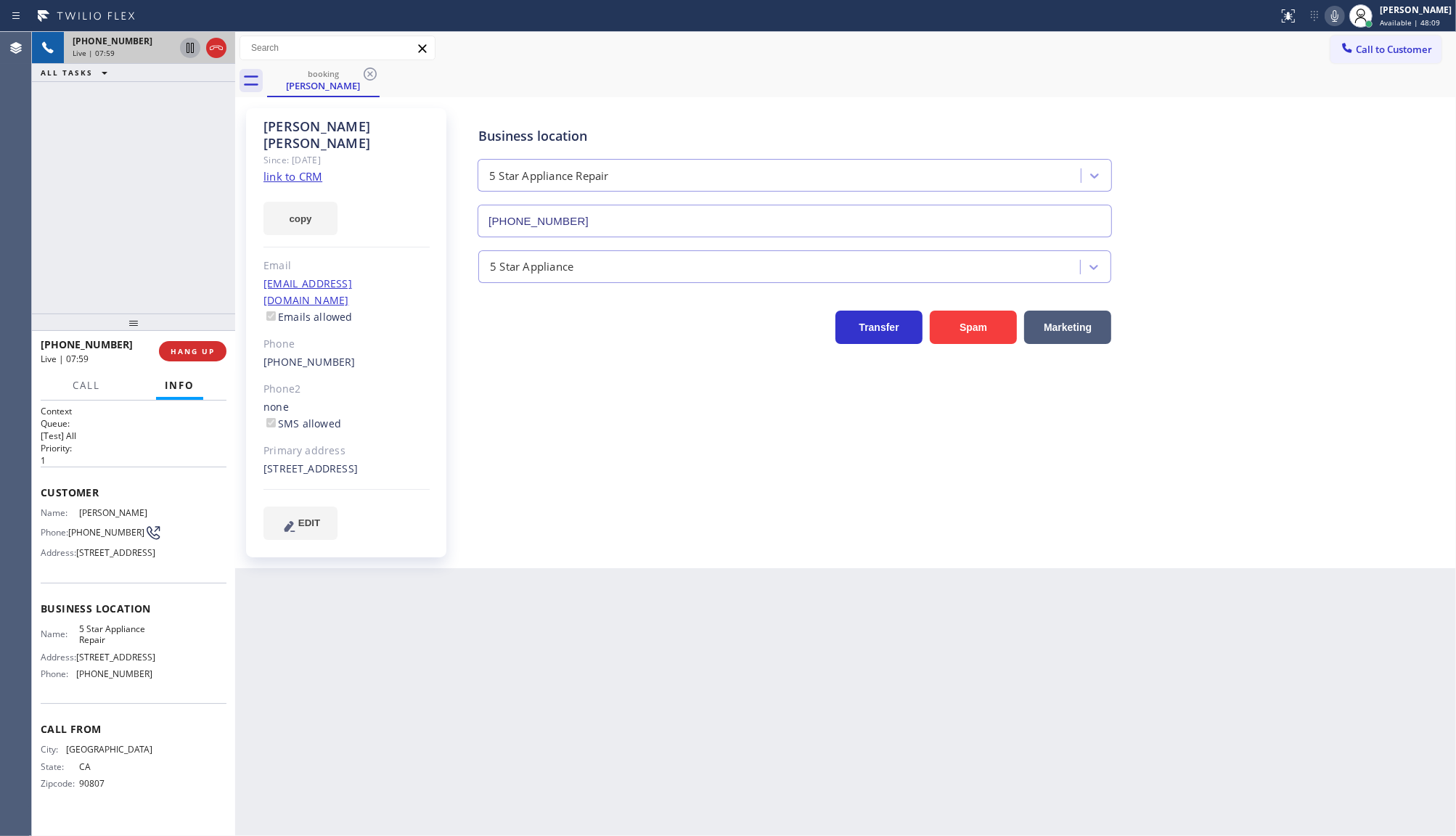
click at [191, 48] on icon at bounding box center [190, 48] width 7 height 10
click at [1332, 13] on icon at bounding box center [1335, 15] width 17 height 17
click at [331, 201] on button "copy" at bounding box center [300, 218] width 74 height 34
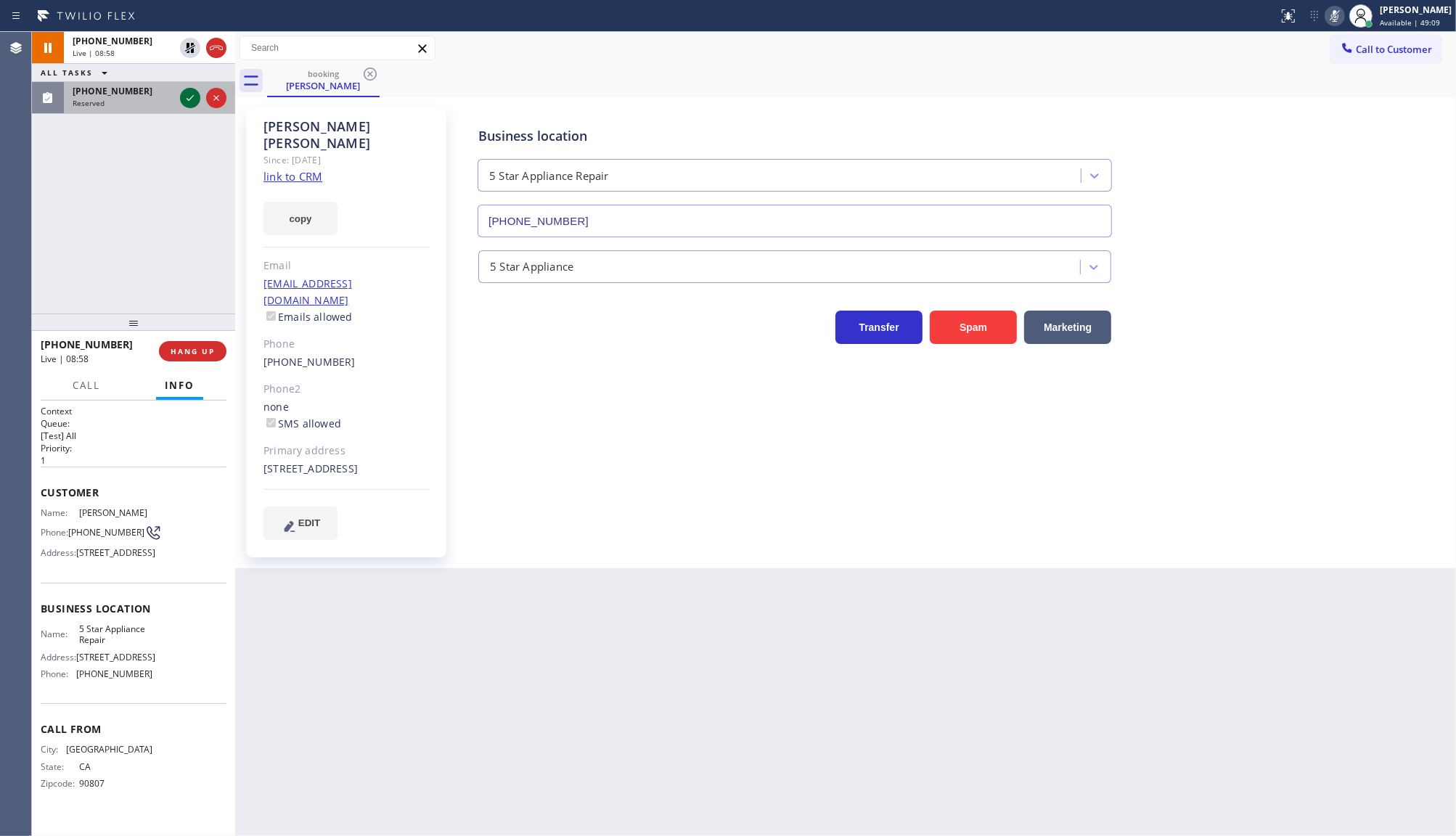
click at [186, 99] on icon at bounding box center [190, 98] width 17 height 17
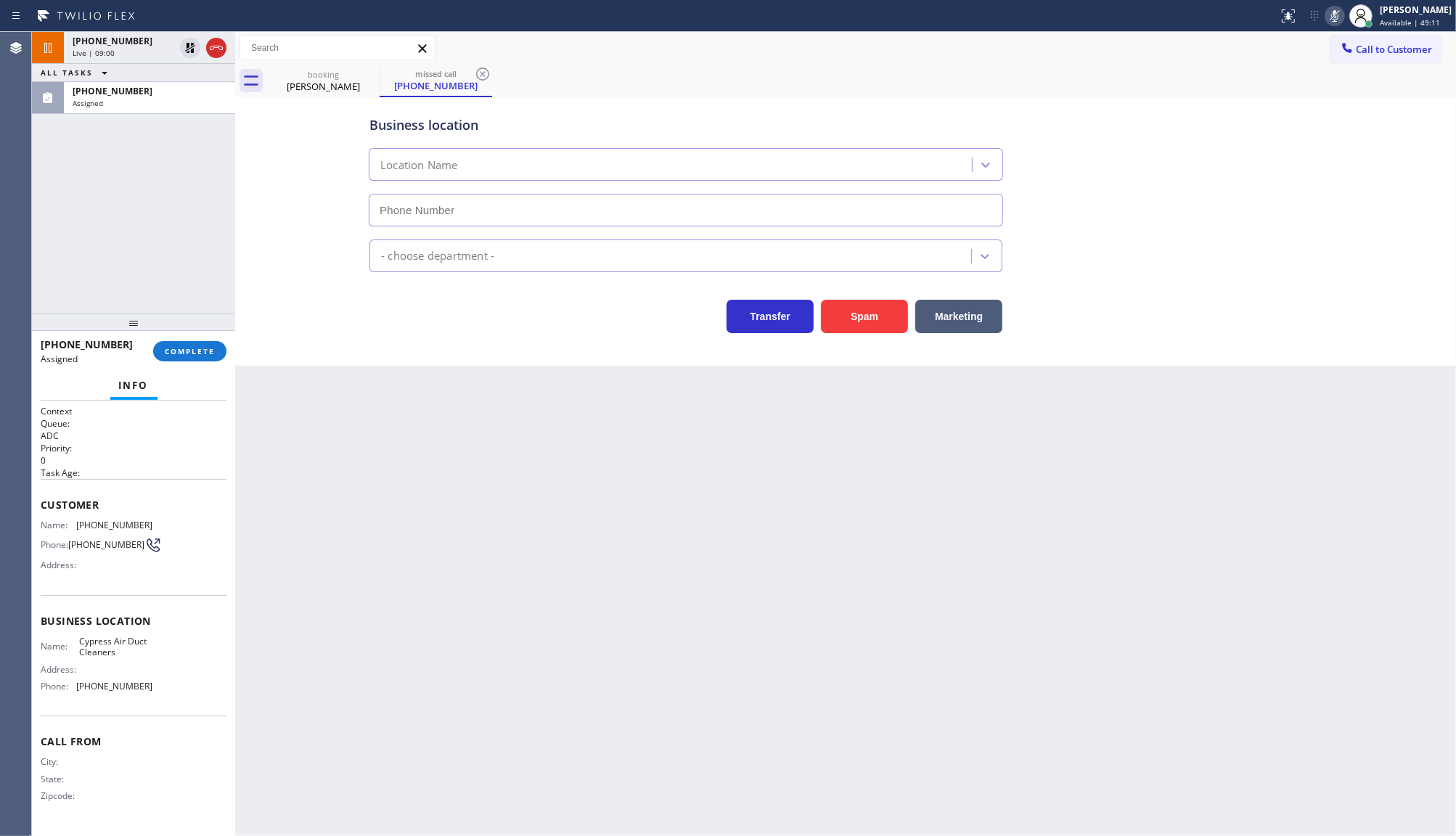
type input "[PHONE_NUMBER]"
drag, startPoint x: 87, startPoint y: 183, endPoint x: 126, endPoint y: 118, distance: 75.8
click at [118, 136] on div "[PHONE_NUMBER] Live | 12:13 ALL TASKS ALL TASKS ACTIVE TASKS TASKS IN WRAP UP […" at bounding box center [133, 172] width 203 height 282
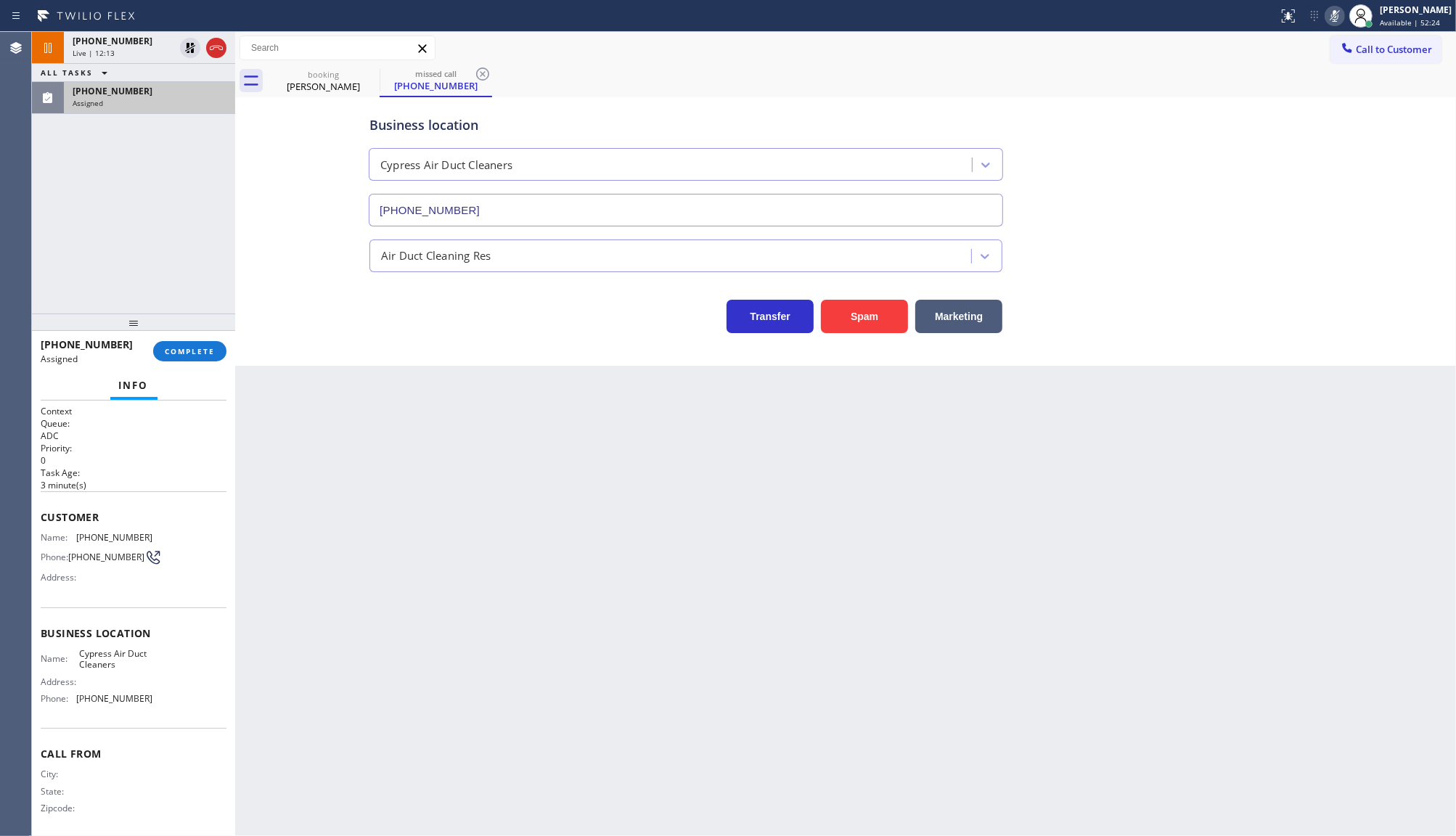
click at [150, 95] on div "[PHONE_NUMBER]" at bounding box center [149, 91] width 154 height 12
click at [192, 352] on span "COMPLETE" at bounding box center [189, 351] width 50 height 10
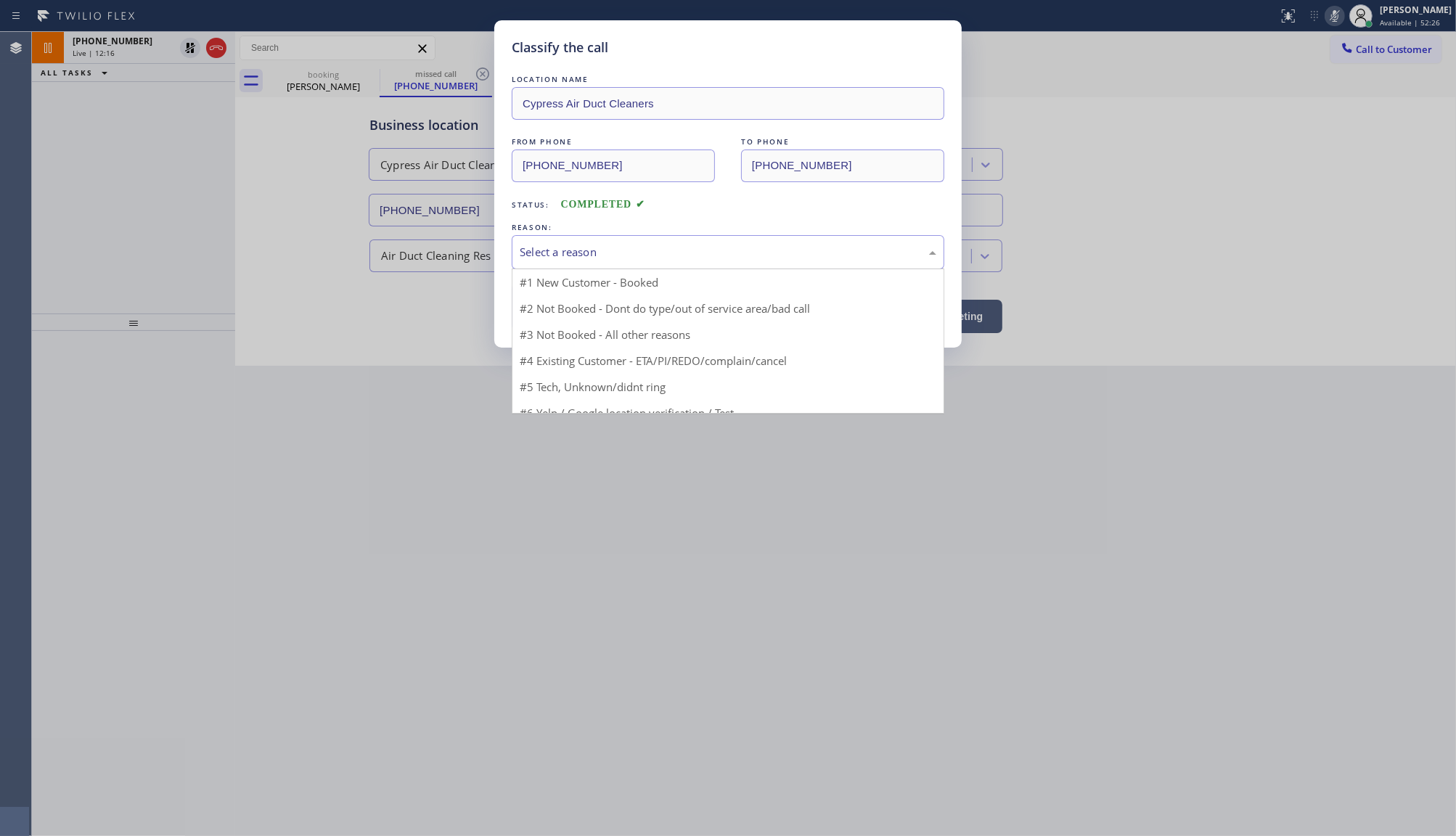
click at [537, 255] on div "Select a reason" at bounding box center [728, 251] width 417 height 16
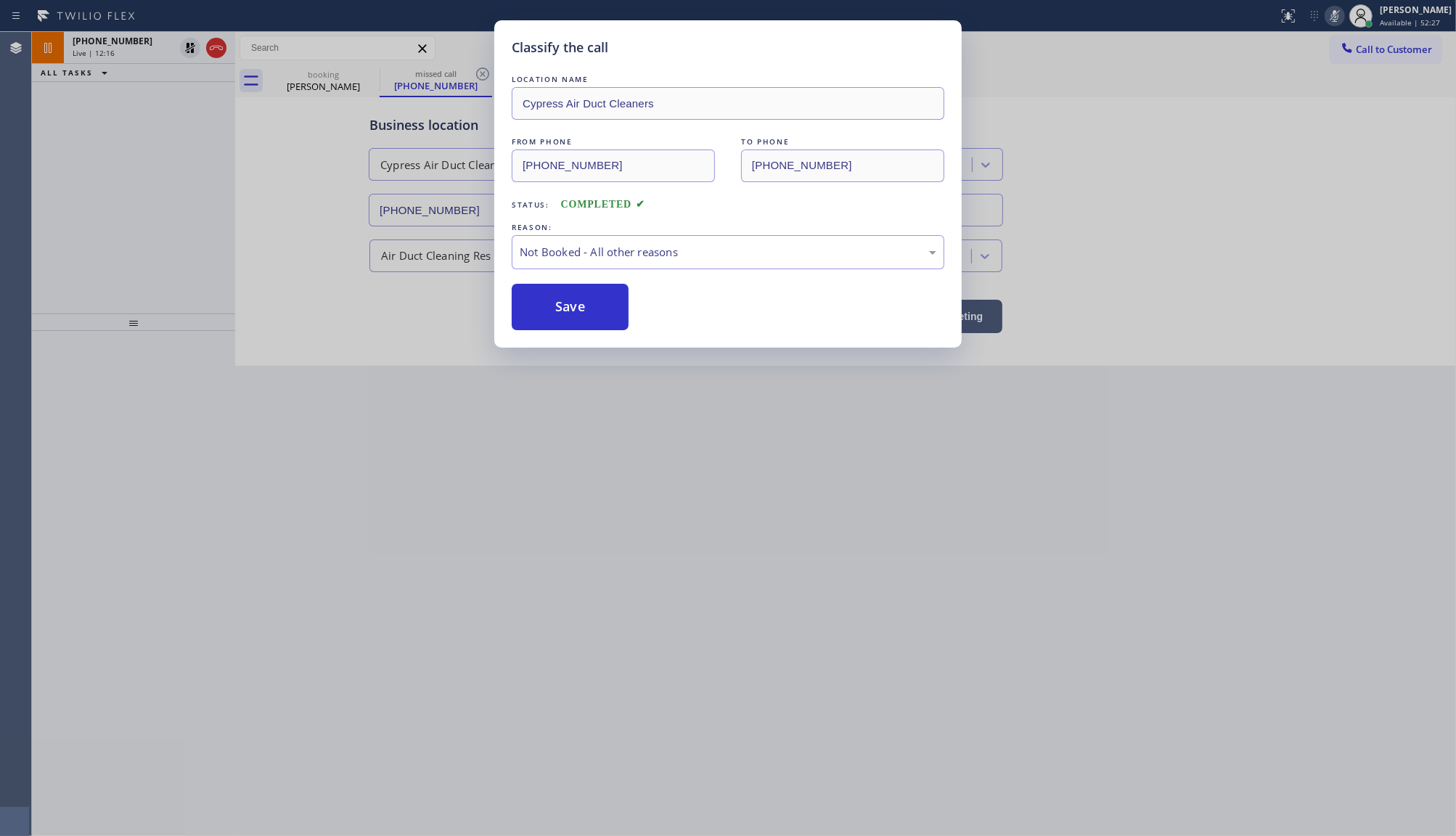
click at [534, 310] on button "Save" at bounding box center [570, 307] width 117 height 46
type input "[PHONE_NUMBER]"
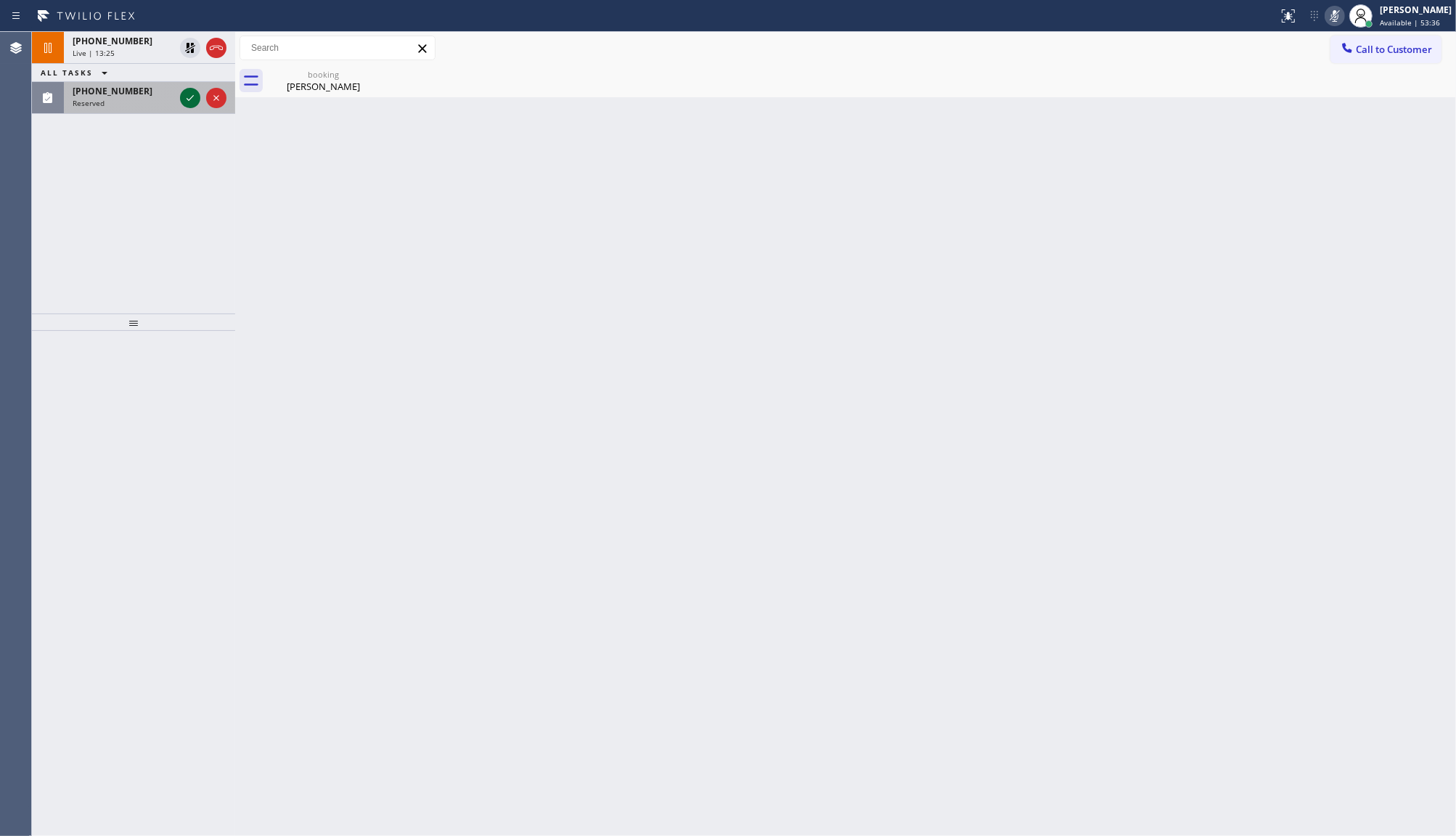
click at [189, 95] on icon at bounding box center [190, 98] width 17 height 17
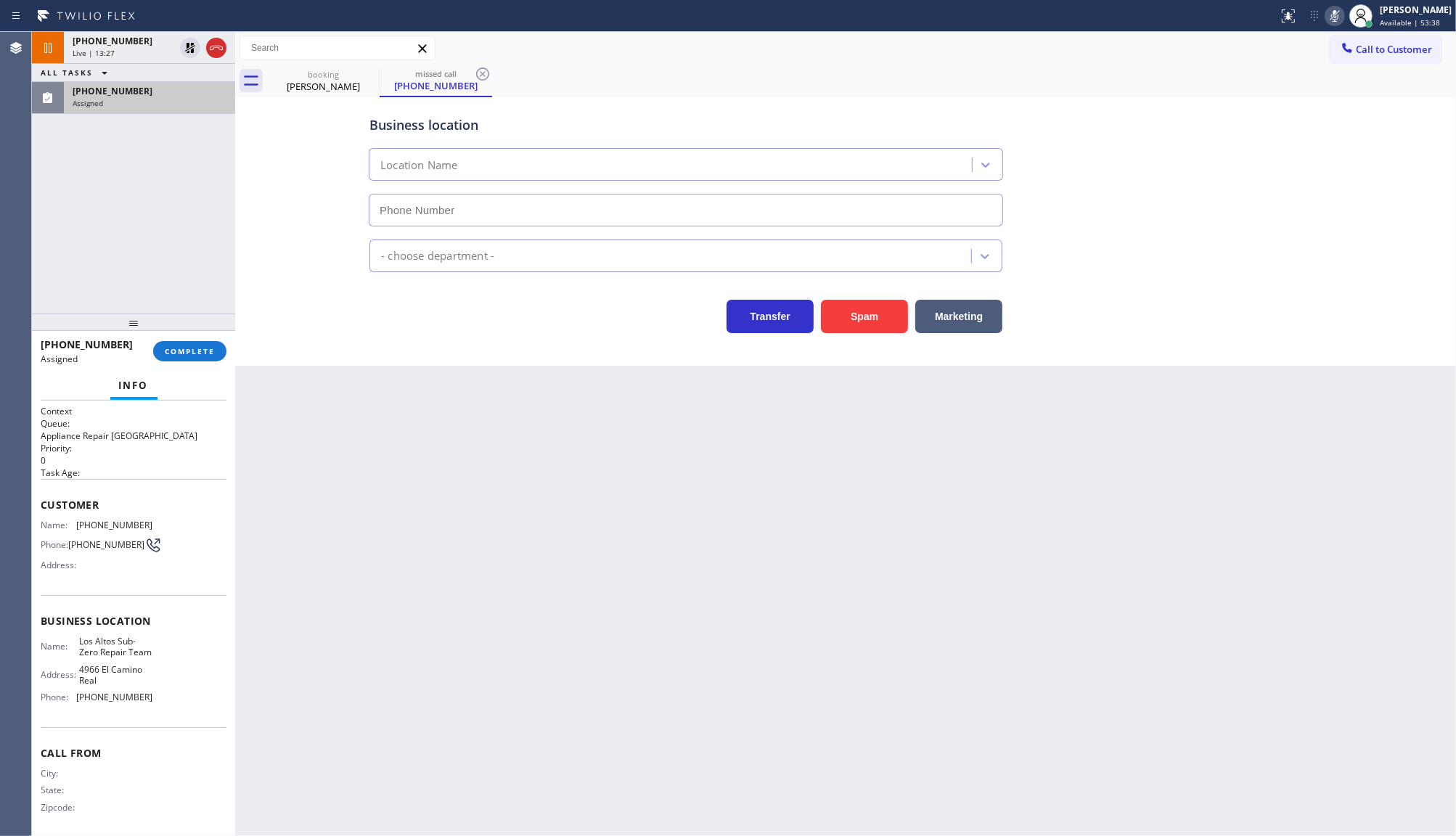
type input "[PHONE_NUMBER]"
drag, startPoint x: 123, startPoint y: 182, endPoint x: 169, endPoint y: 129, distance: 70.2
click at [136, 164] on div "[PHONE_NUMBER] Live | 13:57 ALL TASKS ALL TASKS ACTIVE TASKS TASKS IN WRAP UP […" at bounding box center [133, 172] width 203 height 282
click at [189, 99] on div "Assigned" at bounding box center [149, 103] width 154 height 10
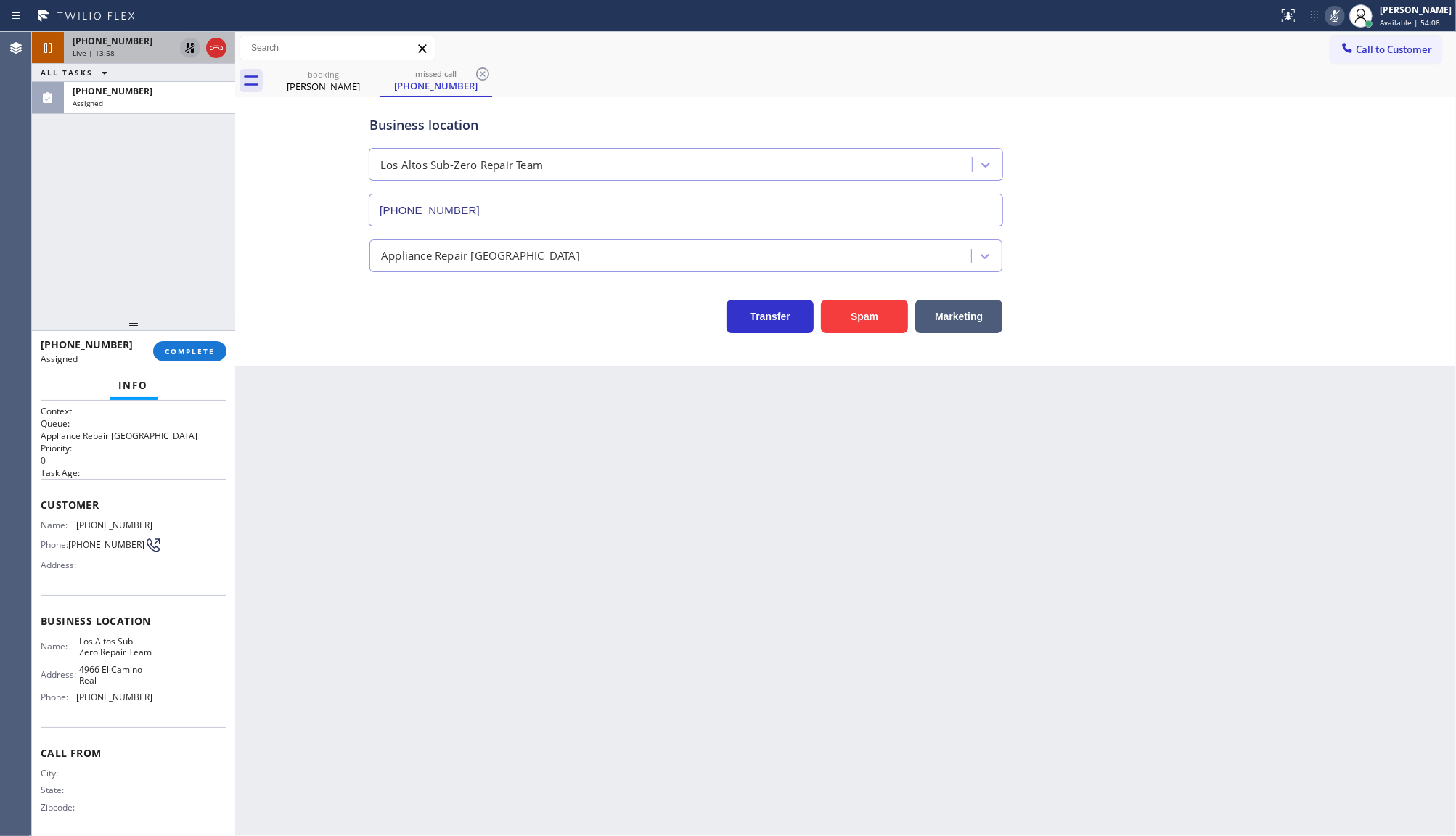
click at [185, 40] on icon at bounding box center [190, 48] width 17 height 17
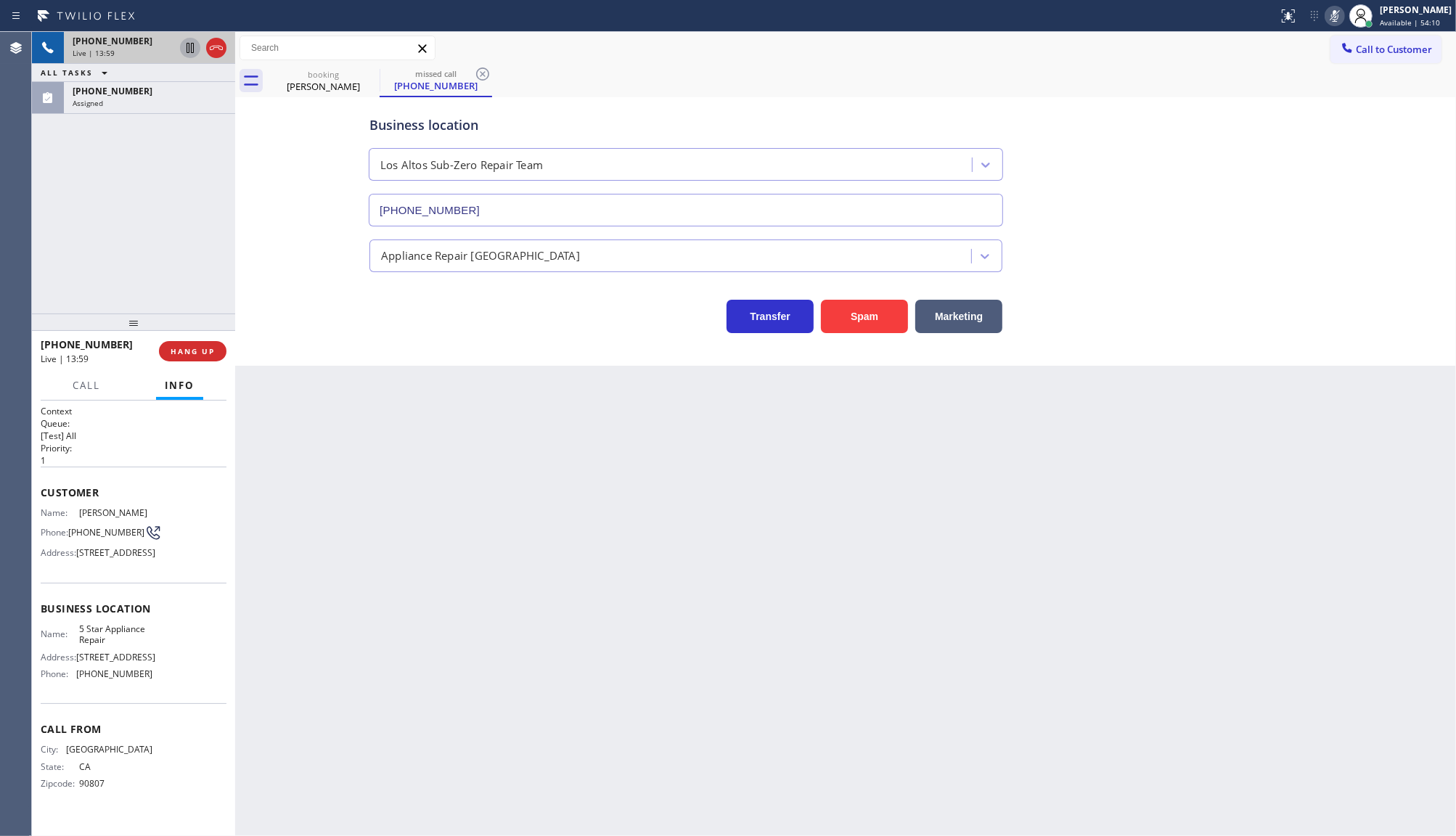
click at [1332, 13] on icon at bounding box center [1335, 15] width 17 height 17
click at [302, 75] on div "booking" at bounding box center [323, 74] width 109 height 11
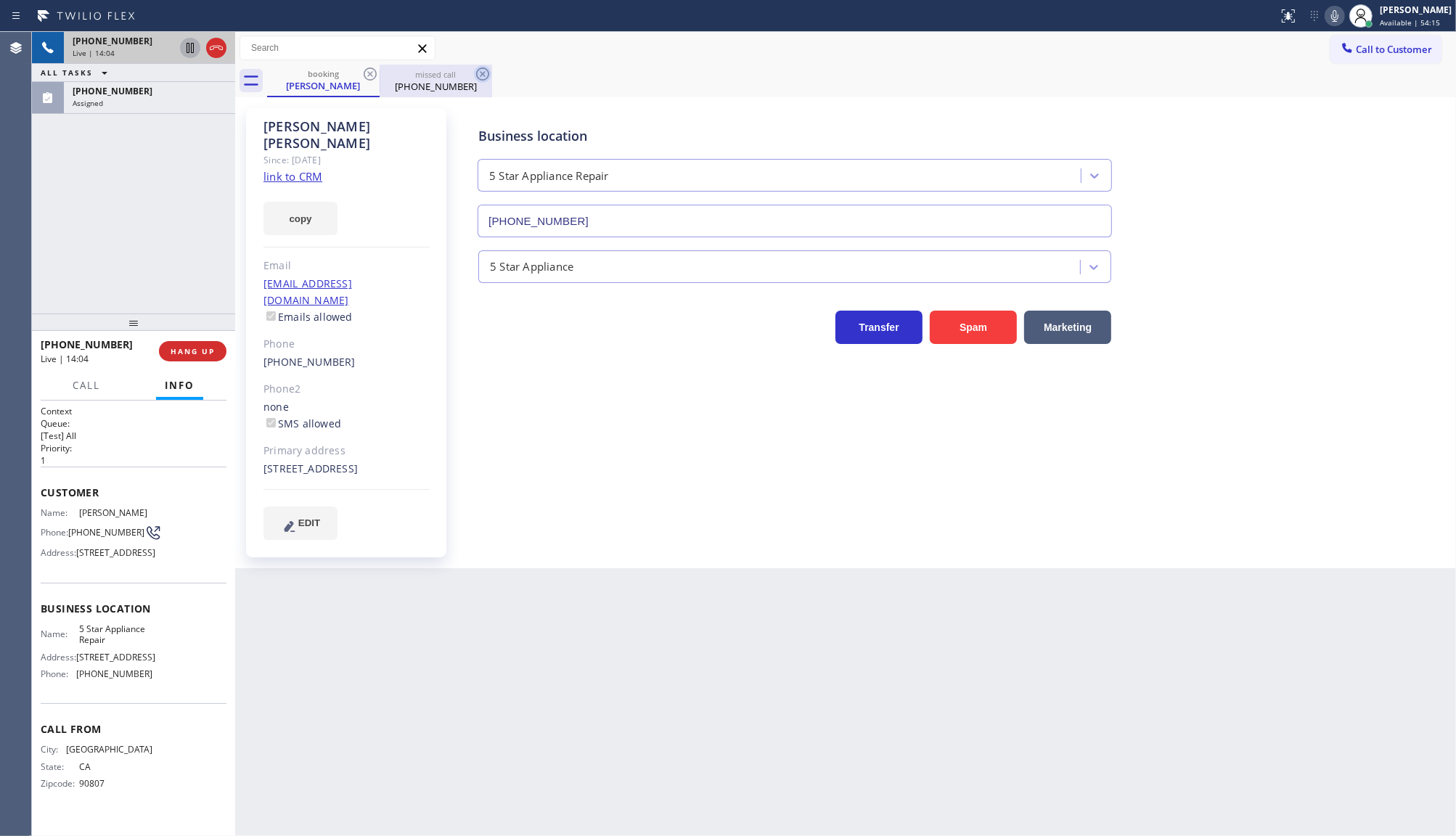
click at [480, 74] on icon at bounding box center [483, 74] width 17 height 17
click at [132, 98] on div "Assigned" at bounding box center [149, 103] width 154 height 10
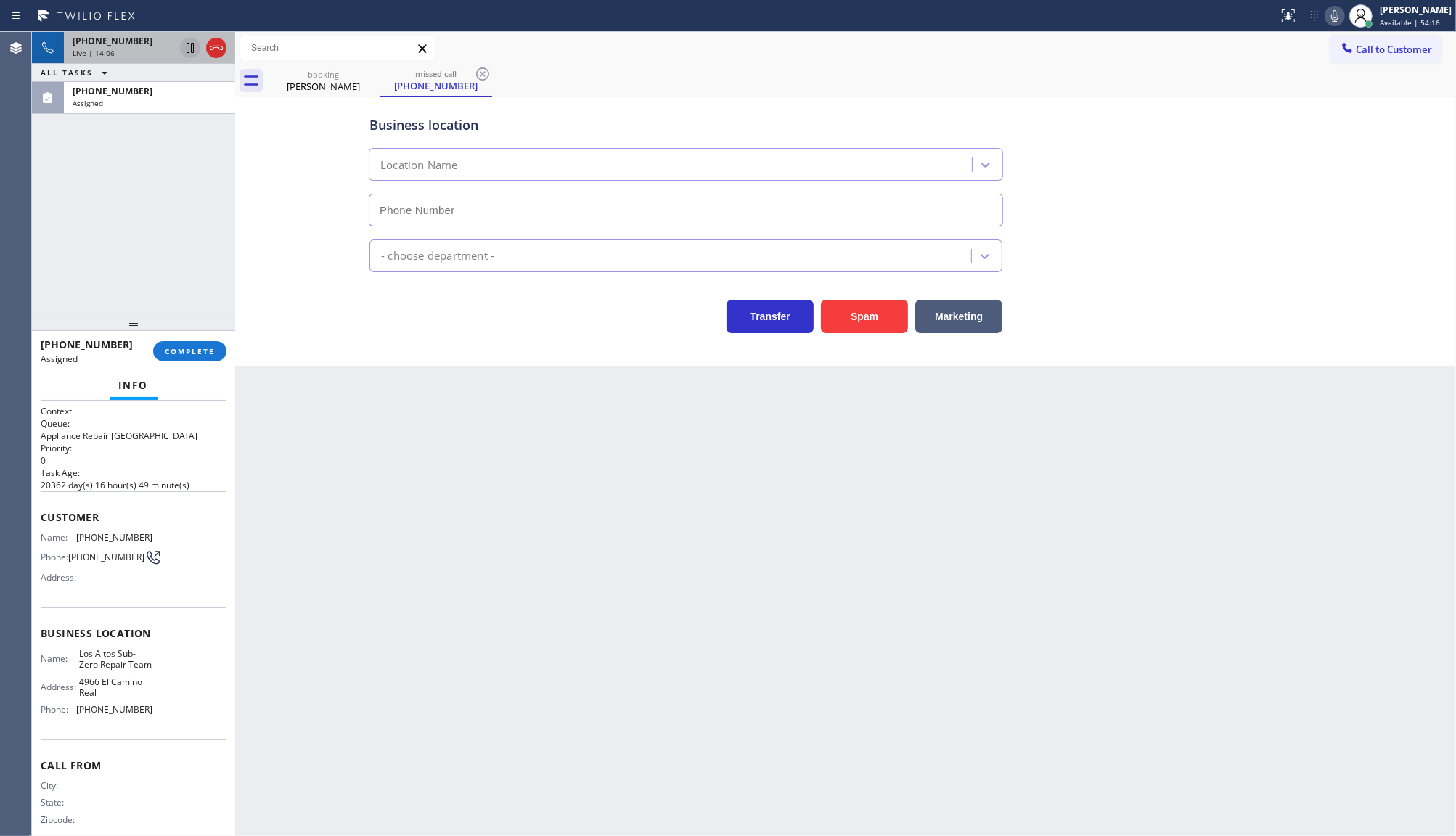
type input "[PHONE_NUMBER]"
click at [157, 360] on div "[PHONE_NUMBER] Assigned COMPLETE" at bounding box center [133, 351] width 186 height 38
click at [159, 350] on button "COMPLETE" at bounding box center [189, 351] width 73 height 21
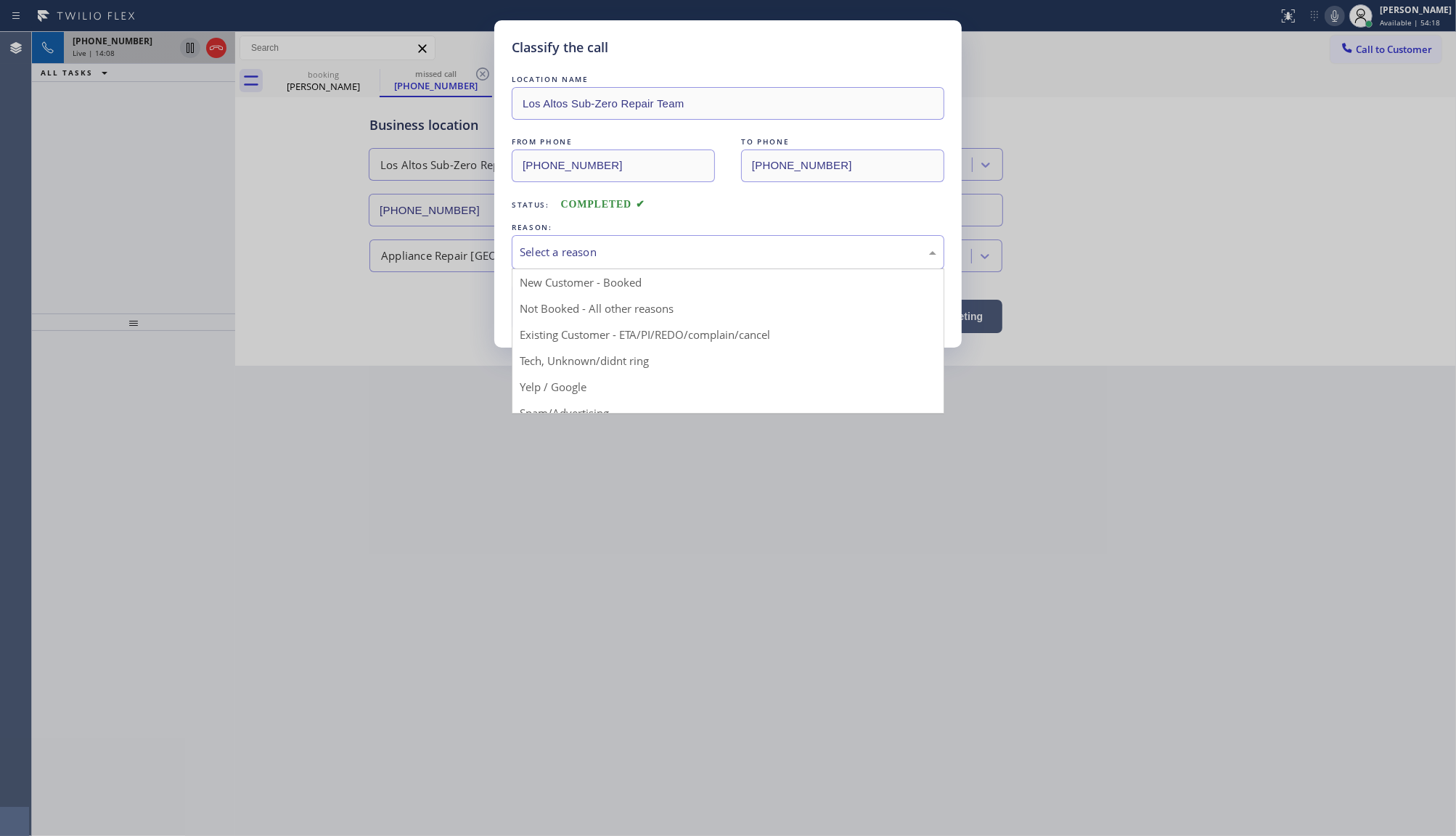
click at [539, 255] on div "Select a reason" at bounding box center [728, 251] width 417 height 16
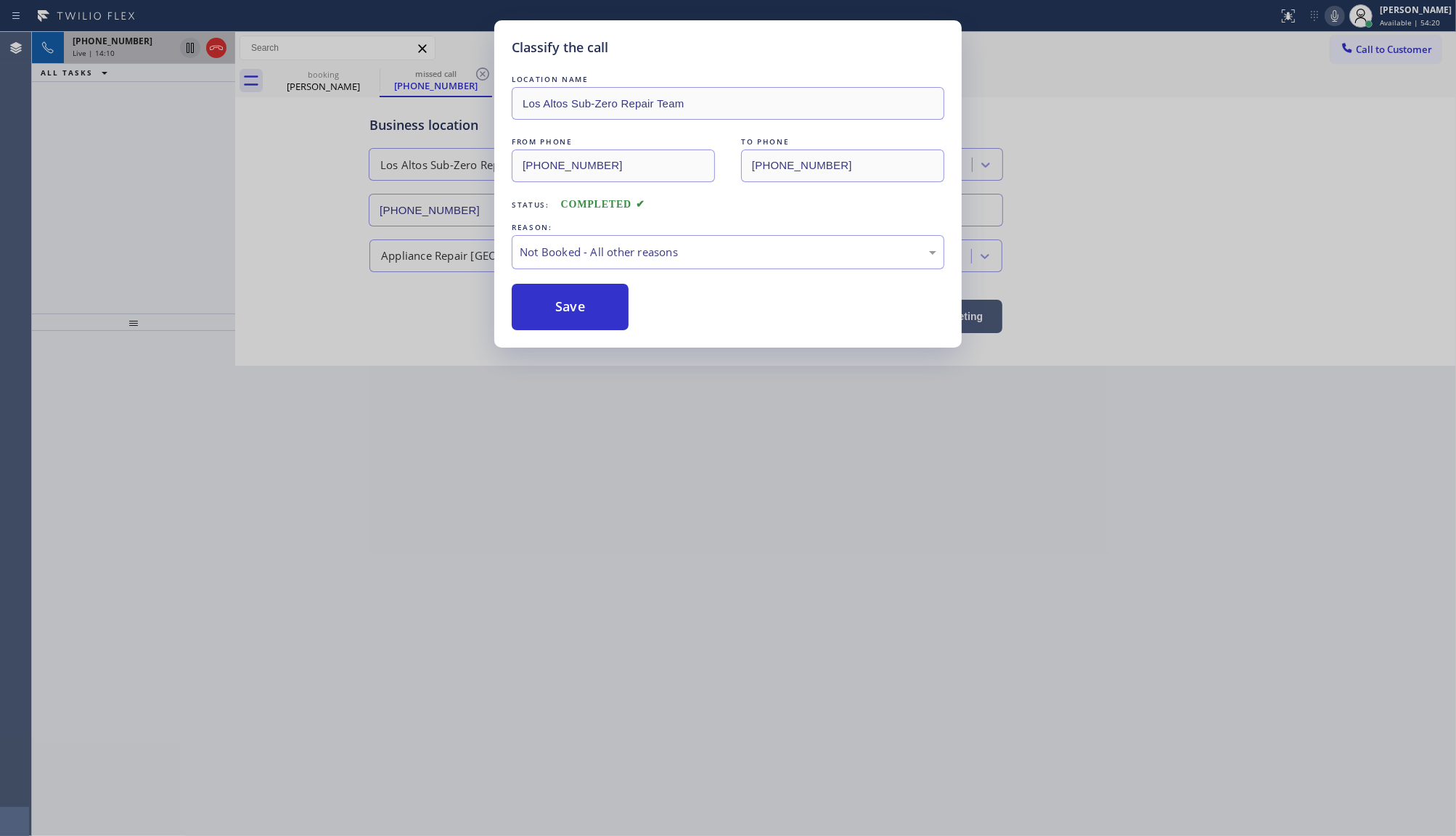
click at [561, 310] on button "Save" at bounding box center [570, 307] width 117 height 46
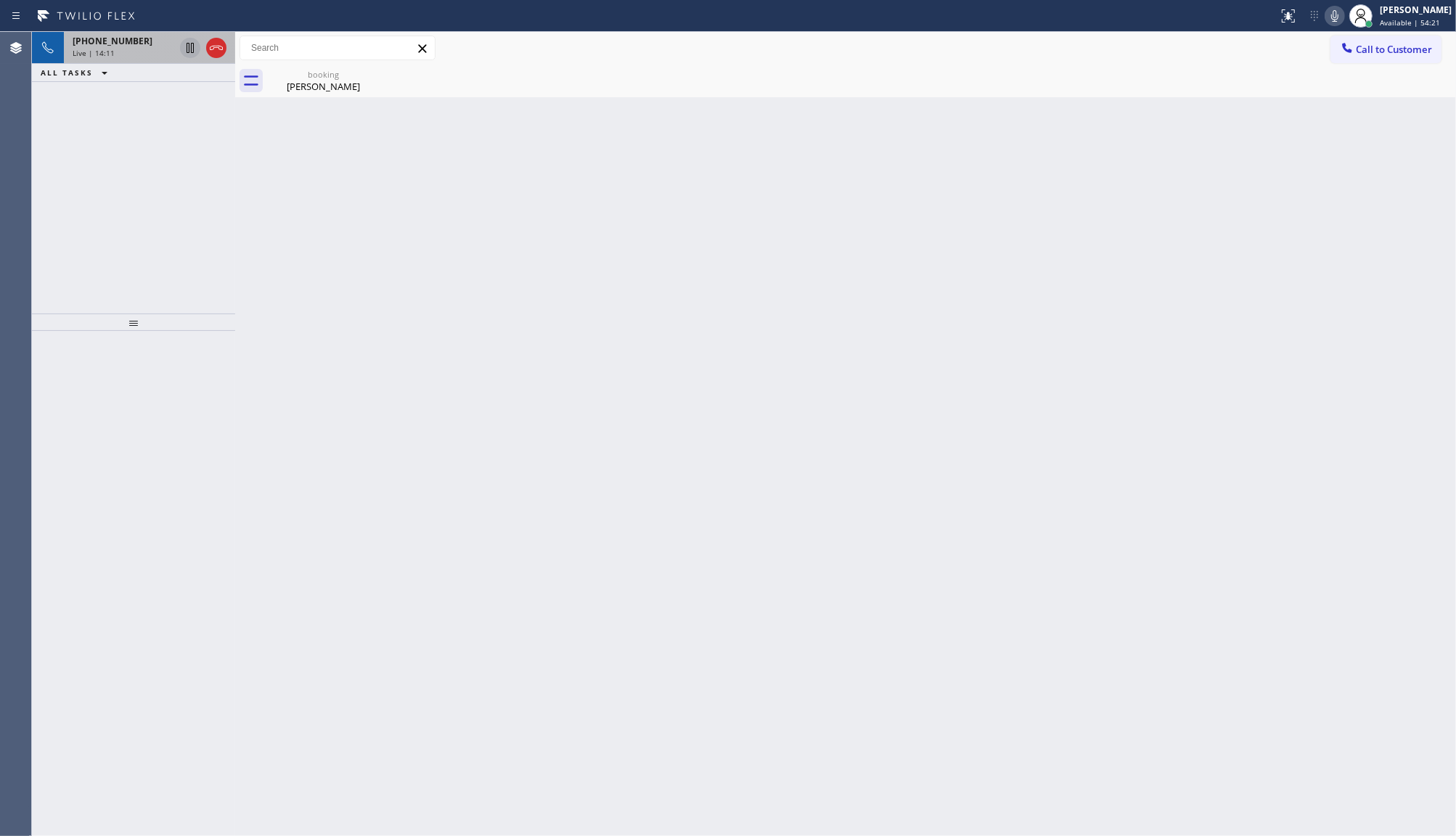
click at [103, 27] on div "Status report No issues detected If you experience an issue, please download th…" at bounding box center [728, 15] width 1456 height 32
click at [118, 48] on div "Live | 14:12" at bounding box center [123, 53] width 102 height 10
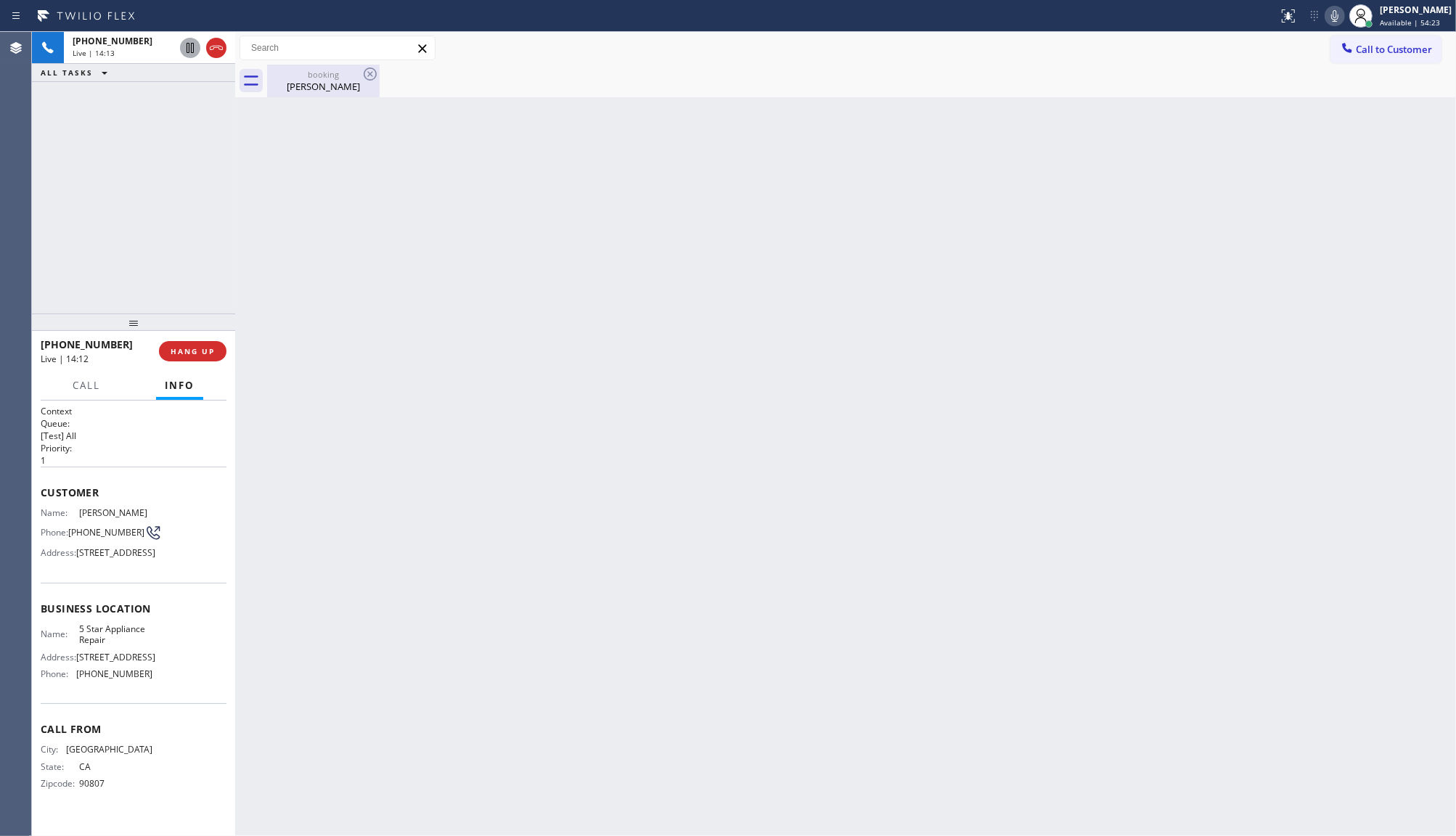
click at [283, 87] on div "[PERSON_NAME]" at bounding box center [323, 86] width 109 height 13
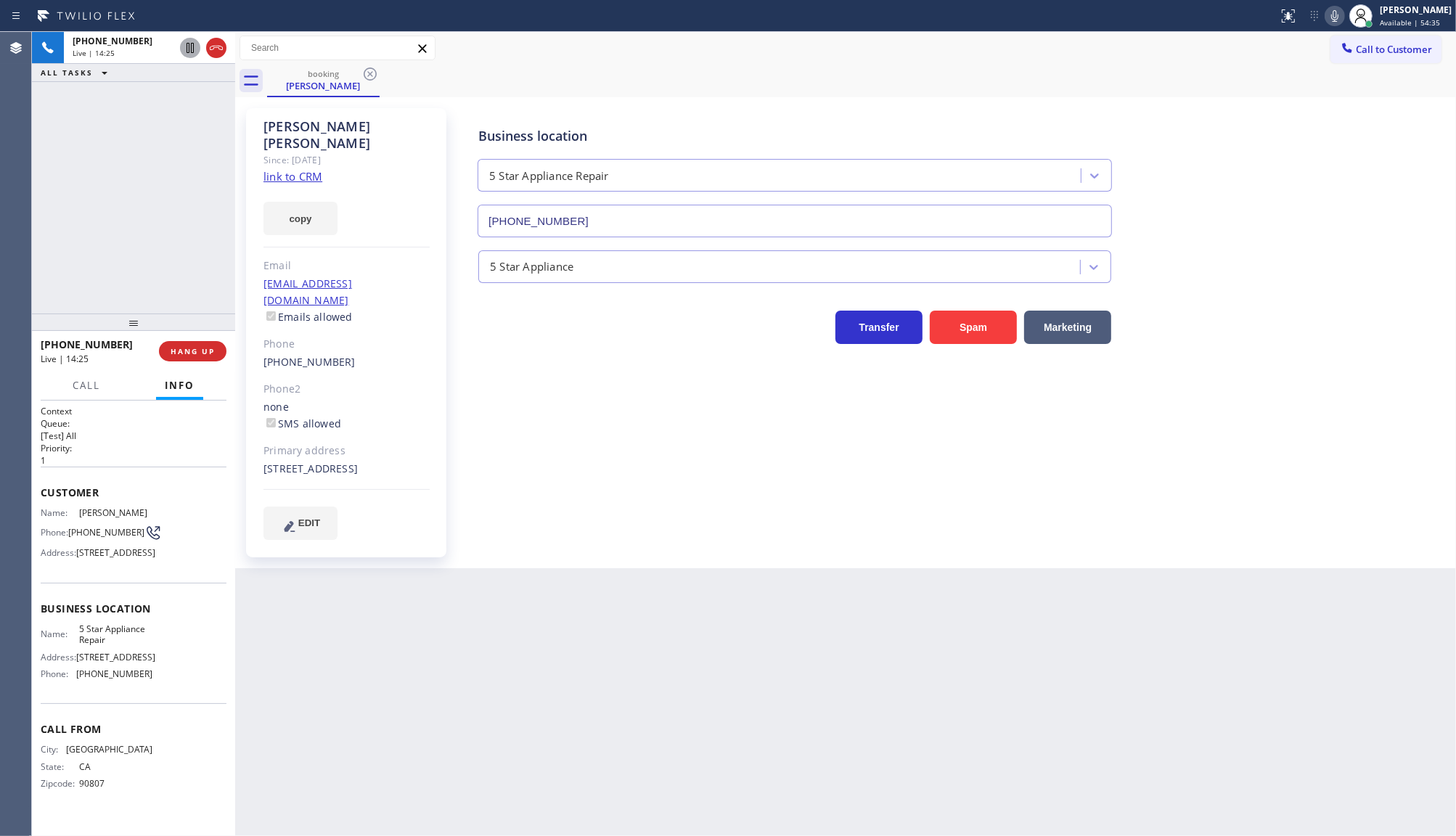
drag, startPoint x: 63, startPoint y: 167, endPoint x: 40, endPoint y: 11, distance: 157.7
click at [63, 142] on div "[PHONE_NUMBER] Live | 14:25 ALL TASKS ALL TASKS ACTIVE TASKS TASKS IN WRAP UP" at bounding box center [133, 172] width 203 height 282
click at [280, 169] on link "link to CRM" at bounding box center [293, 176] width 59 height 15
drag, startPoint x: 81, startPoint y: 696, endPoint x: 164, endPoint y: 693, distance: 83.1
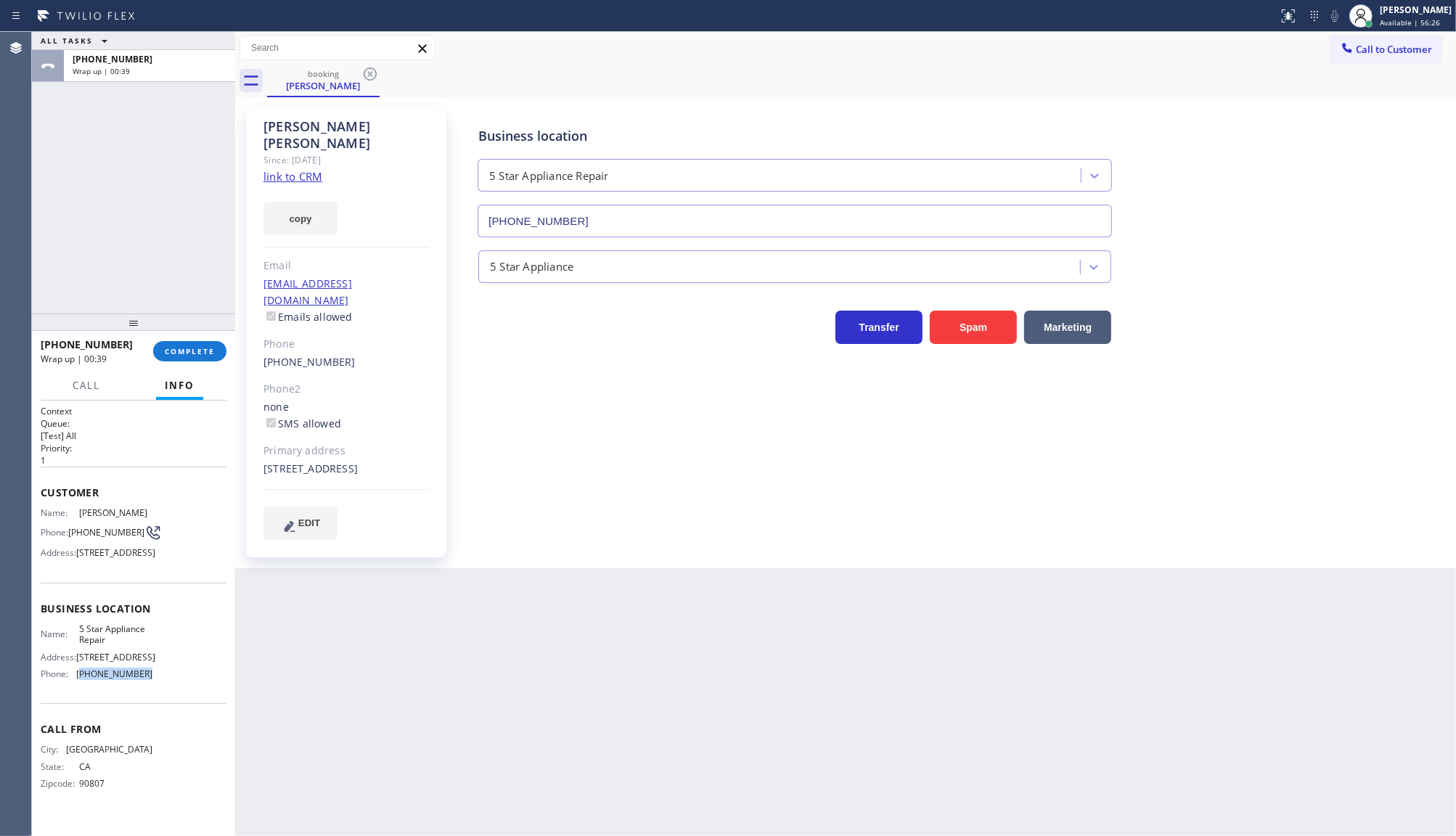
click at [164, 686] on div "Name: 5 Star Appliance Repair Address: [STREET_ADDRESS] Phone: [PHONE_NUMBER]" at bounding box center [133, 654] width 186 height 63
copy span "855) 731-4952"
click at [189, 338] on div "[PHONE_NUMBER] Wrap up | 04:23 COMPLETE" at bounding box center [133, 351] width 186 height 38
click at [189, 352] on span "COMPLETE" at bounding box center [189, 351] width 50 height 10
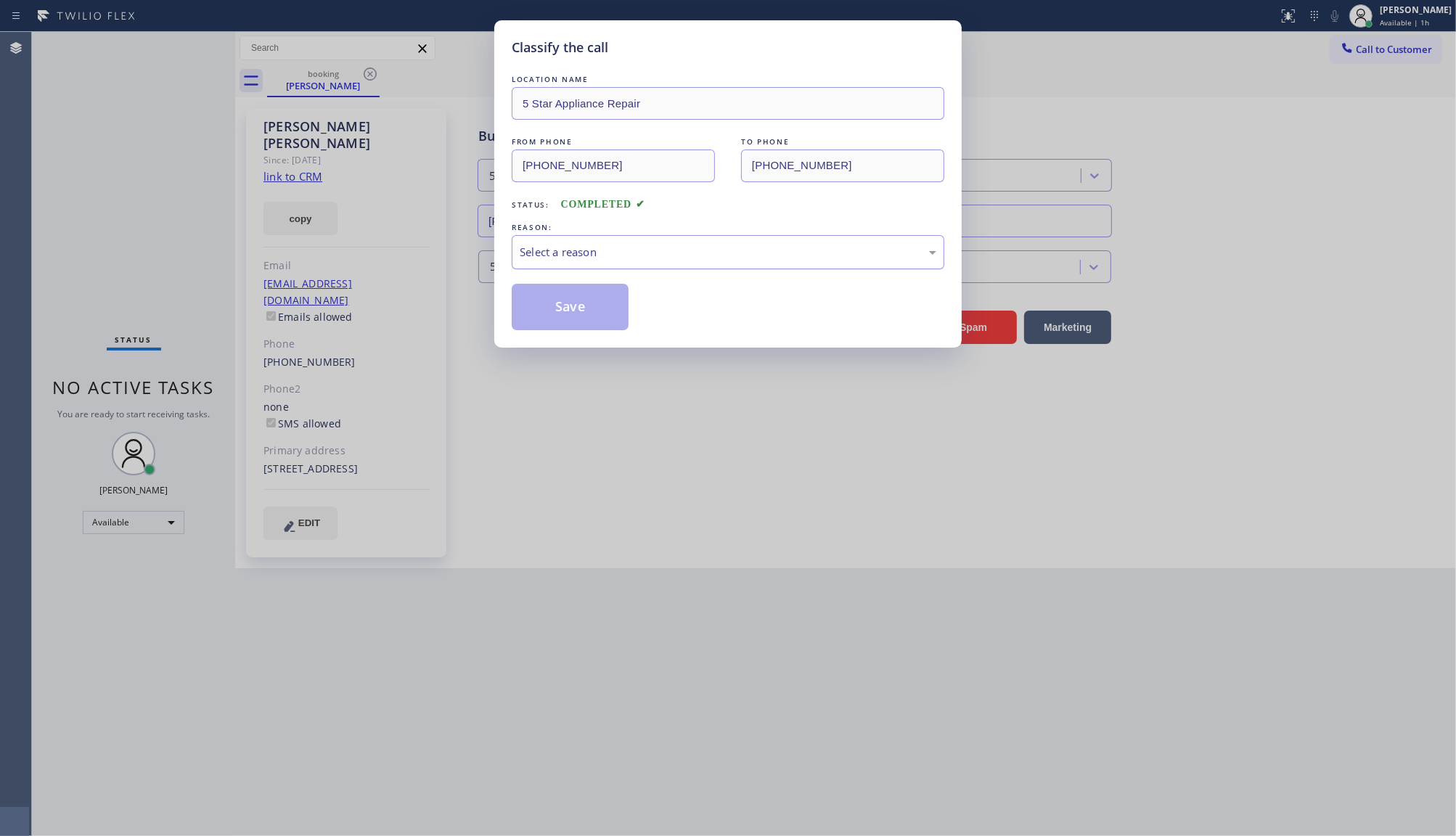
click at [524, 243] on div "Select a reason" at bounding box center [728, 252] width 432 height 34
click at [542, 293] on button "Save" at bounding box center [570, 307] width 117 height 46
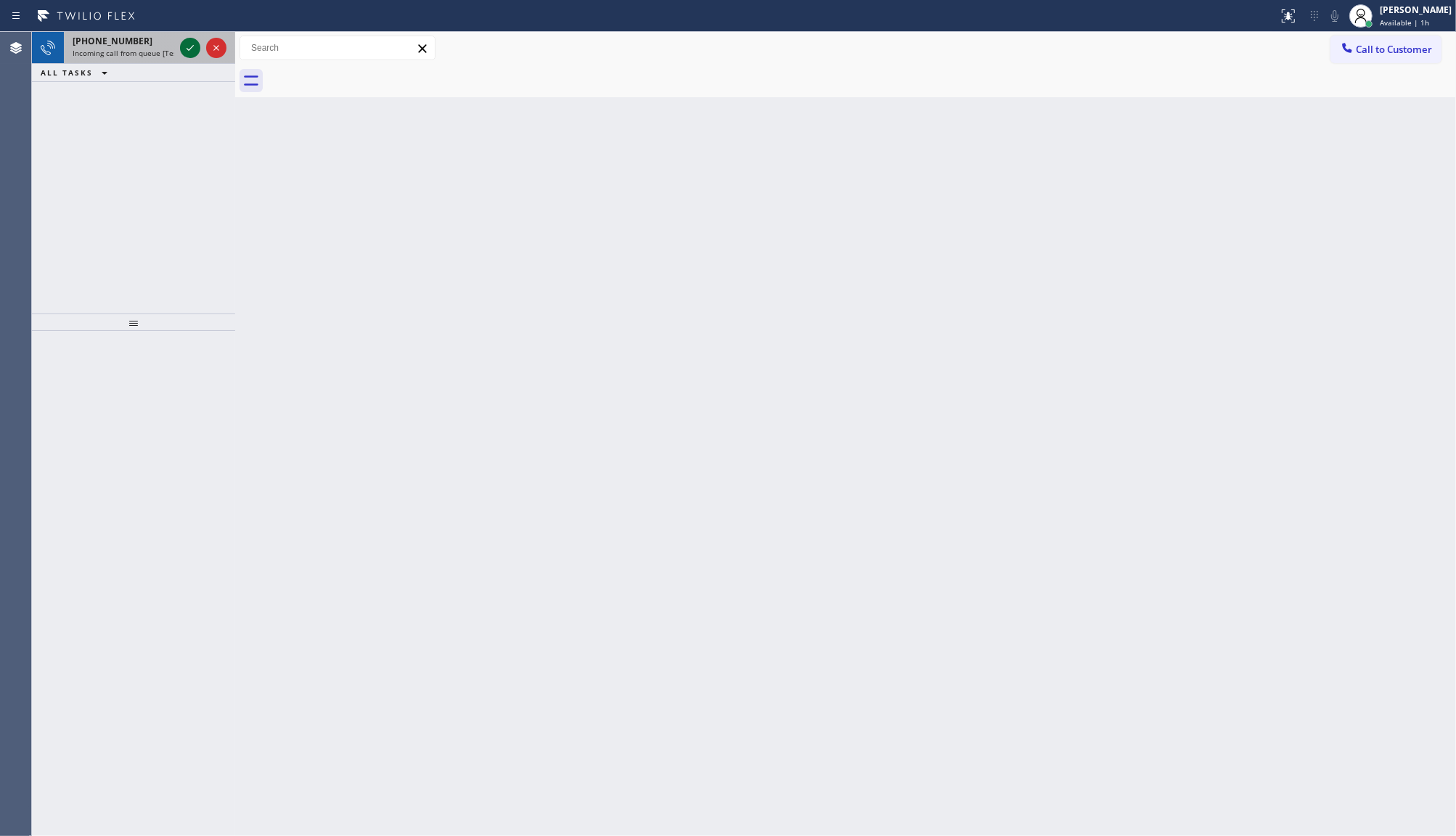
click at [195, 44] on icon at bounding box center [190, 48] width 17 height 17
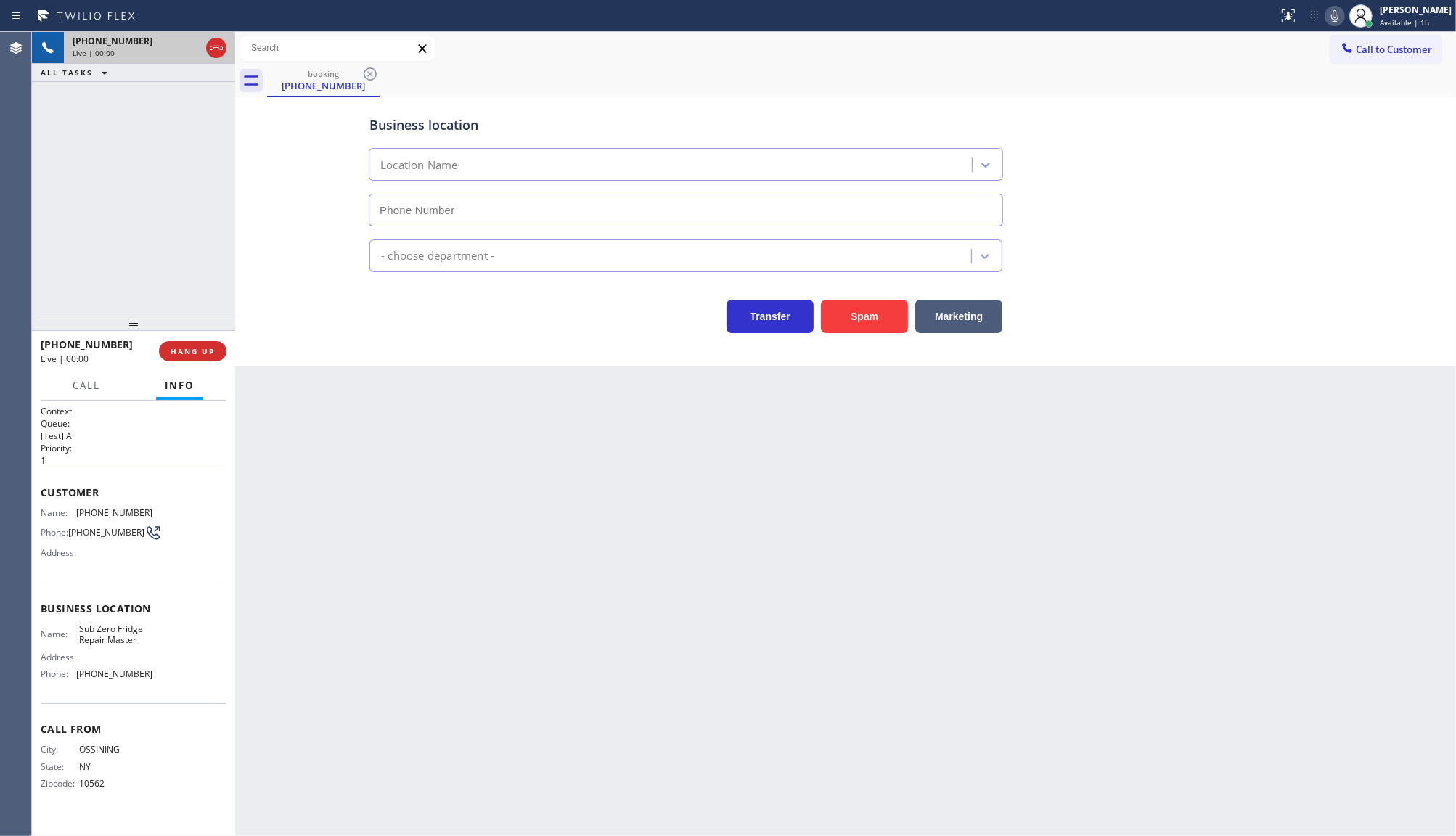
type input "[PHONE_NUMBER]"
click at [224, 359] on div "[PHONE_NUMBER] Live | 00:01 HANG UP" at bounding box center [133, 351] width 186 height 38
click at [183, 344] on button "HANG UP" at bounding box center [193, 351] width 67 height 21
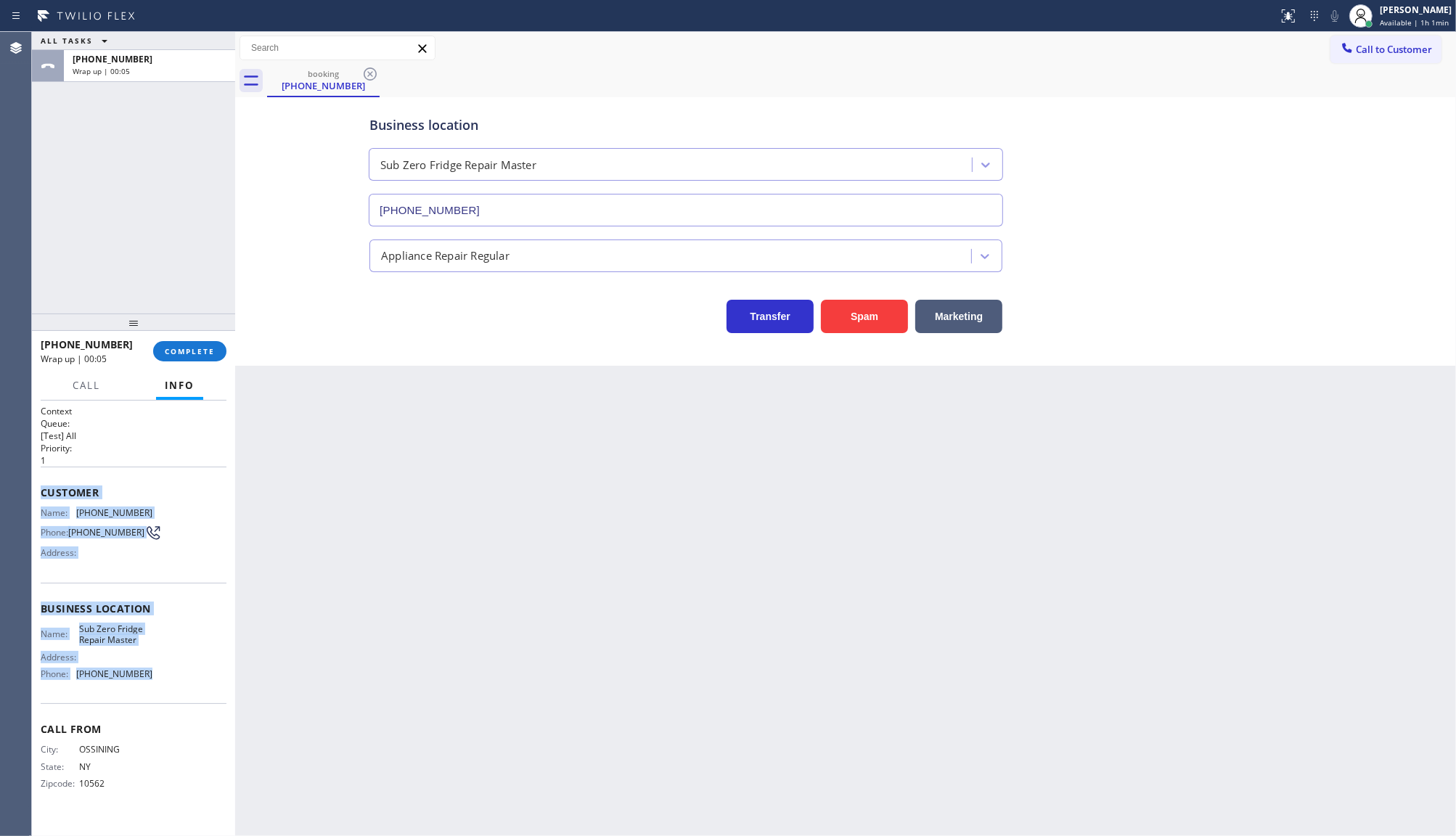
drag, startPoint x: 39, startPoint y: 481, endPoint x: 169, endPoint y: 697, distance: 252.1
click at [169, 697] on div "Context Queue: [Test] All Priority: 1 Customer Name: [PHONE_NUMBER] Phone: [PHO…" at bounding box center [133, 618] width 203 height 437
copy div "Customer Name: [PHONE_NUMBER] Phone: [PHONE_NUMBER] Address: Business location …"
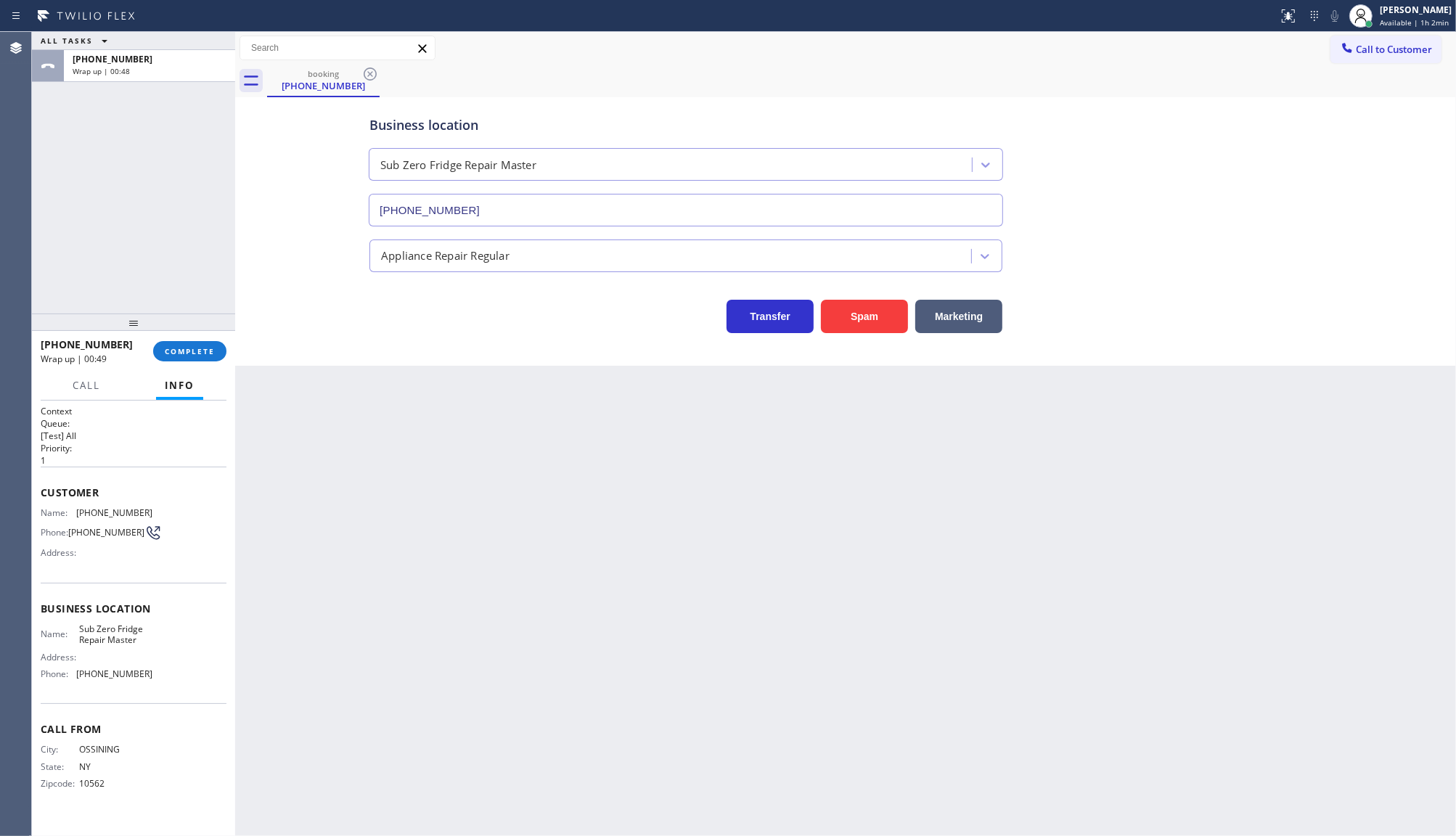
click at [168, 248] on div "ALL TASKS ALL TASKS ACTIVE TASKS TASKS IN WRAP UP [PHONE_NUMBER] Wrap up | 00:48" at bounding box center [133, 172] width 203 height 282
click at [185, 350] on span "COMPLETE" at bounding box center [189, 351] width 50 height 10
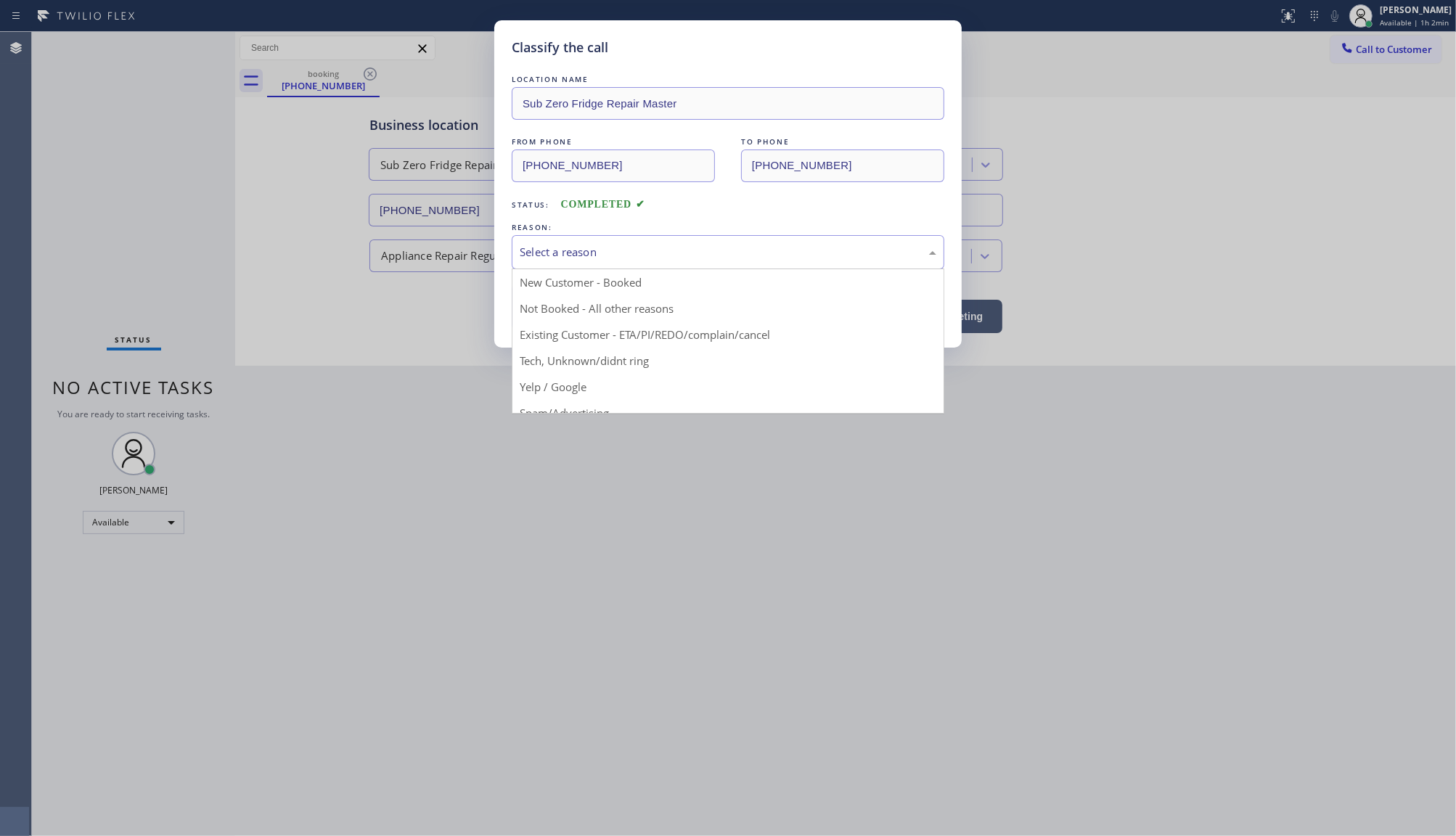
drag, startPoint x: 553, startPoint y: 237, endPoint x: 552, endPoint y: 247, distance: 10.0
click at [552, 239] on div "Select a reason" at bounding box center [728, 252] width 432 height 34
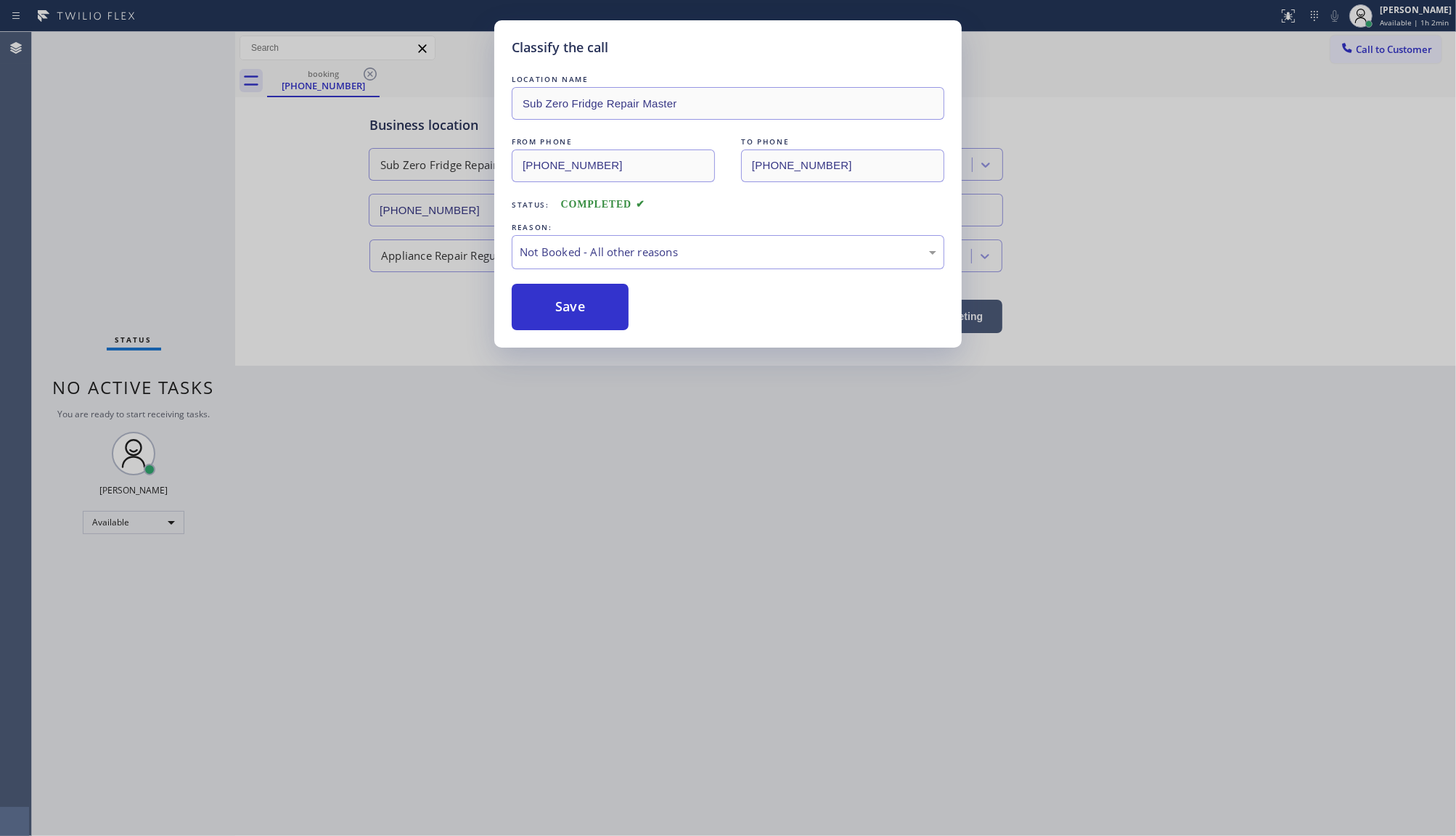
click at [565, 305] on button "Save" at bounding box center [570, 307] width 117 height 46
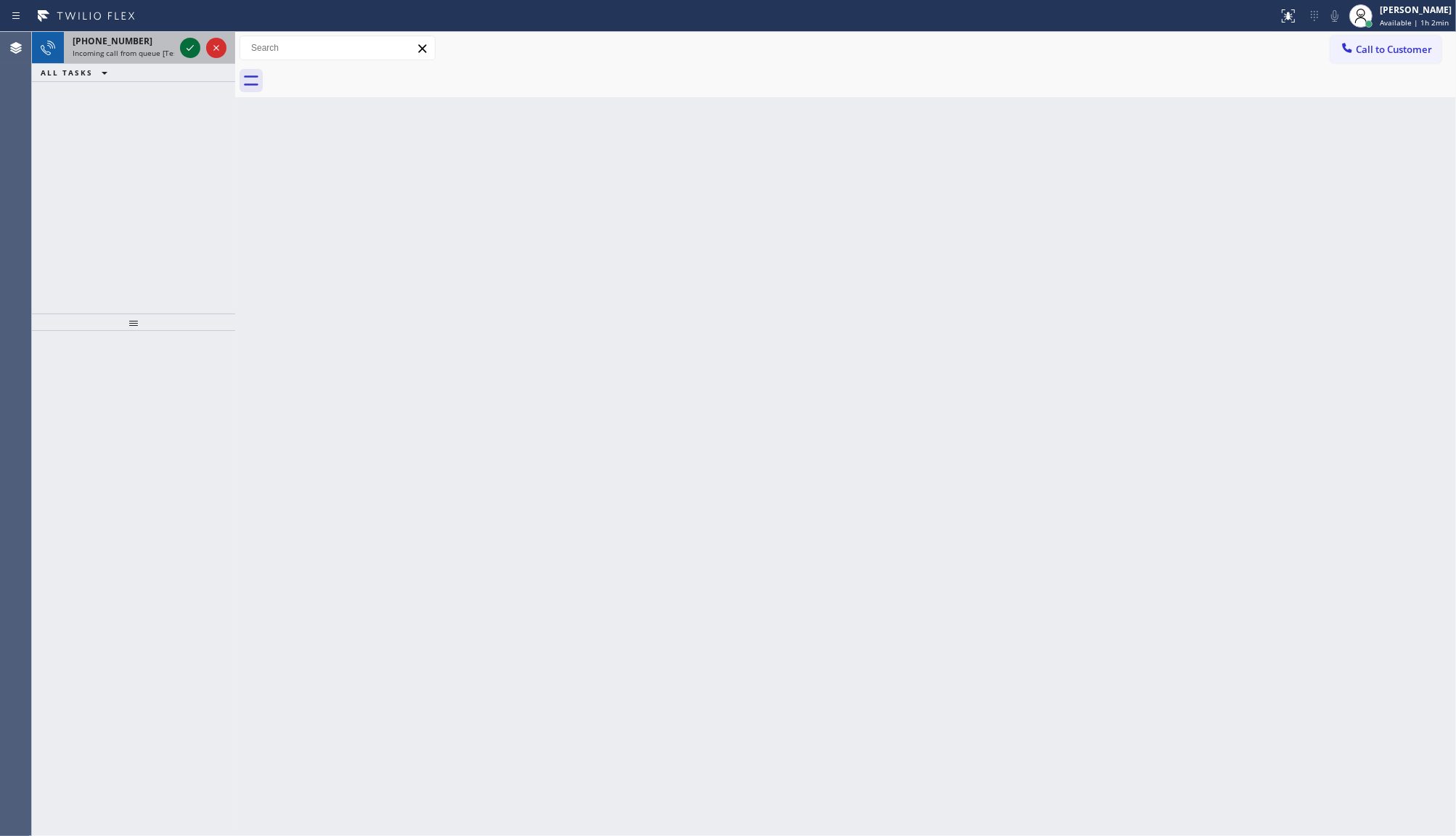
click at [194, 52] on icon at bounding box center [190, 48] width 17 height 17
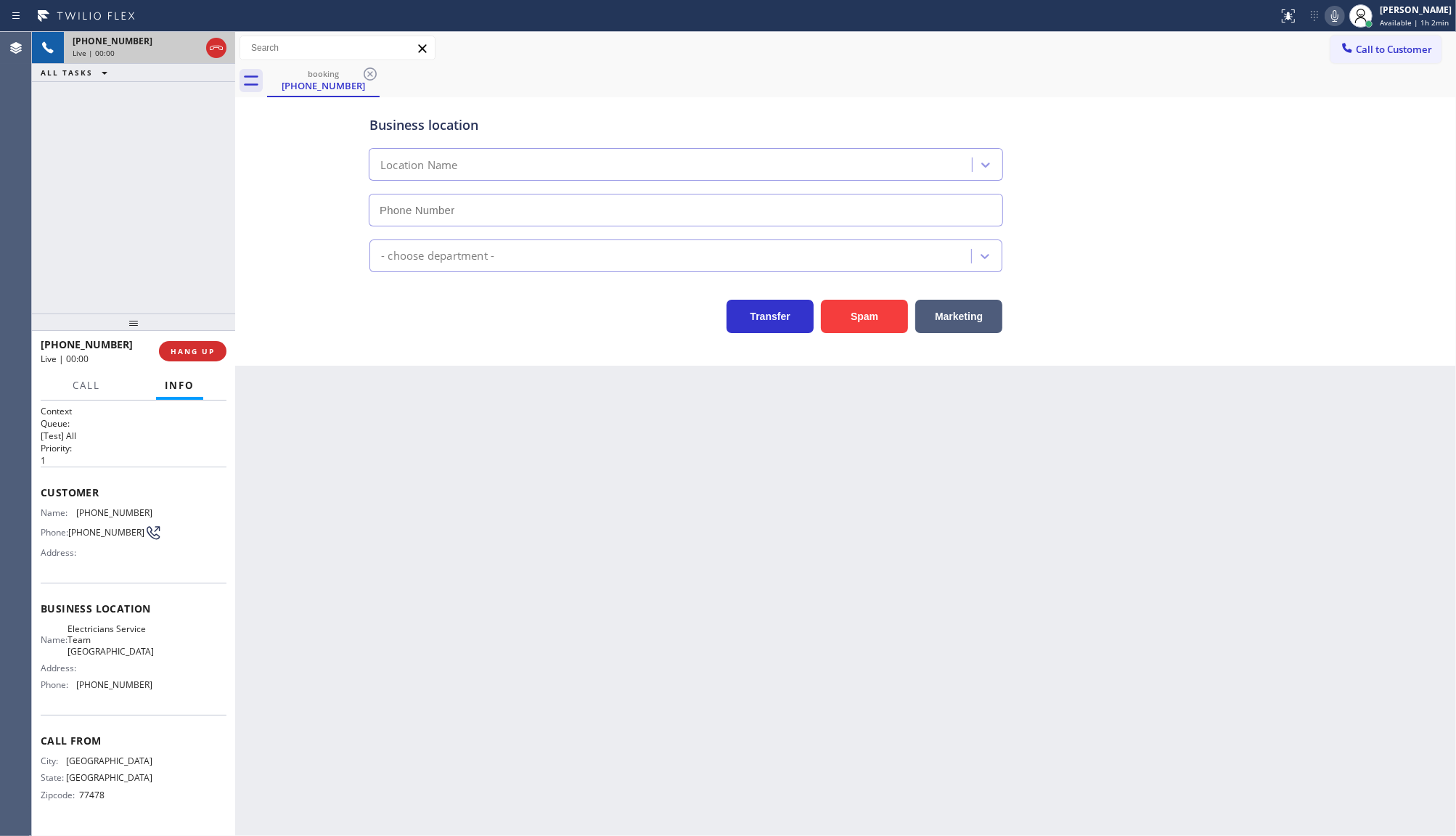
type input "[PHONE_NUMBER]"
click at [203, 352] on span "HANG UP" at bounding box center [192, 351] width 44 height 10
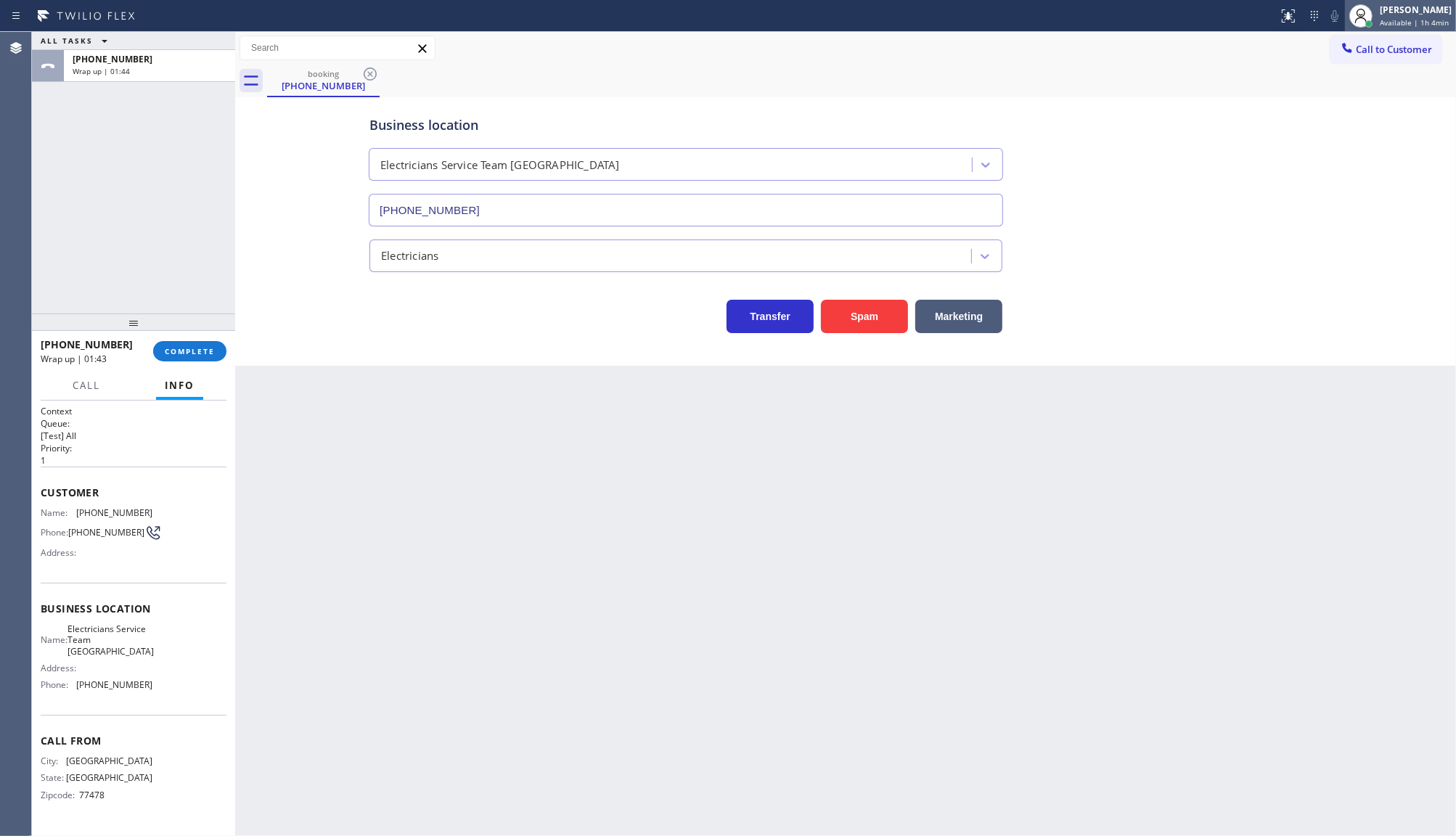
click at [1404, 18] on span "Available | 1h 4min" at bounding box center [1415, 22] width 69 height 10
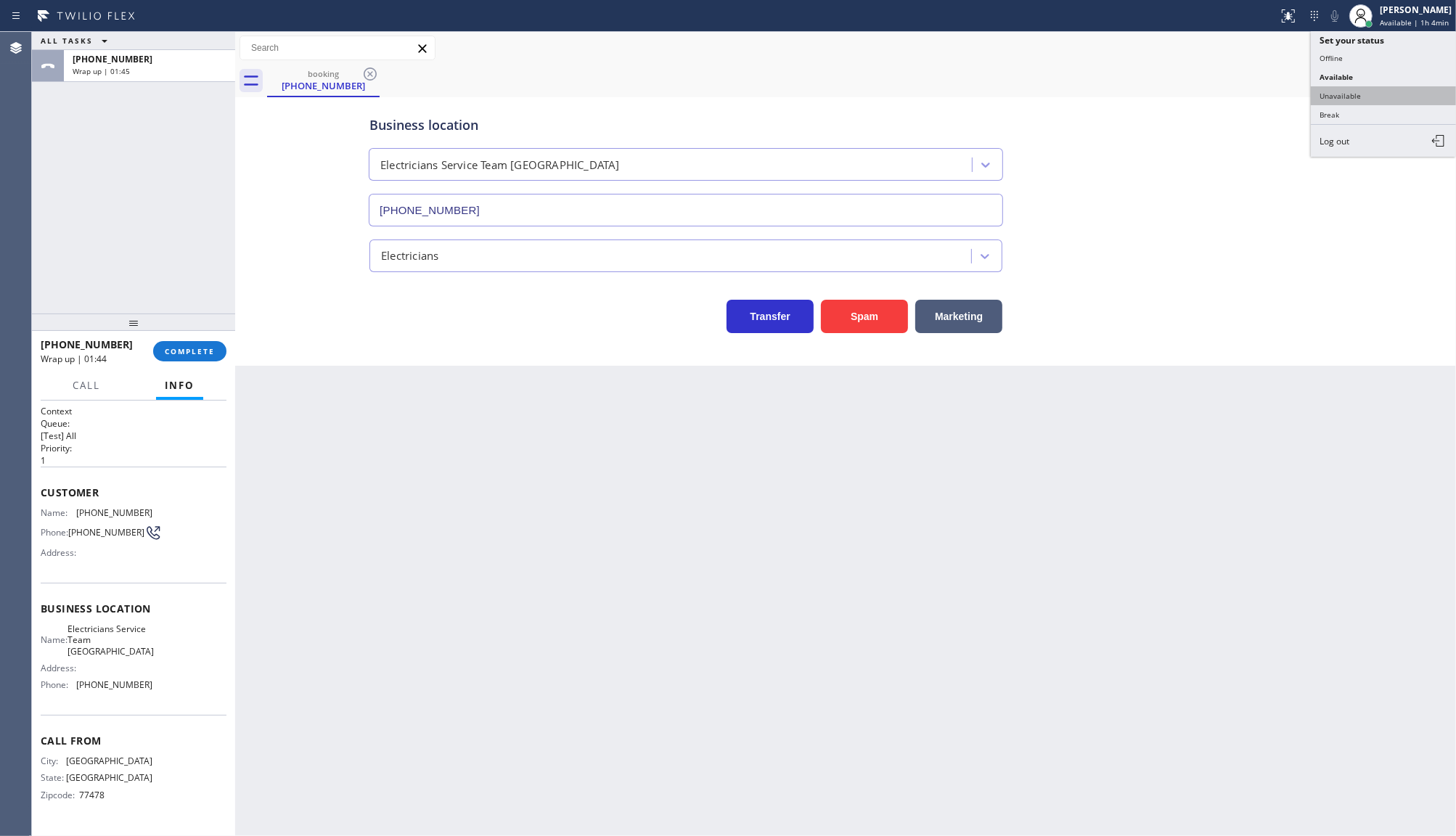
click at [1318, 96] on button "Unavailable" at bounding box center [1384, 96] width 146 height 19
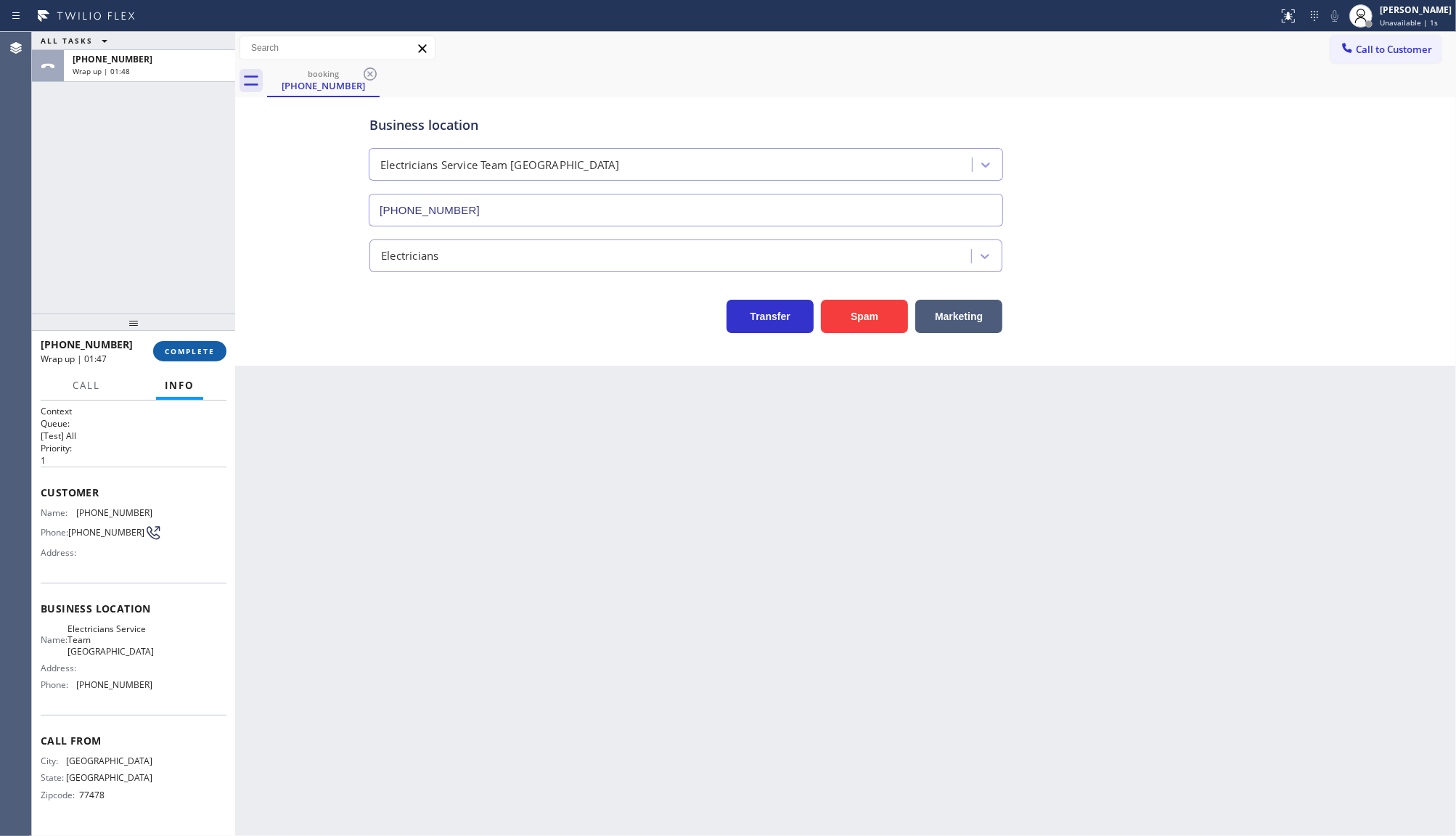
click at [178, 350] on span "COMPLETE" at bounding box center [189, 351] width 50 height 10
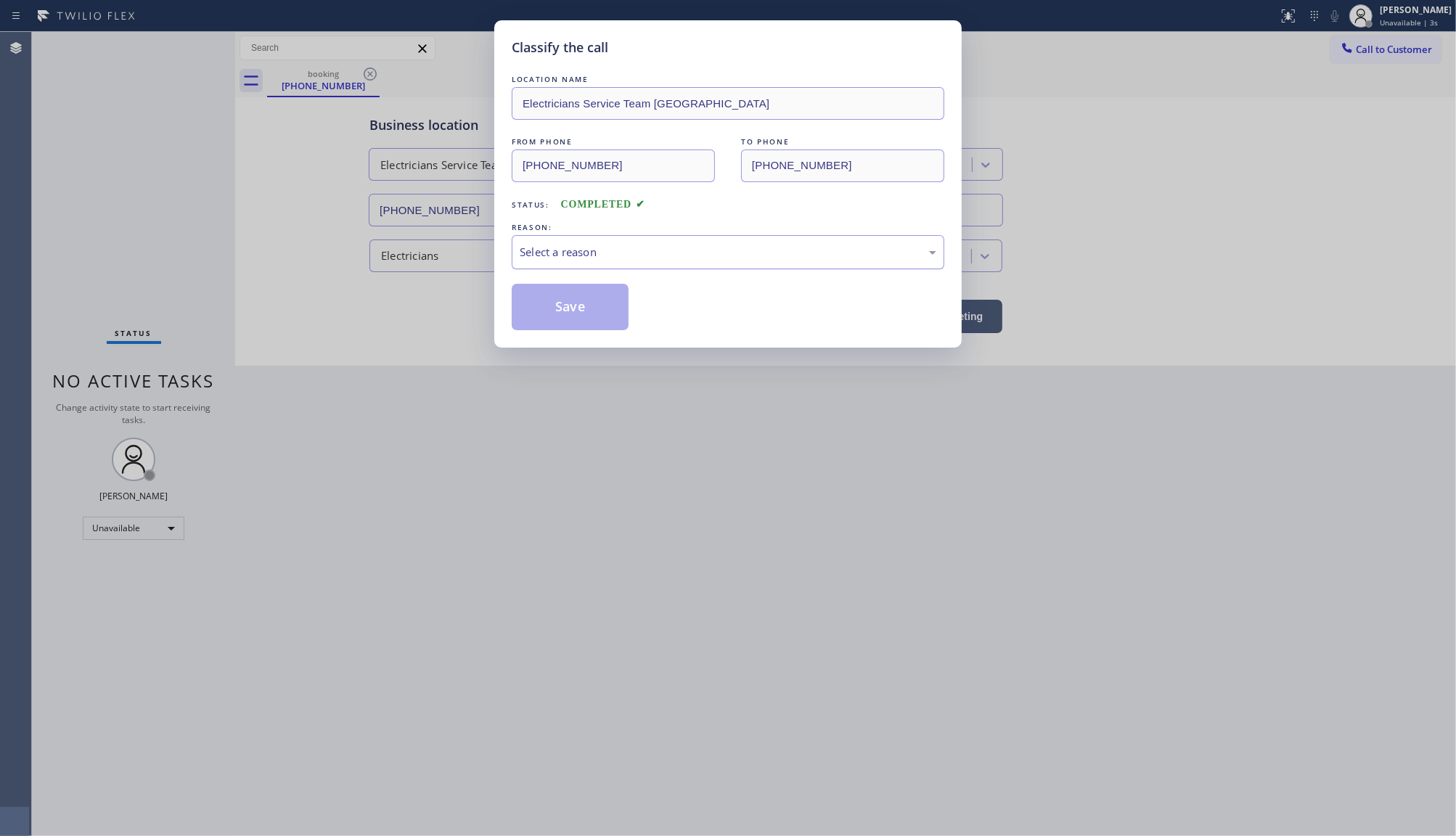
click at [543, 257] on div "Select a reason" at bounding box center [728, 251] width 417 height 16
click at [545, 307] on button "Save" at bounding box center [570, 307] width 117 height 46
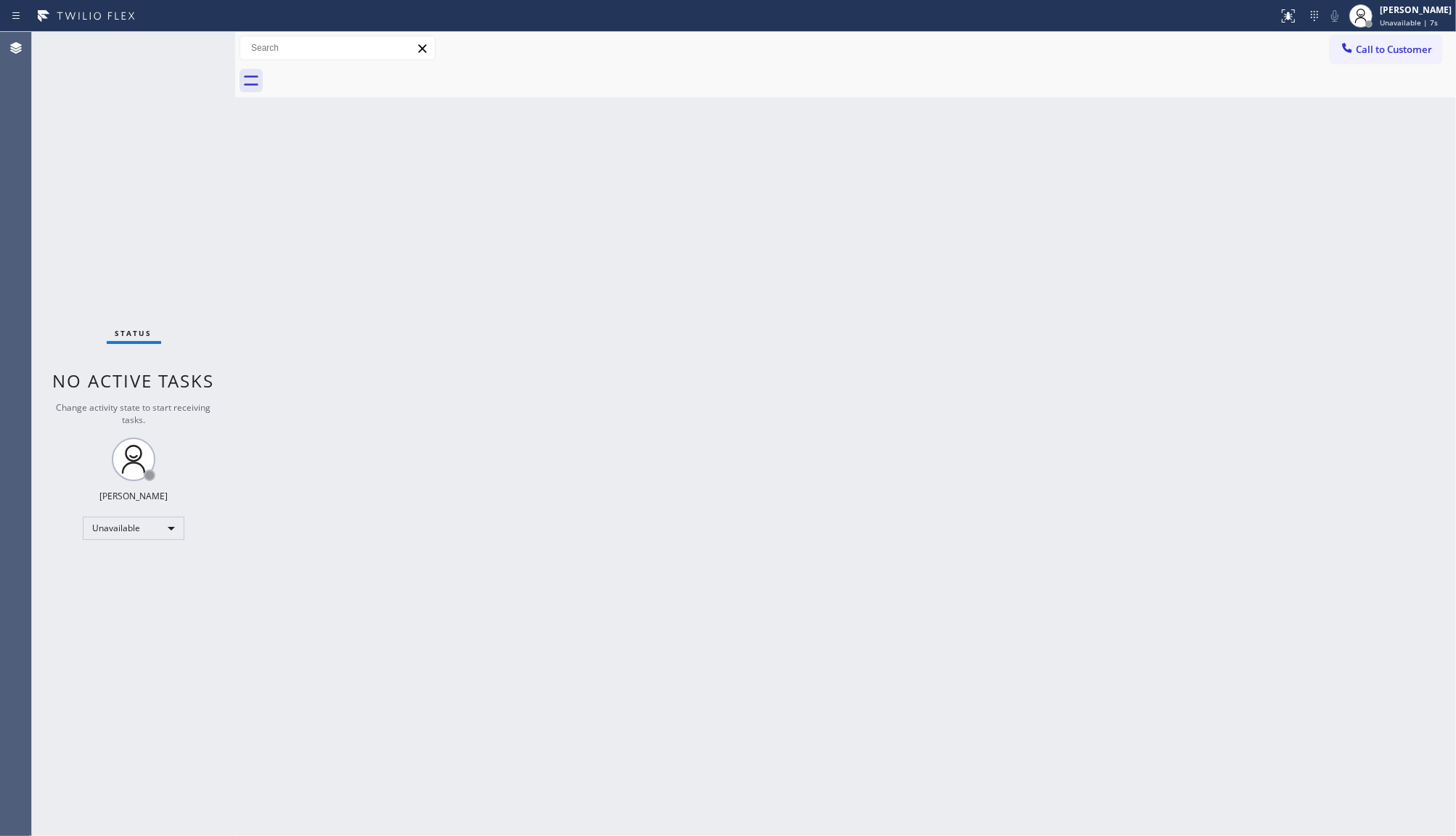
click at [1097, 248] on div "Back to Dashboard Change Sender ID Customers Technicians Select a contact Outbo…" at bounding box center [846, 434] width 1221 height 804
click at [527, 553] on div "Back to Dashboard Change Sender ID Customers Technicians Select a contact Outbo…" at bounding box center [846, 434] width 1221 height 804
click at [103, 535] on div "Unavailable" at bounding box center [133, 528] width 102 height 23
click at [110, 601] on li "Break" at bounding box center [133, 603] width 99 height 17
